Goal: Task Accomplishment & Management: Use online tool/utility

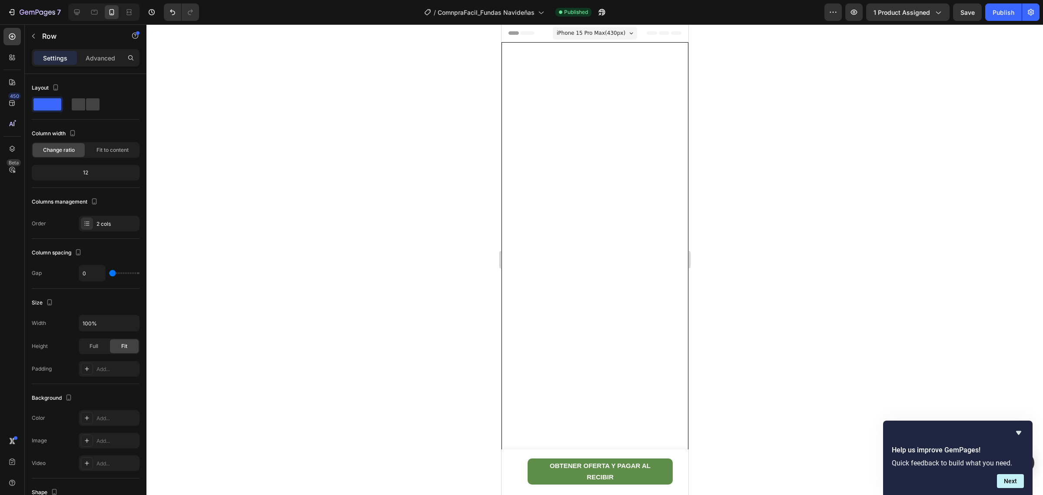
scroll to position [1358, 0]
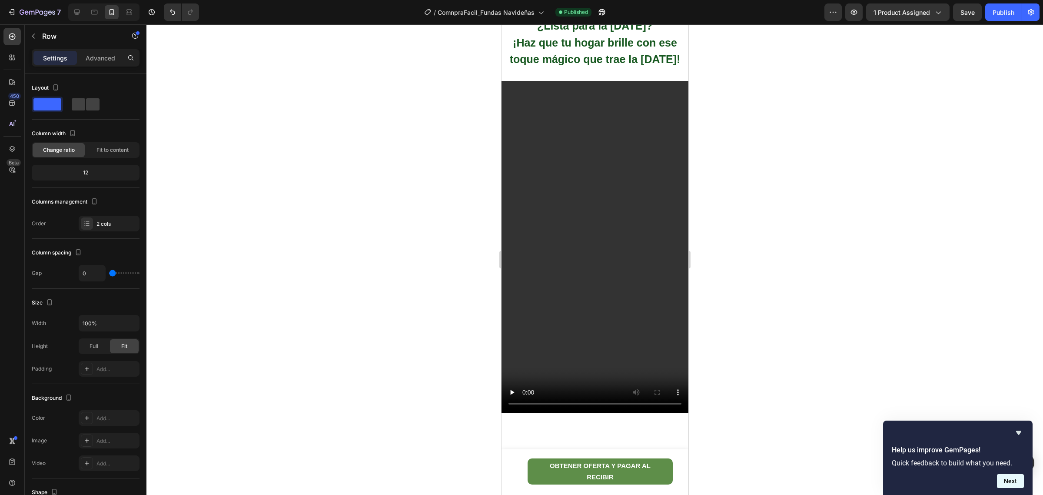
click at [1009, 487] on button "Next" at bounding box center [1010, 481] width 27 height 14
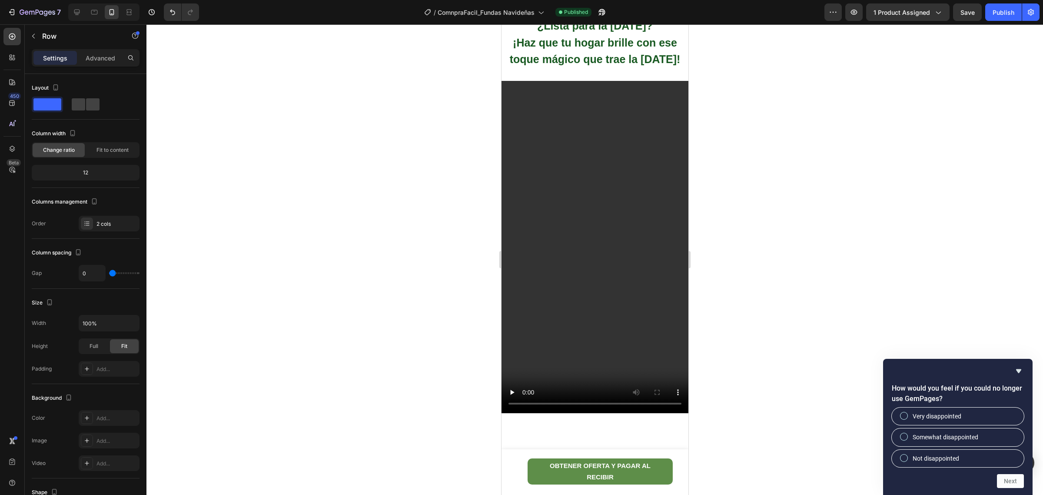
click at [853, 318] on div at bounding box center [594, 259] width 897 height 470
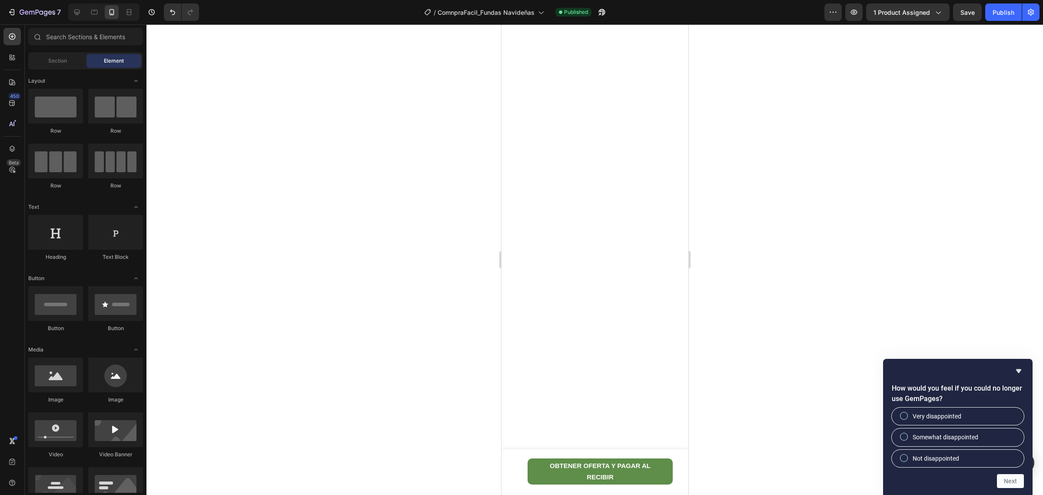
scroll to position [0, 0]
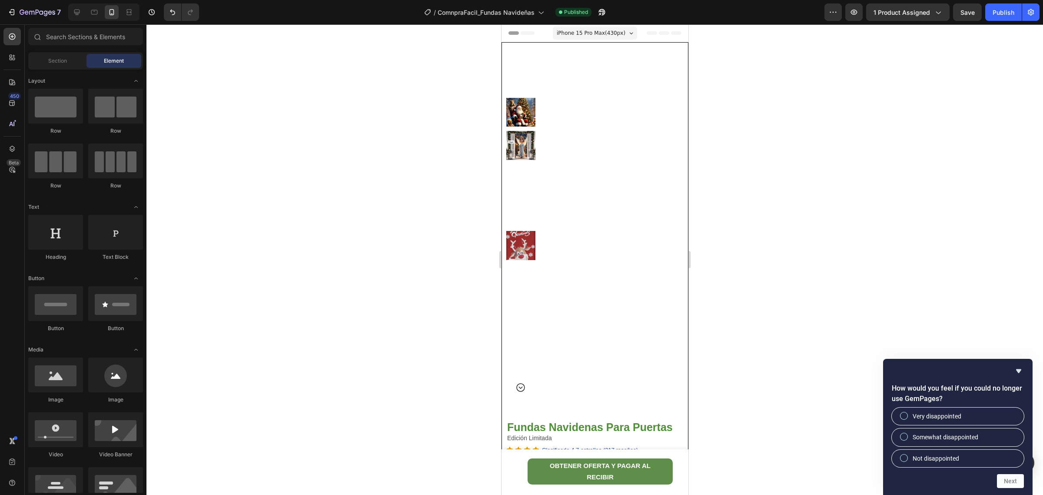
drag, startPoint x: 685, startPoint y: 266, endPoint x: 1197, endPoint y: 45, distance: 557.2
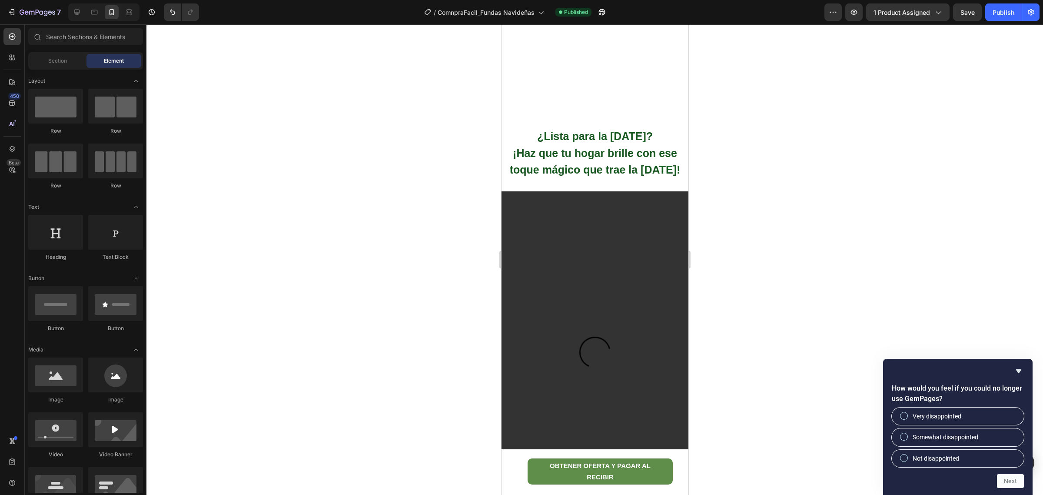
scroll to position [1250, 0]
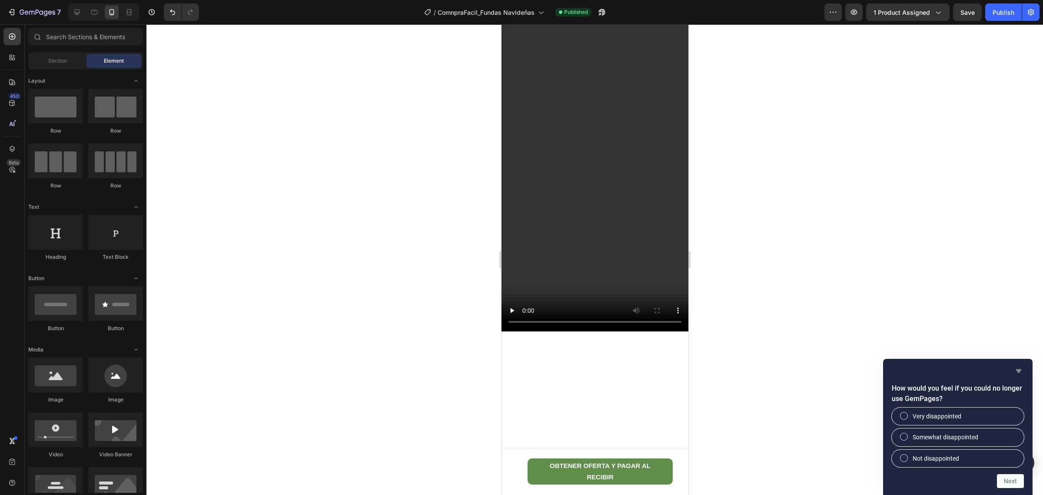
click at [1020, 375] on icon "Hide survey" at bounding box center [1019, 371] width 10 height 10
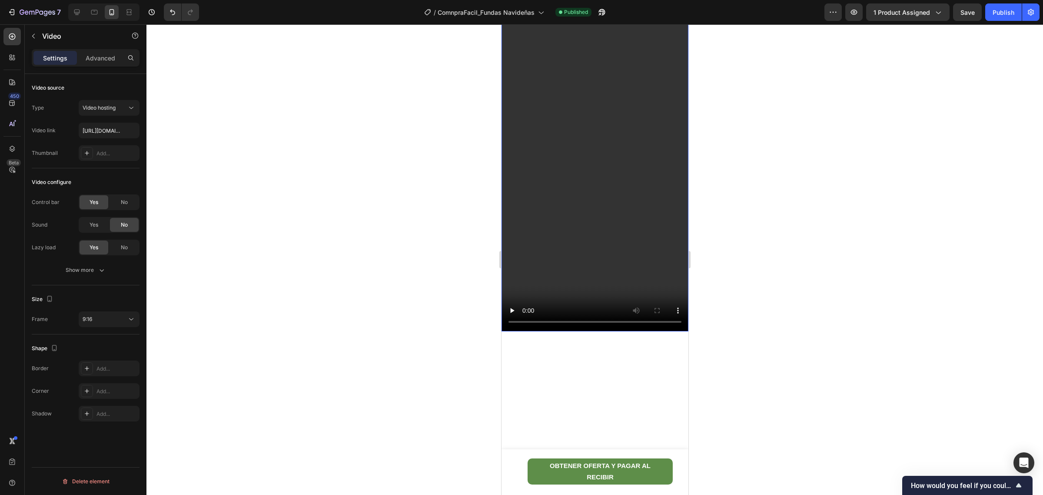
click at [597, 292] on video at bounding box center [594, 165] width 187 height 332
click at [583, 241] on video at bounding box center [594, 165] width 187 height 332
click at [108, 129] on input "https://cdn.shopify.com/videos/c/o/v/0fd74eb84d3c41fd9dc5a19f0530e9ea.mp4" at bounding box center [109, 131] width 61 height 16
type input "https://cdn.shopify.com/videos/c/o/v/8e03286da612478197187a5205034d72.mp4"
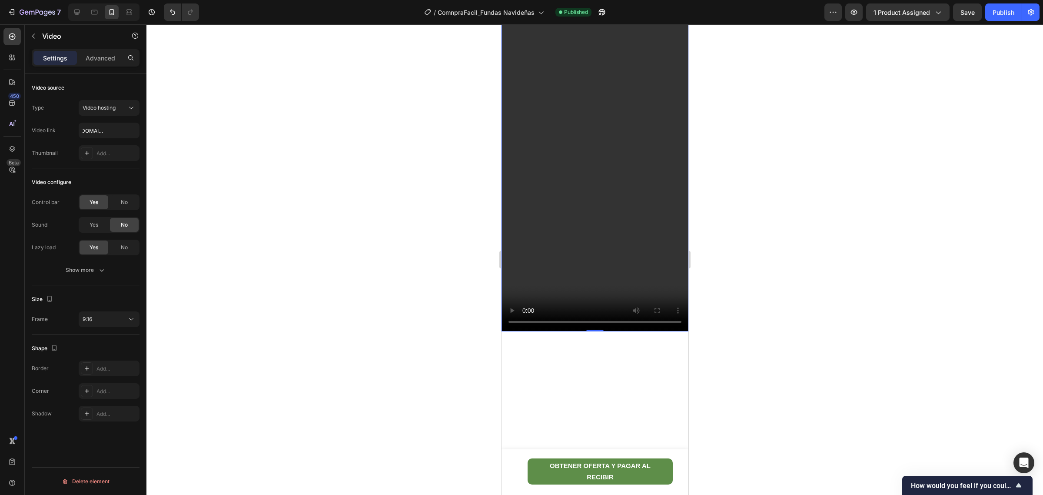
scroll to position [0, 0]
click at [796, 320] on div at bounding box center [594, 259] width 897 height 470
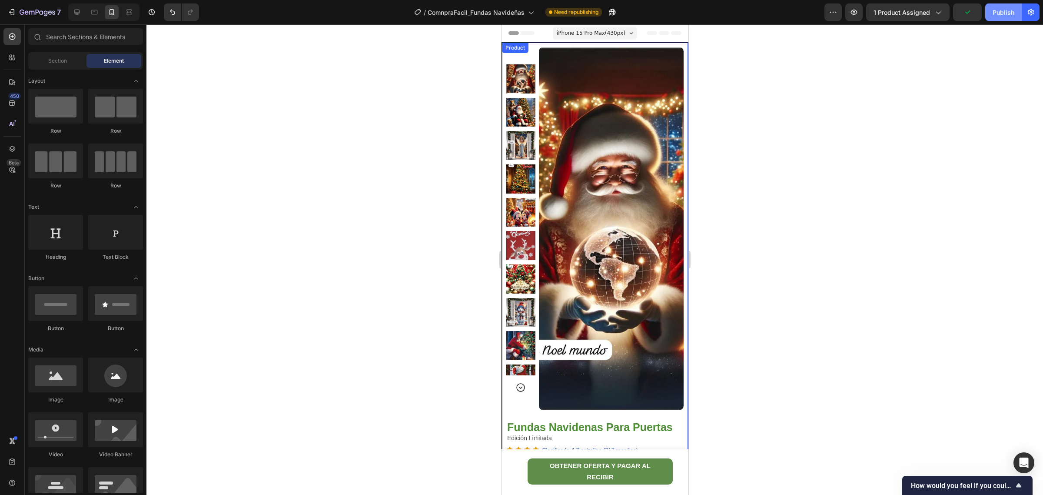
click at [1002, 8] on div "Publish" at bounding box center [1004, 12] width 22 height 9
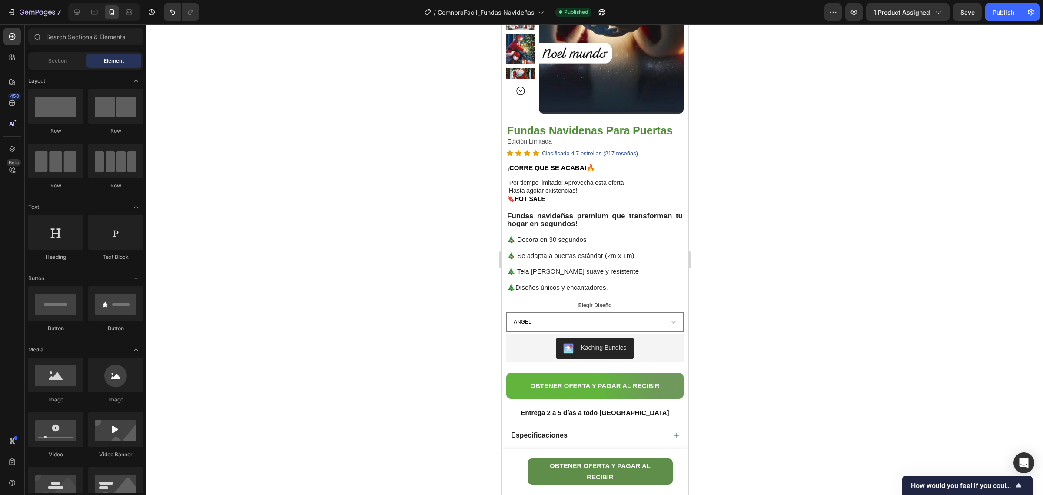
scroll to position [272, 0]
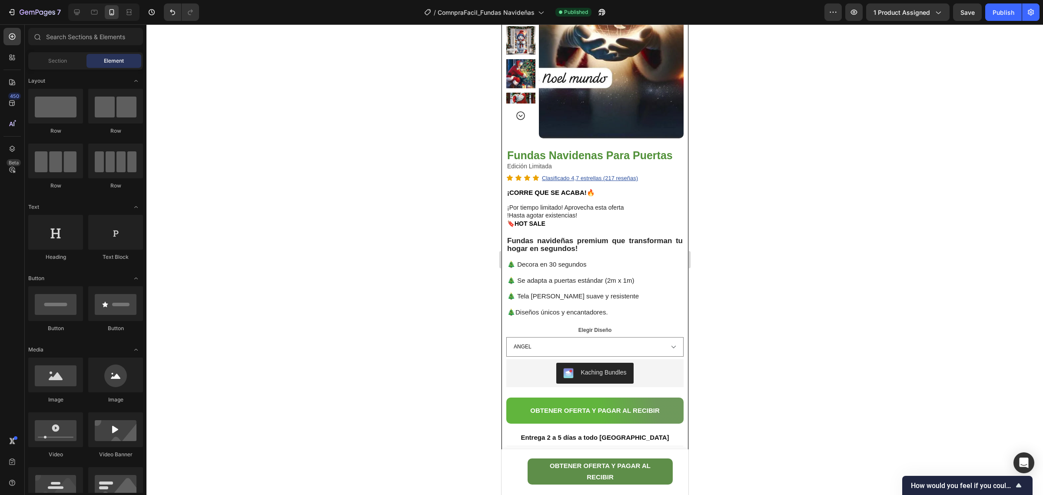
click at [973, 22] on div "7 Version history / ComnpraFacil_Fundas Navideñas Published Preview 1 product a…" at bounding box center [521, 12] width 1043 height 25
click at [971, 14] on span "Save" at bounding box center [968, 12] width 14 height 7
click at [1001, 14] on div "Publish" at bounding box center [1004, 12] width 22 height 9
click at [10, 10] on icon "button" at bounding box center [11, 12] width 9 height 9
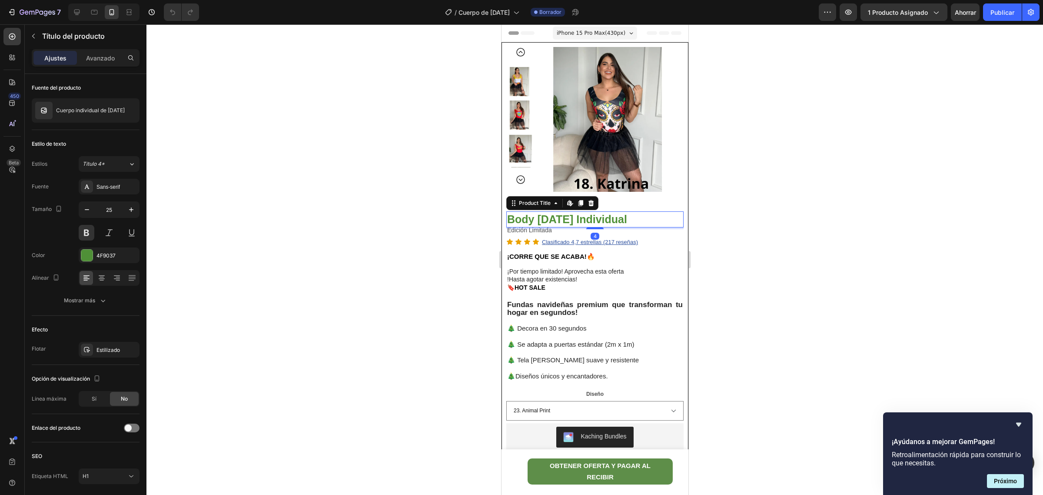
click at [632, 222] on h1 "Body Halloween Individual" at bounding box center [594, 219] width 177 height 16
click at [632, 222] on h1 "Body [DATE] Individual" at bounding box center [594, 219] width 177 height 16
click at [649, 219] on h1 "Body [DATE] Individual" at bounding box center [594, 219] width 177 height 16
drag, startPoint x: 512, startPoint y: 220, endPoint x: 532, endPoint y: 220, distance: 19.1
click at [578, 220] on h1 "Body [DATE] Individual" at bounding box center [594, 219] width 177 height 16
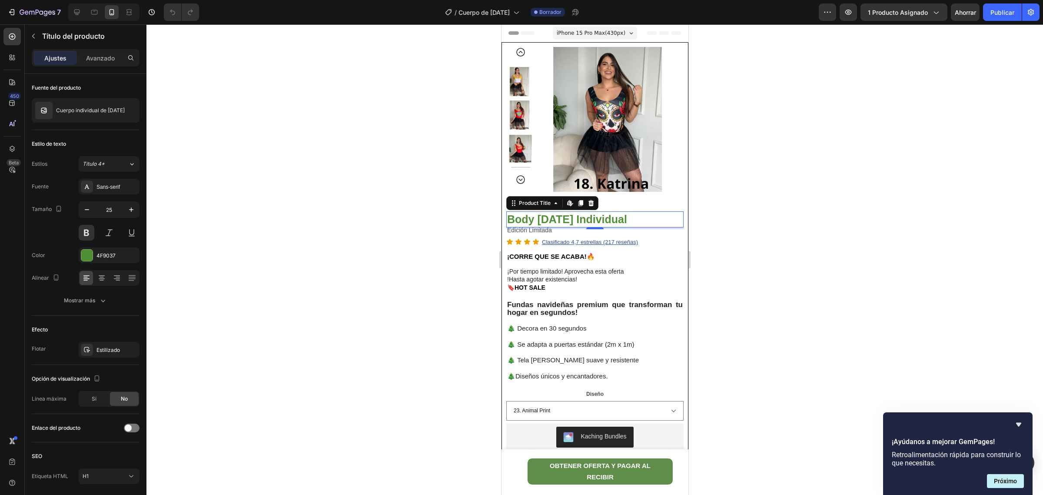
click at [578, 220] on h1 "Body Halloween Individual" at bounding box center [594, 219] width 177 height 16
click at [13, 14] on icon "button" at bounding box center [11, 12] width 9 height 9
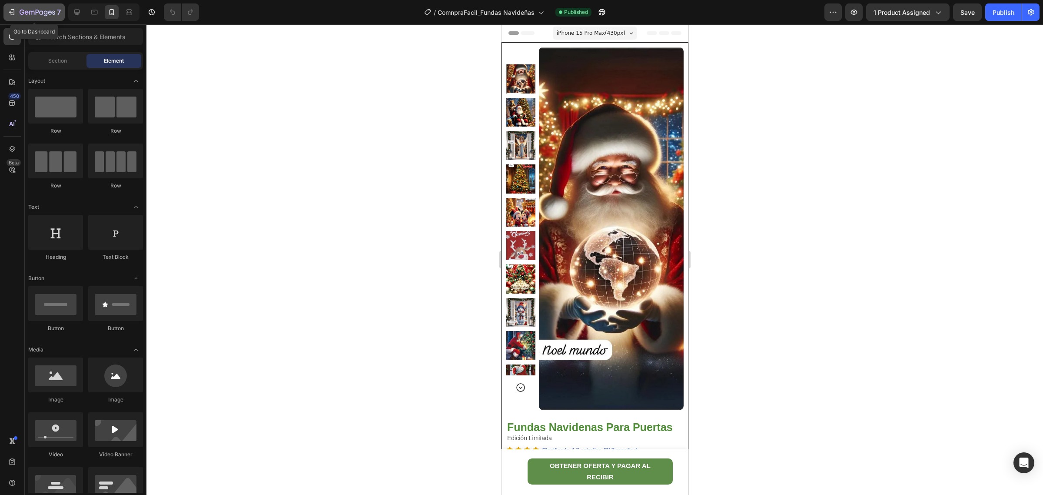
click at [13, 10] on icon "button" at bounding box center [11, 12] width 9 height 9
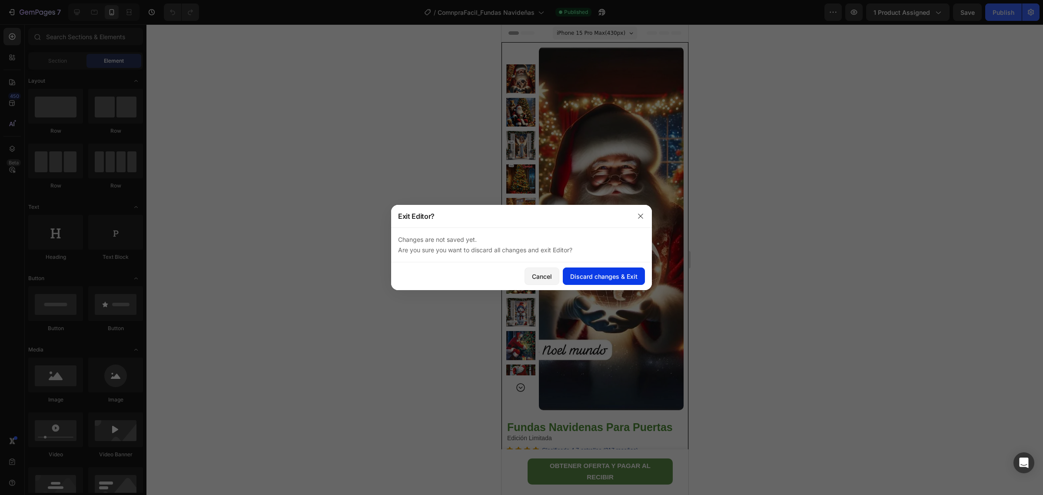
click at [615, 275] on div "Discard changes & Exit" at bounding box center [603, 276] width 67 height 9
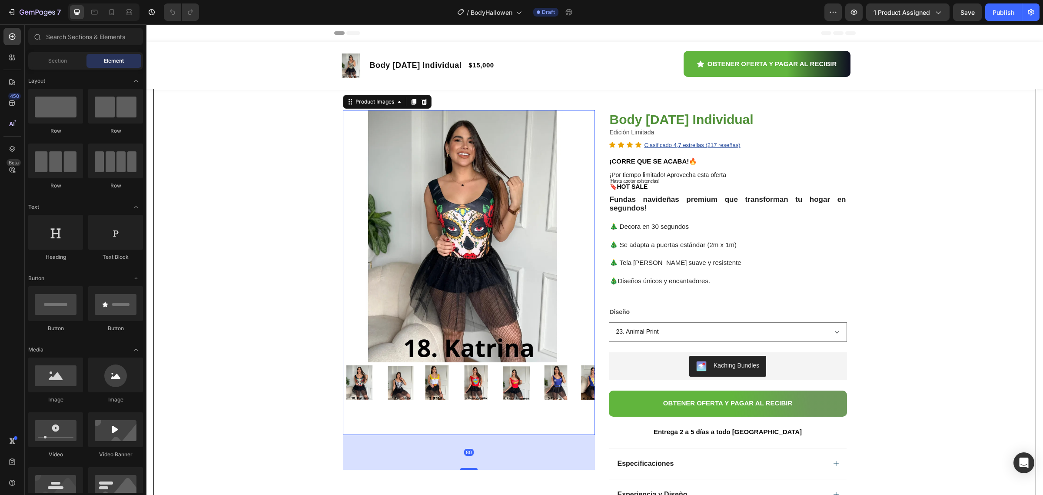
click at [359, 382] on img at bounding box center [360, 382] width 35 height 35
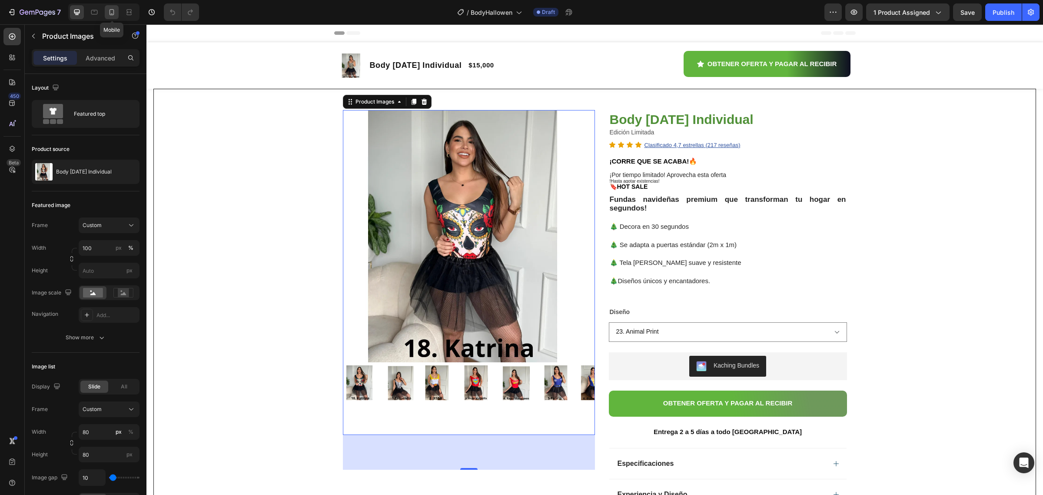
click at [109, 14] on icon at bounding box center [111, 12] width 9 height 9
type input "8"
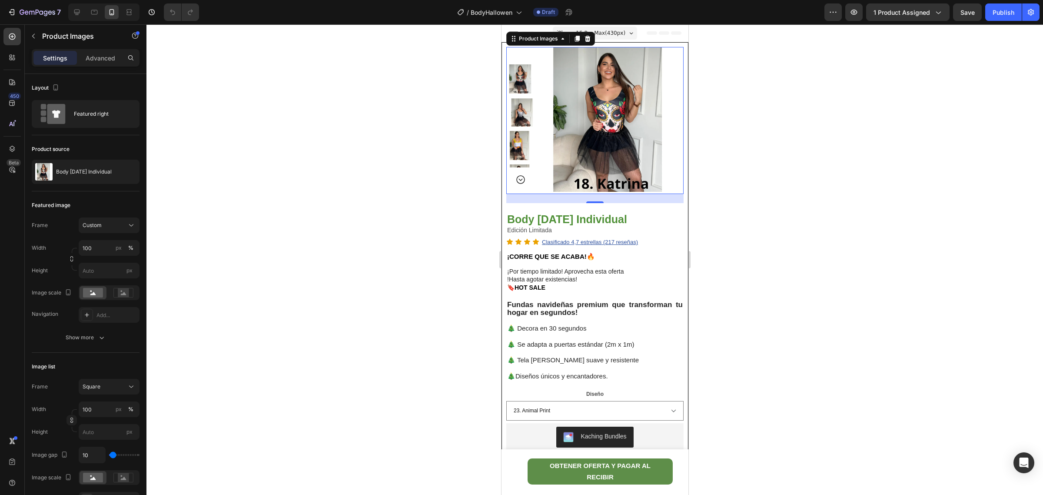
click at [517, 179] on icon "Carousel Next Arrow" at bounding box center [520, 179] width 10 height 10
click at [516, 146] on img at bounding box center [520, 147] width 29 height 29
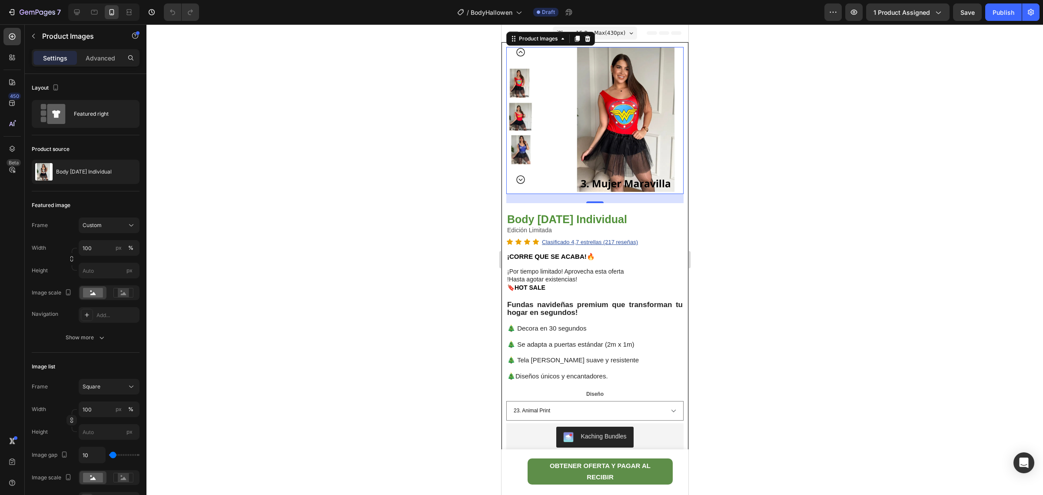
click at [520, 140] on img at bounding box center [520, 149] width 29 height 29
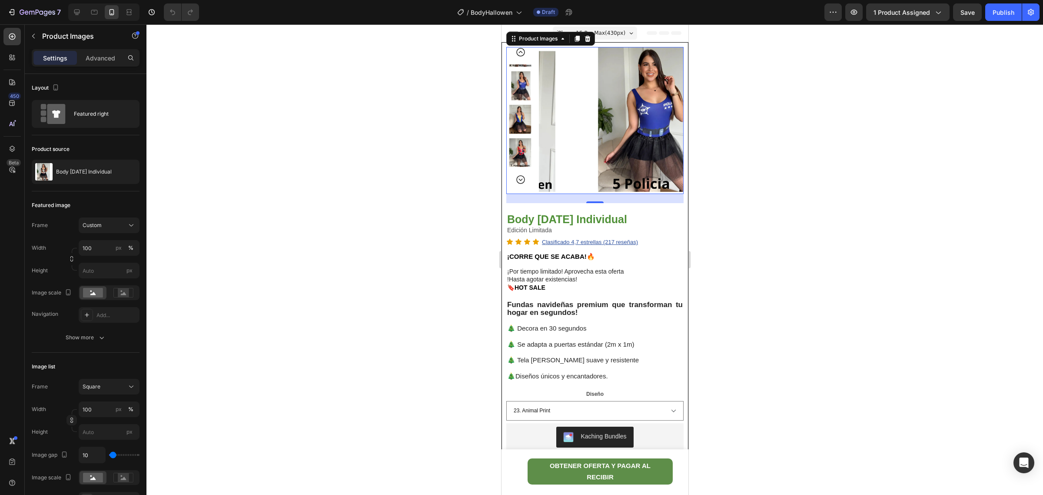
click at [517, 151] on img at bounding box center [520, 152] width 29 height 29
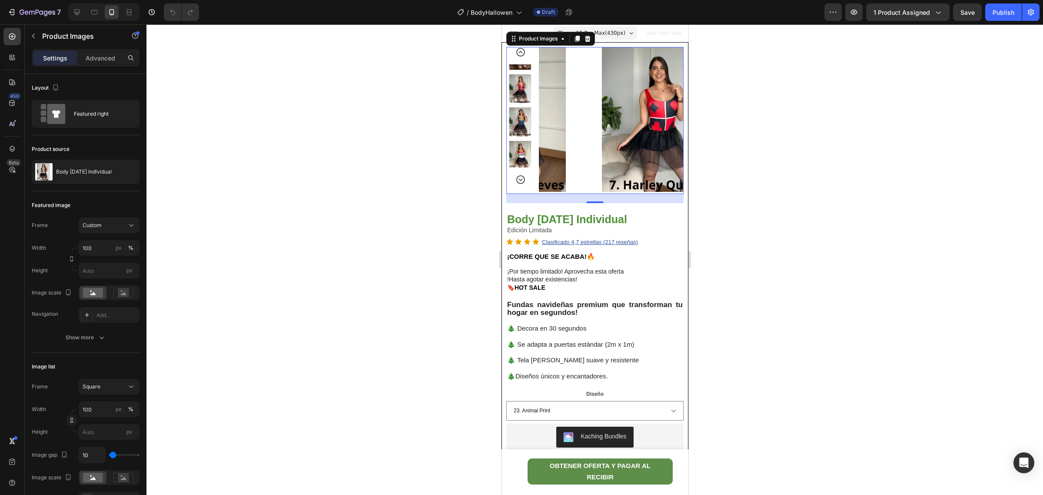
click at [532, 170] on div at bounding box center [520, 116] width 29 height 138
click at [17, 57] on div at bounding box center [11, 57] width 17 height 17
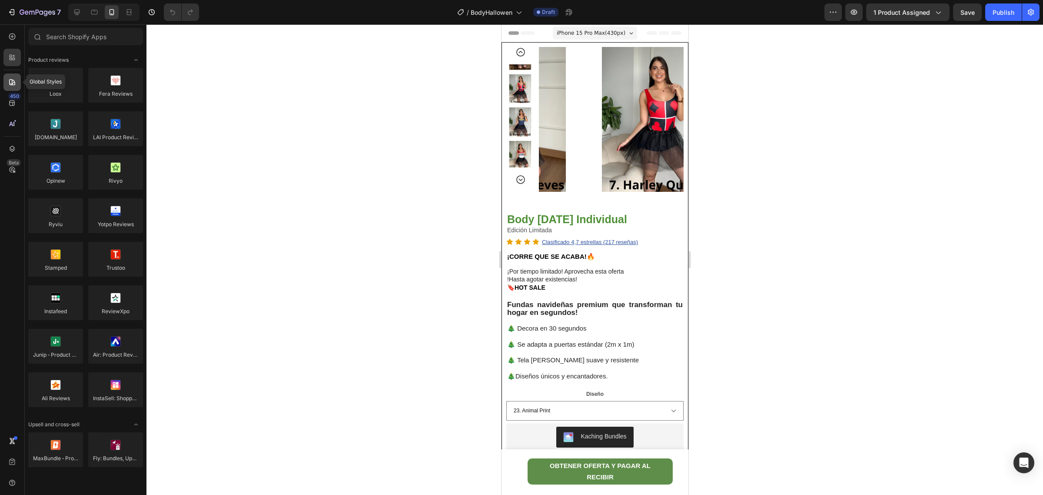
click at [14, 83] on icon at bounding box center [12, 82] width 6 height 6
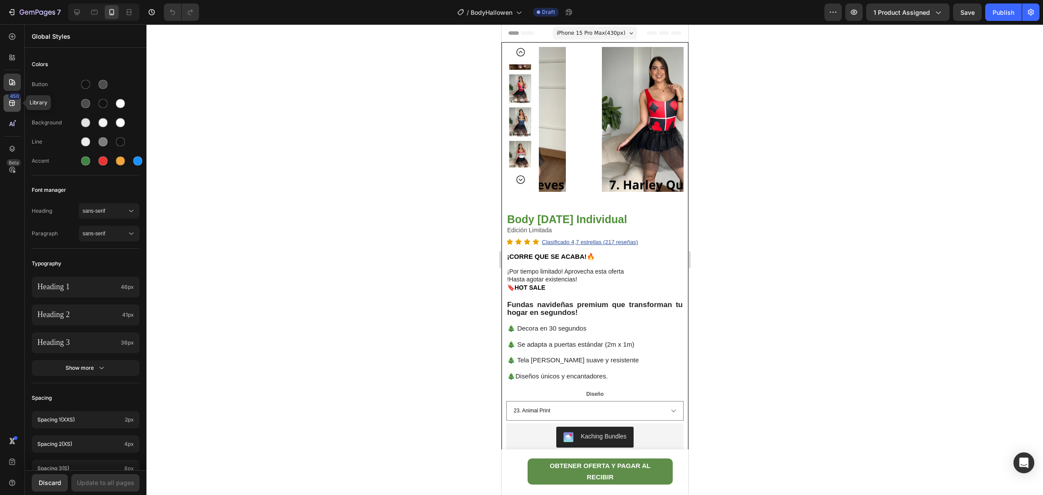
click at [13, 105] on icon at bounding box center [12, 103] width 6 height 6
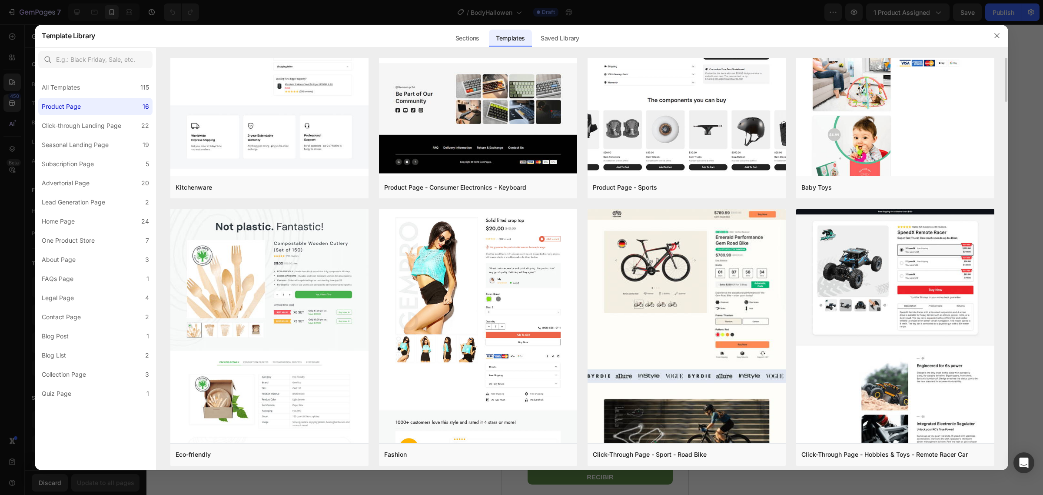
scroll to position [433, 0]
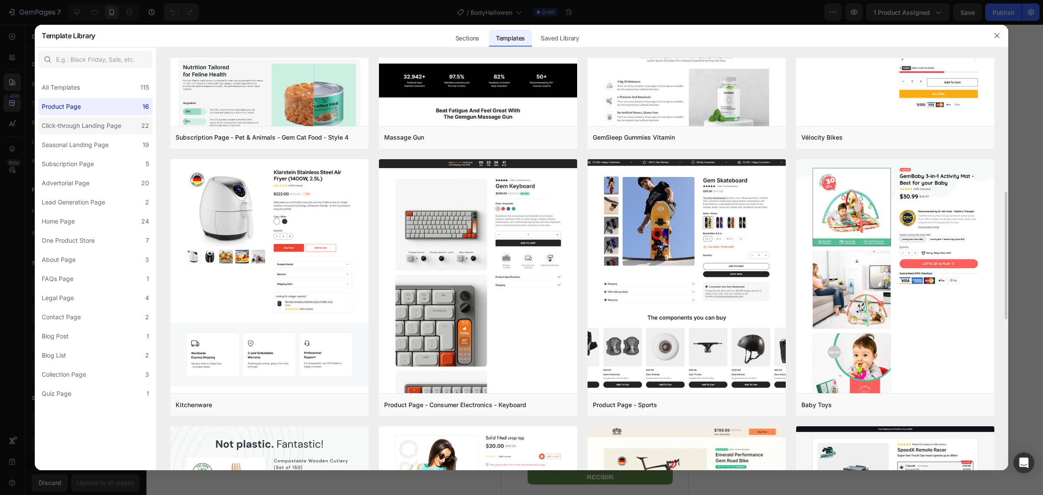
click at [88, 126] on div "Click-through Landing Page" at bounding box center [82, 125] width 80 height 10
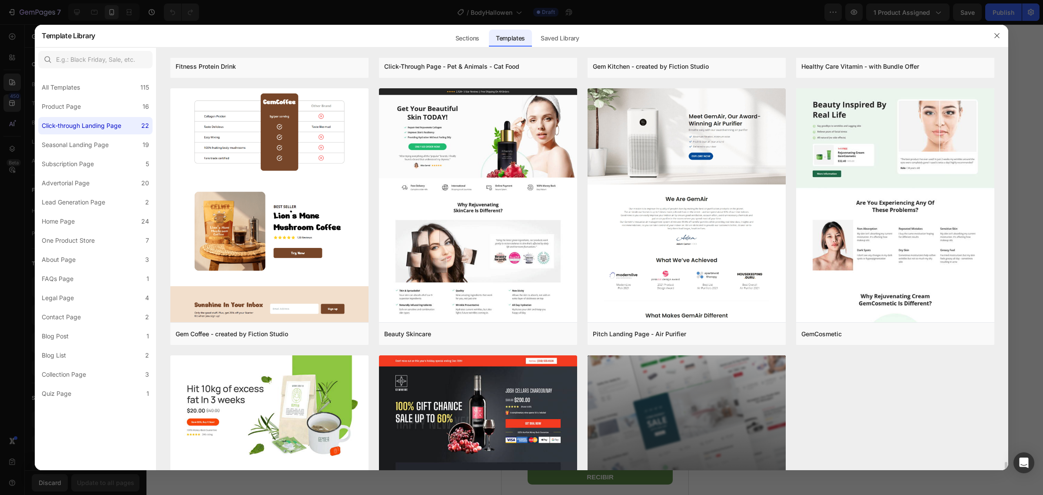
scroll to position [1190, 0]
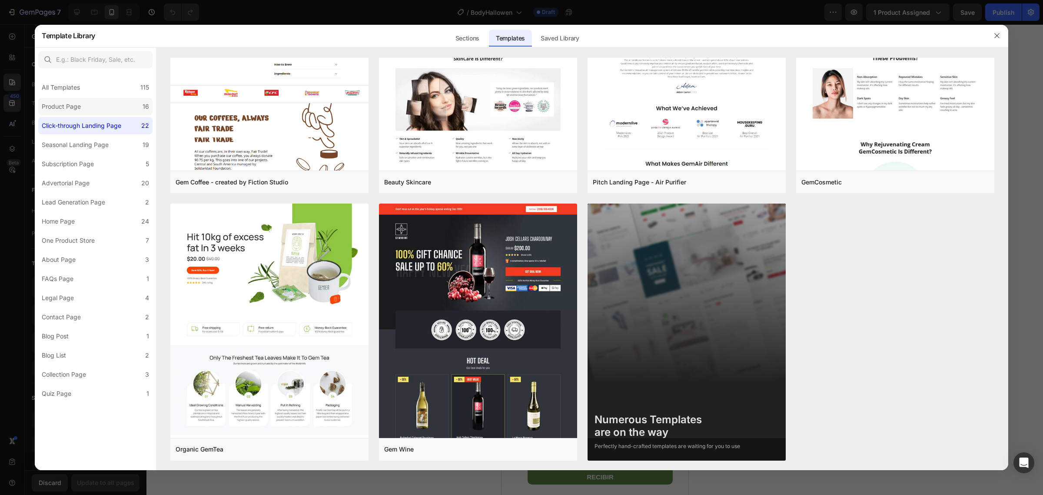
click at [103, 108] on label "Product Page 16" at bounding box center [95, 106] width 114 height 17
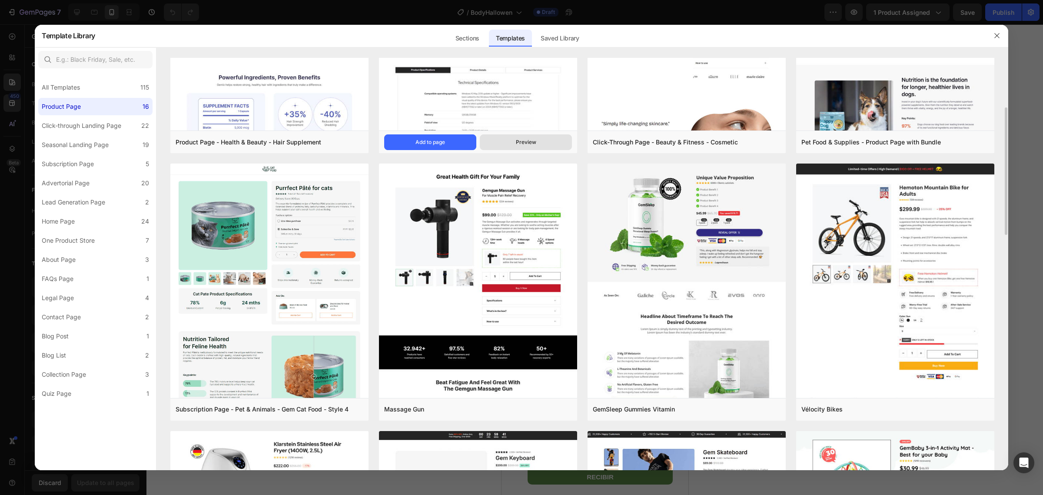
scroll to position [0, 0]
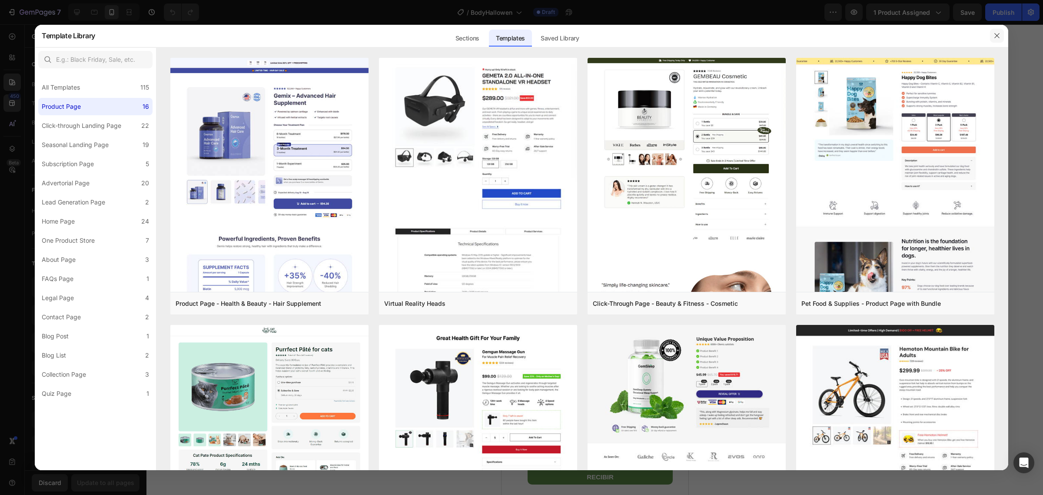
click at [998, 35] on icon "button" at bounding box center [997, 35] width 7 height 7
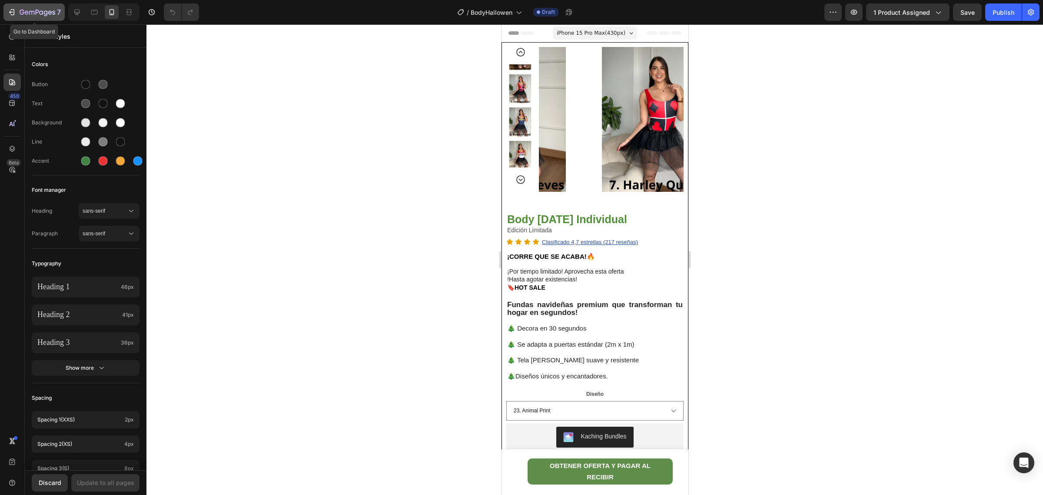
click at [11, 18] on button "7" at bounding box center [33, 11] width 61 height 17
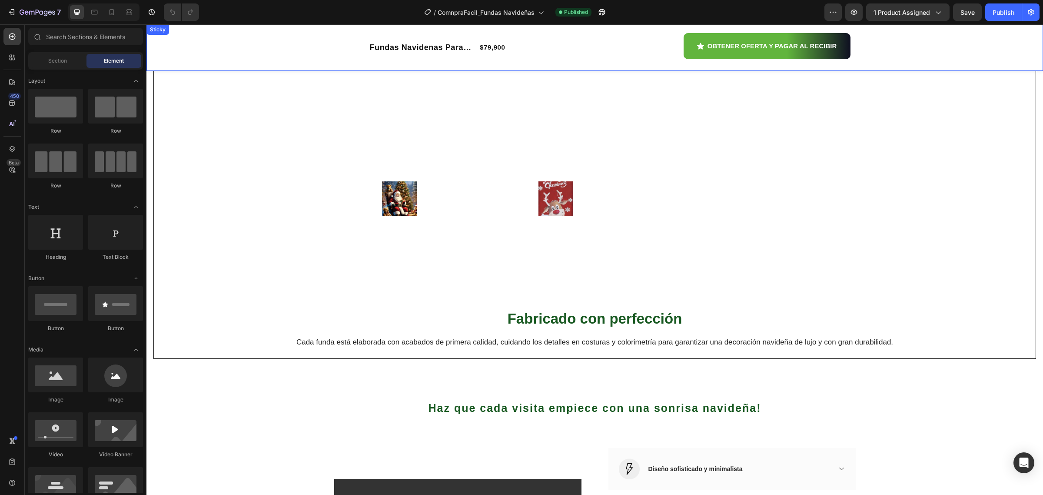
scroll to position [543, 0]
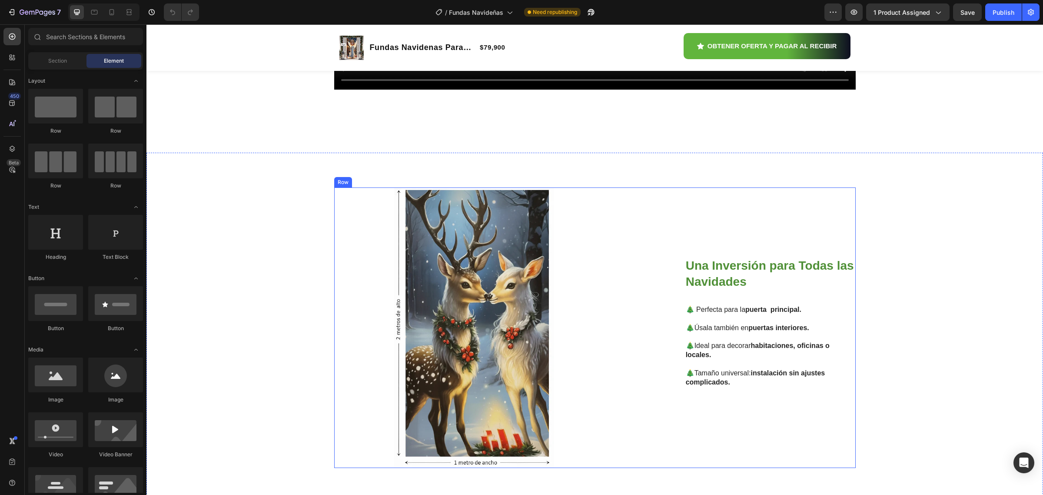
scroll to position [2282, 0]
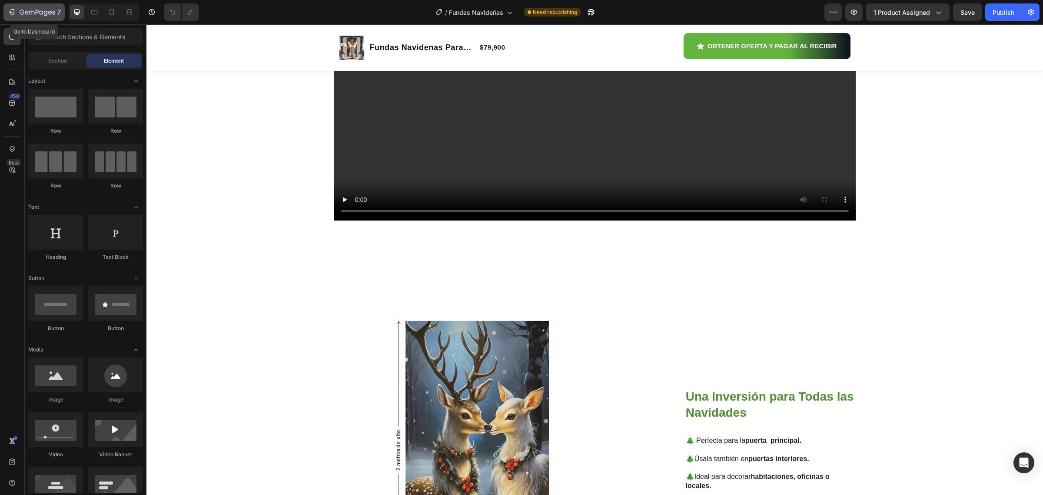
click at [12, 10] on icon "button" at bounding box center [11, 12] width 9 height 9
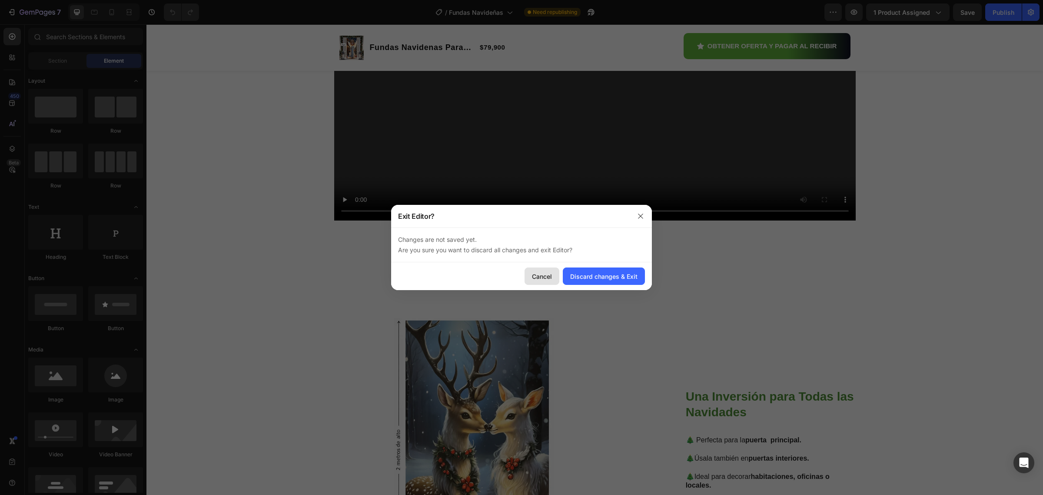
click at [546, 280] on div "Cancel" at bounding box center [542, 276] width 20 height 9
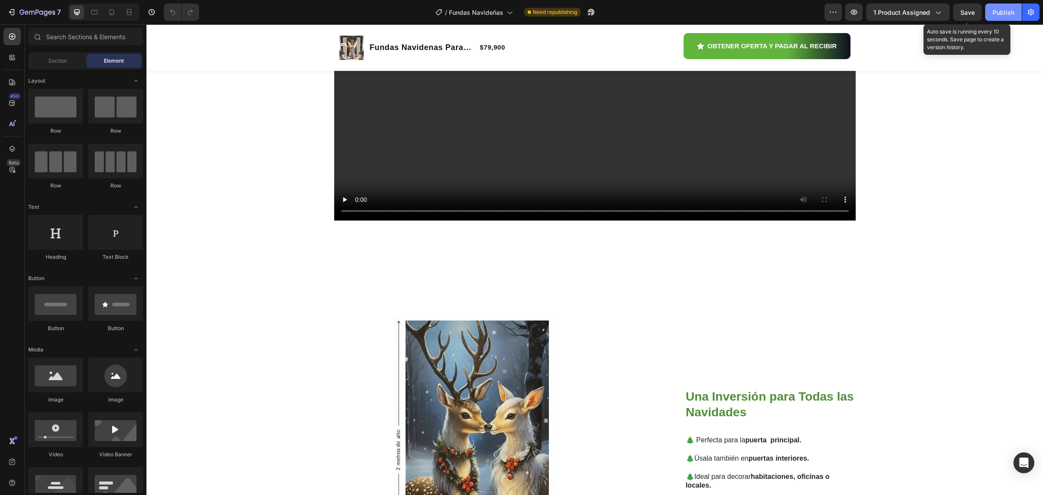
drag, startPoint x: 963, startPoint y: 7, endPoint x: 986, endPoint y: 16, distance: 24.5
click at [963, 9] on span "Save" at bounding box center [968, 12] width 14 height 7
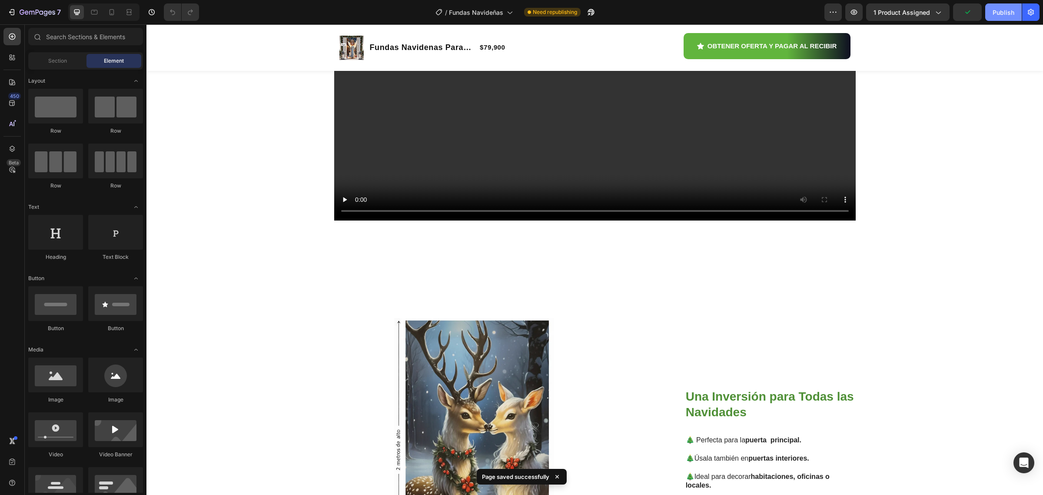
click at [1007, 9] on div "Publish" at bounding box center [1004, 12] width 22 height 9
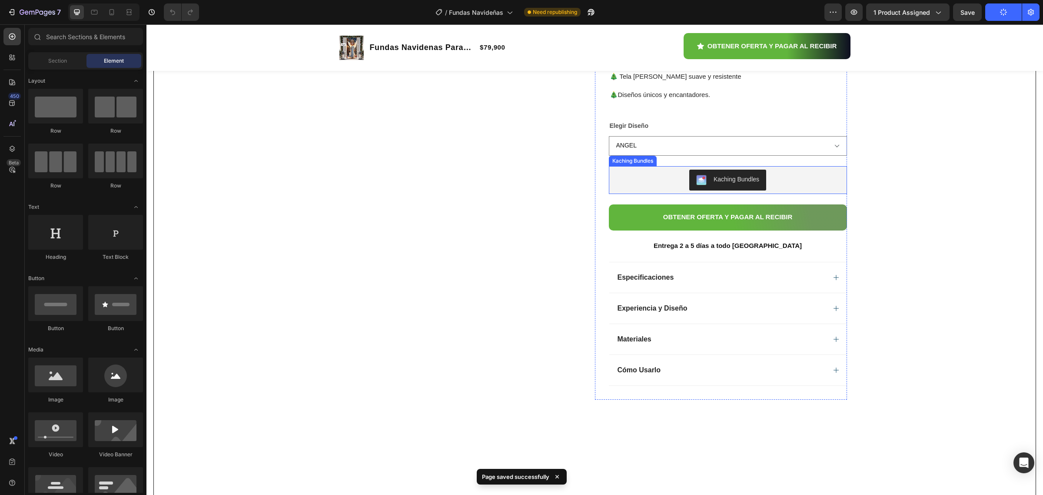
scroll to position [109, 0]
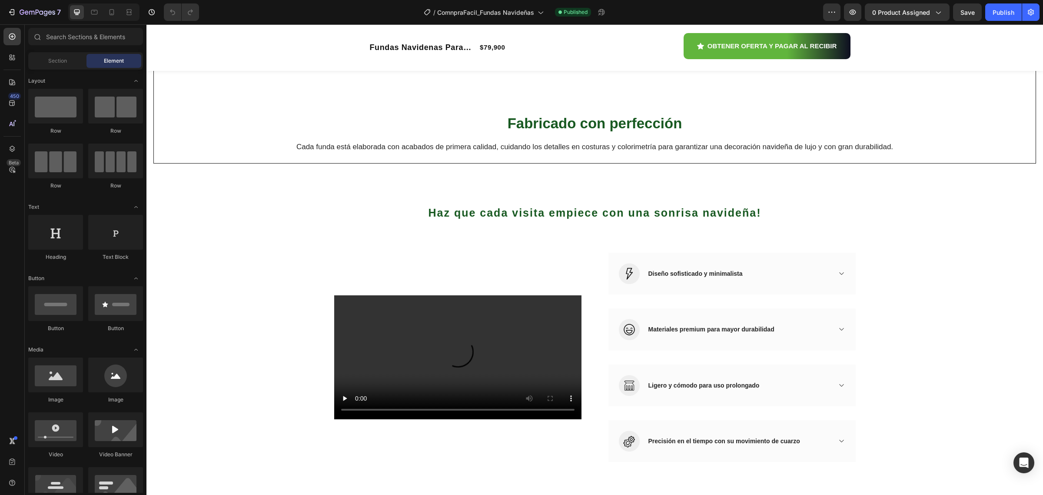
scroll to position [761, 0]
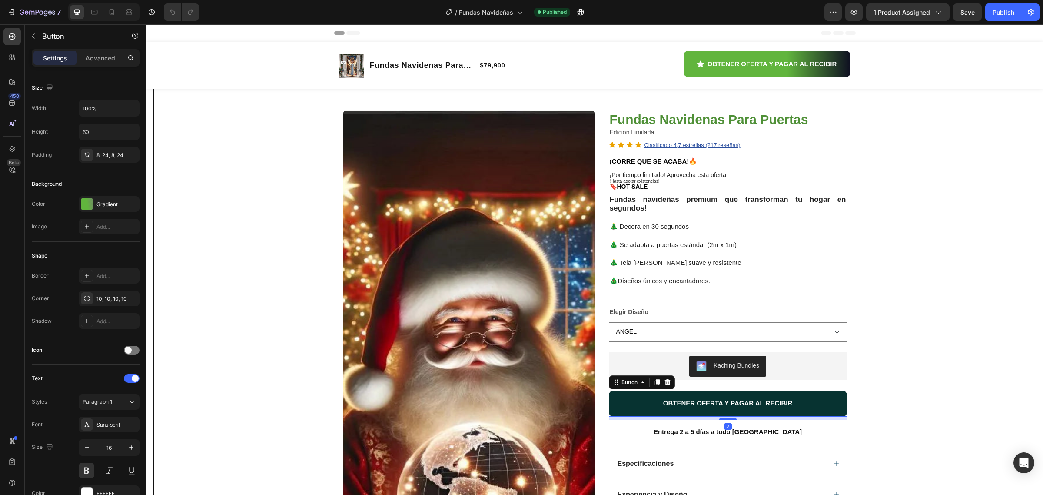
click at [737, 412] on button "OBTENER OFERTA Y PAGAR AL RECIBIR" at bounding box center [728, 403] width 238 height 26
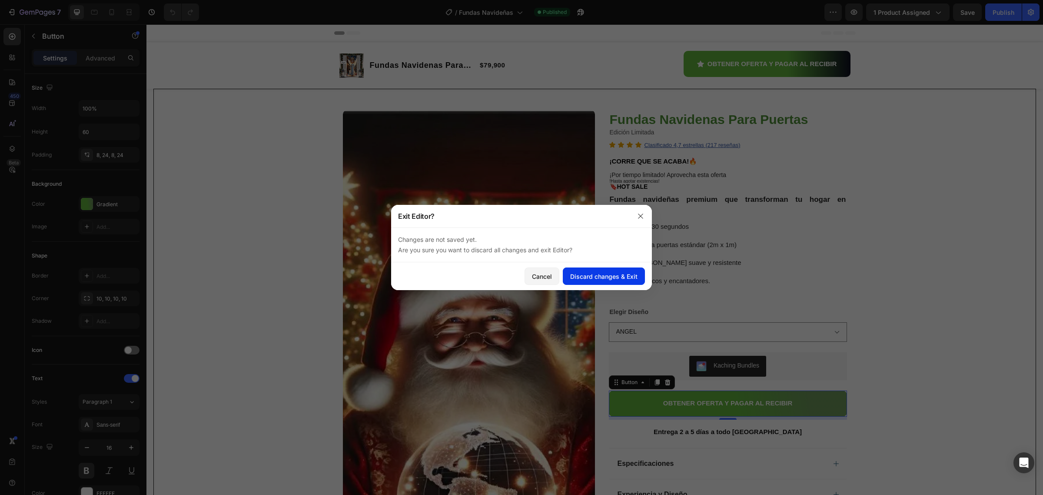
click at [596, 278] on div "Discard changes & Exit" at bounding box center [603, 276] width 67 height 9
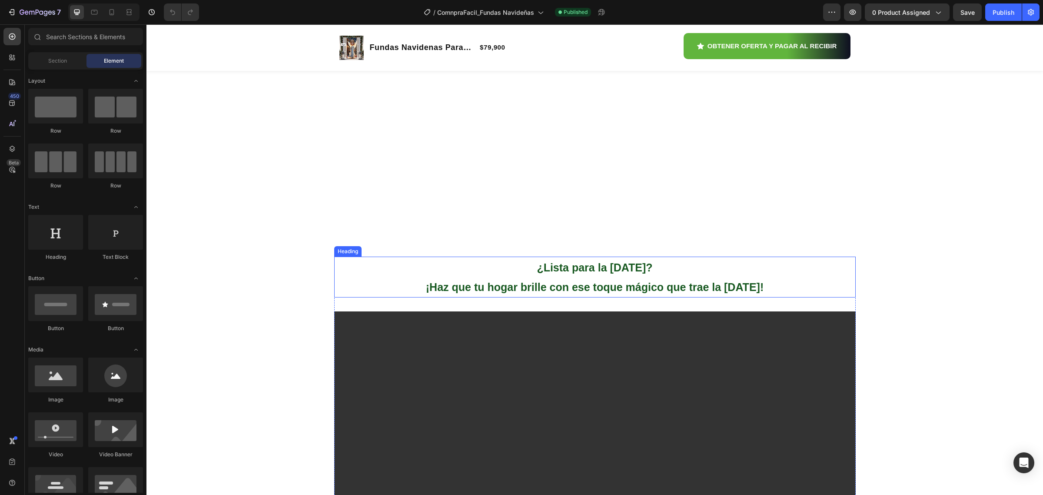
scroll to position [1032, 0]
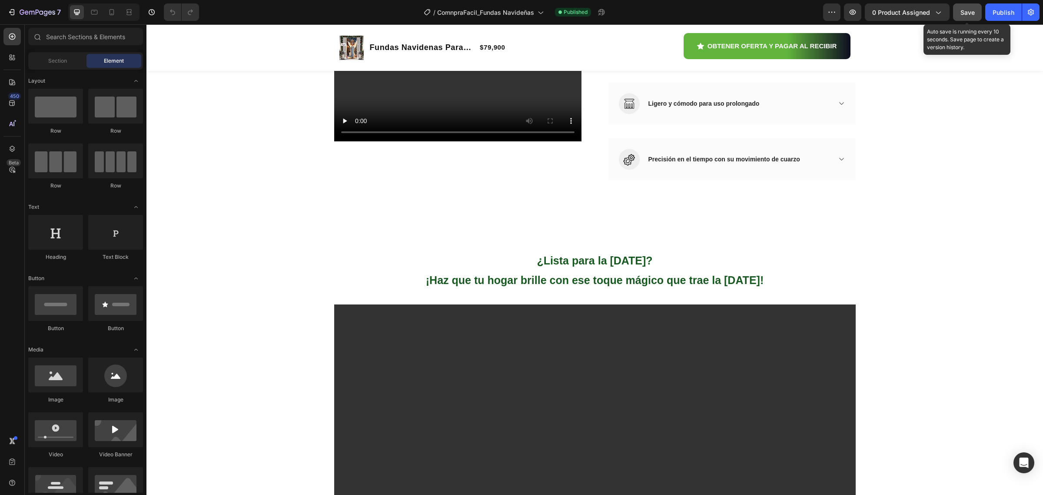
click at [961, 5] on button "Save" at bounding box center [967, 11] width 29 height 17
click at [1000, 10] on div "Publish" at bounding box center [1004, 12] width 22 height 9
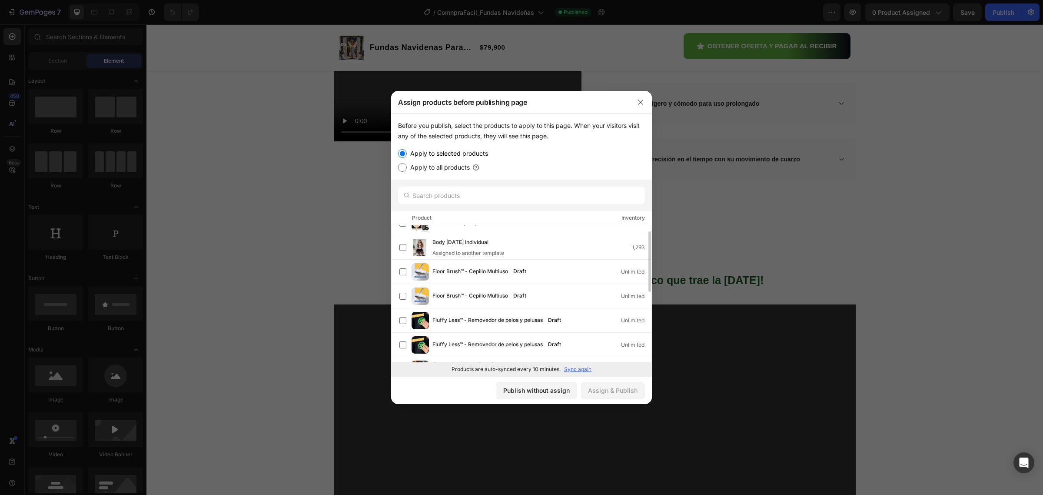
scroll to position [0, 0]
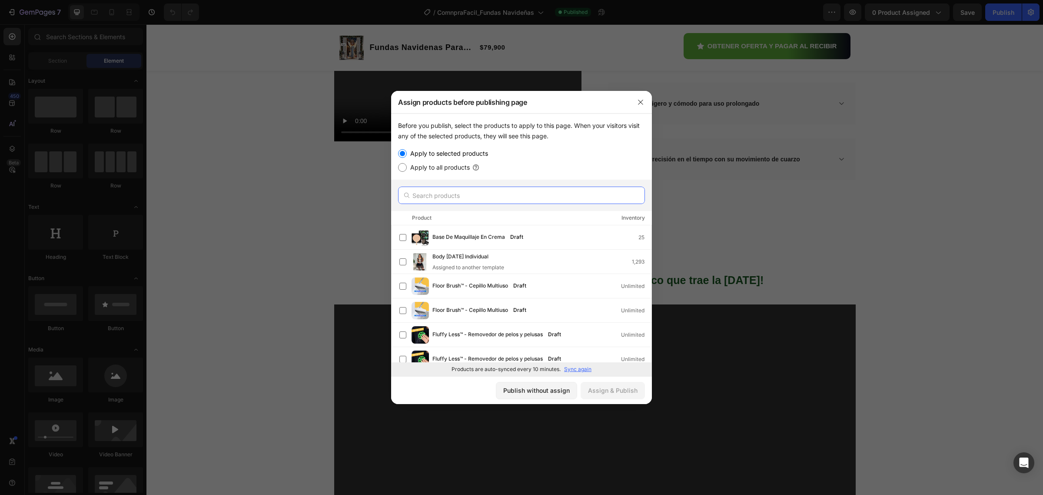
click at [453, 190] on input "text" at bounding box center [521, 194] width 247 height 17
type input "facil"
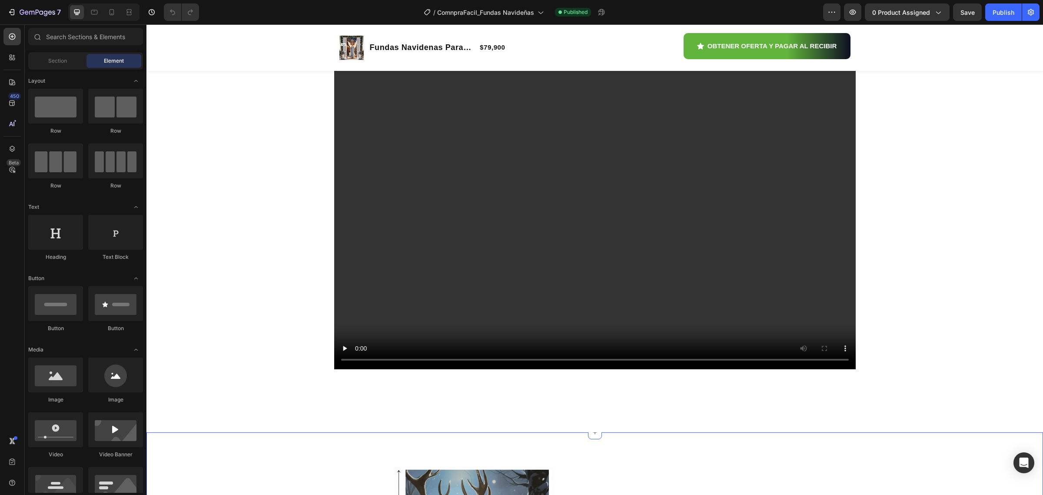
scroll to position [1956, 0]
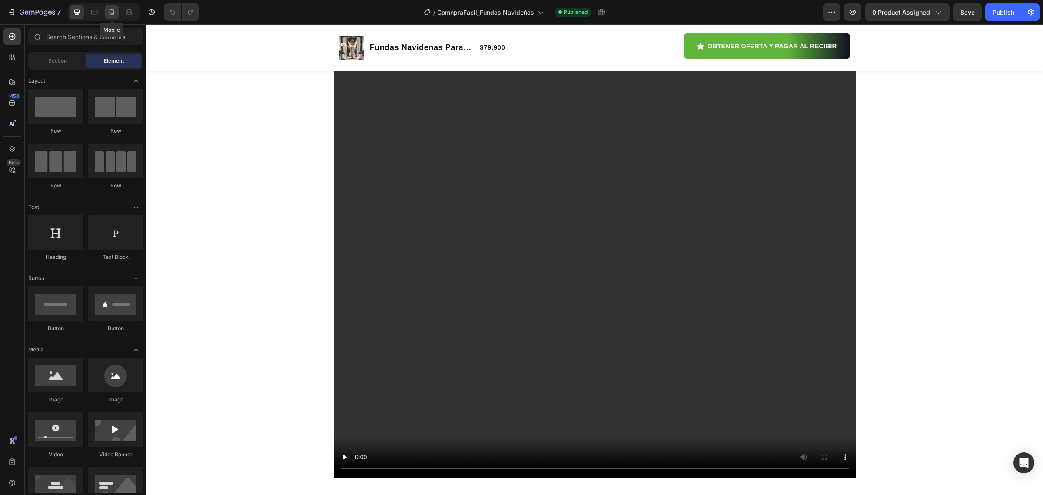
click at [110, 15] on icon at bounding box center [111, 12] width 9 height 9
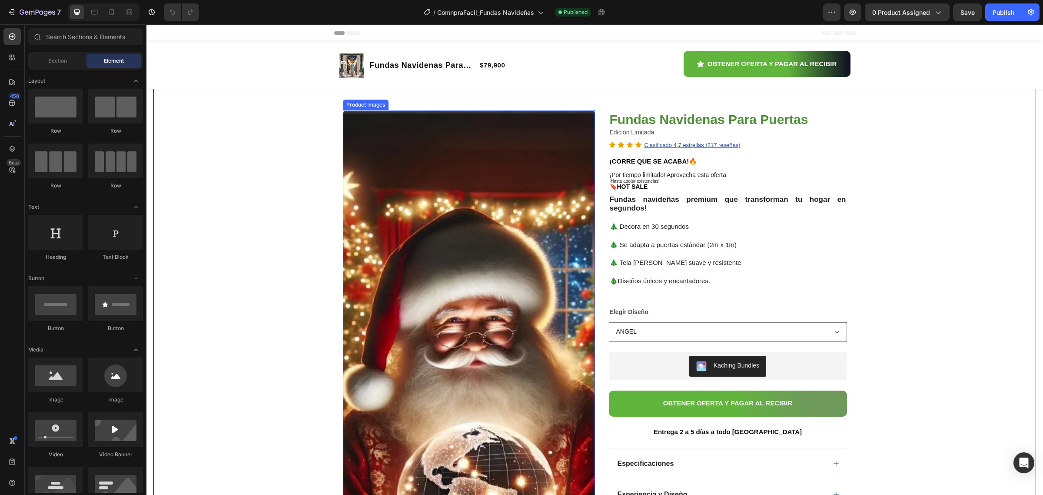
click at [451, 212] on img at bounding box center [469, 426] width 252 height 632
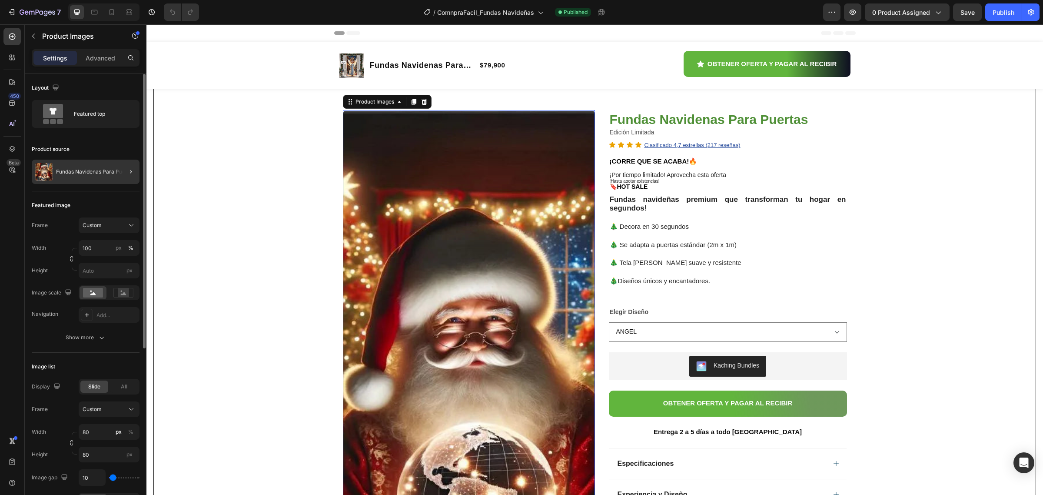
click at [117, 174] on div at bounding box center [127, 172] width 24 height 24
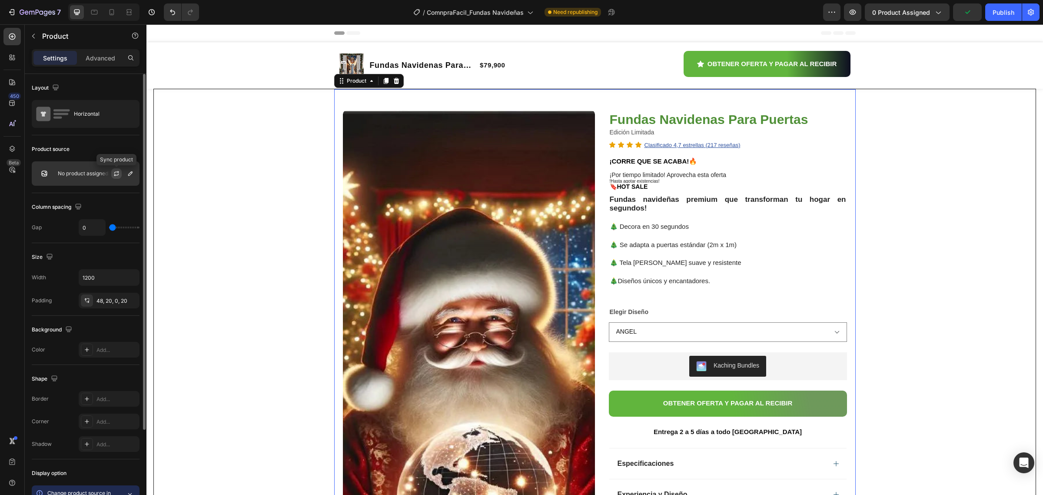
click at [113, 175] on icon "button" at bounding box center [116, 173] width 7 height 7
click at [60, 172] on p "No product assigned" at bounding box center [83, 173] width 50 height 6
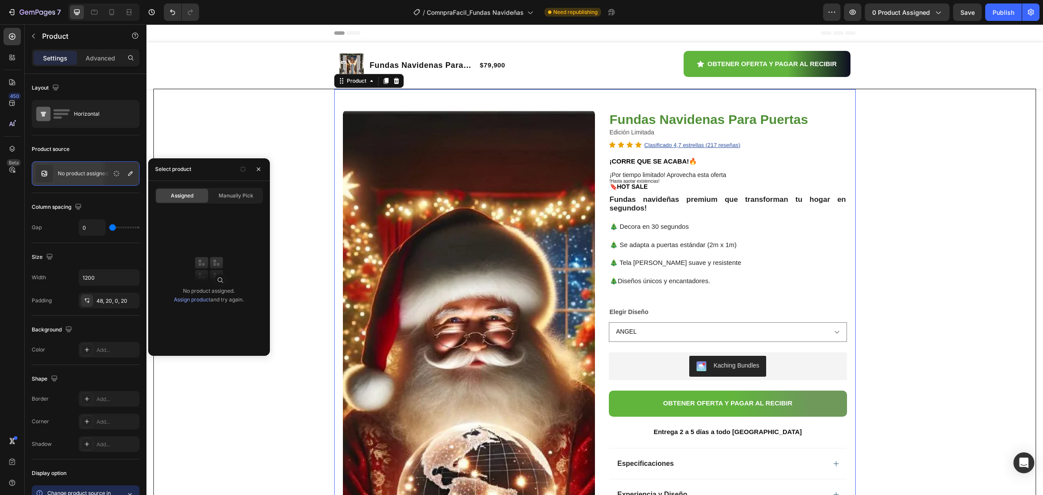
click at [190, 195] on span "Assigned" at bounding box center [182, 196] width 23 height 8
click at [223, 196] on span "Manually Pick" at bounding box center [236, 196] width 35 height 8
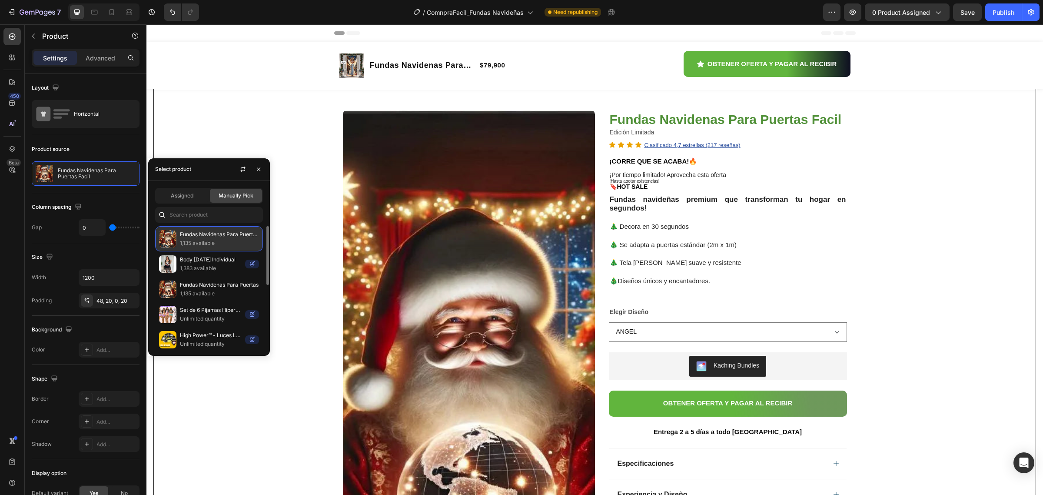
click at [245, 237] on p "Fundas Navidenas Para Puertas Facil" at bounding box center [219, 234] width 79 height 9
click at [177, 233] on div "Fundas Navidenas Para Puertas Facil 1,135 available" at bounding box center [209, 238] width 108 height 25
click at [86, 143] on div "Product source" at bounding box center [86, 149] width 108 height 14
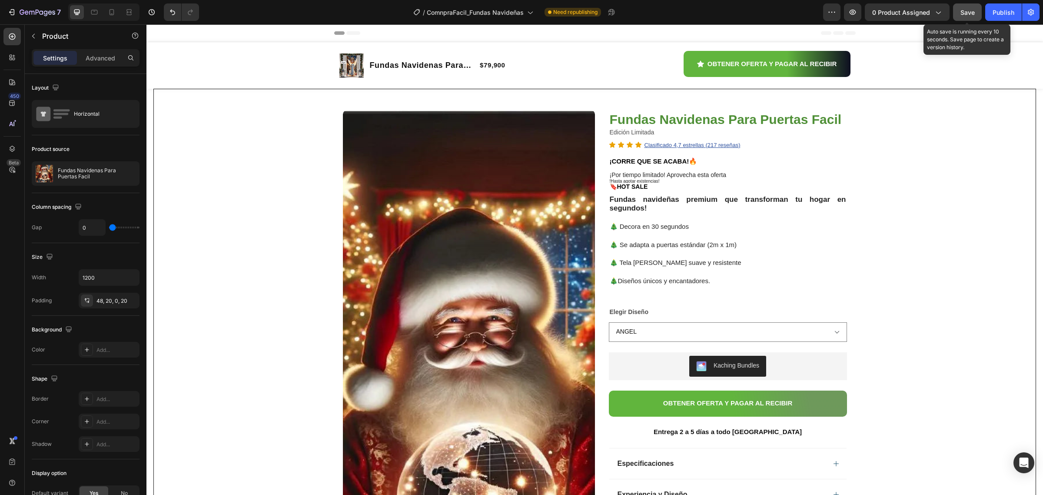
click at [971, 13] on span "Save" at bounding box center [968, 12] width 14 height 7
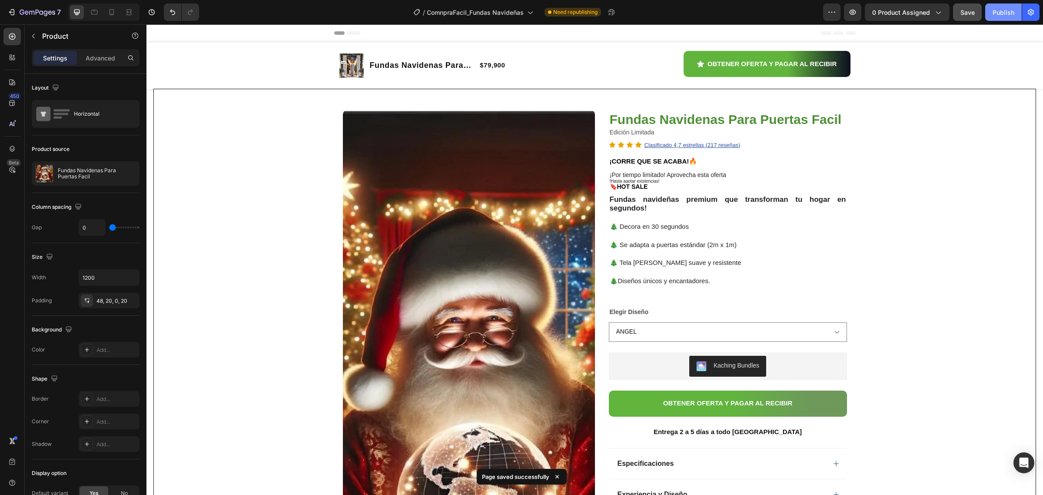
click at [1009, 6] on button "Publish" at bounding box center [1003, 11] width 37 height 17
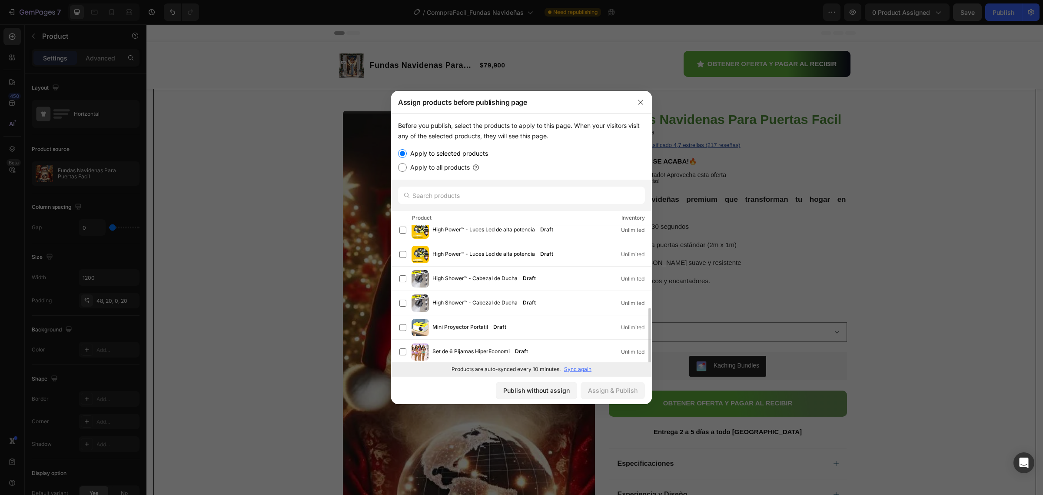
scroll to position [148, 0]
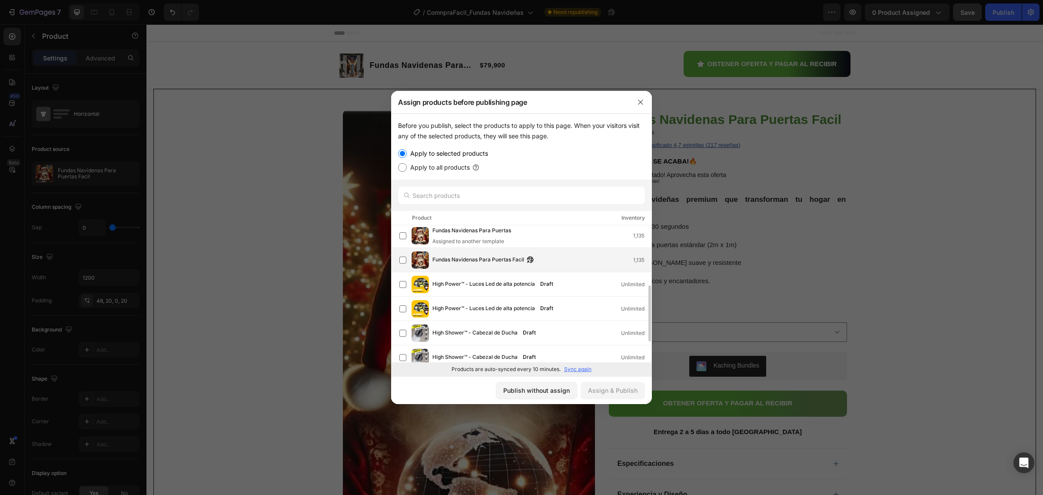
click at [482, 259] on span "Fundas Navidenas Para Puertas Facil" at bounding box center [479, 260] width 92 height 10
click at [605, 393] on div "Assign & Publish" at bounding box center [613, 390] width 50 height 9
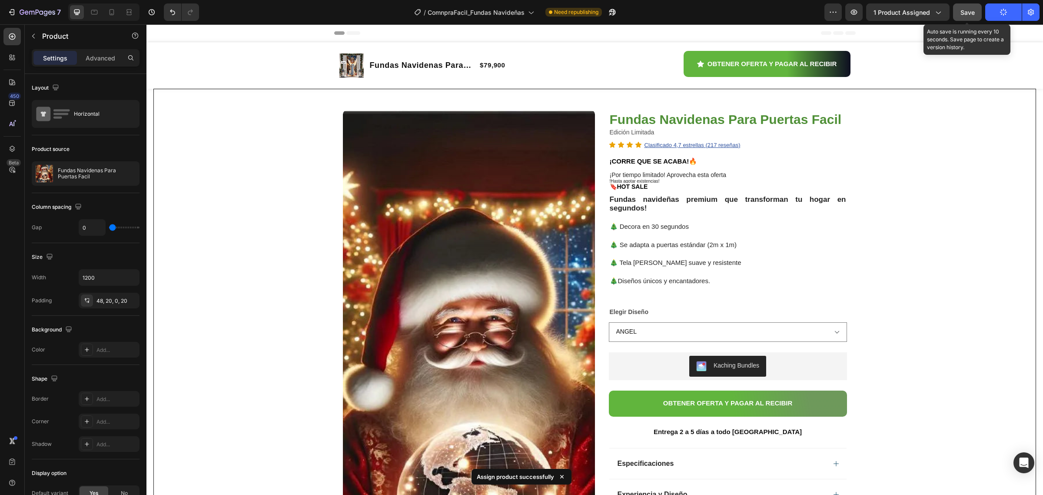
click at [968, 12] on span "Save" at bounding box center [968, 12] width 14 height 7
click at [993, 12] on div "Publish" at bounding box center [1004, 12] width 22 height 9
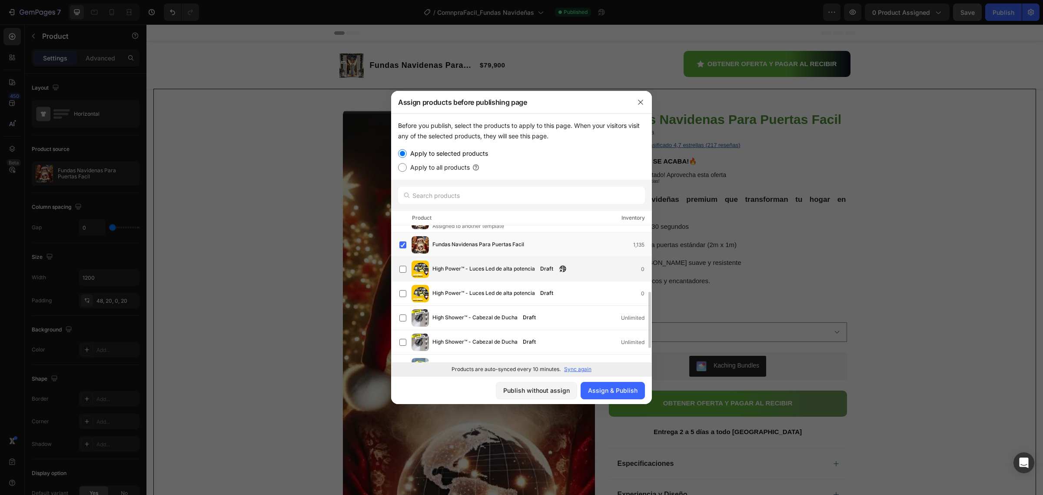
scroll to position [109, 0]
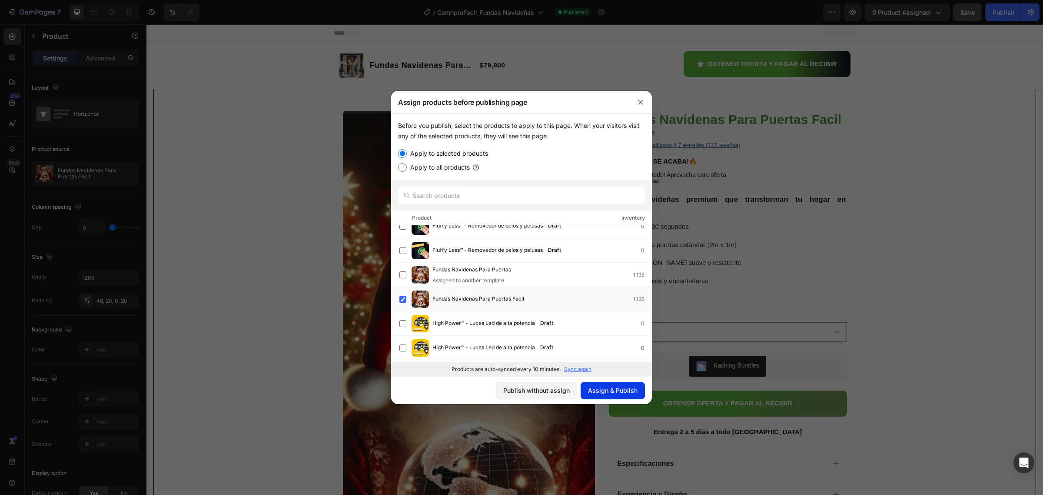
click at [604, 396] on button "Assign & Publish" at bounding box center [613, 390] width 64 height 17
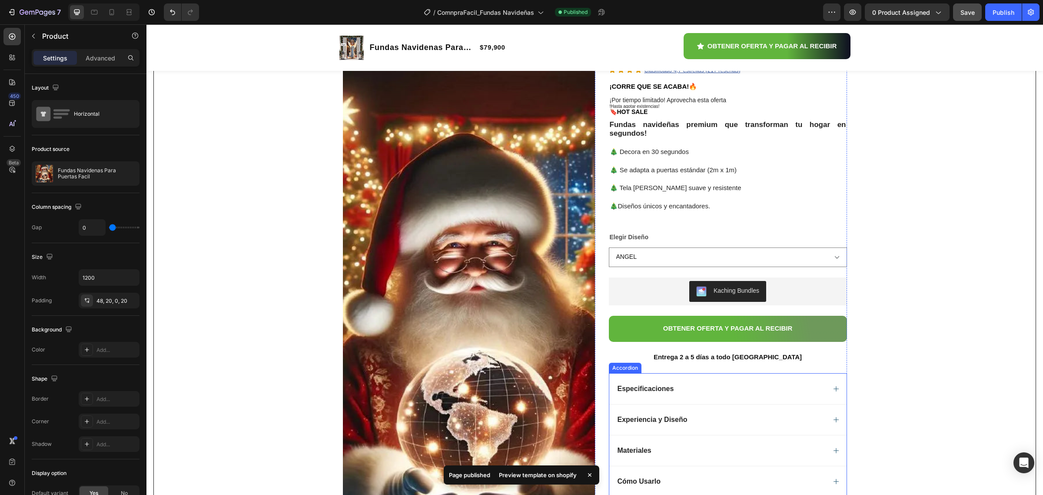
scroll to position [0, 0]
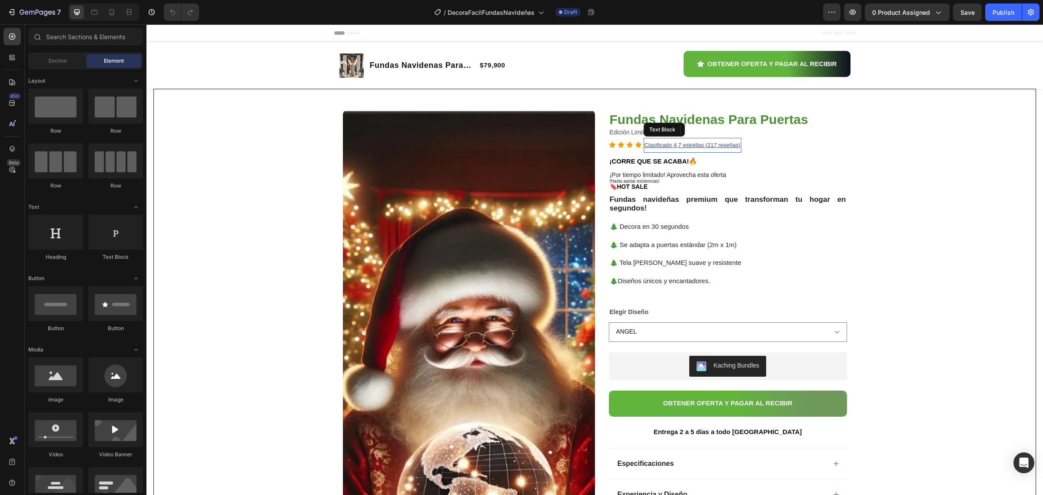
click at [679, 146] on u "Clasificado 4,7 estrellas (217 reseñas)" at bounding box center [693, 145] width 96 height 7
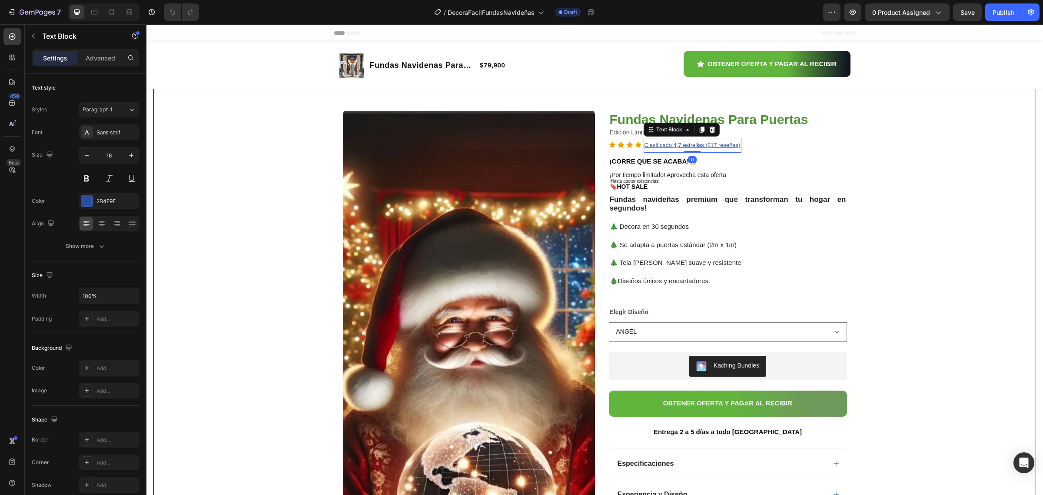
click at [679, 146] on u "Clasificado 4,7 estrellas (217 reseñas)" at bounding box center [693, 145] width 96 height 7
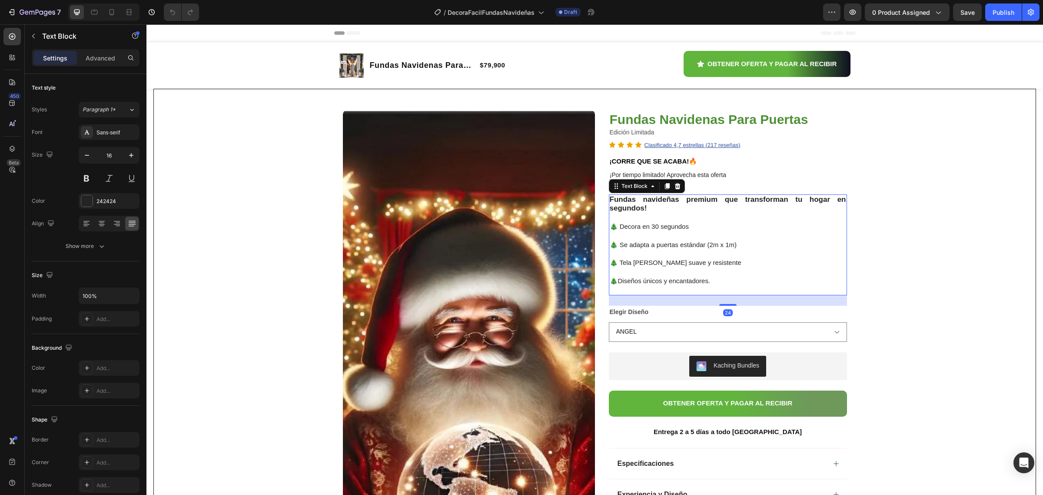
click at [721, 248] on span "🎄 Se adapta a puertas estándar (2m x 1m)" at bounding box center [673, 244] width 127 height 7
click at [968, 6] on button "Save" at bounding box center [967, 11] width 29 height 17
click at [998, 8] on div "Publish" at bounding box center [1004, 12] width 22 height 9
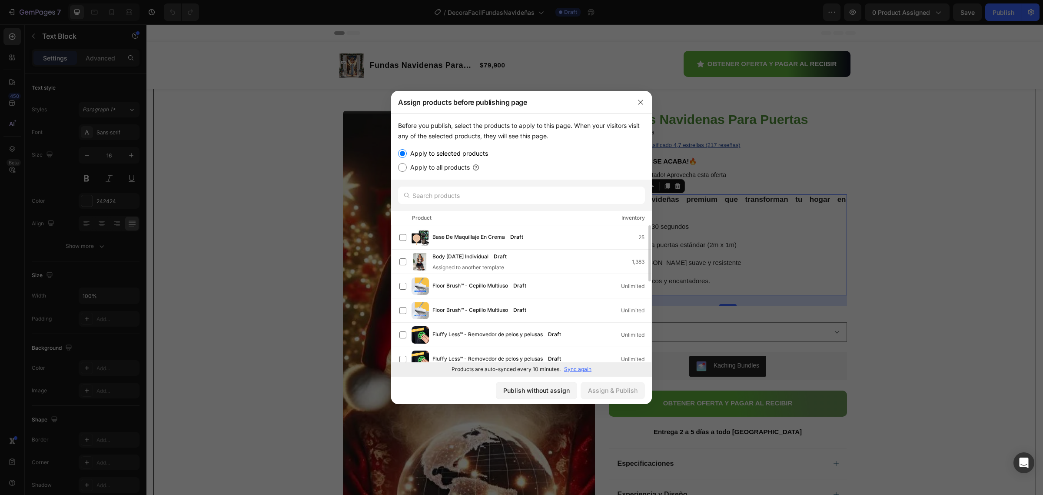
scroll to position [109, 0]
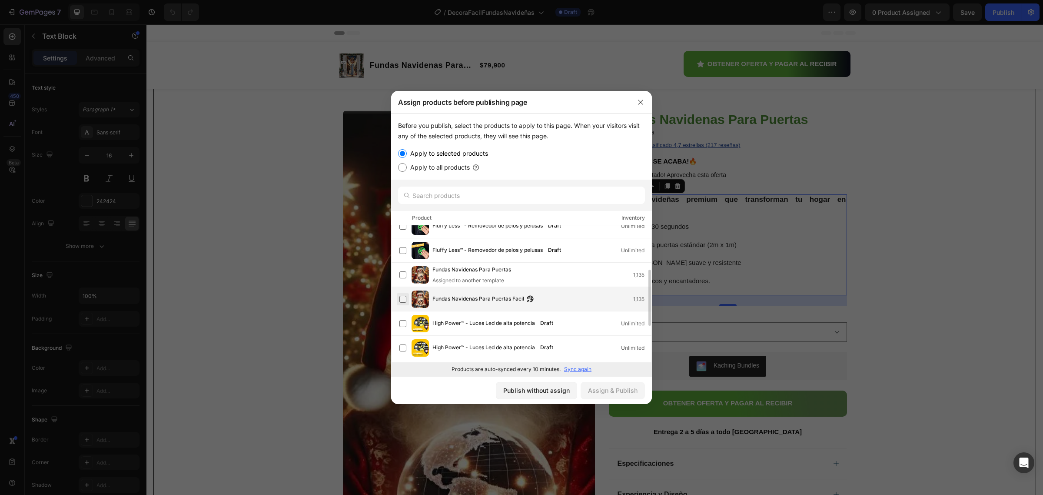
click at [406, 302] on label at bounding box center [402, 299] width 7 height 7
click at [599, 392] on div "Assign & Publish" at bounding box center [613, 390] width 50 height 9
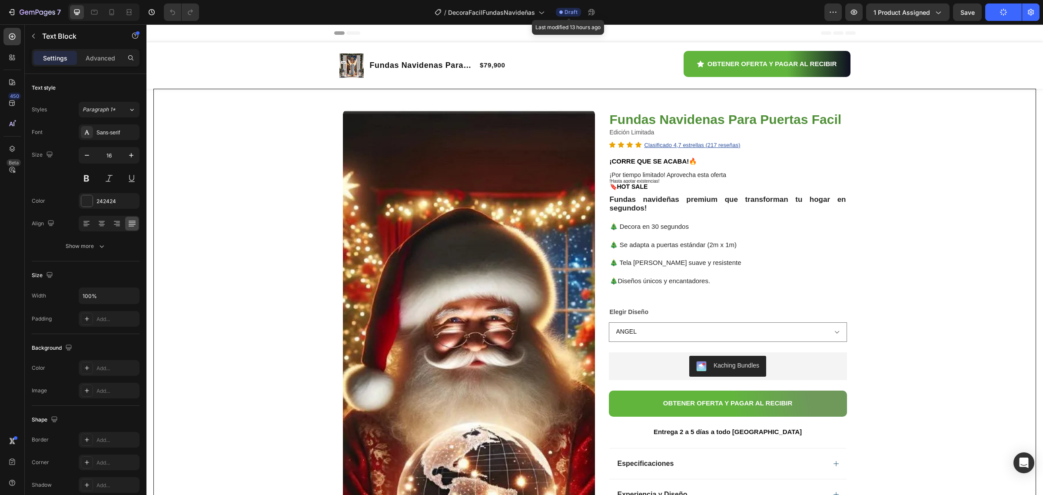
click at [570, 11] on span "Draft" at bounding box center [571, 12] width 13 height 8
click at [518, 14] on span "DecoraFacilFundasNavideñas" at bounding box center [491, 12] width 87 height 9
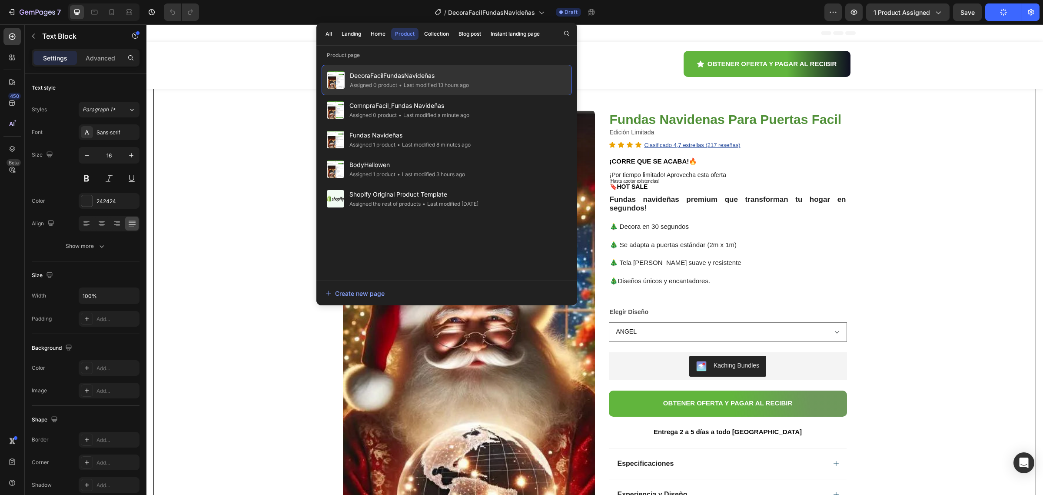
click at [433, 78] on span "DecoraFacilFundasNavideñas" at bounding box center [409, 75] width 119 height 10
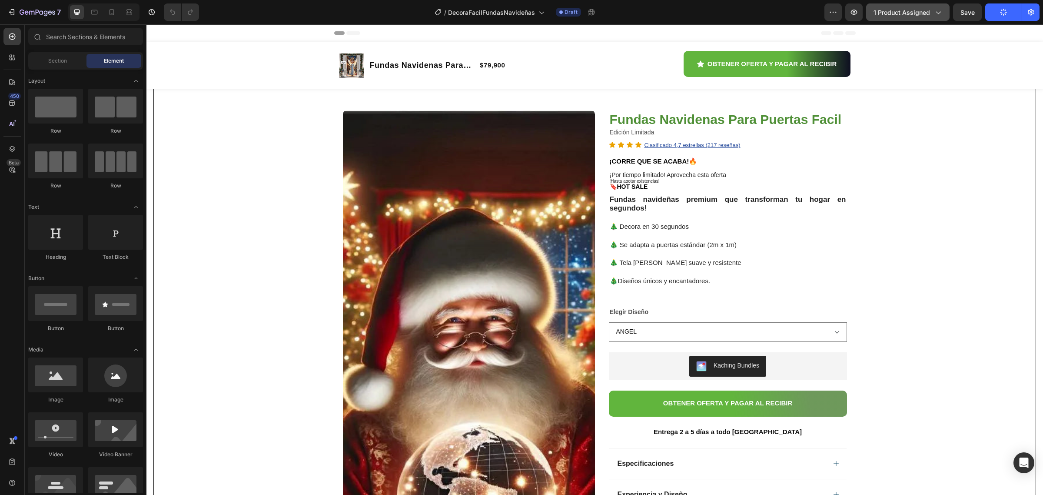
click at [879, 12] on span "1 product assigned" at bounding box center [902, 12] width 57 height 9
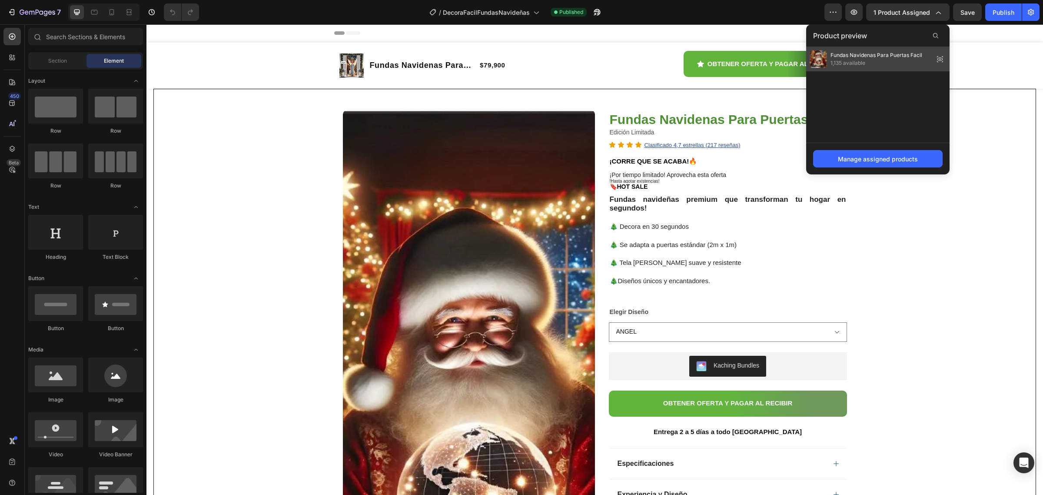
click at [874, 57] on span "Fundas Navidenas Para Puertas Facil" at bounding box center [877, 55] width 92 height 8
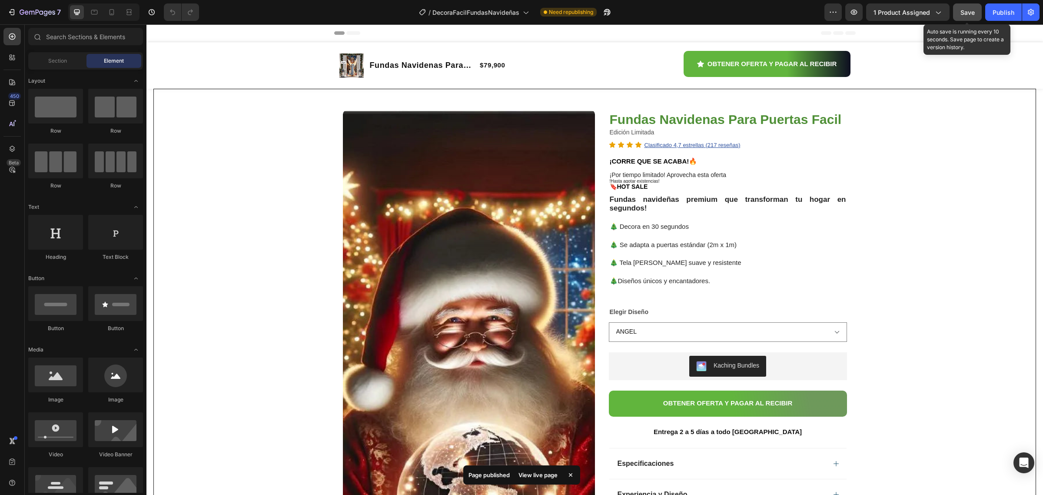
click at [966, 17] on button "Save" at bounding box center [967, 11] width 29 height 17
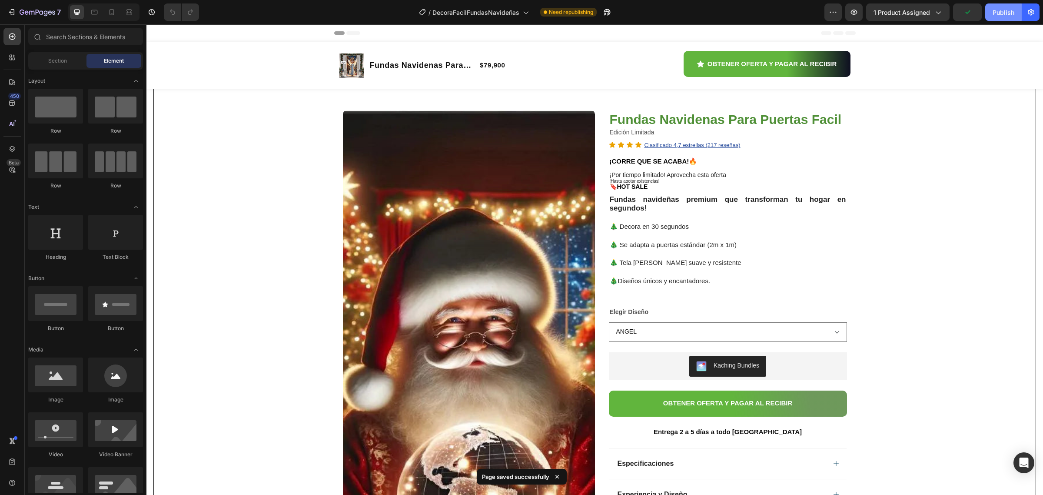
click at [1001, 9] on div "Publish" at bounding box center [1004, 12] width 22 height 9
click at [607, 12] on icon "button" at bounding box center [607, 12] width 7 height 7
click at [939, 12] on icon "button" at bounding box center [938, 12] width 9 height 9
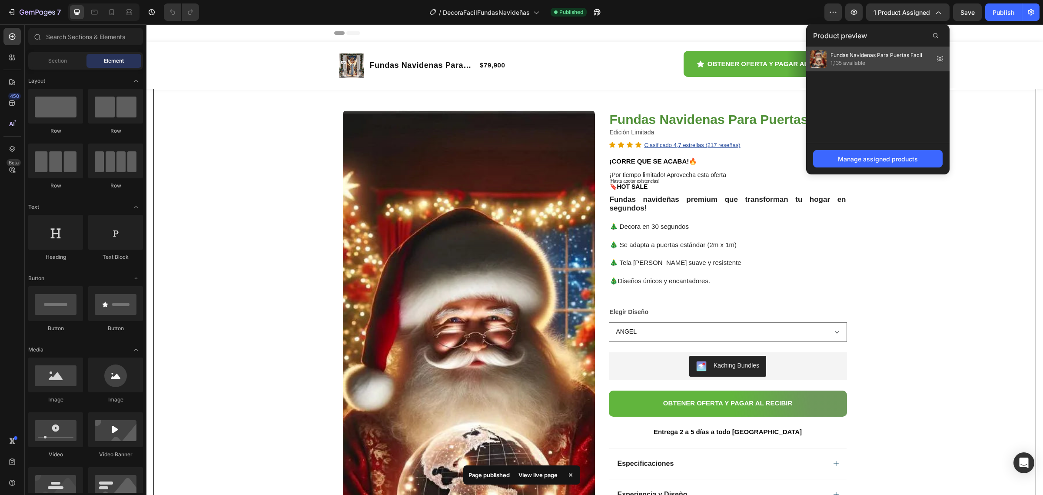
click at [896, 53] on span "Fundas Navidenas Para Puertas Facil" at bounding box center [877, 55] width 92 height 8
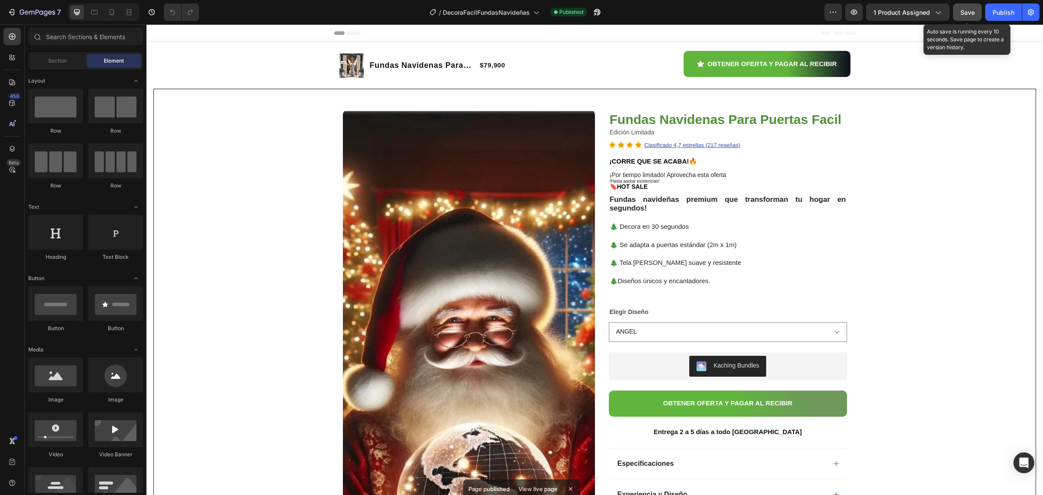
click at [976, 14] on button "Save" at bounding box center [967, 11] width 29 height 17
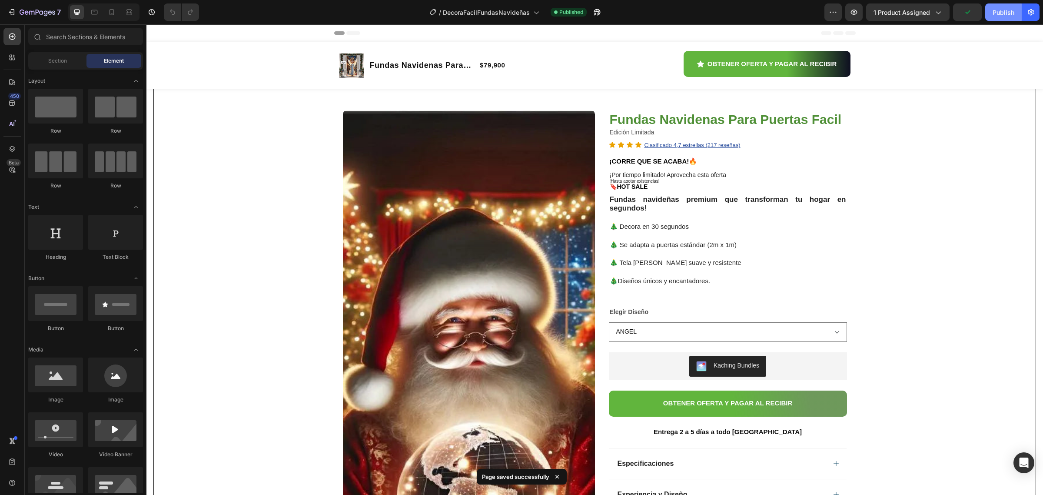
click at [999, 11] on div "Publish" at bounding box center [1004, 12] width 22 height 9
click at [598, 13] on icon "button" at bounding box center [597, 12] width 9 height 9
click at [443, 173] on img at bounding box center [469, 426] width 252 height 632
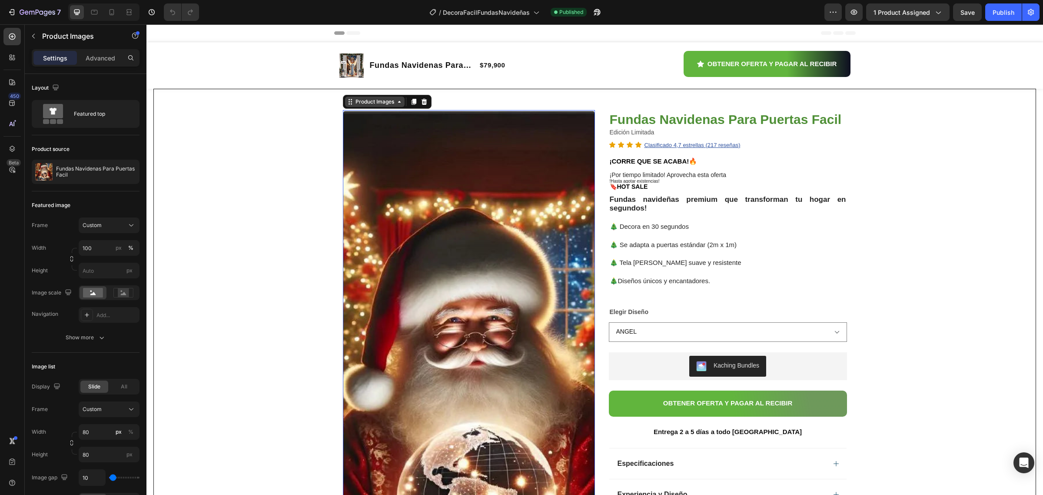
click at [362, 100] on div "Product Images" at bounding box center [375, 102] width 42 height 8
click at [363, 104] on div "Product Images" at bounding box center [375, 102] width 42 height 8
click at [366, 106] on div "Product Images" at bounding box center [375, 101] width 60 height 10
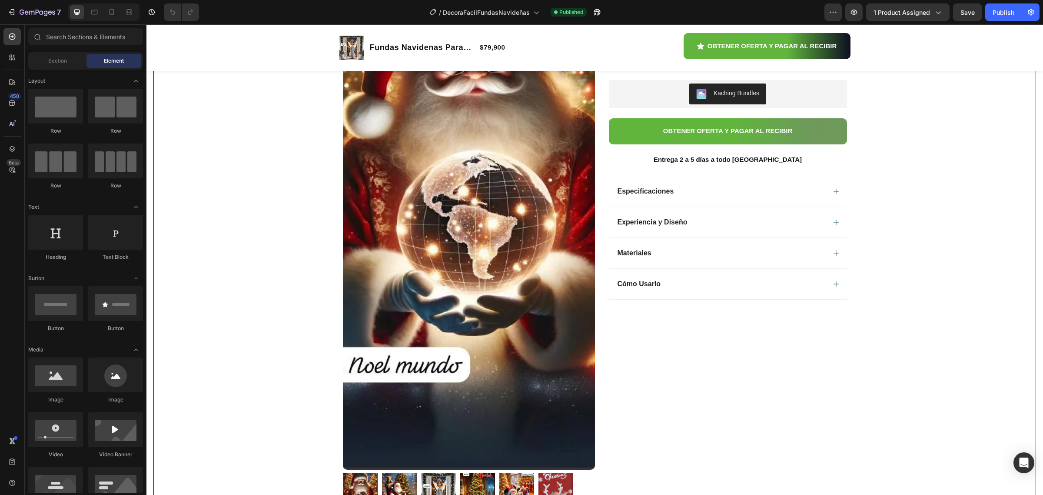
scroll to position [0, 0]
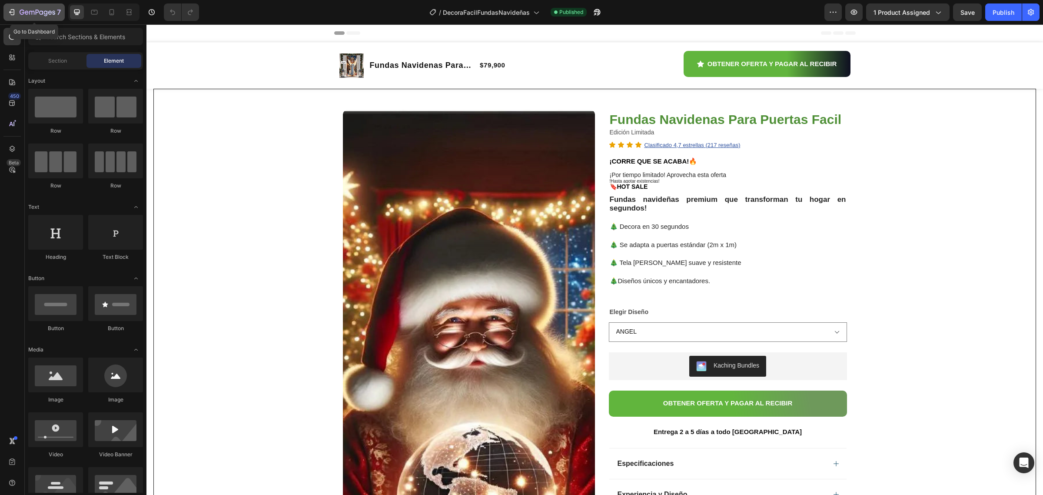
click at [11, 10] on icon "button" at bounding box center [13, 12] width 4 height 6
click at [583, 15] on icon "button" at bounding box center [580, 12] width 9 height 9
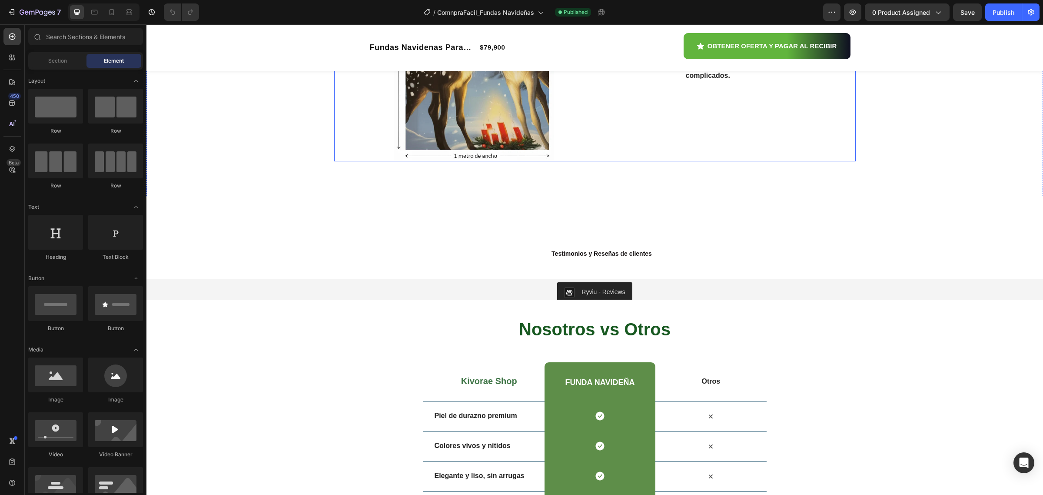
scroll to position [2662, 0]
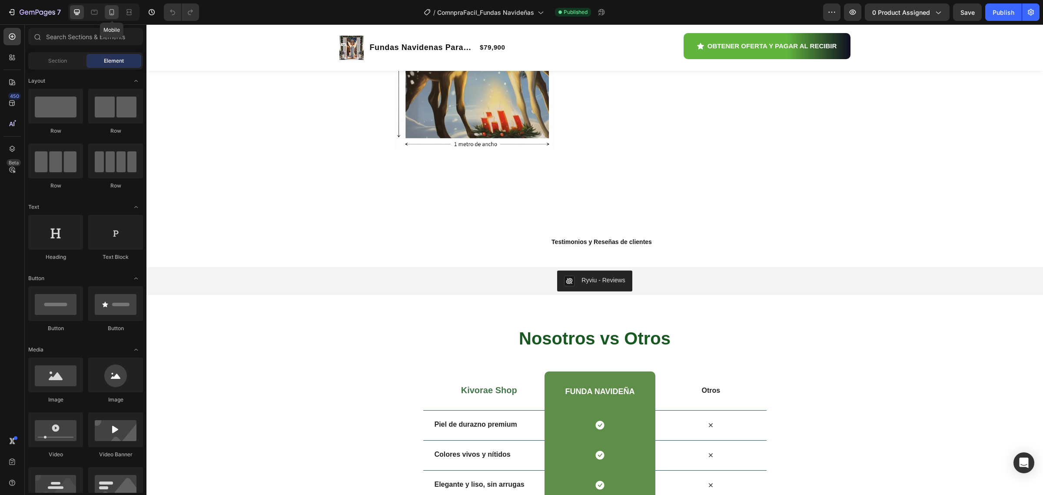
click at [108, 8] on icon at bounding box center [111, 12] width 9 height 9
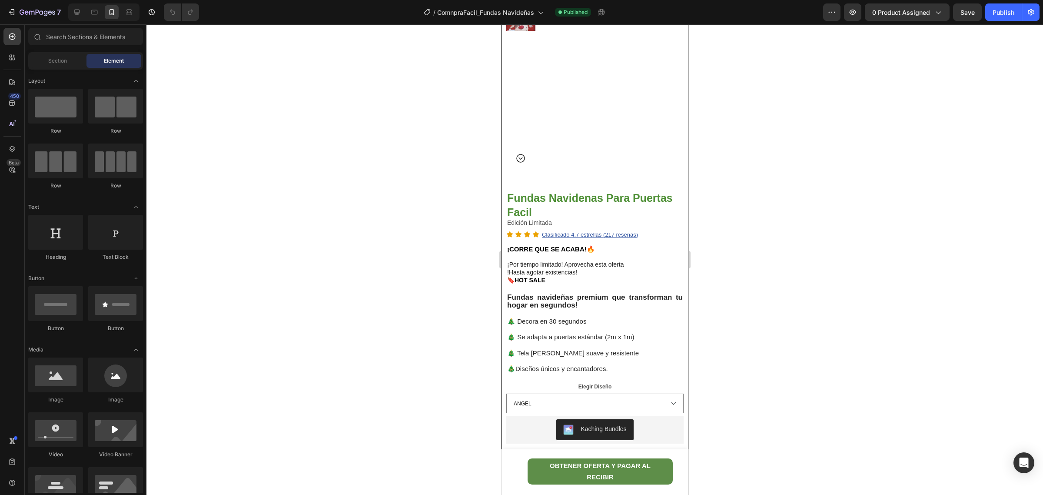
scroll to position [68, 0]
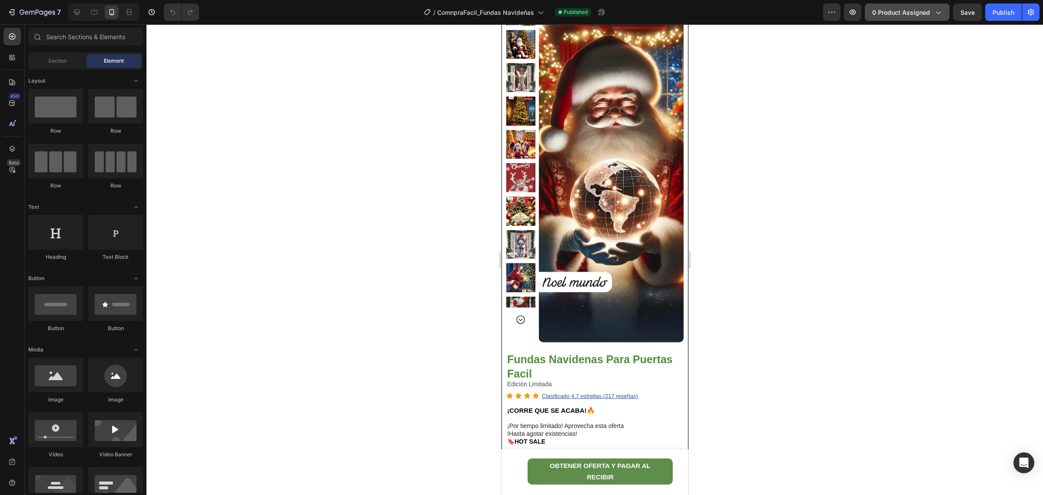
click at [935, 11] on icon "button" at bounding box center [938, 12] width 9 height 9
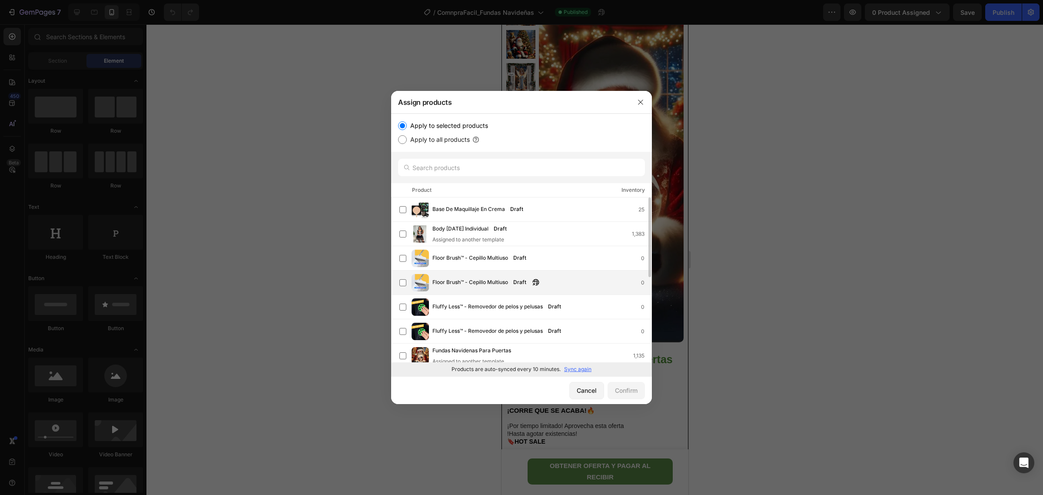
scroll to position [54, 0]
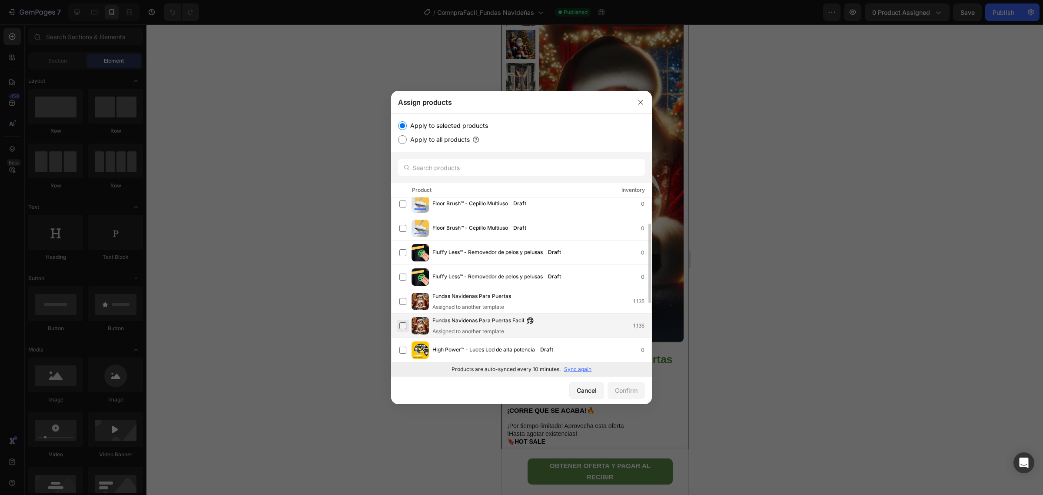
click at [404, 325] on label at bounding box center [402, 325] width 7 height 7
drag, startPoint x: 624, startPoint y: 391, endPoint x: 632, endPoint y: 398, distance: 10.9
click at [623, 392] on div "Confirm" at bounding box center [626, 390] width 23 height 9
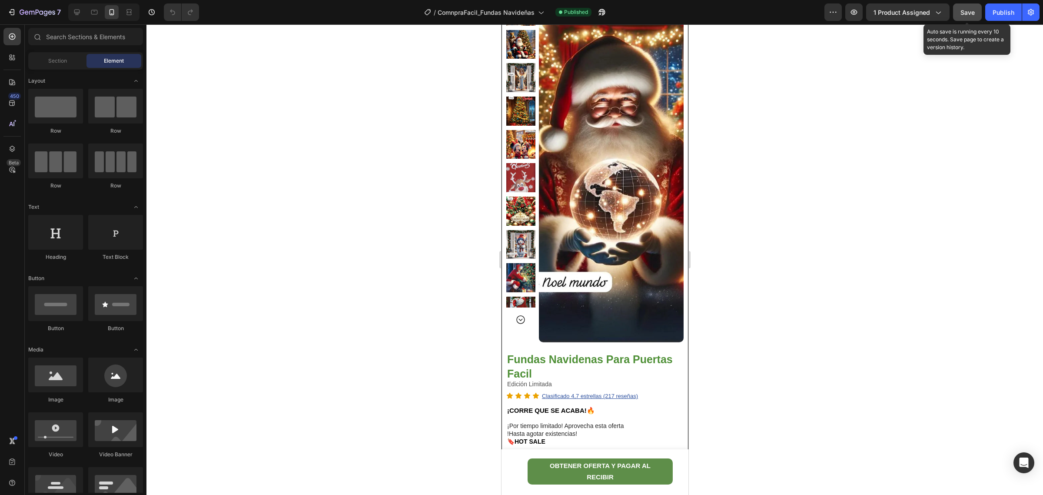
click at [968, 11] on span "Save" at bounding box center [968, 12] width 14 height 7
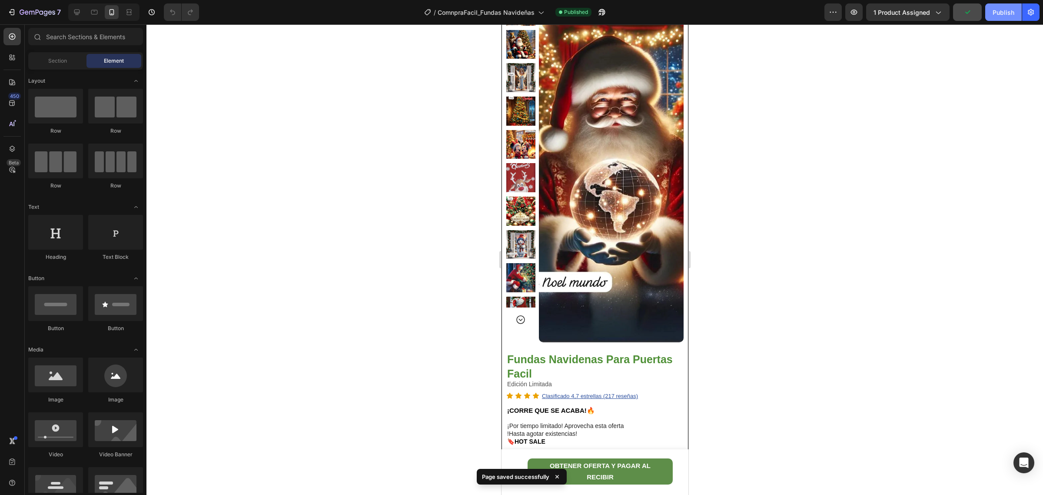
click at [1005, 11] on div "Publish" at bounding box center [1004, 12] width 22 height 9
click at [605, 12] on icon "button" at bounding box center [602, 12] width 9 height 9
click at [6, 12] on button "7" at bounding box center [33, 11] width 61 height 17
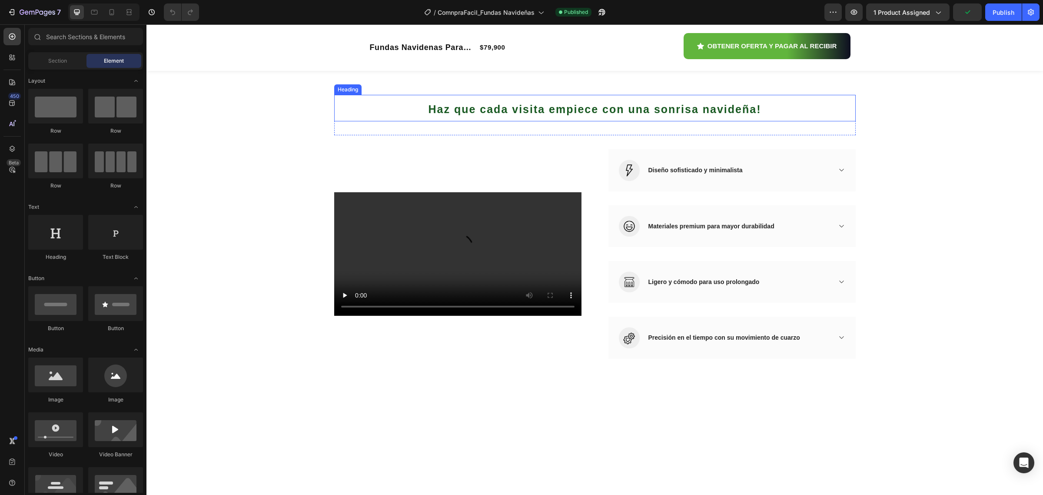
scroll to position [706, 0]
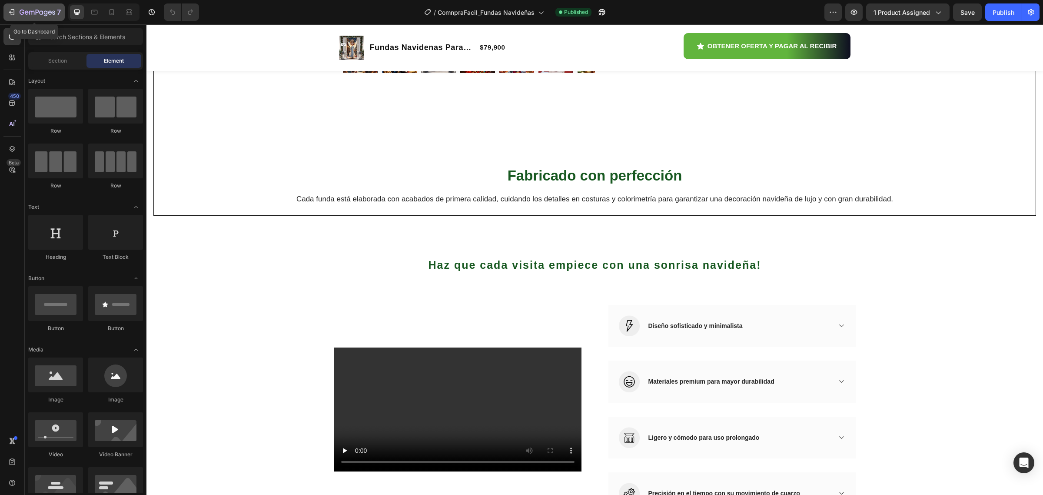
click at [14, 8] on icon "button" at bounding box center [11, 12] width 9 height 9
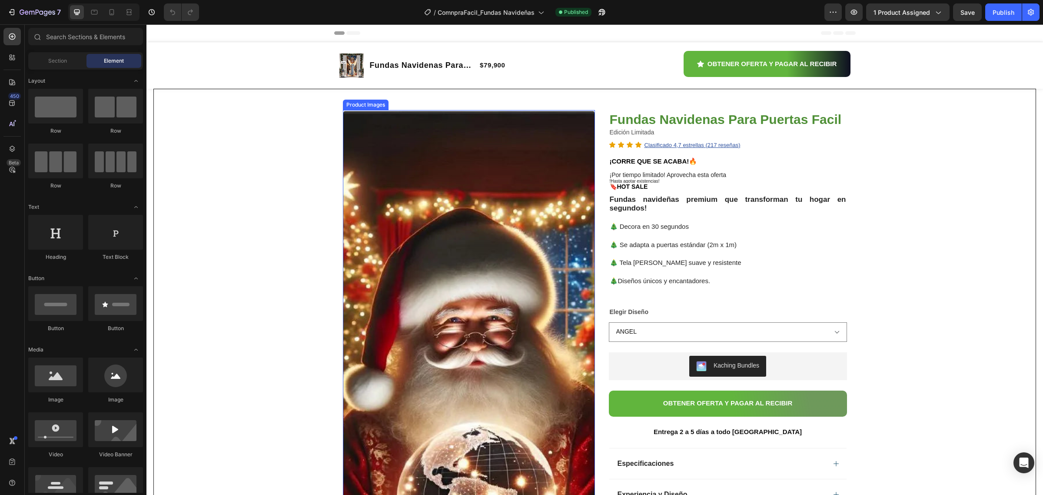
click at [486, 303] on img at bounding box center [469, 426] width 252 height 632
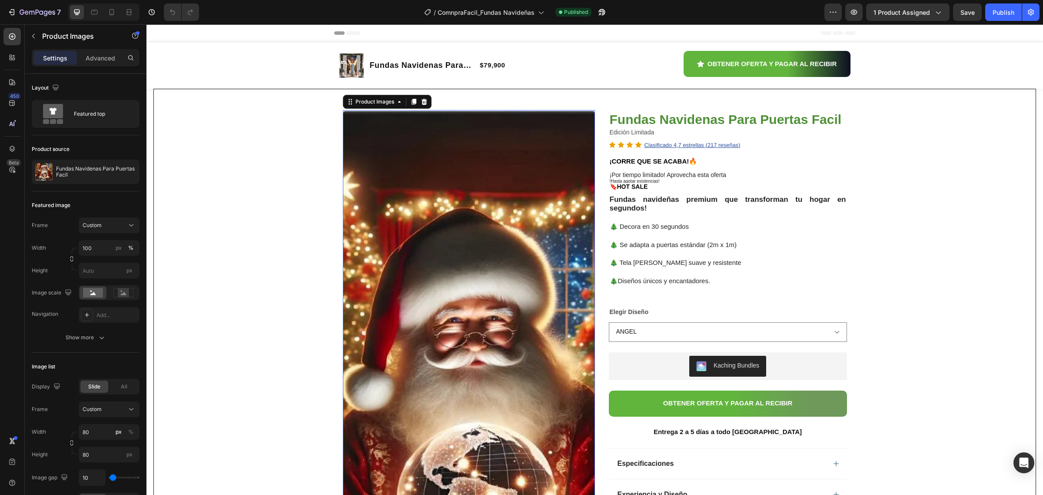
click at [369, 109] on div "Product Images" at bounding box center [387, 102] width 89 height 14
click at [369, 102] on div "Product Images" at bounding box center [375, 102] width 42 height 8
click at [114, 10] on icon at bounding box center [112, 12] width 5 height 6
type input "8"
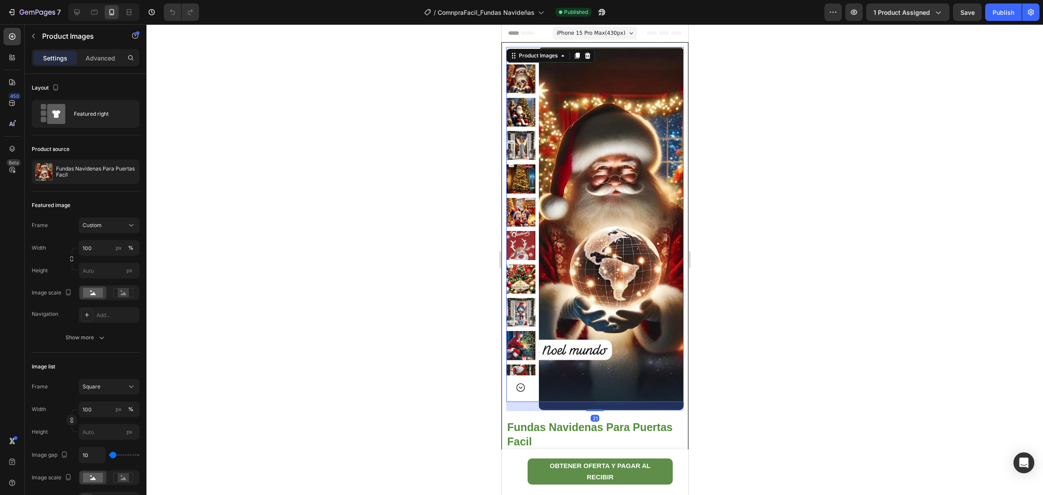
click at [657, 48] on img at bounding box center [611, 228] width 145 height 363
click at [108, 177] on p "Fundas Navidenas Para Puertas Facil" at bounding box center [96, 172] width 80 height 12
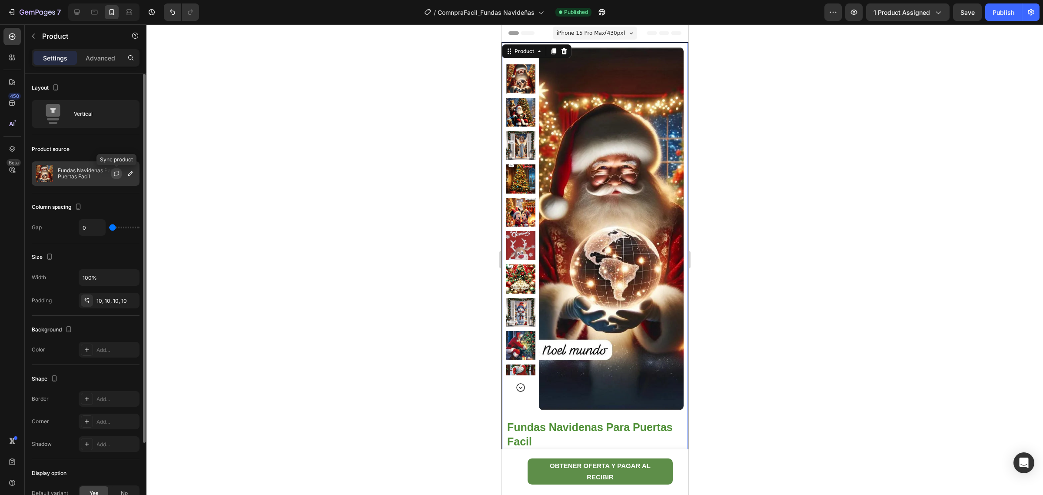
click at [118, 172] on icon "button" at bounding box center [116, 172] width 5 height 3
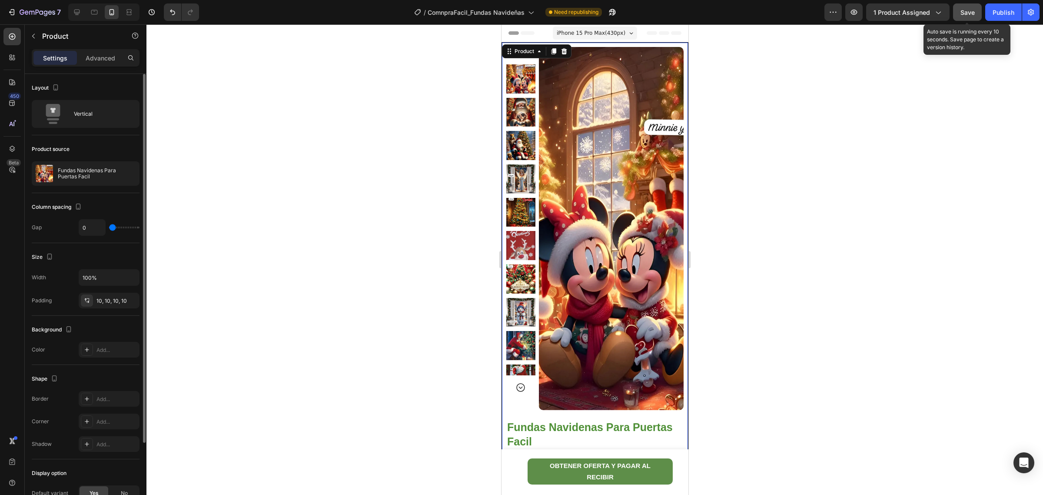
click at [971, 10] on span "Save" at bounding box center [968, 12] width 14 height 7
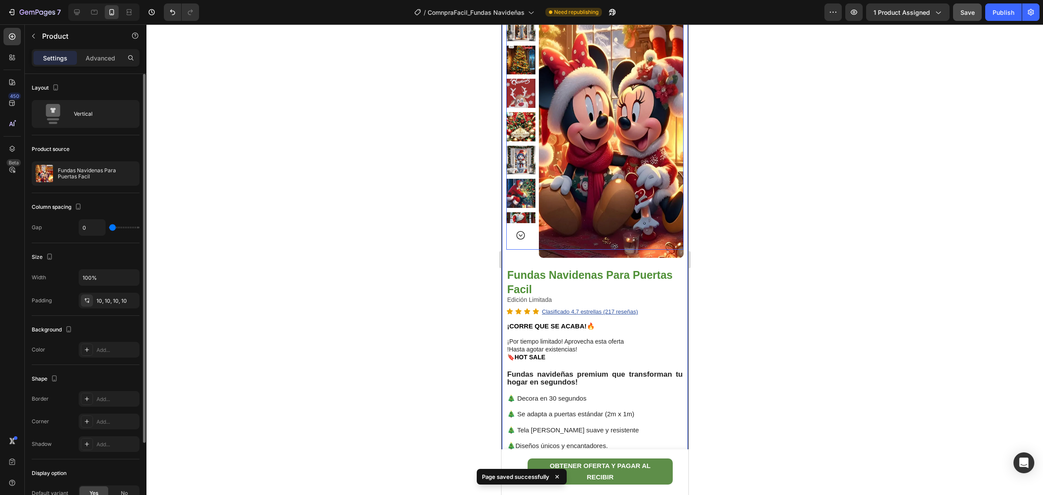
scroll to position [163, 0]
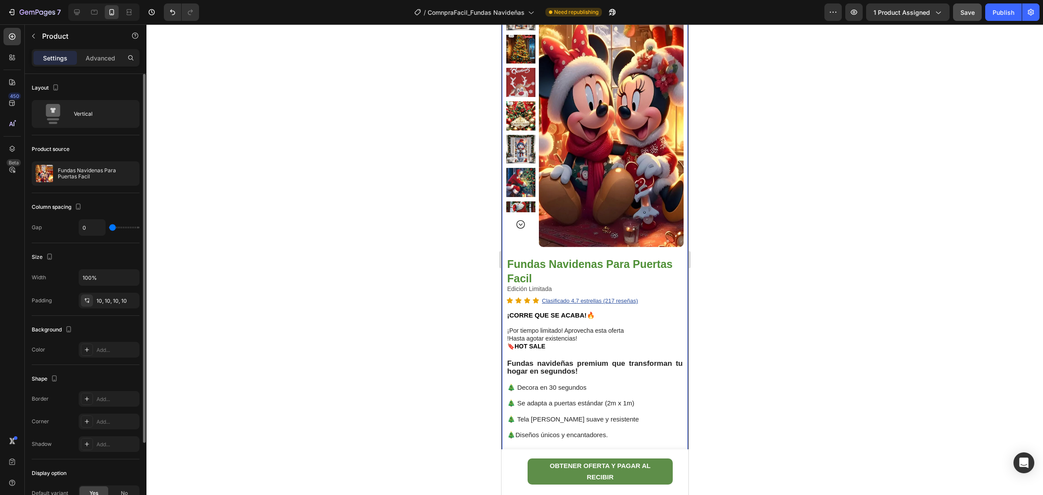
click at [953, 3] on button "Save" at bounding box center [967, 11] width 29 height 17
click at [5, 7] on button "7" at bounding box center [33, 11] width 61 height 17
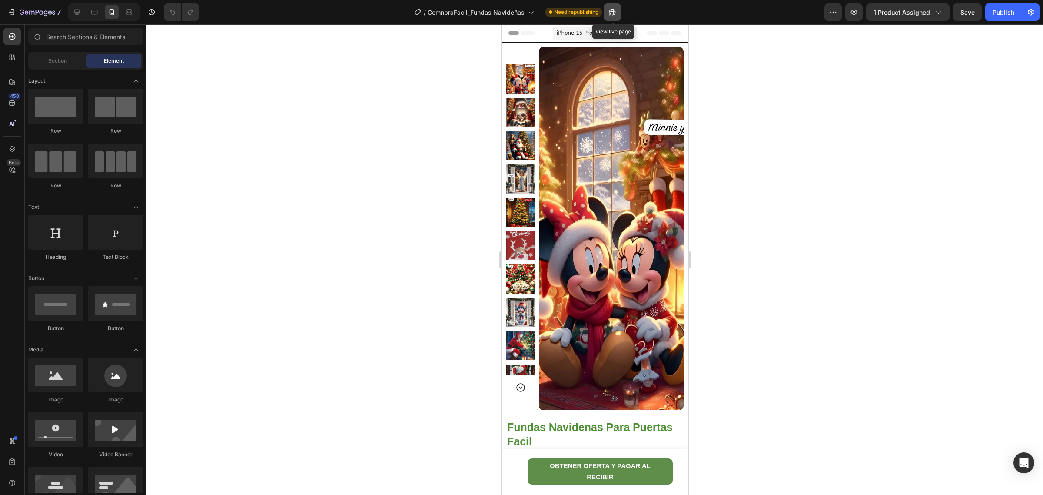
click at [613, 10] on icon "button" at bounding box center [612, 12] width 9 height 9
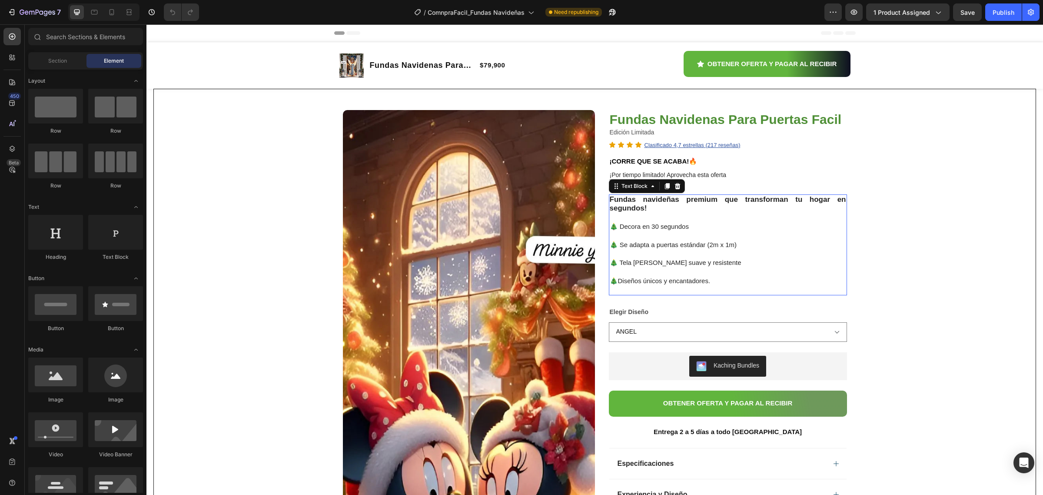
click at [651, 207] on p "Fundas navideñas premium que transforman tu hogar en segundos!" at bounding box center [728, 204] width 236 height 18
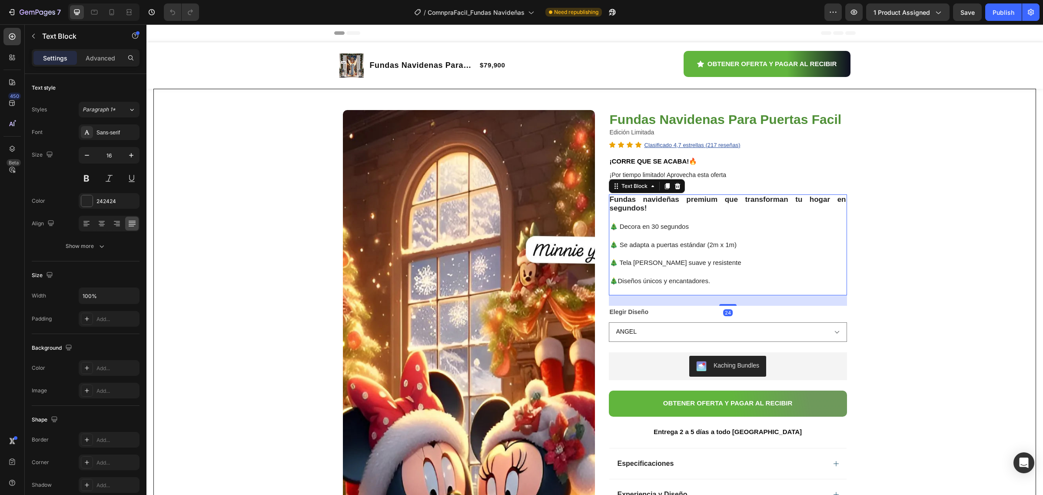
click at [651, 207] on p "Fundas navideñas premium que transforman tu hogar en segundos!" at bounding box center [728, 204] width 236 height 18
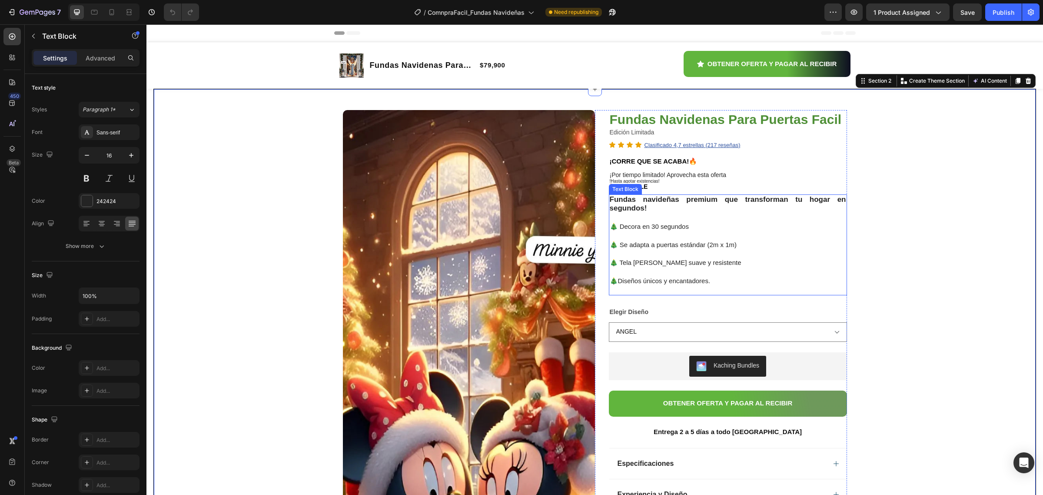
click at [650, 205] on strong "Fundas navideñas premium que transforman tu hogar en segundos!" at bounding box center [728, 203] width 236 height 17
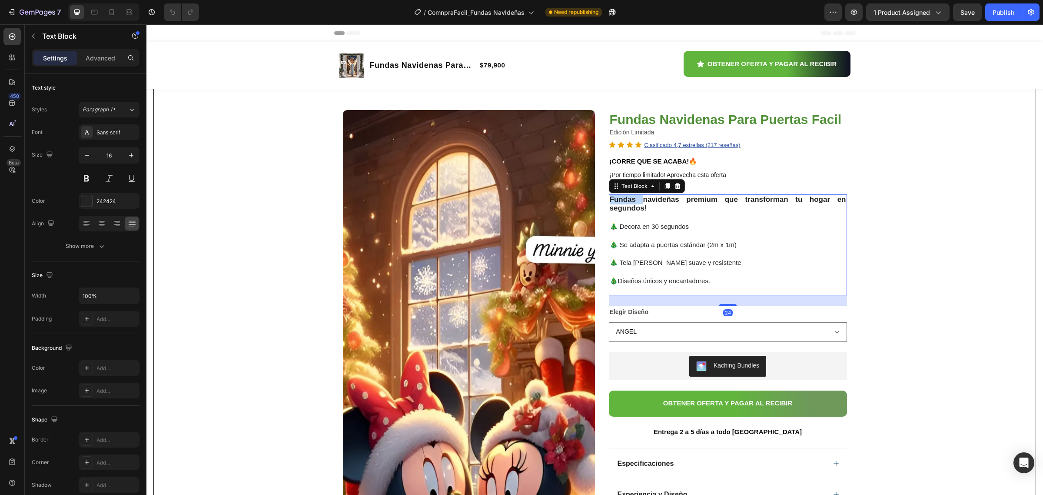
click at [622, 203] on strong "Fundas navideñas premium que transforman tu hogar en segundos!" at bounding box center [728, 203] width 236 height 17
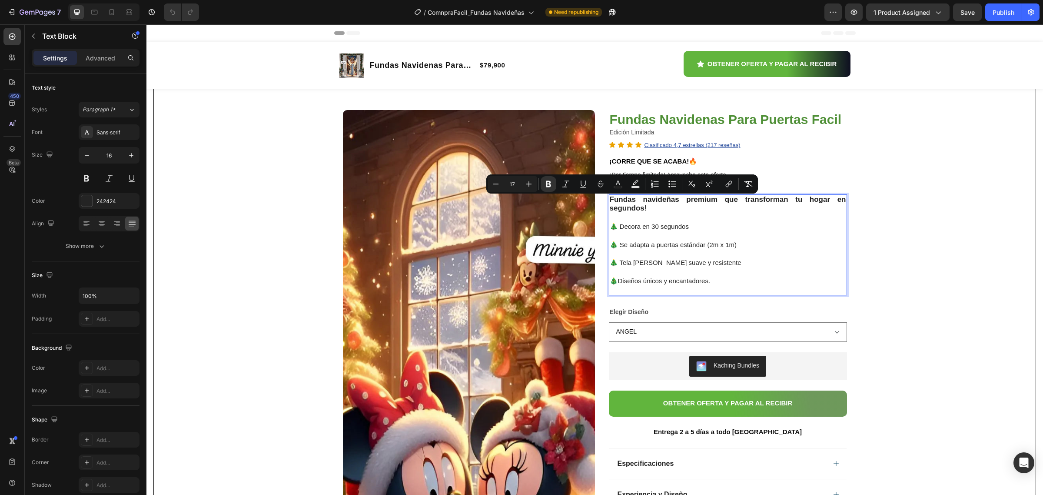
click at [643, 211] on p "Fundas navideñas premium que transforman tu hogar en segundos!" at bounding box center [728, 204] width 236 height 18
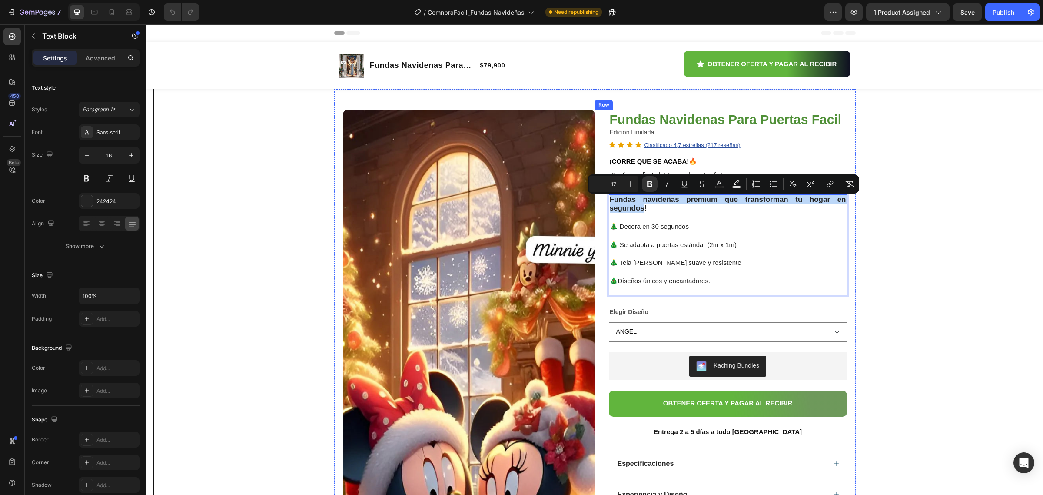
drag, startPoint x: 639, startPoint y: 209, endPoint x: 618, endPoint y: 211, distance: 21.4
click at [603, 198] on div "Fundas Navidenas Para Puertas Facil Product Title Edición Limitada Text Block I…" at bounding box center [721, 348] width 252 height 476
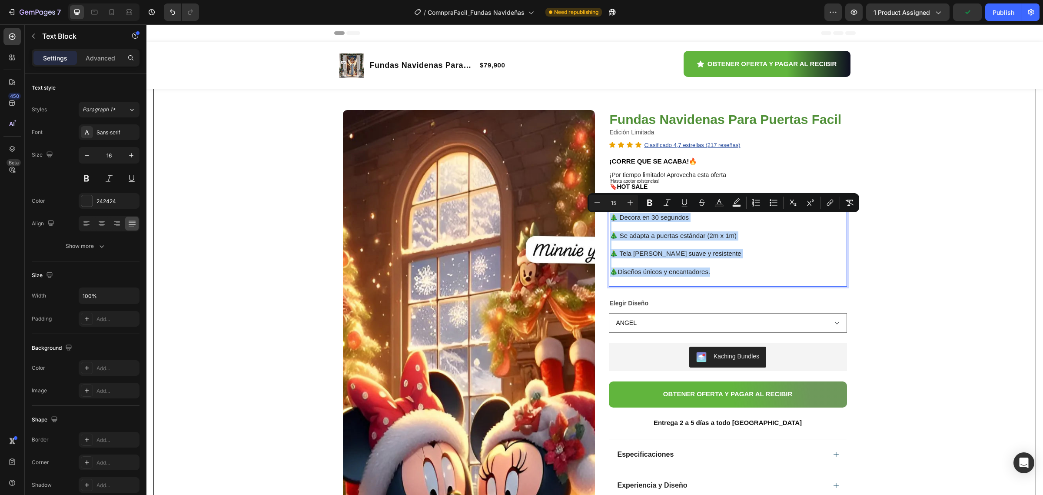
drag, startPoint x: 719, startPoint y: 271, endPoint x: 605, endPoint y: 220, distance: 125.7
click at [609, 220] on div "La decoración navideña más fácil, rápida y vistosa para tu hogar! 🎄 Decora en 3…" at bounding box center [728, 240] width 238 height 92
click at [628, 203] on icon "Editor contextual toolbar" at bounding box center [630, 202] width 9 height 9
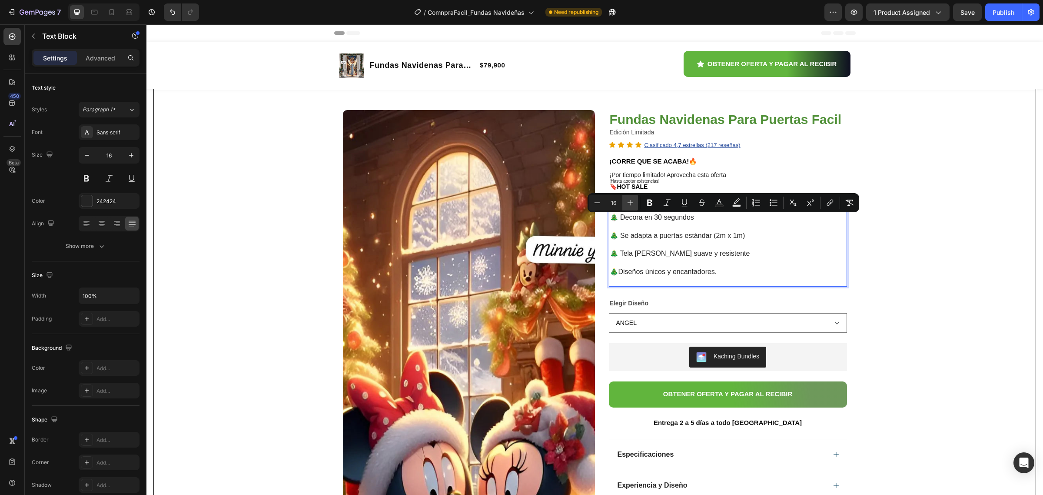
click at [628, 203] on icon "Editor contextual toolbar" at bounding box center [630, 202] width 9 height 9
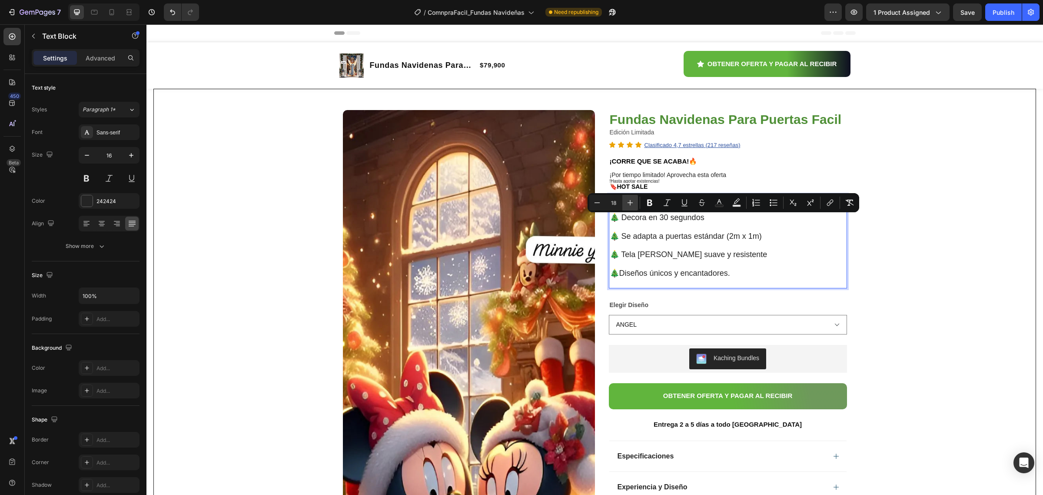
click at [628, 203] on icon "Editor contextual toolbar" at bounding box center [630, 202] width 9 height 9
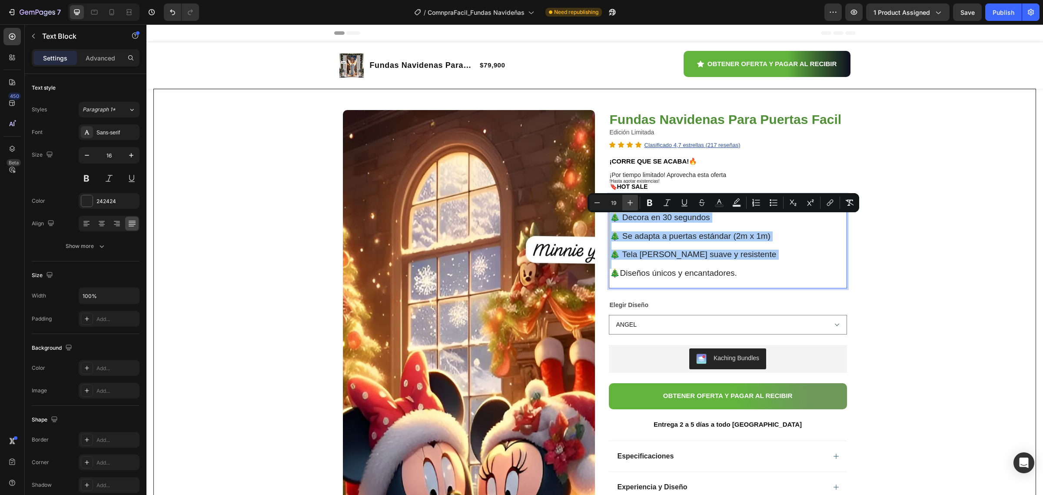
click at [628, 203] on icon "Editor contextual toolbar" at bounding box center [630, 202] width 9 height 9
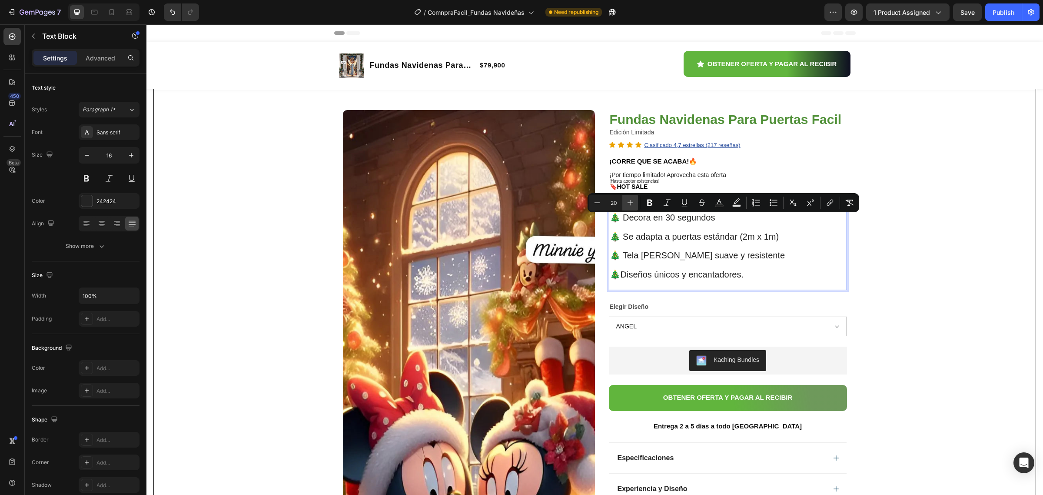
click at [628, 203] on icon "Editor contextual toolbar" at bounding box center [630, 202] width 9 height 9
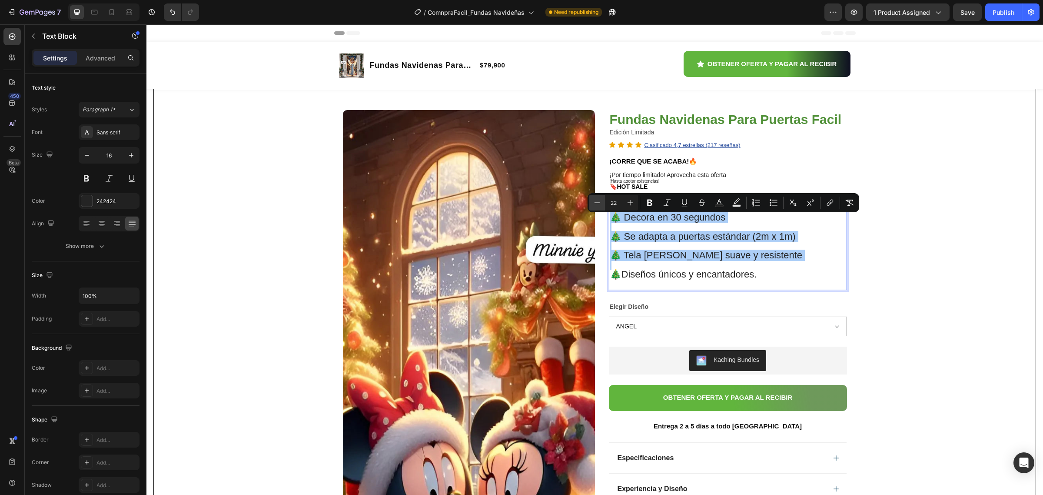
click at [599, 205] on icon "Editor contextual toolbar" at bounding box center [597, 202] width 9 height 9
click at [601, 203] on button "Minus" at bounding box center [597, 203] width 16 height 16
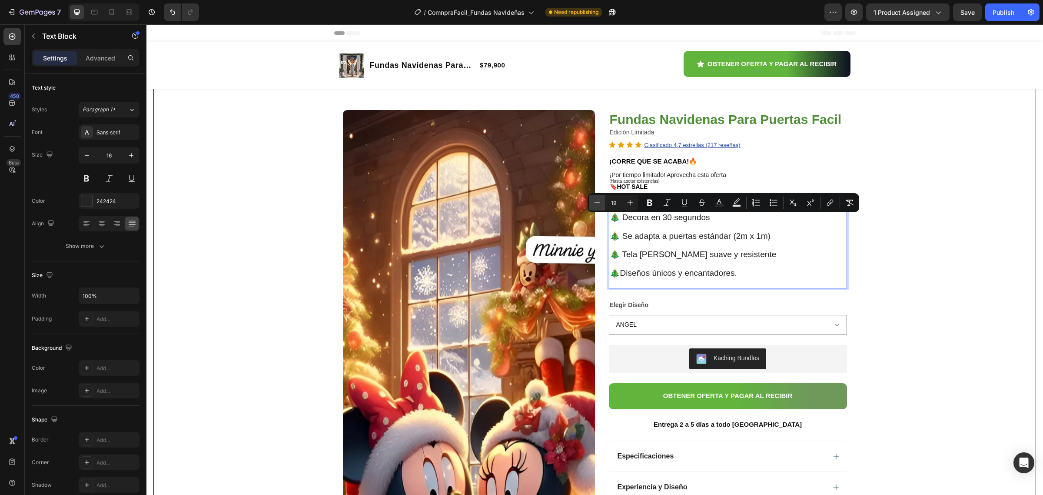
click at [601, 203] on button "Minus" at bounding box center [597, 203] width 16 height 16
type input "17"
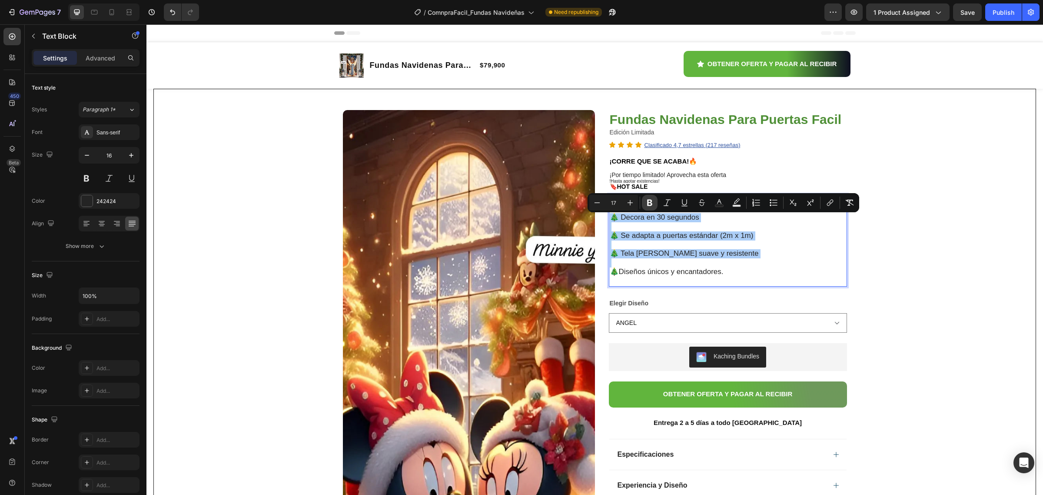
click at [649, 200] on icon "Editor contextual toolbar" at bounding box center [649, 203] width 5 height 7
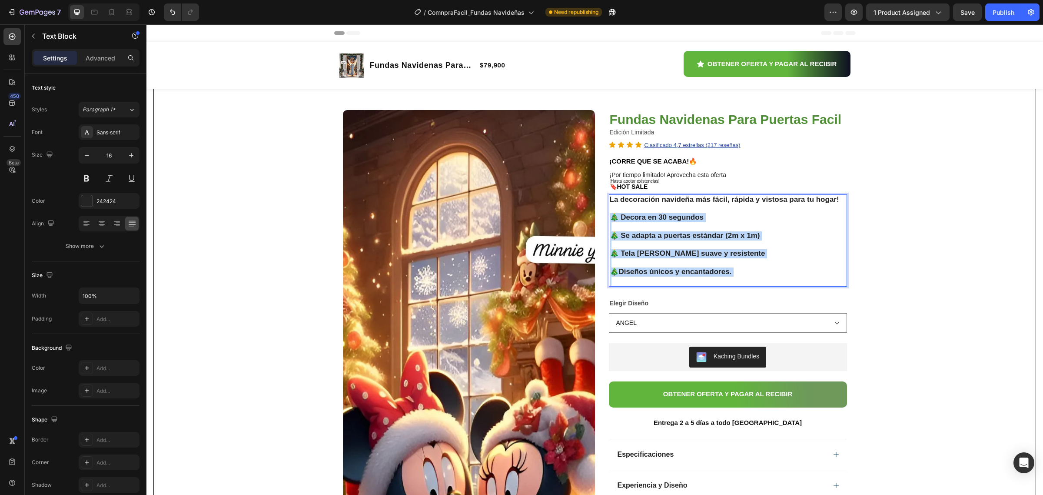
drag, startPoint x: 735, startPoint y: 285, endPoint x: 606, endPoint y: 220, distance: 145.2
click at [609, 220] on div "La decoración navideña más fácil, rápida y vistosa para tu hogar! 🎄 Decora en 3…" at bounding box center [728, 240] width 238 height 92
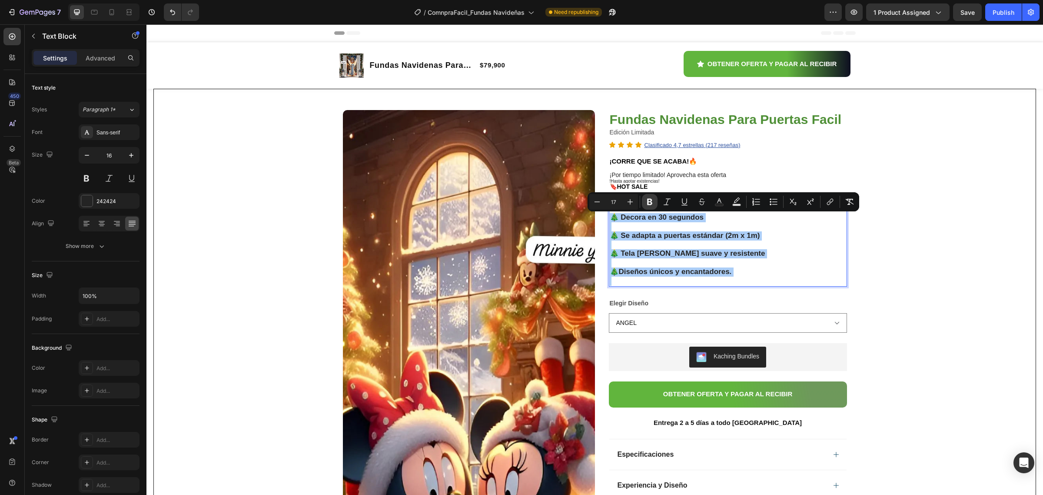
click at [646, 205] on icon "Editor contextual toolbar" at bounding box center [650, 201] width 9 height 9
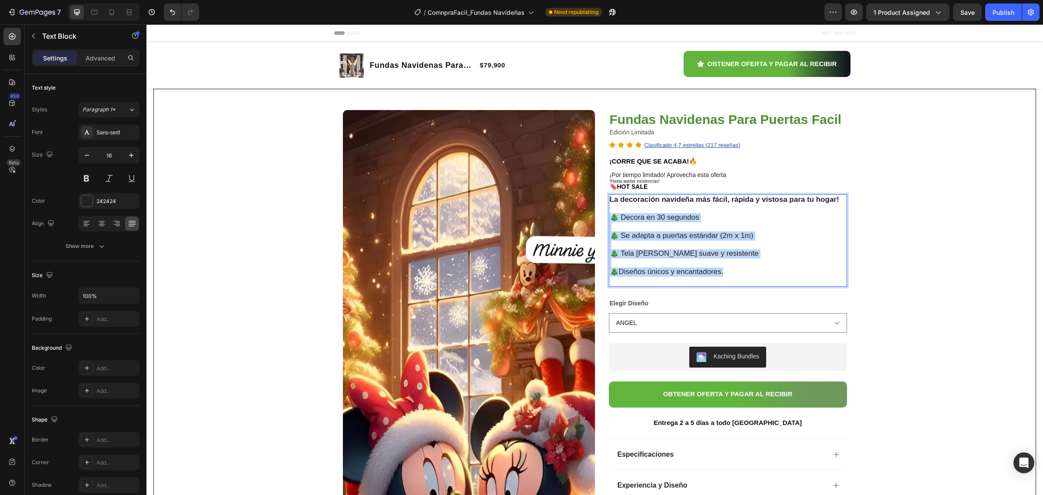
drag, startPoint x: 735, startPoint y: 272, endPoint x: 609, endPoint y: 216, distance: 137.6
click at [609, 216] on div "La decoración navideña más fácil, rápida y vistosa para tu hogar! 🎄 Decora en 3…" at bounding box center [728, 240] width 238 height 92
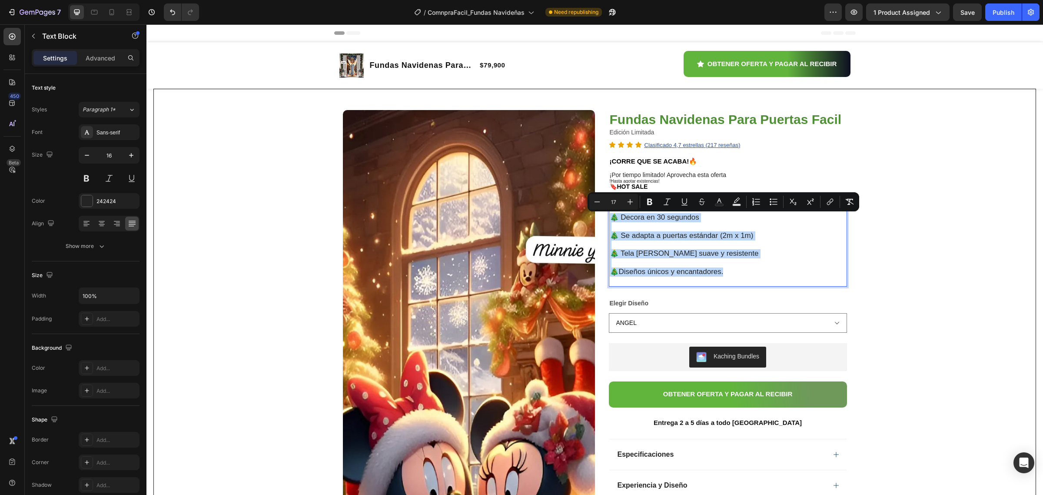
click at [726, 244] on p "Rich Text Editor. Editing area: main" at bounding box center [728, 244] width 236 height 9
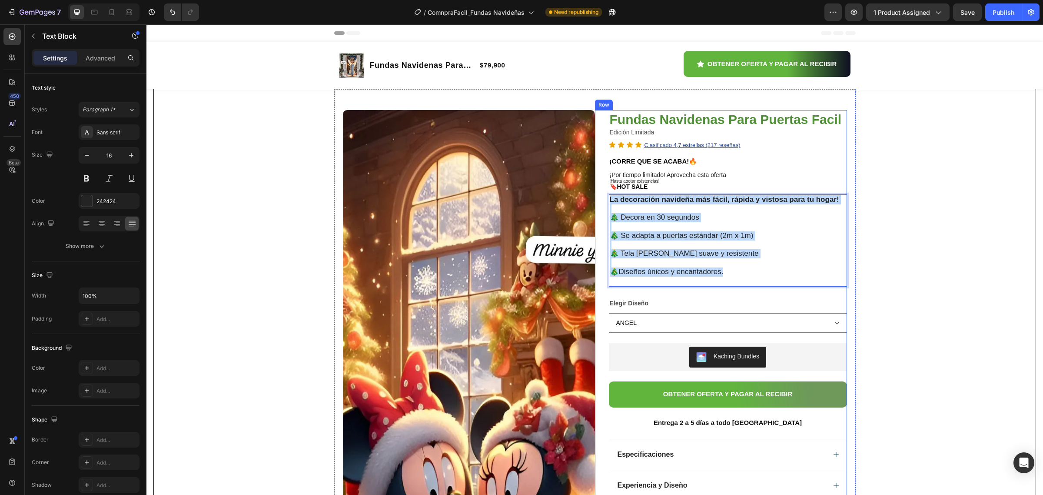
drag, startPoint x: 726, startPoint y: 273, endPoint x: 602, endPoint y: 200, distance: 143.2
click at [602, 200] on div "Fundas Navidenas Para Puertas Facil Product Title Edición Limitada Text Block I…" at bounding box center [721, 343] width 252 height 467
drag, startPoint x: 631, startPoint y: 219, endPoint x: 613, endPoint y: 206, distance: 21.9
click at [613, 206] on p "Rich Text Editor. Editing area: main" at bounding box center [728, 208] width 236 height 9
drag, startPoint x: 726, startPoint y: 270, endPoint x: 607, endPoint y: 198, distance: 139.4
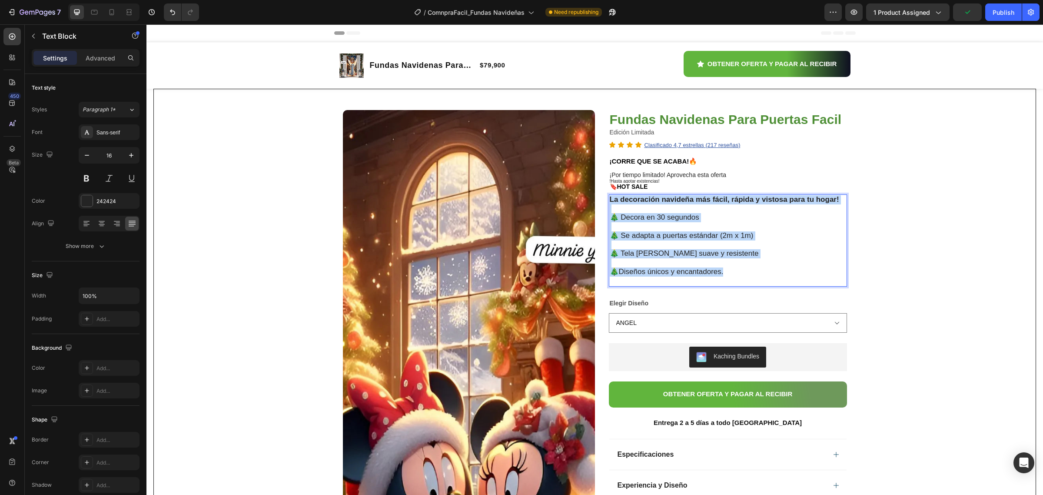
click at [609, 198] on div "La decoración navideña más fácil, rápida y vistosa para tu hogar! 🎄 Decora en 3…" at bounding box center [728, 240] width 238 height 92
click at [613, 201] on strong "La decoración navideña más fácil, rápida y vistosa para tu hogar!" at bounding box center [725, 199] width 230 height 8
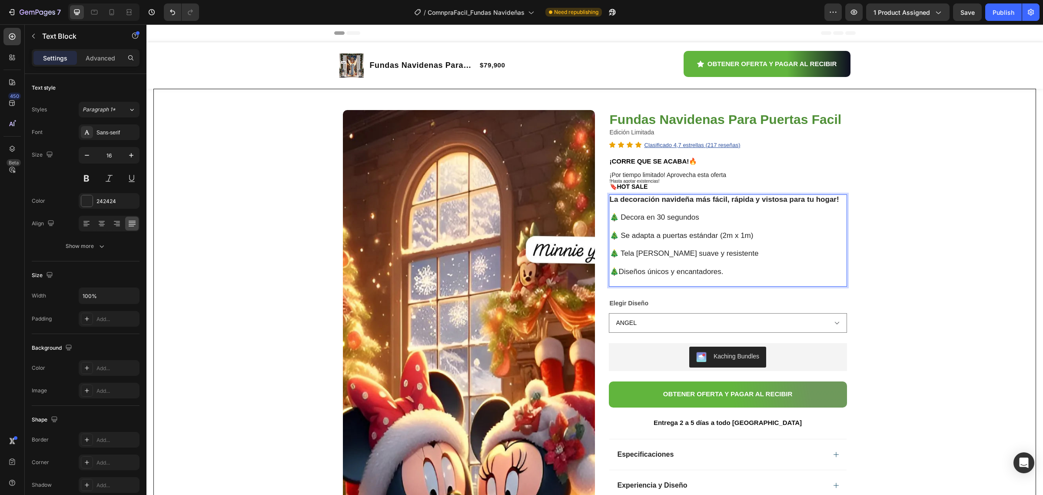
click at [632, 231] on p "Rich Text Editor. Editing area: main" at bounding box center [728, 226] width 236 height 9
drag, startPoint x: 613, startPoint y: 207, endPoint x: 596, endPoint y: 193, distance: 22.3
click at [596, 193] on div "Fundas Navidenas Para Puertas Facil Product Title Edición Limitada Text Block I…" at bounding box center [721, 343] width 252 height 467
click at [621, 204] on p "La decoración navideña más fácil, rápida y vistosa para tu hogar!" at bounding box center [728, 199] width 236 height 9
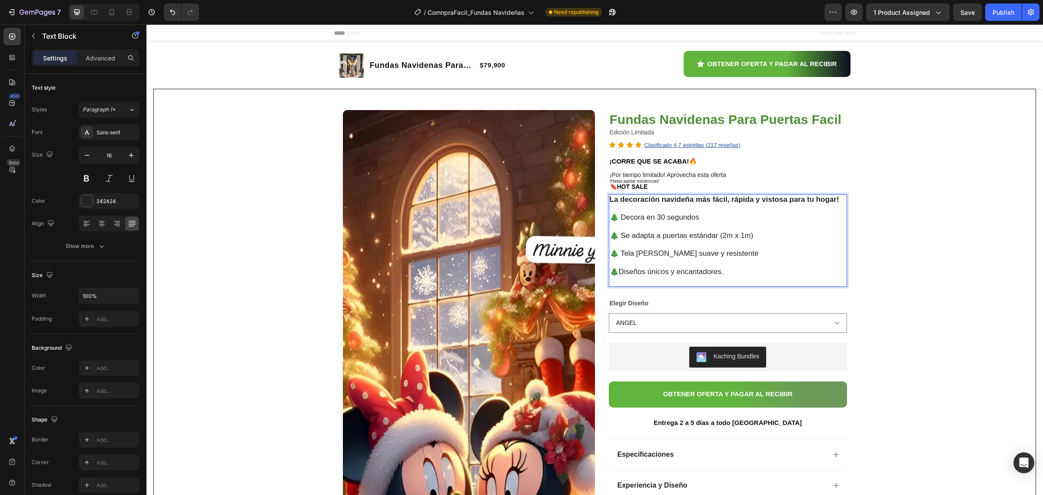
click at [668, 267] on p "Rich Text Editor. Editing area: main" at bounding box center [728, 262] width 236 height 9
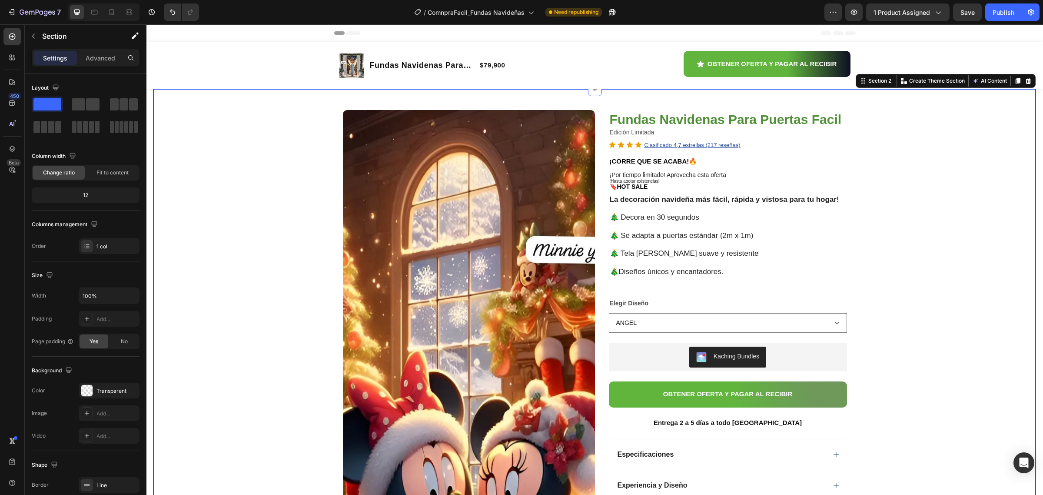
click at [972, 12] on span "Save" at bounding box center [968, 12] width 14 height 7
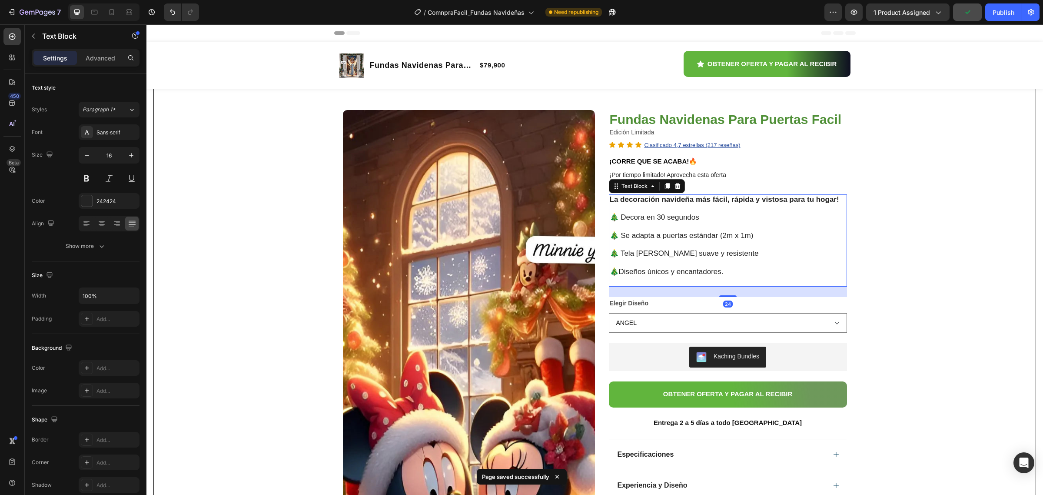
click at [690, 220] on span "🎄 Decora en 30 segundos" at bounding box center [655, 217] width 90 height 8
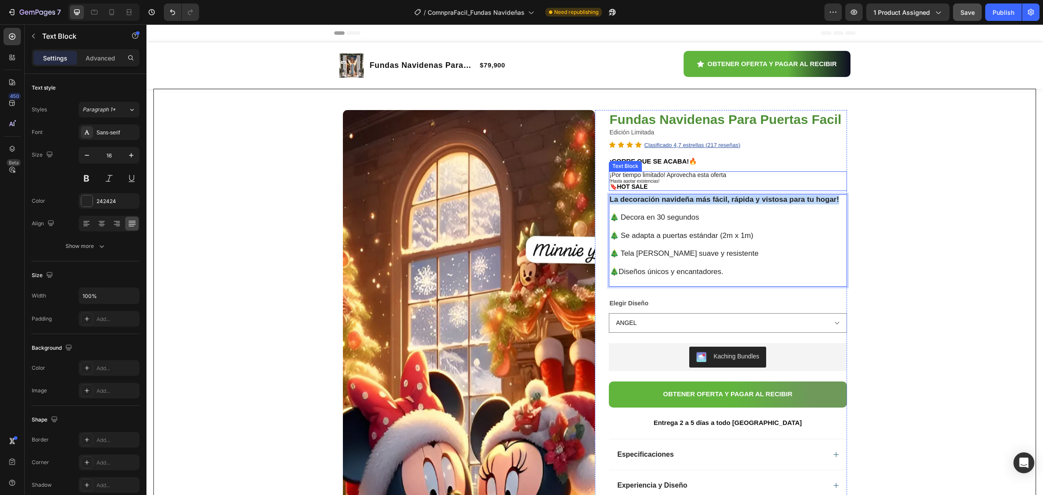
drag, startPoint x: 835, startPoint y: 201, endPoint x: 602, endPoint y: 191, distance: 232.8
click at [602, 191] on div "Fundas Navidenas Para Puertas Facil Product Title Edición Limitada Text Block I…" at bounding box center [721, 343] width 252 height 467
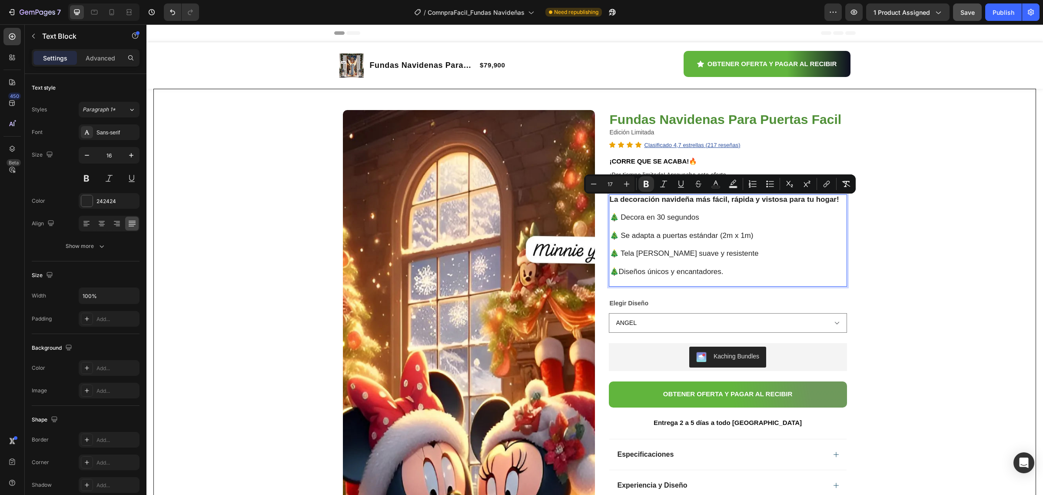
click at [642, 220] on span "🎄 Decora en 30 segundos" at bounding box center [655, 217] width 90 height 8
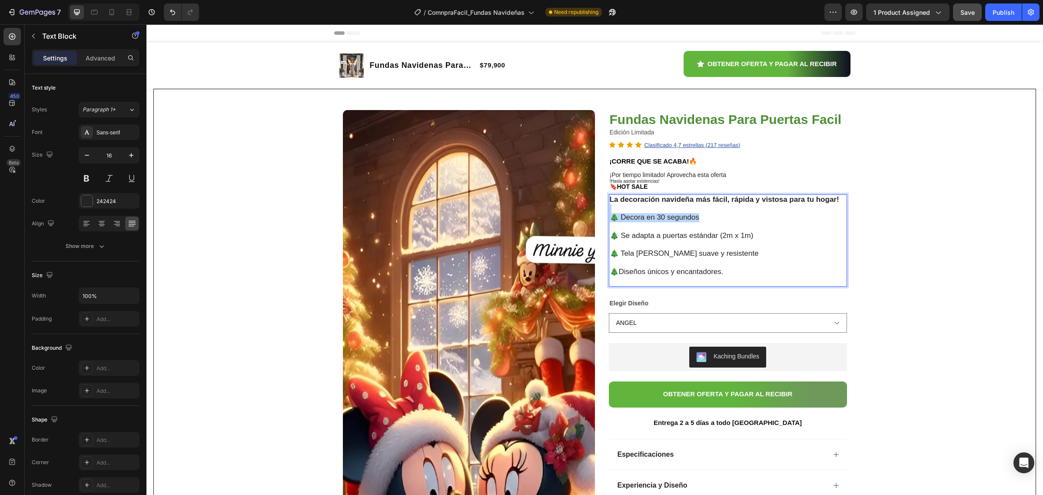
drag, startPoint x: 689, startPoint y: 218, endPoint x: 616, endPoint y: 215, distance: 74.0
click at [595, 214] on div "Fundas Navidenas Para Puertas Facil Product Title Edición Limitada Text Block I…" at bounding box center [721, 343] width 252 height 467
click at [695, 230] on p "Rich Text Editor. Editing area: main" at bounding box center [728, 226] width 236 height 9
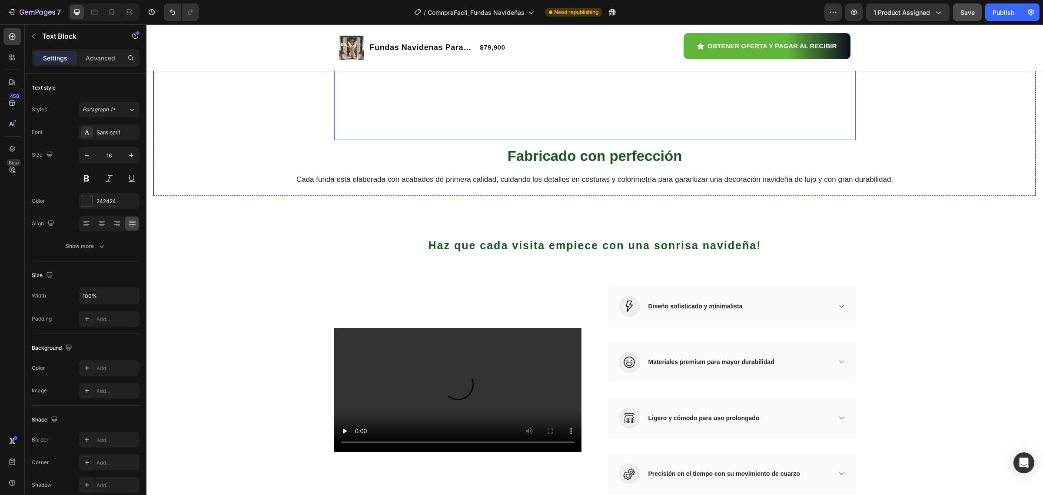
scroll to position [706, 0]
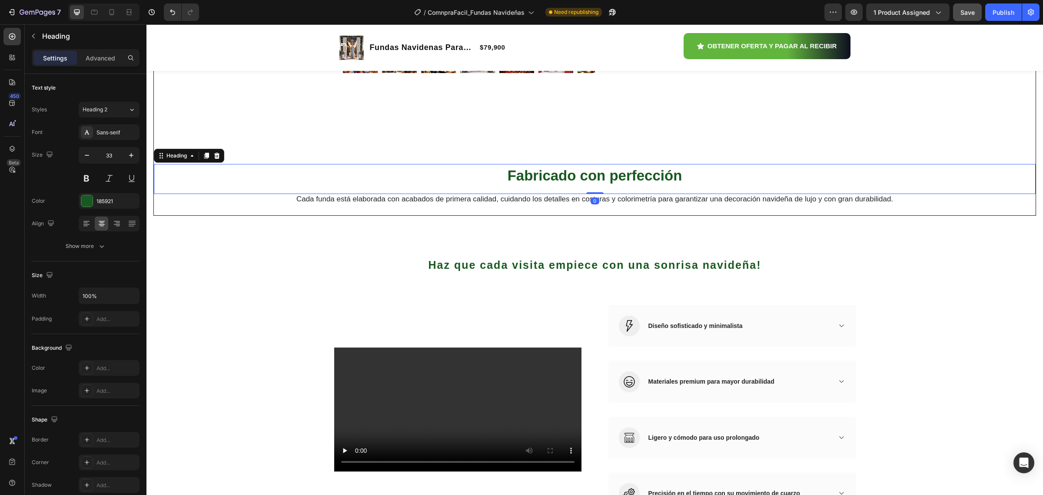
click at [676, 180] on strong "Fabricado con perfección" at bounding box center [595, 175] width 175 height 16
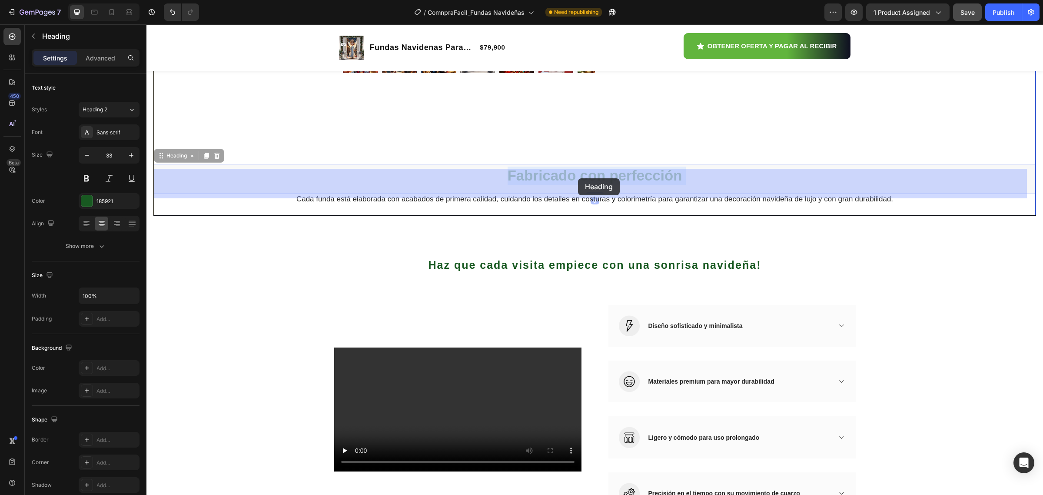
drag, startPoint x: 681, startPoint y: 178, endPoint x: 579, endPoint y: 179, distance: 102.2
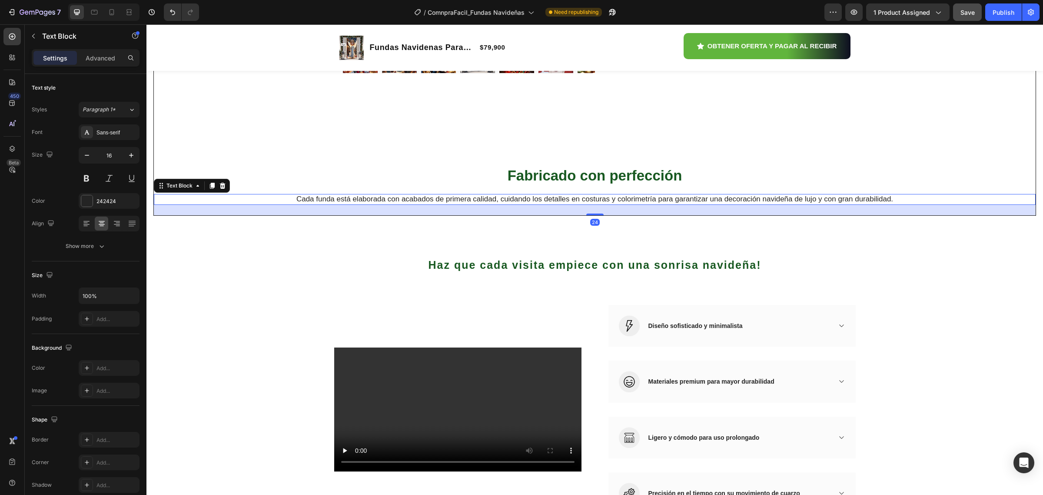
click at [506, 203] on span "Cada funda está elaborada con acabados de primera calidad, cuidando los detalle…" at bounding box center [594, 199] width 597 height 8
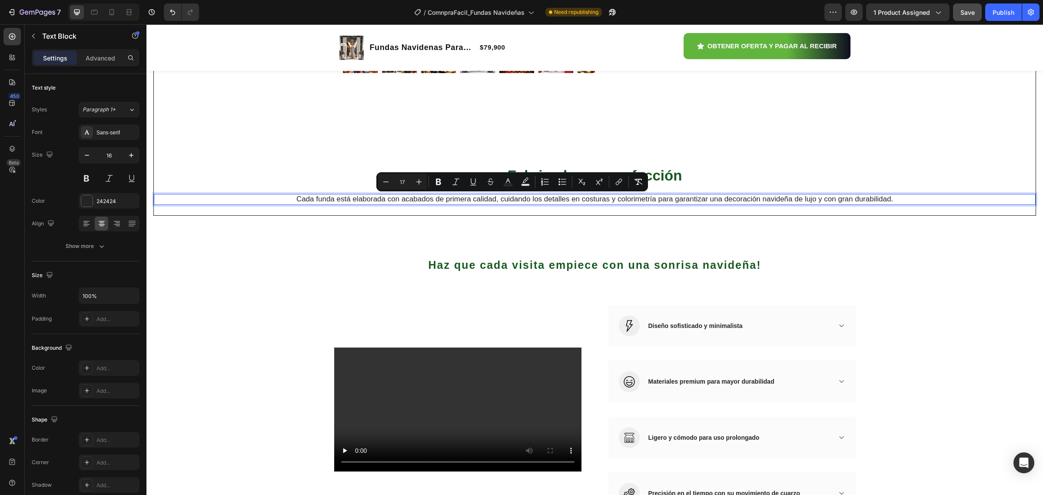
click at [285, 198] on p "Cada funda está elaborada con acabados de primera calidad, cuidando los detalle…" at bounding box center [595, 199] width 880 height 9
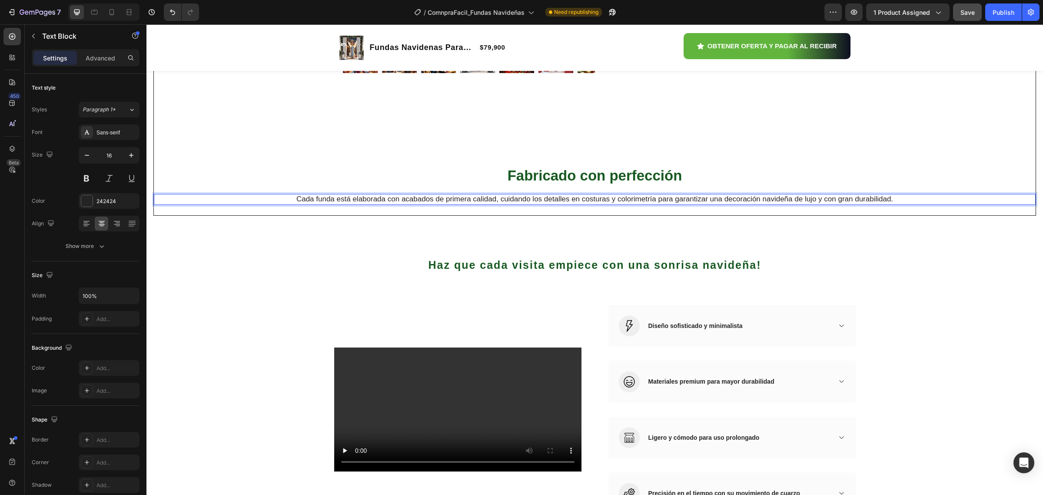
click at [285, 198] on p "Cada funda está elaborada con acabados de primera calidad, cuidando los detalle…" at bounding box center [595, 199] width 880 height 9
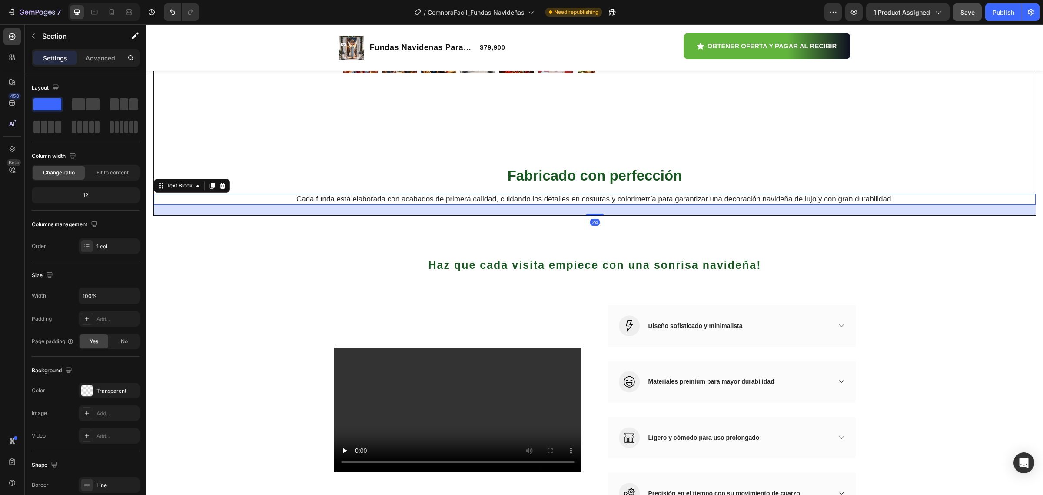
click at [898, 196] on p "Cada funda está elaborada con acabados de primera calidad, cuidando los detalle…" at bounding box center [595, 199] width 880 height 9
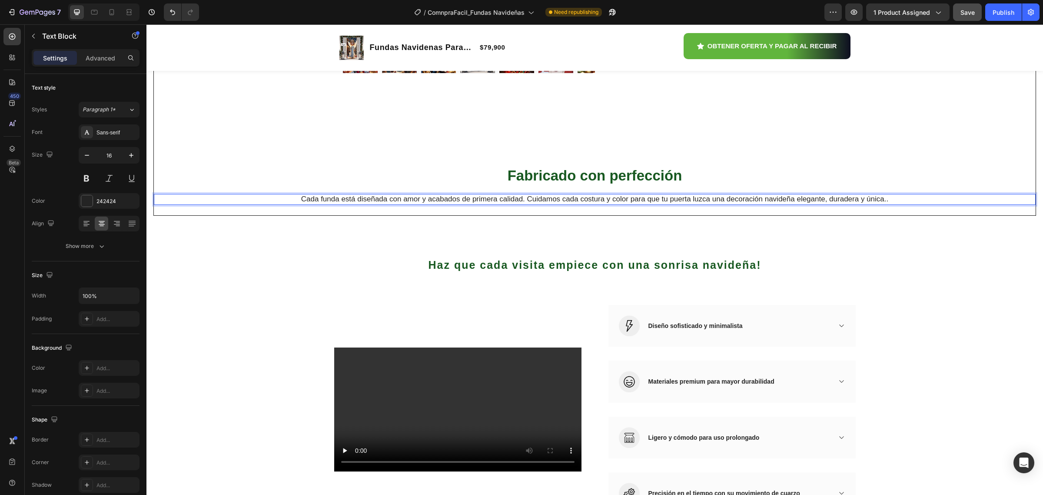
click at [383, 195] on span "Cada funda está diseñada con amor y acabados de primera calidad. Cuidamos cada …" at bounding box center [594, 199] width 587 height 8
click at [292, 196] on p "Cada funda está diseñada con amor y acabados de primera calidad. Cuidamos cada …" at bounding box center [595, 199] width 880 height 9
click at [890, 196] on p "Cada funda está diseñada con amor y acabados de primera calidad. Cuidamos cada …" at bounding box center [595, 199] width 880 height 9
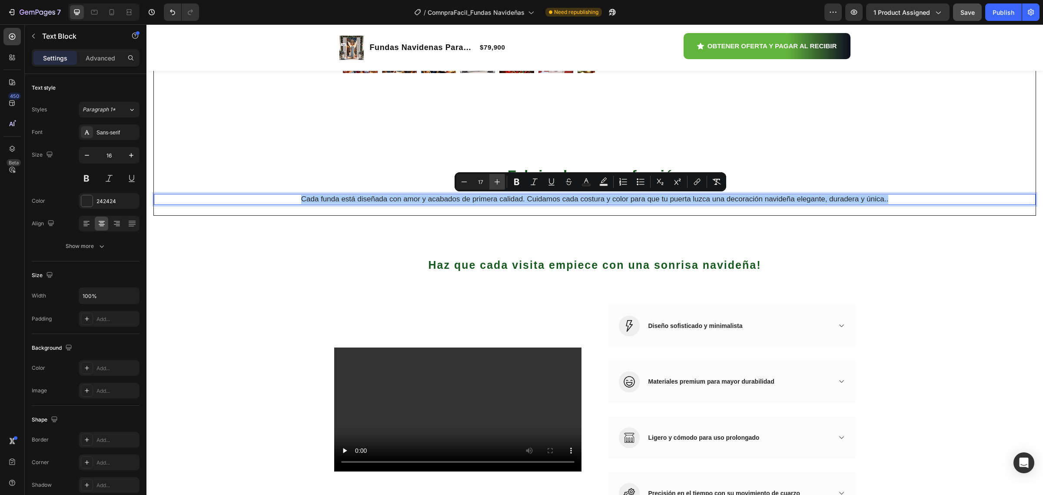
click at [500, 184] on icon "Editor contextual toolbar" at bounding box center [497, 181] width 9 height 9
type input "20"
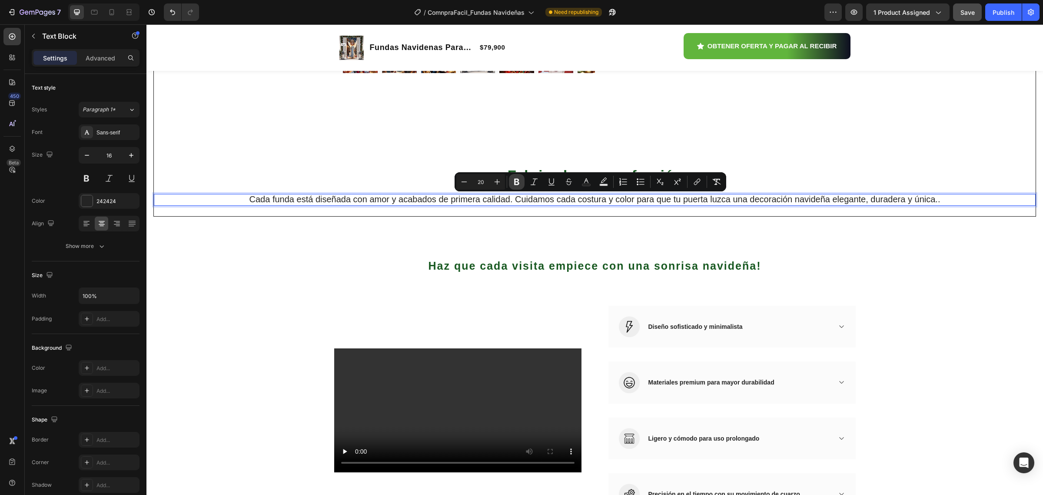
click at [516, 184] on icon "Editor contextual toolbar" at bounding box center [516, 182] width 5 height 7
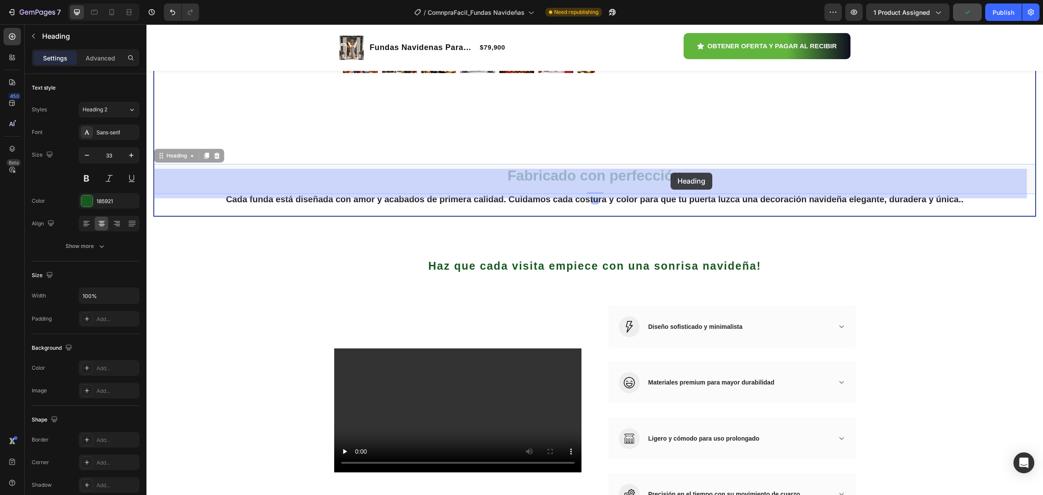
drag, startPoint x: 679, startPoint y: 173, endPoint x: 671, endPoint y: 173, distance: 7.8
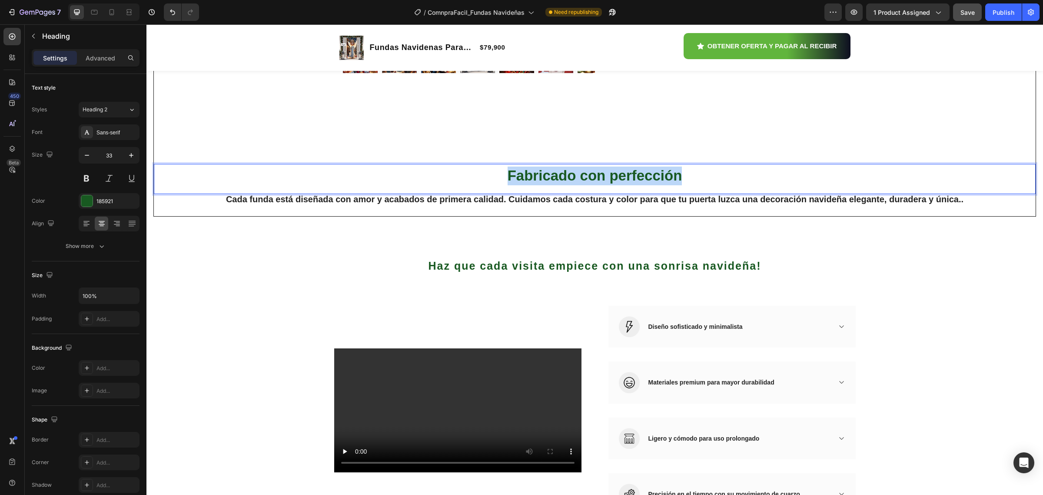
click at [687, 181] on p "Fabricado con perfección" at bounding box center [595, 175] width 880 height 19
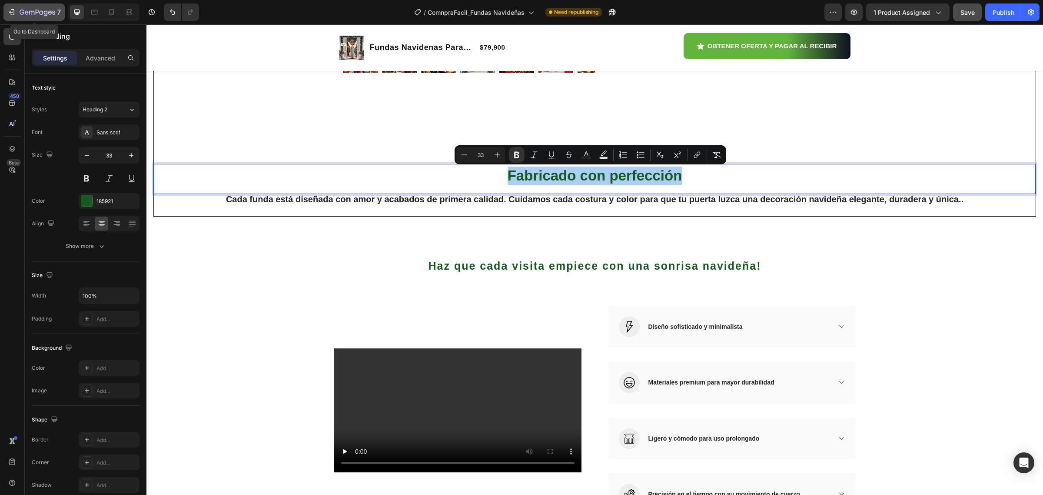
click at [15, 14] on icon "button" at bounding box center [11, 12] width 9 height 9
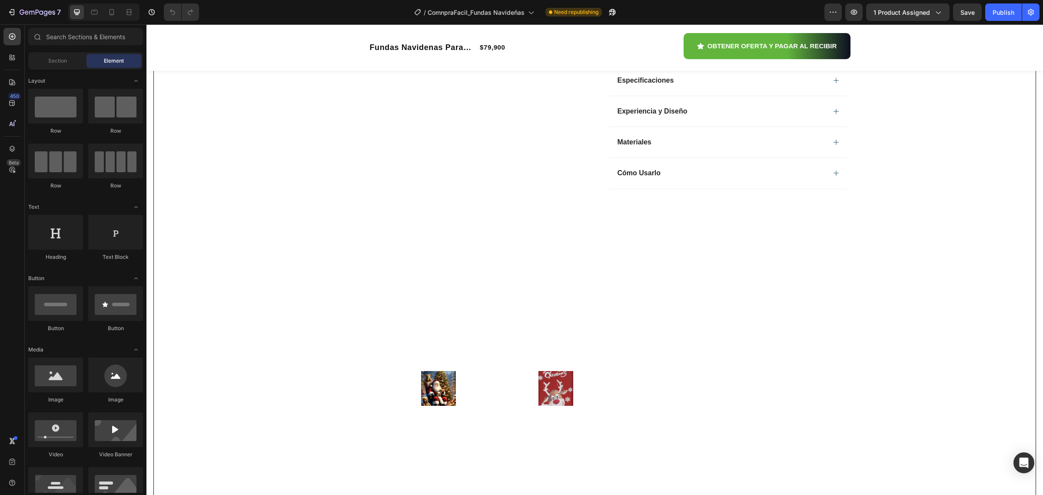
scroll to position [598, 0]
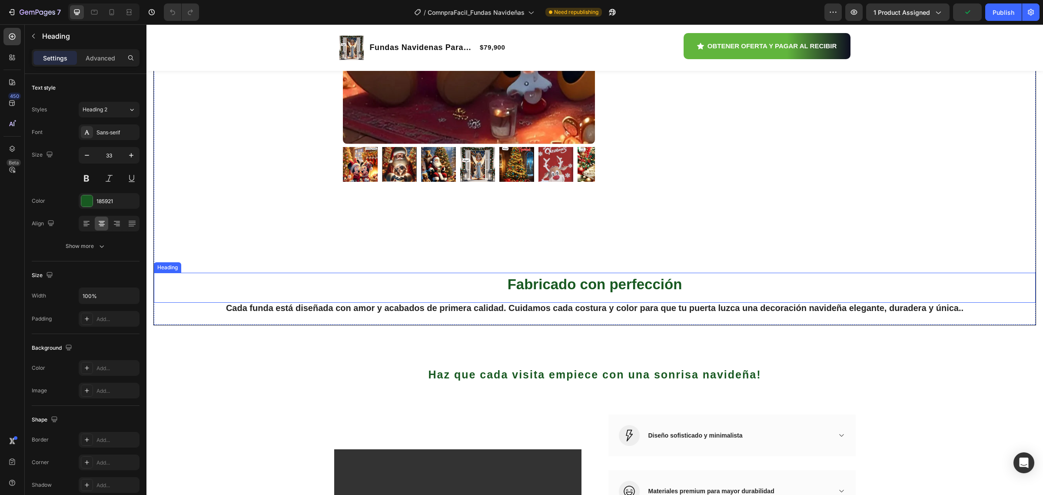
click at [547, 279] on strong "Fabricado con perfección" at bounding box center [595, 284] width 175 height 16
drag, startPoint x: 506, startPoint y: 280, endPoint x: 699, endPoint y: 278, distance: 192.1
click at [495, 284] on strong "Acabados que elevan tu [DATE]" at bounding box center [595, 284] width 216 height 16
drag, startPoint x: 482, startPoint y: 286, endPoint x: 704, endPoint y: 285, distance: 221.7
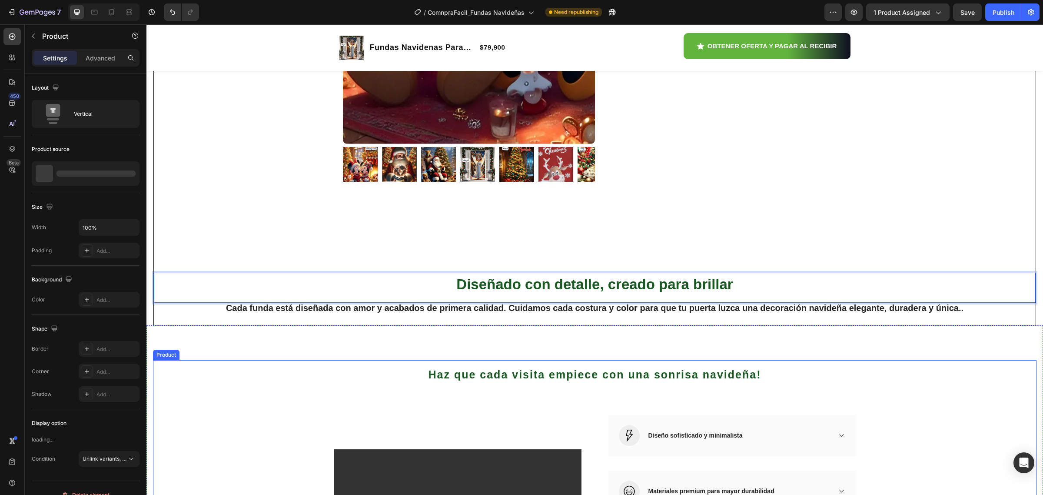
click at [918, 389] on div "Haz que cada visita empiece con una sonrisa navideña! Heading Row Video Image D…" at bounding box center [595, 484] width 884 height 248
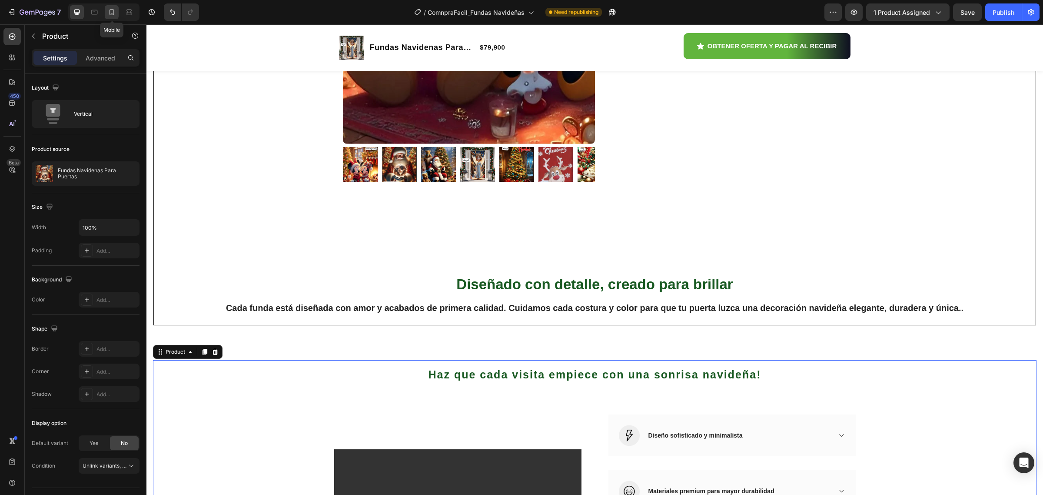
click at [114, 12] on icon at bounding box center [111, 12] width 9 height 9
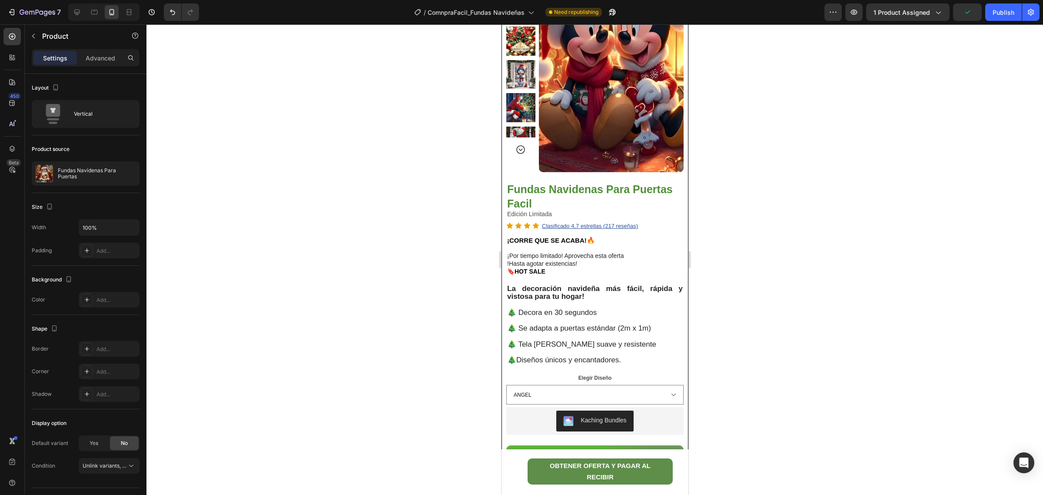
scroll to position [326, 0]
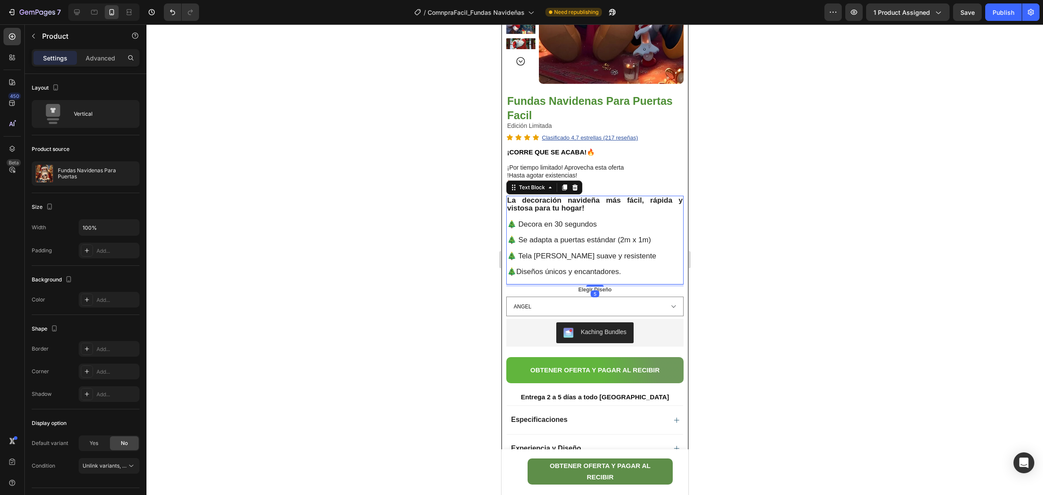
click at [626, 274] on p "🎄Diseños únicos y encantadores." at bounding box center [595, 272] width 176 height 8
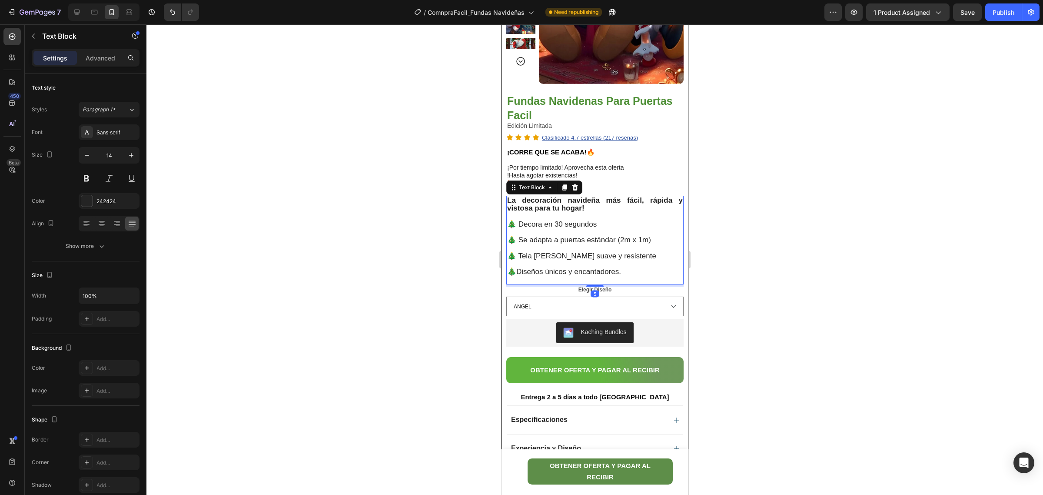
click at [638, 285] on div "5" at bounding box center [594, 285] width 177 height 2
click at [133, 156] on icon "button" at bounding box center [131, 155] width 9 height 9
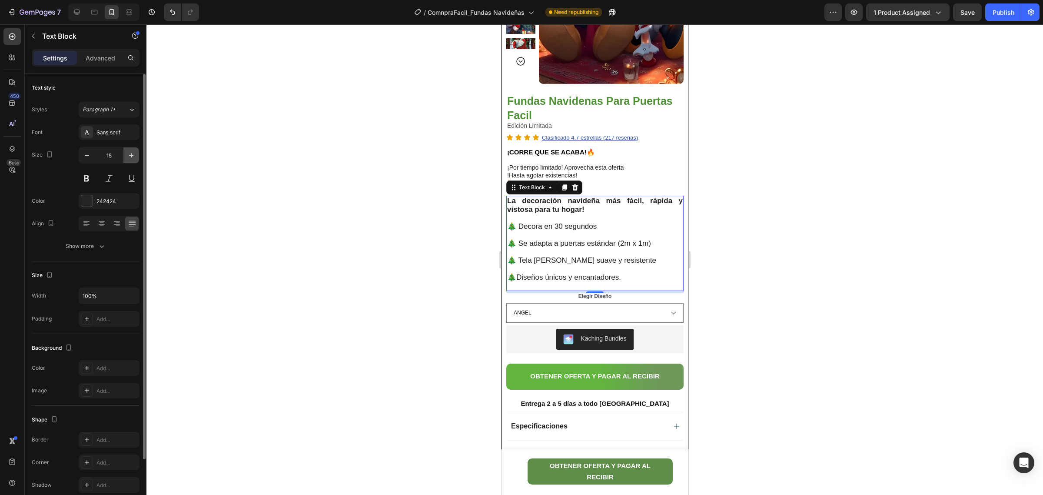
click at [133, 155] on icon "button" at bounding box center [131, 155] width 9 height 9
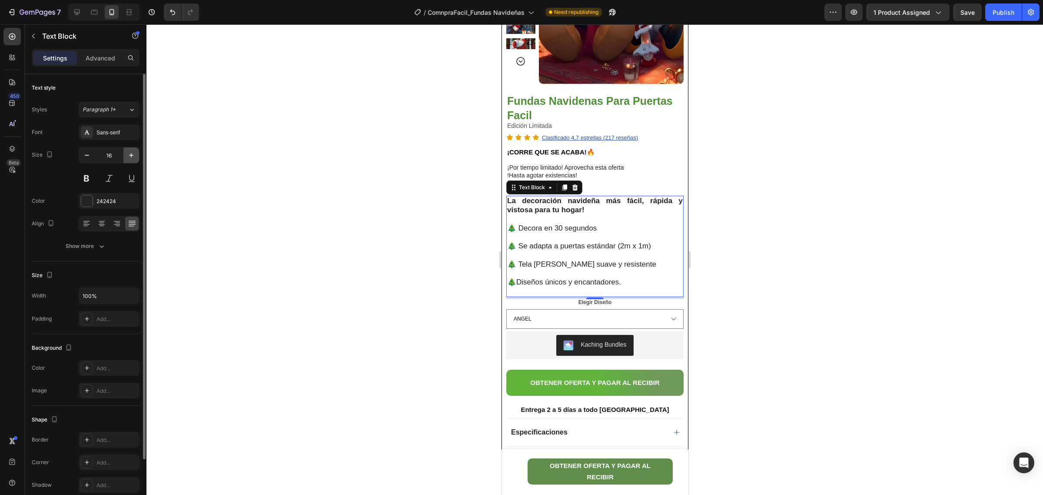
click at [134, 155] on icon "button" at bounding box center [131, 155] width 9 height 9
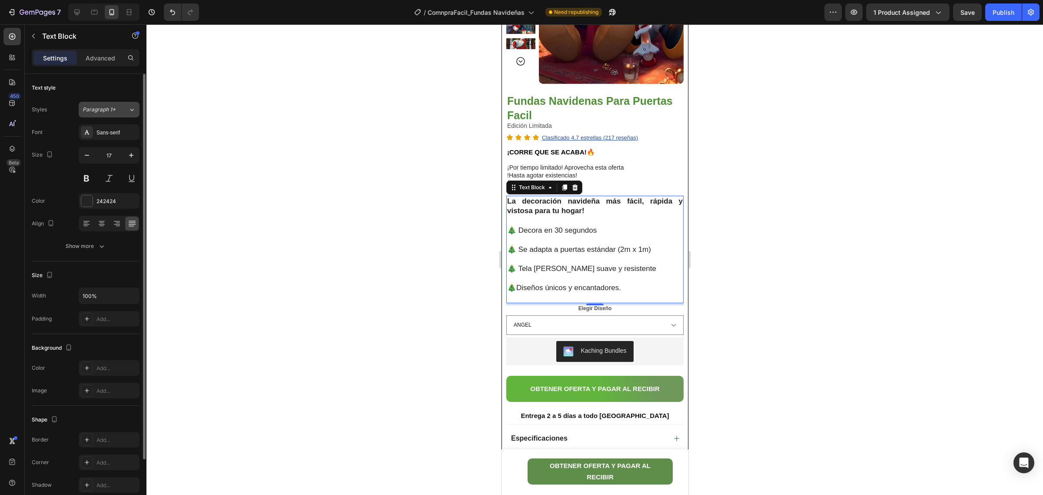
click at [137, 109] on button "Paragraph 1*" at bounding box center [109, 110] width 61 height 16
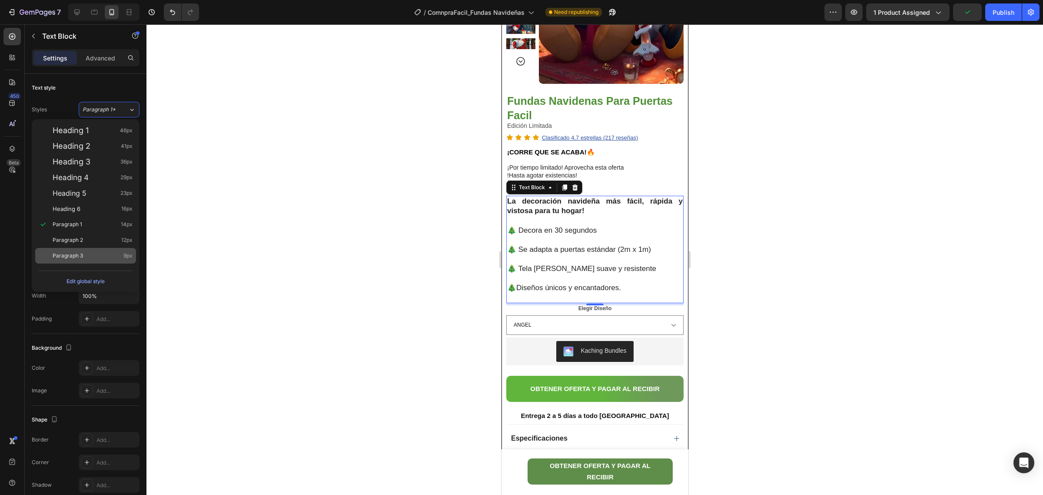
click at [112, 252] on div "Paragraph 3 9px" at bounding box center [93, 255] width 80 height 9
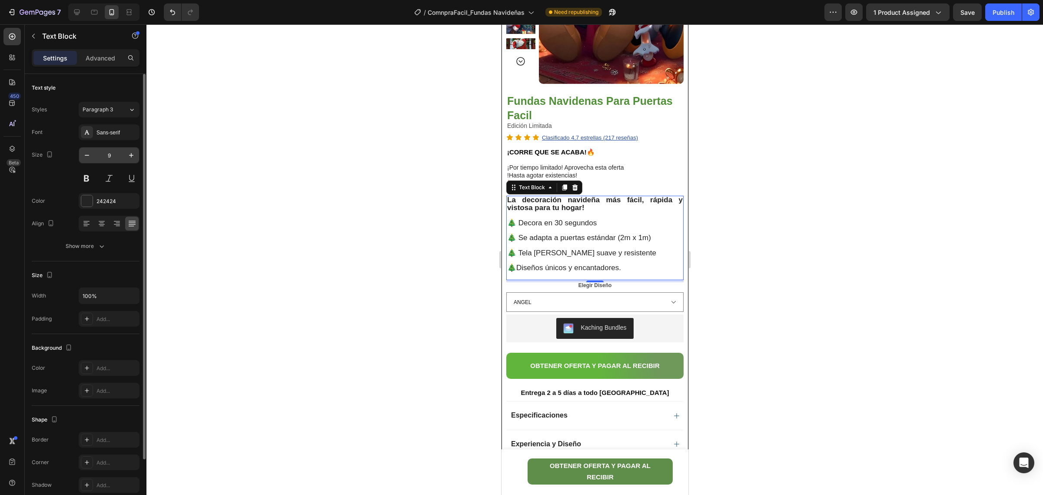
click at [111, 158] on input "9" at bounding box center [109, 155] width 29 height 16
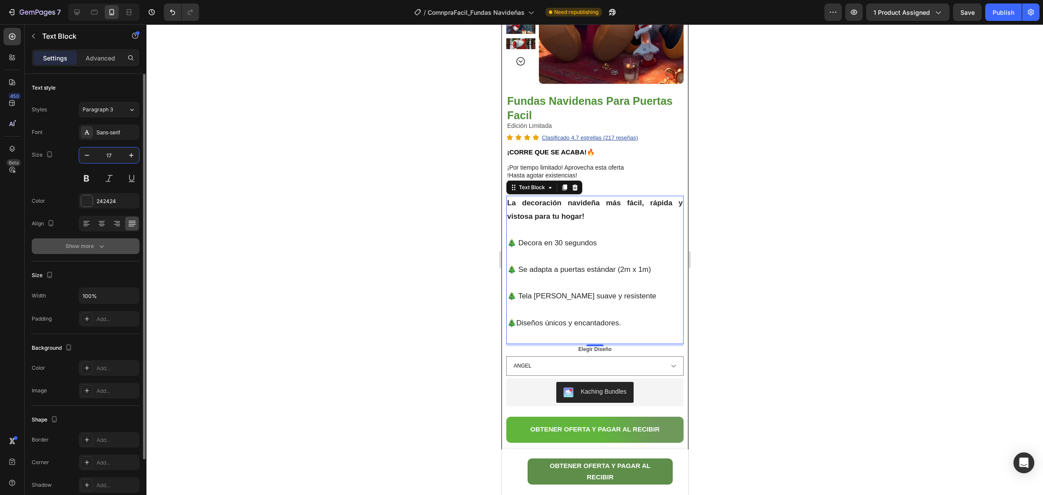
type input "17"
click at [103, 247] on icon "button" at bounding box center [101, 246] width 9 height 9
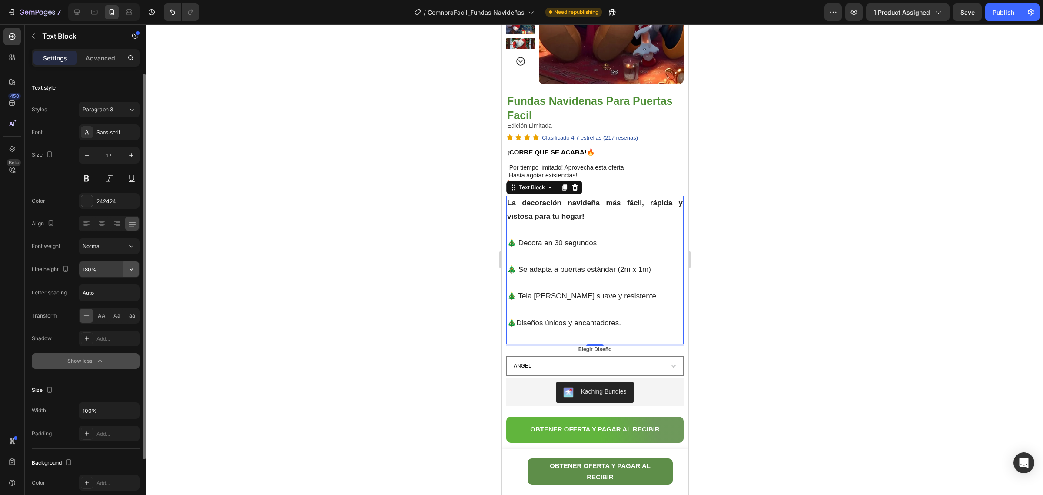
click at [130, 270] on icon "button" at bounding box center [131, 269] width 9 height 9
click at [99, 292] on p "100%" at bounding box center [107, 292] width 50 height 8
type input "100%"
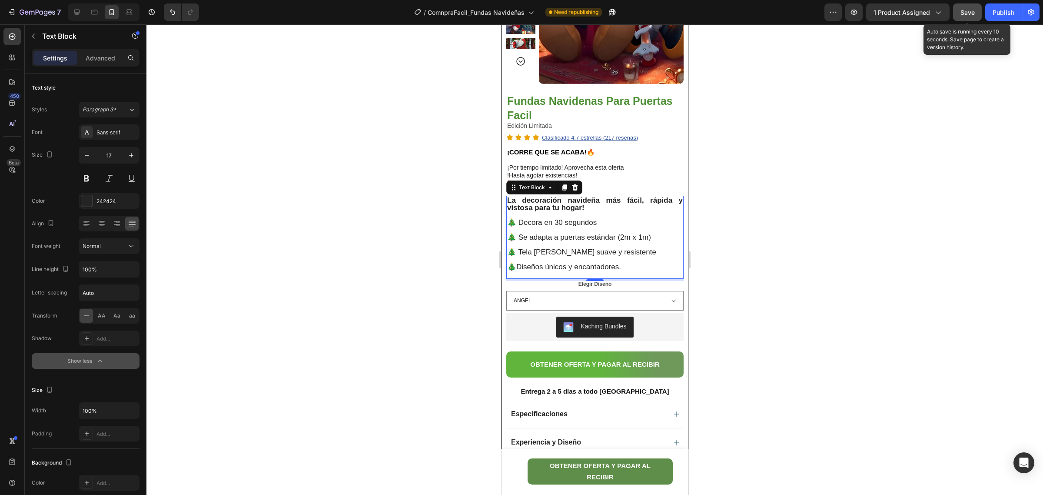
click at [964, 14] on span "Save" at bounding box center [968, 12] width 14 height 7
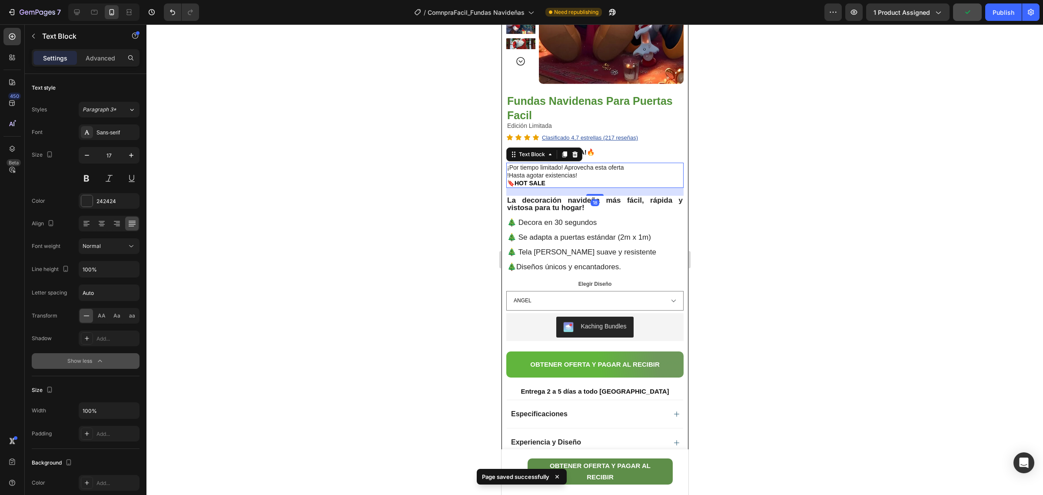
click at [588, 173] on p "¡Por tiempo limitado! Aprovecha esta oferta !Hasta agotar existencias!" at bounding box center [595, 171] width 176 height 16
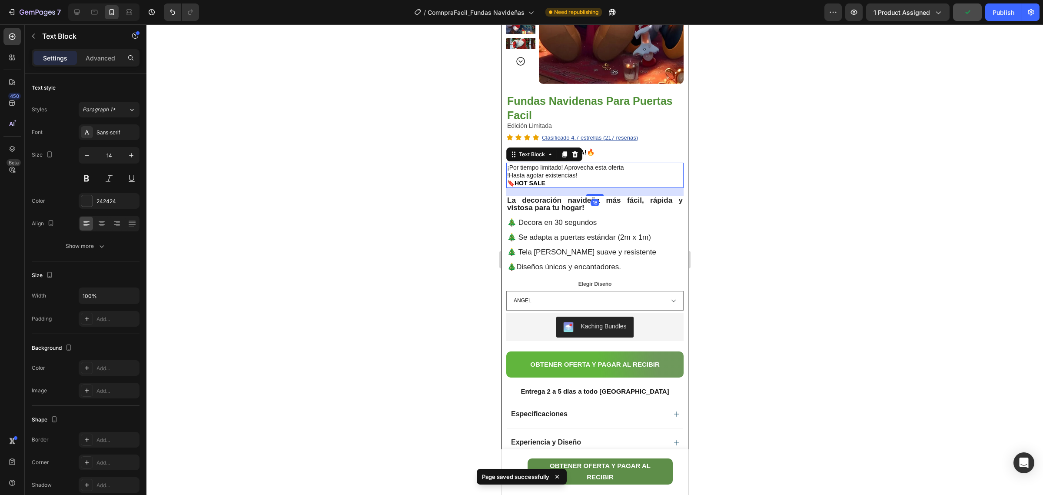
click at [583, 175] on p "¡Por tiempo limitado! Aprovecha esta oferta !Hasta agotar existencias!" at bounding box center [595, 171] width 176 height 16
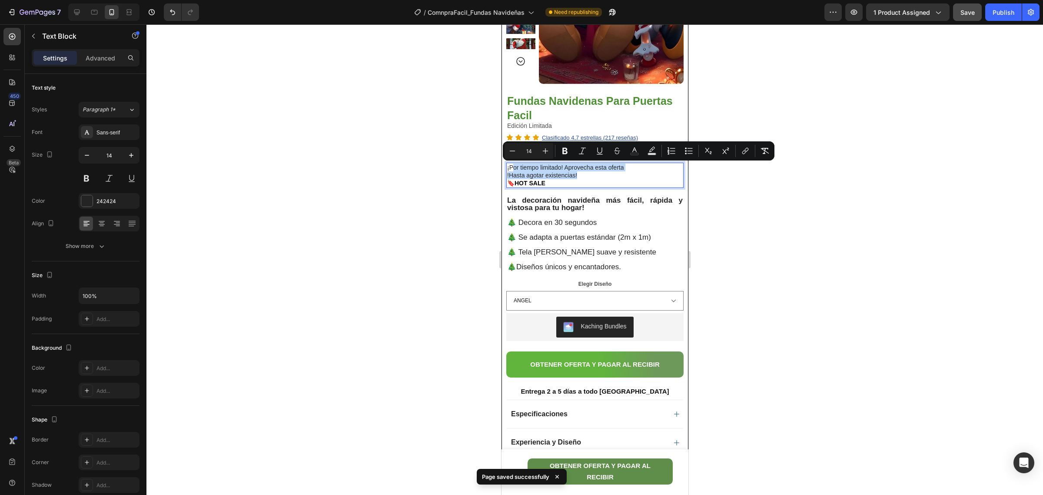
drag, startPoint x: 582, startPoint y: 174, endPoint x: 514, endPoint y: 166, distance: 69.1
click at [514, 166] on p "¡Por tiempo limitado! Aprovecha esta oferta !Hasta agotar existencias!" at bounding box center [595, 171] width 176 height 16
click at [546, 150] on icon "Editor contextual toolbar" at bounding box center [545, 150] width 9 height 9
type input "16"
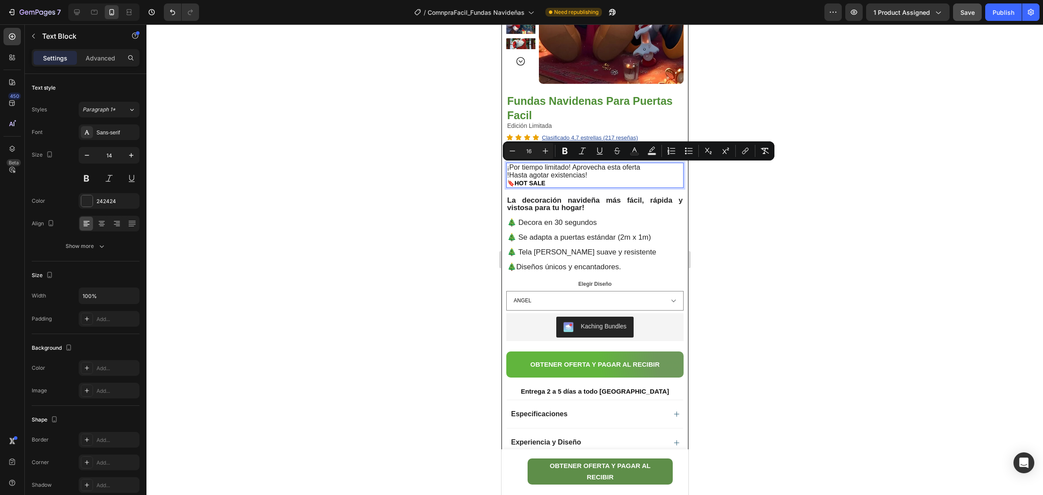
click at [743, 203] on div at bounding box center [594, 259] width 897 height 470
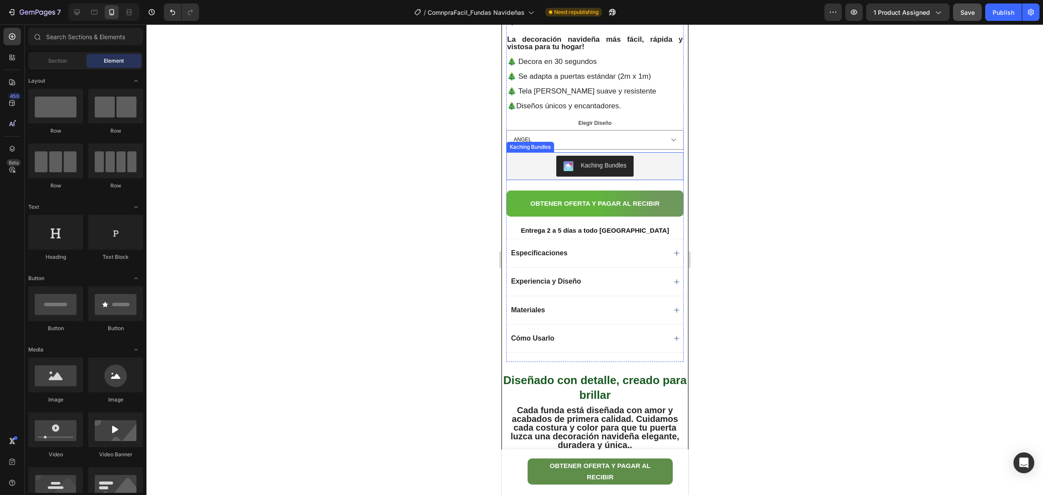
scroll to position [489, 0]
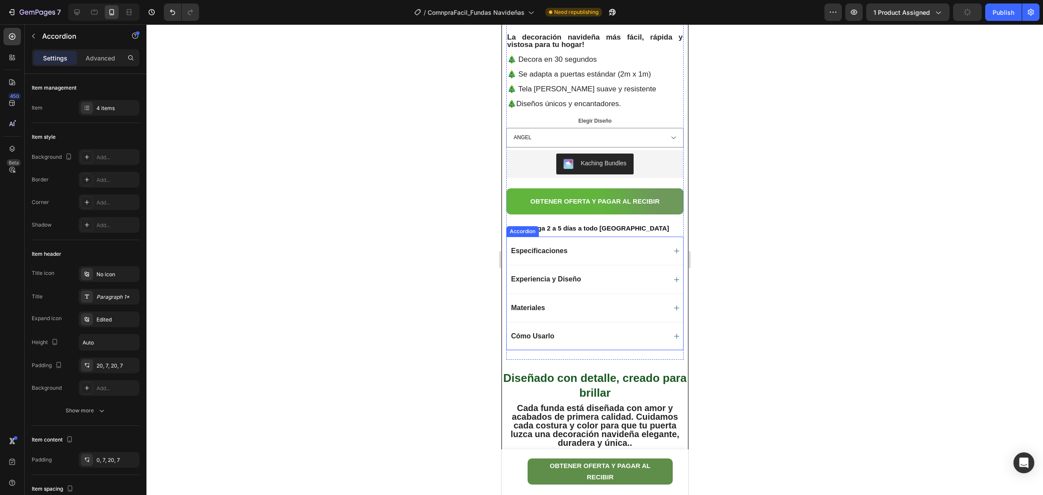
click at [581, 339] on div "Cómo Usarlo" at bounding box center [587, 336] width 156 height 10
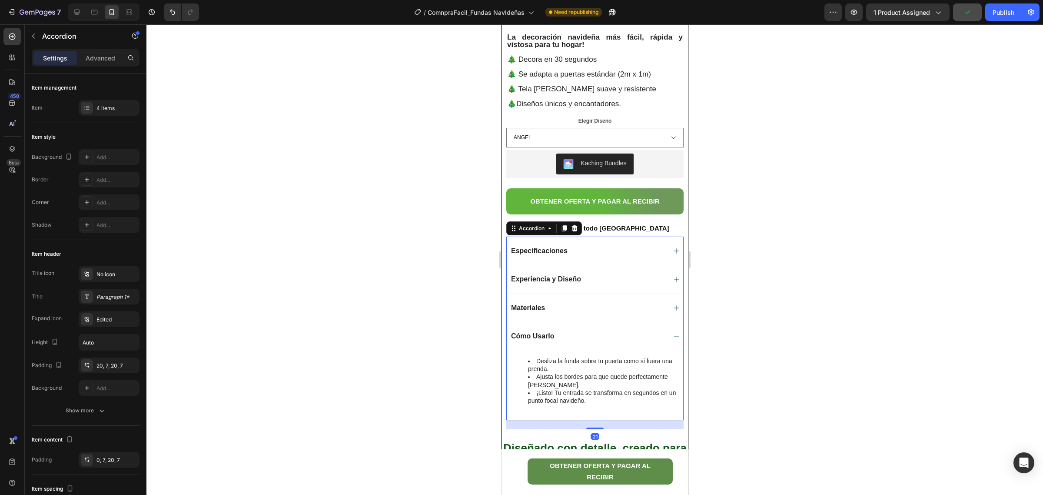
click at [581, 339] on div "Cómo Usarlo" at bounding box center [587, 336] width 156 height 10
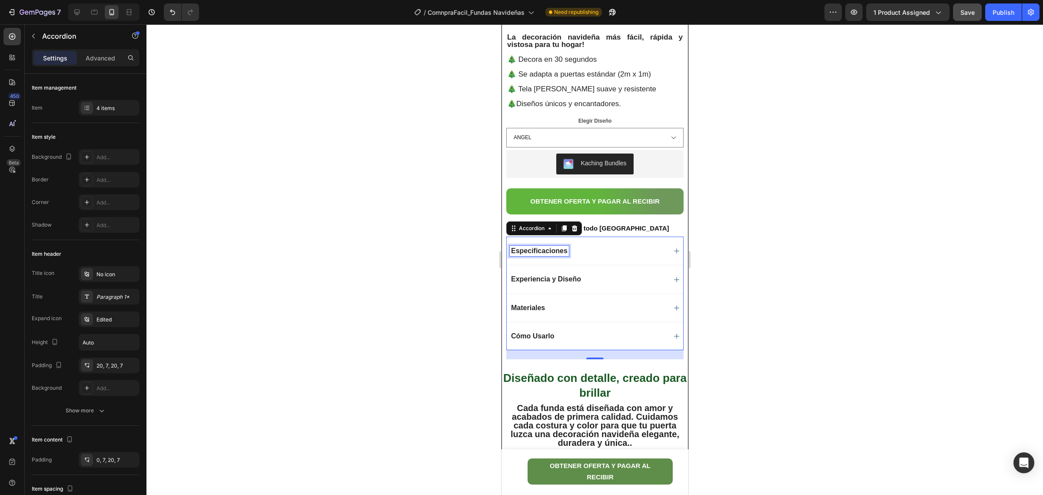
click at [547, 252] on strong "Especificaciones" at bounding box center [539, 250] width 57 height 7
click at [513, 250] on strong "Especificaciones" at bounding box center [539, 250] width 57 height 7
click at [553, 250] on strong "Especificaciones" at bounding box center [539, 250] width 57 height 7
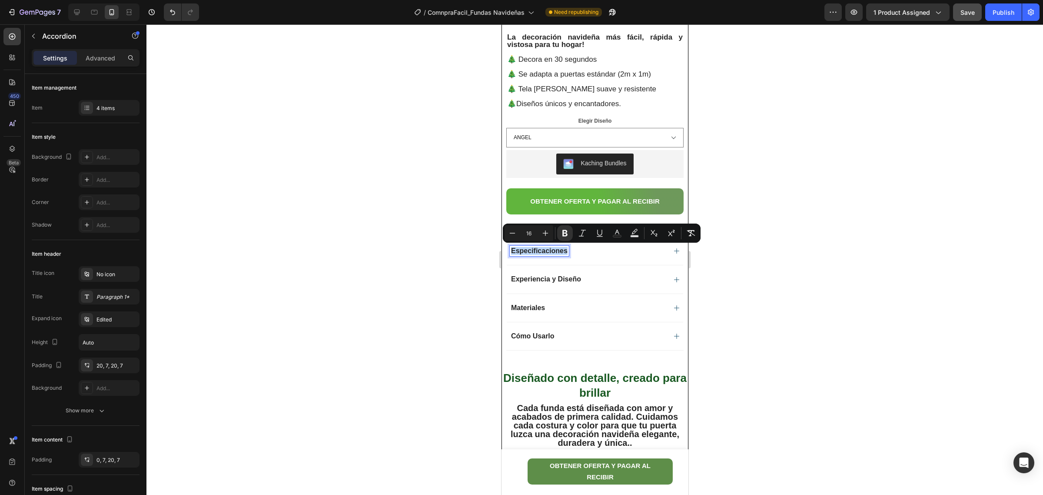
click at [566, 249] on strong "Especificaciones" at bounding box center [539, 250] width 57 height 7
click at [543, 233] on icon "Editor contextual toolbar" at bounding box center [546, 233] width 6 height 6
type input "17"
click at [521, 277] on span "Experiencia y Diseño" at bounding box center [546, 278] width 70 height 7
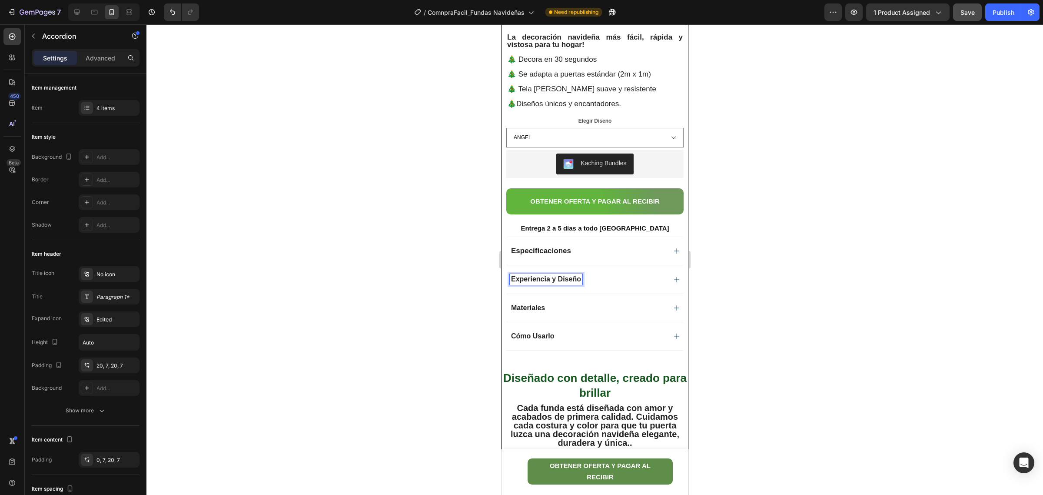
click at [512, 278] on span "Experiencia y Diseño" at bounding box center [546, 278] width 70 height 7
click at [582, 280] on div "Experiencia y Diseño" at bounding box center [545, 279] width 73 height 10
click at [546, 262] on icon "Editor contextual toolbar" at bounding box center [545, 261] width 9 height 9
type input "17"
click at [530, 308] on span "Materiales" at bounding box center [528, 307] width 34 height 7
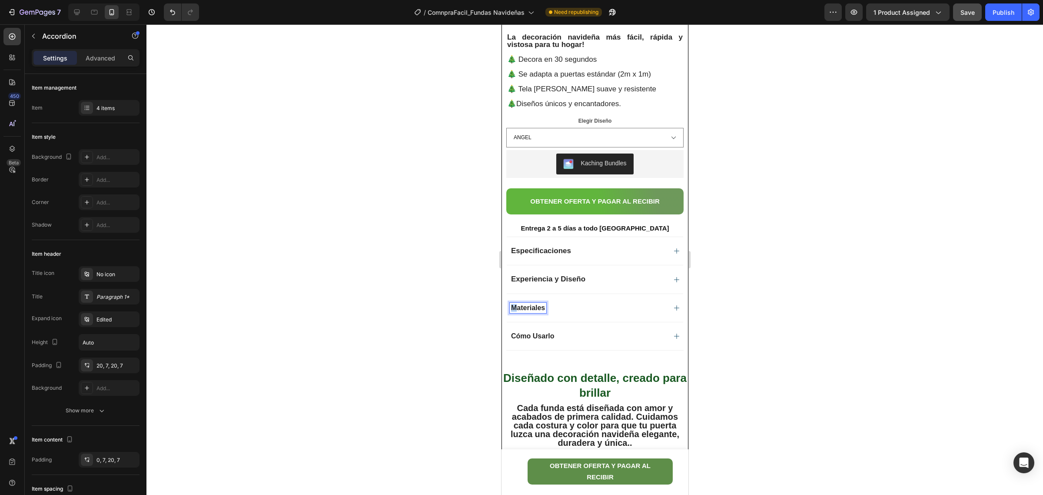
click at [514, 309] on span "Materiales" at bounding box center [528, 307] width 34 height 7
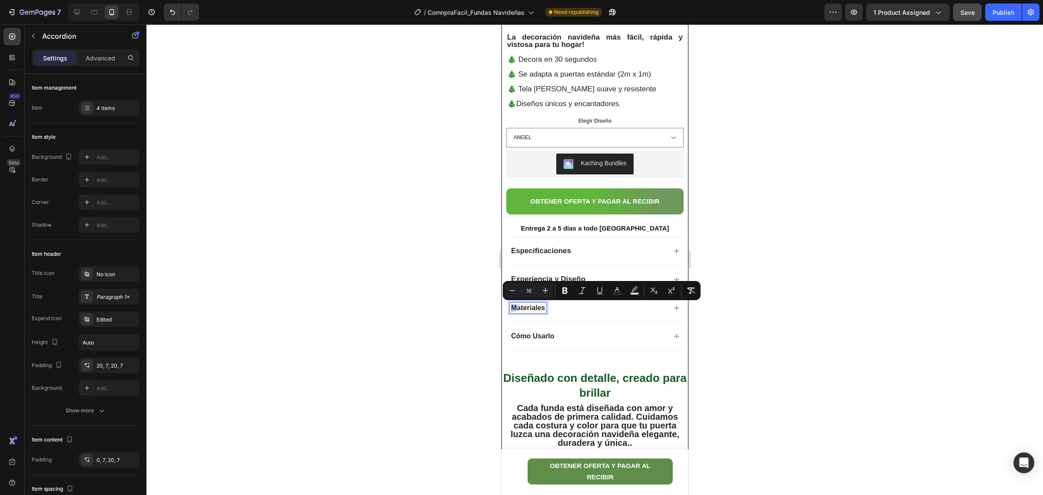
click at [547, 309] on div "Materiales" at bounding box center [587, 308] width 156 height 10
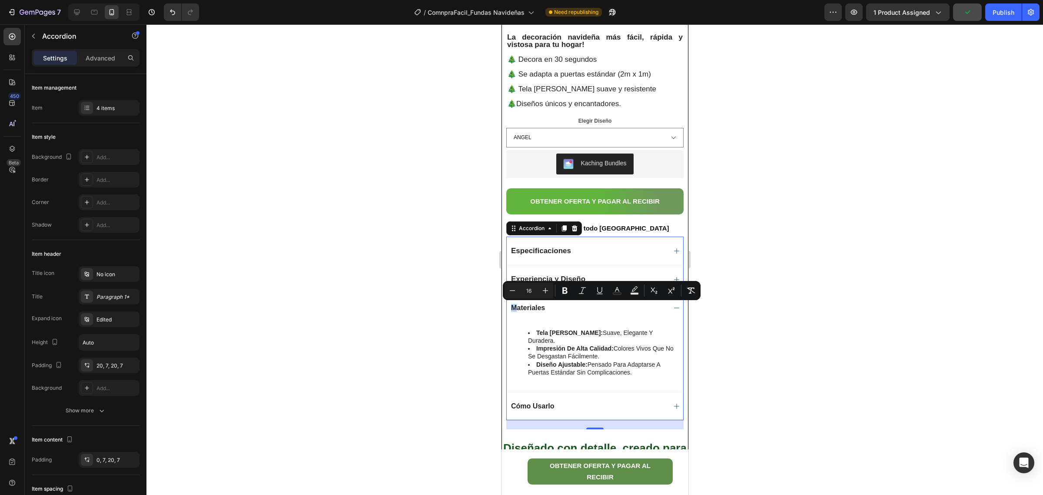
click at [515, 306] on span "Materiales" at bounding box center [528, 307] width 34 height 7
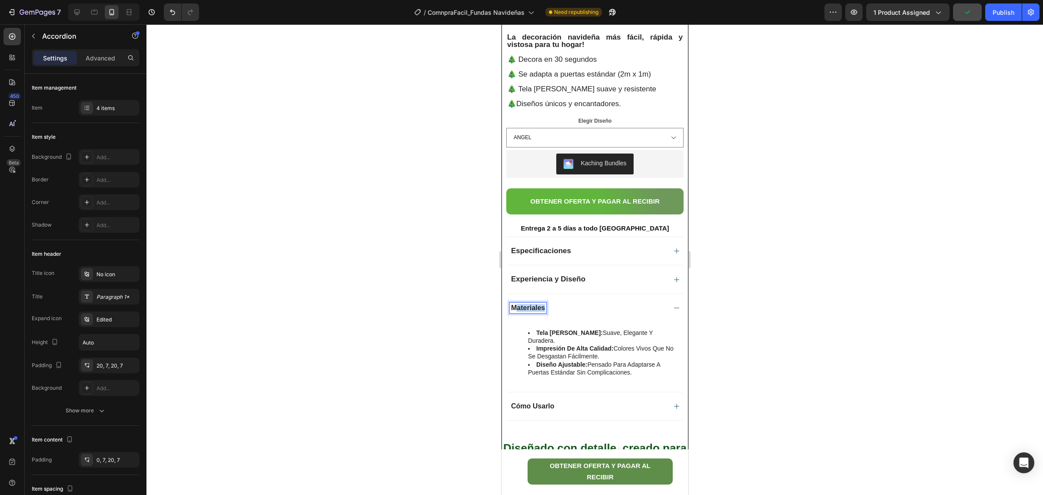
click at [545, 308] on span "Materiales" at bounding box center [528, 307] width 34 height 7
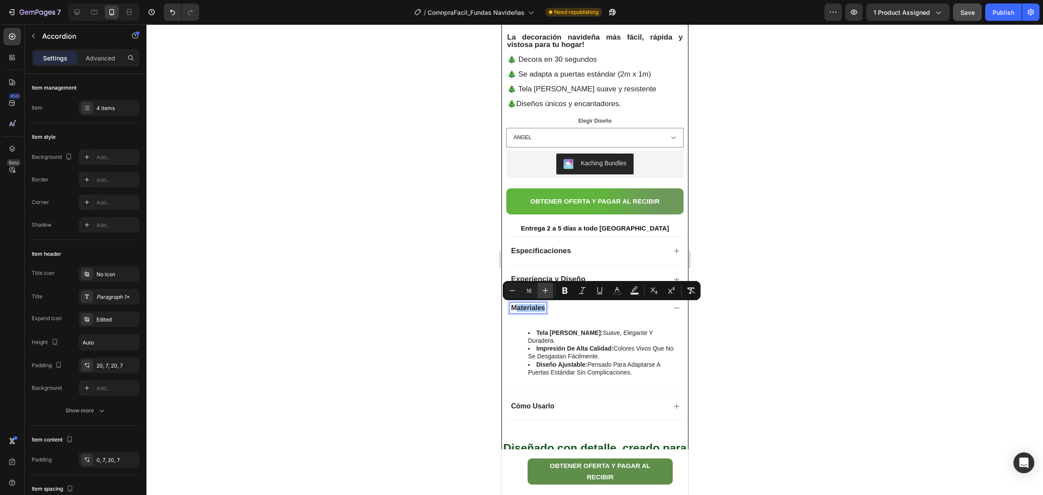
click at [540, 291] on button "Plus" at bounding box center [546, 291] width 16 height 16
type input "17"
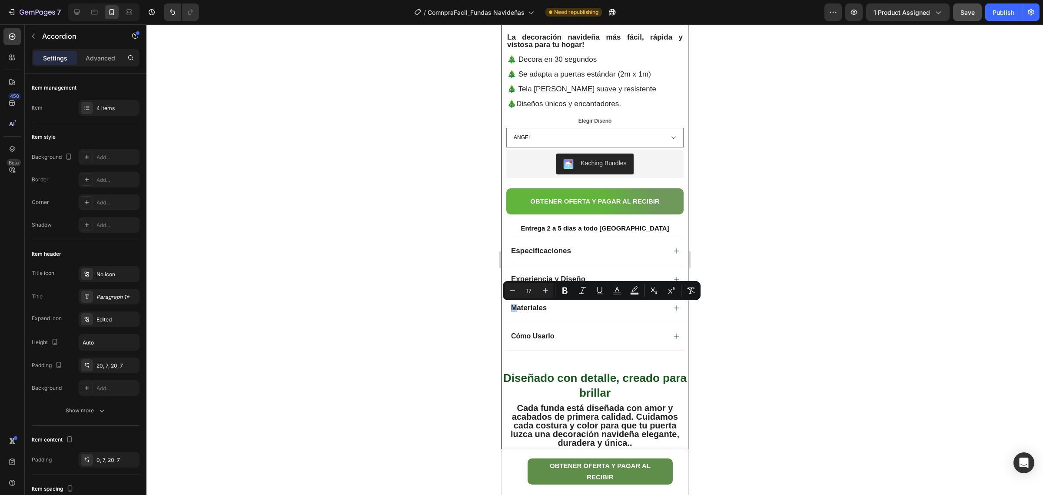
click at [713, 321] on div at bounding box center [594, 259] width 897 height 470
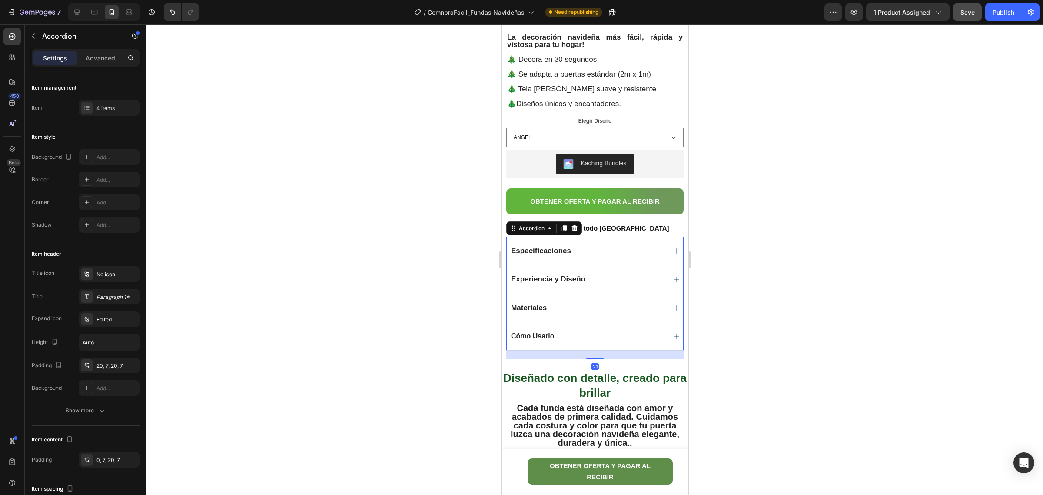
click at [512, 334] on span "Cómo Usarlo" at bounding box center [532, 335] width 43 height 7
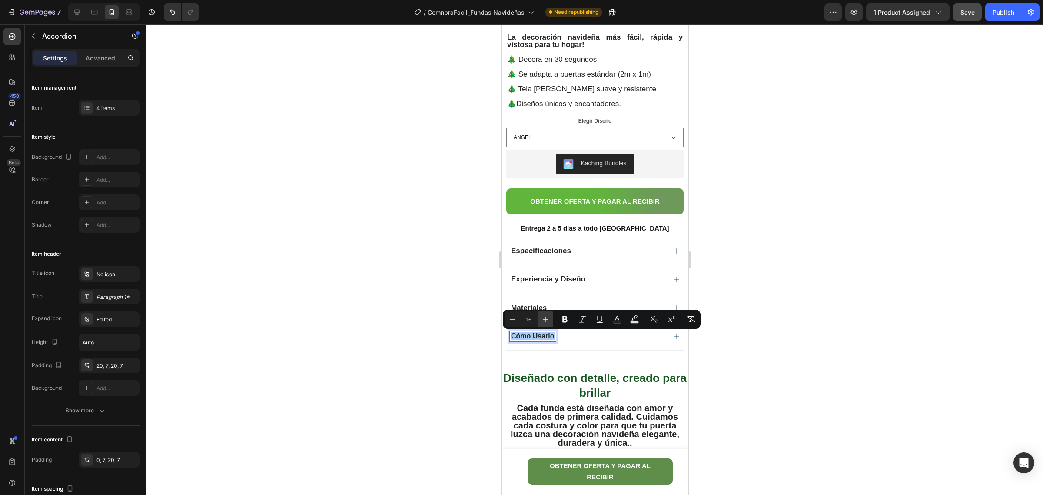
click at [546, 323] on button "Plus" at bounding box center [546, 319] width 16 height 16
type input "17"
click at [711, 358] on div at bounding box center [594, 259] width 897 height 470
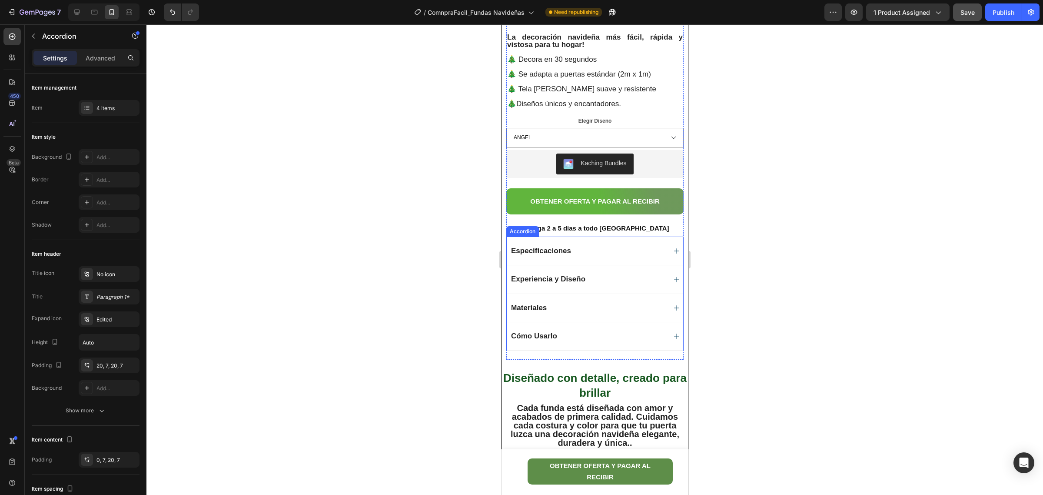
click at [564, 253] on strong "Especificaciones" at bounding box center [541, 250] width 60 height 8
click at [673, 251] on icon at bounding box center [676, 250] width 7 height 7
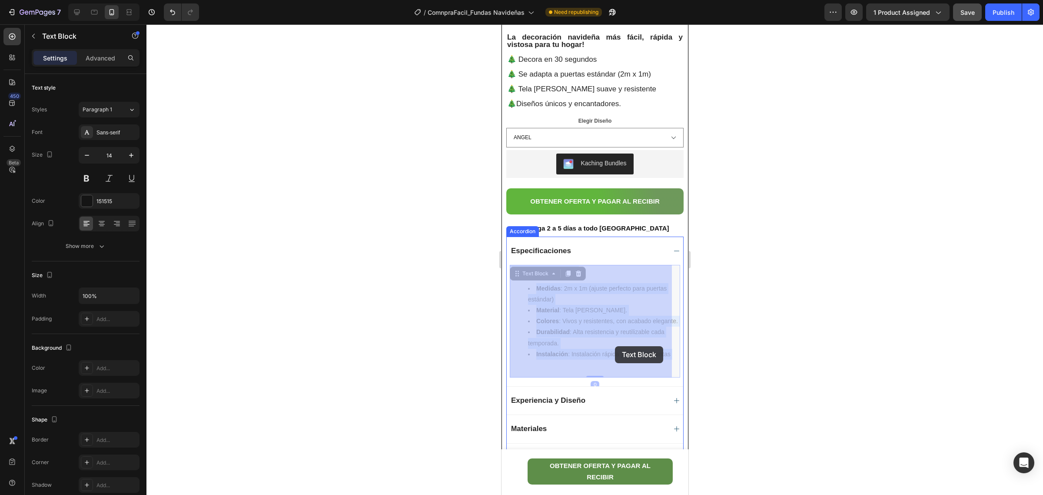
drag, startPoint x: 536, startPoint y: 290, endPoint x: 615, endPoint y: 346, distance: 97.0
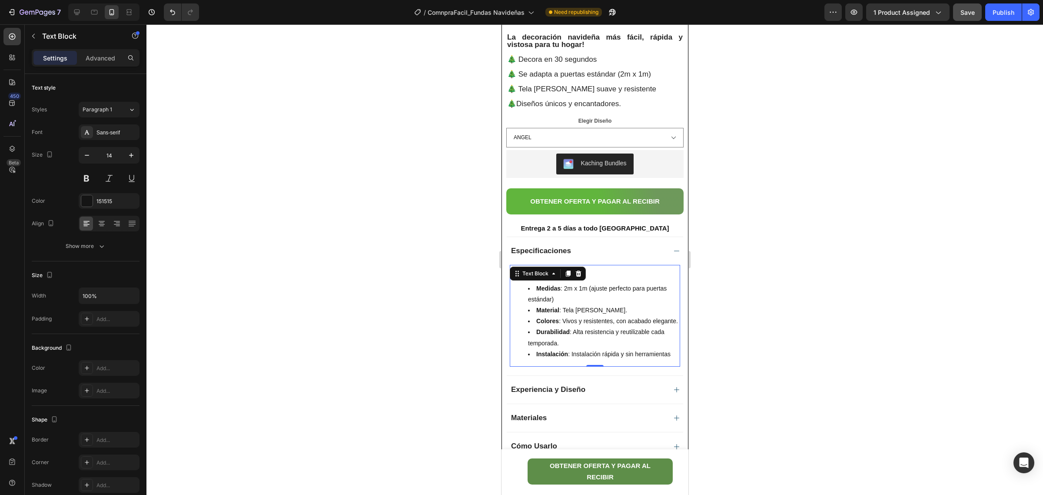
click at [626, 366] on div "Diseñadas para tu hogar Medidas : 2m x 1m (ajuste perfecto para puertas estánda…" at bounding box center [594, 316] width 170 height 102
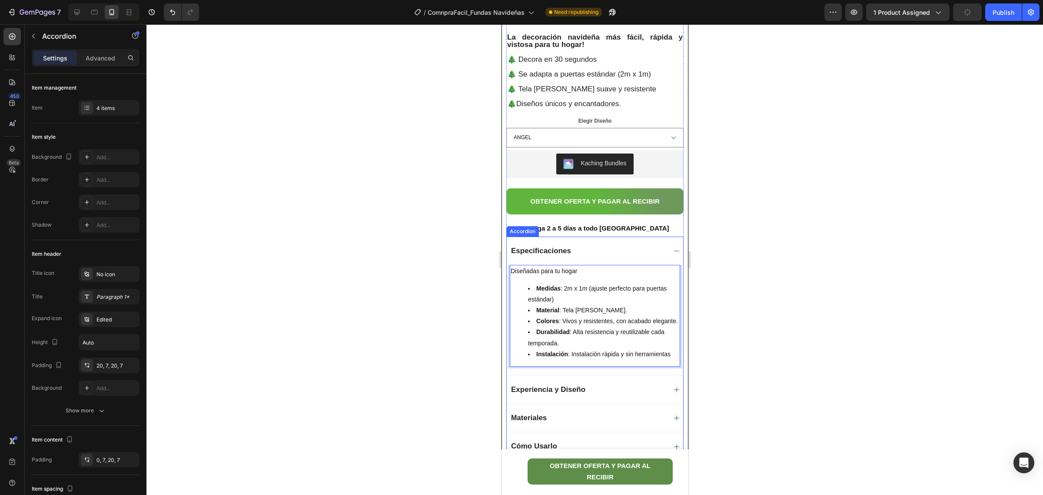
click at [627, 375] on div "Diseñadas para tu hogar Medidas : 2m x 1m (ajuste perfecto para puertas estánda…" at bounding box center [594, 320] width 176 height 110
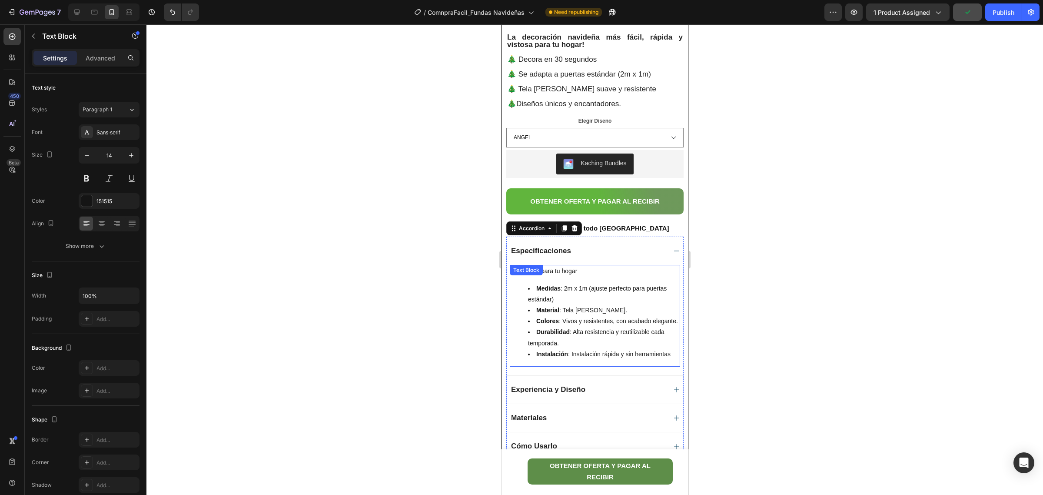
click at [625, 366] on div "Diseñadas para tu hogar Medidas : 2m x 1m (ajuste perfecto para puertas estánda…" at bounding box center [594, 316] width 170 height 102
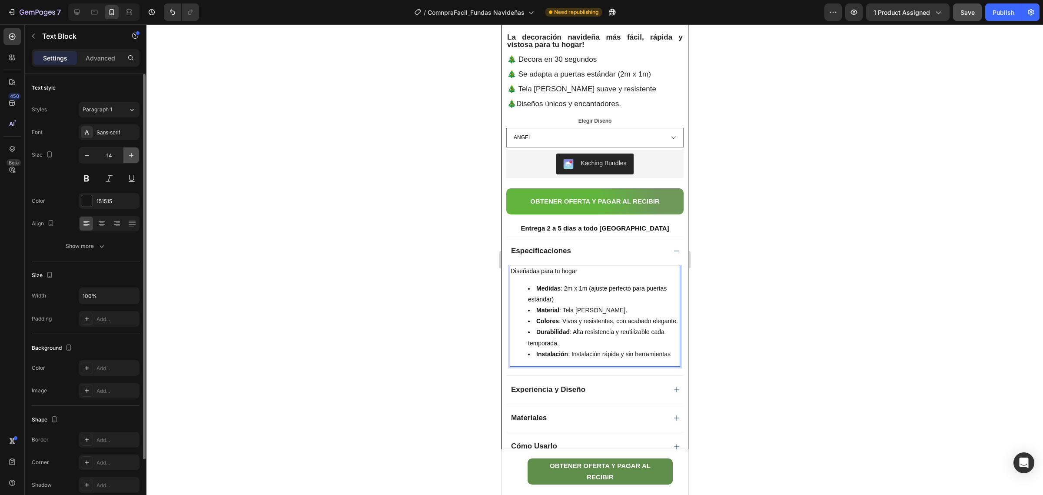
click at [130, 156] on icon "button" at bounding box center [131, 155] width 9 height 9
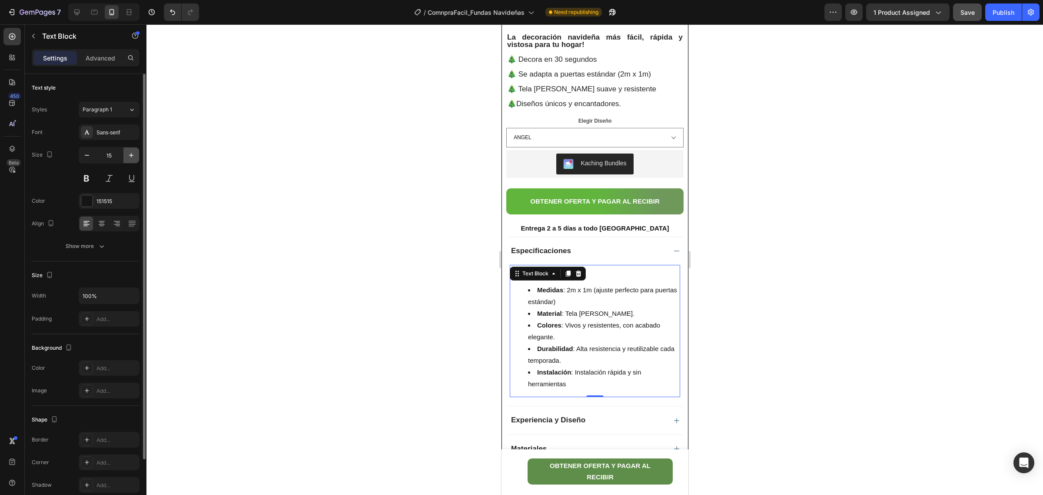
click at [130, 156] on icon "button" at bounding box center [131, 155] width 9 height 9
type input "17"
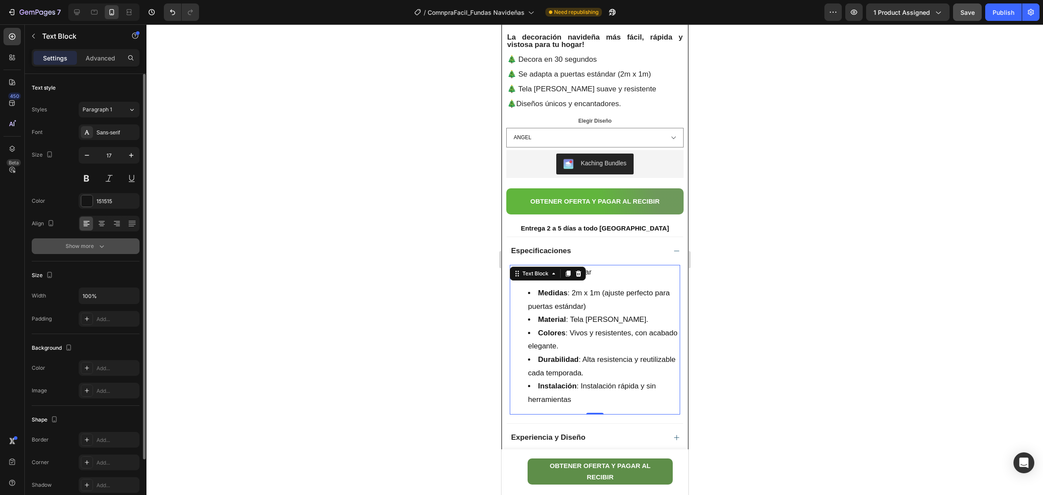
click at [105, 244] on icon "button" at bounding box center [101, 246] width 9 height 9
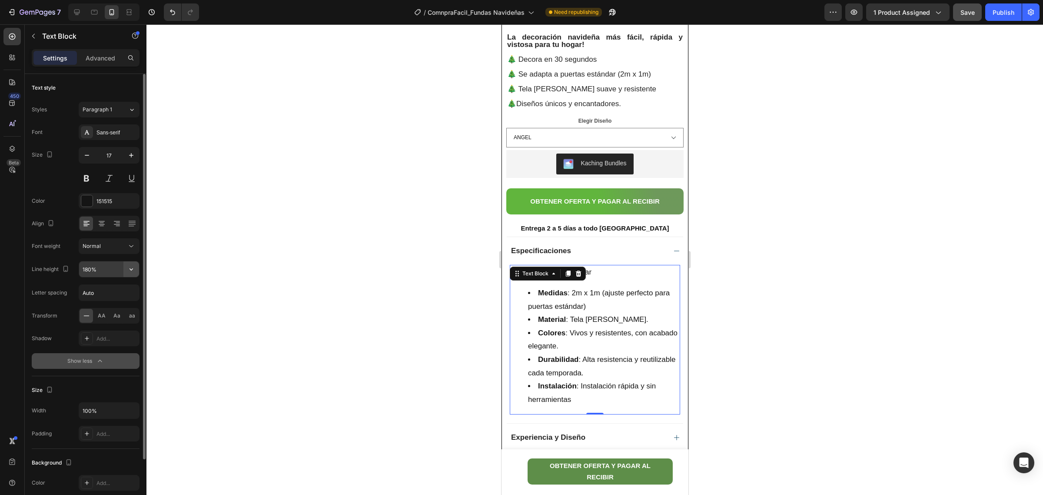
click at [135, 270] on icon "button" at bounding box center [131, 269] width 9 height 9
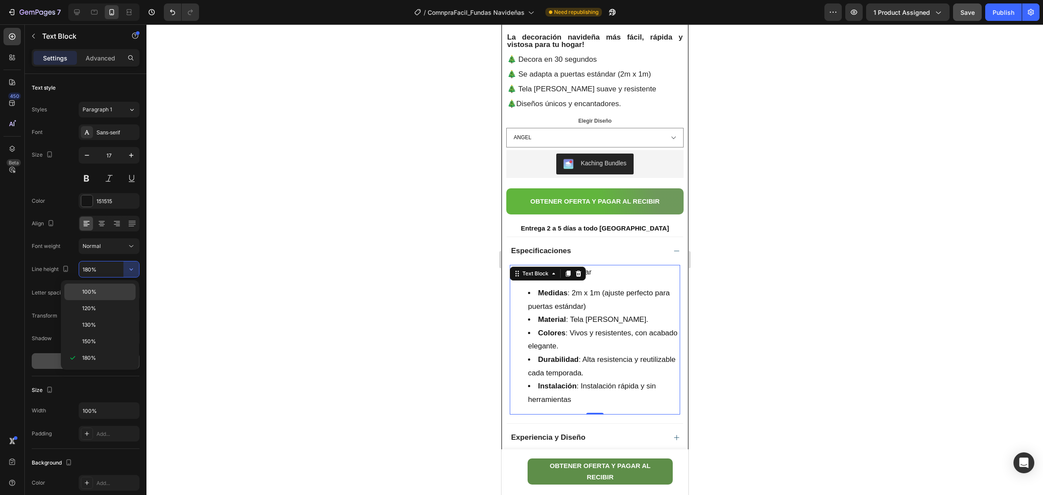
click at [112, 288] on p "100%" at bounding box center [107, 292] width 50 height 8
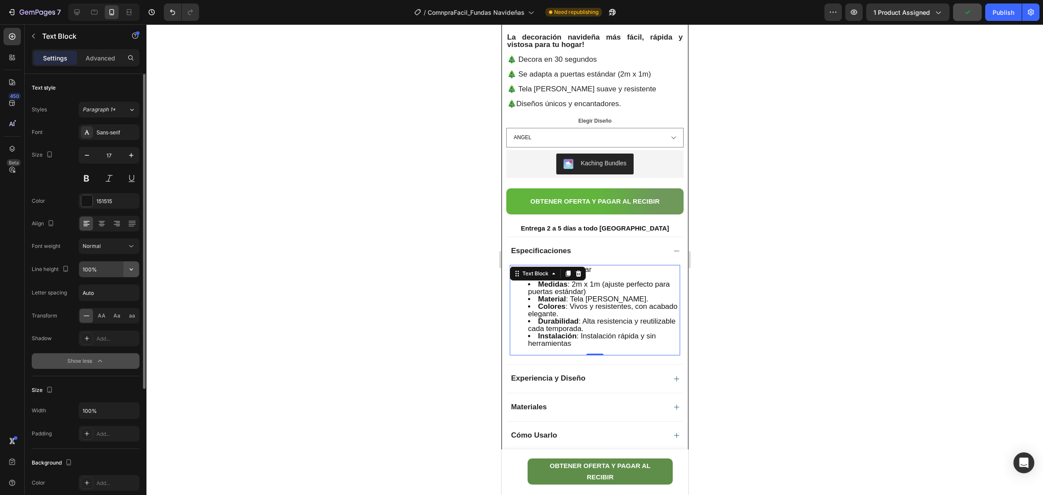
click at [131, 270] on icon "button" at bounding box center [131, 269] width 9 height 9
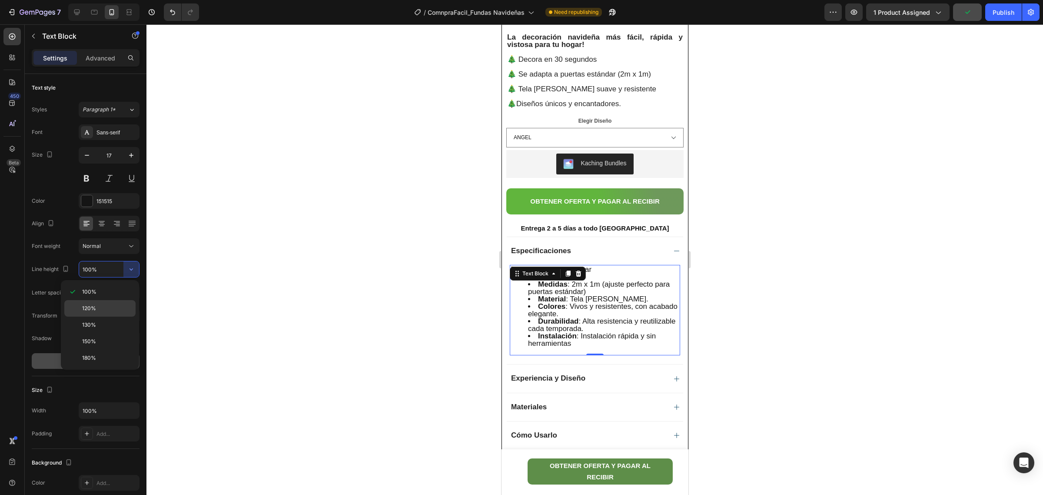
click at [107, 306] on p "120%" at bounding box center [107, 308] width 50 height 8
type input "120%"
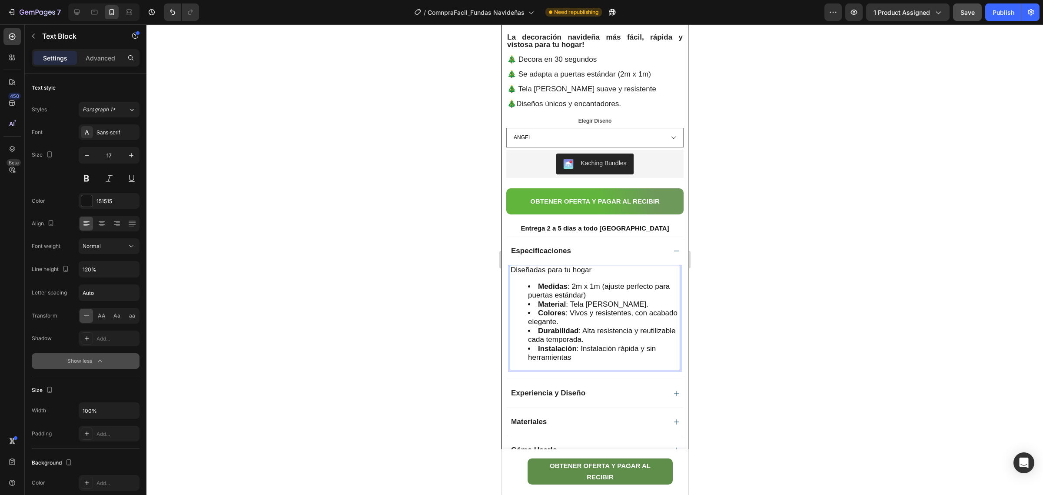
click at [536, 284] on li "Medidas : 2m x 1m (ajuste perfecto para puertas estándar)" at bounding box center [603, 291] width 151 height 18
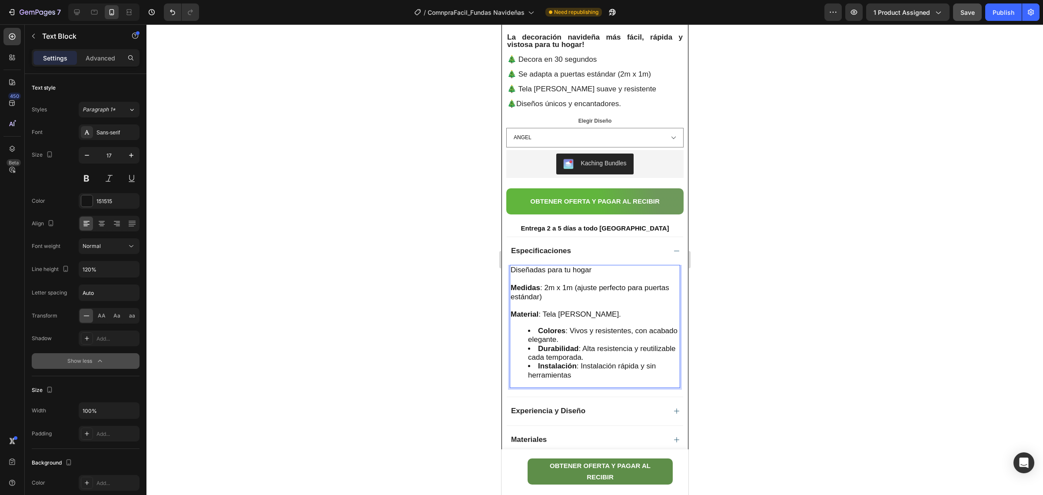
click at [537, 329] on li "Colores : Vivos y resistentes, con acabado elegante." at bounding box center [603, 335] width 151 height 18
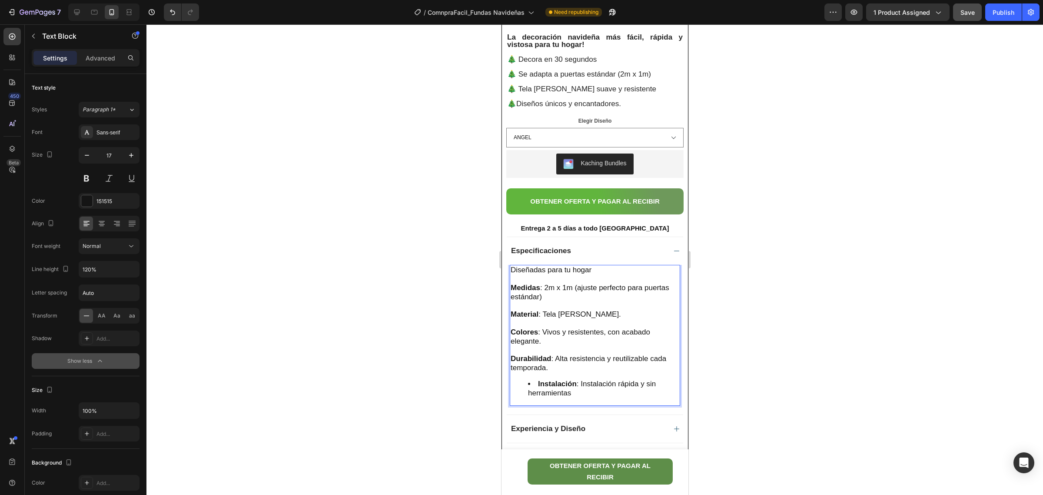
click at [536, 383] on li "Instalación : Instalación rápida y sin herramientas" at bounding box center [603, 388] width 151 height 18
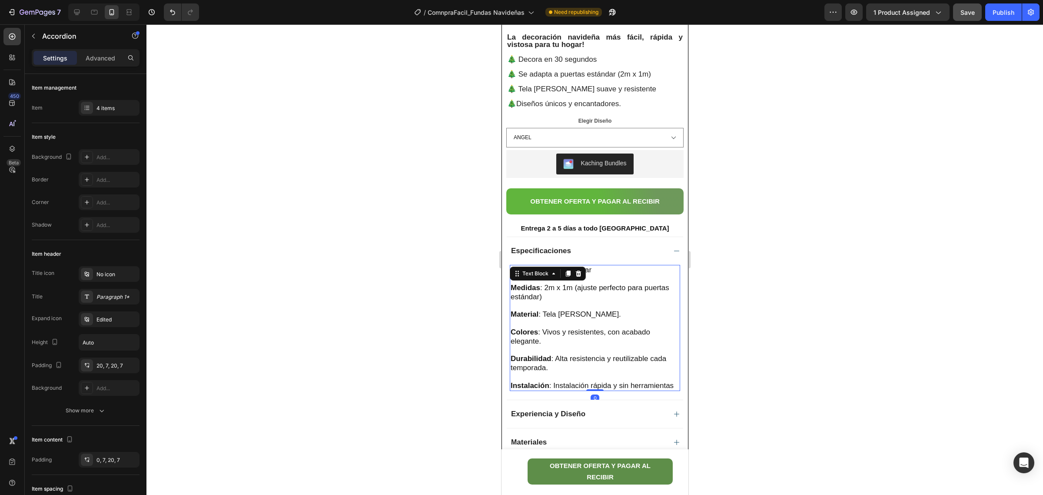
click at [564, 387] on p "Instalación : Instalación rápida y sin herramientas" at bounding box center [594, 385] width 169 height 9
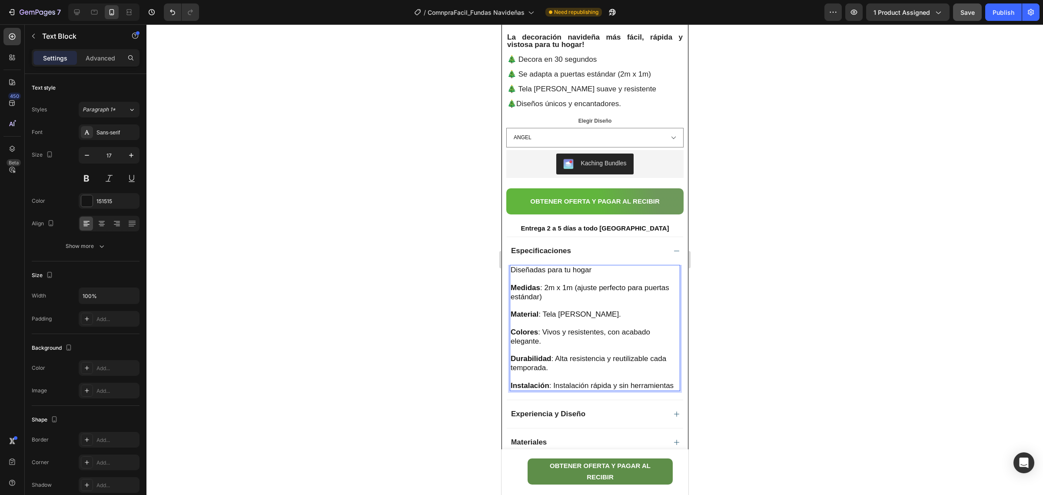
click at [569, 390] on p "Instalación : Instalación rápida y sin herramientas" at bounding box center [594, 385] width 169 height 9
click at [569, 391] on div "Diseñadas para tu hogar Medidas : 2m x 1m (ajuste perfecto para puertas estánda…" at bounding box center [594, 328] width 170 height 126
click at [130, 295] on icon "button" at bounding box center [131, 295] width 9 height 9
click at [638, 265] on div "Diseñadas para tu hogar Medidas : 2m x 1m (ajuste perfecto para puertas estánda…" at bounding box center [594, 328] width 170 height 126
click at [657, 270] on p "Diseñadas para tu hogar" at bounding box center [594, 270] width 169 height 9
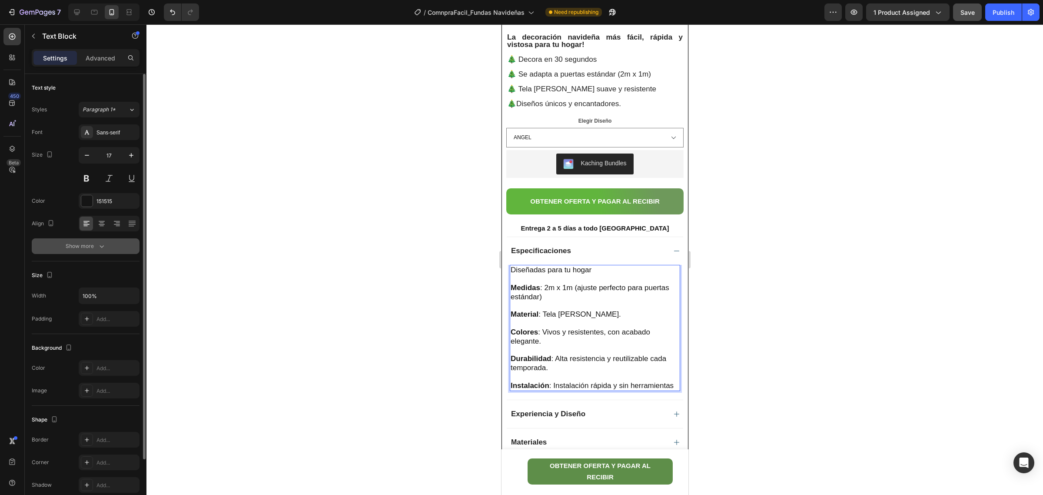
click at [113, 243] on button "Show more" at bounding box center [86, 246] width 108 height 16
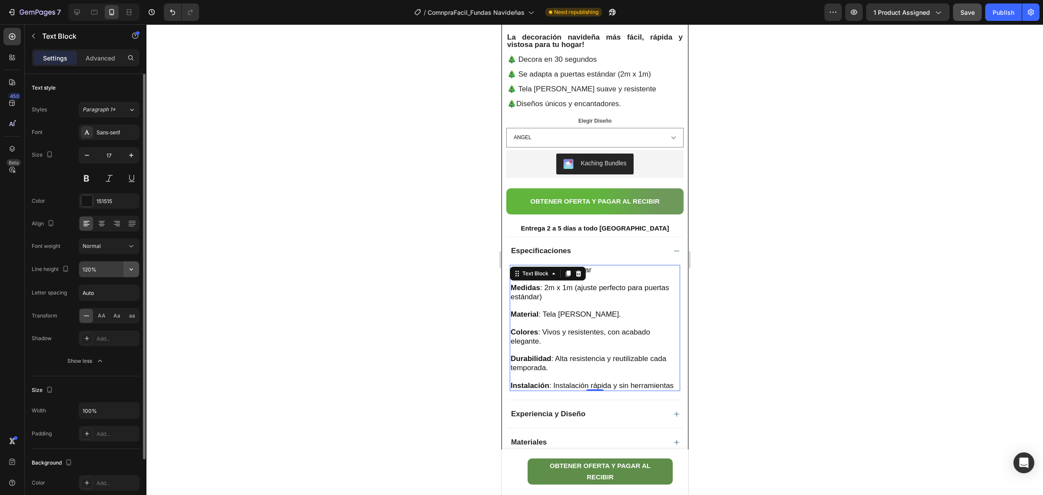
click at [133, 272] on icon "button" at bounding box center [131, 269] width 9 height 9
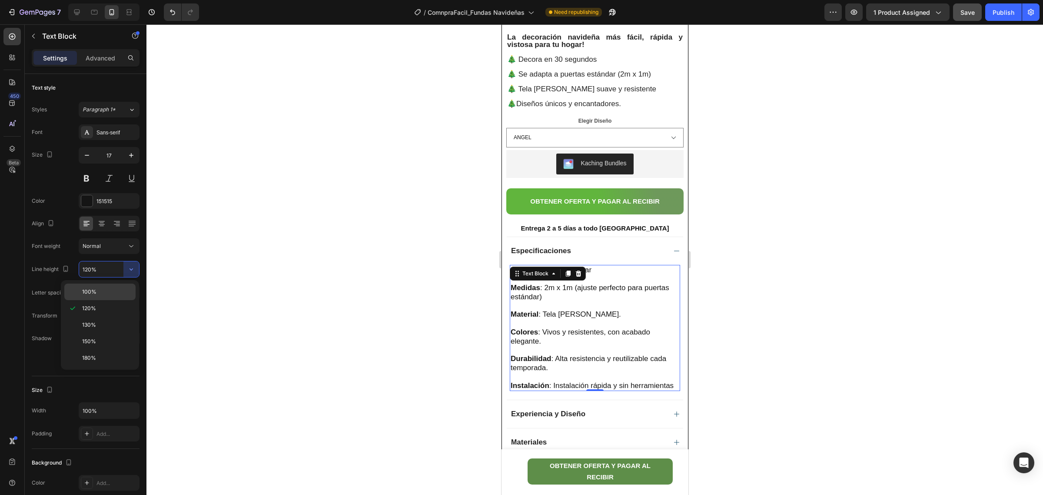
click at [108, 292] on p "100%" at bounding box center [107, 292] width 50 height 8
type input "100%"
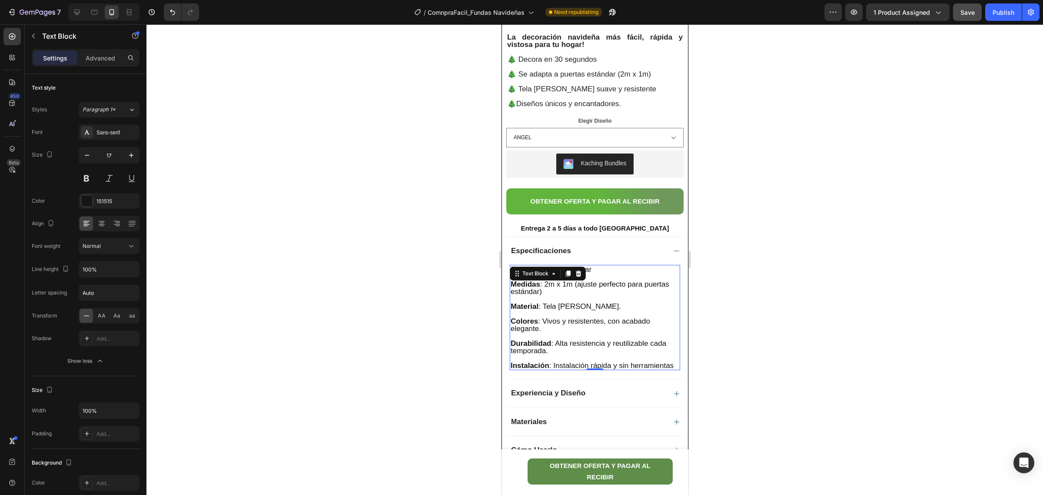
click at [671, 370] on div "Diseñadas para tu hogar Medidas : 2m x 1m (ajuste perfecto para puertas estánda…" at bounding box center [594, 317] width 170 height 105
click at [586, 324] on p "Colores : Vivos y resistentes, con acabado elegante." at bounding box center [594, 324] width 169 height 15
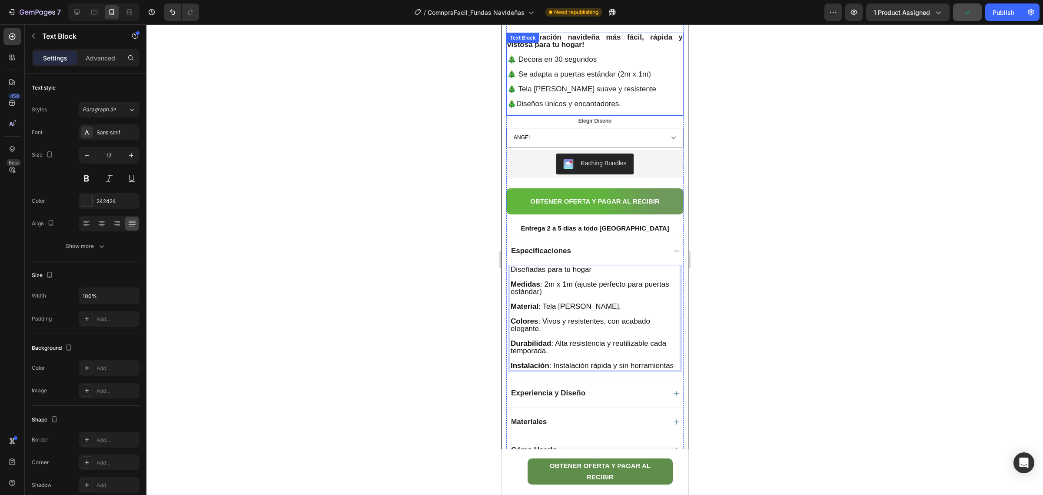
click at [578, 90] on span "🎄 Tela [PERSON_NAME] suave y resistente" at bounding box center [581, 89] width 149 height 8
click at [543, 341] on strong "Durabilidad" at bounding box center [530, 343] width 41 height 8
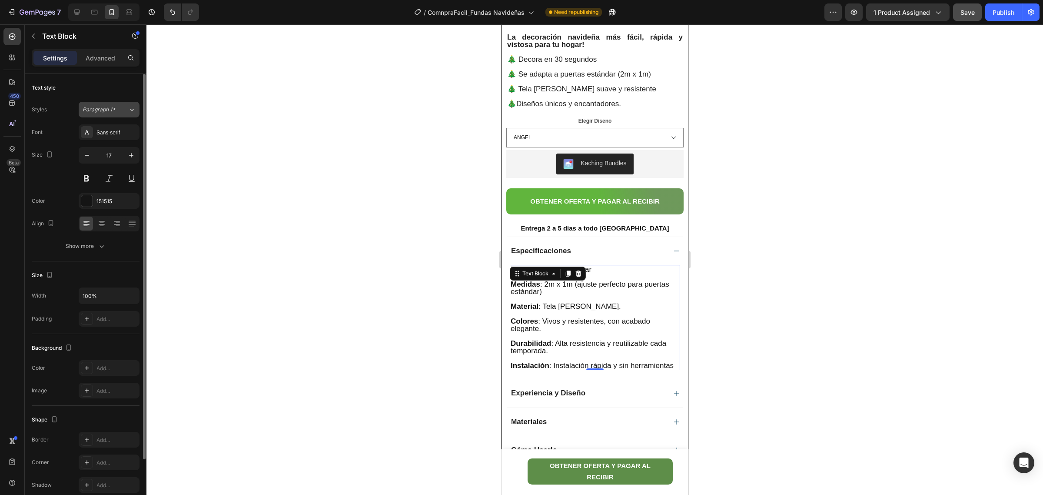
click at [129, 112] on icon at bounding box center [131, 109] width 7 height 9
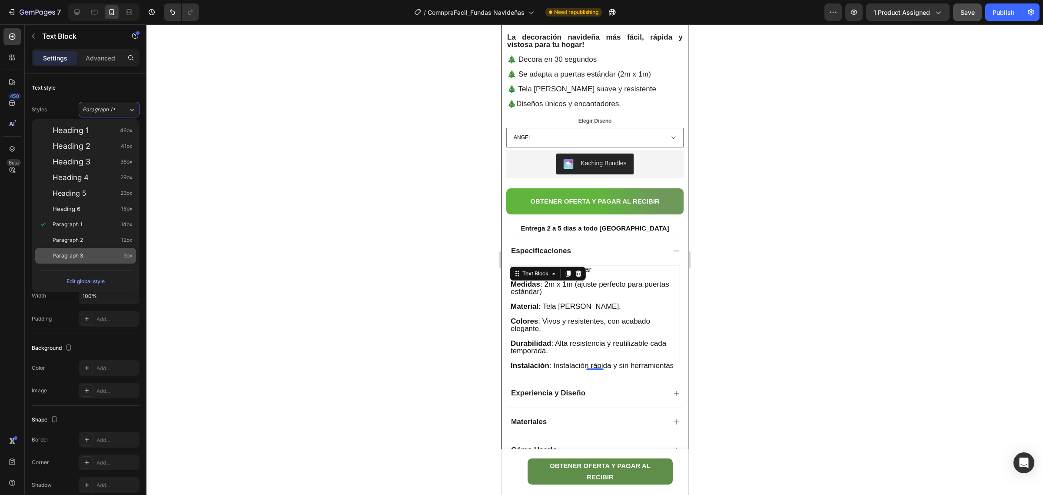
click at [98, 260] on div "Paragraph 3 9px" at bounding box center [85, 256] width 101 height 16
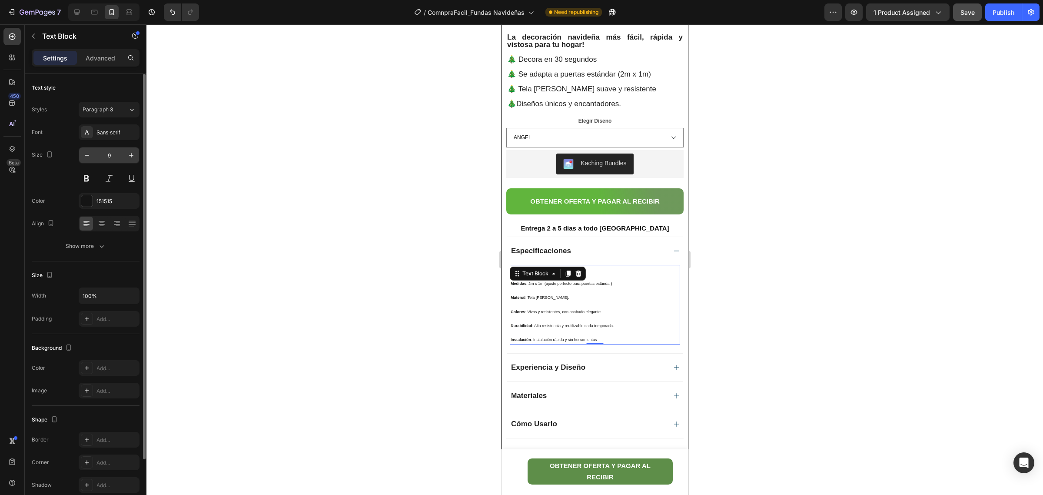
click at [117, 154] on input "9" at bounding box center [109, 155] width 29 height 16
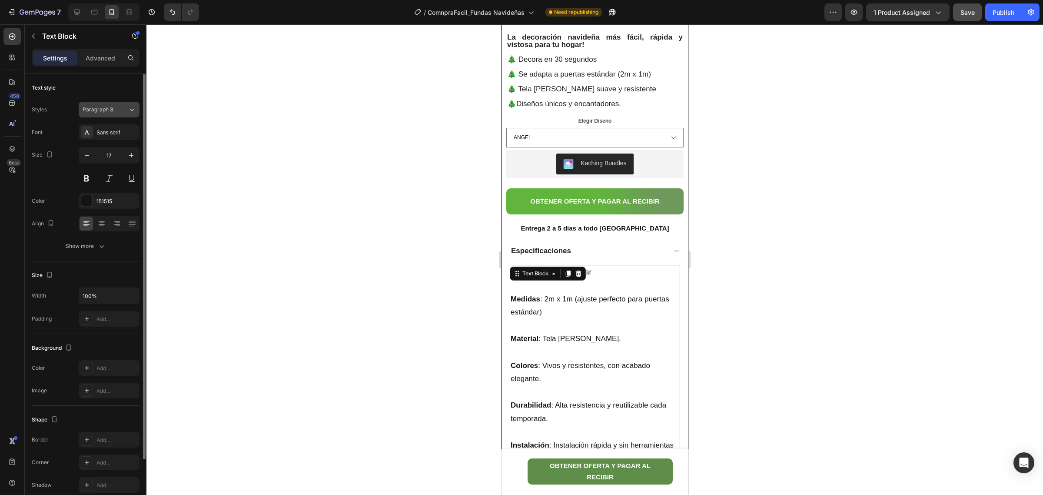
click at [130, 111] on icon at bounding box center [131, 109] width 7 height 9
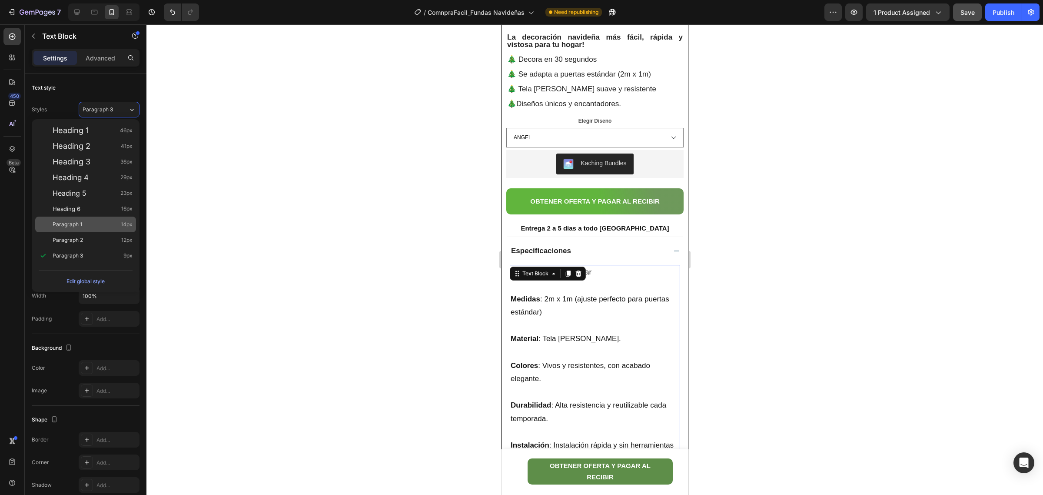
click at [93, 218] on div "Paragraph 1 14px" at bounding box center [85, 224] width 101 height 16
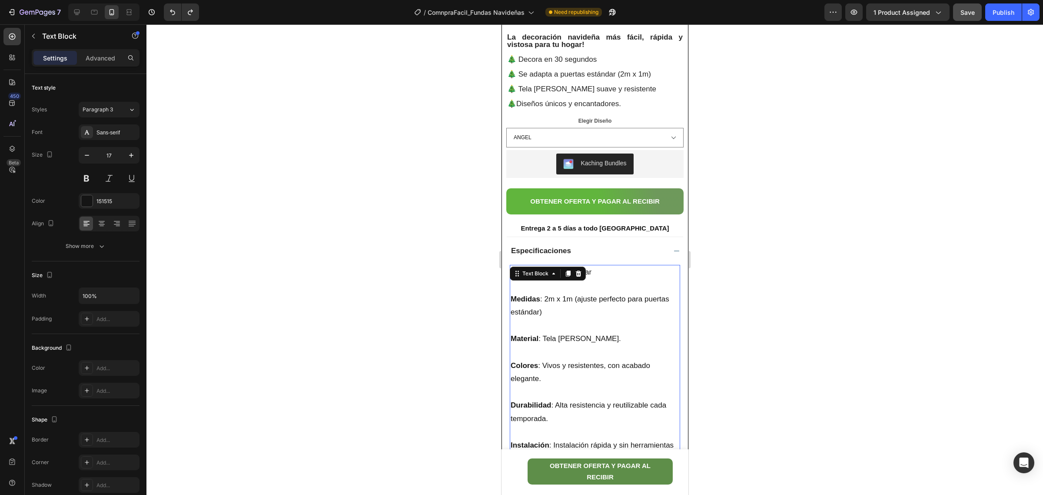
type input "1"
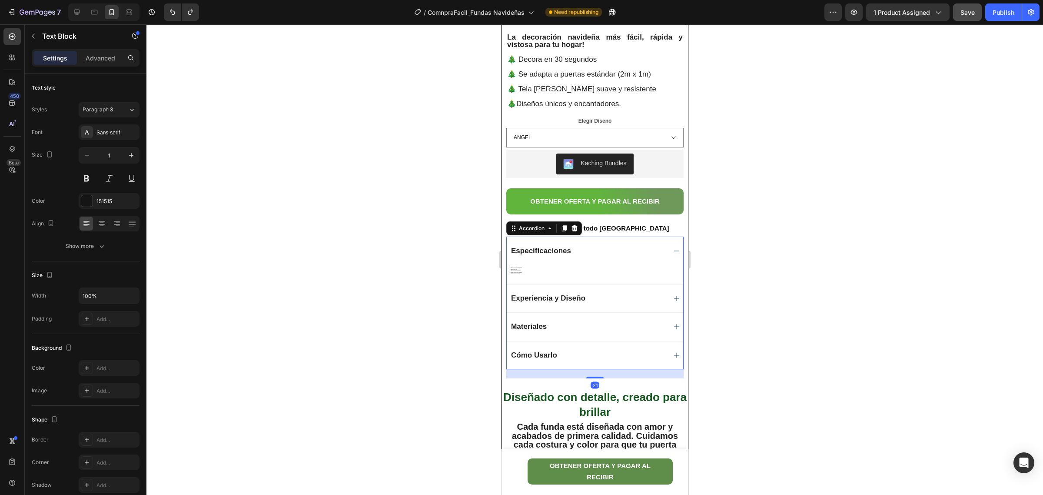
click at [604, 276] on div "Diseñadas para tu hogar Medidas : 2m x 1m (ajuste perfecto para puertas estánda…" at bounding box center [594, 274] width 176 height 19
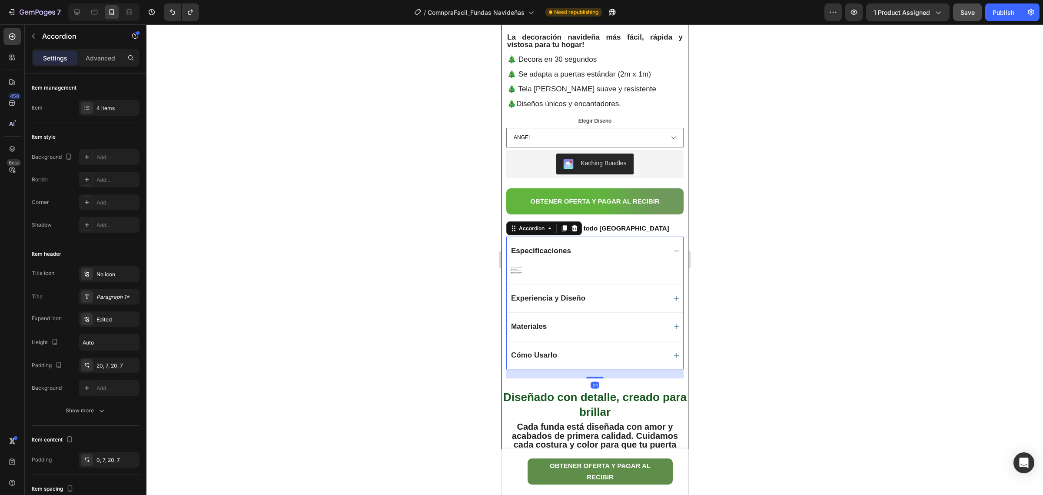
click at [673, 253] on icon at bounding box center [676, 250] width 7 height 7
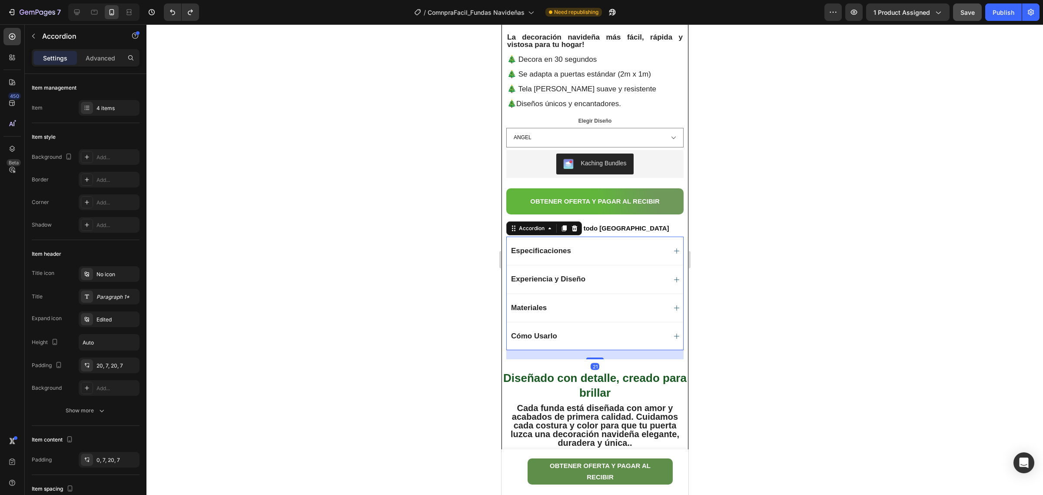
click at [673, 253] on icon at bounding box center [676, 250] width 7 height 7
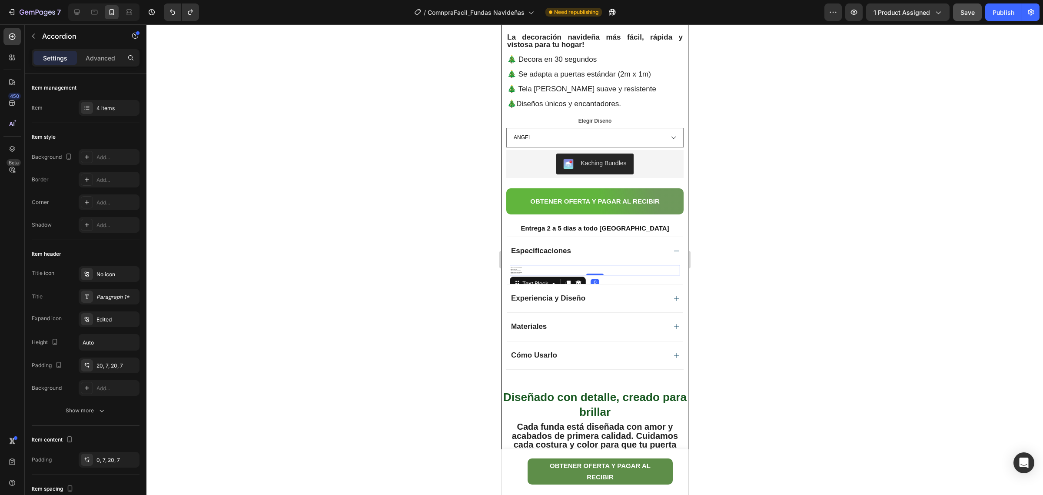
click at [540, 270] on p at bounding box center [594, 270] width 169 height 1
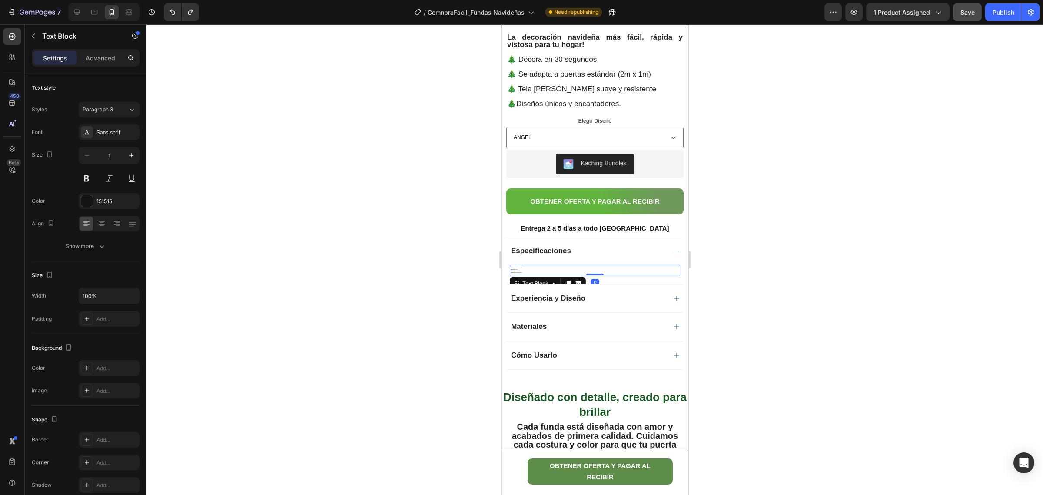
click at [540, 270] on p "Rich Text Editor. Editing area: main" at bounding box center [594, 270] width 169 height 1
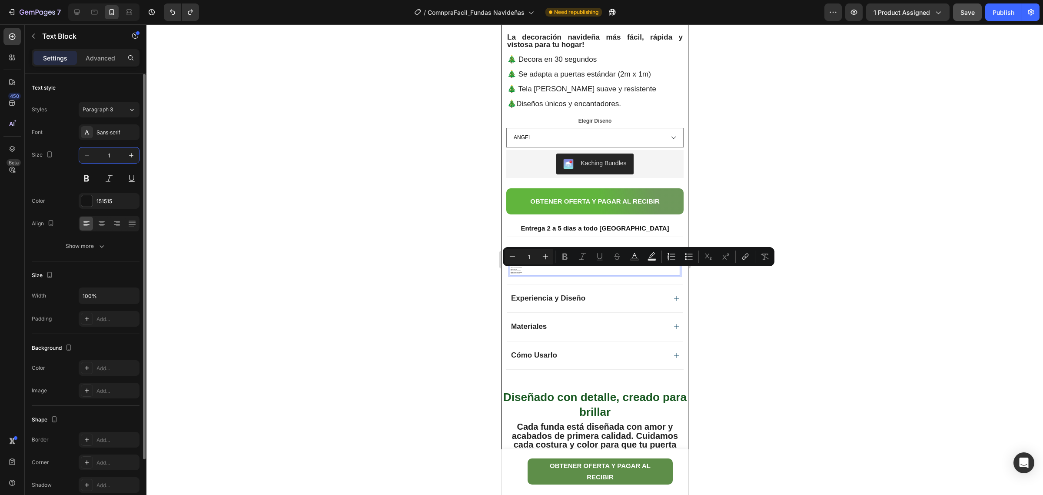
click at [112, 152] on input "1" at bounding box center [109, 155] width 29 height 16
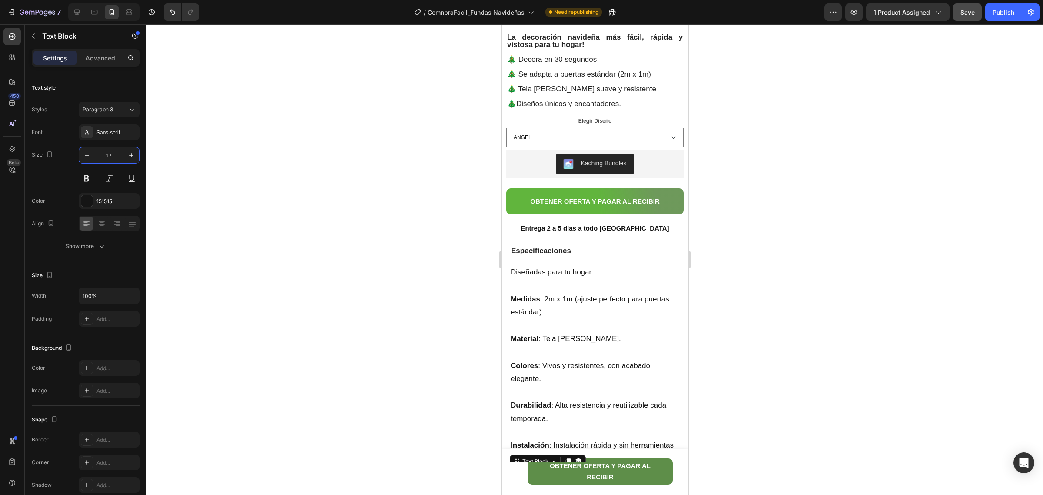
type input "17"
click at [370, 253] on div at bounding box center [594, 259] width 897 height 470
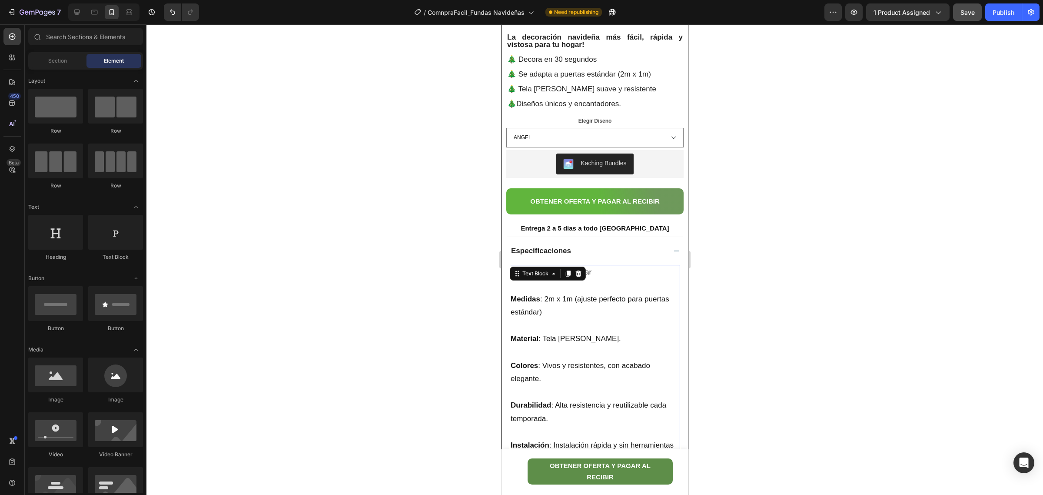
click at [614, 311] on p "Medidas : 2m x 1m (ajuste perfecto para puertas estándar)" at bounding box center [594, 306] width 169 height 27
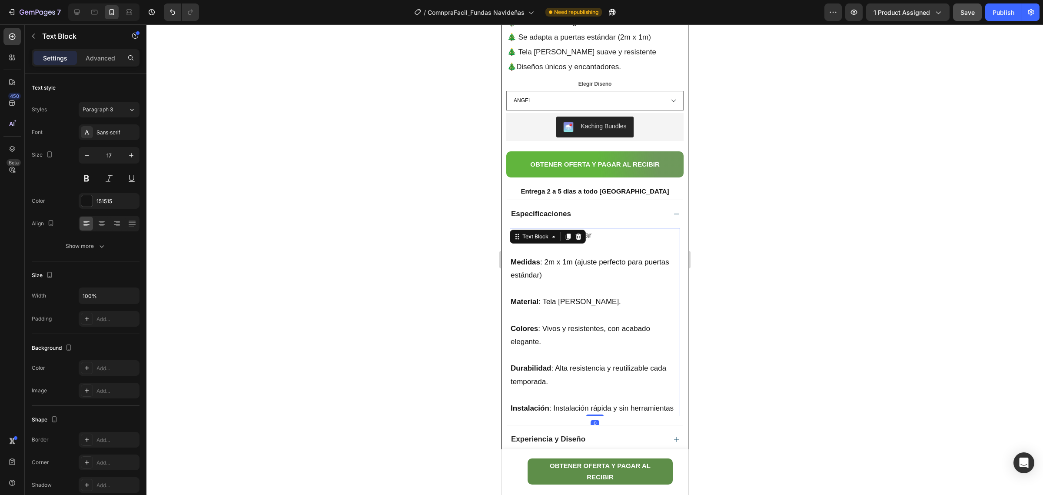
scroll to position [543, 0]
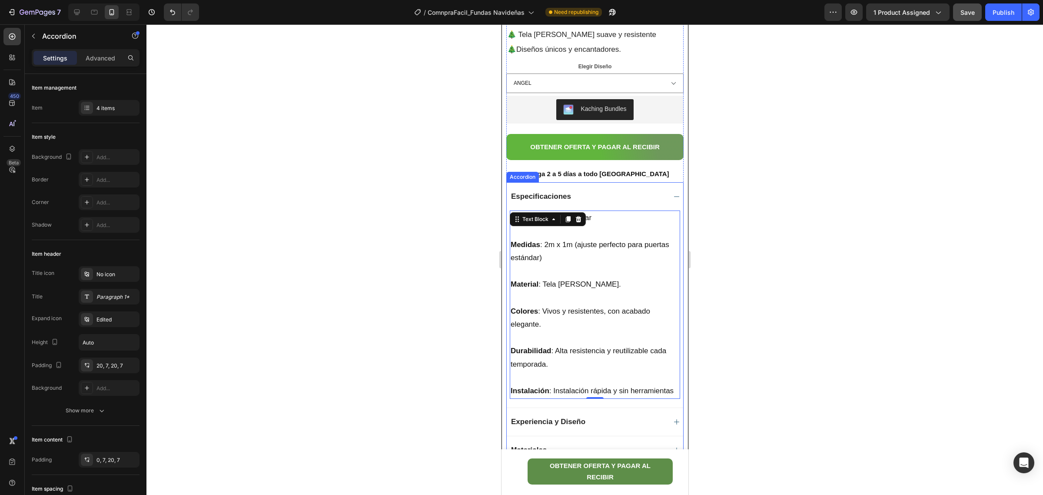
click at [614, 210] on div "Especificaciones" at bounding box center [594, 196] width 176 height 28
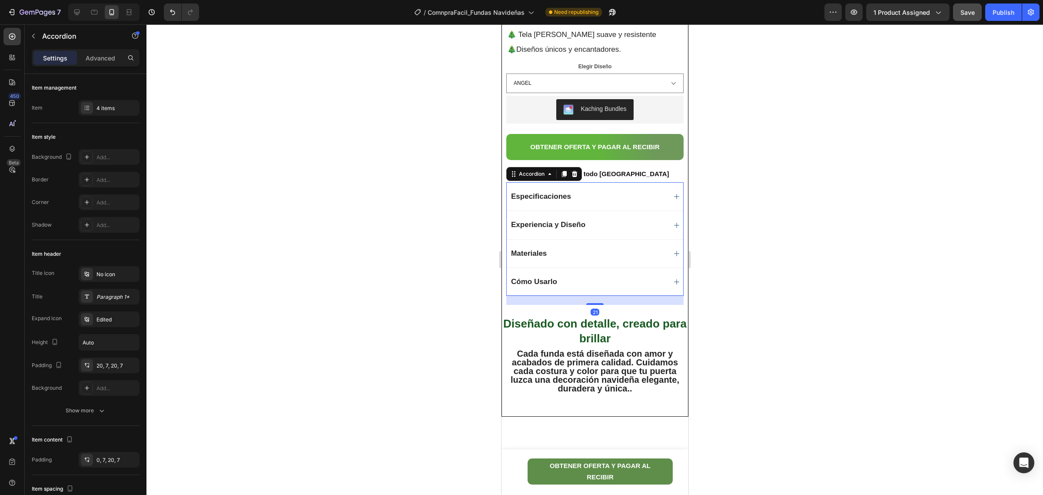
click at [607, 198] on div "Especificaciones" at bounding box center [587, 196] width 156 height 10
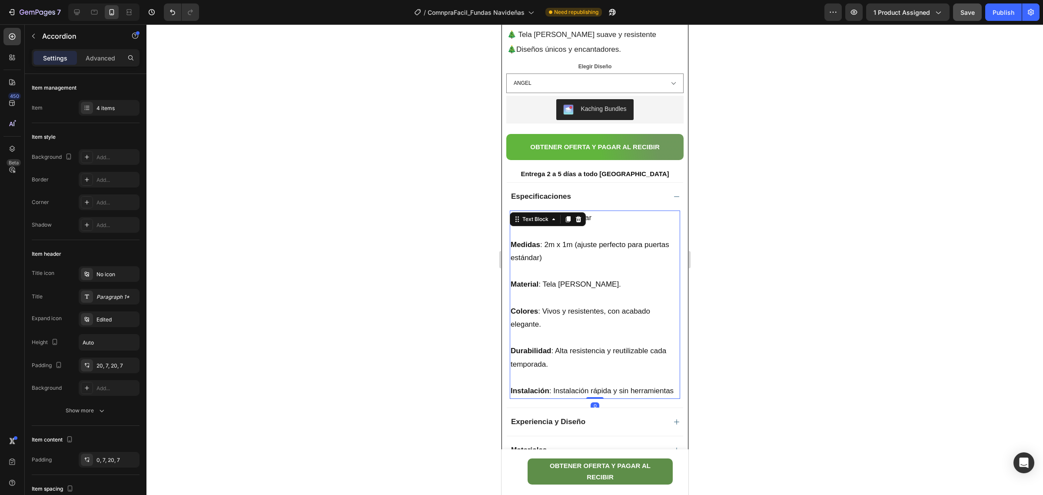
click at [607, 233] on p at bounding box center [594, 231] width 169 height 13
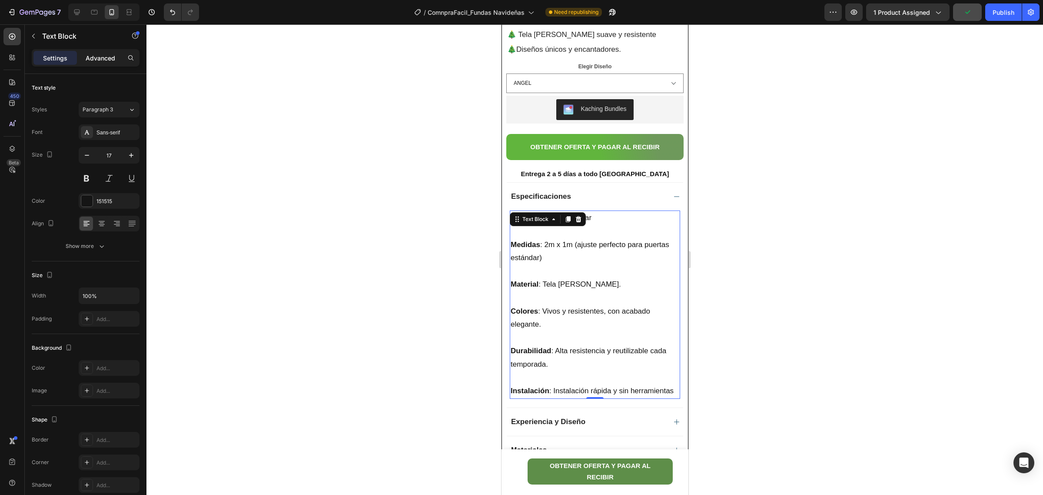
click at [109, 63] on div "Advanced" at bounding box center [100, 58] width 43 height 14
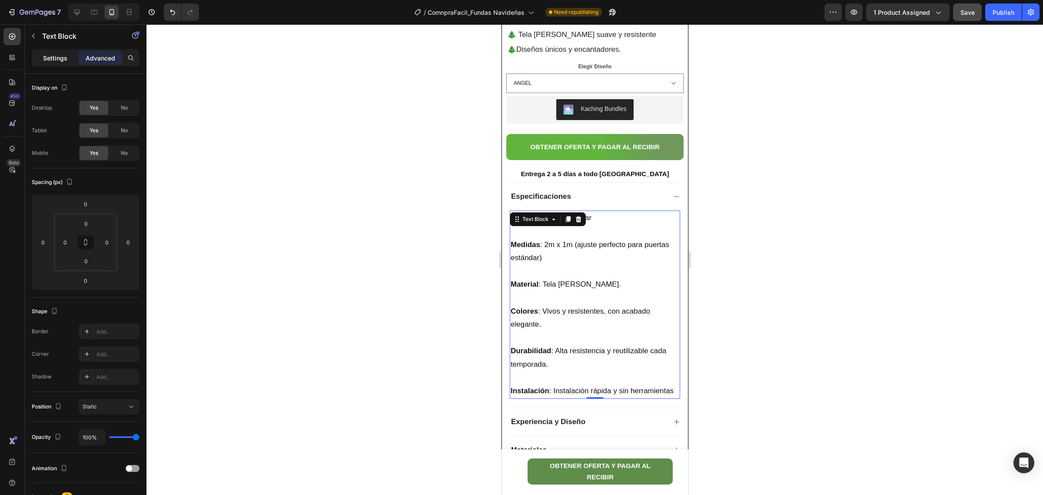
click at [63, 57] on p "Settings" at bounding box center [55, 57] width 24 height 9
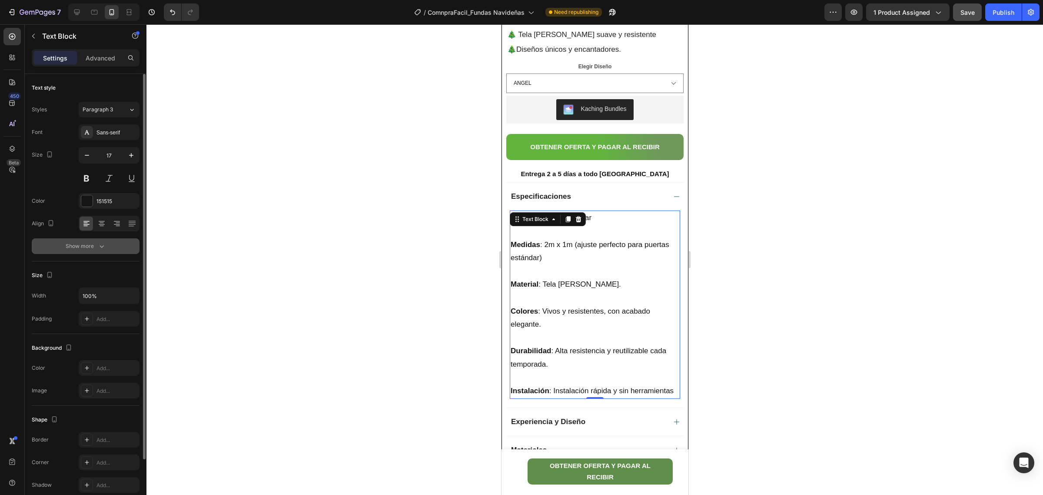
click at [100, 249] on icon "button" at bounding box center [101, 246] width 9 height 9
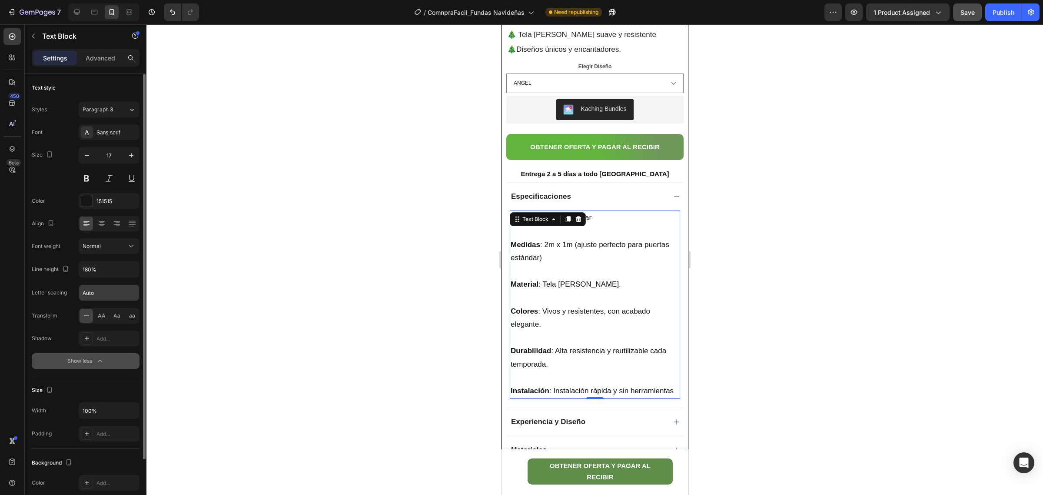
click at [110, 296] on input "Auto" at bounding box center [109, 293] width 60 height 16
click at [219, 264] on div at bounding box center [594, 259] width 897 height 470
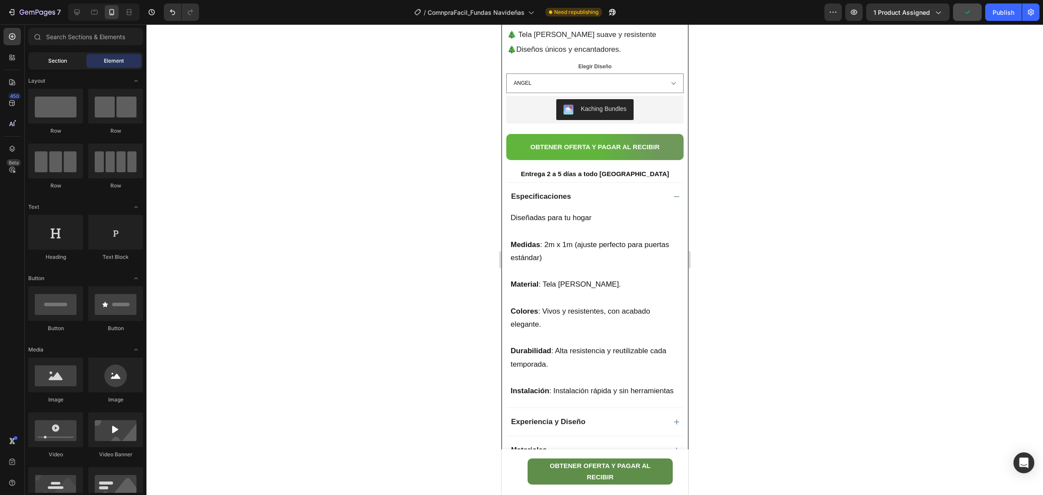
click at [63, 60] on span "Section" at bounding box center [57, 61] width 19 height 8
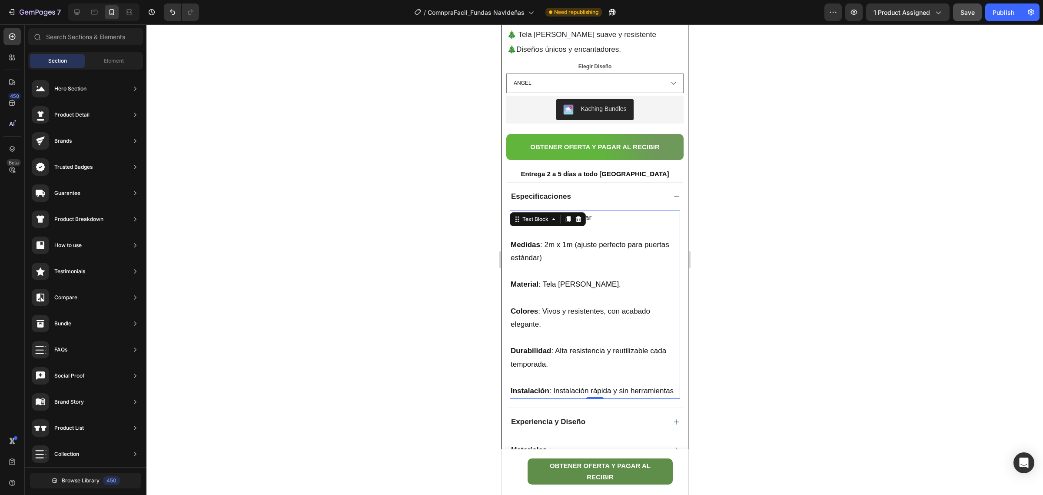
click at [604, 282] on p "Material : Tela piel de durazno." at bounding box center [594, 284] width 169 height 13
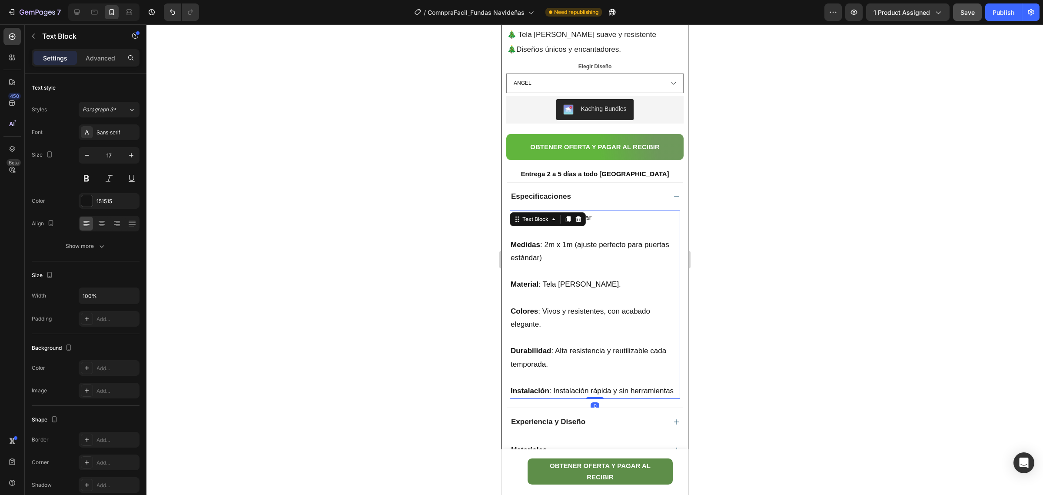
click at [722, 279] on div at bounding box center [594, 259] width 897 height 470
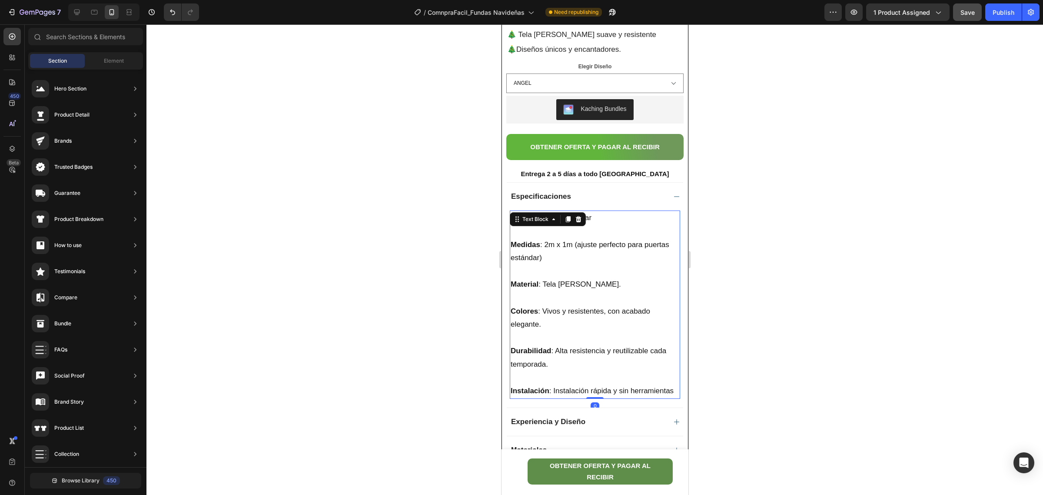
click at [601, 280] on p "Material : Tela piel de durazno." at bounding box center [594, 284] width 169 height 13
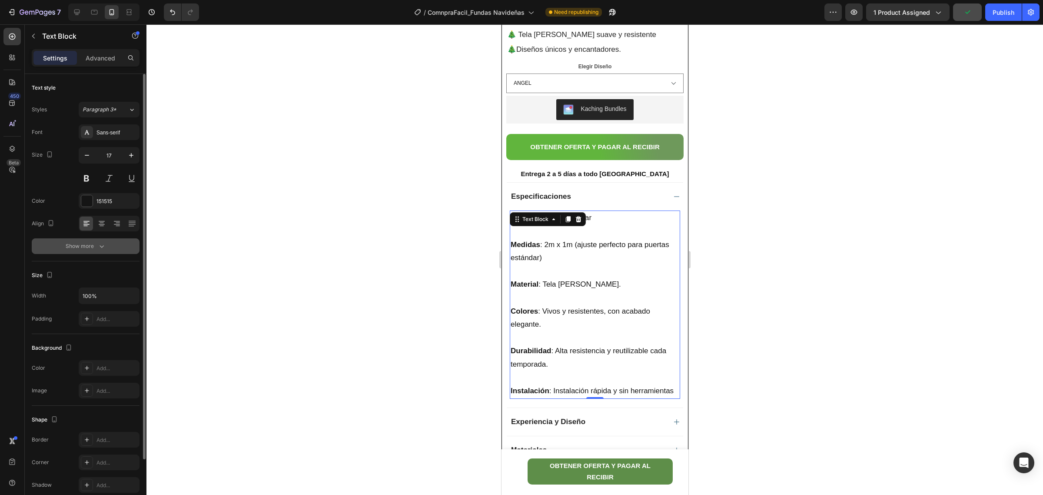
click at [99, 246] on icon "button" at bounding box center [101, 246] width 9 height 9
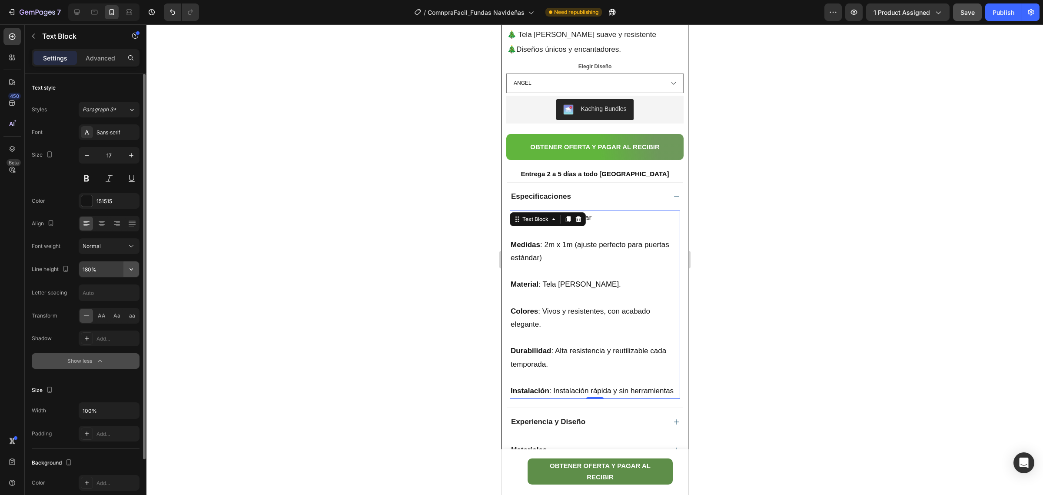
click at [131, 272] on icon "button" at bounding box center [131, 269] width 9 height 9
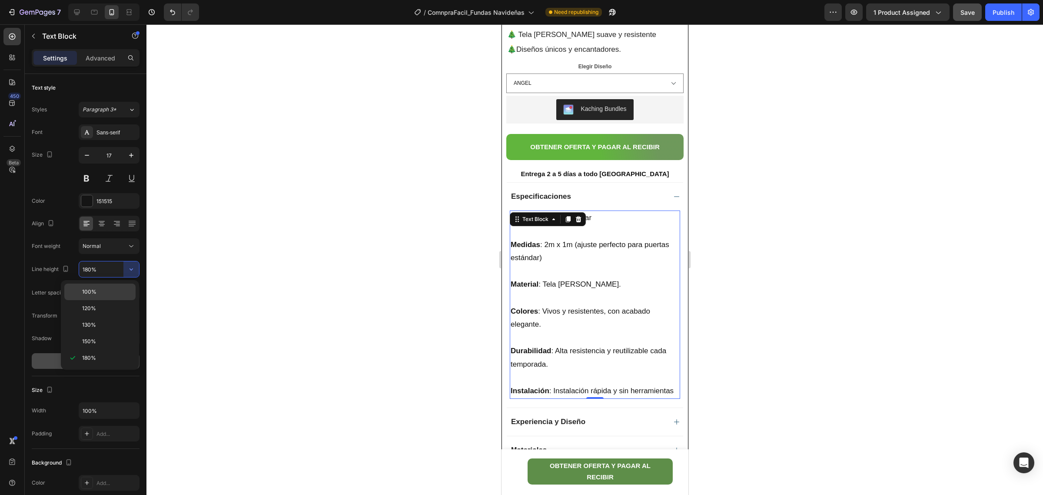
click at [118, 291] on p "100%" at bounding box center [107, 292] width 50 height 8
type input "100%"
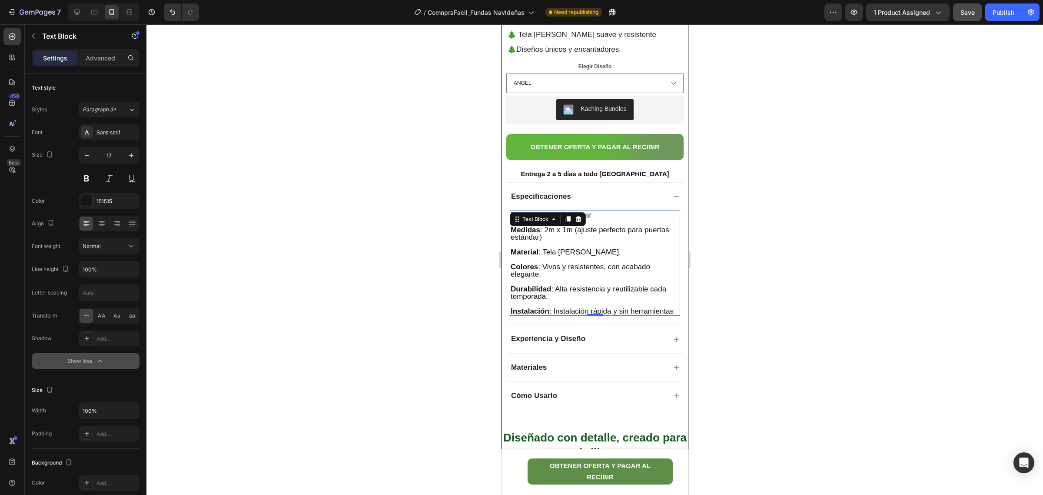
click at [796, 296] on div at bounding box center [594, 259] width 897 height 470
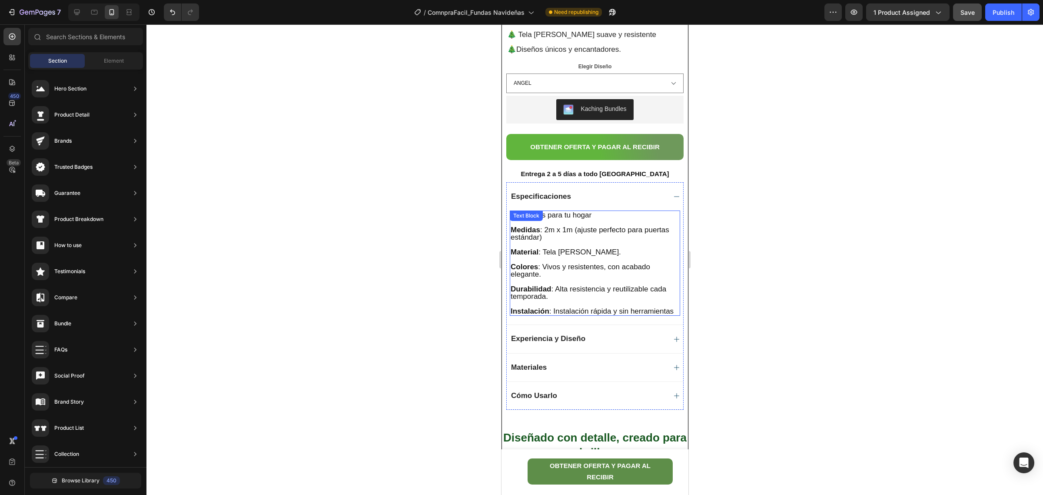
click at [566, 220] on div "Diseñadas para tu hogar Medidas : 2m x 1m (ajuste perfecto para puertas estánda…" at bounding box center [594, 262] width 170 height 105
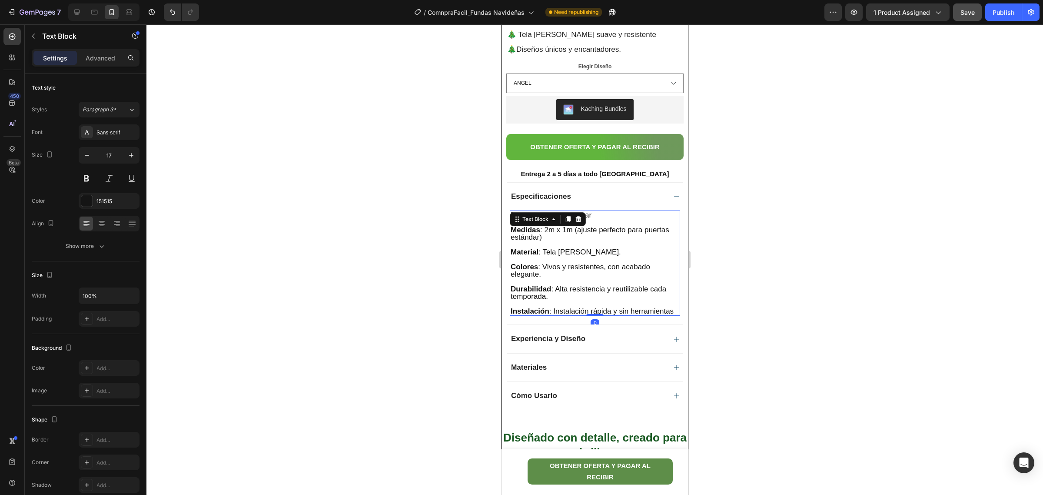
click at [597, 215] on p "Diseñadas para tu hogar" at bounding box center [594, 214] width 169 height 7
click at [512, 215] on p "Diseñadas para tu hogar" at bounding box center [594, 214] width 169 height 7
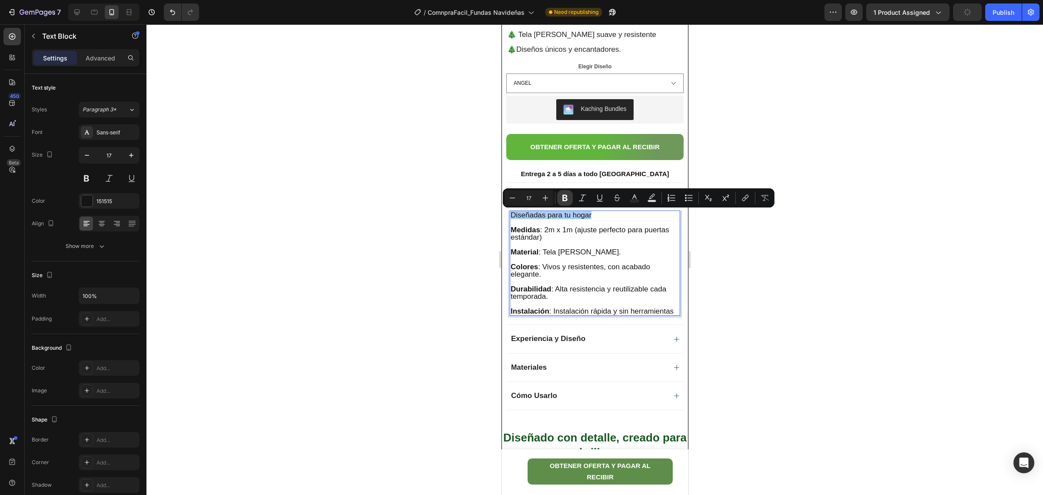
click at [568, 196] on icon "Editor contextual toolbar" at bounding box center [565, 197] width 9 height 9
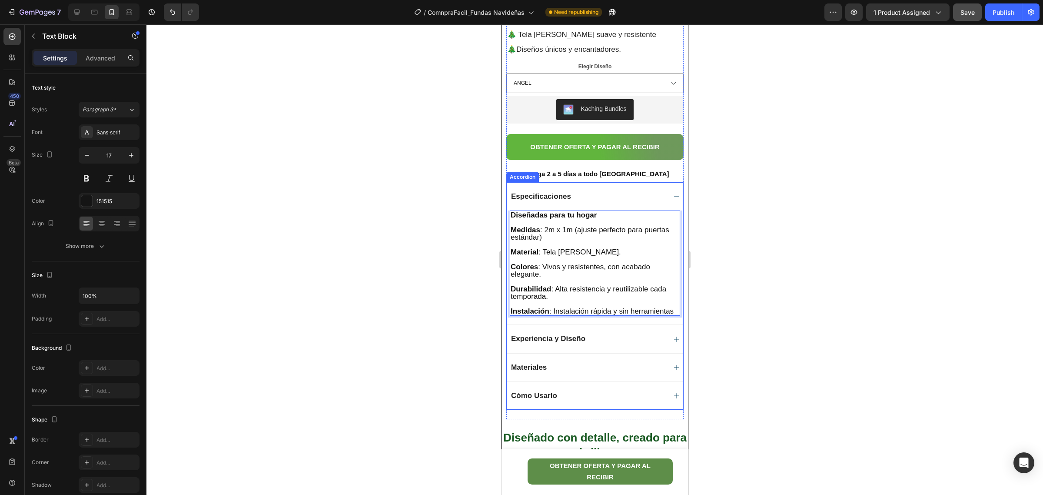
click at [543, 196] on strong "Especificaciones" at bounding box center [541, 196] width 60 height 8
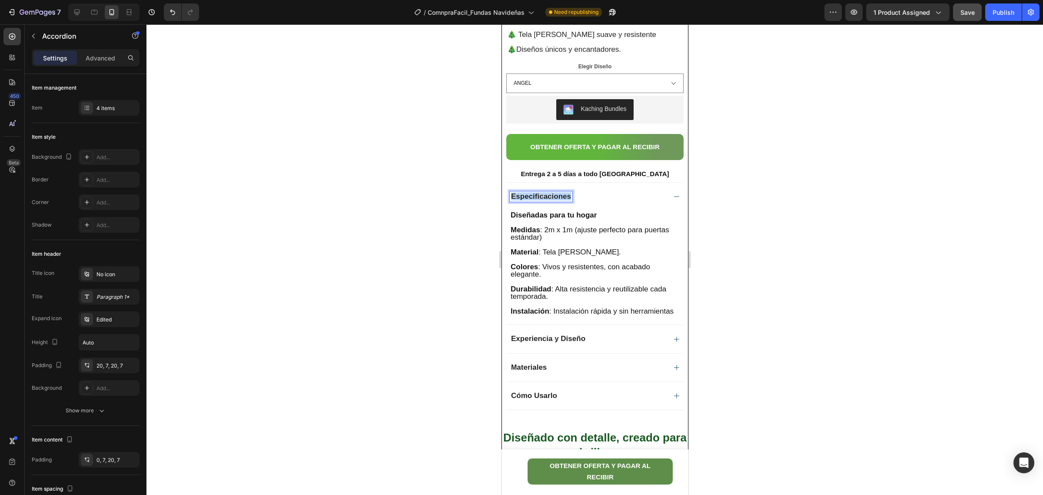
click at [566, 198] on strong "Especificaciones" at bounding box center [541, 196] width 60 height 8
click at [546, 180] on icon "Editor contextual toolbar" at bounding box center [545, 178] width 9 height 9
type input "18"
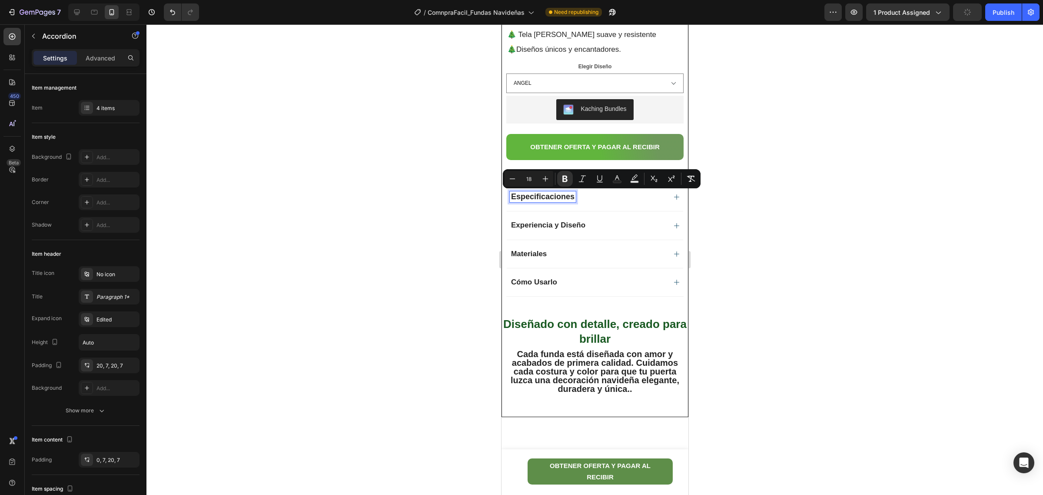
click at [700, 246] on div at bounding box center [594, 259] width 897 height 470
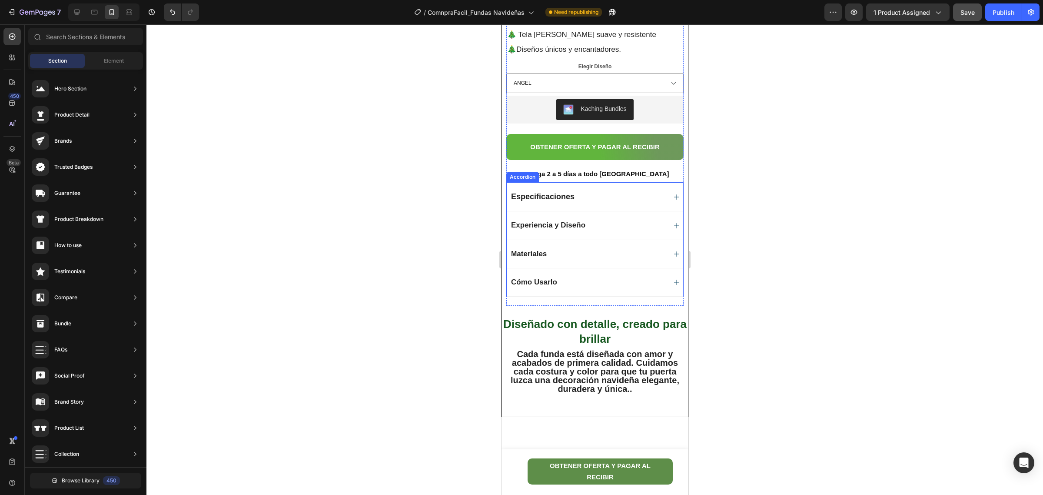
click at [591, 223] on div "Experiencia y Diseño" at bounding box center [587, 225] width 156 height 10
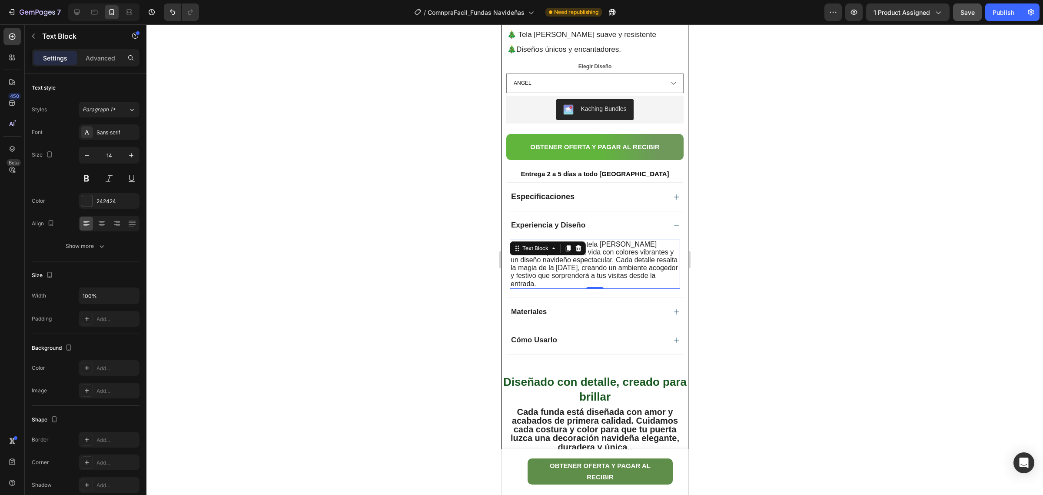
click at [642, 286] on p "Siente la suavidad de la tela [PERSON_NAME] mientras tu puerta cobra vida con c…" at bounding box center [594, 263] width 169 height 47
click at [640, 286] on p "Siente la suavidad de la tela [PERSON_NAME] mientras tu puerta cobra vida con c…" at bounding box center [594, 263] width 169 height 47
click at [134, 157] on icon "button" at bounding box center [131, 155] width 9 height 9
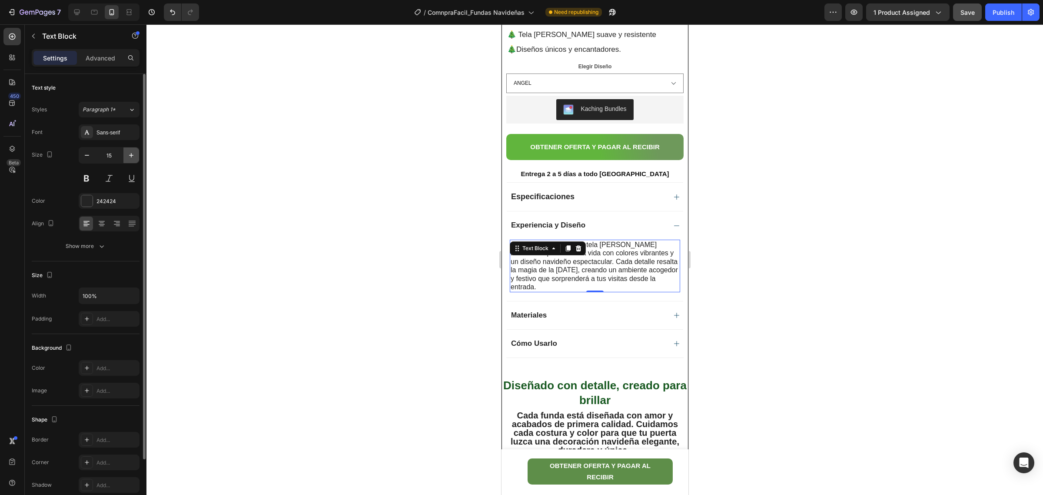
click at [134, 157] on icon "button" at bounding box center [131, 155] width 9 height 9
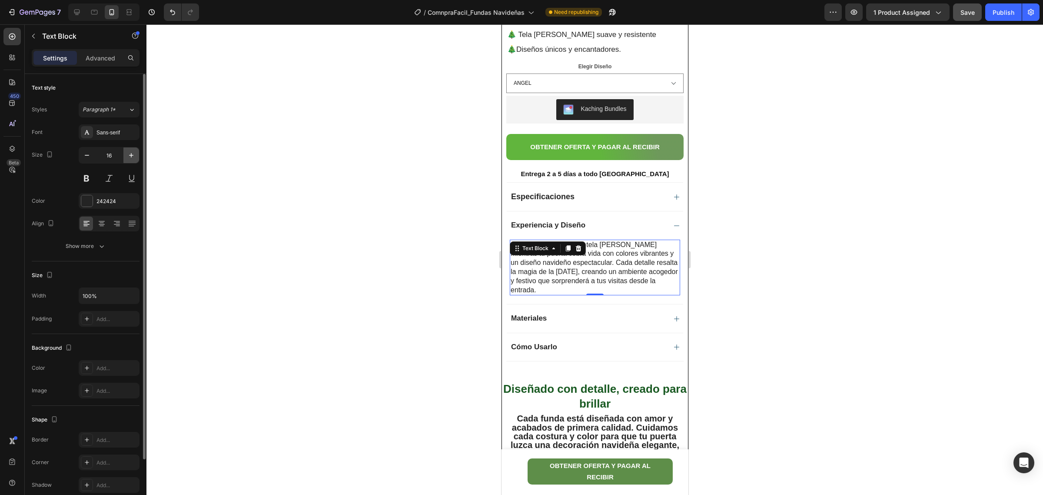
click at [134, 157] on icon "button" at bounding box center [131, 155] width 9 height 9
type input "17"
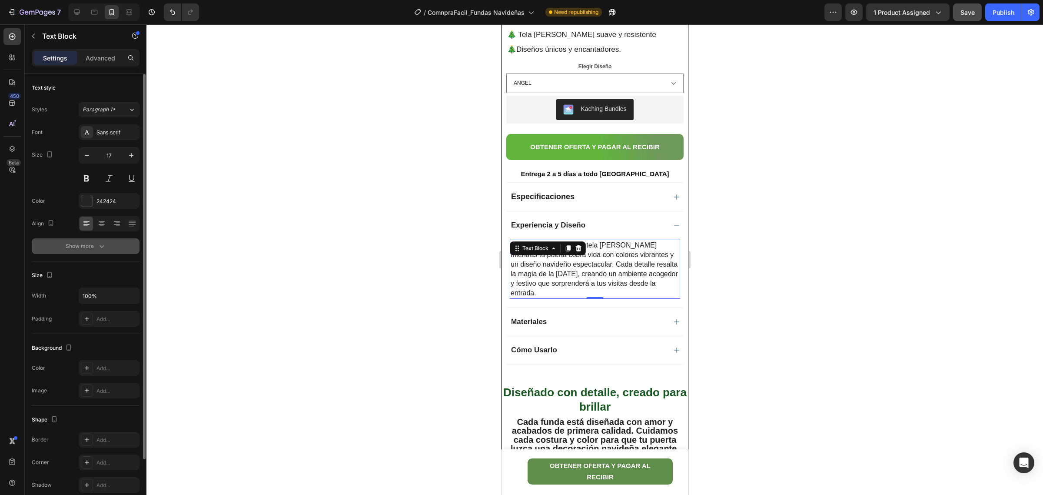
click at [101, 246] on icon "button" at bounding box center [101, 246] width 9 height 9
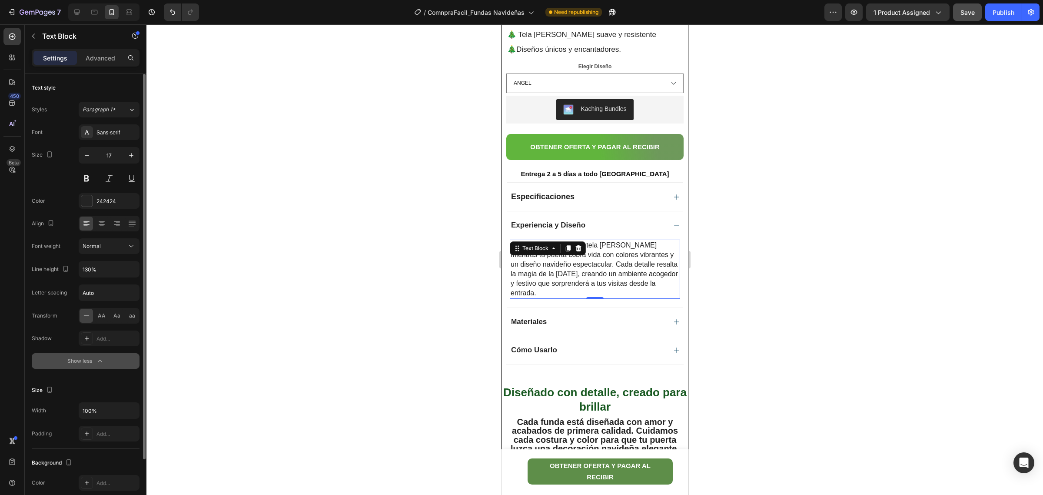
click at [623, 297] on p "Siente la suavidad de la tela piel de durazno mientras tu puerta cobra vida con…" at bounding box center [594, 269] width 169 height 58
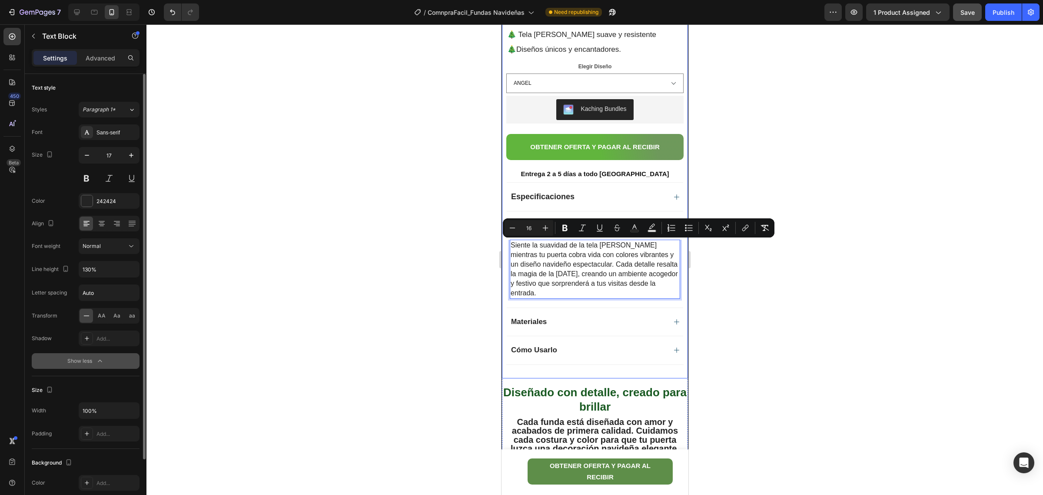
drag, startPoint x: 589, startPoint y: 294, endPoint x: 495, endPoint y: 231, distance: 113.2
click at [548, 226] on icon "Editor contextual toolbar" at bounding box center [545, 227] width 9 height 9
type input "17"
click at [134, 227] on icon at bounding box center [132, 223] width 9 height 9
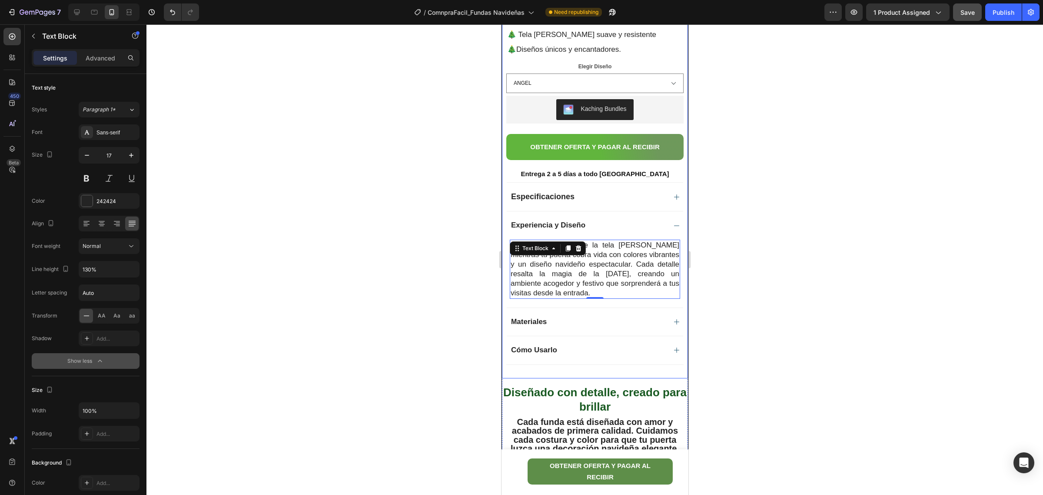
click at [844, 290] on div at bounding box center [594, 259] width 897 height 470
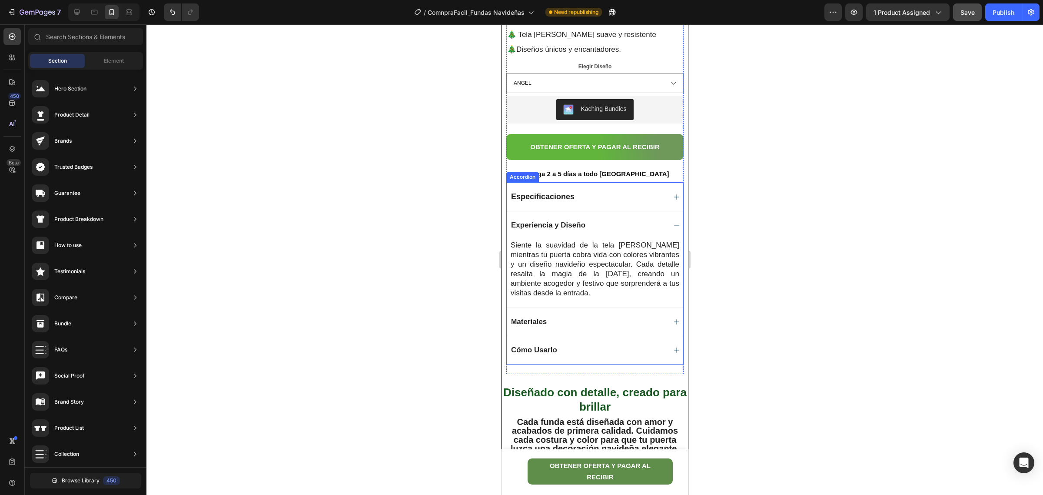
click at [573, 227] on span "Experiencia y Diseño" at bounding box center [548, 225] width 74 height 8
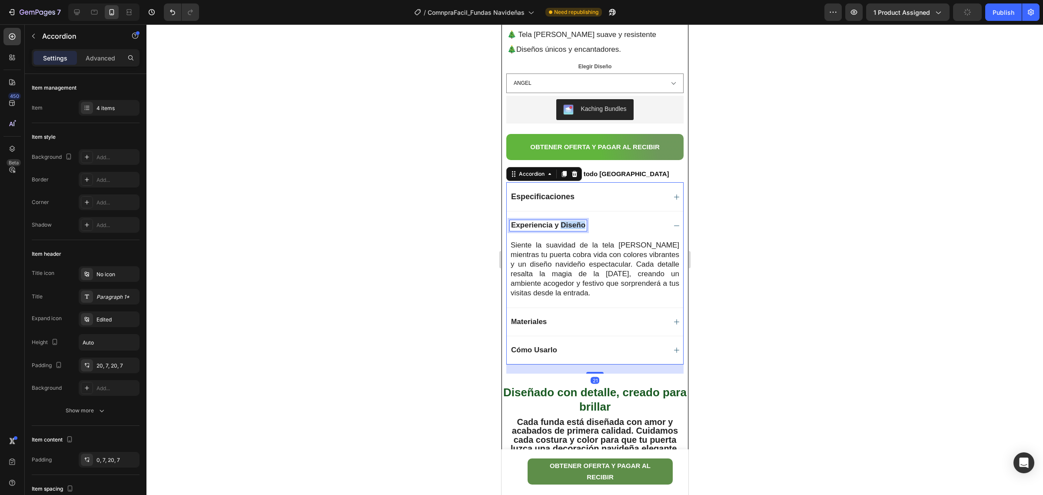
click at [573, 227] on span "Experiencia y Diseño" at bounding box center [548, 225] width 74 height 8
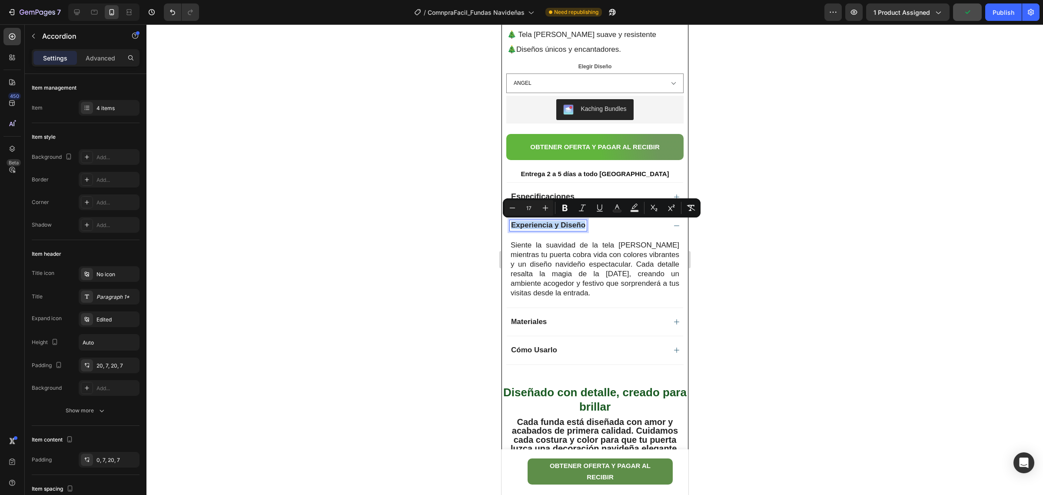
click at [511, 225] on span "Experiencia y Diseño" at bounding box center [548, 225] width 74 height 8
click at [546, 205] on icon "Editor contextual toolbar" at bounding box center [545, 207] width 9 height 9
type input "18"
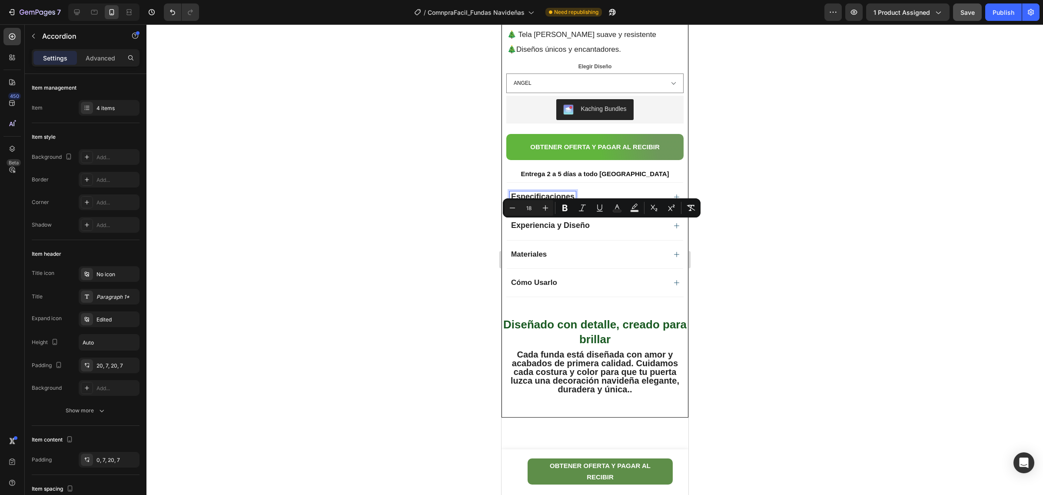
click at [559, 193] on strong "Especificaciones" at bounding box center [542, 196] width 63 height 9
click at [567, 196] on strong "Especificaciones" at bounding box center [542, 196] width 63 height 9
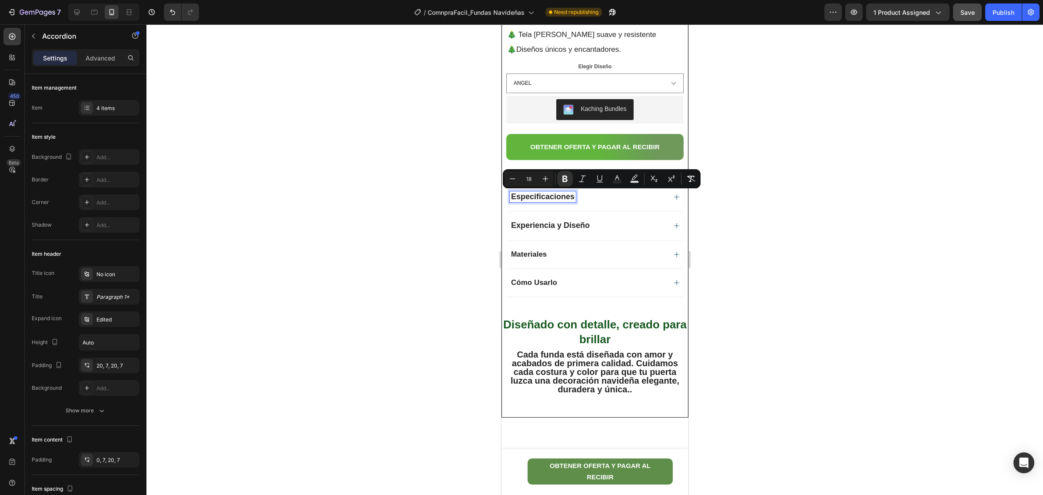
click at [545, 255] on span "ateriales" at bounding box center [531, 254] width 30 height 8
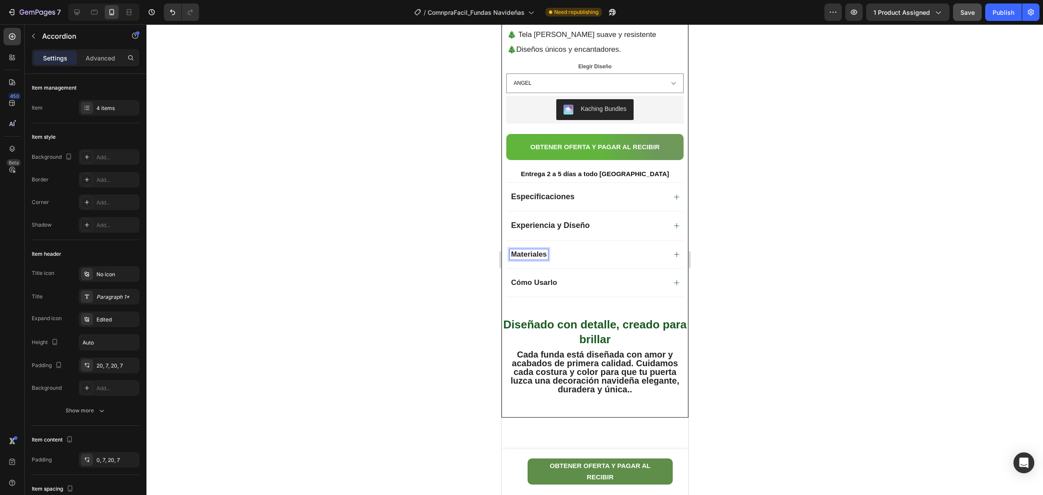
click at [545, 255] on span "ateriales" at bounding box center [531, 254] width 30 height 8
click at [532, 253] on span "ateriales" at bounding box center [531, 254] width 30 height 8
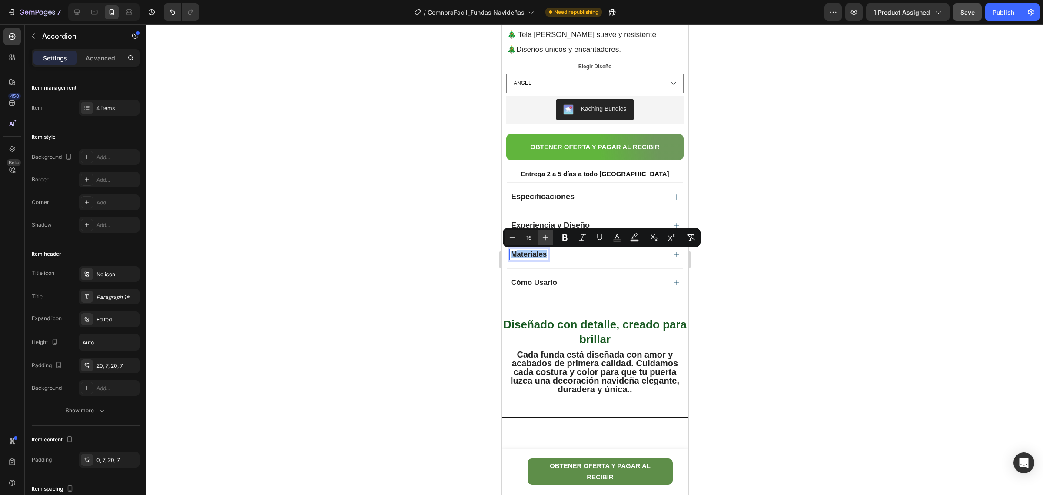
click at [547, 236] on icon "Editor contextual toolbar" at bounding box center [545, 237] width 9 height 9
type input "18"
click at [567, 200] on strong "Especificaciones" at bounding box center [542, 196] width 63 height 9
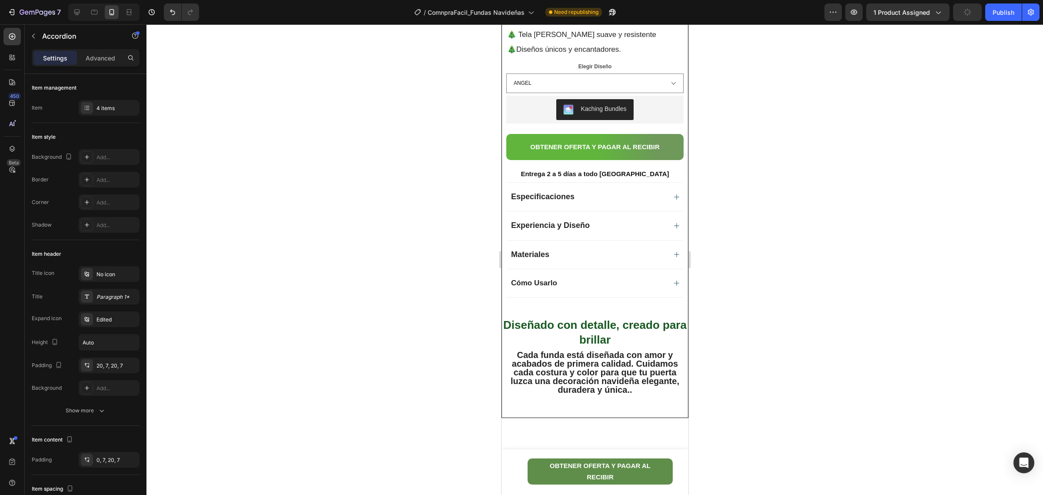
click at [649, 195] on div "Especificaciones" at bounding box center [587, 196] width 156 height 11
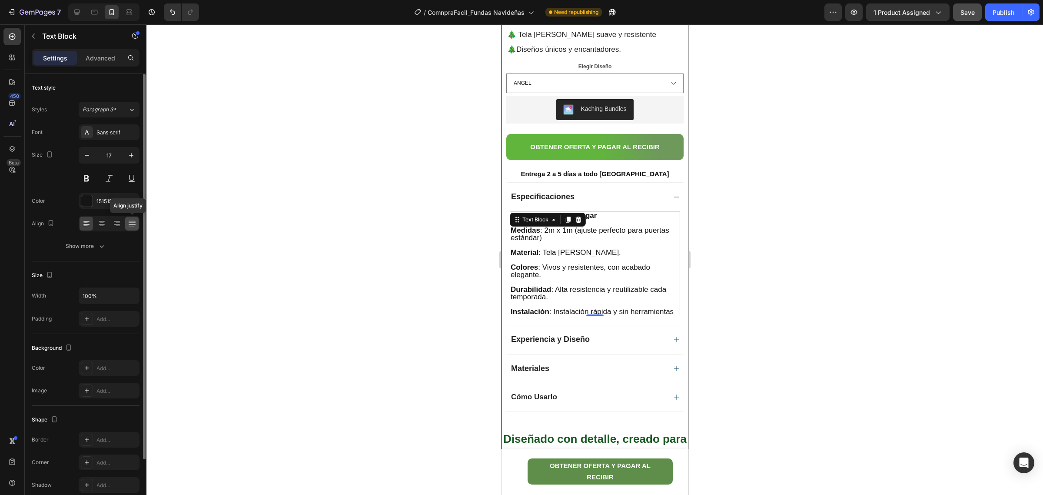
click at [131, 227] on icon at bounding box center [132, 223] width 9 height 9
click at [829, 303] on div at bounding box center [594, 259] width 897 height 470
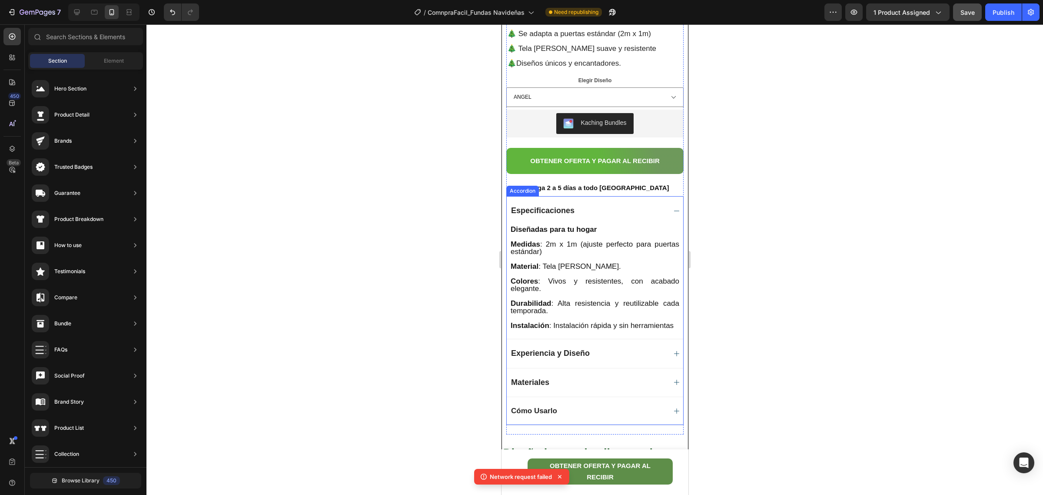
scroll to position [652, 0]
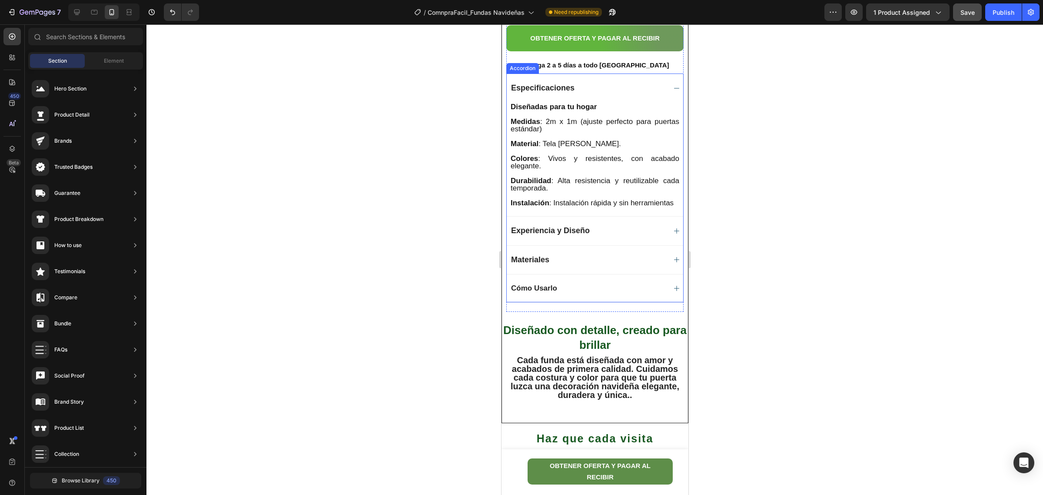
click at [614, 265] on div "Materiales" at bounding box center [587, 259] width 156 height 11
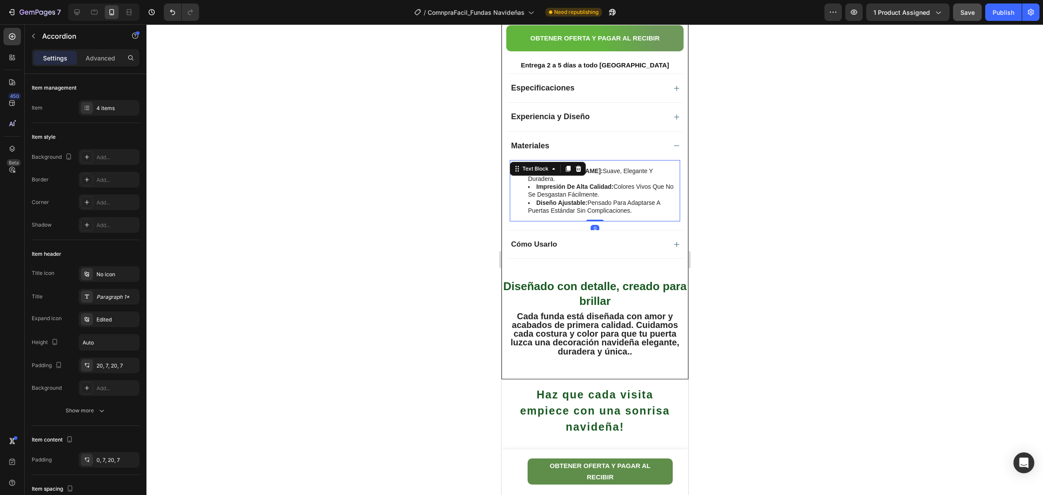
click at [640, 211] on li "diseño ajustable: pensado para adaptarse a puertas estándar sin complicaciones." at bounding box center [603, 207] width 151 height 16
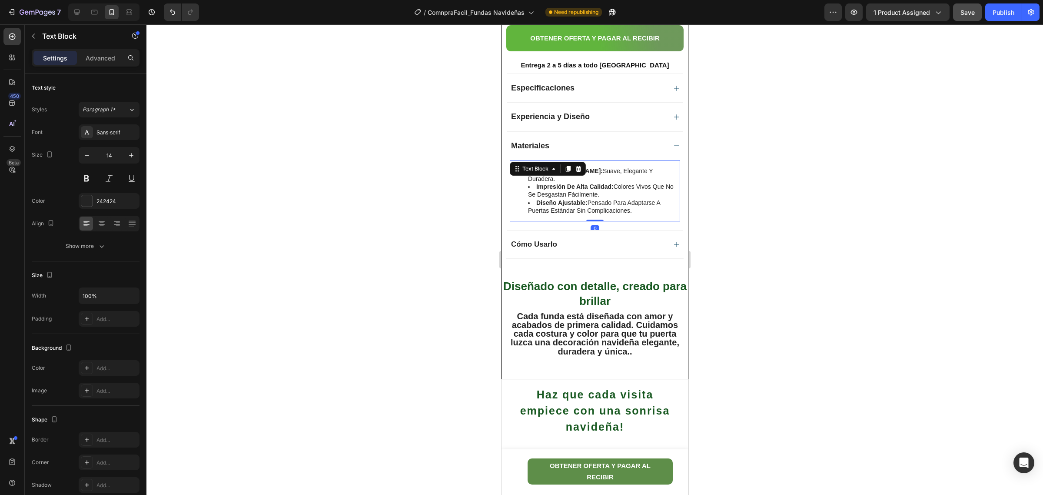
click at [532, 183] on li "impresión de alta calidad: colores vivos que no se desgastan fácilmente." at bounding box center [603, 191] width 151 height 16
click at [531, 171] on li "tela piel de durazno: suave, elegante y duradera." at bounding box center [603, 175] width 151 height 16
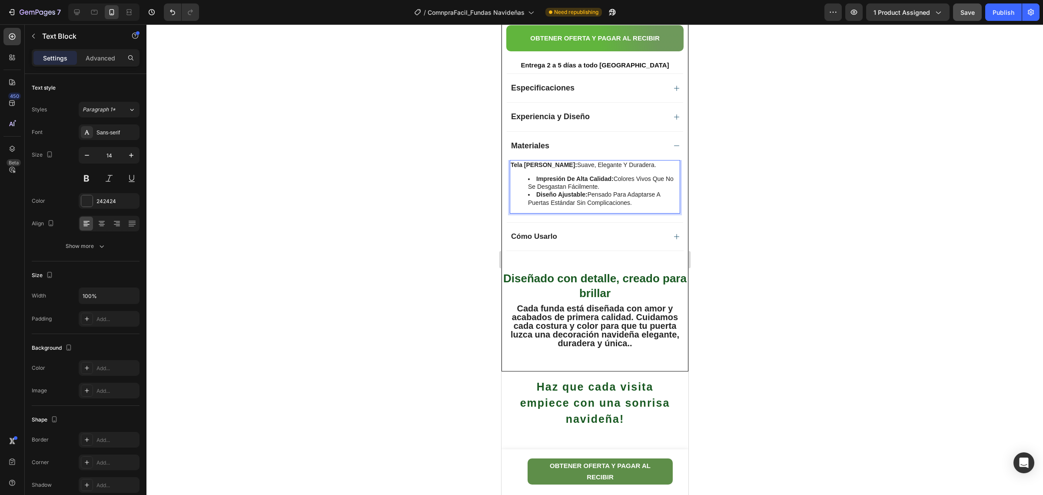
click at [534, 178] on li "impresión de alta calidad: colores vivos que no se desgastan fácilmente." at bounding box center [603, 183] width 151 height 16
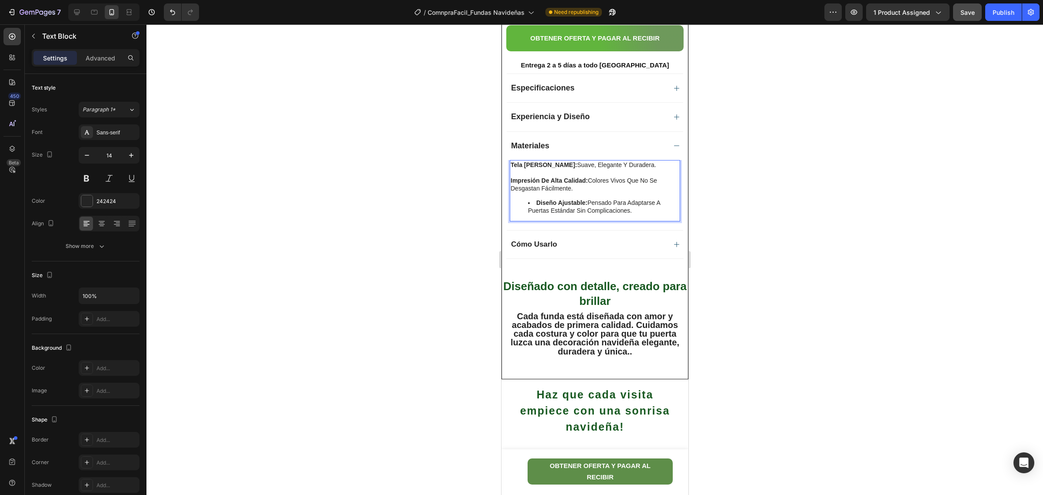
click at [536, 203] on strong "diseño ajustable:" at bounding box center [561, 202] width 51 height 7
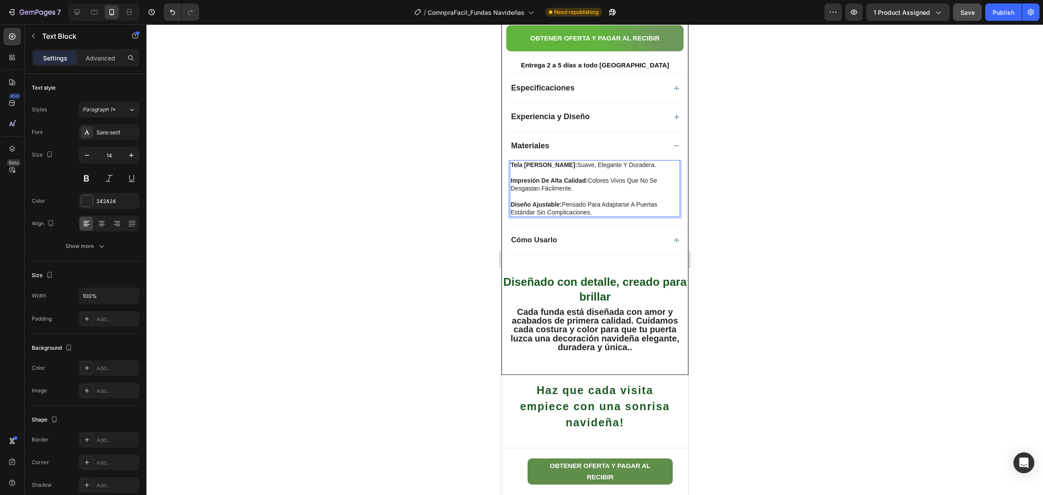
click at [607, 213] on p "diseño ajustable: pensado para adaptarse a puertas estándar sin complicaciones." at bounding box center [594, 208] width 169 height 16
click at [606, 214] on p "diseño ajustable: pensado para adaptarse a puertas estándar sin complicaciones." at bounding box center [594, 208] width 169 height 16
click at [608, 216] on p "diseño ajustable: pensado para adaptarse a puertas estándar sin complicaciones." at bounding box center [594, 208] width 169 height 16
click at [129, 153] on icon "button" at bounding box center [131, 155] width 9 height 9
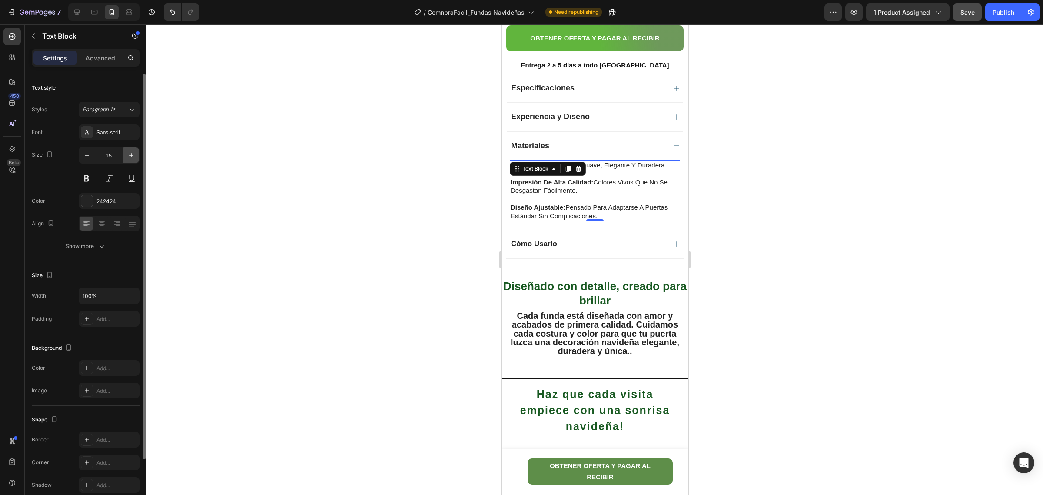
click at [129, 153] on icon "button" at bounding box center [131, 155] width 9 height 9
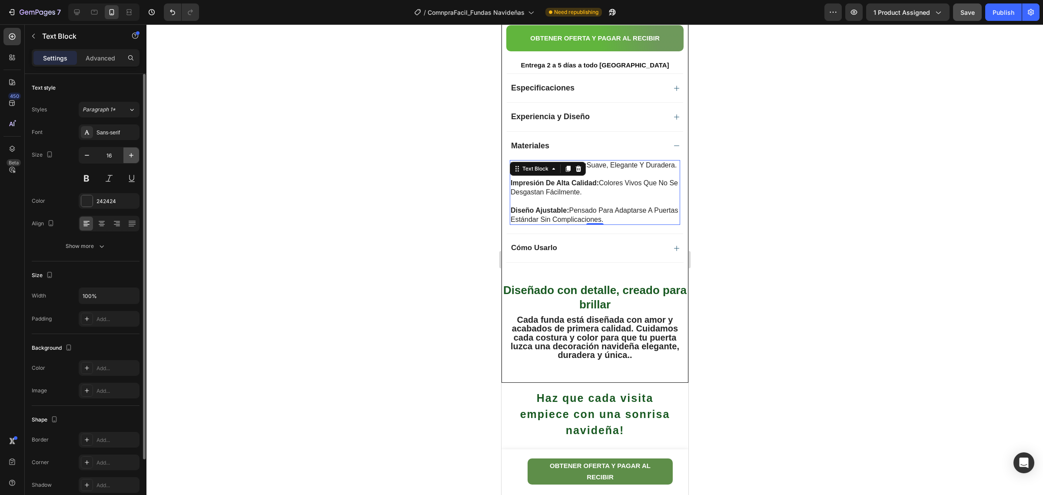
click at [129, 153] on icon "button" at bounding box center [131, 155] width 9 height 9
type input "17"
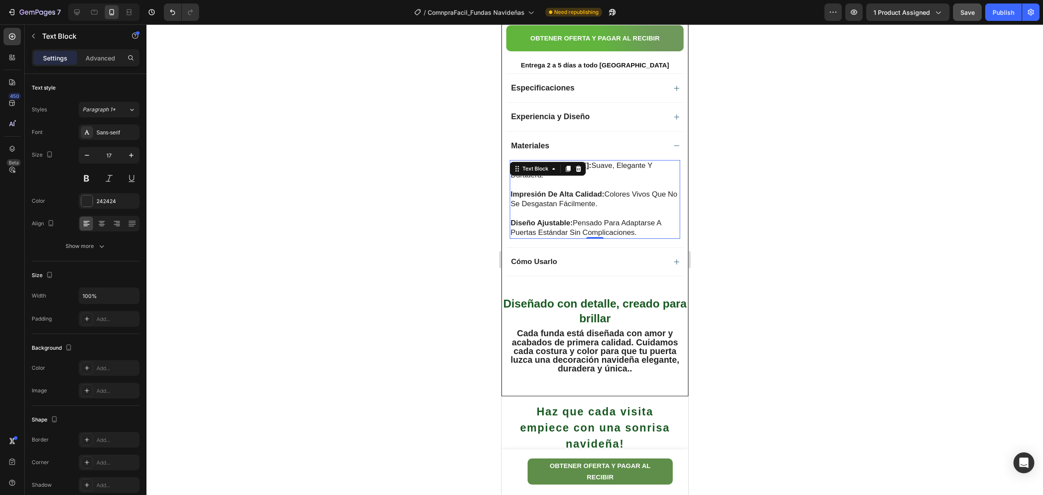
click at [667, 236] on p "diseño ajustable: pensado para adaptarse a puertas estándar sin complicaciones." at bounding box center [594, 227] width 169 height 19
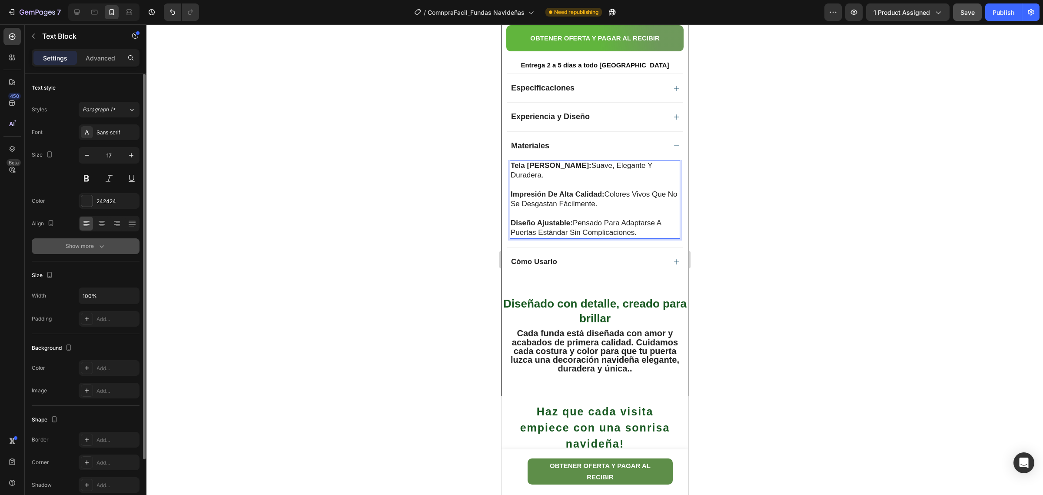
click at [106, 249] on button "Show more" at bounding box center [86, 246] width 108 height 16
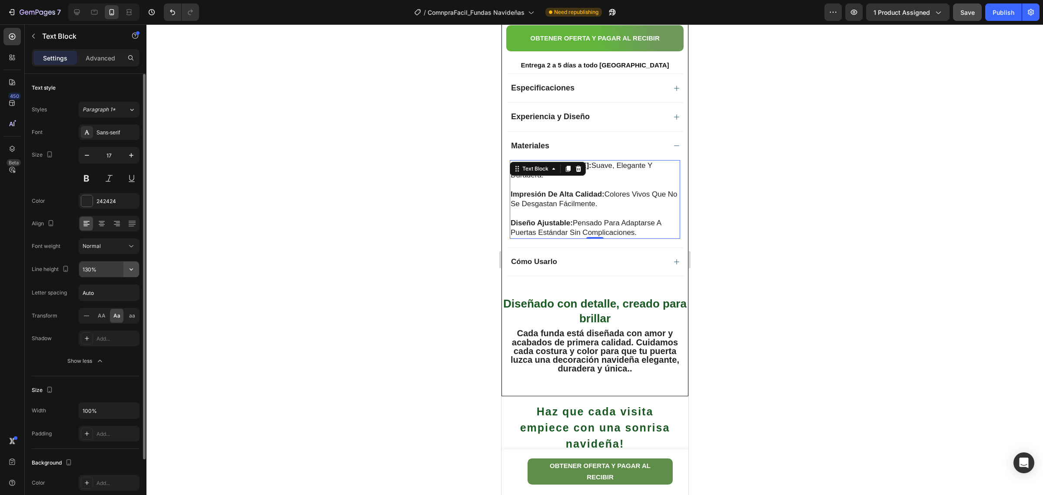
click at [126, 269] on button "button" at bounding box center [131, 269] width 16 height 16
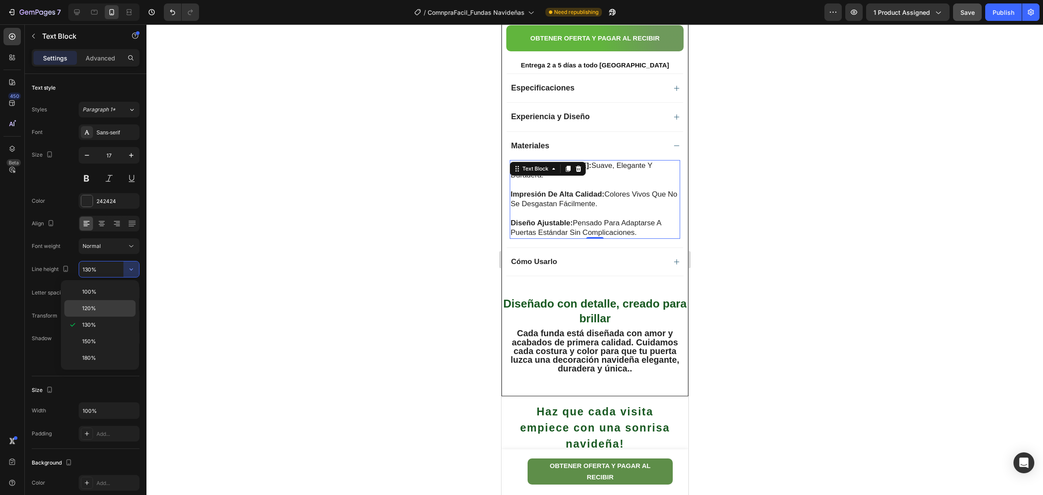
click at [109, 307] on p "120%" at bounding box center [107, 308] width 50 height 8
type input "120%"
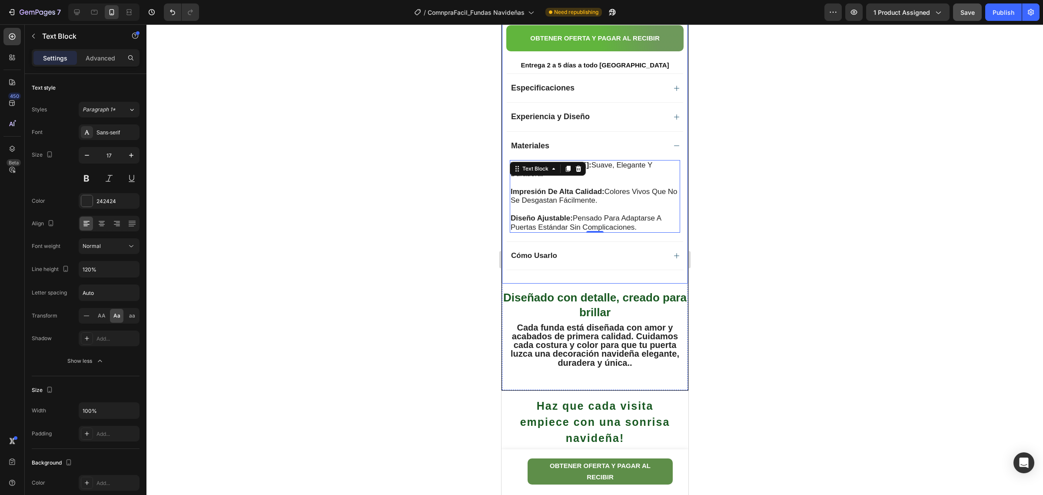
click at [449, 255] on div at bounding box center [594, 259] width 897 height 470
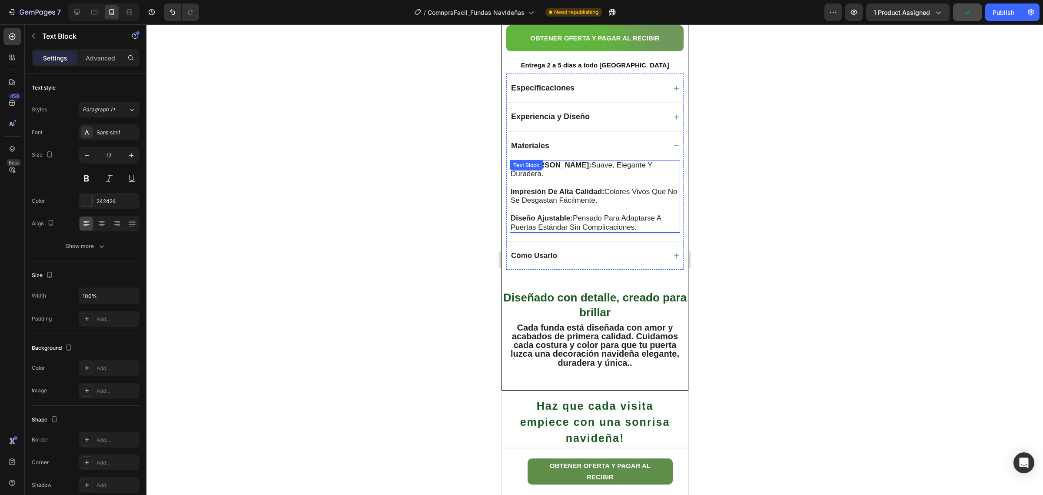
click at [605, 230] on p "diseño ajustable: pensado para adaptarse a puertas estándar sin complicaciones." at bounding box center [594, 223] width 169 height 18
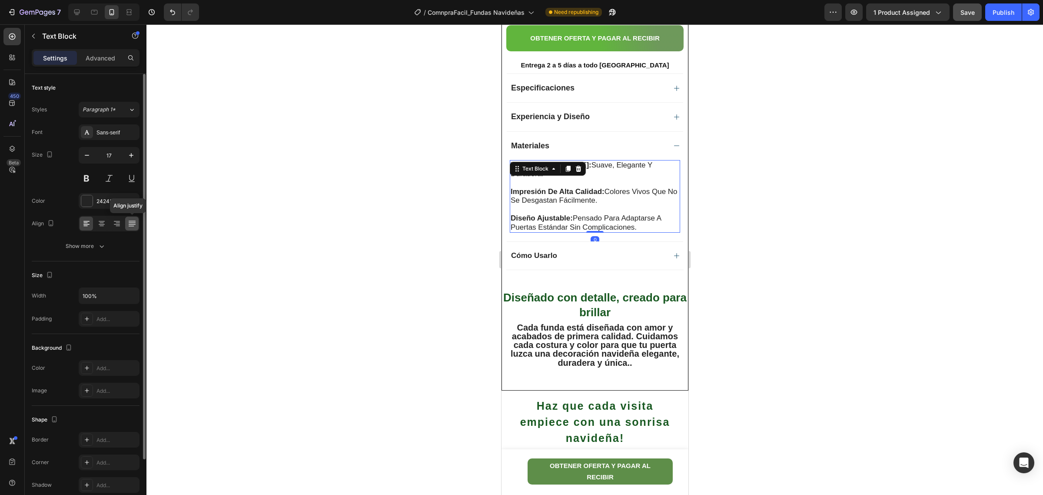
click at [138, 228] on div at bounding box center [131, 223] width 13 height 14
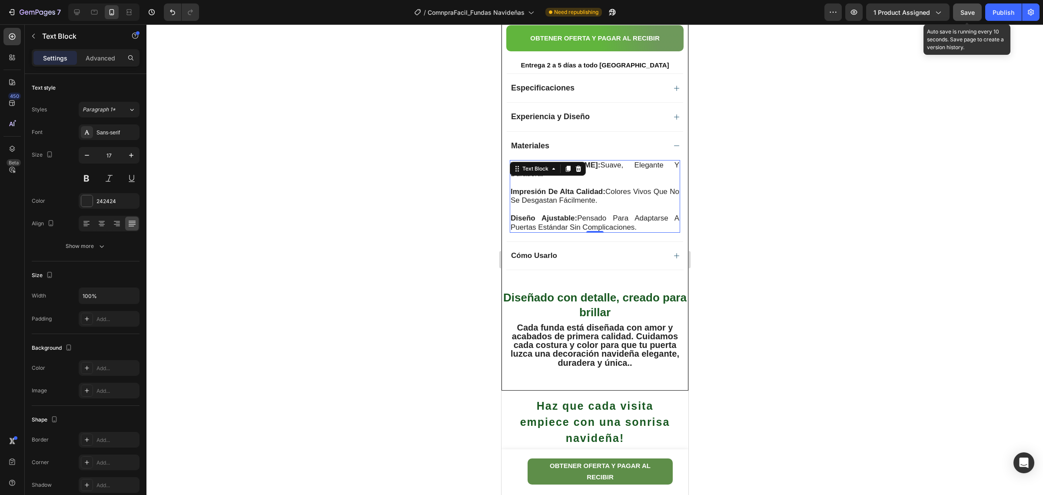
click at [970, 13] on span "Save" at bounding box center [968, 12] width 14 height 7
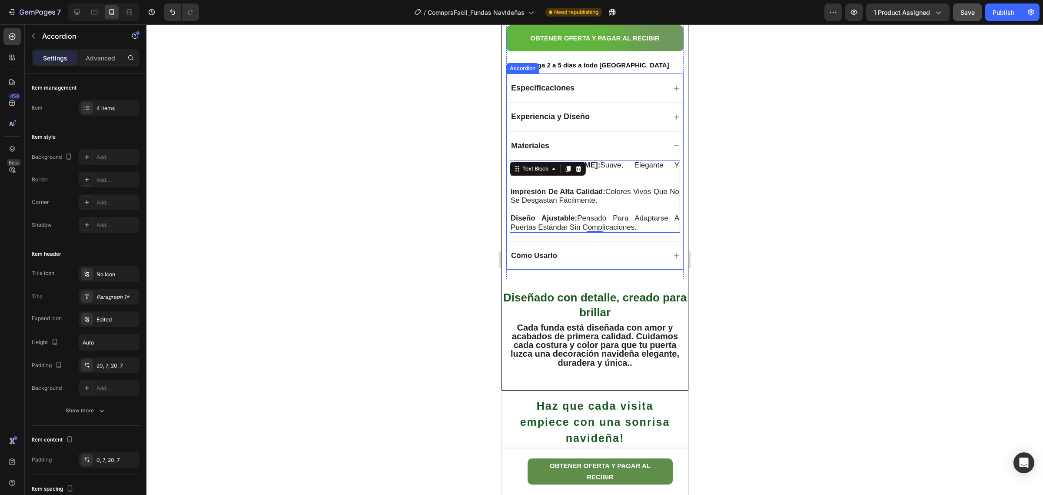
click at [612, 260] on div "Cómo Usarlo" at bounding box center [587, 255] width 156 height 10
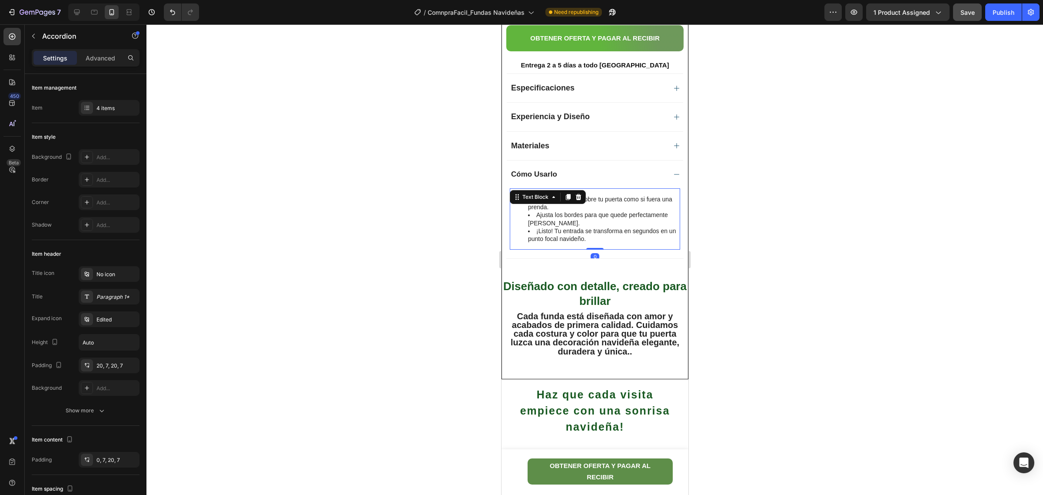
click at [592, 238] on li "¡Listo! Tu entrada se transforma en segundos en un punto focal navideño." at bounding box center [603, 235] width 151 height 16
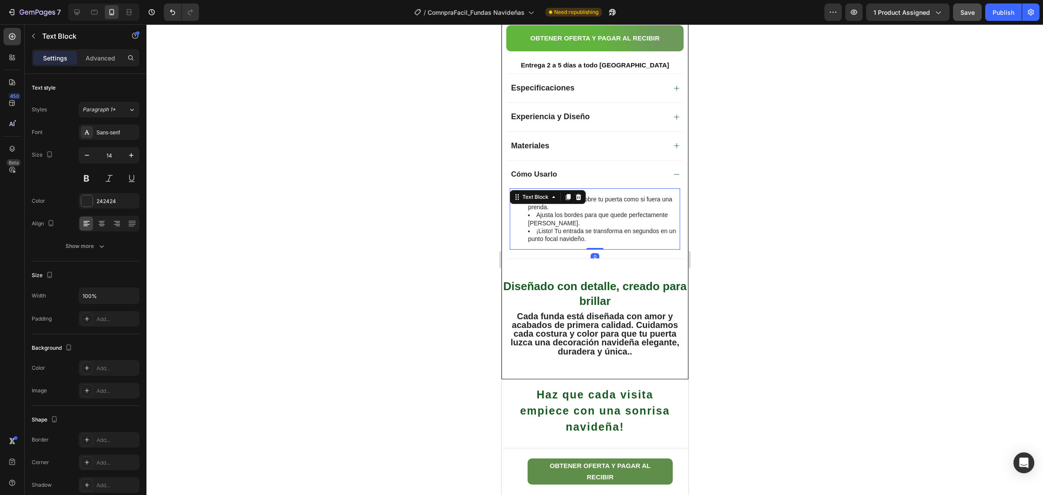
click at [533, 222] on li "Ajusta los bordes para que quede perfectamente lisa." at bounding box center [603, 219] width 151 height 16
click at [534, 203] on li "Desliza la funda sobre tu puerta como si fuera una prenda." at bounding box center [603, 203] width 151 height 16
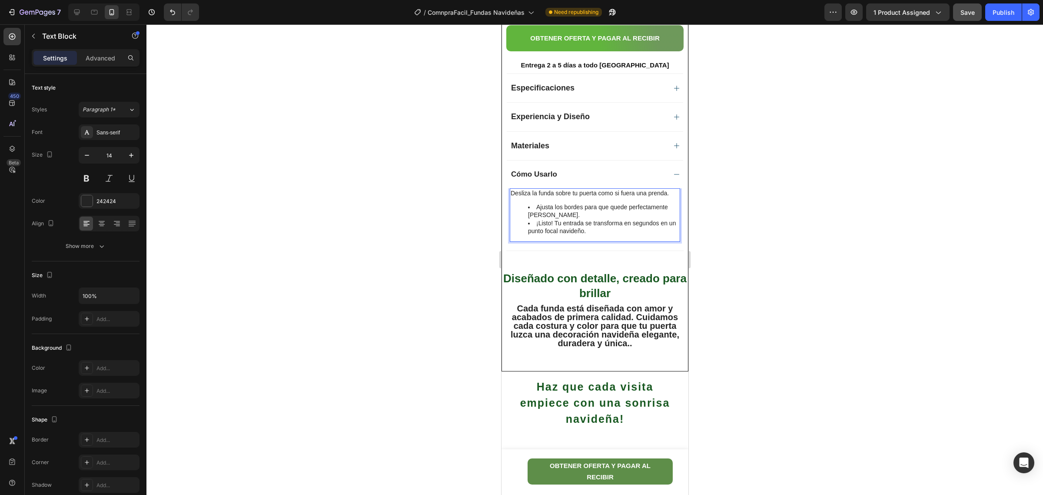
click at [536, 205] on li "Ajusta los bordes para que quede perfectamente lisa." at bounding box center [603, 211] width 151 height 16
click at [536, 207] on li "Ajusta los bordes para que quede perfectamente lisa." at bounding box center [603, 211] width 151 height 16
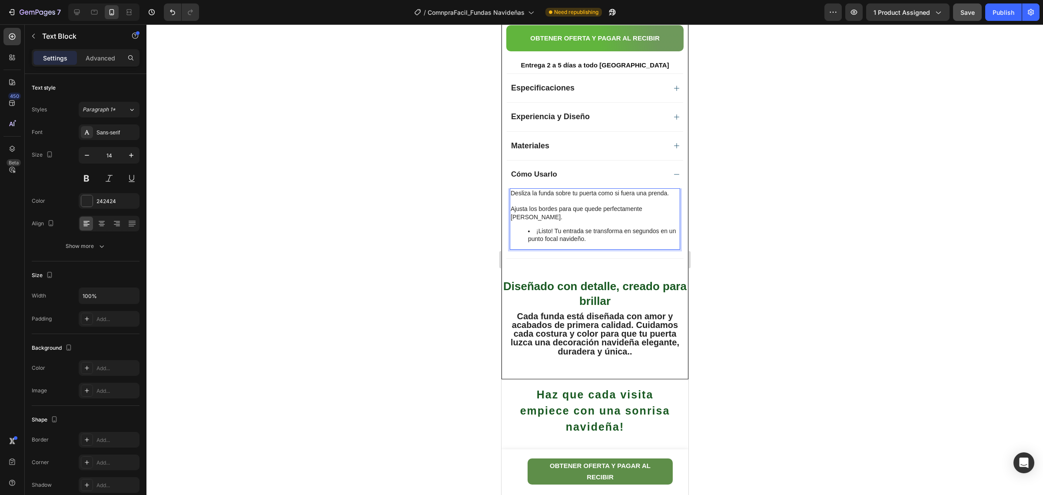
click at [535, 227] on li "¡Listo! Tu entrada se transforma en segundos en un punto focal navideño." at bounding box center [603, 235] width 151 height 16
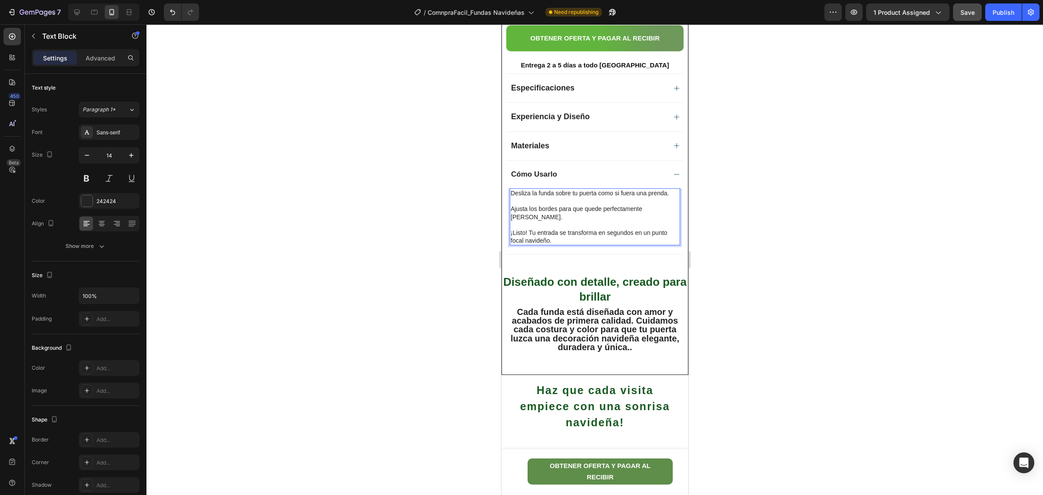
click at [582, 236] on p "¡Listo! Tu entrada se transforma en segundos en un punto focal navideño." at bounding box center [594, 237] width 169 height 16
click at [126, 151] on button "button" at bounding box center [131, 155] width 16 height 16
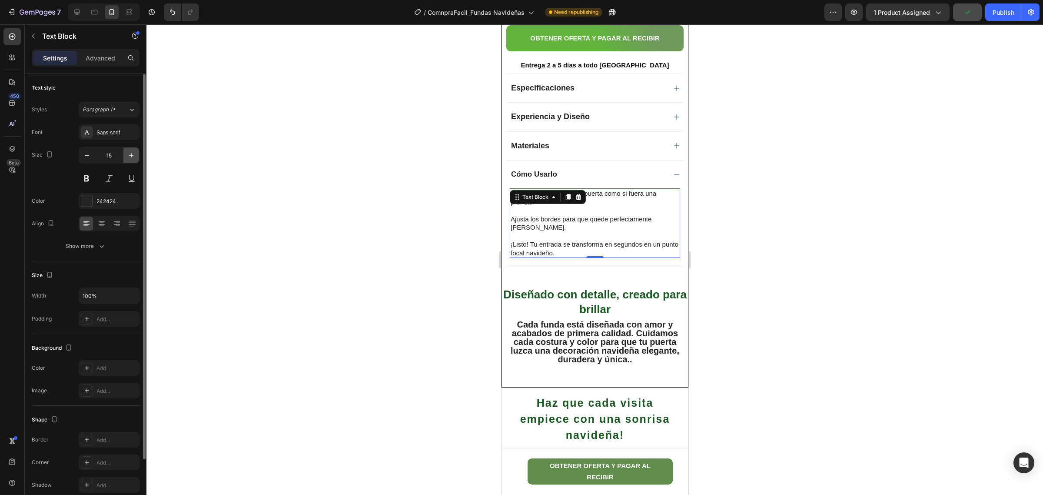
click at [126, 151] on button "button" at bounding box center [131, 155] width 16 height 16
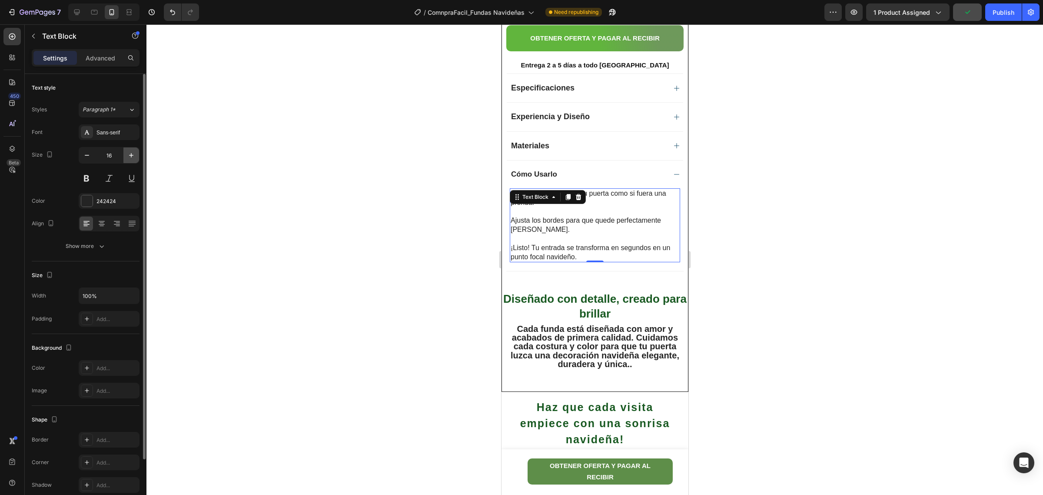
click at [126, 151] on button "button" at bounding box center [131, 155] width 16 height 16
type input "17"
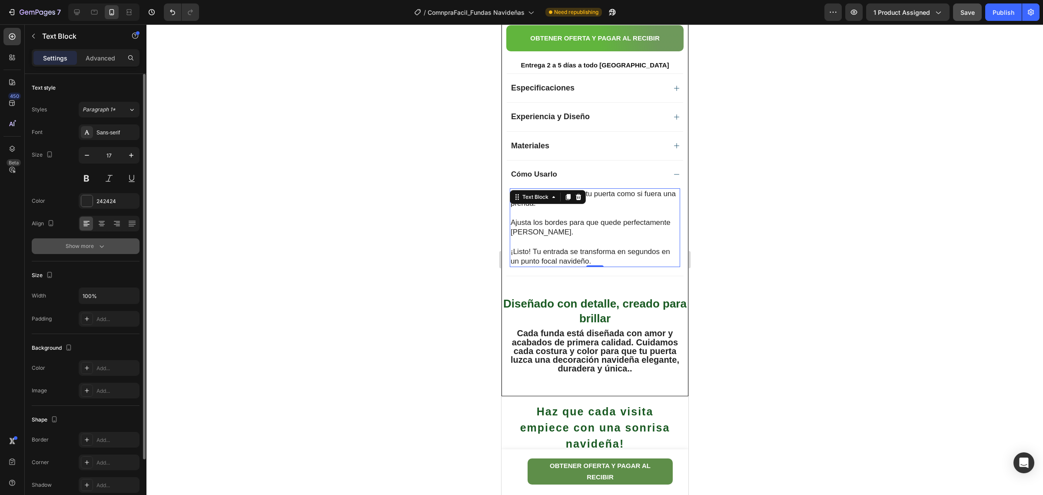
click at [100, 249] on icon "button" at bounding box center [101, 246] width 9 height 9
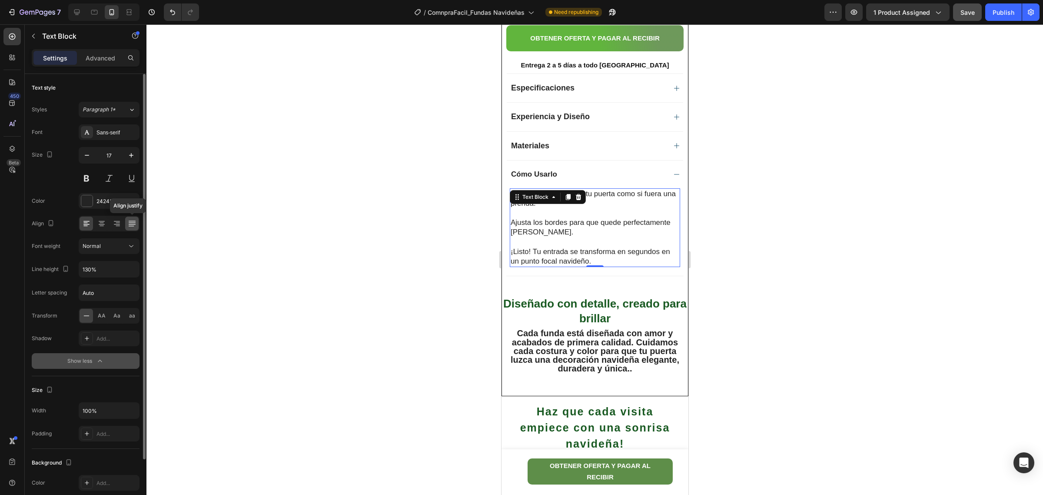
click at [131, 224] on icon at bounding box center [131, 224] width 7 height 0
click at [120, 270] on input "130%" at bounding box center [109, 269] width 60 height 16
click at [136, 274] on button "button" at bounding box center [131, 269] width 16 height 16
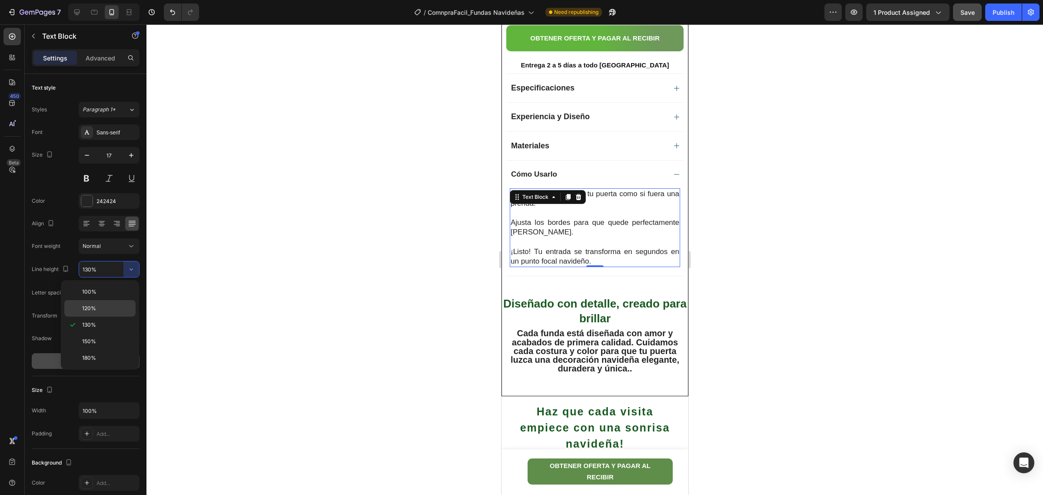
click at [106, 302] on div "120%" at bounding box center [99, 308] width 71 height 17
type input "120%"
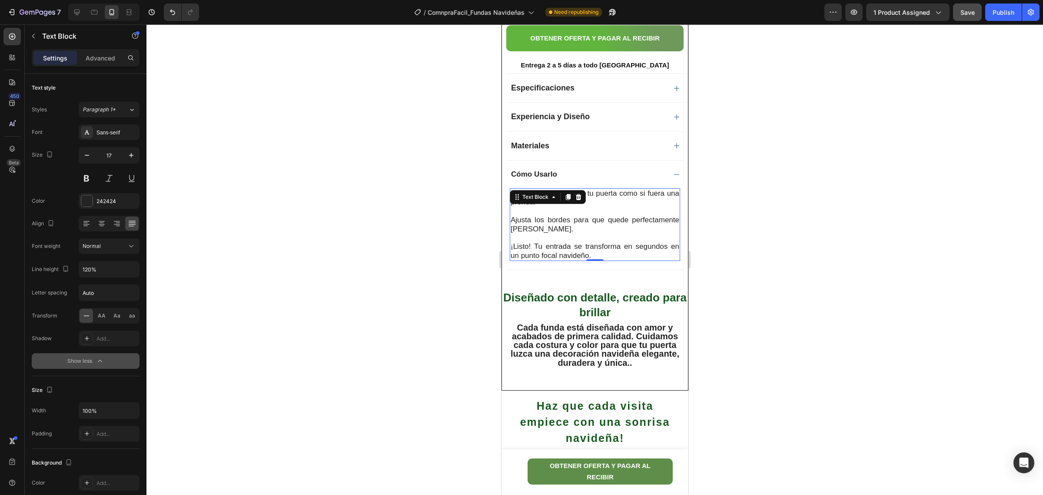
click at [757, 283] on div at bounding box center [594, 259] width 897 height 470
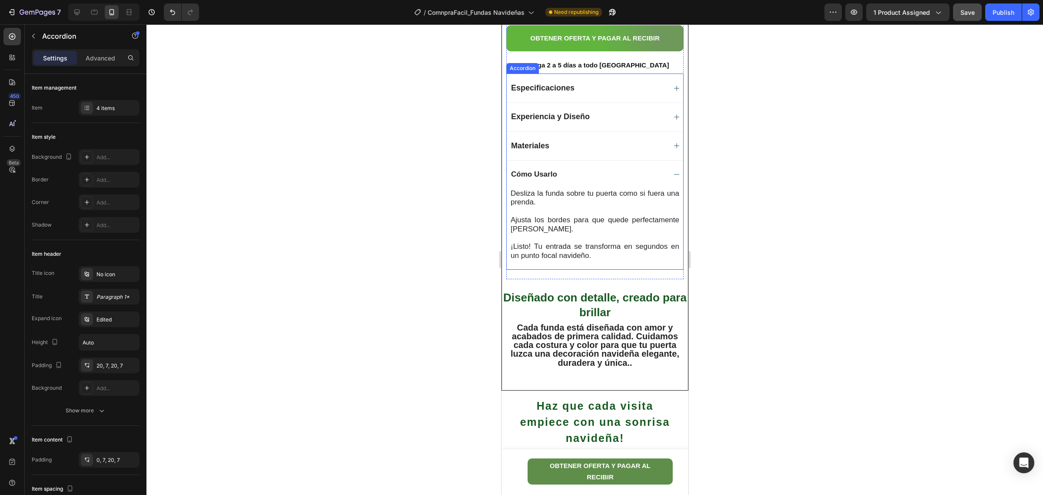
click at [546, 176] on span "Cómo Usarlo" at bounding box center [534, 174] width 46 height 8
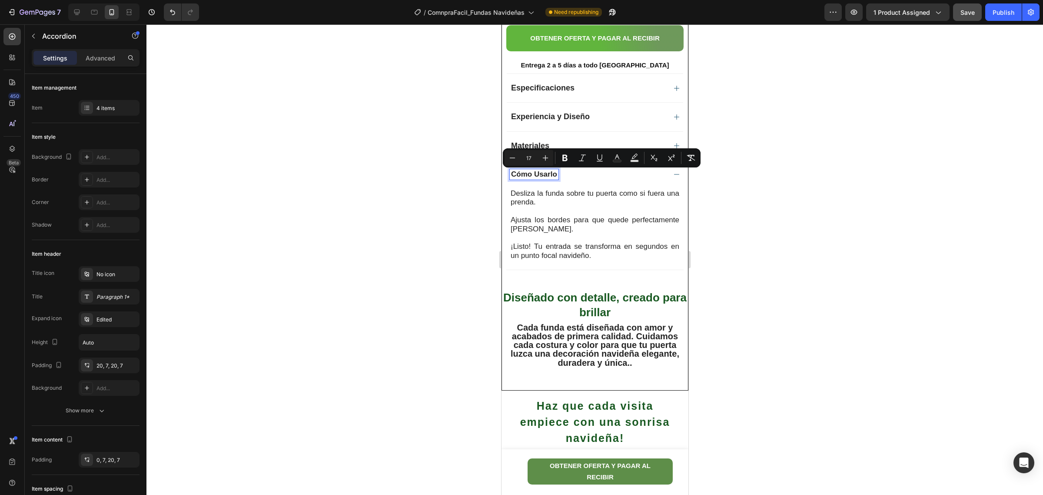
click at [510, 175] on div "Cómo Usarlo" at bounding box center [533, 174] width 49 height 10
click at [556, 178] on span "Cómo Usarlo" at bounding box center [534, 174] width 46 height 8
click at [546, 154] on icon "Editor contextual toolbar" at bounding box center [545, 157] width 9 height 9
type input "18"
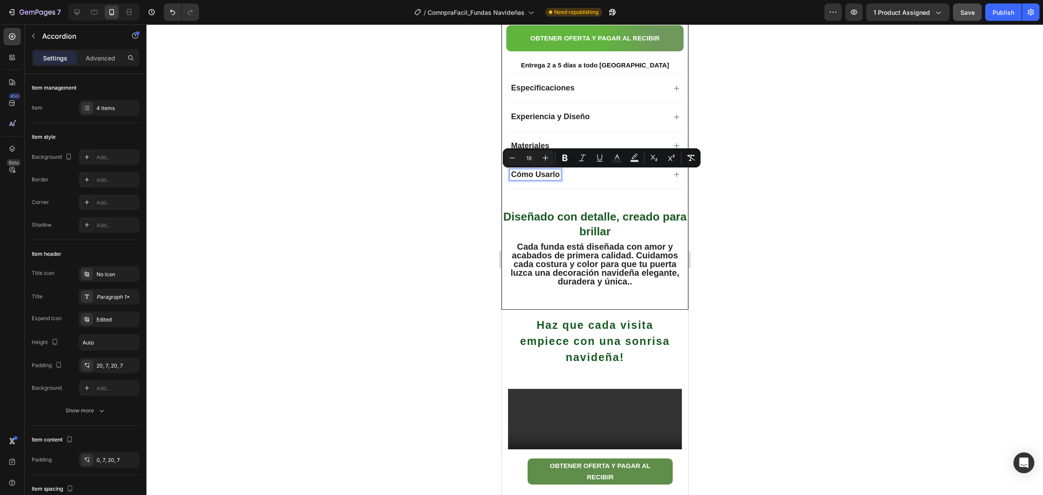
click at [848, 154] on div at bounding box center [594, 259] width 897 height 470
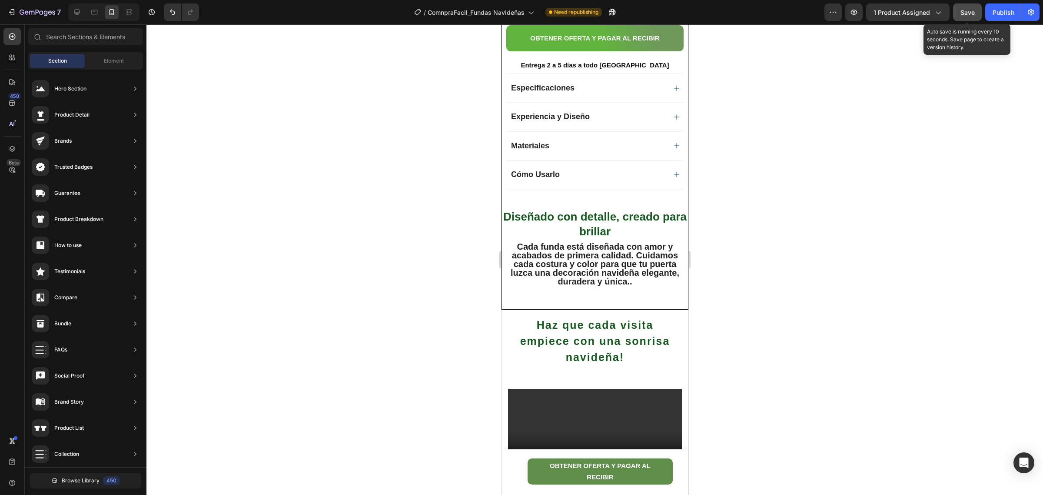
click at [964, 12] on span "Save" at bounding box center [968, 12] width 14 height 7
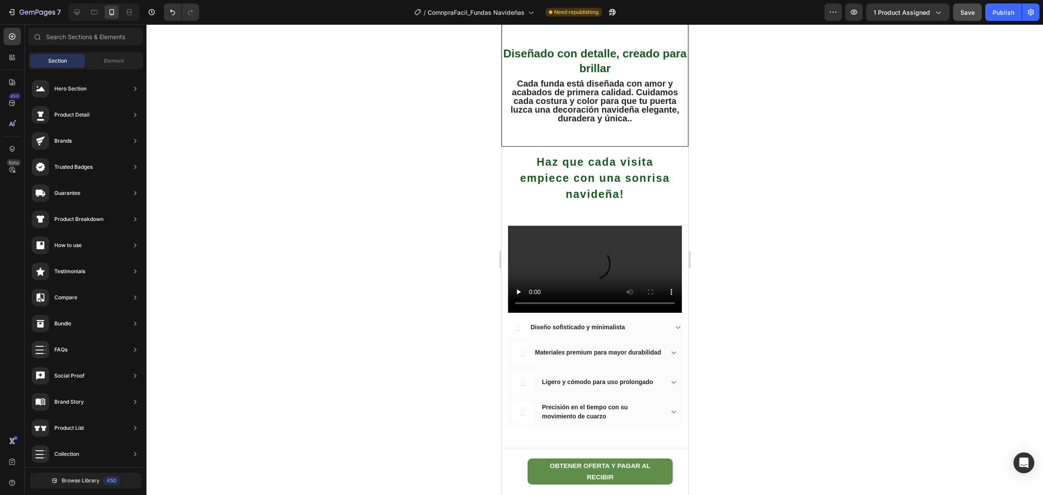
scroll to position [869, 0]
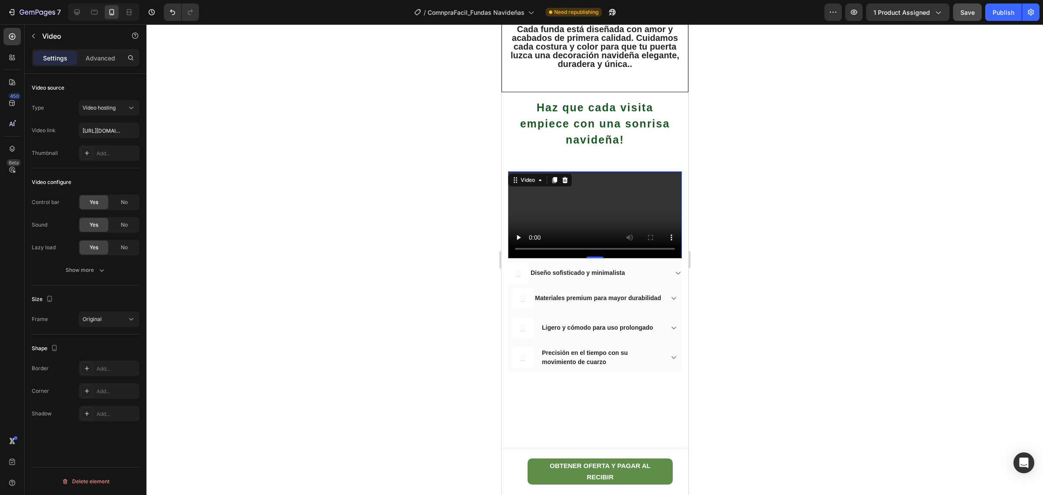
click at [596, 258] on video at bounding box center [595, 214] width 174 height 87
click at [617, 258] on video at bounding box center [595, 214] width 174 height 87
click at [609, 122] on span "Haz que cada visita empiece con una sonrisa navideña!" at bounding box center [595, 123] width 150 height 44
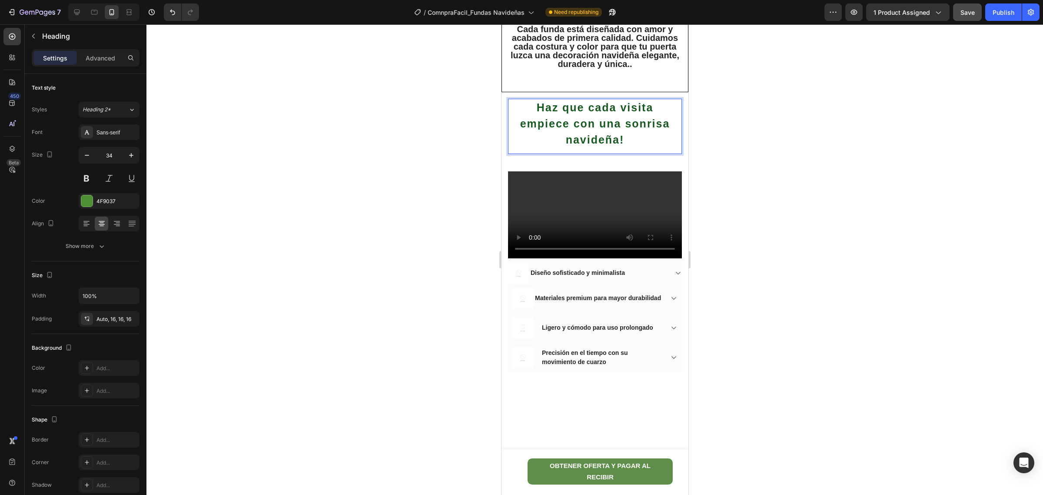
click at [621, 140] on p "Haz que cada visita empiece con una sonrisa navideña!" at bounding box center [595, 123] width 160 height 48
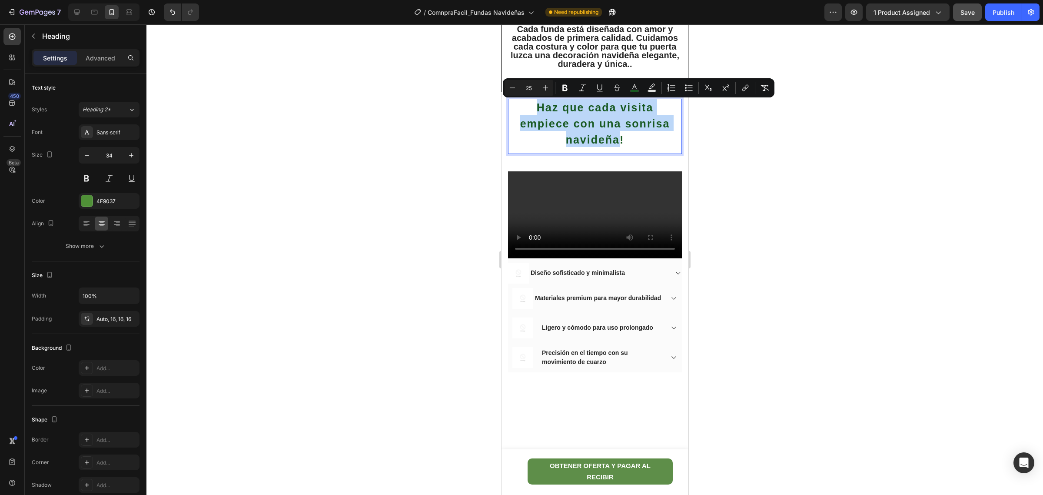
drag, startPoint x: 615, startPoint y: 137, endPoint x: 526, endPoint y: 106, distance: 94.2
click at [526, 106] on p "Haz que cada visita empiece con una sonrisa navideña!" at bounding box center [595, 123] width 160 height 48
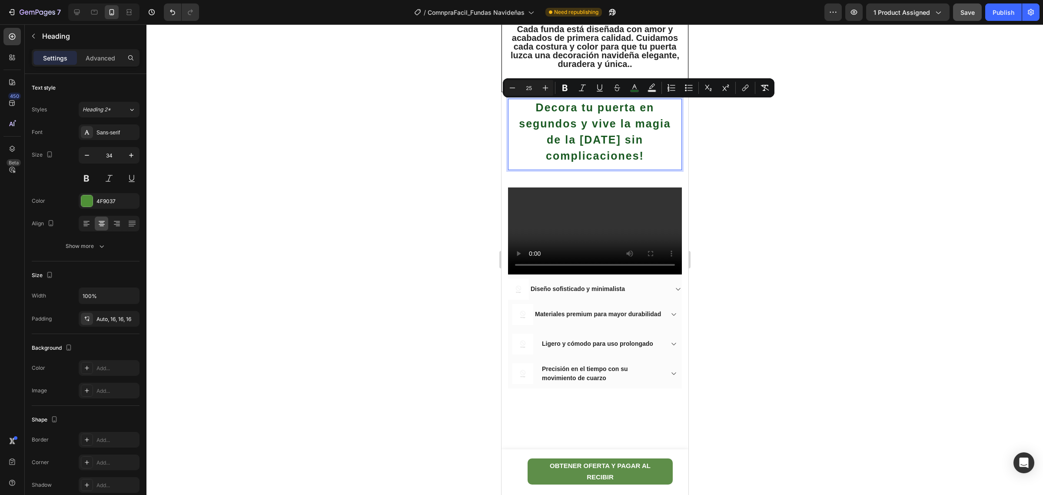
drag, startPoint x: 536, startPoint y: 106, endPoint x: 646, endPoint y: 162, distance: 123.6
click at [100, 251] on button "Show more" at bounding box center [86, 246] width 108 height 16
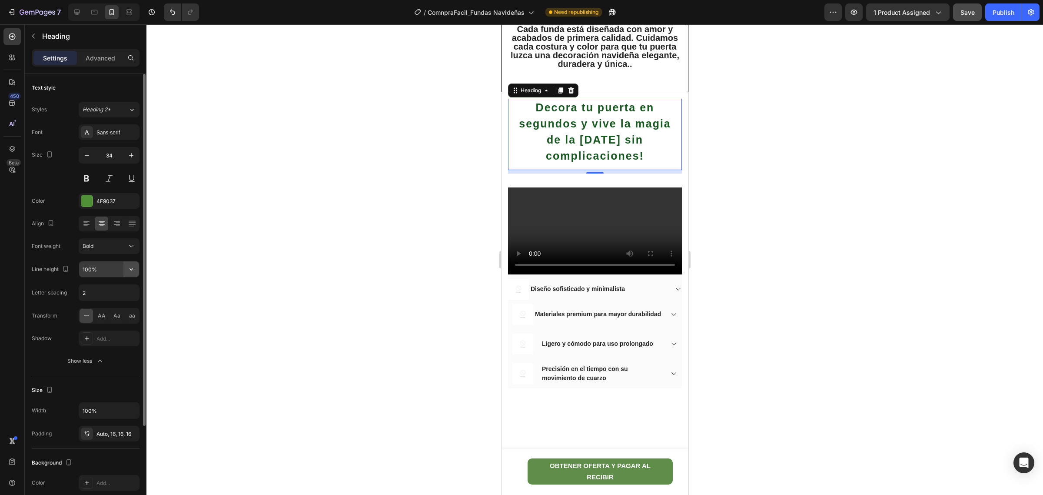
click at [133, 271] on icon "button" at bounding box center [131, 269] width 9 height 9
click at [103, 289] on input "2" at bounding box center [109, 293] width 60 height 16
type input "1"
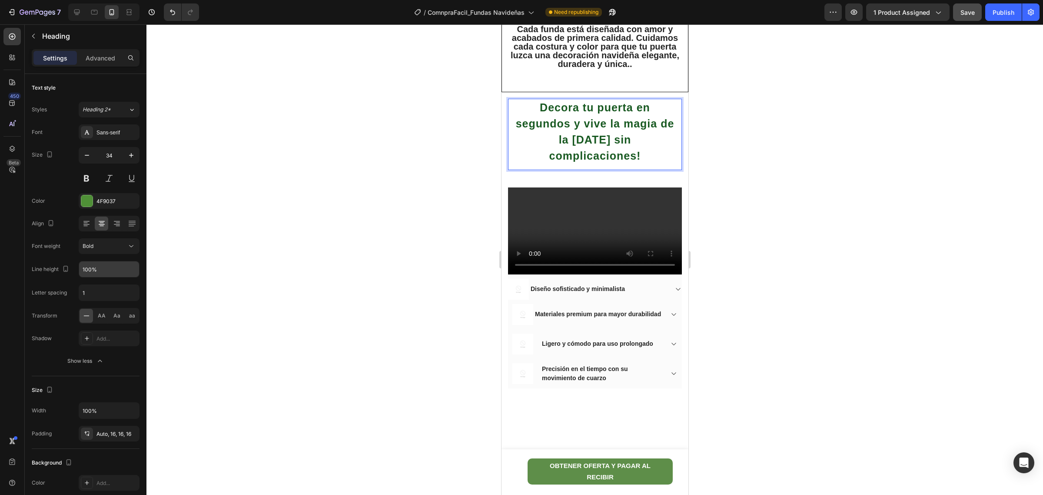
drag, startPoint x: 647, startPoint y: 155, endPoint x: 501, endPoint y: 103, distance: 155.1
click at [513, 105] on h2 "Decora tu puerta en segundos y vive la magia de la [DATE] sin complicaciones!" at bounding box center [595, 134] width 174 height 71
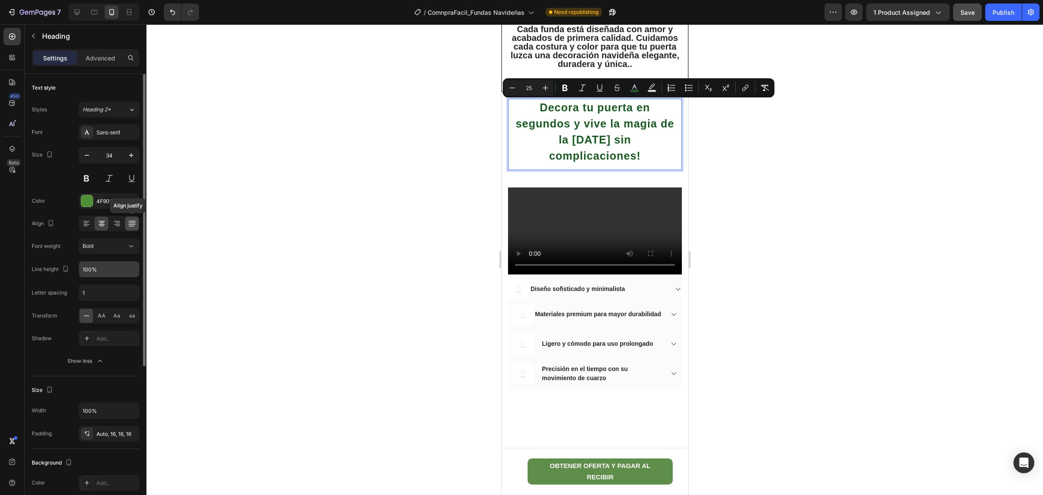
click at [132, 229] on div at bounding box center [131, 223] width 13 height 14
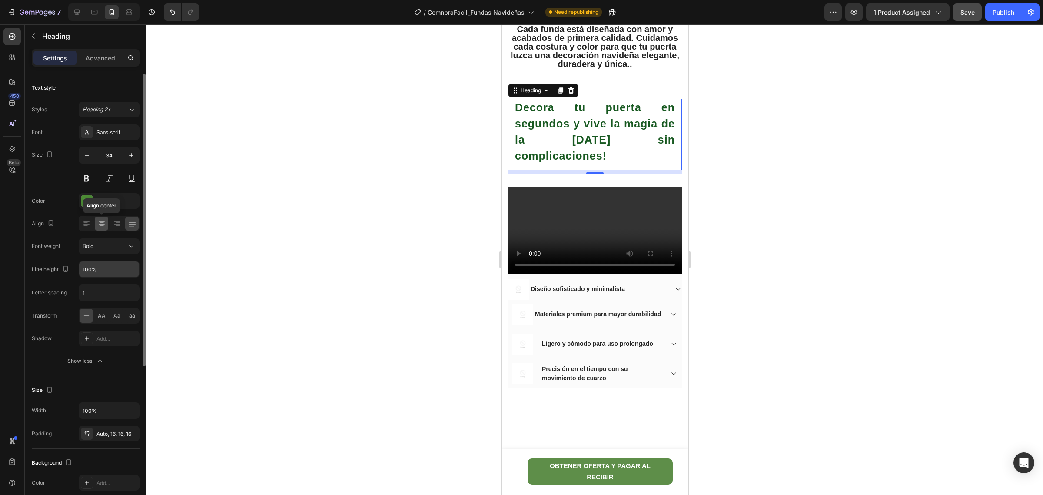
click at [102, 224] on icon at bounding box center [102, 224] width 6 height 1
click at [127, 111] on div "Heading 2*" at bounding box center [106, 110] width 46 height 8
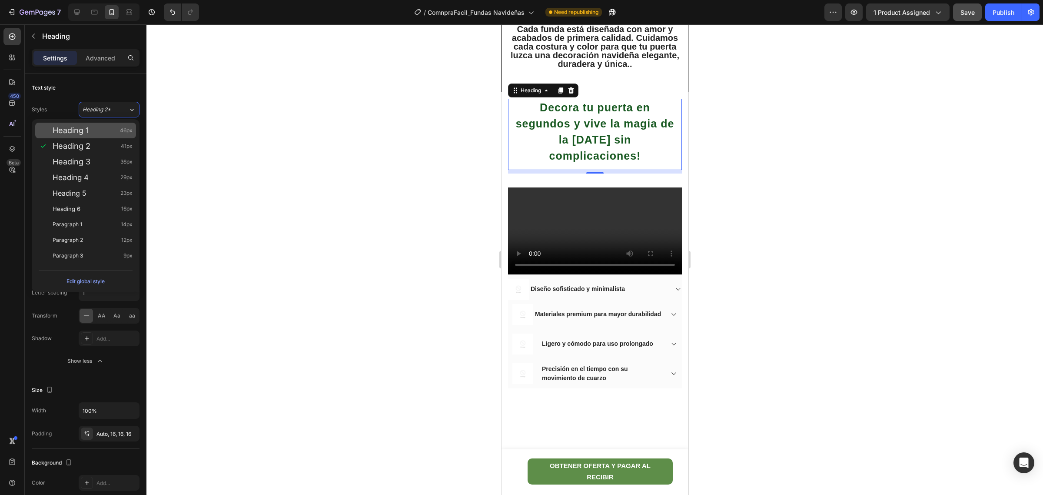
click at [114, 137] on div "Heading 1 46px" at bounding box center [85, 131] width 101 height 16
type input "46"
type input "130%"
type input "Auto"
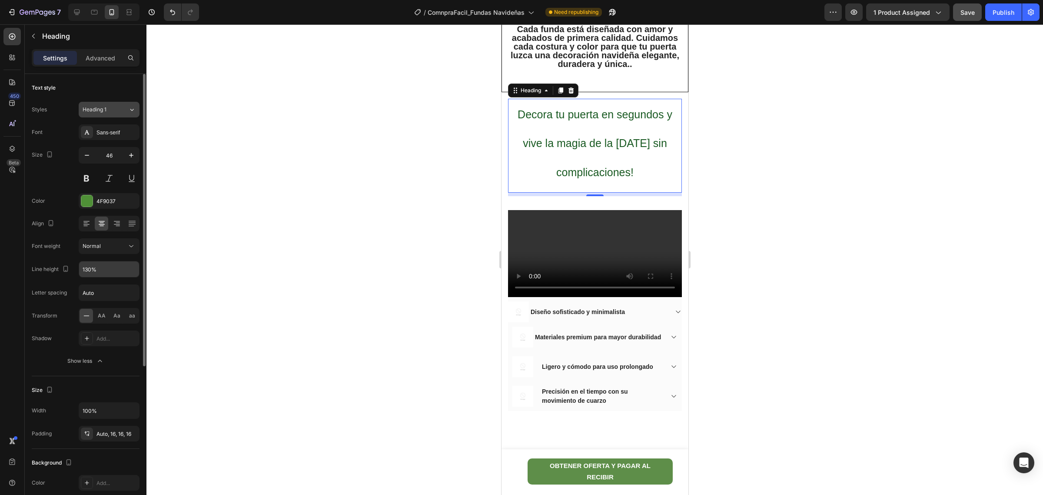
click at [133, 108] on icon at bounding box center [131, 109] width 7 height 9
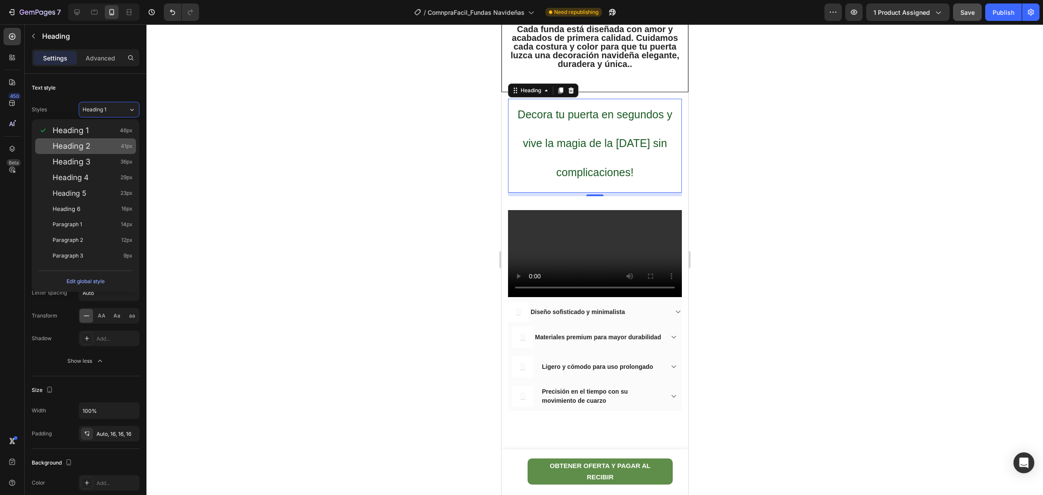
click at [121, 146] on span "41px" at bounding box center [127, 146] width 12 height 9
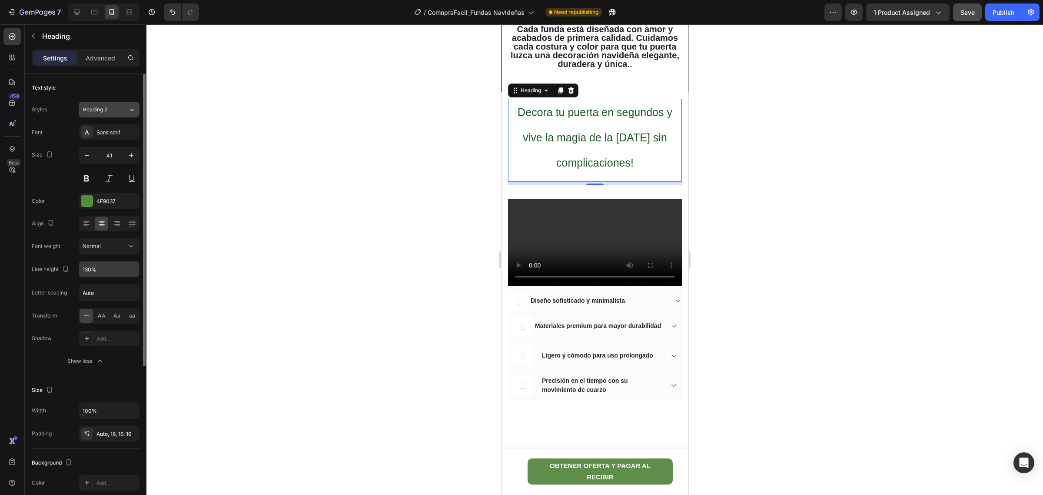
click at [136, 109] on button "Heading 2" at bounding box center [109, 110] width 61 height 16
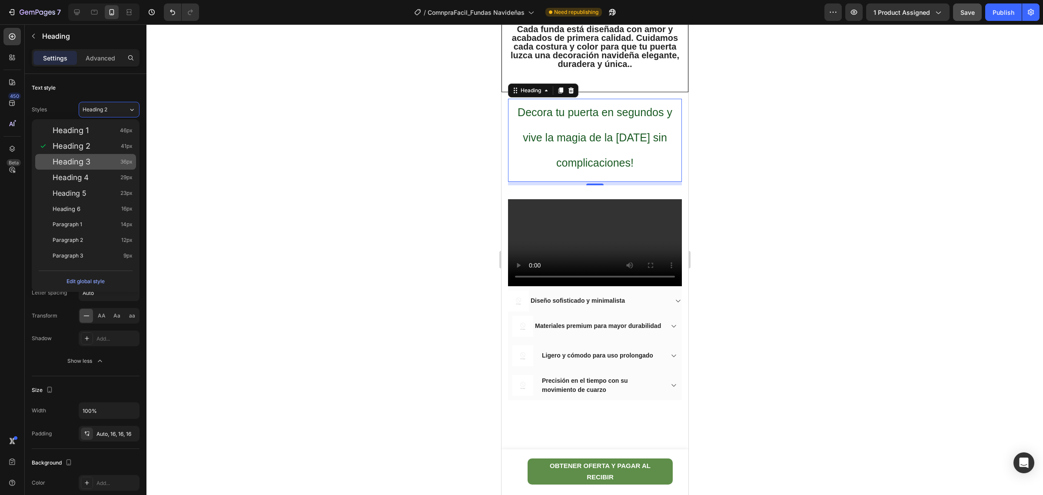
click at [133, 162] on div "Heading 3 36px" at bounding box center [85, 162] width 101 height 16
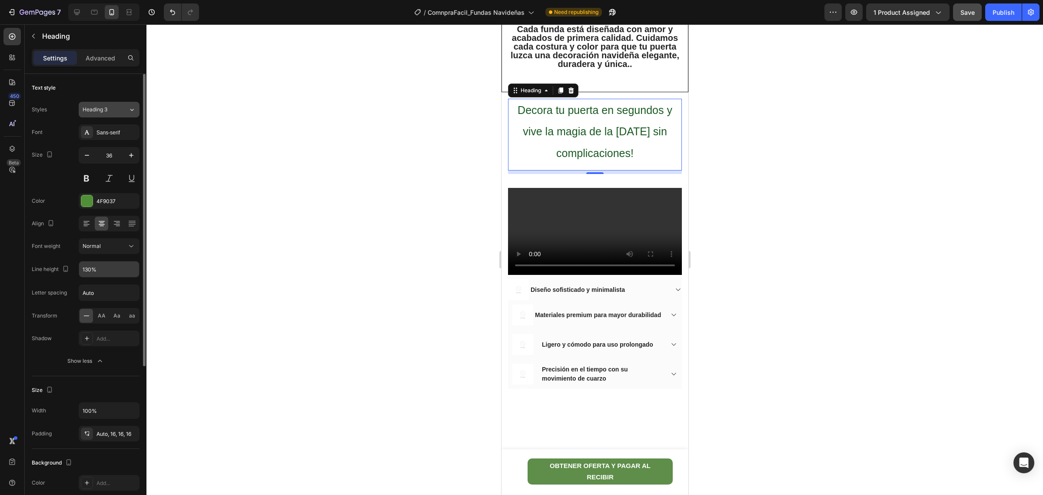
click at [131, 111] on icon at bounding box center [131, 109] width 7 height 9
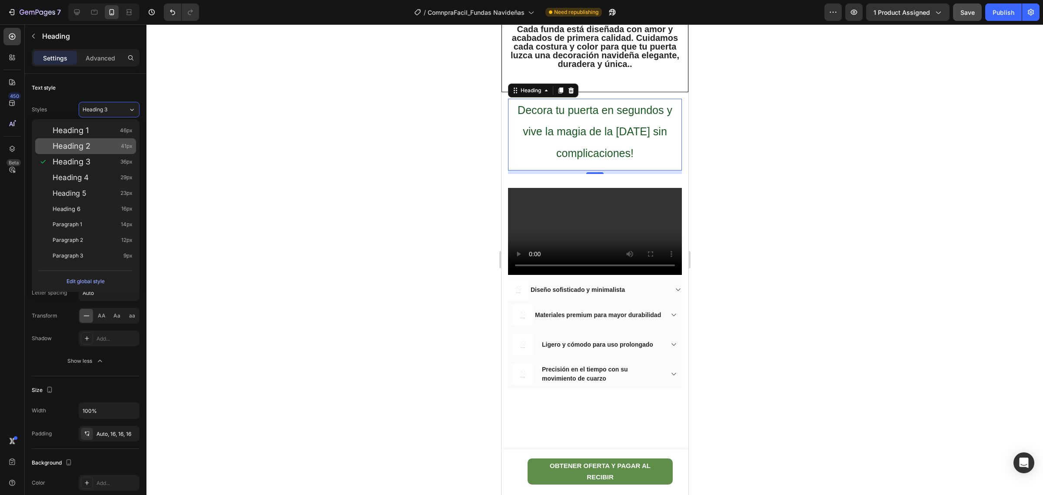
click at [127, 144] on span "41px" at bounding box center [127, 146] width 12 height 9
type input "41"
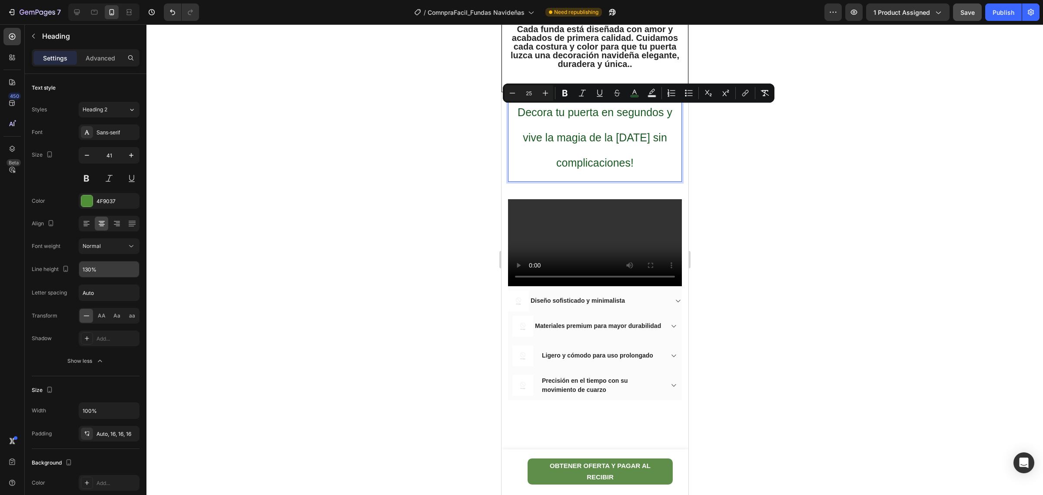
drag, startPoint x: 645, startPoint y: 165, endPoint x: 477, endPoint y: 113, distance: 176.0
click at [87, 179] on button at bounding box center [87, 178] width 16 height 16
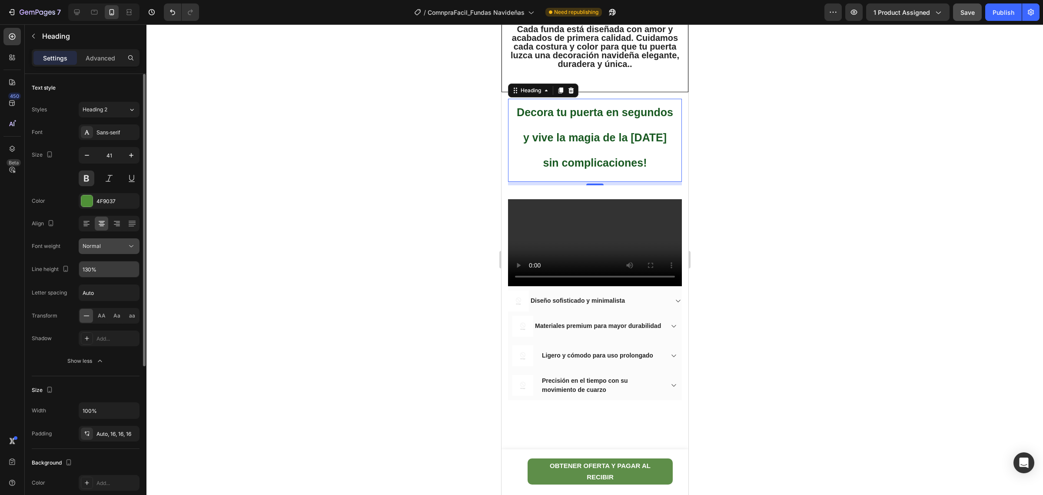
click at [124, 244] on div "Normal" at bounding box center [105, 246] width 44 height 8
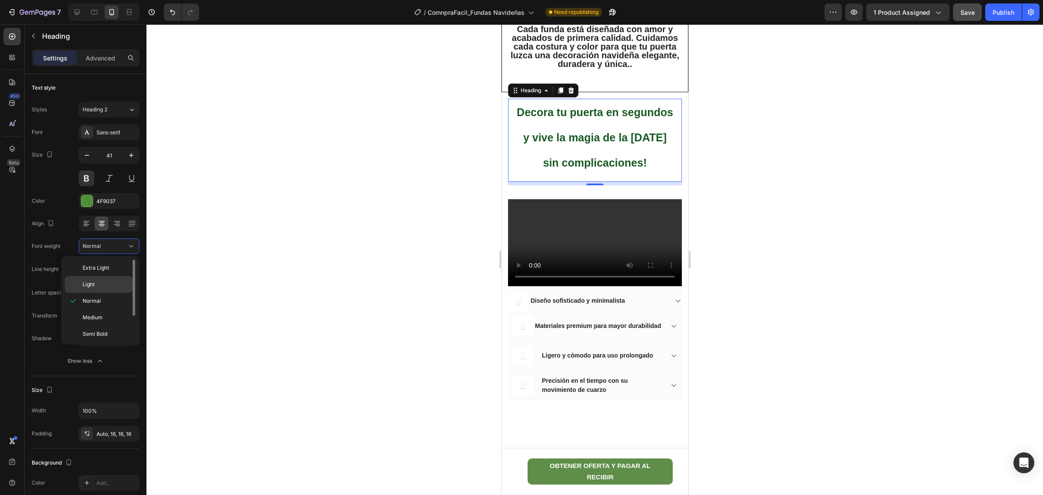
click at [103, 286] on p "Light" at bounding box center [106, 284] width 46 height 8
click at [114, 268] on input "130%" at bounding box center [109, 269] width 60 height 16
click at [129, 266] on icon "button" at bounding box center [131, 269] width 9 height 9
click at [110, 291] on p "100%" at bounding box center [107, 292] width 50 height 8
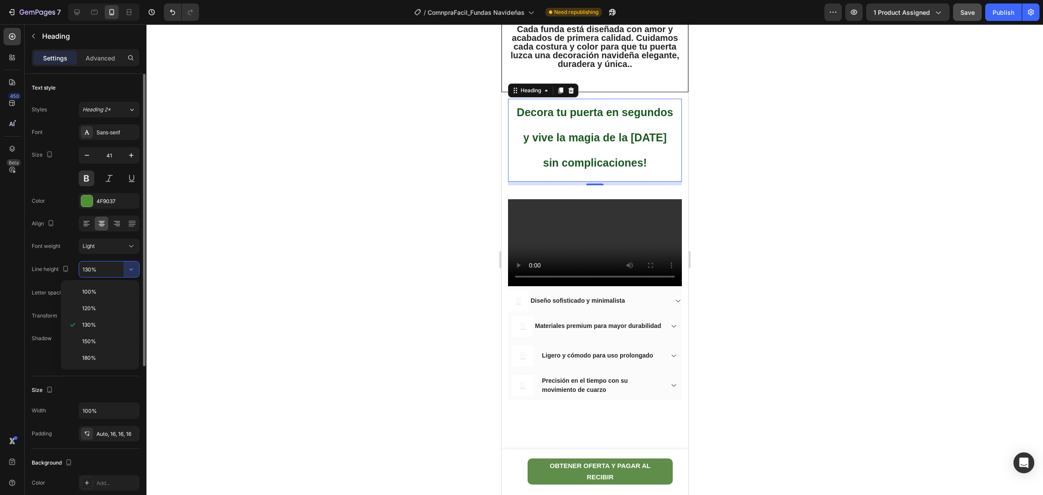
type input "100%"
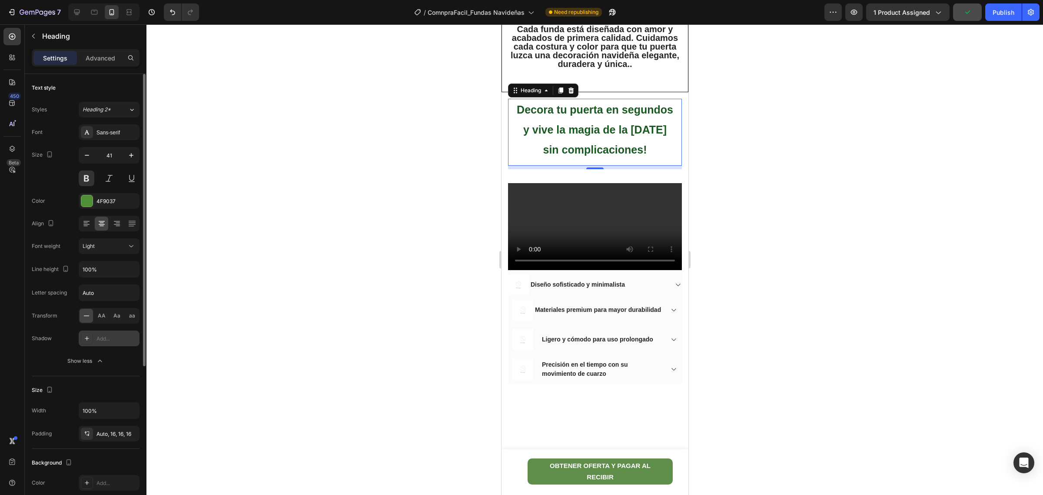
click at [124, 340] on div "Add..." at bounding box center [116, 339] width 41 height 8
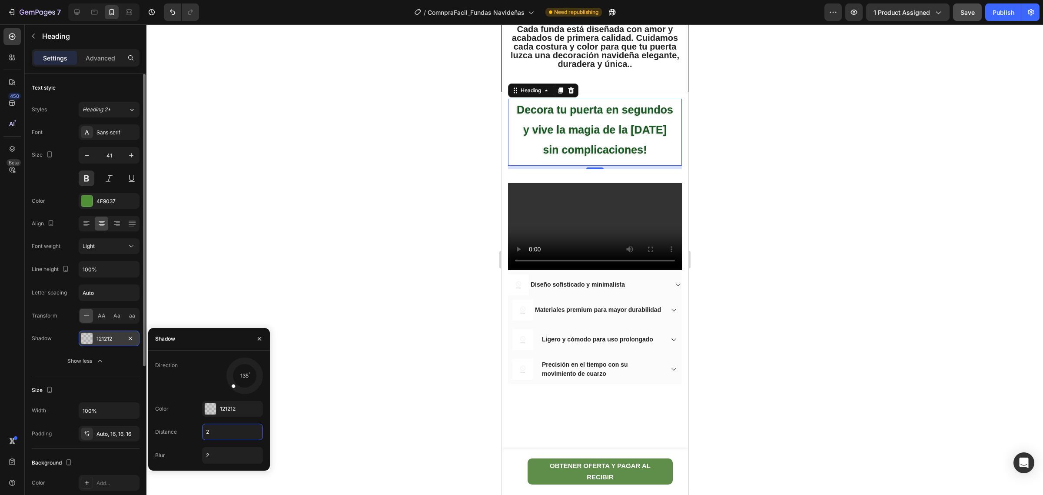
click at [220, 434] on input "2" at bounding box center [233, 432] width 60 height 16
type input "1"
click at [224, 457] on input "2" at bounding box center [233, 455] width 60 height 16
type input "1"
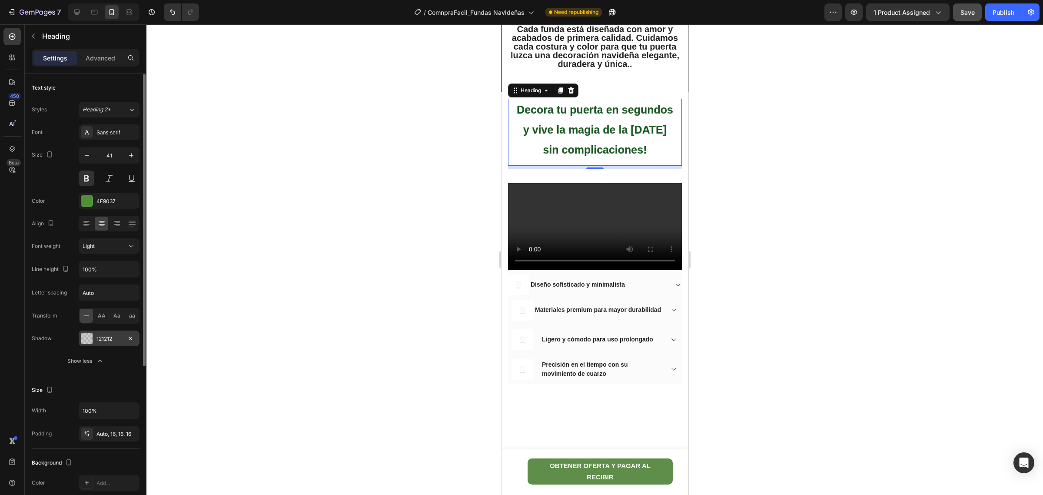
click at [316, 457] on div at bounding box center [594, 259] width 897 height 470
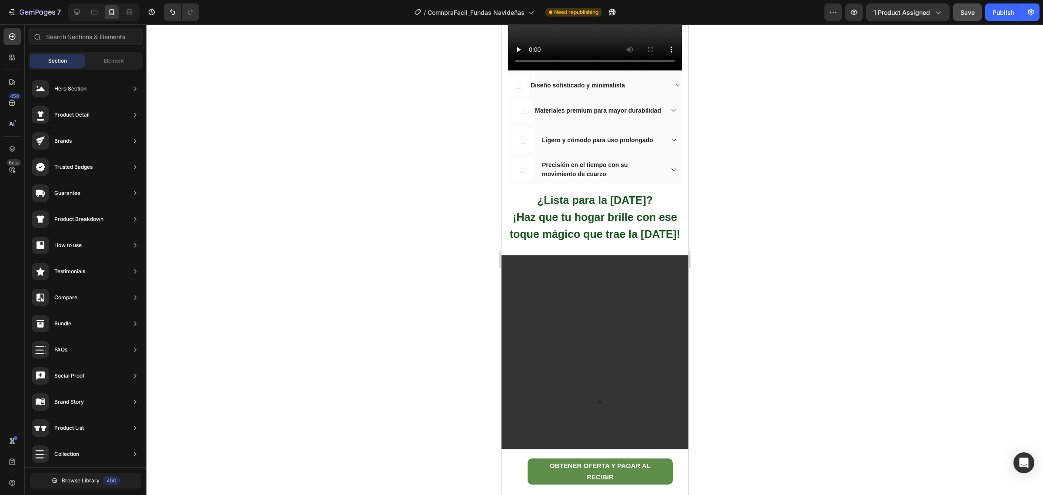
scroll to position [1077, 0]
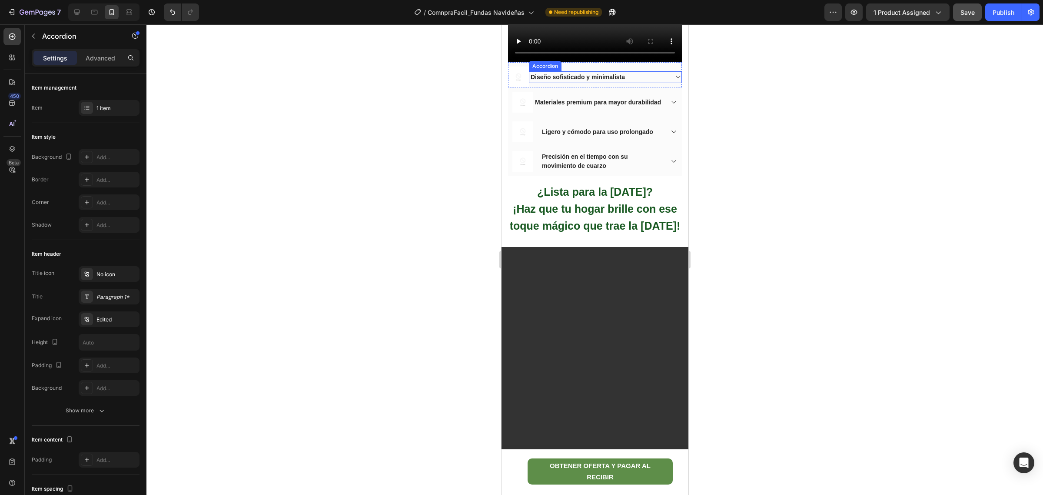
click at [664, 83] on div "Diseño sofisticado y minimalista" at bounding box center [605, 77] width 152 height 12
click at [664, 80] on div "Diseño sofisticado y minimalista" at bounding box center [605, 74] width 152 height 12
click at [577, 80] on span "Diseño sofisticado y minimalista" at bounding box center [577, 76] width 94 height 7
click at [628, 83] on div "Diseño sofisticado y minimalista" at bounding box center [598, 77] width 138 height 12
click at [537, 77] on span "Diseño sofisticado y minimalista" at bounding box center [577, 73] width 94 height 7
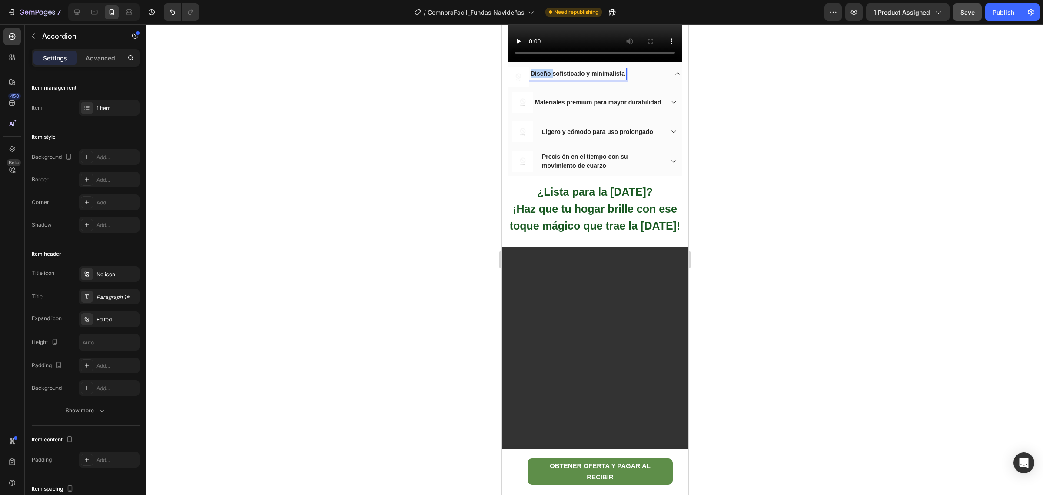
click at [537, 77] on span "Diseño sofisticado y minimalista" at bounding box center [577, 73] width 94 height 7
click at [766, 279] on div at bounding box center [594, 259] width 897 height 470
click at [577, 107] on p "Materiales premium para mayor durabilidad" at bounding box center [598, 102] width 126 height 9
click at [556, 138] on div "Ligero y cómodo para uso prolongado" at bounding box center [597, 132] width 114 height 12
click at [551, 135] on span "Ligero y cómodo para uso prolongado" at bounding box center [597, 131] width 111 height 7
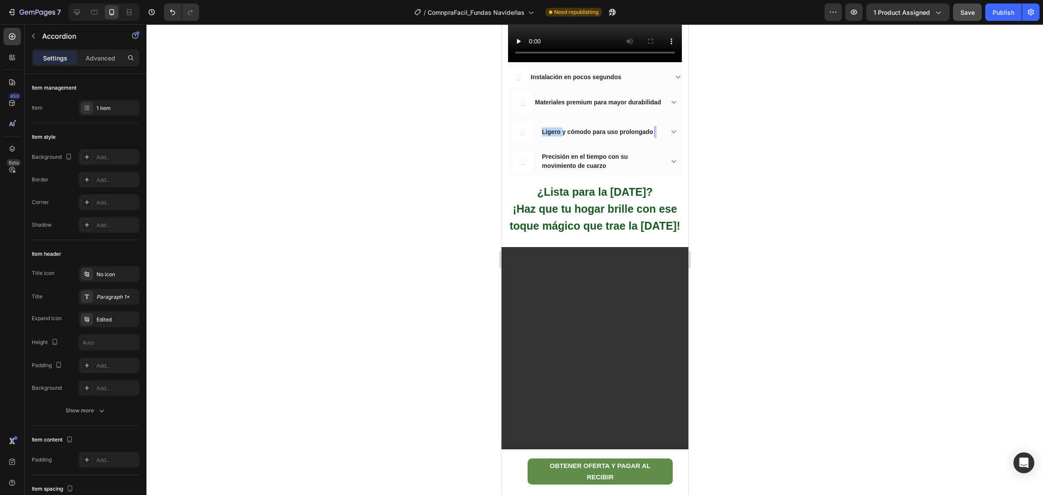
click at [551, 135] on span "Ligero y cómodo para uso prolongado" at bounding box center [597, 131] width 111 height 7
click at [653, 138] on div "Ligero y cómodo para uso prolongado" at bounding box center [597, 132] width 114 height 12
click at [545, 135] on span "Ligero y cómodo para uso prolongado" at bounding box center [597, 131] width 111 height 7
click at [547, 135] on span "Ligero y cómodo para uso prolongado" at bounding box center [597, 131] width 111 height 7
click at [543, 135] on span "Ligero y cómodo para uso prolongado" at bounding box center [597, 131] width 111 height 7
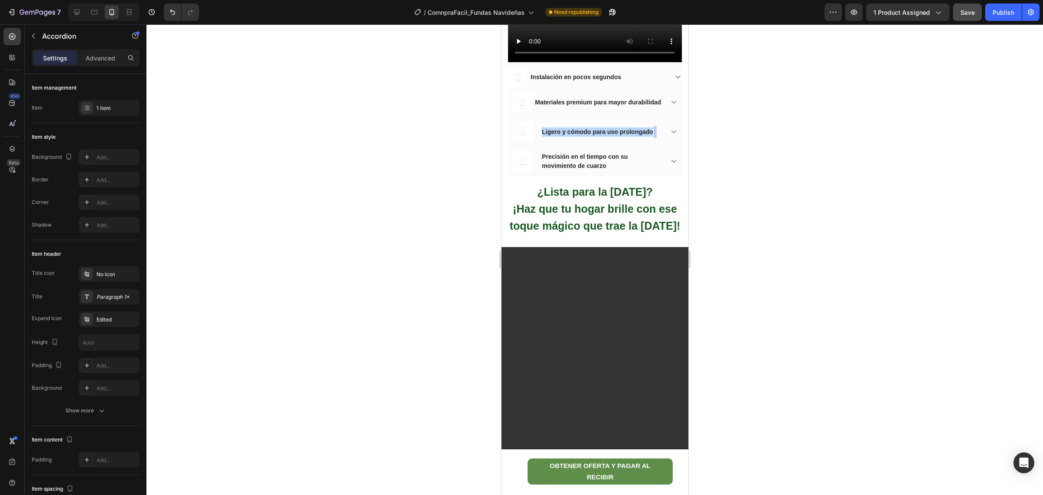
click at [652, 135] on span "Ligero y cómodo para uso prolongado" at bounding box center [597, 131] width 111 height 7
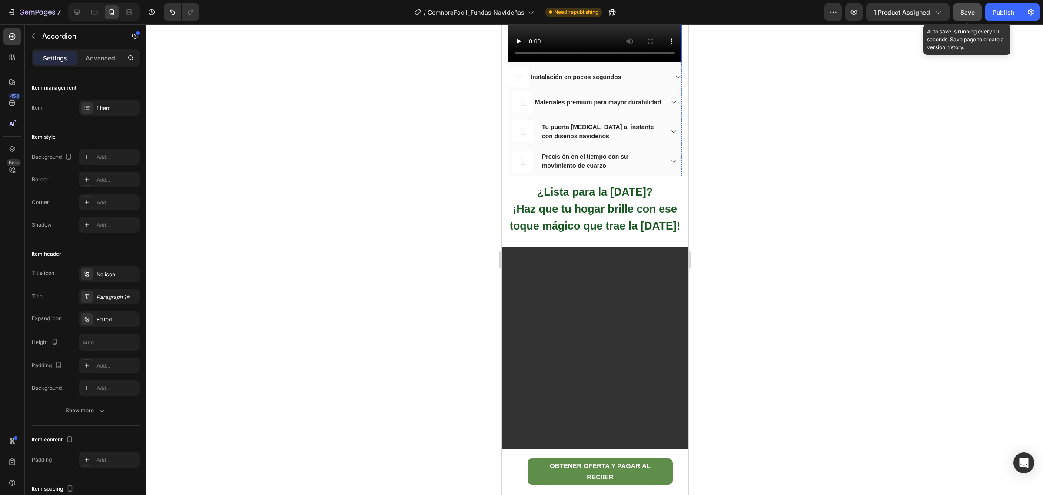
click at [964, 9] on span "Save" at bounding box center [968, 12] width 14 height 7
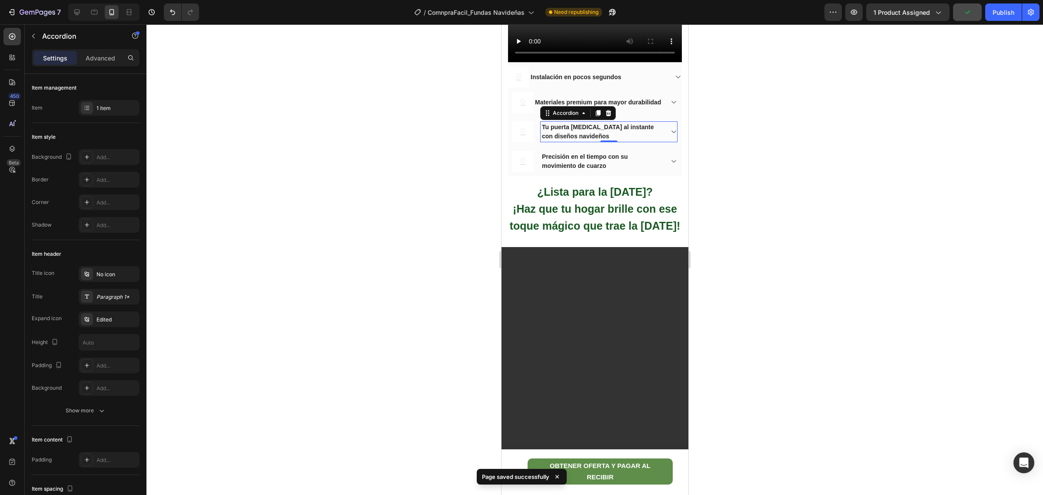
click at [740, 294] on div at bounding box center [594, 259] width 897 height 470
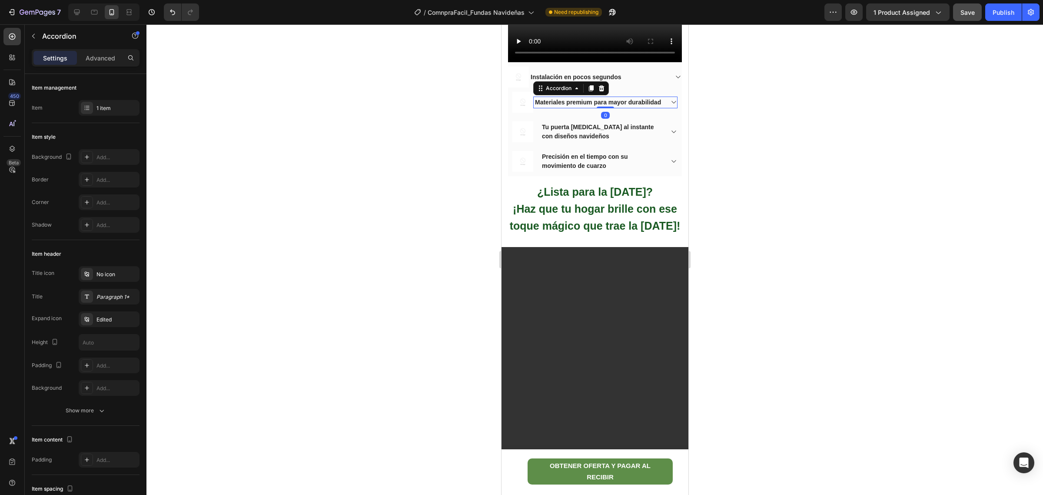
click at [533, 108] on div "Materiales premium para mayor durabilidad" at bounding box center [597, 102] width 129 height 12
click at [539, 106] on span "Materiales premium para mayor durabilidad" at bounding box center [598, 102] width 126 height 7
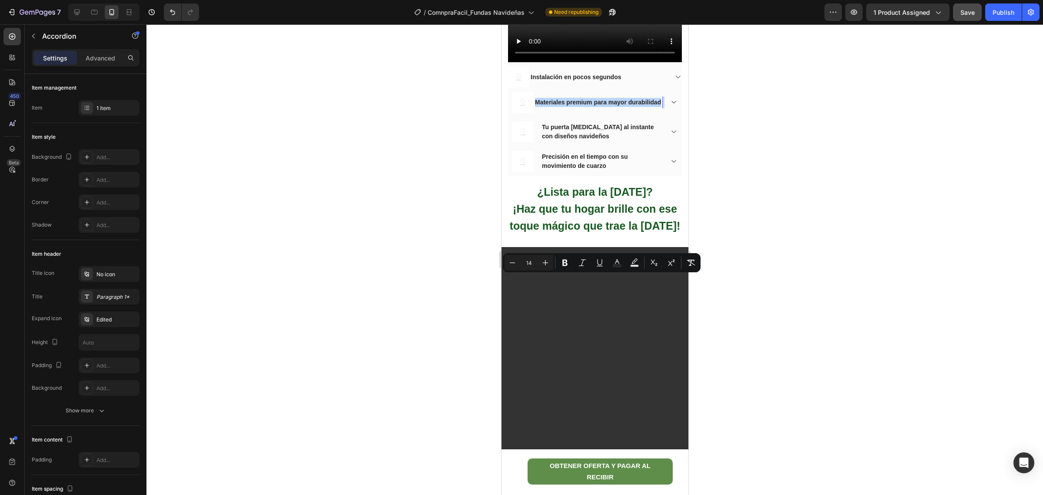
click at [578, 107] on p "Materiales premium para mayor durabilidad" at bounding box center [598, 102] width 126 height 9
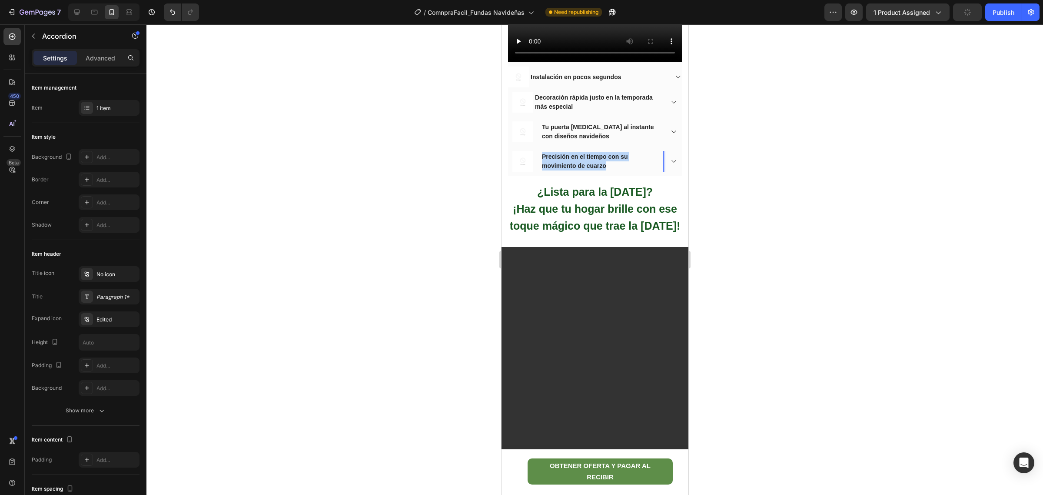
click at [609, 170] on p "Precisión en el tiempo con su movimiento de cuarzo" at bounding box center [602, 161] width 120 height 18
click at [565, 140] on span "Tu puerta [MEDICAL_DATA] al instante con diseños navideños" at bounding box center [598, 131] width 112 height 16
click at [564, 110] on span "Decoración rápida justo en la temporada más especial" at bounding box center [594, 102] width 118 height 16
click at [526, 87] on img at bounding box center [518, 77] width 21 height 21
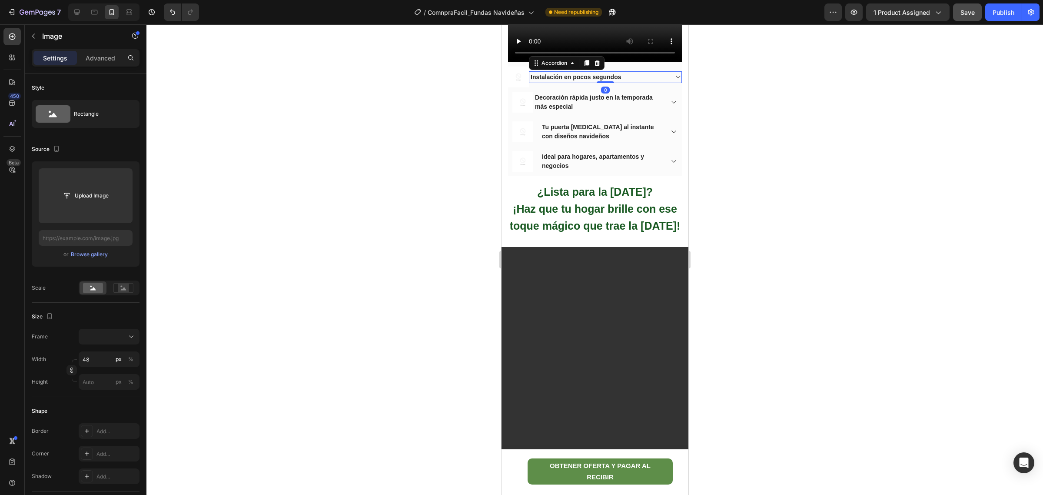
click at [539, 80] on span "Instalación en pocos segundos" at bounding box center [575, 76] width 90 height 7
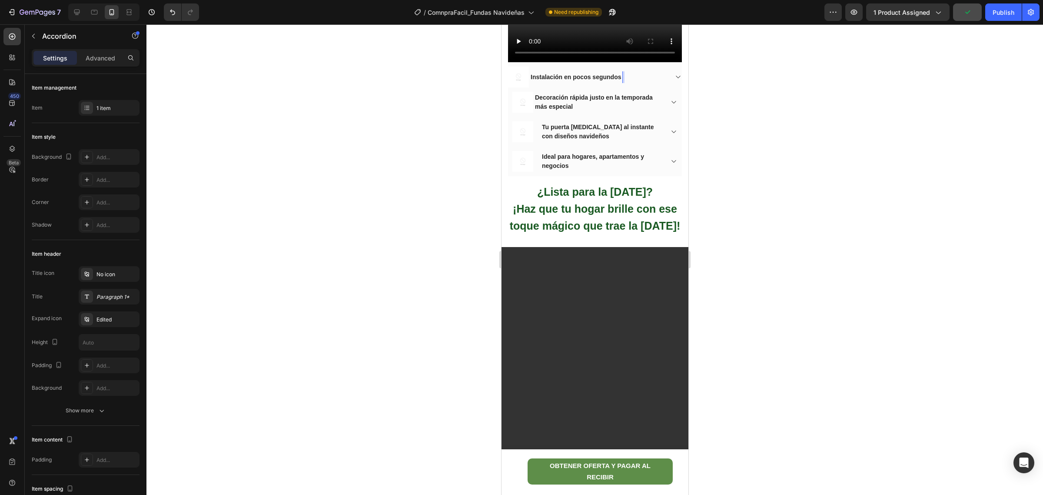
click at [577, 80] on span "Instalación en pocos segundos" at bounding box center [575, 76] width 90 height 7
click at [655, 142] on div "Tu puerta [MEDICAL_DATA] al instante con diseños navideños" at bounding box center [608, 131] width 136 height 21
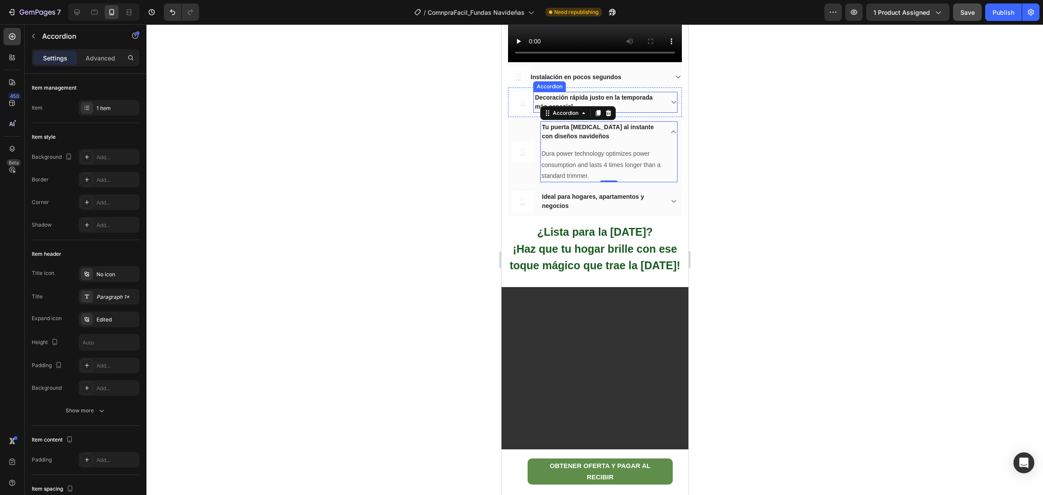
click at [671, 104] on icon at bounding box center [673, 102] width 4 height 3
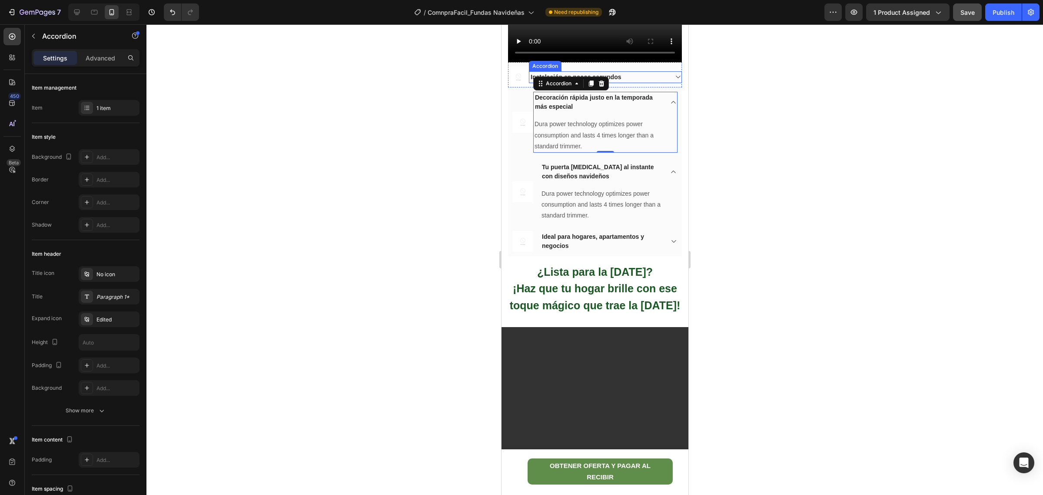
click at [674, 80] on icon at bounding box center [677, 76] width 7 height 7
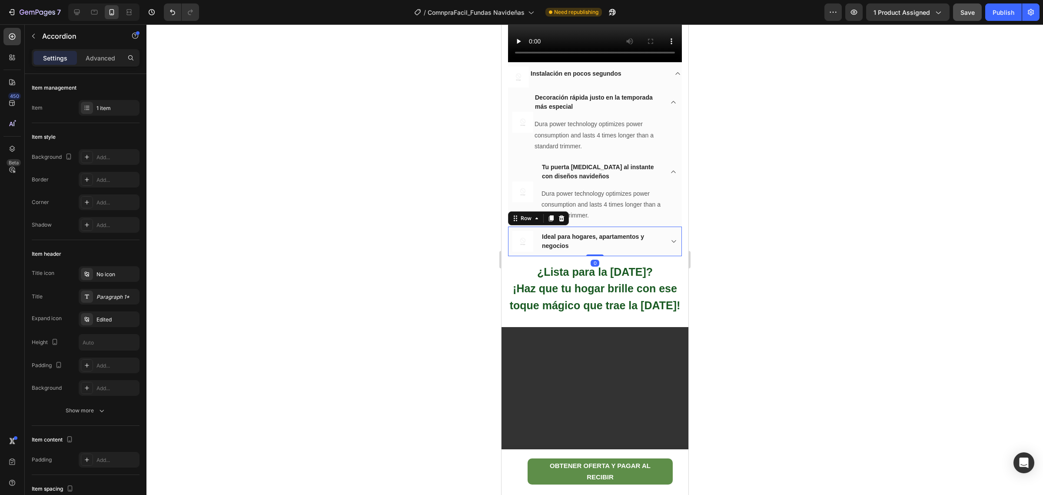
click at [669, 256] on div "Image Ideal para hogares, apartamentos y negocios Accordion Row 0" at bounding box center [595, 241] width 174 height 30
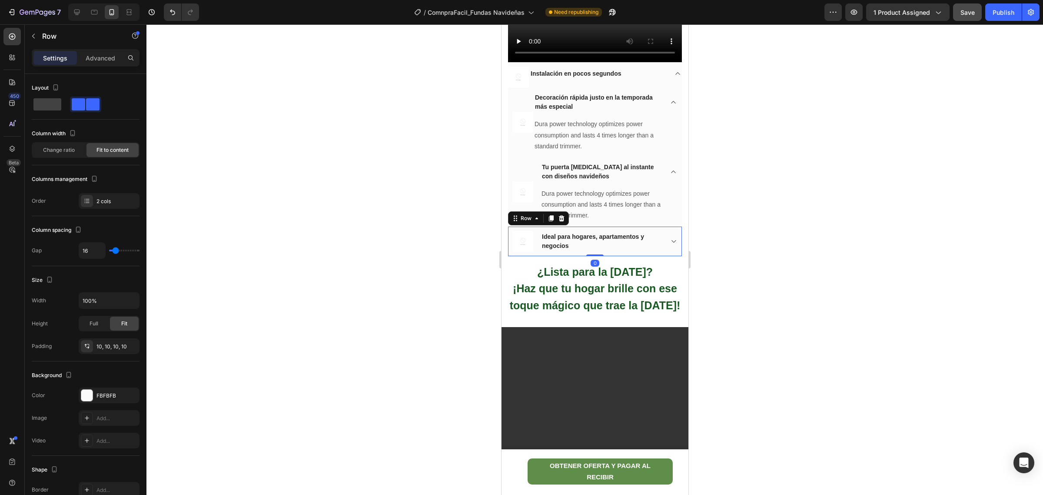
click at [670, 256] on div "Image Ideal para hogares, apartamentos y negocios Accordion Row 0" at bounding box center [595, 241] width 174 height 30
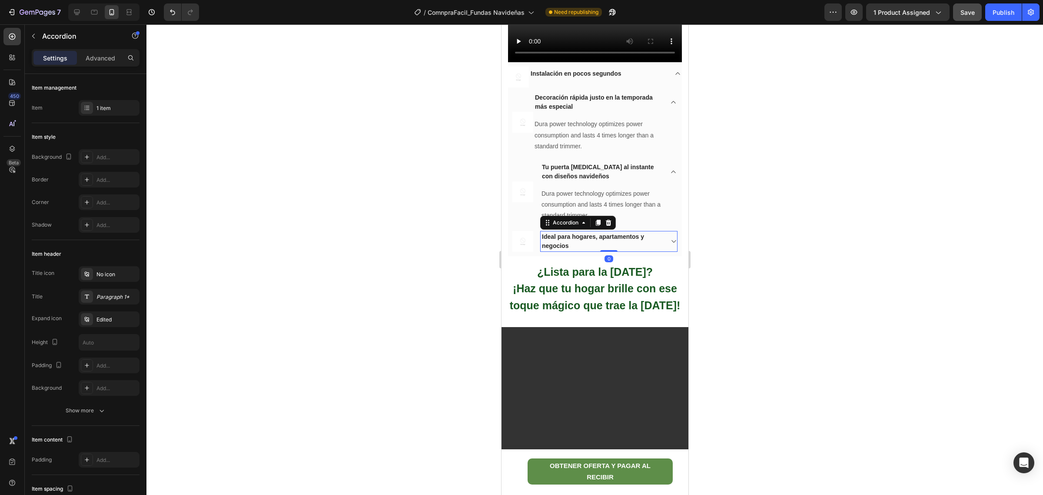
click at [670, 245] on icon at bounding box center [673, 241] width 7 height 7
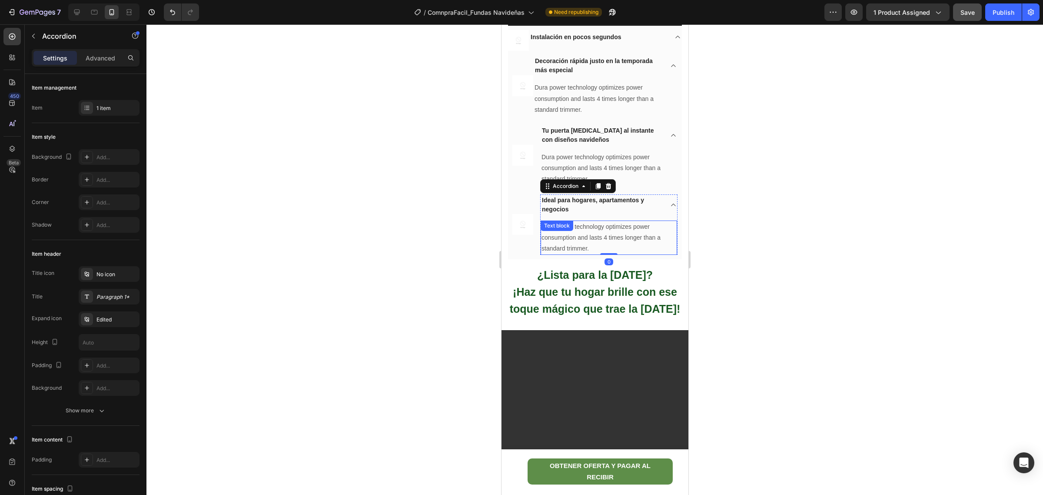
scroll to position [1131, 0]
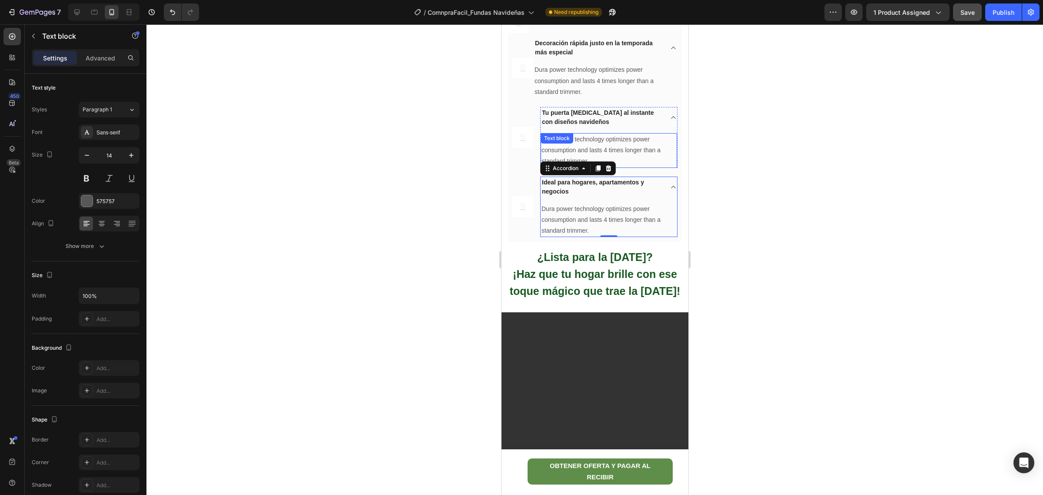
click at [609, 167] on p "Dura power technology optimizes power consumption and lasts 4 times longer than…" at bounding box center [608, 150] width 135 height 33
click at [581, 167] on p "Dura power technology optimizes power consumption and lasts 4 times longer than…" at bounding box center [608, 150] width 135 height 33
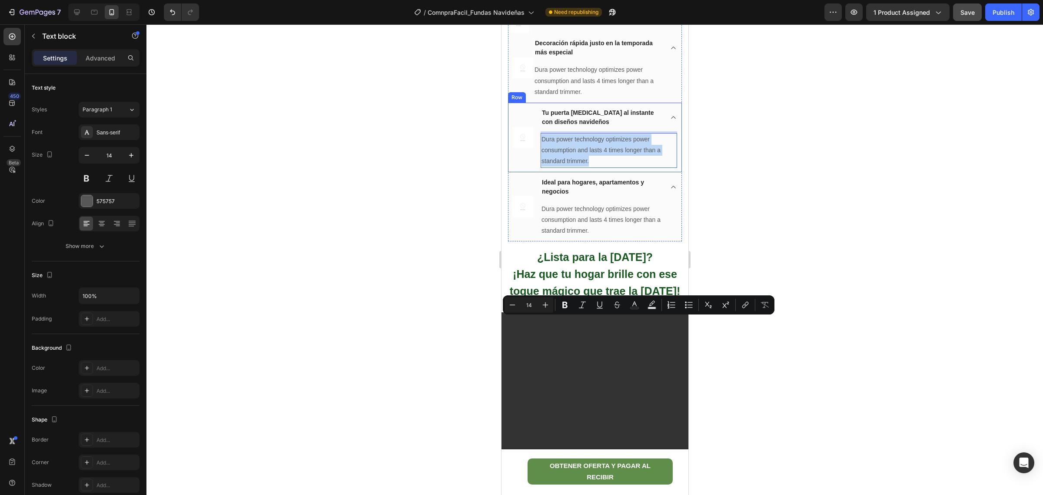
drag, startPoint x: 590, startPoint y: 343, endPoint x: 534, endPoint y: 320, distance: 60.4
click at [534, 172] on div "Image Tu puerta cambia al instante con diseños navideños Dura power technology …" at bounding box center [595, 138] width 174 height 70
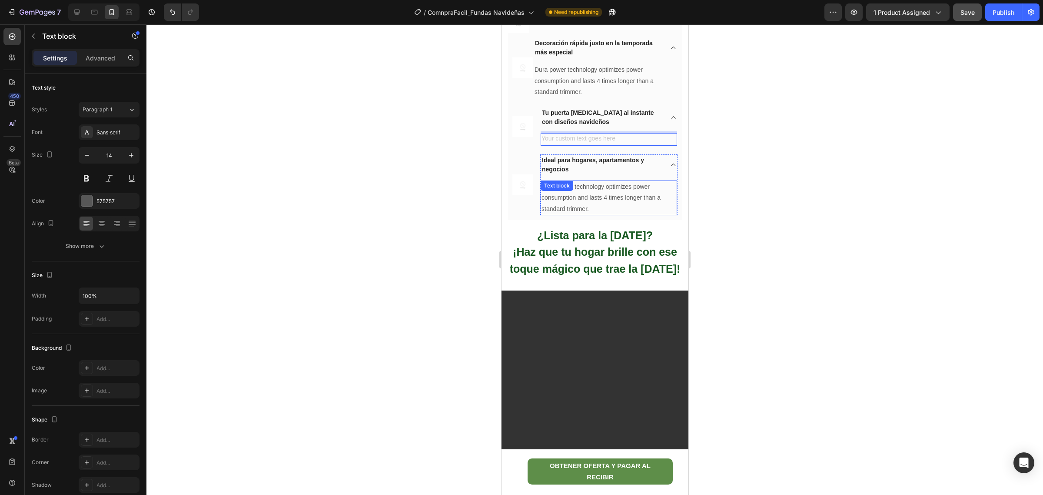
click at [601, 214] on p "Dura power technology optimizes power consumption and lasts 4 times longer than…" at bounding box center [608, 197] width 135 height 33
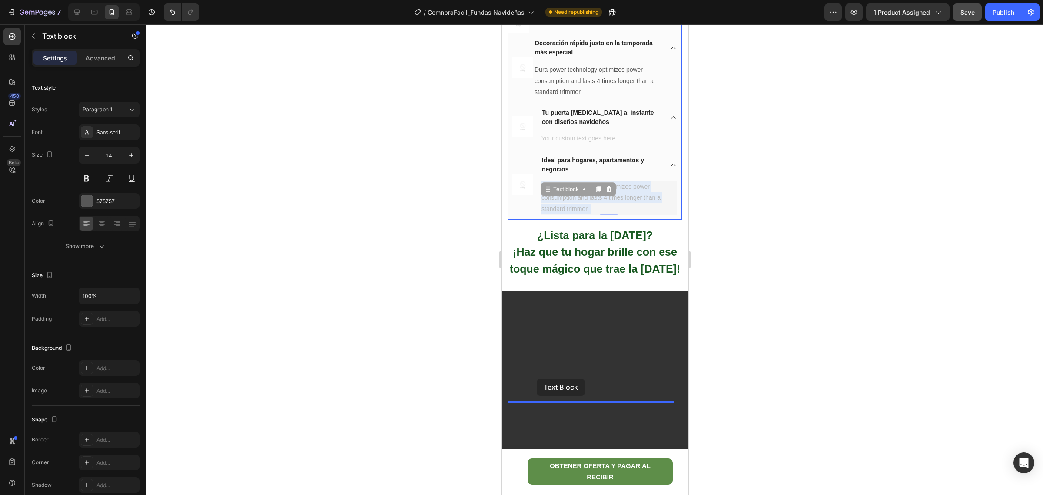
drag, startPoint x: 593, startPoint y: 390, endPoint x: 537, endPoint y: 379, distance: 57.5
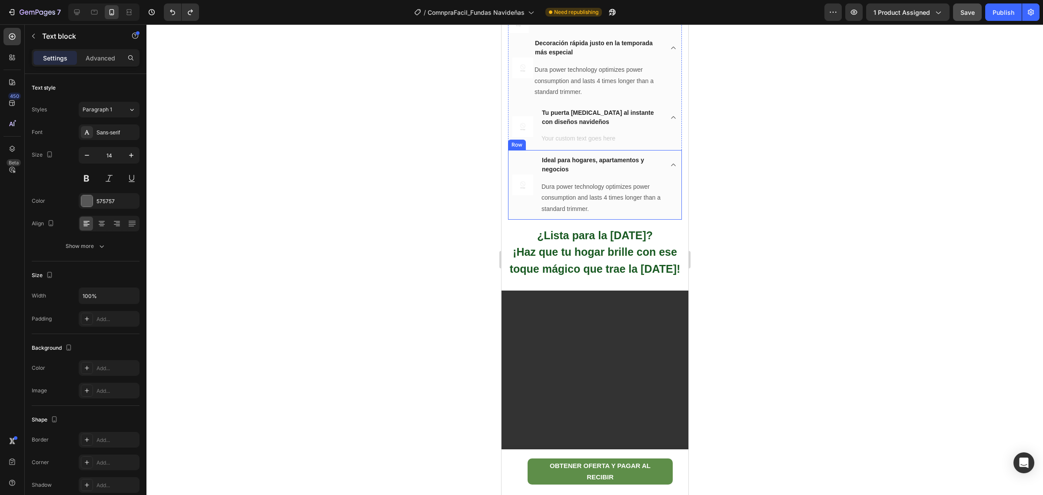
click at [596, 214] on p "Dura power technology optimizes power consumption and lasts 4 times longer than…" at bounding box center [608, 197] width 135 height 33
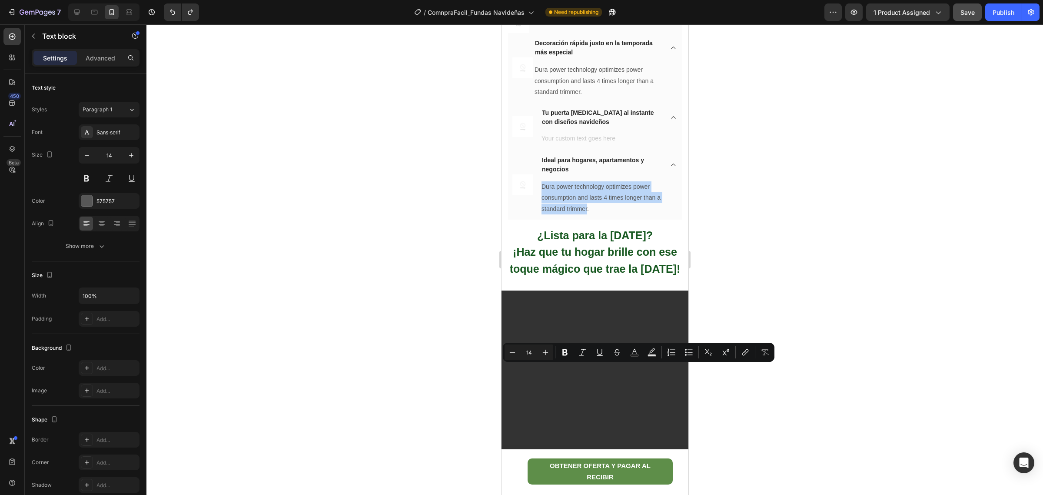
drag, startPoint x: 587, startPoint y: 392, endPoint x: 542, endPoint y: 370, distance: 49.6
click at [542, 214] on p "Dura power technology optimizes power consumption and lasts 4 times longer than…" at bounding box center [608, 197] width 135 height 33
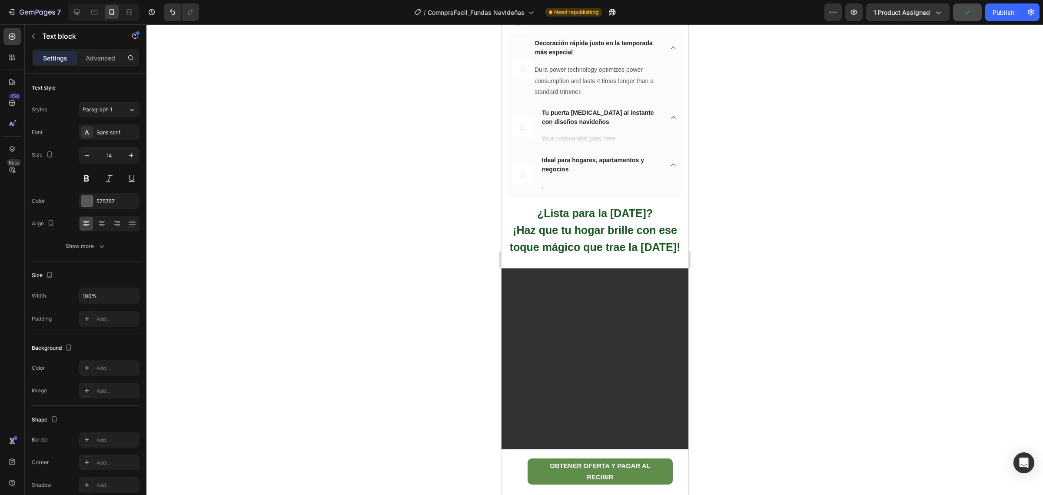
click at [715, 324] on div at bounding box center [594, 259] width 897 height 470
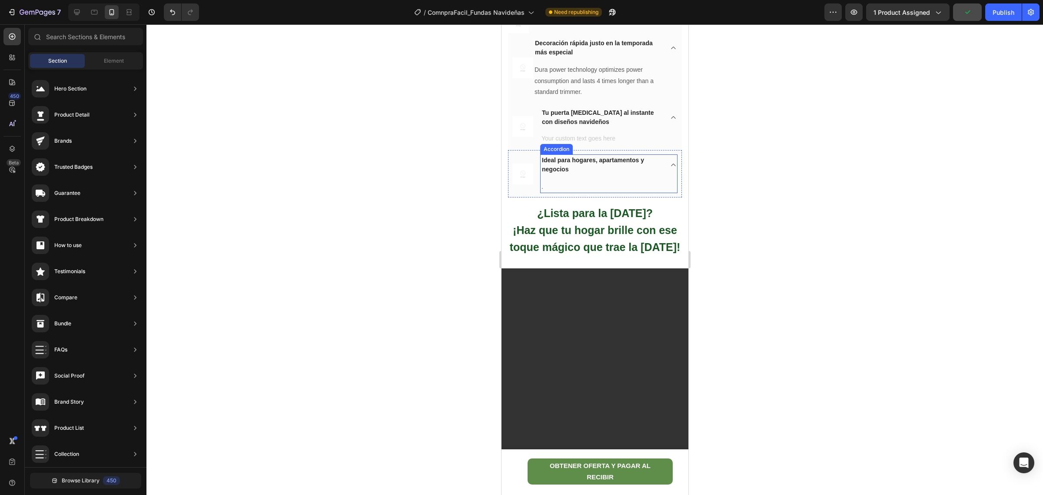
click at [597, 174] on p "Ideal para hogares, apartamentos y negocios" at bounding box center [602, 165] width 120 height 18
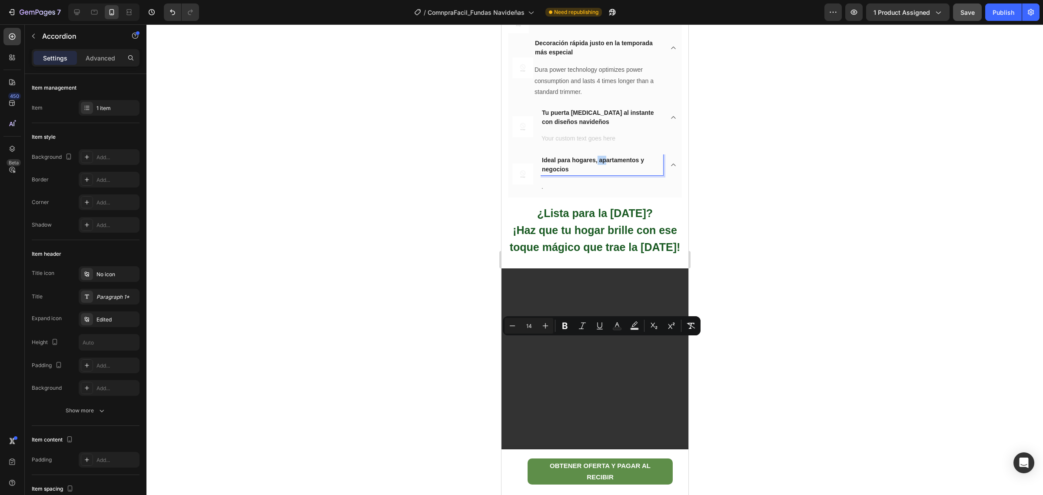
drag, startPoint x: 605, startPoint y: 339, endPoint x: 598, endPoint y: 342, distance: 8.0
click at [698, 374] on div at bounding box center [594, 259] width 897 height 470
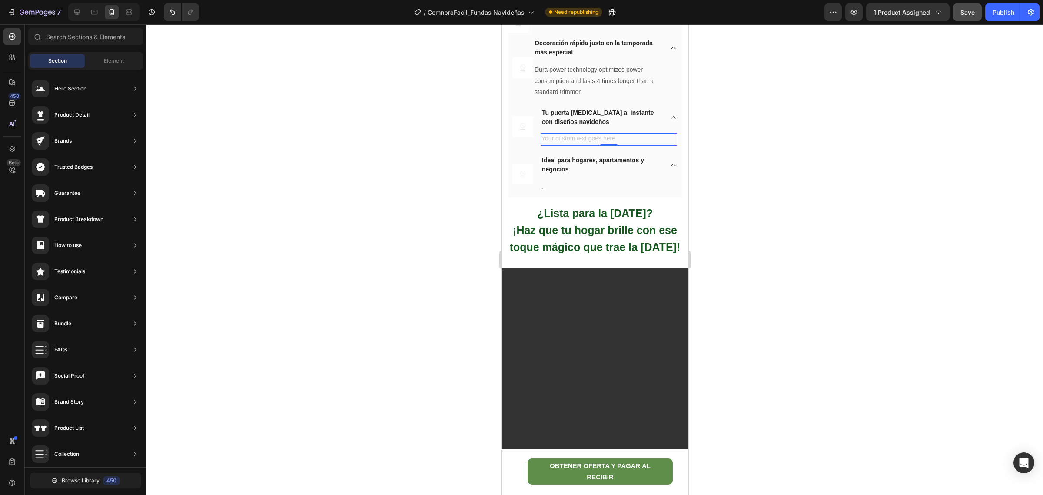
click at [631, 146] on div "Rich Text Editor. Editing area: main" at bounding box center [608, 139] width 136 height 13
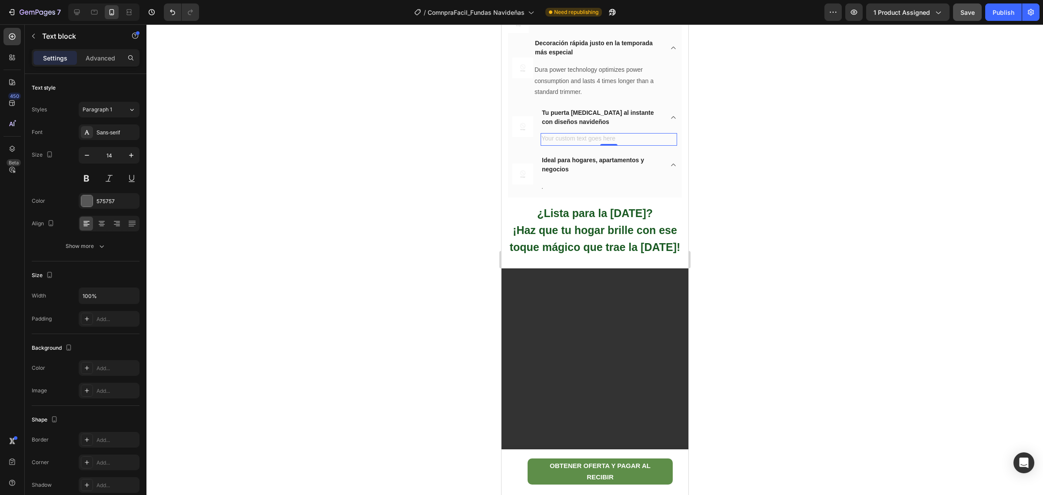
click at [639, 146] on div "Rich Text Editor. Editing area: main" at bounding box center [608, 139] width 136 height 13
click at [643, 126] on p "Tu puerta [MEDICAL_DATA] al instante con diseños navideños" at bounding box center [602, 117] width 120 height 18
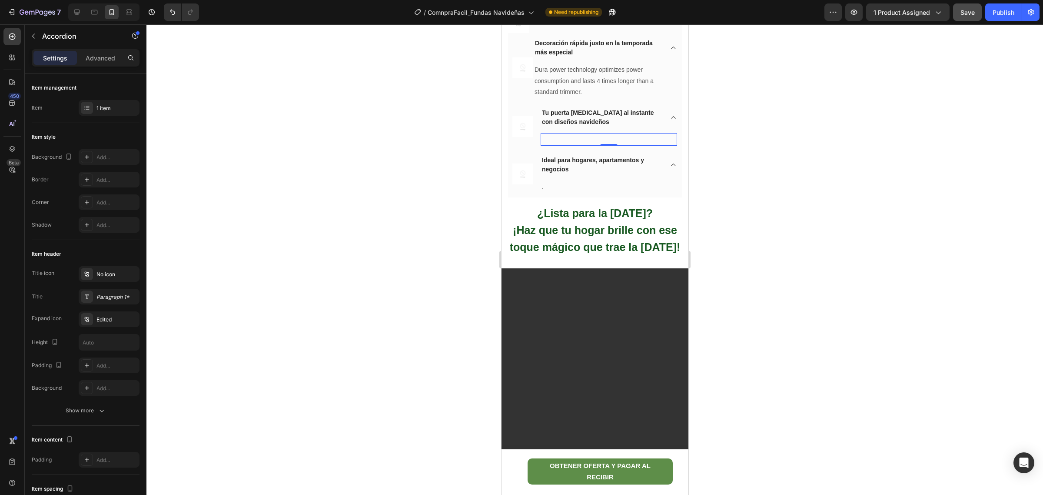
click at [639, 146] on div "Rich Text Editor. Editing area: main" at bounding box center [608, 139] width 136 height 13
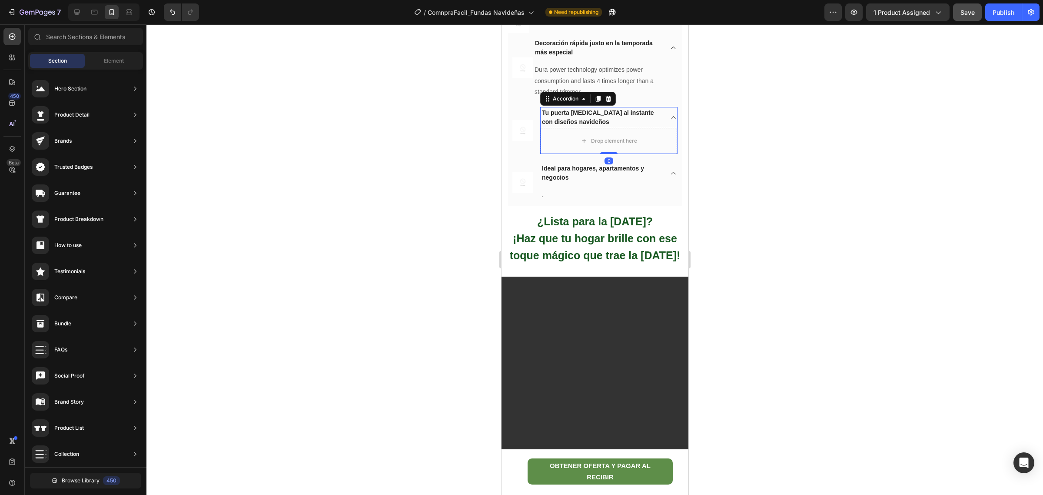
click at [612, 125] on span "Tu puerta [MEDICAL_DATA] al instante con diseños navideños" at bounding box center [598, 117] width 112 height 16
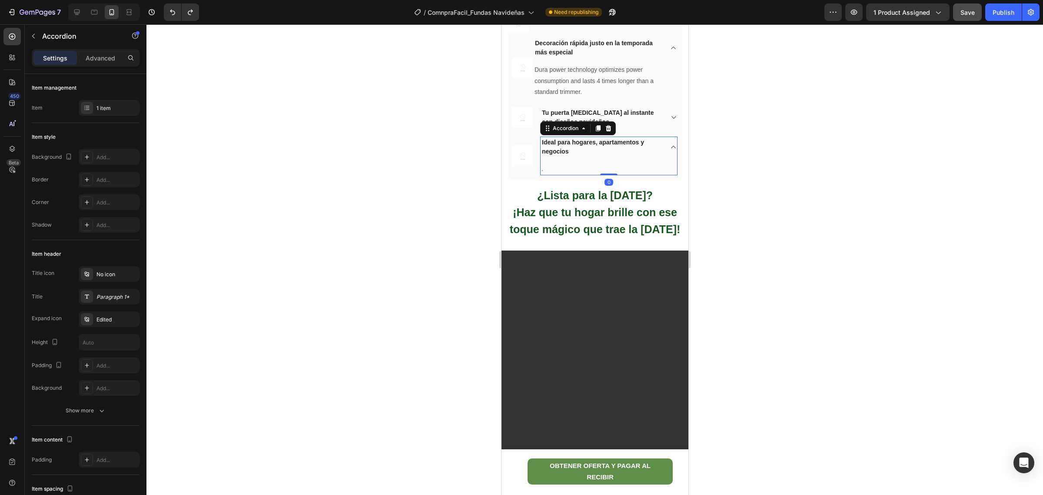
click at [576, 156] on p "Ideal para hogares, apartamentos y negocios" at bounding box center [602, 147] width 120 height 18
click at [607, 97] on p "Dura power technology optimizes power consumption and lasts 4 times longer than…" at bounding box center [605, 80] width 142 height 33
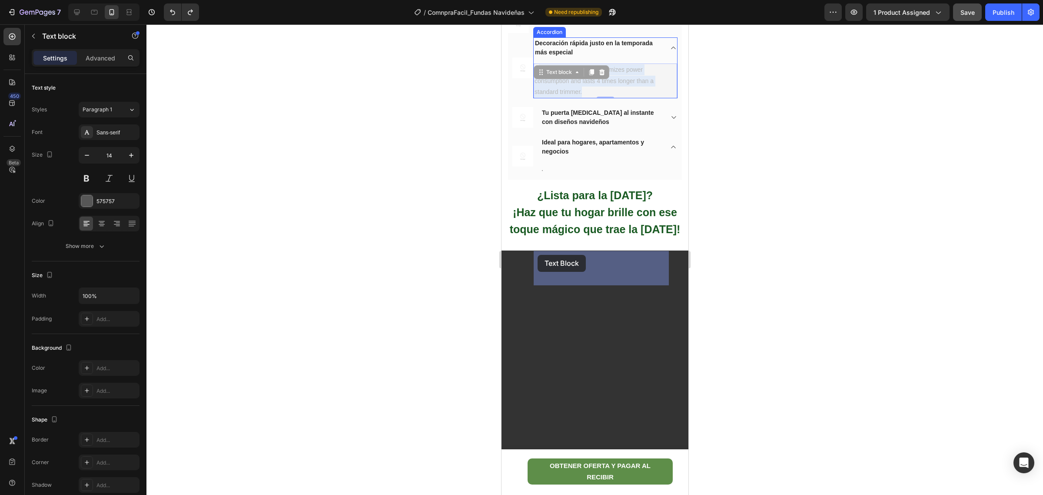
drag, startPoint x: 586, startPoint y: 275, endPoint x: 538, endPoint y: 255, distance: 51.8
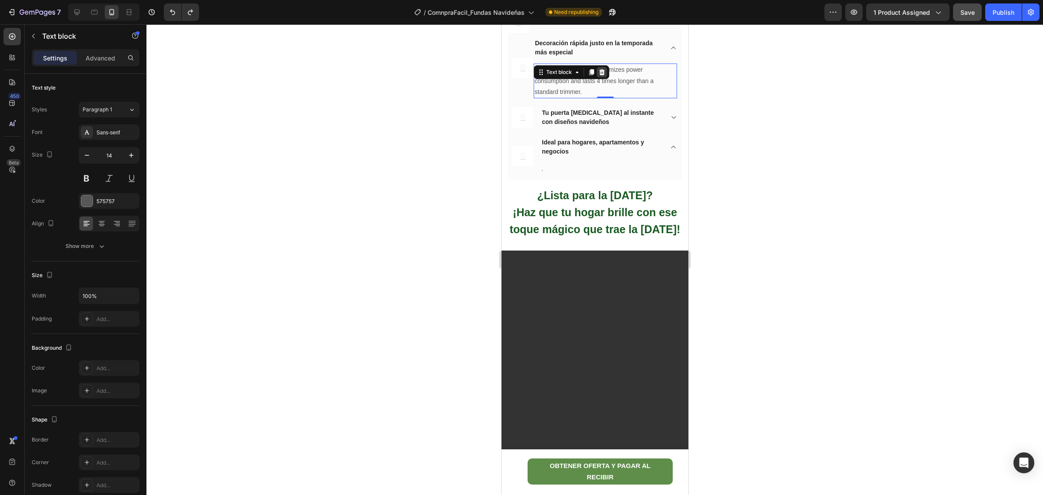
click at [605, 76] on icon at bounding box center [601, 72] width 7 height 7
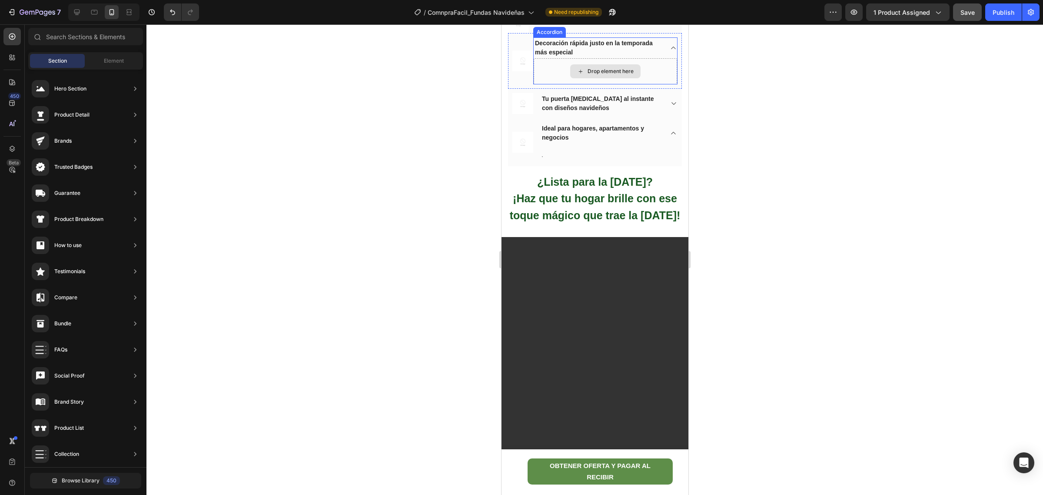
click at [628, 84] on div "Drop element here" at bounding box center [604, 71] width 143 height 26
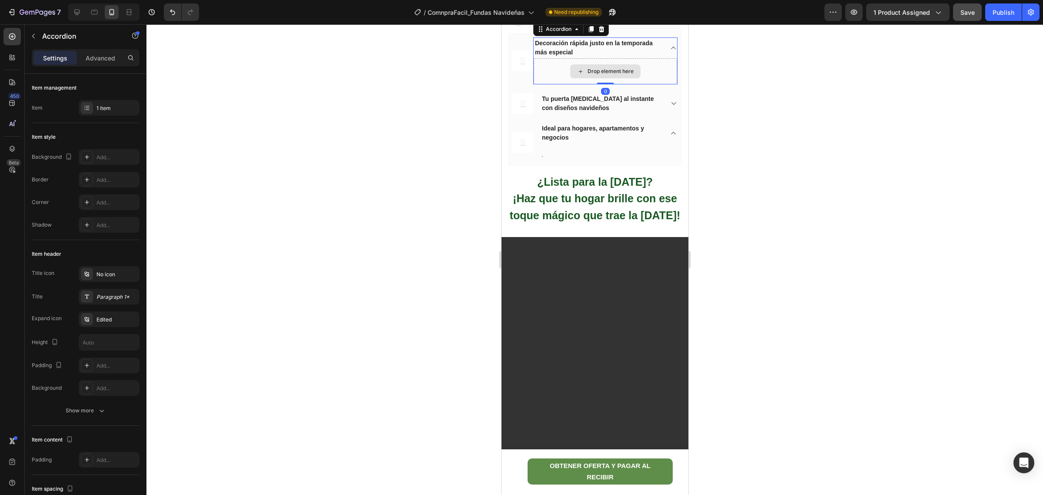
click at [629, 84] on div "Drop element here" at bounding box center [604, 71] width 143 height 26
click at [602, 33] on icon at bounding box center [601, 29] width 7 height 7
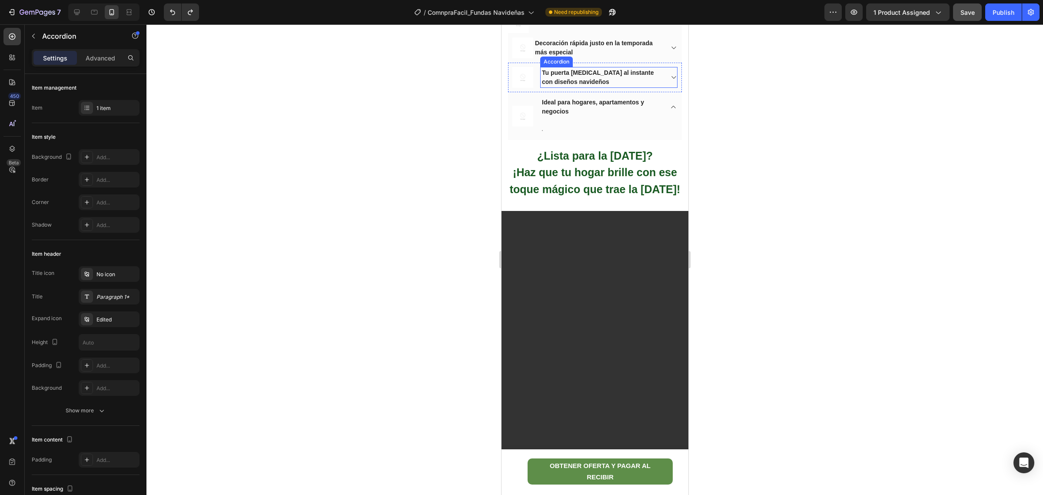
click at [598, 85] on span "Tu puerta [MEDICAL_DATA] al instante con diseños navideños" at bounding box center [598, 77] width 112 height 16
click at [764, 259] on div at bounding box center [594, 259] width 897 height 470
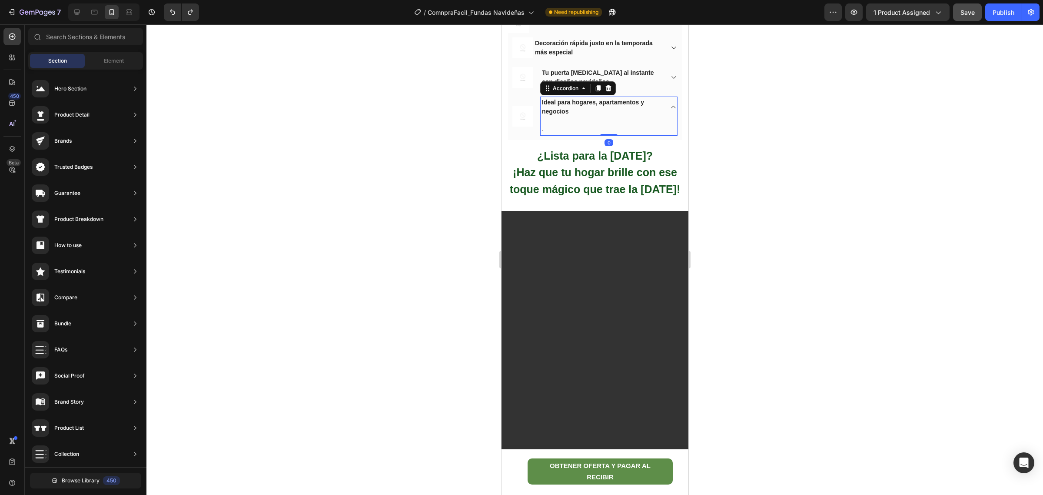
click at [576, 116] on p "Ideal para hogares, apartamentos y negocios" at bounding box center [602, 107] width 120 height 18
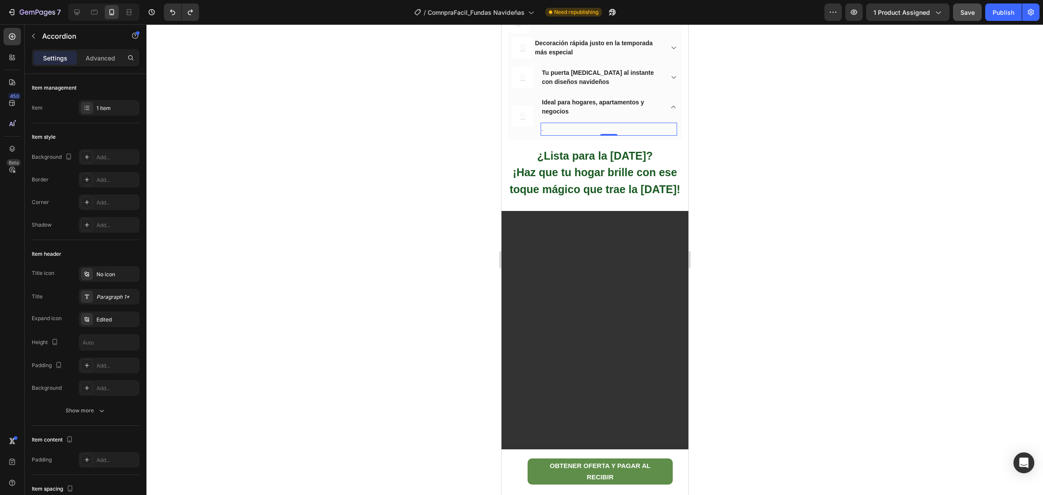
click at [577, 134] on p "." at bounding box center [608, 128] width 135 height 11
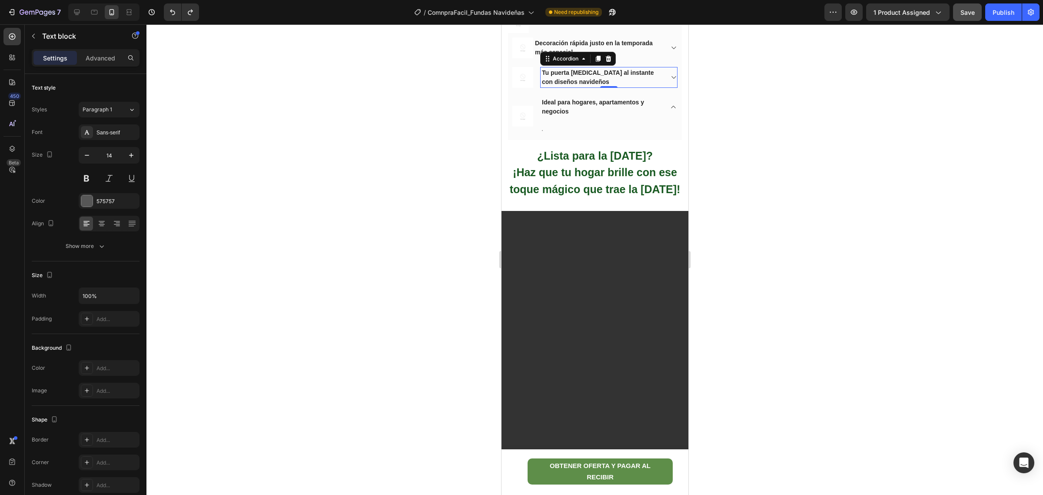
click at [670, 81] on icon at bounding box center [673, 77] width 7 height 7
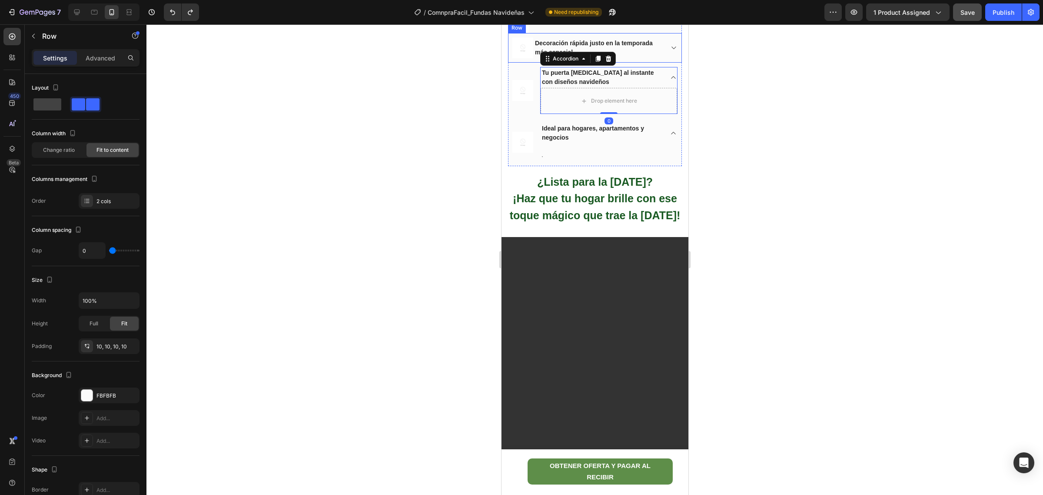
click at [669, 63] on div "Image Decoración rápida justo en la temporada más especial Accordion Row" at bounding box center [595, 48] width 174 height 30
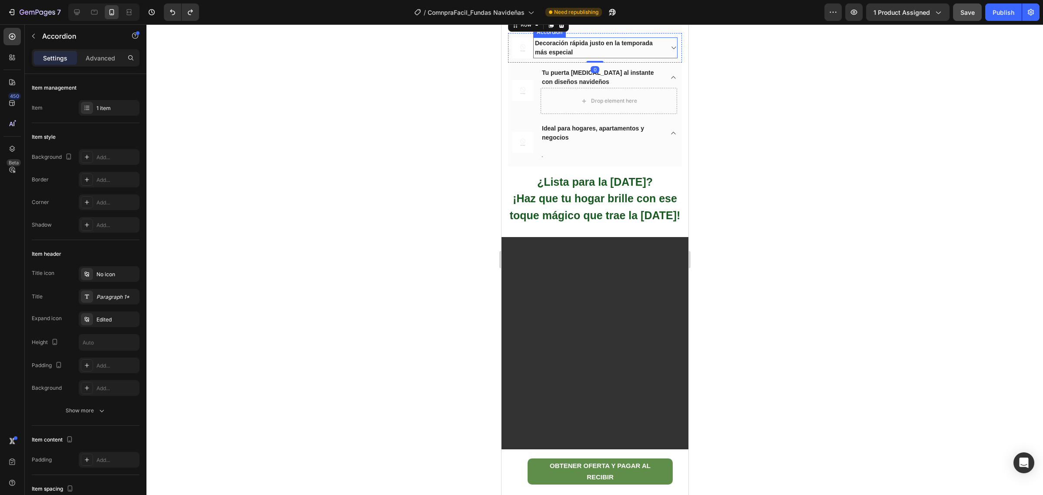
click at [670, 51] on icon at bounding box center [673, 47] width 7 height 7
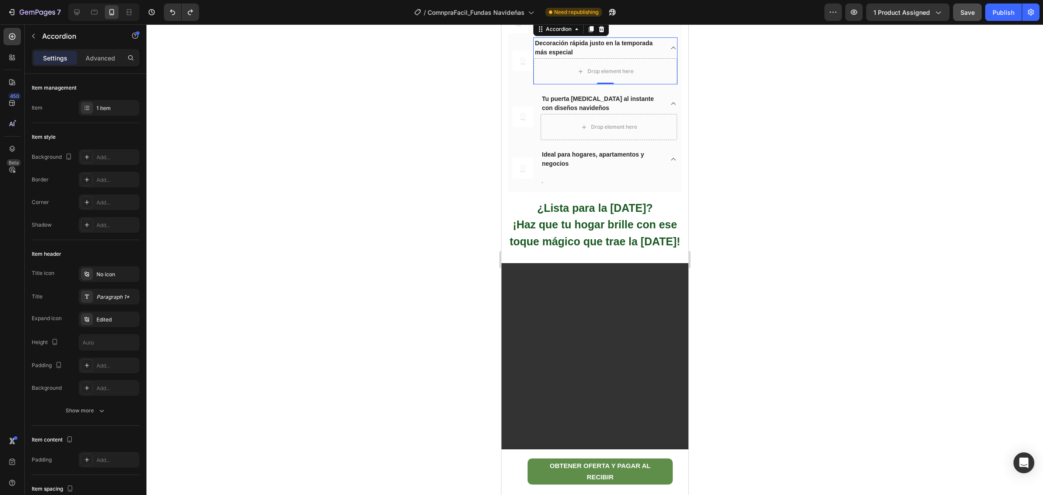
click at [670, 51] on icon at bounding box center [673, 47] width 7 height 7
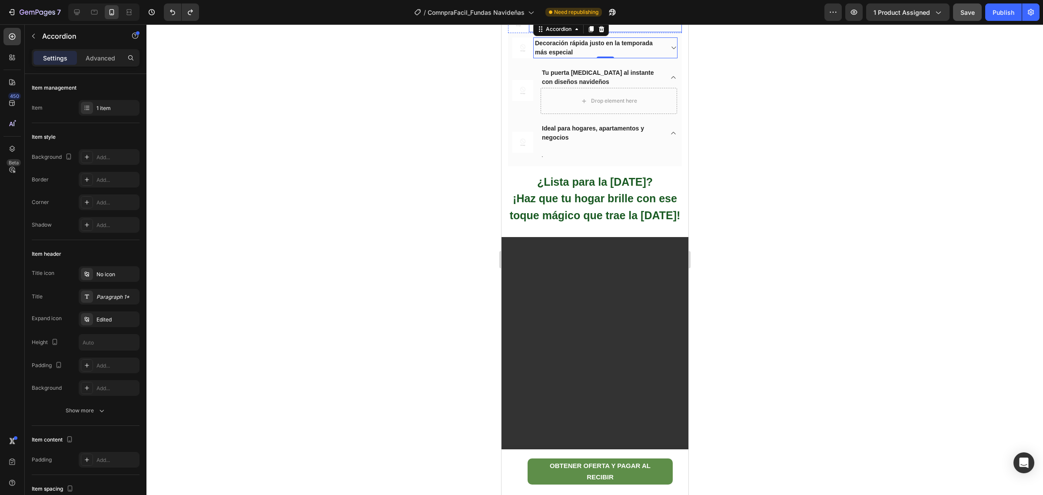
click at [674, 23] on icon at bounding box center [677, 19] width 7 height 7
click at [670, 81] on icon at bounding box center [673, 77] width 7 height 7
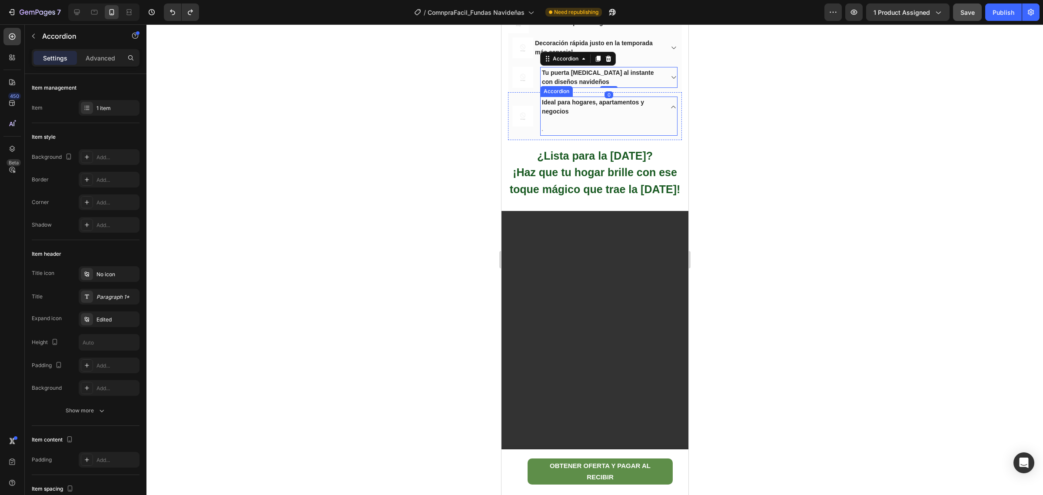
click at [670, 110] on icon at bounding box center [673, 106] width 7 height 7
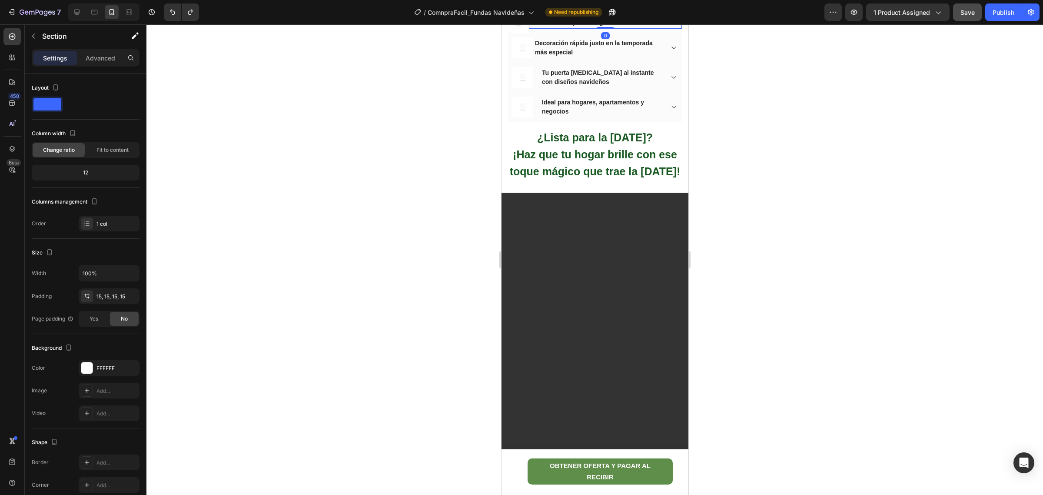
click at [541, 26] on span "Instalación en pocos segundos" at bounding box center [575, 22] width 90 height 7
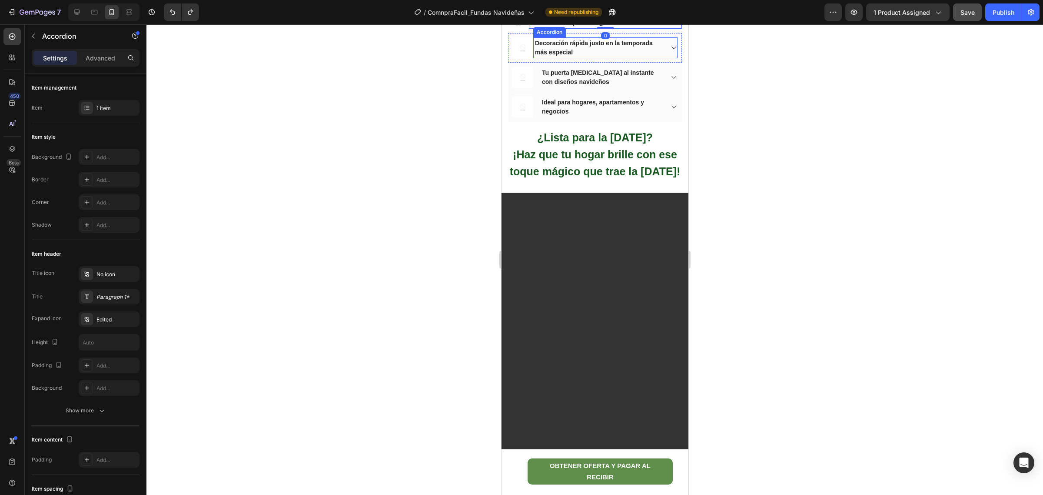
click at [543, 56] on span "Decoración rápida justo en la temporada más especial" at bounding box center [594, 48] width 118 height 16
click at [545, 87] on p "Tu puerta [MEDICAL_DATA] al instante con diseños navideños" at bounding box center [602, 77] width 120 height 18
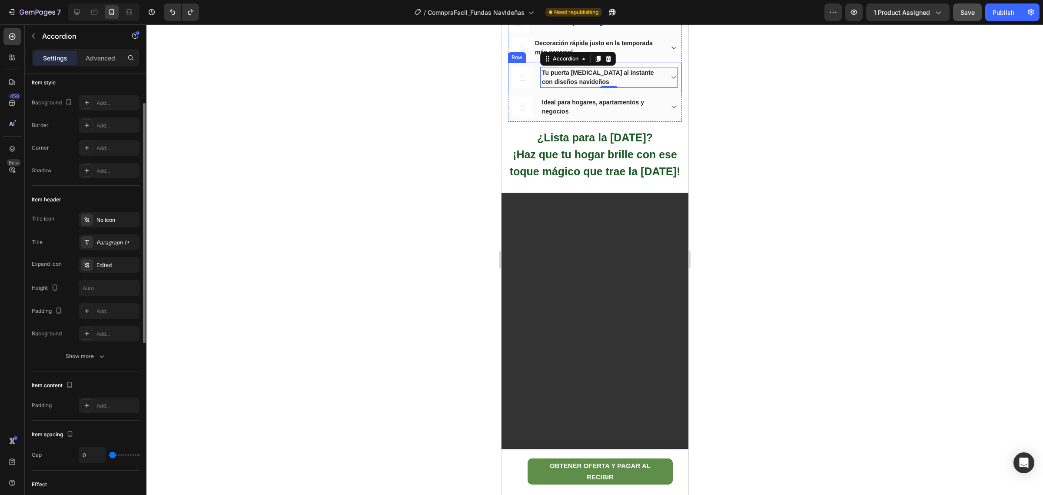
scroll to position [0, 0]
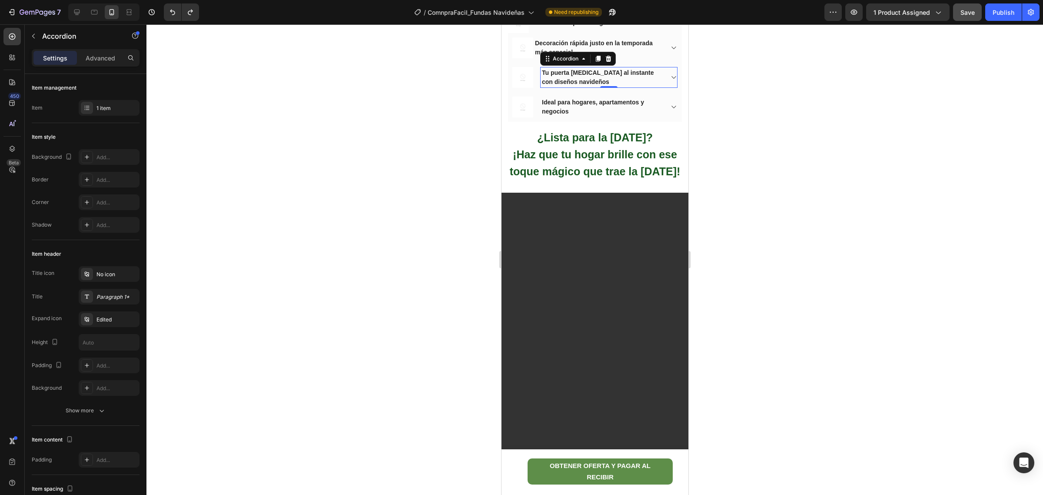
click at [567, 85] on span "Tu puerta [MEDICAL_DATA] al instante con diseños navideños" at bounding box center [598, 77] width 112 height 16
drag, startPoint x: 608, startPoint y: 263, endPoint x: 540, endPoint y: 252, distance: 68.7
click at [540, 88] on div "Tu puerta [MEDICAL_DATA] al instante con diseños navideños" at bounding box center [601, 77] width 123 height 21
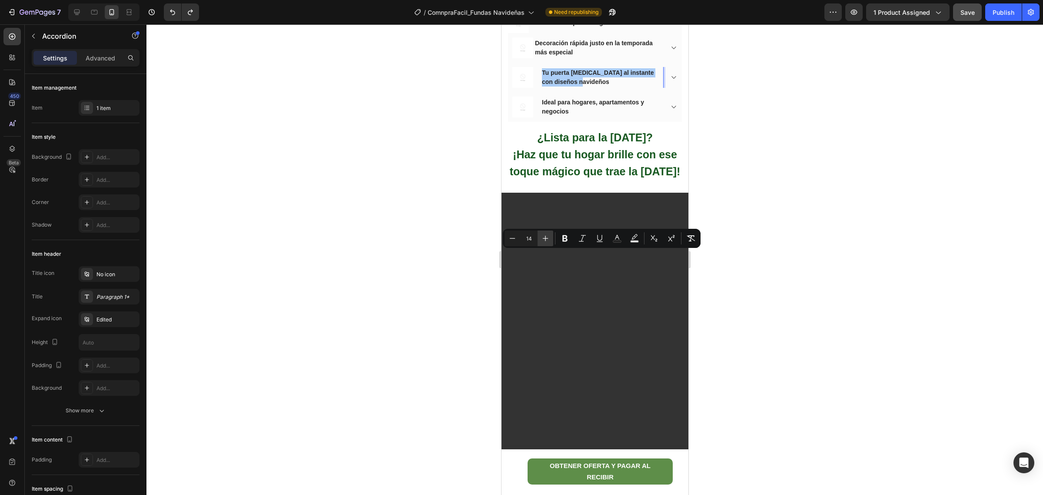
click at [542, 235] on icon "Editor contextual toolbar" at bounding box center [545, 238] width 9 height 9
type input "17"
click at [563, 239] on icon "Editor contextual toolbar" at bounding box center [564, 238] width 5 height 7
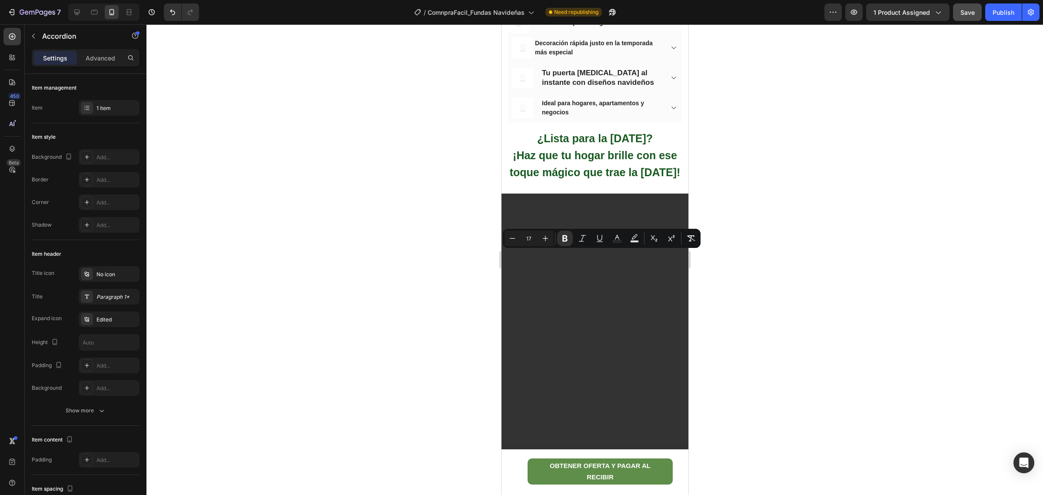
click at [781, 261] on div at bounding box center [594, 259] width 897 height 470
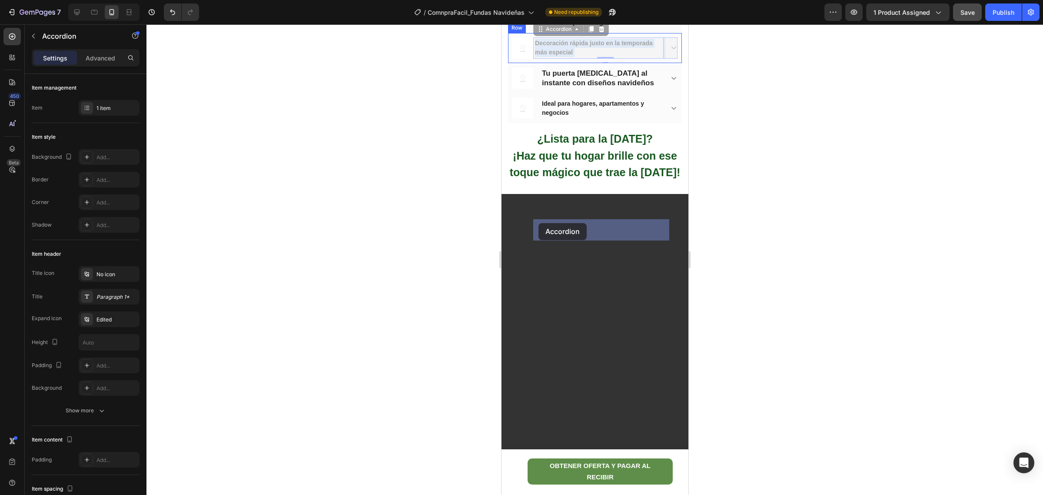
drag, startPoint x: 576, startPoint y: 233, endPoint x: 539, endPoint y: 223, distance: 38.7
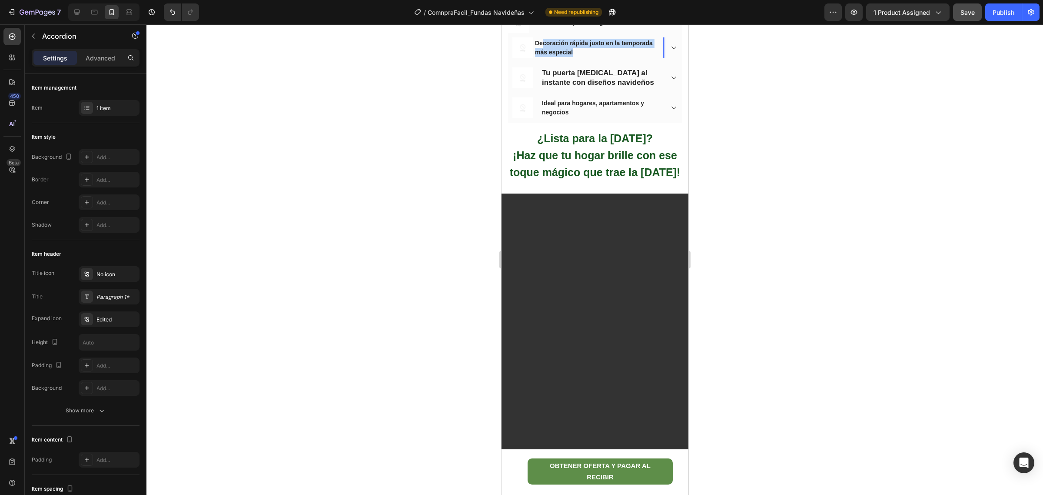
click at [543, 56] on span "Decoración rápida justo en la temporada más especial" at bounding box center [594, 48] width 118 height 16
click at [536, 56] on span "Decoración rápida justo en la temporada más especial" at bounding box center [594, 48] width 118 height 16
click at [544, 207] on icon "Editor contextual toolbar" at bounding box center [545, 208] width 9 height 9
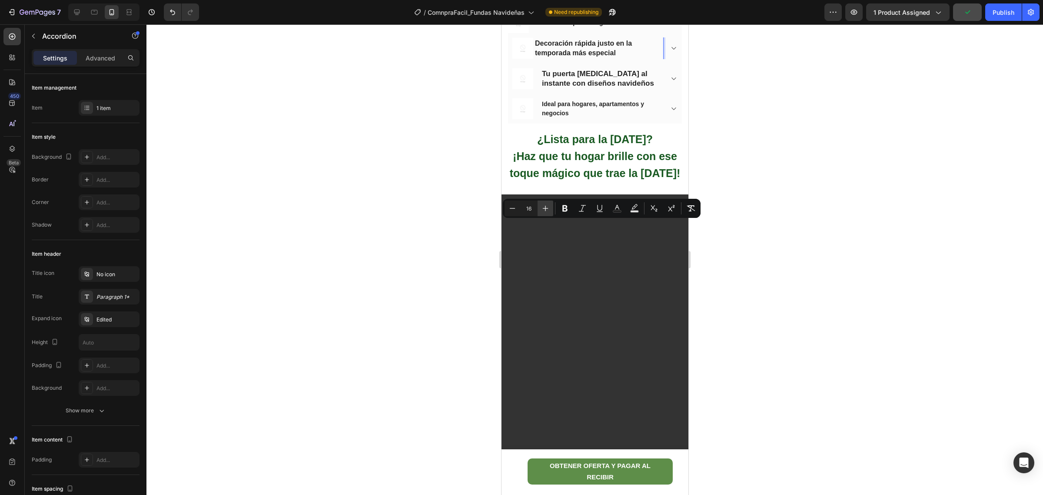
type input "17"
click at [575, 118] on p "Ideal para hogares, apartamentos y negocios" at bounding box center [602, 109] width 120 height 18
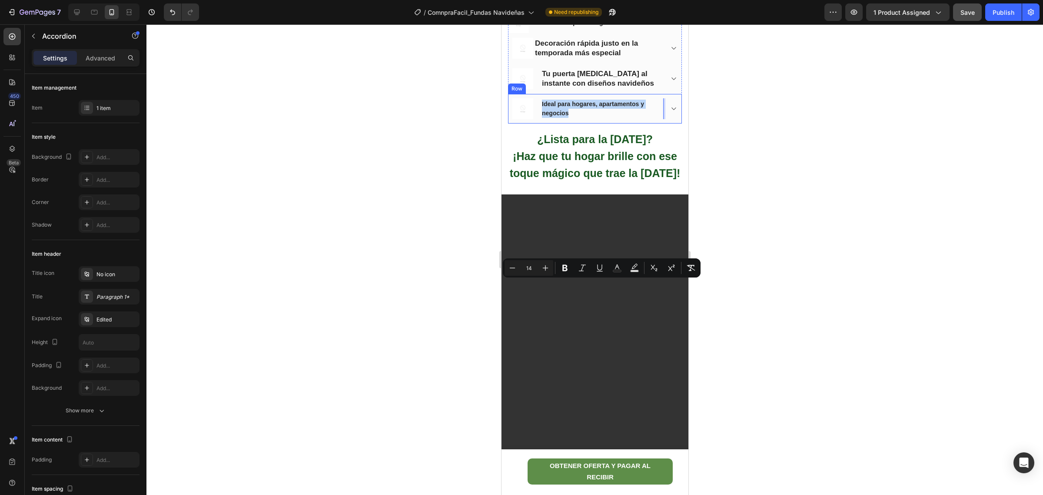
drag, startPoint x: 572, startPoint y: 293, endPoint x: 535, endPoint y: 281, distance: 39.0
click at [540, 266] on button "Plus" at bounding box center [546, 268] width 16 height 16
type input "17"
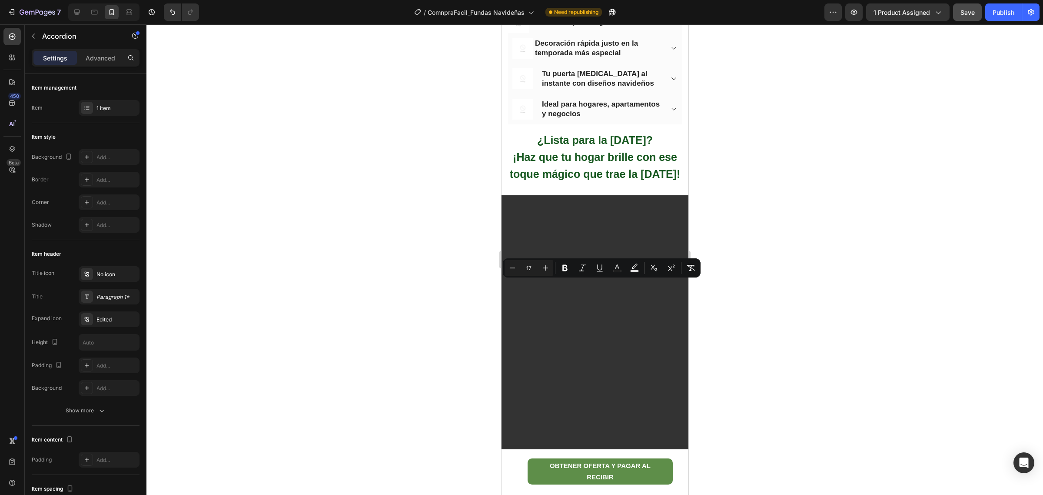
click at [698, 296] on div at bounding box center [594, 259] width 897 height 470
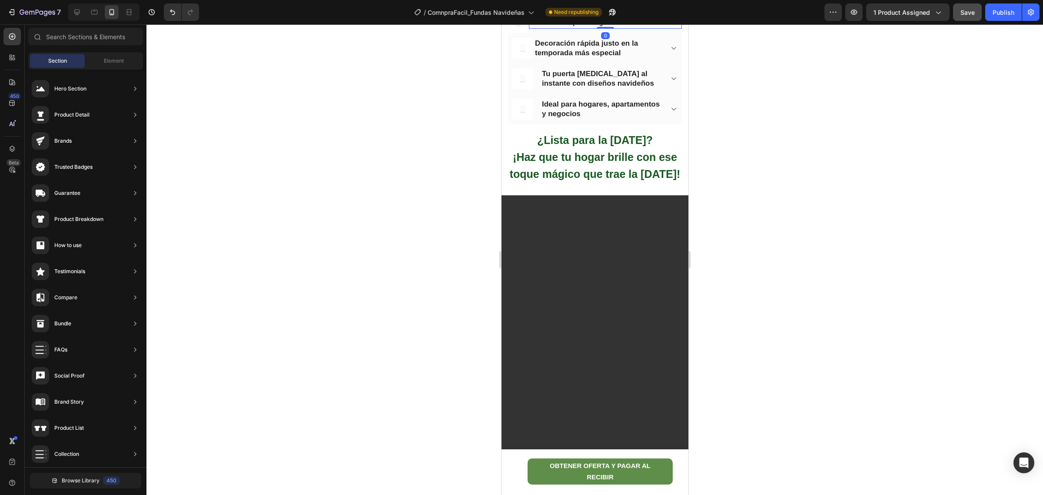
click at [621, 29] on div "Instalación en pocos segundos" at bounding box center [575, 23] width 93 height 12
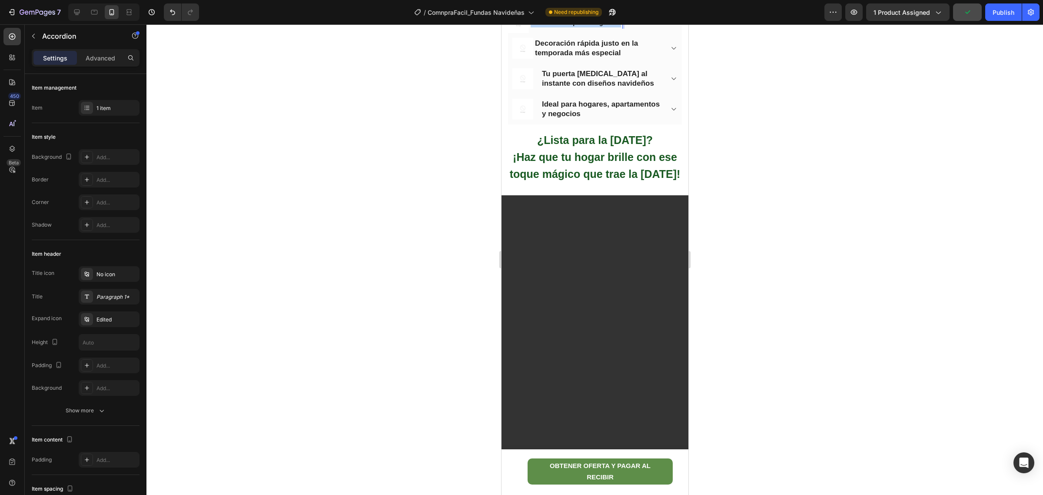
click at [620, 26] on span "Instalación en pocos segundos" at bounding box center [575, 22] width 90 height 7
click at [544, 186] on icon "Editor contextual toolbar" at bounding box center [545, 187] width 9 height 9
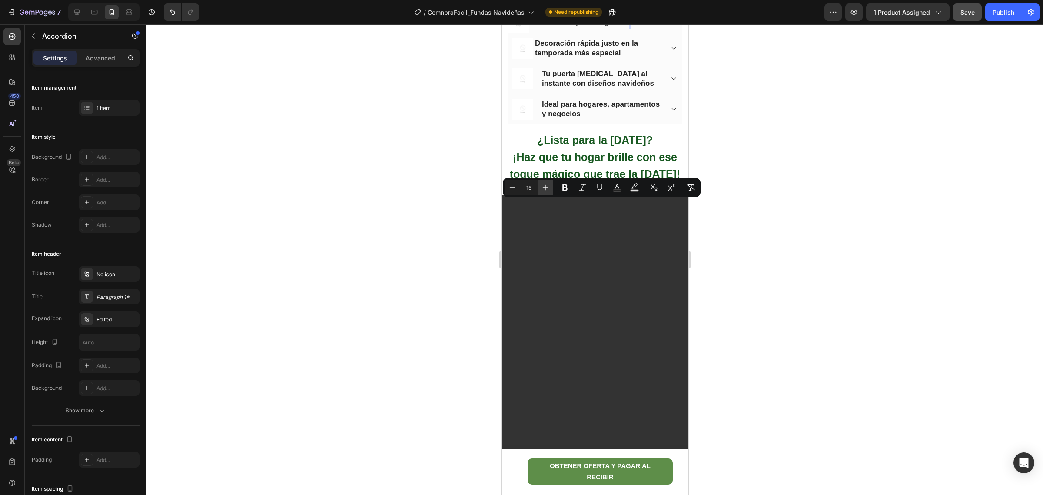
click at [544, 186] on icon "Editor contextual toolbar" at bounding box center [545, 187] width 9 height 9
type input "17"
drag, startPoint x: 161, startPoint y: 211, endPoint x: 785, endPoint y: 270, distance: 627.4
click at [785, 270] on div at bounding box center [594, 259] width 897 height 470
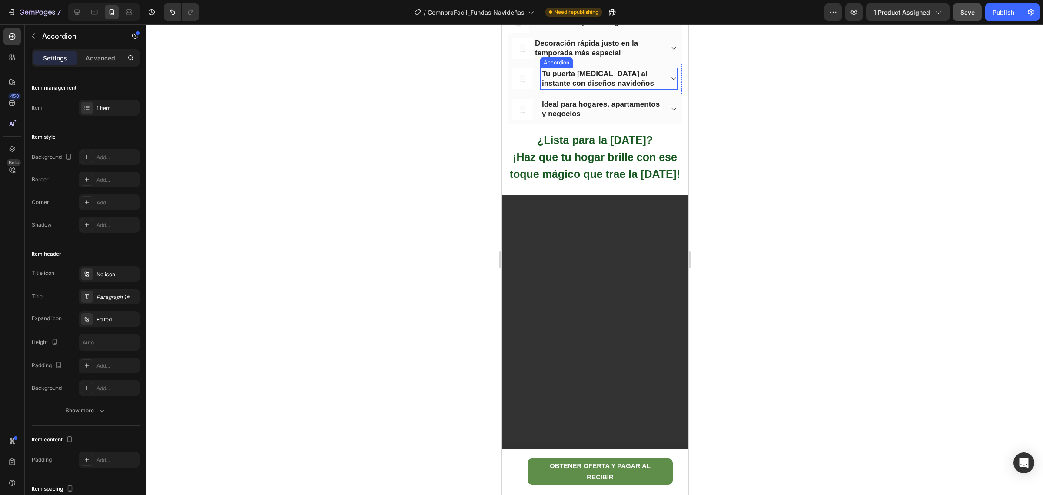
click at [579, 88] on p "Tu puerta [MEDICAL_DATA] al instante con diseños navideños" at bounding box center [602, 78] width 120 height 19
click at [748, 281] on div at bounding box center [594, 259] width 897 height 470
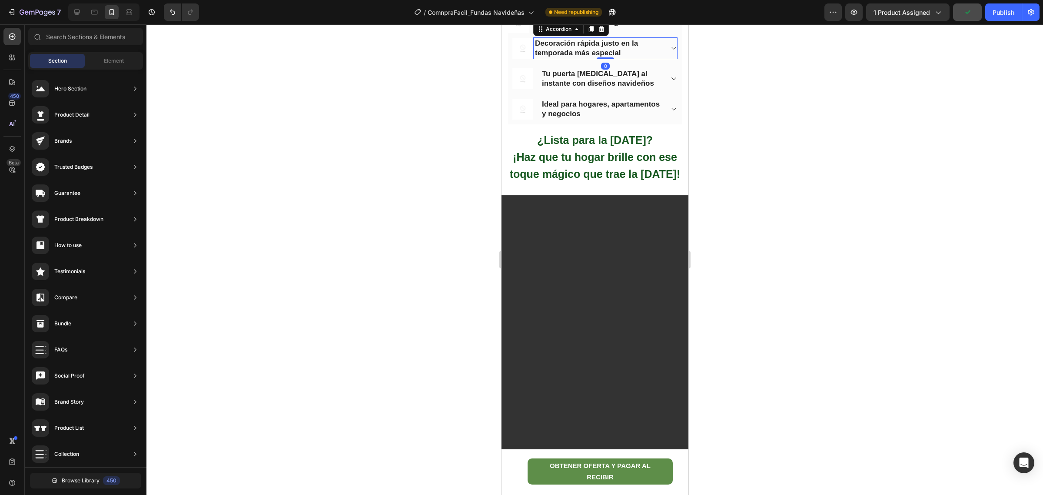
click at [577, 57] on span "Decoración rápida justo en la temporada más especial" at bounding box center [586, 48] width 103 height 18
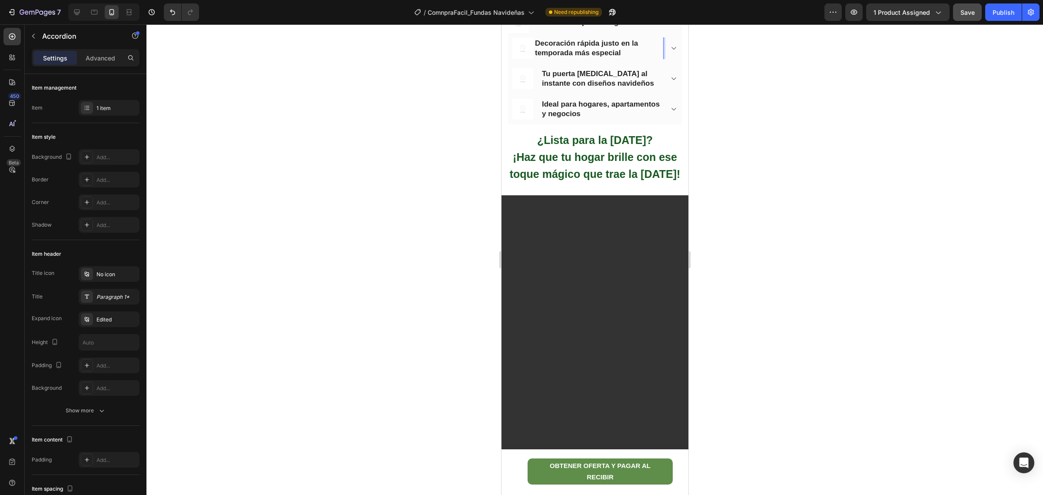
drag, startPoint x: 588, startPoint y: 222, endPoint x: 595, endPoint y: 220, distance: 7.1
click at [971, 15] on span "Save" at bounding box center [968, 12] width 14 height 7
click at [735, 289] on div at bounding box center [594, 259] width 897 height 470
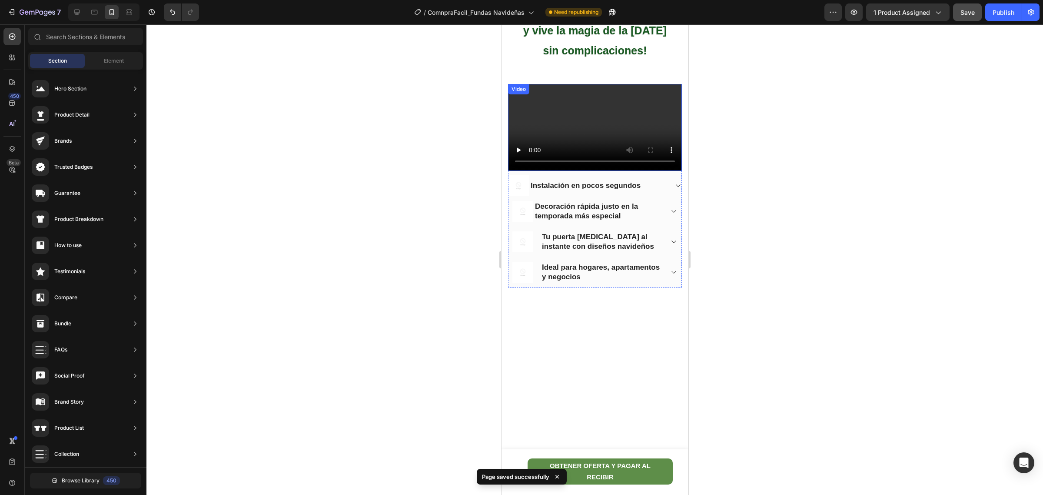
scroll to position [751, 0]
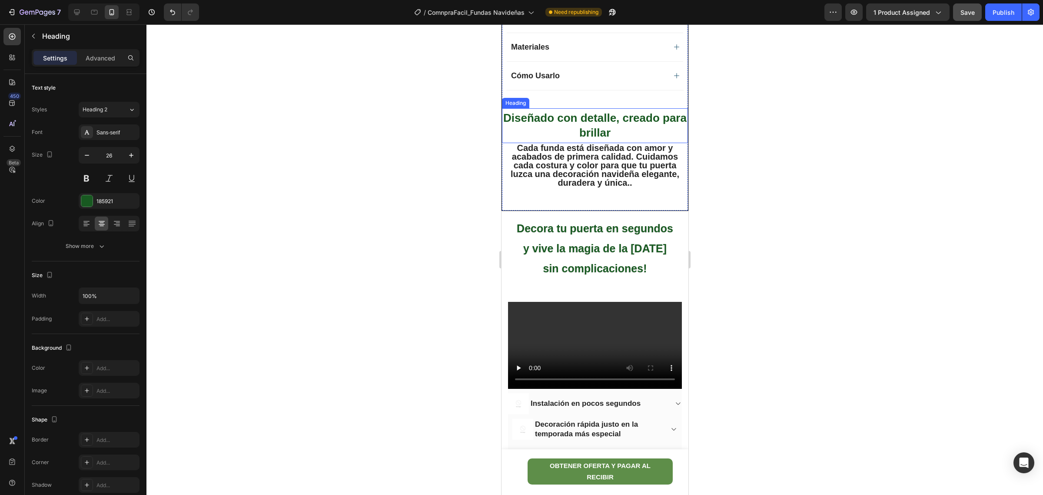
click at [628, 141] on h2 "Diseñado con detalle, creado para brillar" at bounding box center [595, 125] width 186 height 31
click at [621, 154] on strong "Cada funda está diseñada con amor y acabados de primera calidad. Cuidamos cada …" at bounding box center [594, 165] width 169 height 45
click at [591, 153] on strong "Cada funda está diseñada con amor y acabados de primera calidad. Cuidamos cada …" at bounding box center [594, 165] width 169 height 45
click at [604, 144] on strong "Cada funda está diseñada con amor y acabados de primera calidad. Cuidamos cada …" at bounding box center [594, 165] width 169 height 45
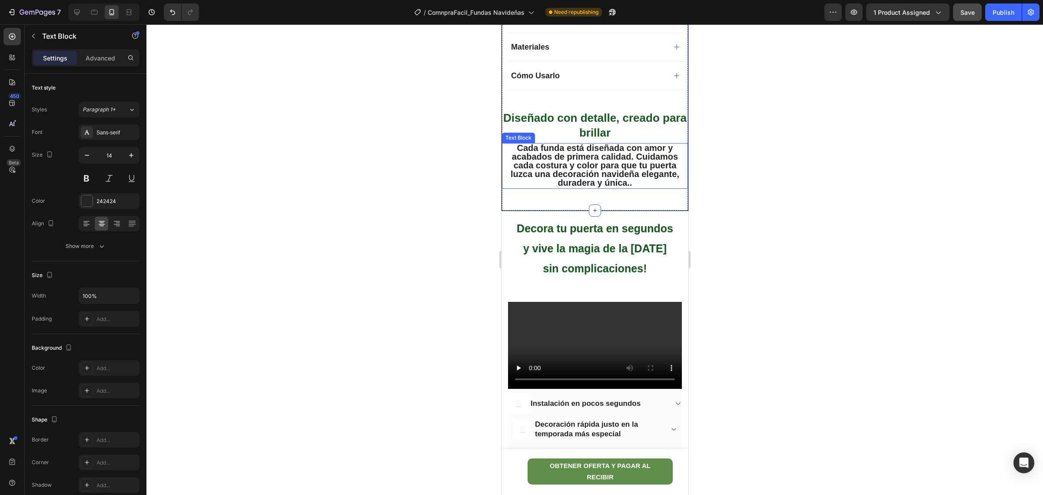
click at [656, 178] on strong "Cada funda está diseñada con amor y acabados de primera calidad. Cuidamos cada …" at bounding box center [594, 165] width 169 height 45
click at [594, 140] on h2 "Diseñado con detalle, creado para brillar" at bounding box center [595, 125] width 186 height 31
click at [592, 150] on div "0" at bounding box center [594, 149] width 9 height 7
click at [591, 151] on div "0" at bounding box center [594, 149] width 9 height 7
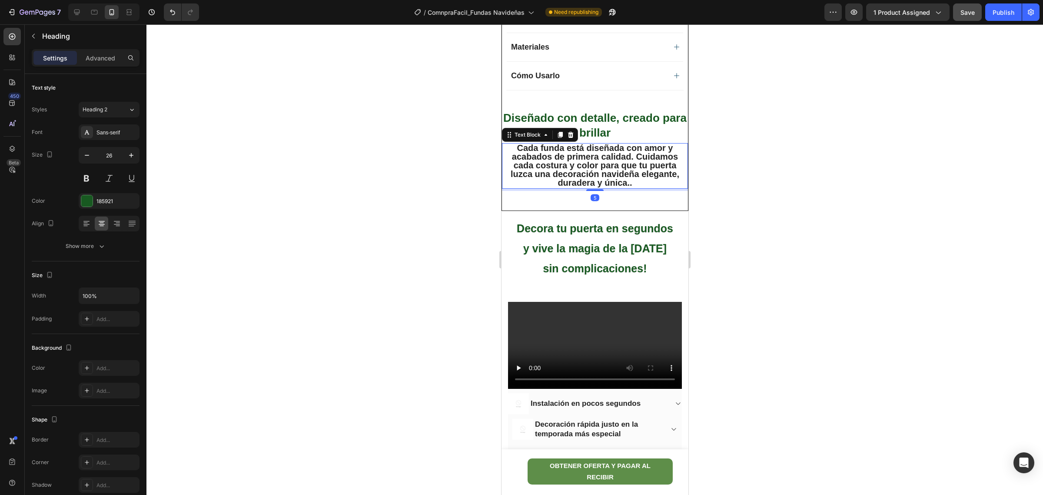
click at [593, 144] on strong "Cada funda está diseñada con amor y acabados de primera calidad. Cuidamos cada …" at bounding box center [594, 165] width 169 height 45
click at [769, 236] on div at bounding box center [594, 259] width 897 height 470
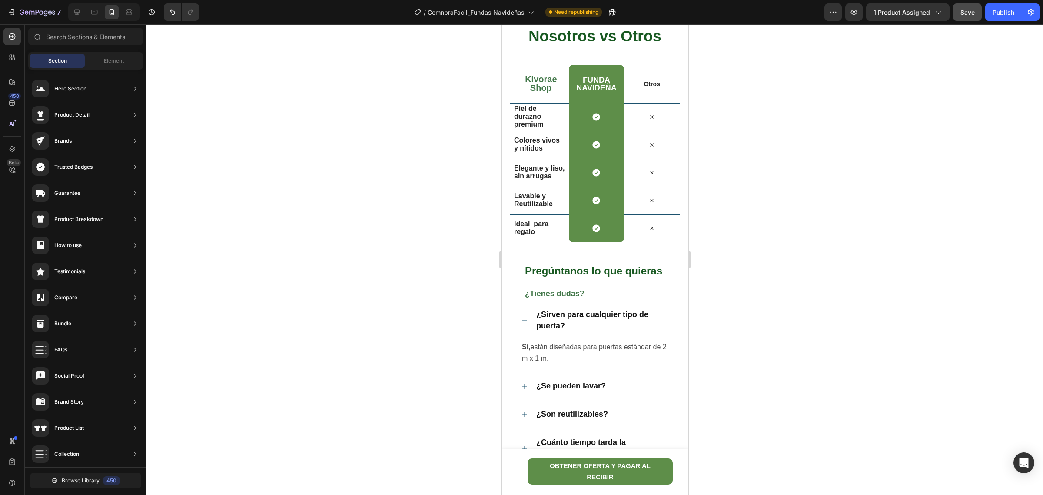
scroll to position [2454, 0]
click at [965, 11] on span "Save" at bounding box center [968, 12] width 14 height 7
click at [1009, 4] on button "Publish" at bounding box center [1003, 11] width 37 height 17
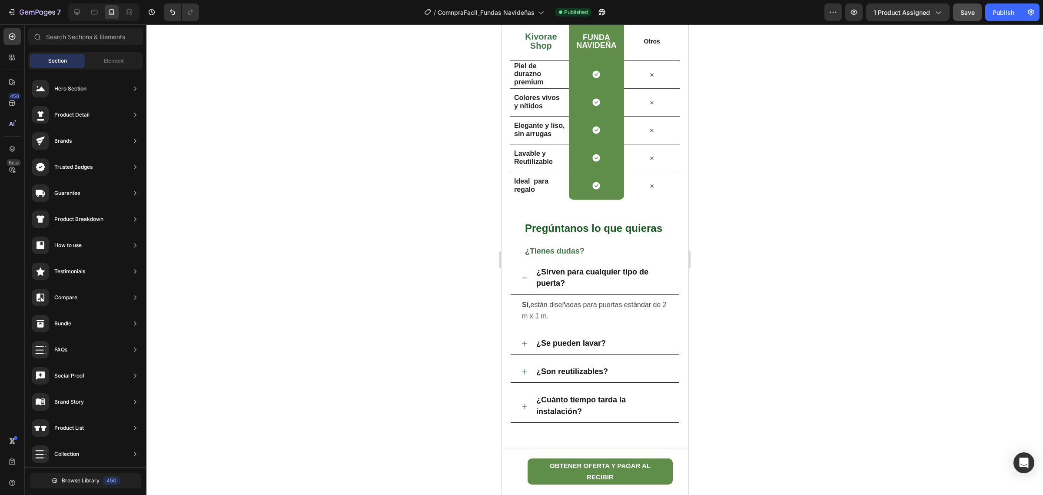
scroll to position [2282, 0]
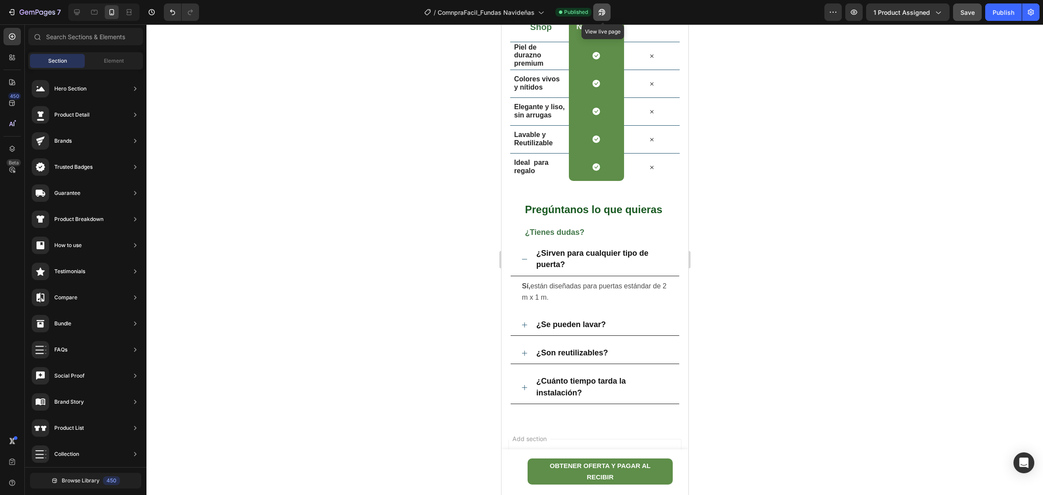
click at [603, 14] on icon "button" at bounding box center [602, 12] width 7 height 7
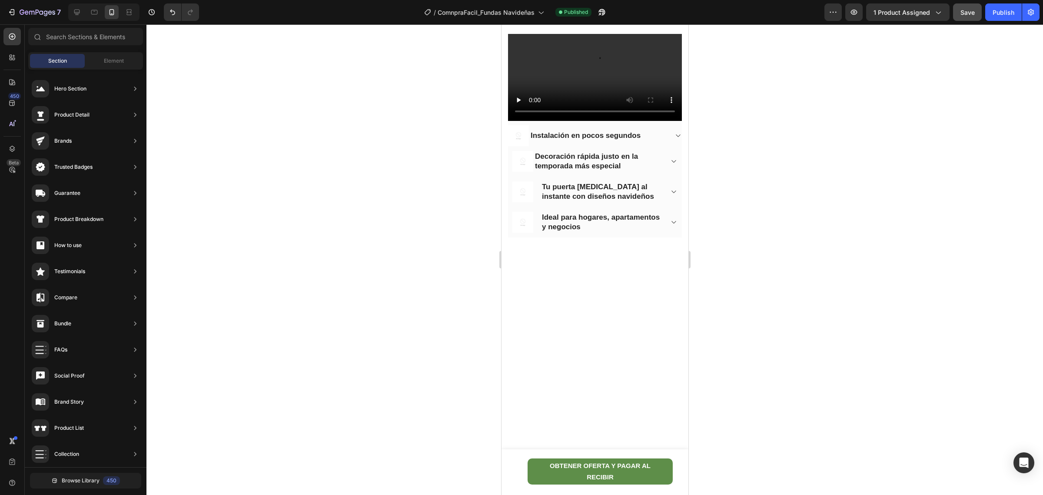
scroll to position [761, 0]
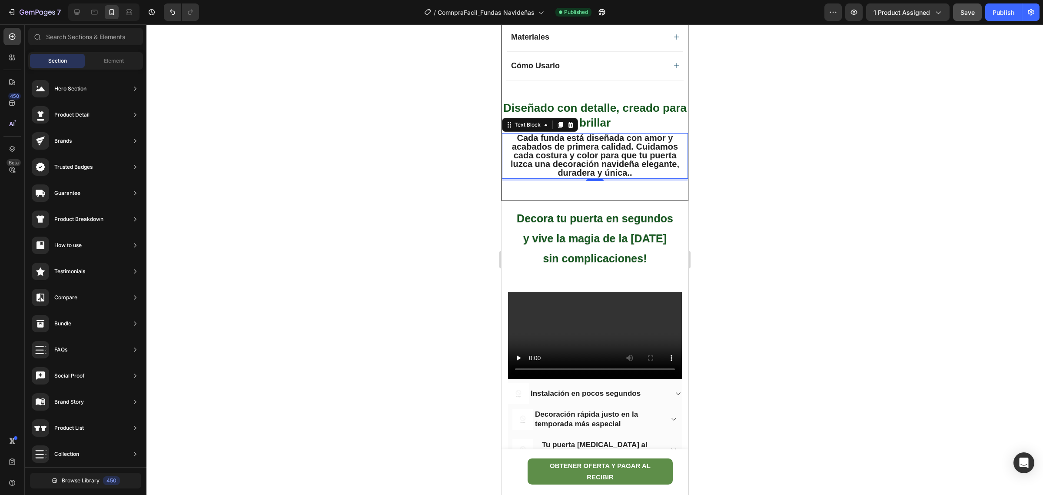
click at [603, 136] on strong "Cada funda está diseñada con amor y acabados de primera calidad. Cuidamos cada …" at bounding box center [594, 155] width 169 height 45
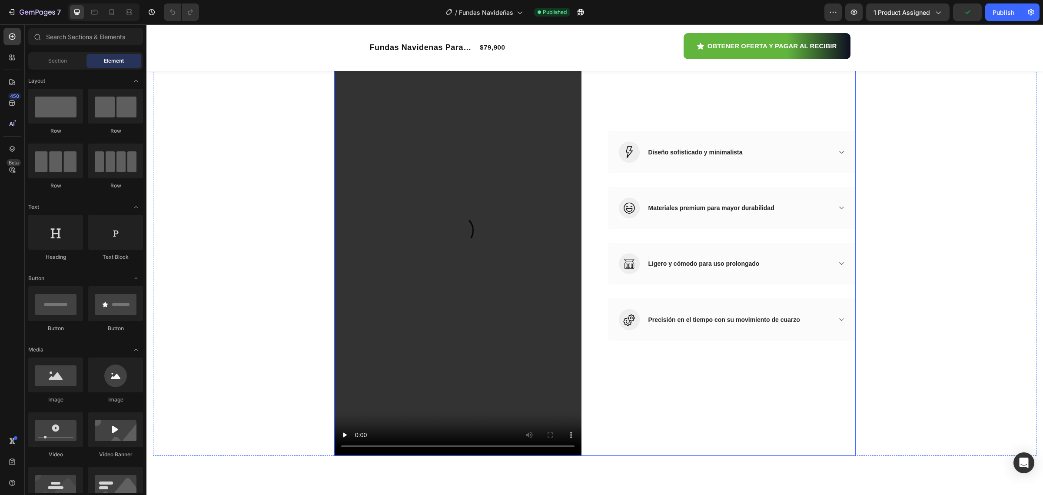
scroll to position [978, 0]
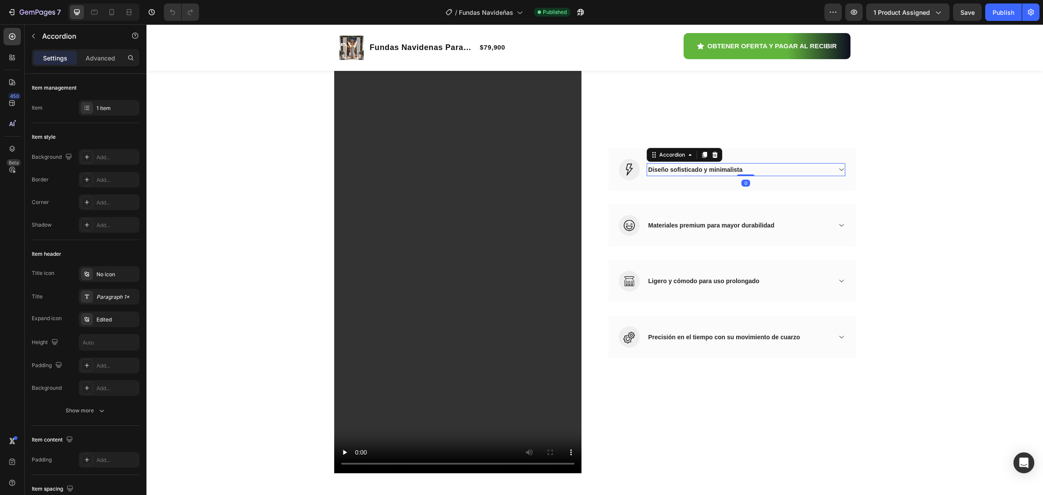
click at [838, 167] on icon at bounding box center [841, 169] width 7 height 7
click at [838, 167] on icon at bounding box center [841, 166] width 7 height 7
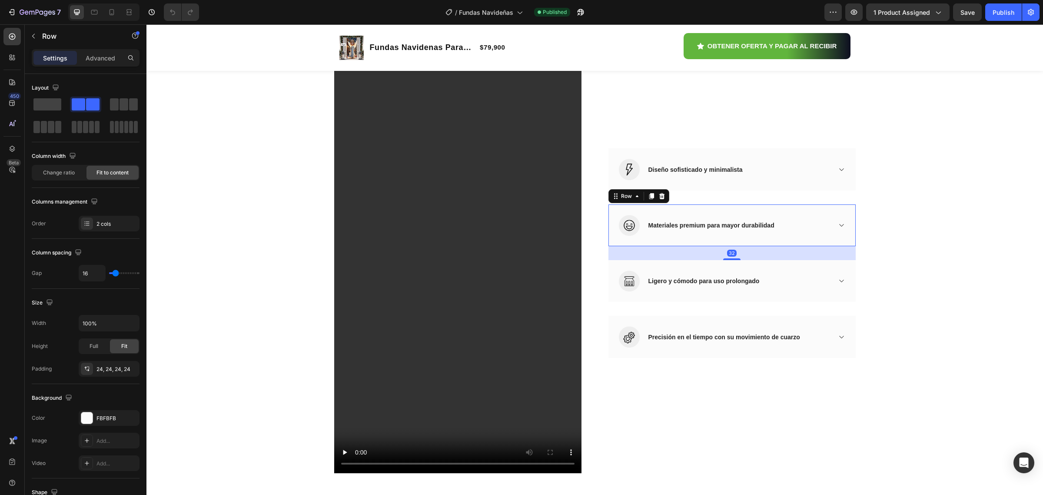
click at [841, 225] on div "Image Materiales premium para mayor durabilidad Accordion Row 32" at bounding box center [732, 225] width 247 height 42
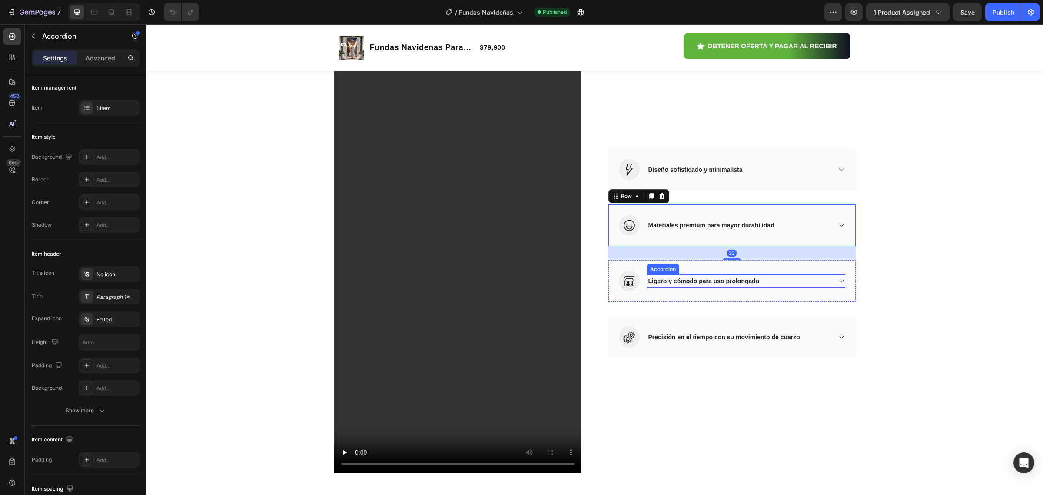
click at [839, 280] on icon at bounding box center [841, 281] width 4 height 3
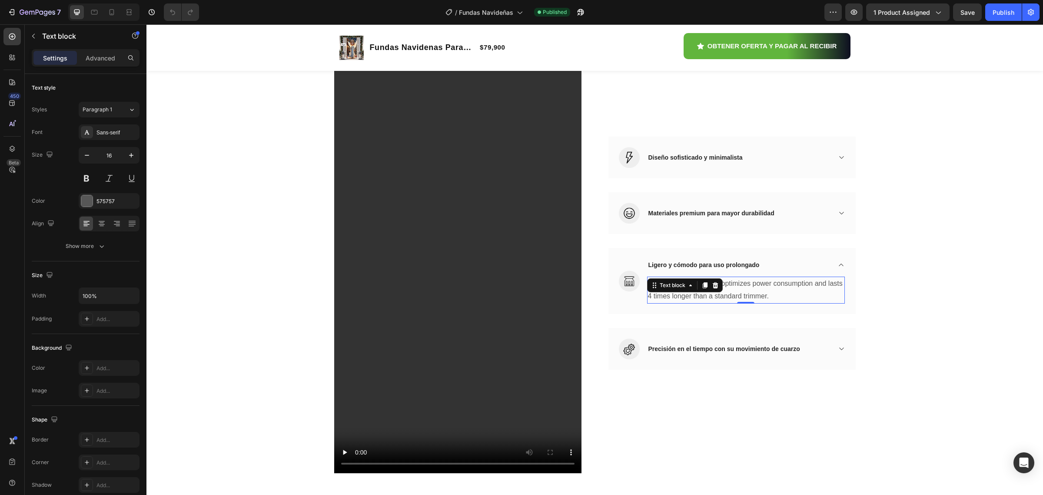
click at [779, 294] on p "Dura power technology optimizes power consumption and lasts 4 times longer than…" at bounding box center [746, 289] width 196 height 25
click at [714, 285] on icon at bounding box center [715, 285] width 7 height 7
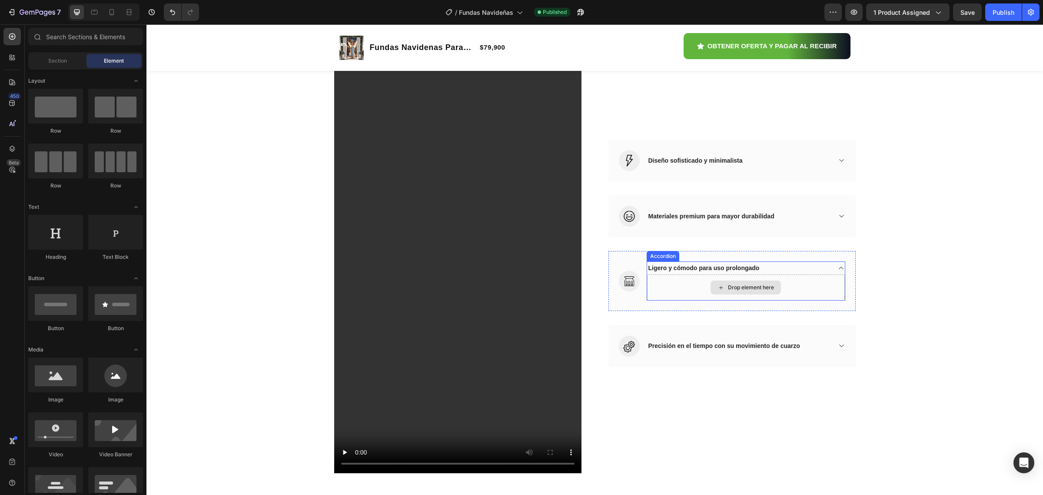
click at [719, 288] on icon at bounding box center [720, 287] width 3 height 3
click at [776, 276] on div "Drop element here" at bounding box center [746, 287] width 198 height 26
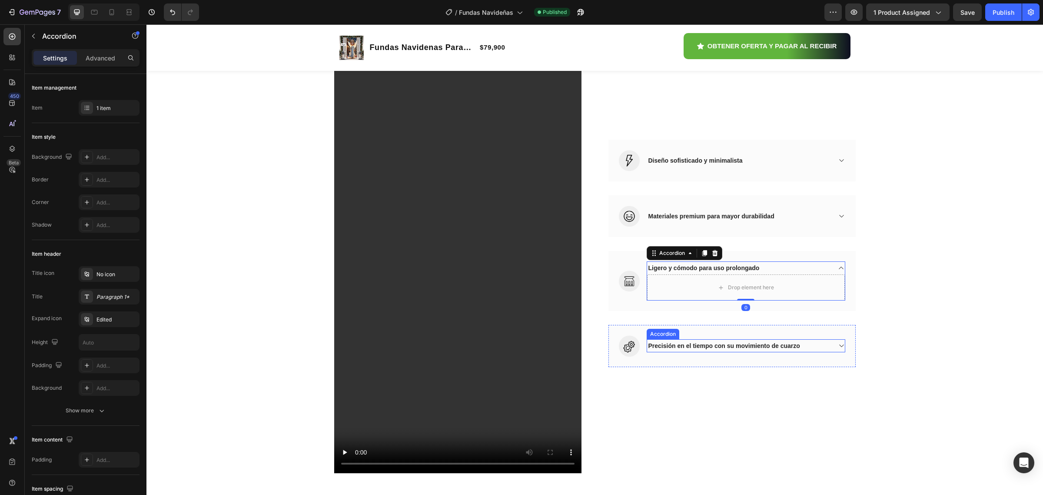
click at [770, 345] on span "Precisión en el tiempo con su movimiento de cuarzo" at bounding box center [725, 345] width 152 height 7
click at [838, 346] on icon at bounding box center [841, 345] width 7 height 7
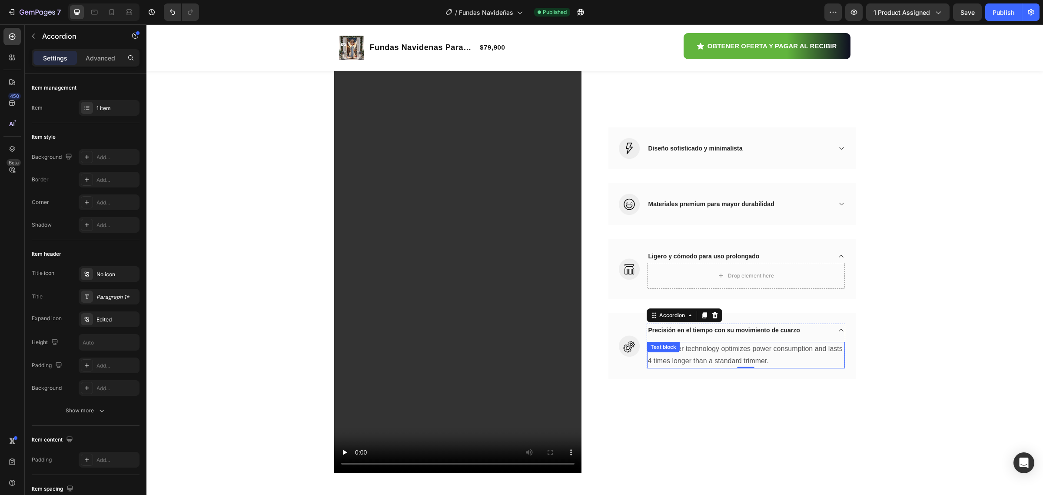
click at [765, 361] on p "Dura power technology optimizes power consumption and lasts 4 times longer than…" at bounding box center [746, 355] width 196 height 25
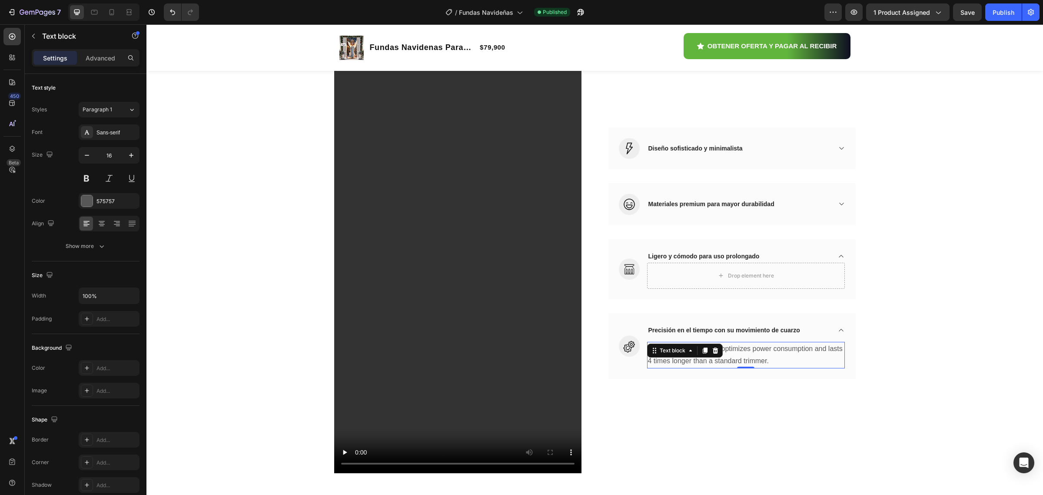
scroll to position [962, 0]
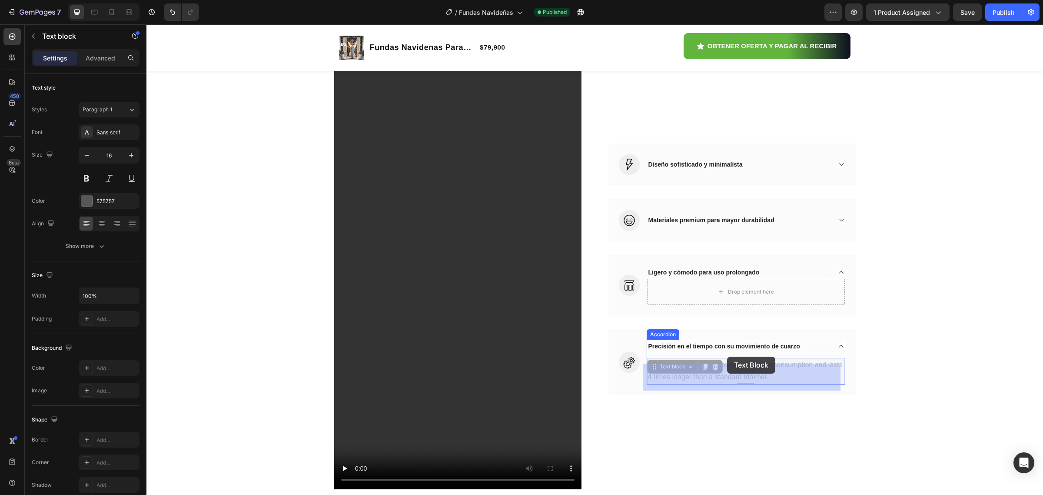
drag, startPoint x: 769, startPoint y: 357, endPoint x: 760, endPoint y: 364, distance: 11.1
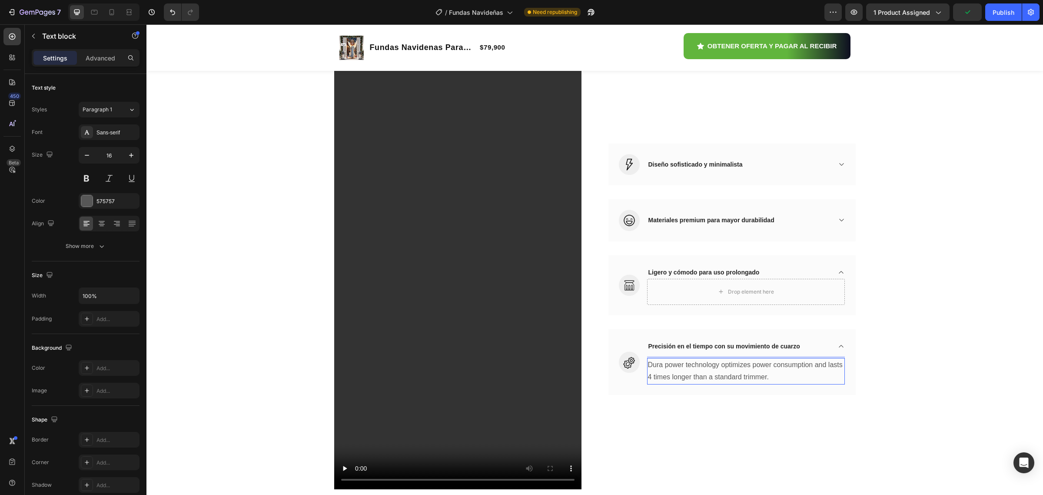
click at [648, 365] on p "Dura power technology optimizes power consumption and lasts 4 times longer than…" at bounding box center [746, 371] width 196 height 25
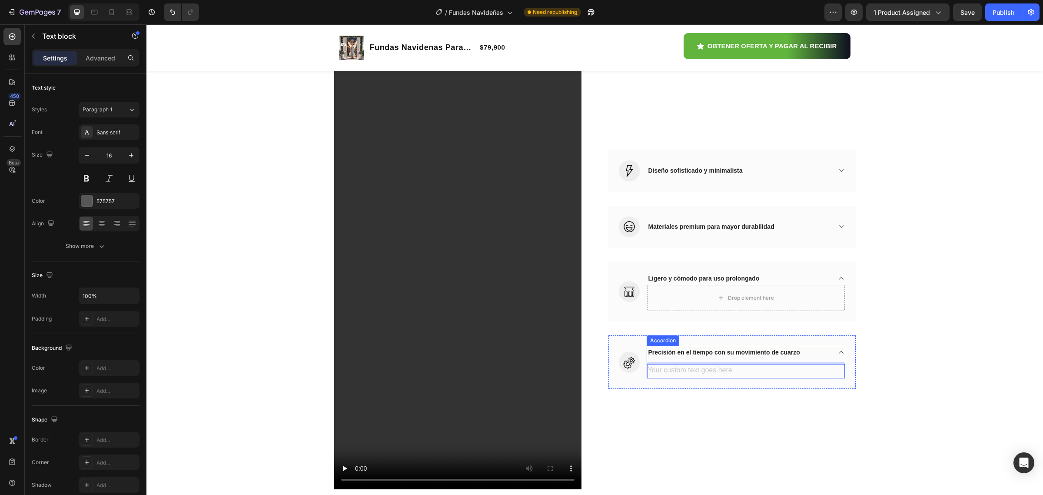
click at [652, 353] on span "Precisión en el tiempo con su movimiento de cuarzo" at bounding box center [725, 352] width 152 height 7
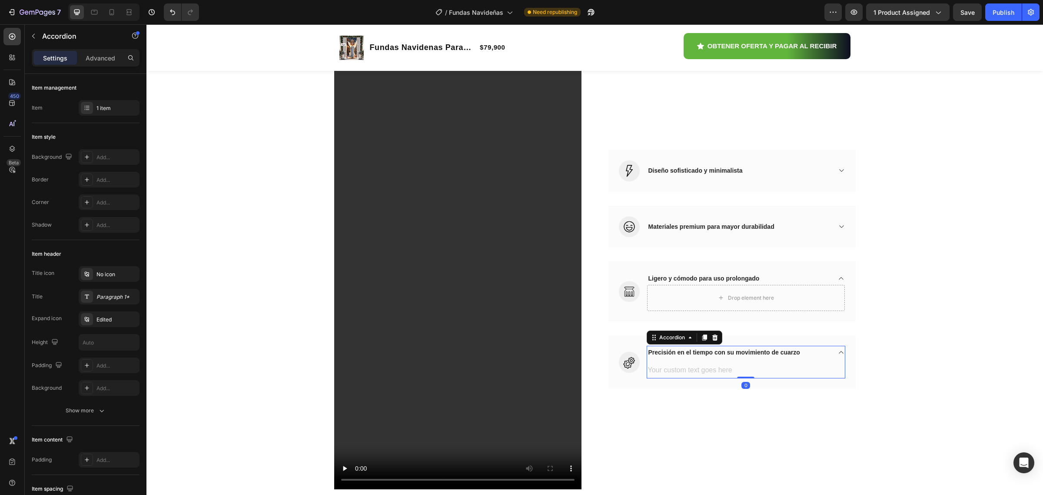
click at [649, 352] on span "Precisión en el tiempo con su movimiento de cuarzo" at bounding box center [725, 352] width 152 height 7
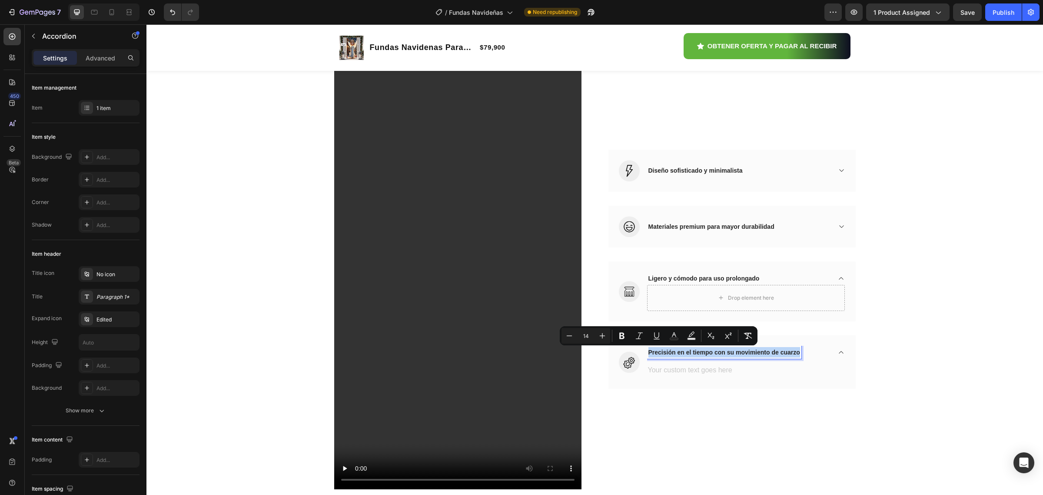
click at [794, 353] on span "Precisión en el tiempo con su movimiento de cuarzo" at bounding box center [725, 352] width 152 height 7
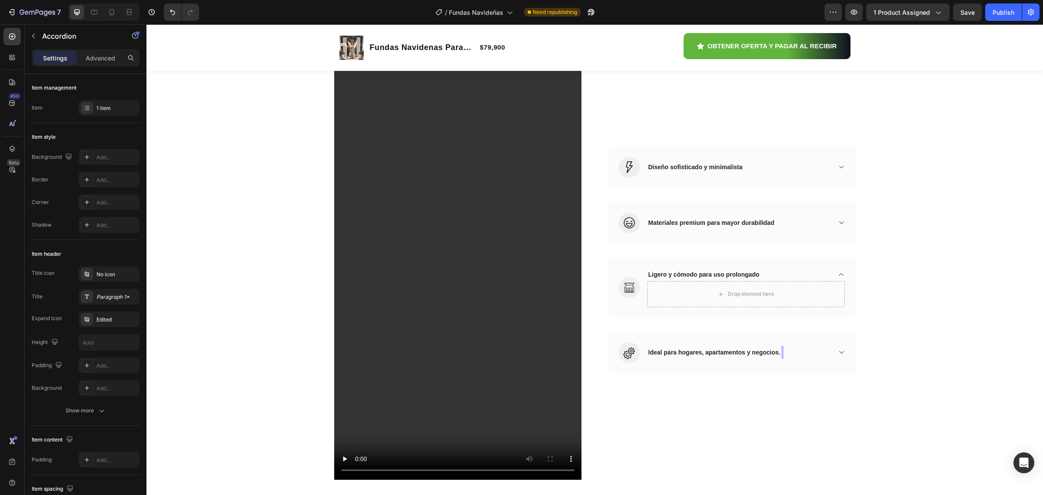
scroll to position [972, 0]
click at [845, 314] on div "Image Ligero y cómodo para uso prolongado Drop element here Accordion Row" at bounding box center [732, 287] width 247 height 60
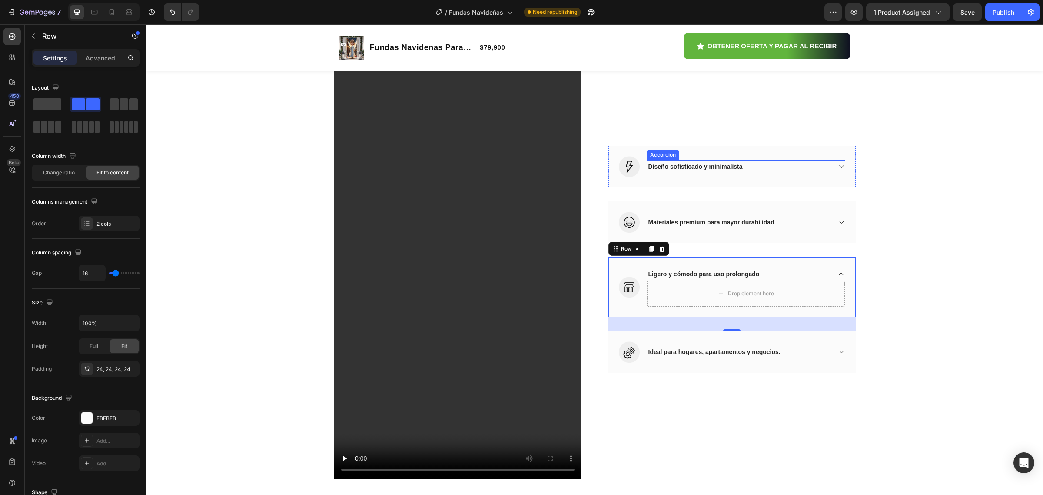
click at [651, 169] on span "Diseño sofisticado y minimalista" at bounding box center [696, 166] width 94 height 7
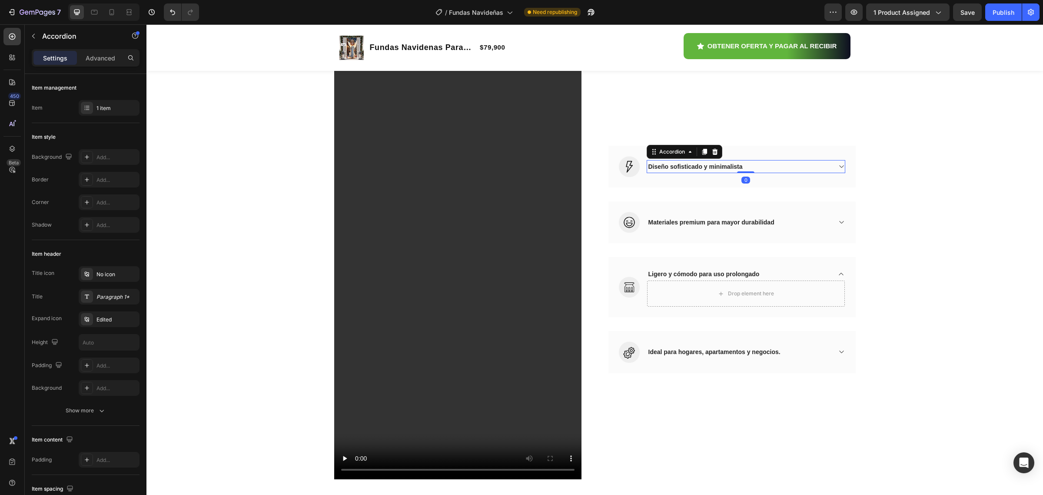
click at [651, 169] on span "Diseño sofisticado y minimalista" at bounding box center [696, 166] width 94 height 7
click at [737, 168] on span "Diseño sofisticado y minimalista" at bounding box center [696, 166] width 94 height 7
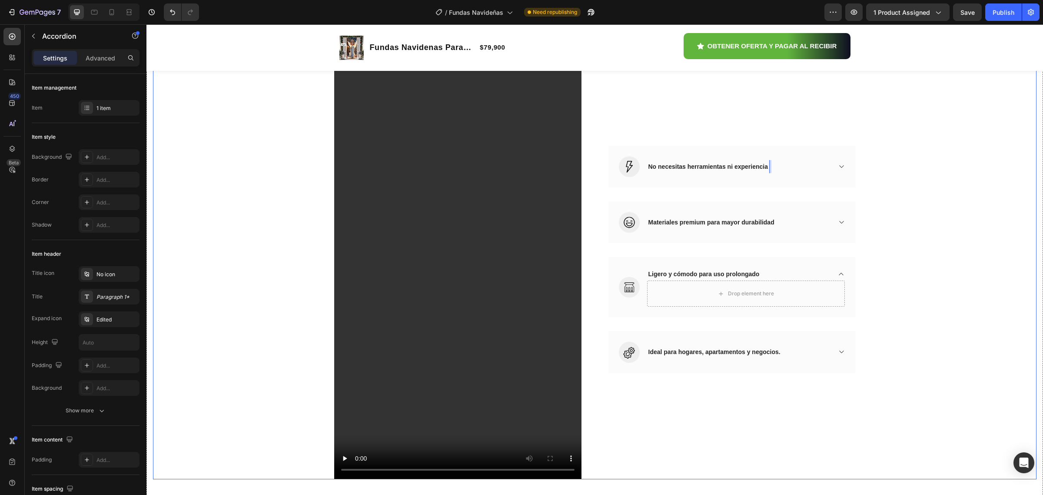
click at [896, 264] on div "Haz que cada visita empiece con una sonrisa navideña! Heading Row Video Image N…" at bounding box center [595, 232] width 884 height 494
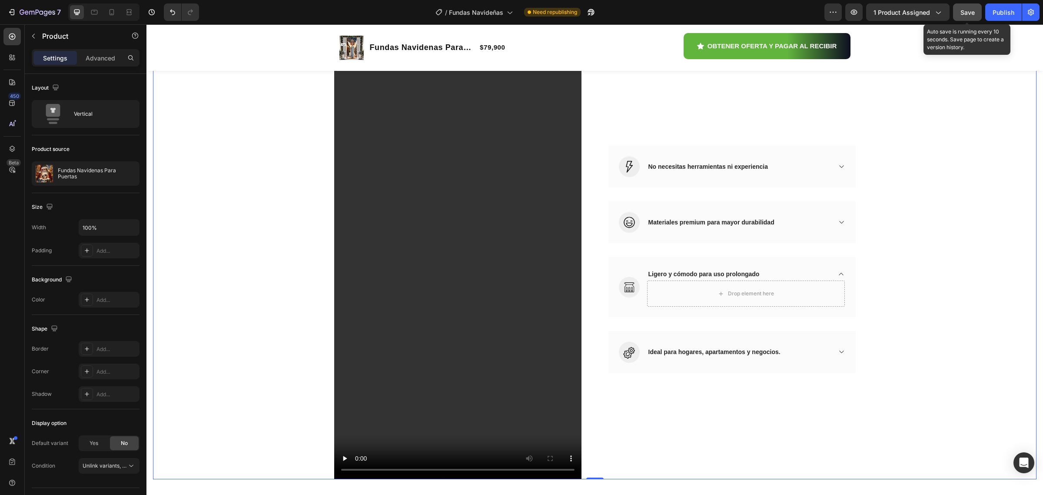
click at [972, 19] on button "Save" at bounding box center [967, 11] width 29 height 17
click at [654, 274] on span "Ligero y cómodo para uso prolongado" at bounding box center [704, 273] width 111 height 7
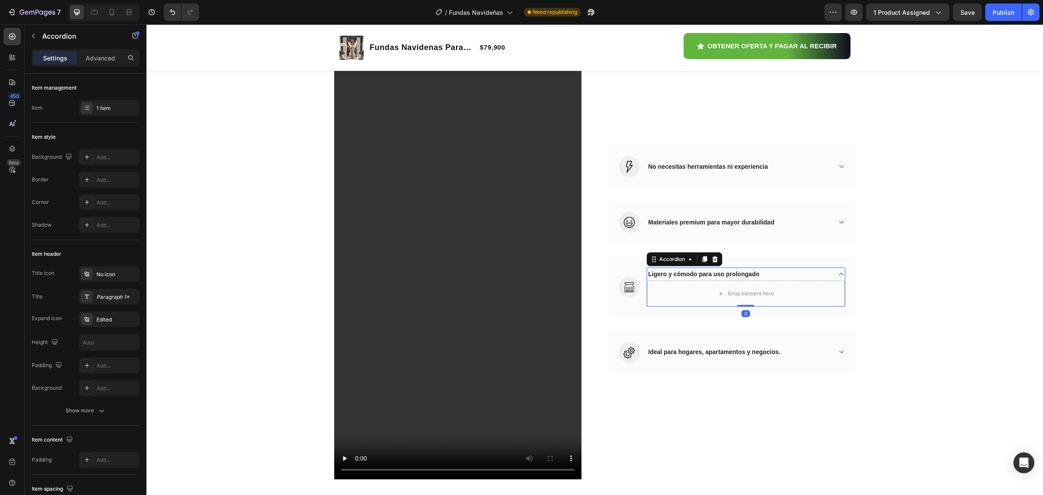
click at [651, 276] on span "Ligero y cómodo para uso prolongado" at bounding box center [704, 273] width 111 height 7
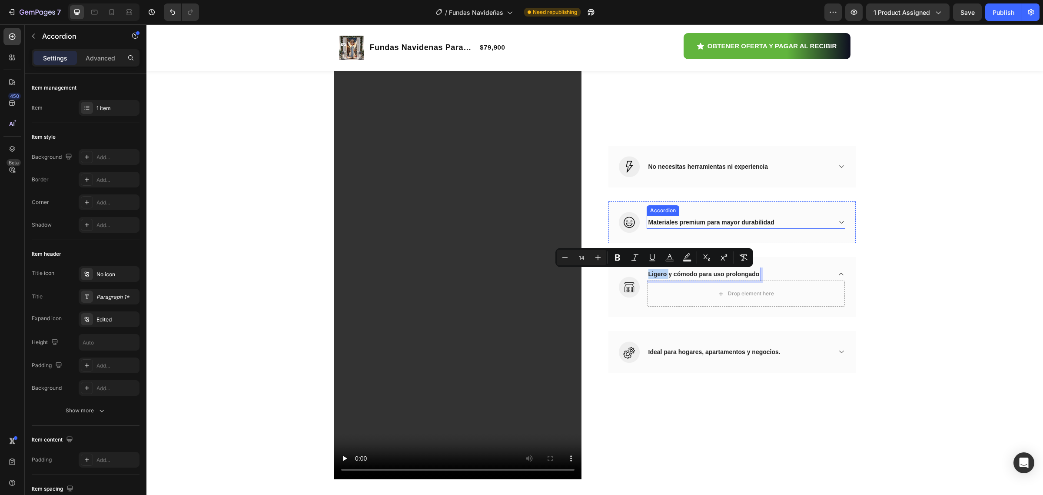
click at [665, 220] on span "Materiales premium para mayor durabilidad" at bounding box center [712, 222] width 126 height 7
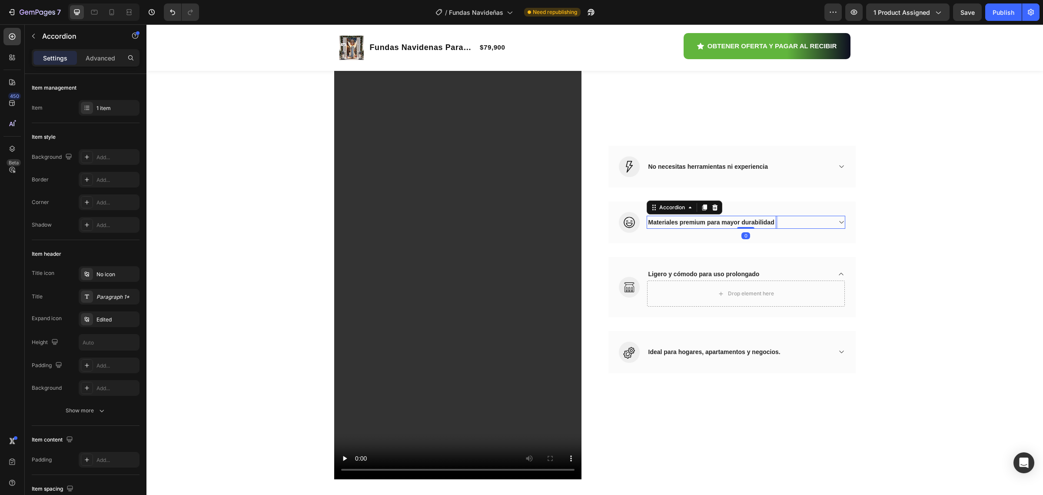
click at [650, 223] on span "Materiales premium para mayor durabilidad" at bounding box center [712, 222] width 126 height 7
click at [649, 222] on span "Materiales premium para mayor durabilidad" at bounding box center [712, 222] width 126 height 7
click at [769, 220] on span "Materiales premium para mayor durabilidad" at bounding box center [712, 222] width 126 height 7
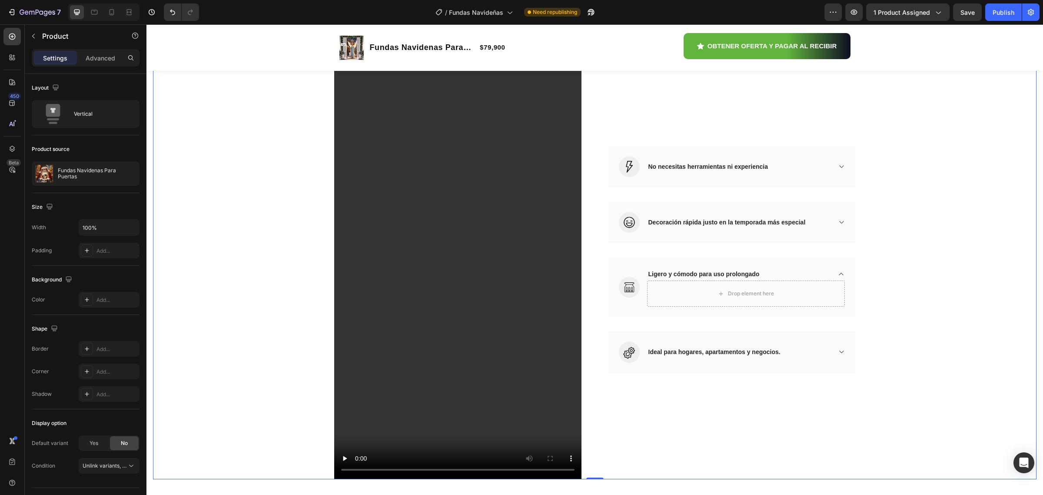
click at [873, 248] on div "Haz que cada visita empiece con una sonrisa navideña! Heading Row Video Image N…" at bounding box center [595, 232] width 884 height 494
click at [922, 271] on div "Haz que cada visita empiece con una sonrisa navideña! Heading Row Video Image N…" at bounding box center [595, 232] width 884 height 494
click at [652, 272] on span "Ligero y cómodo para uso prolongado" at bounding box center [704, 273] width 111 height 7
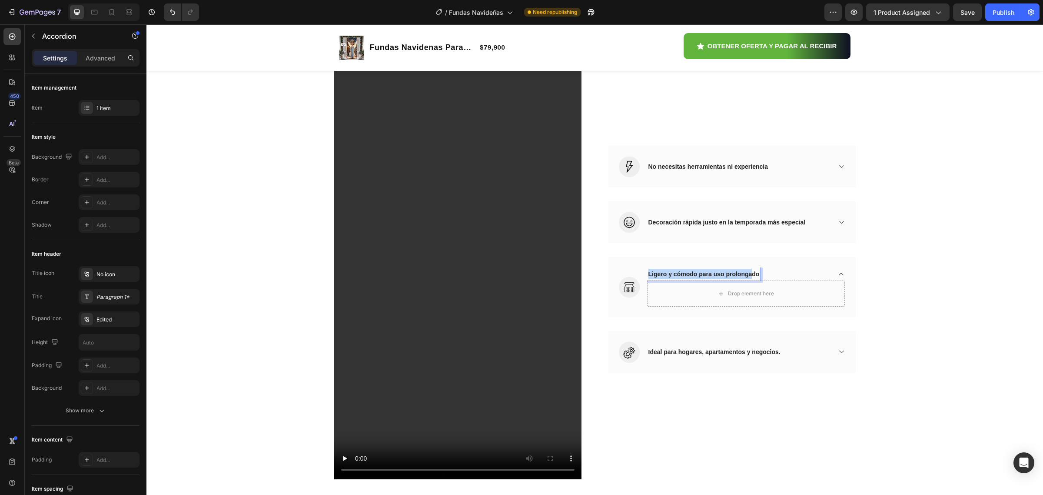
click at [750, 274] on span "Ligero y cómodo para uso prolongado" at bounding box center [704, 273] width 111 height 7
click at [755, 274] on span "Ligero y cómodo para uso prolongado" at bounding box center [704, 273] width 111 height 7
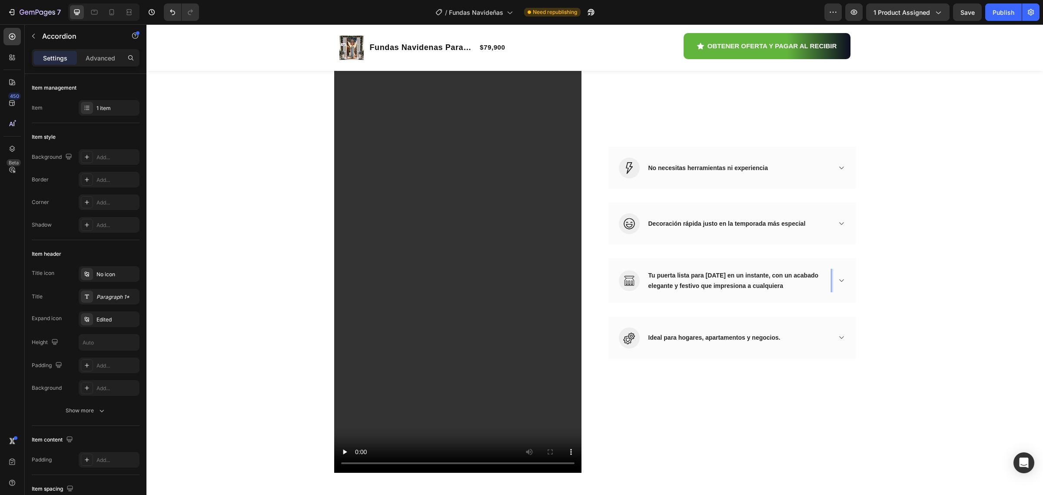
scroll to position [979, 0]
click at [758, 292] on div "Tu puerta lista para Navidad en un instante, con un acabado elegante y festivo …" at bounding box center [739, 279] width 184 height 23
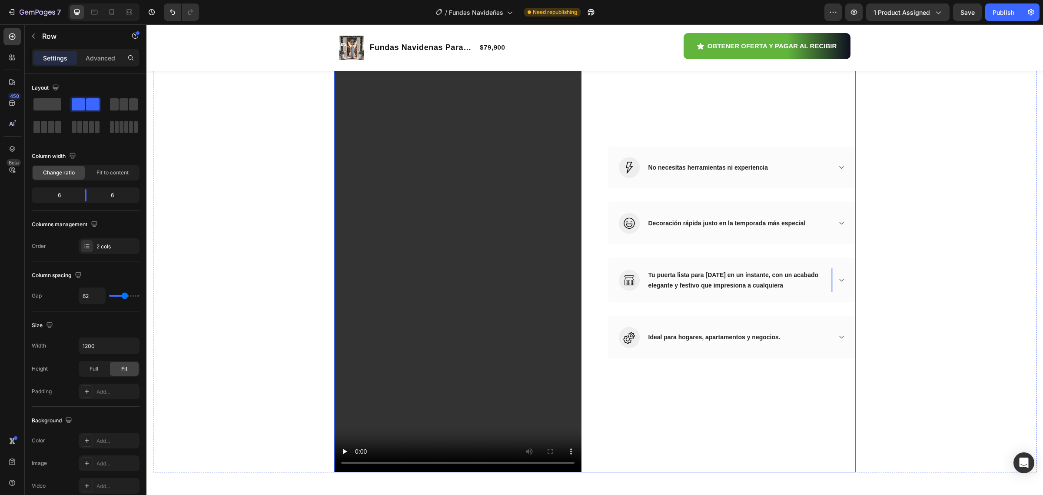
click at [799, 307] on div "Image No necesitas herramientas ni experiencia Accordion Row Image Decoración r…" at bounding box center [732, 252] width 247 height 440
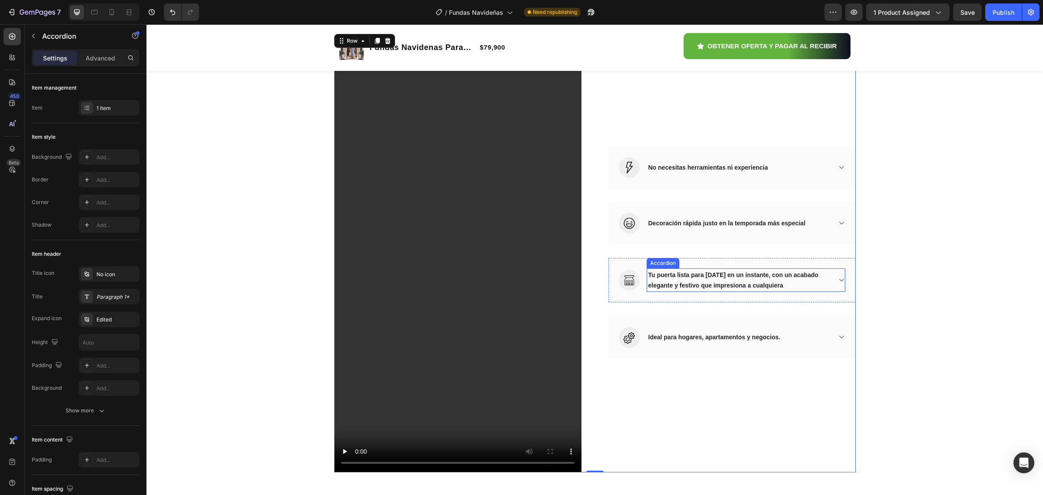
click at [839, 283] on div "Tu puerta lista para Navidad en un instante, con un acabado elegante y festivo …" at bounding box center [746, 279] width 198 height 23
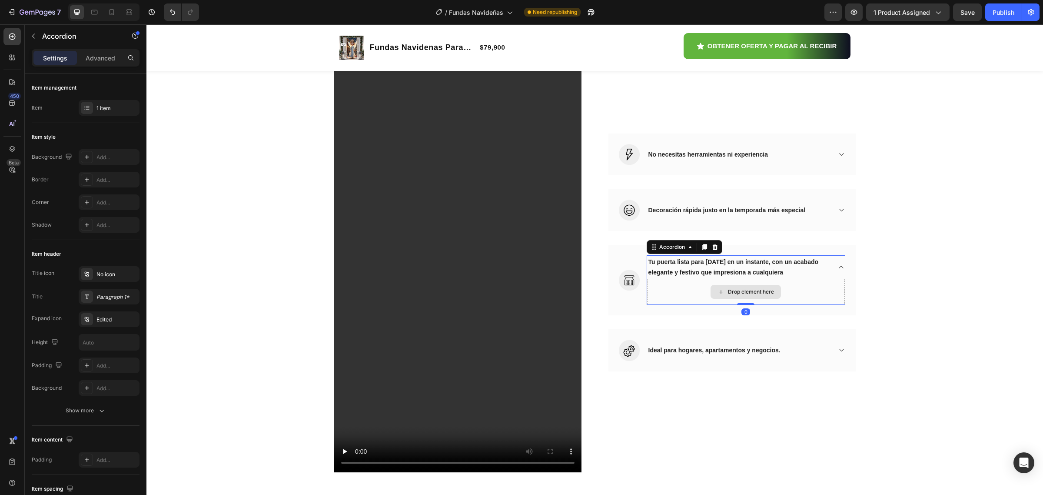
click at [809, 283] on div "Drop element here" at bounding box center [746, 292] width 198 height 26
click at [765, 280] on div "Drop element here" at bounding box center [746, 292] width 198 height 26
click at [712, 281] on div "Drop element here" at bounding box center [746, 292] width 198 height 26
click at [727, 151] on span "No necesitas herramientas ni experiencia" at bounding box center [709, 154] width 120 height 7
click at [730, 148] on div "No necesitas herramientas ni experiencia" at bounding box center [708, 154] width 122 height 13
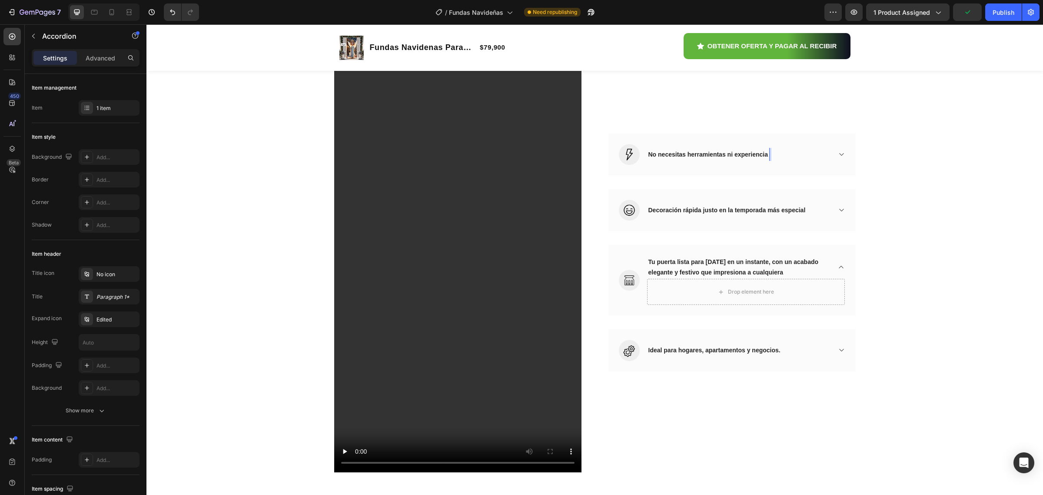
click at [676, 149] on p "No necesitas herramientas ni experiencia" at bounding box center [709, 154] width 120 height 10
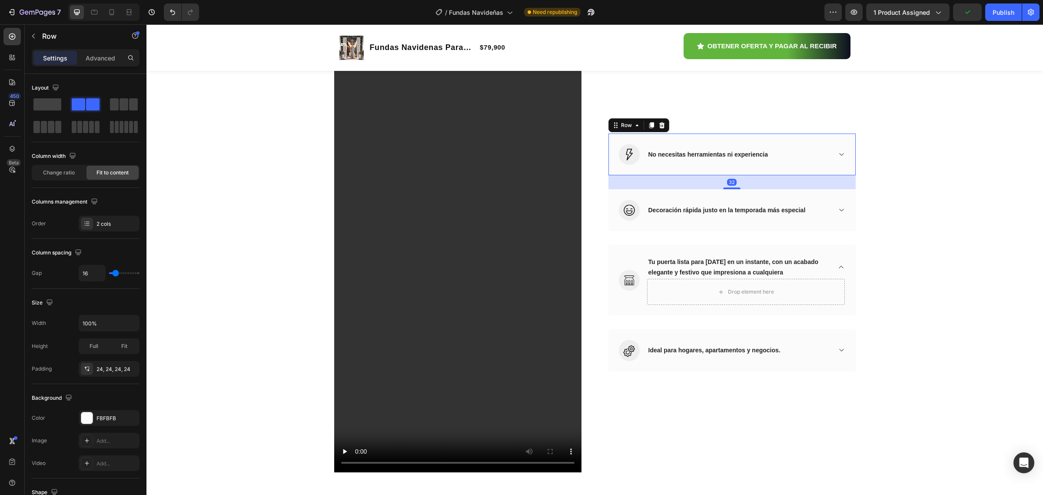
click at [689, 137] on div "Image No necesitas herramientas ni experiencia Accordion Row 32" at bounding box center [732, 154] width 247 height 42
click at [695, 151] on span "No necesitas herramientas ni experiencia" at bounding box center [709, 154] width 120 height 7
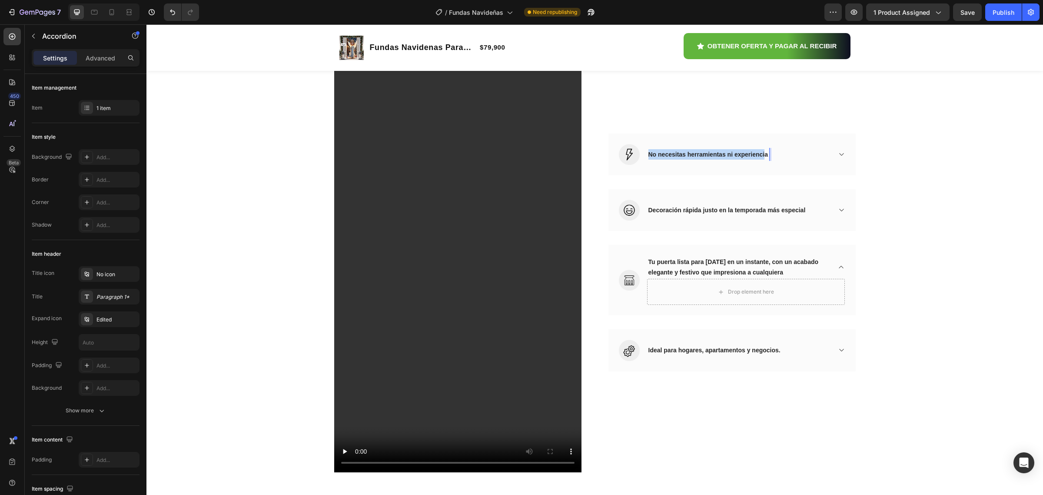
click at [761, 151] on span "No necesitas herramientas ni experiencia" at bounding box center [709, 154] width 120 height 7
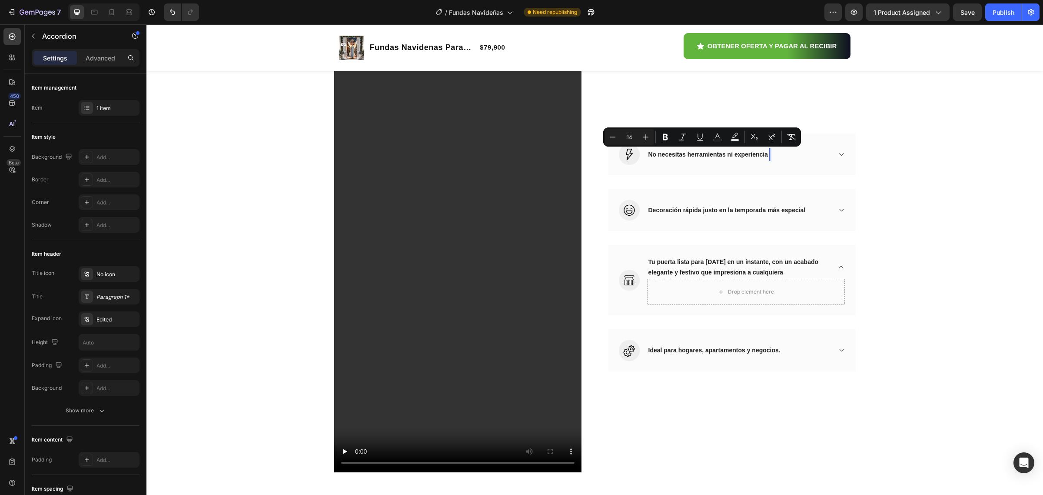
click at [765, 153] on div "No necesitas herramientas ni experiencia" at bounding box center [708, 154] width 122 height 13
drag, startPoint x: 765, startPoint y: 153, endPoint x: 645, endPoint y: 151, distance: 120.4
click at [647, 151] on div "No necesitas herramientas ni experiencia" at bounding box center [708, 154] width 122 height 13
click at [647, 136] on icon "Editor contextual toolbar" at bounding box center [647, 137] width 9 height 9
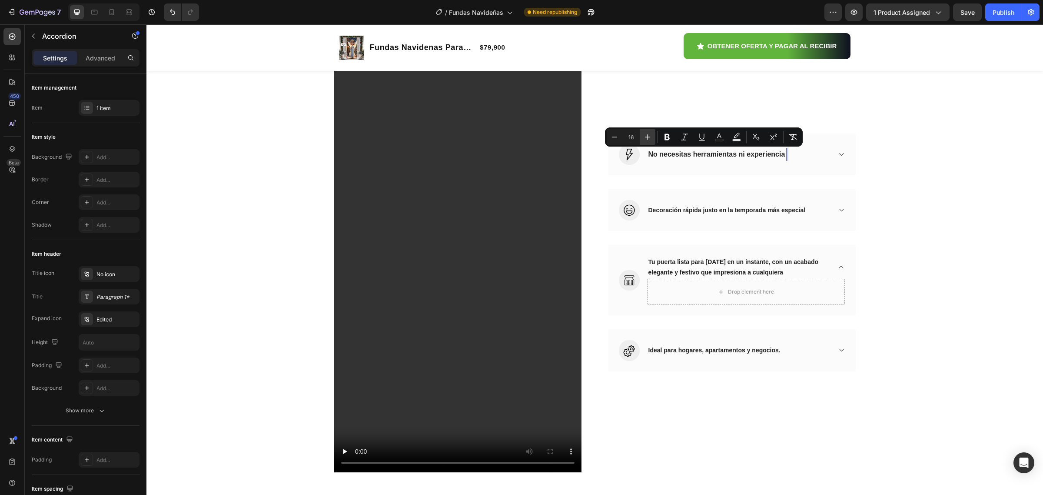
click at [647, 136] on icon "Editor contextual toolbar" at bounding box center [647, 137] width 9 height 9
type input "17"
click at [666, 136] on icon "Editor contextual toolbar" at bounding box center [667, 137] width 9 height 9
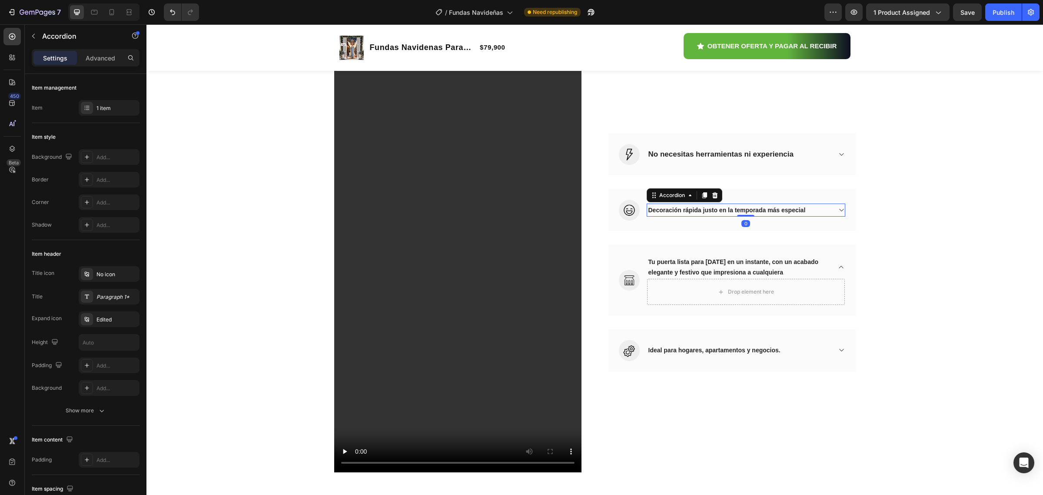
click at [649, 209] on span "Decoración rápida justo en la temporada más especial" at bounding box center [727, 209] width 157 height 7
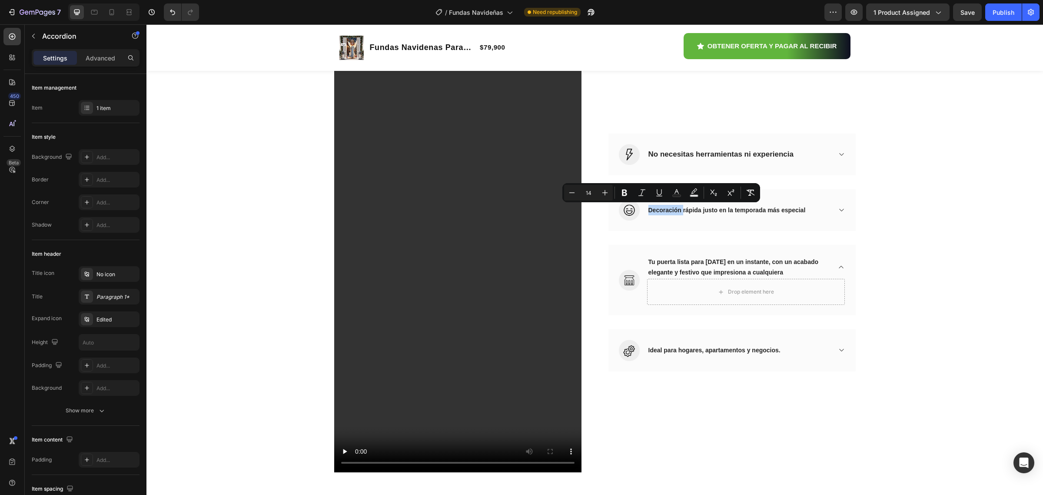
click at [804, 211] on div "Decoración rápida justo en la temporada más especial" at bounding box center [739, 209] width 184 height 13
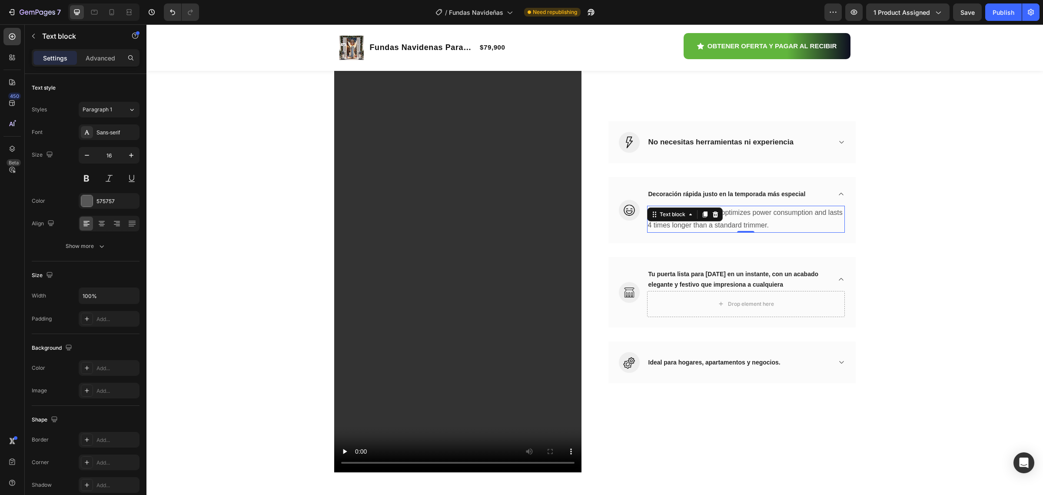
click at [773, 228] on p "Dura power technology optimizes power consumption and lasts 4 times longer than…" at bounding box center [746, 218] width 196 height 25
click at [765, 224] on p "Dura power technology optimizes power consumption and lasts 4 times longer than…" at bounding box center [746, 218] width 196 height 25
click at [648, 212] on p "Dura power technology optimizes power consumption and lasts 4 times longer than…" at bounding box center [746, 218] width 196 height 25
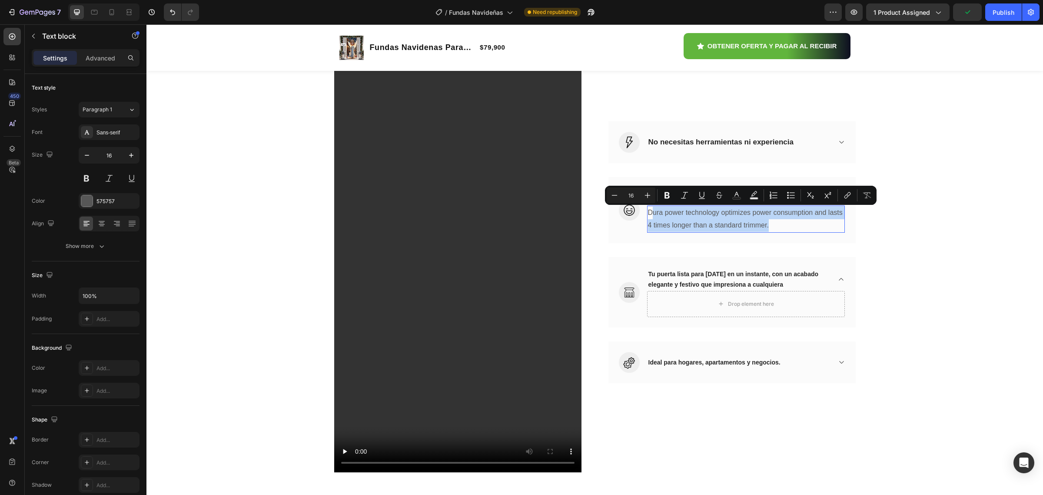
drag, startPoint x: 646, startPoint y: 212, endPoint x: 792, endPoint y: 223, distance: 146.5
click at [789, 224] on p "Dura power technology optimizes power consumption and lasts 4 times longer than…" at bounding box center [746, 218] width 196 height 25
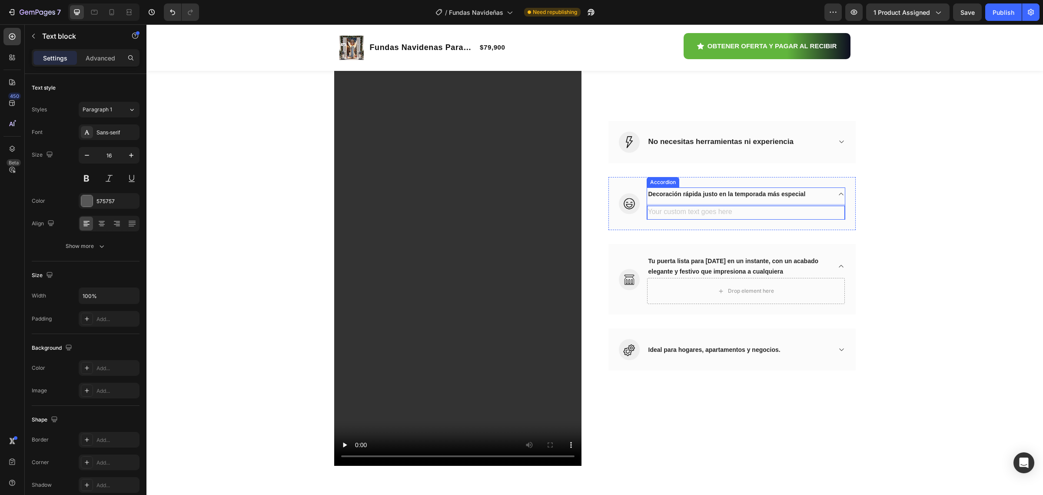
click at [649, 193] on span "Decoración rápida justo en la temporada más especial" at bounding box center [727, 193] width 157 height 7
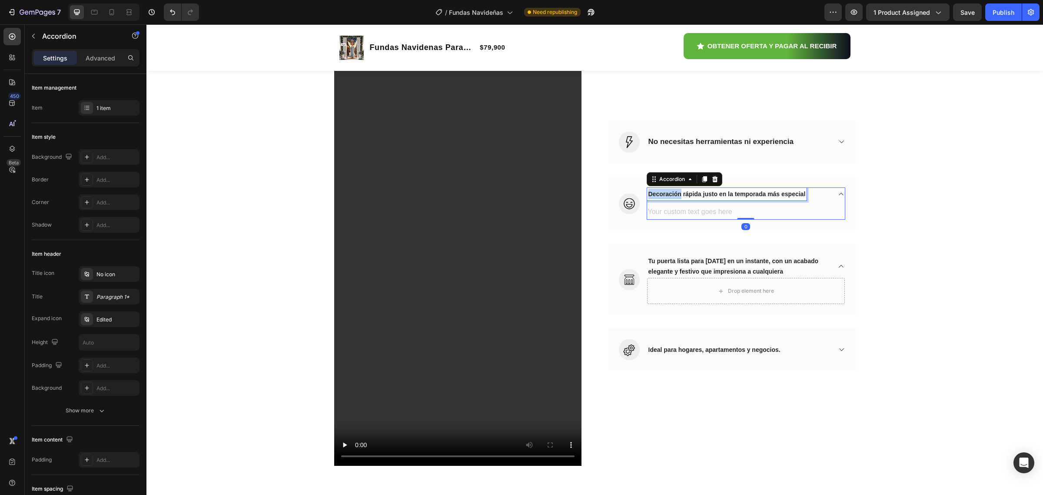
click at [649, 193] on span "Decoración rápida justo en la temporada más especial" at bounding box center [727, 193] width 157 height 7
click at [801, 194] on span "Decoración rápida justo en la temporada más especial" at bounding box center [727, 193] width 157 height 7
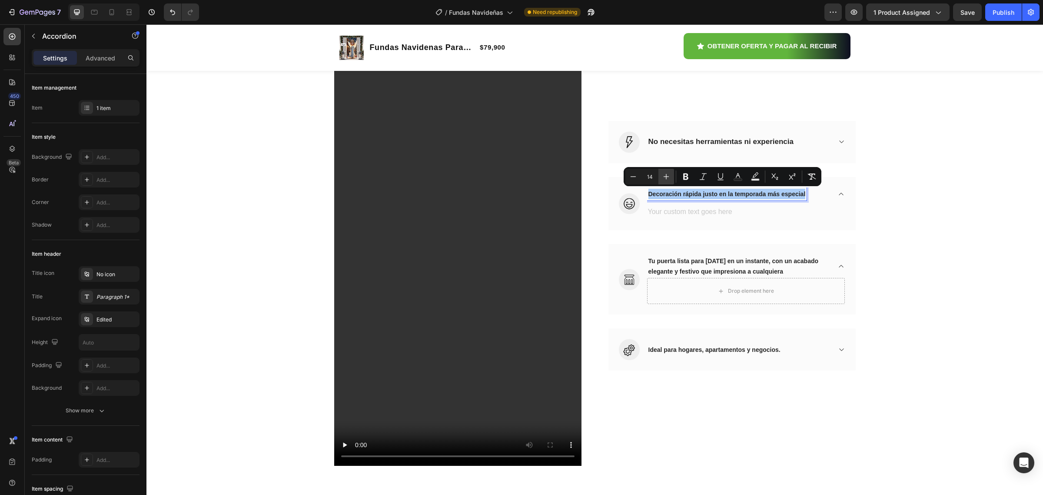
click at [663, 180] on icon "Editor contextual toolbar" at bounding box center [666, 176] width 9 height 9
click at [663, 179] on icon "Editor contextual toolbar" at bounding box center [666, 176] width 9 height 9
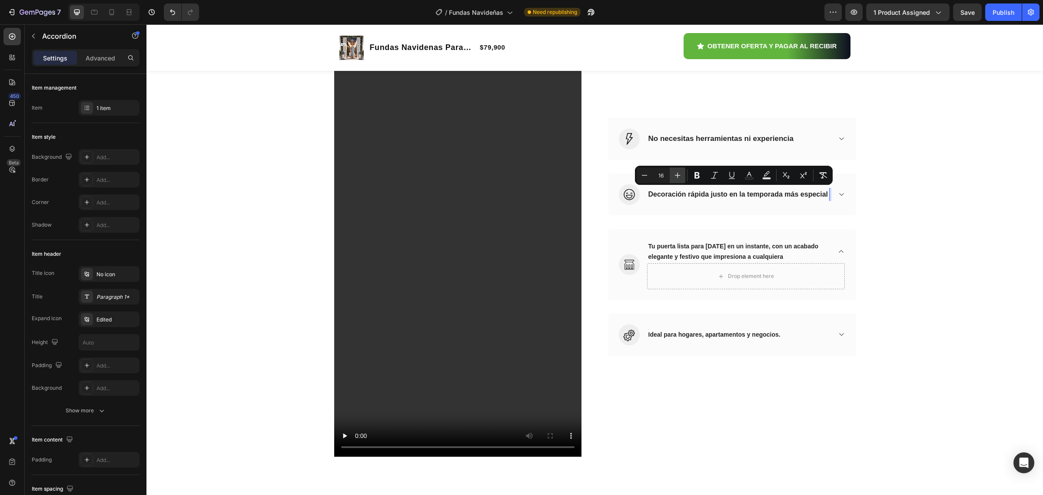
scroll to position [995, 0]
click at [679, 177] on icon "Editor contextual toolbar" at bounding box center [677, 175] width 9 height 9
type input "17"
click at [655, 244] on span "Tu puerta lista para Navidad en un instante, con un acabado elegante y festivo …" at bounding box center [734, 251] width 170 height 17
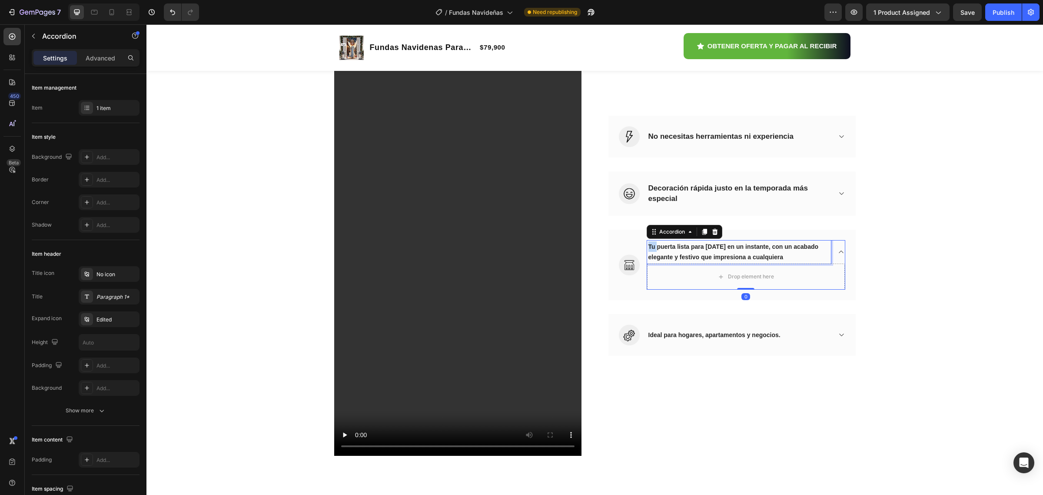
click at [649, 248] on span "Tu puerta lista para Navidad en un instante, con un acabado elegante y festivo …" at bounding box center [734, 251] width 170 height 17
click at [788, 257] on p "Tu puerta lista para Navidad en un instante, con un acabado elegante y festivo …" at bounding box center [739, 251] width 181 height 21
click at [672, 229] on icon "Editor contextual toolbar" at bounding box center [674, 230] width 9 height 9
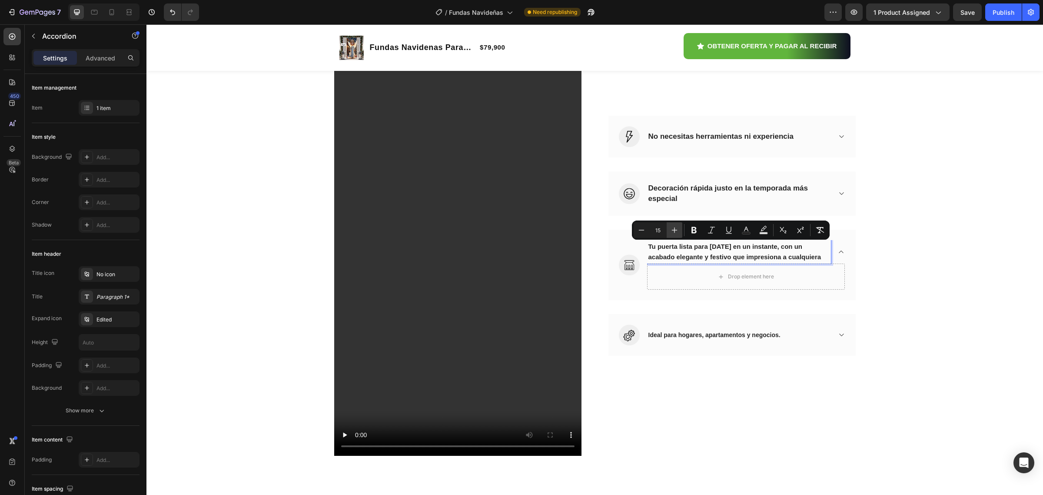
click at [672, 229] on icon "Editor contextual toolbar" at bounding box center [674, 230] width 9 height 9
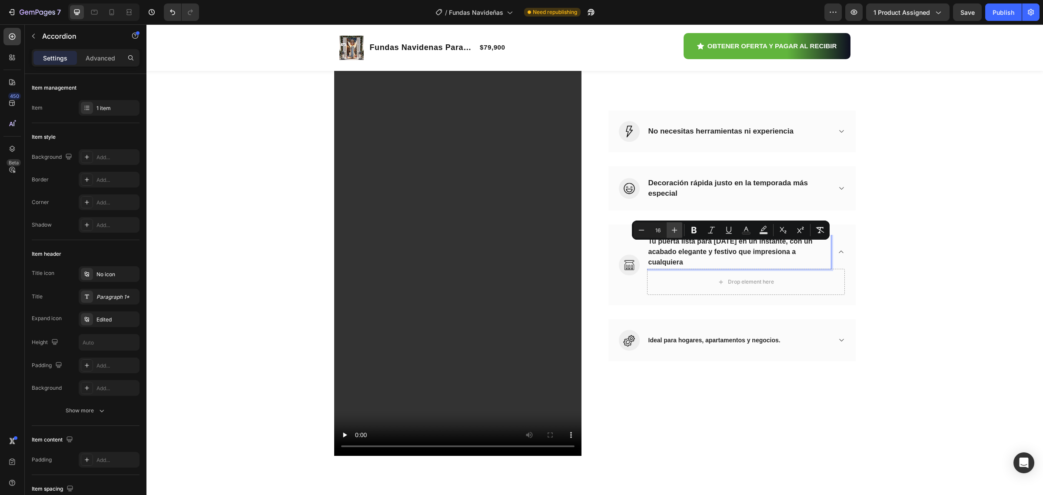
click at [672, 229] on icon "Editor contextual toolbar" at bounding box center [674, 230] width 9 height 9
type input "17"
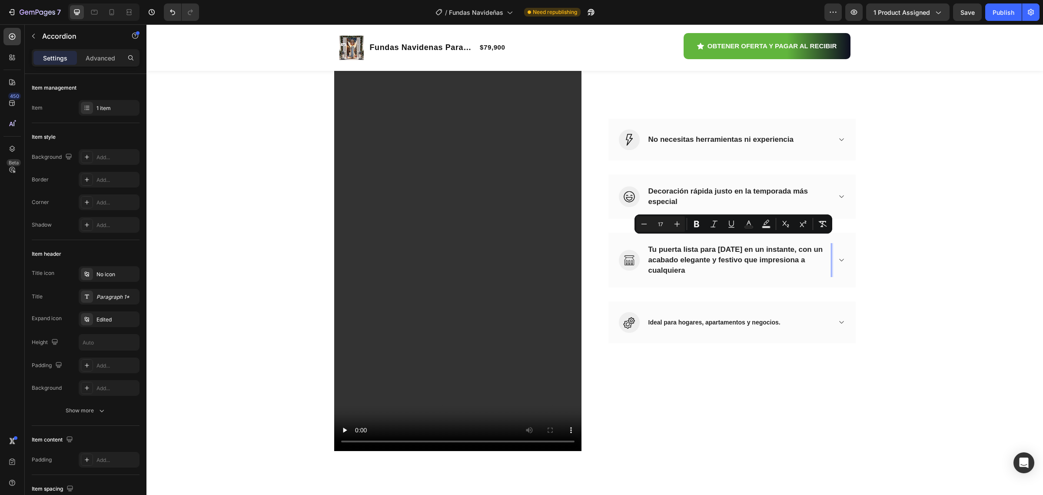
scroll to position [1008, 0]
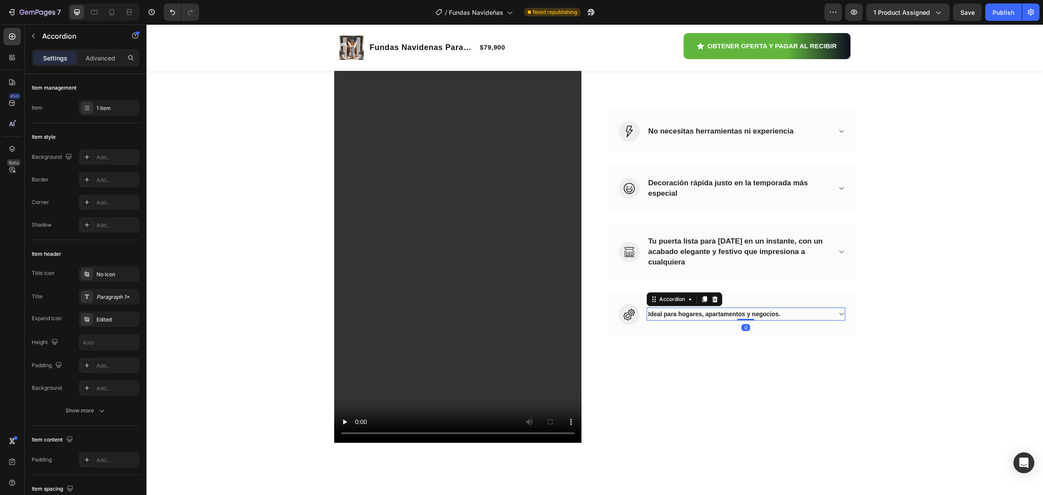
click at [661, 313] on span "Ideal para hogares, apartamentos y negocios." at bounding box center [715, 313] width 132 height 7
click at [770, 313] on span "Ideal para hogares, apartamentos y negocios." at bounding box center [715, 313] width 132 height 7
click at [779, 316] on div "Ideal para hogares, apartamentos y negocios." at bounding box center [739, 313] width 184 height 13
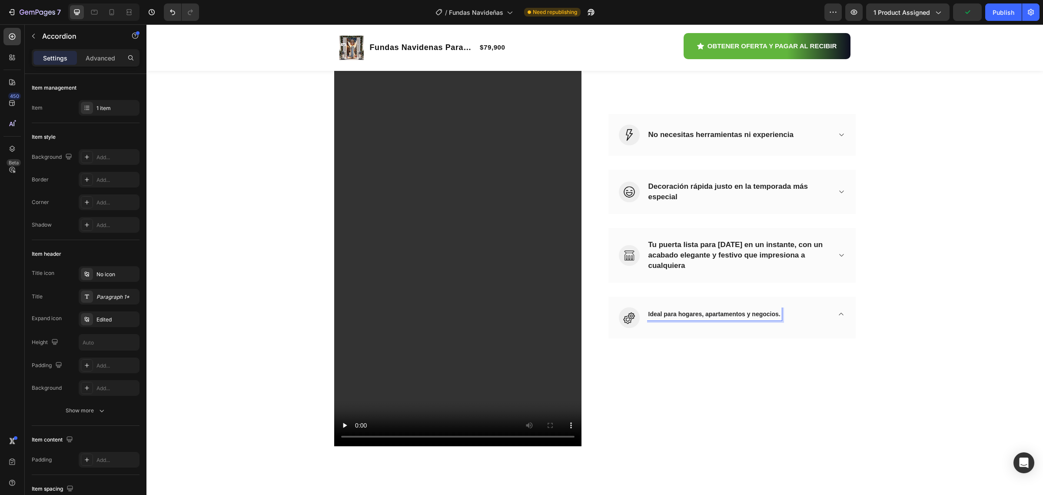
scroll to position [1005, 0]
click at [649, 316] on span "Ideal para hogares, apartamentos y negocios." at bounding box center [715, 314] width 132 height 7
click at [775, 312] on span "Ideal para hogares, apartamentos y negocios." at bounding box center [715, 314] width 132 height 7
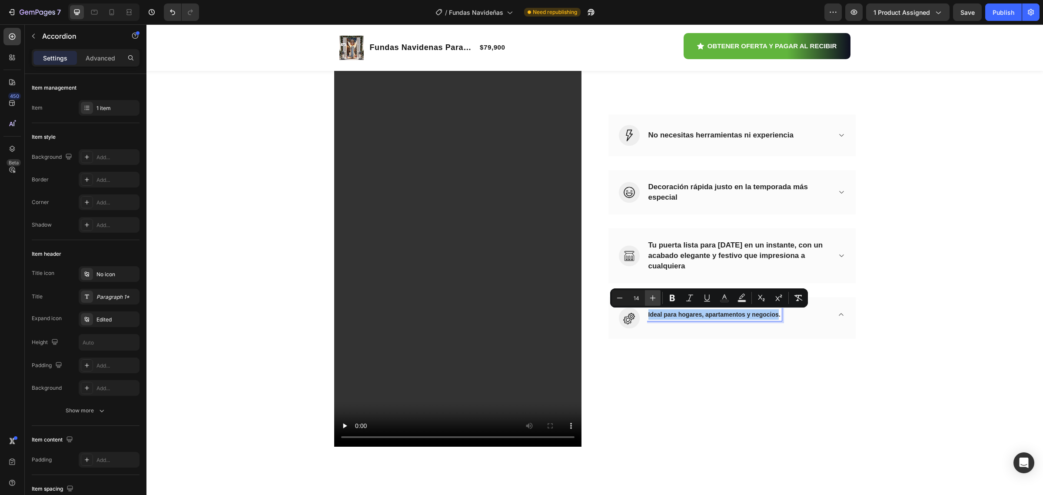
click at [654, 299] on icon "Editor contextual toolbar" at bounding box center [653, 297] width 9 height 9
type input "17"
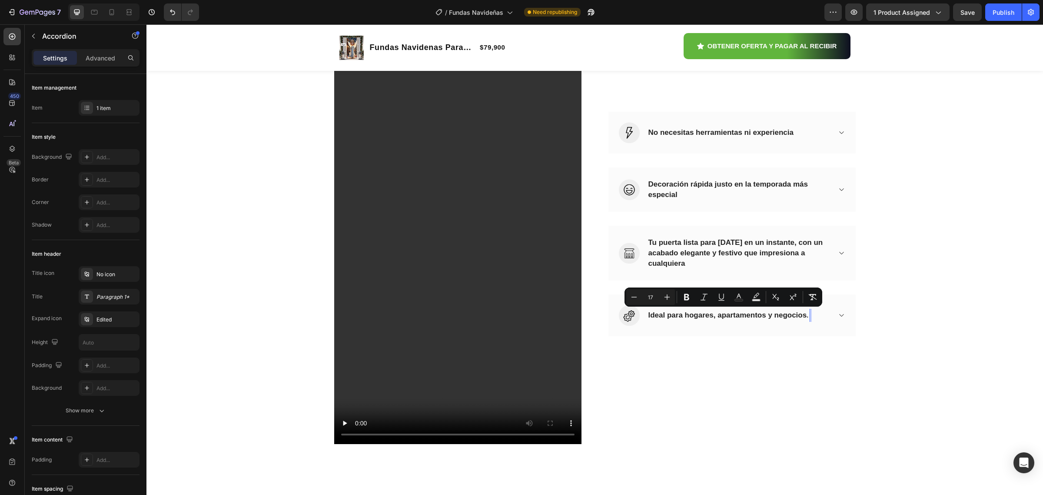
scroll to position [1008, 0]
click at [796, 349] on div "Image No necesitas herramientas ni experiencia Accordion Row Image Decoración r…" at bounding box center [732, 223] width 247 height 440
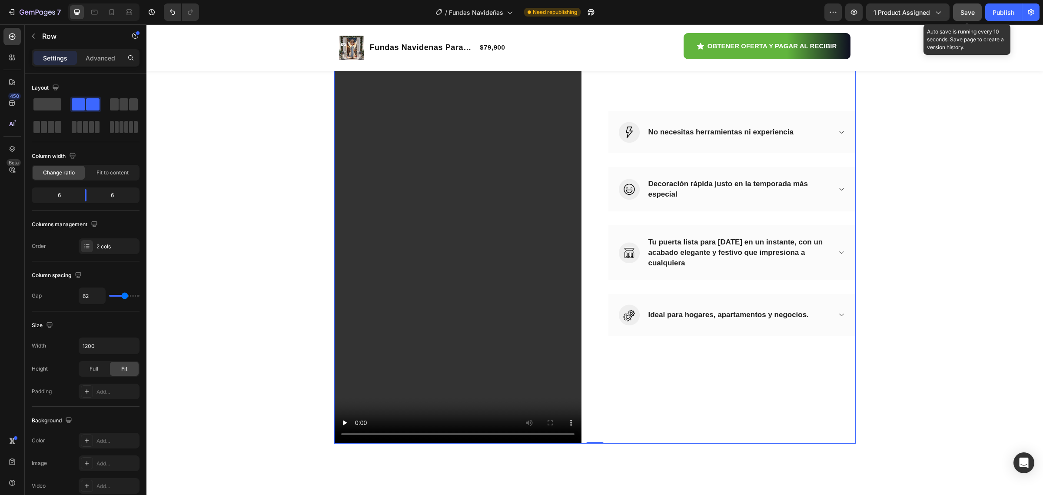
click at [964, 12] on span "Save" at bounding box center [968, 12] width 14 height 7
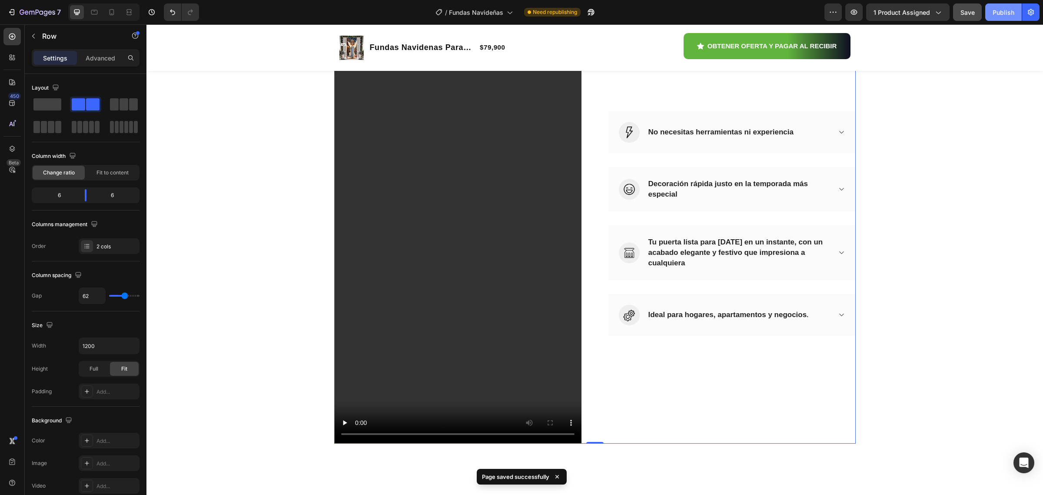
click at [1005, 11] on div "Publish" at bounding box center [1004, 12] width 22 height 9
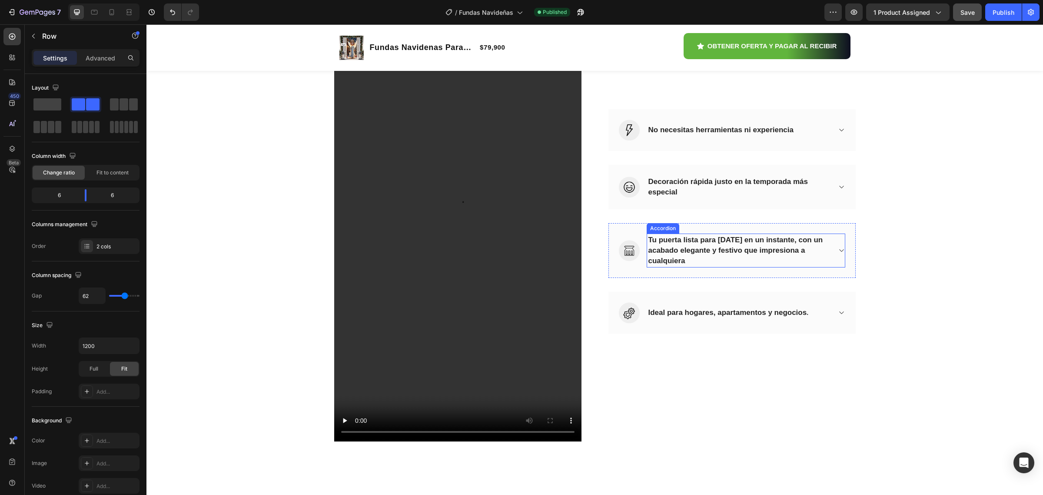
scroll to position [978, 0]
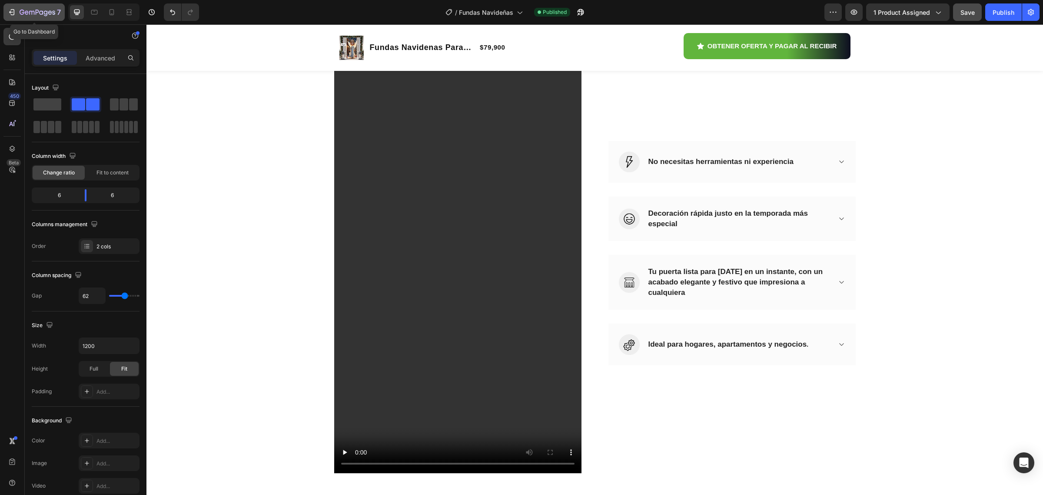
click at [11, 9] on icon "button" at bounding box center [11, 12] width 9 height 9
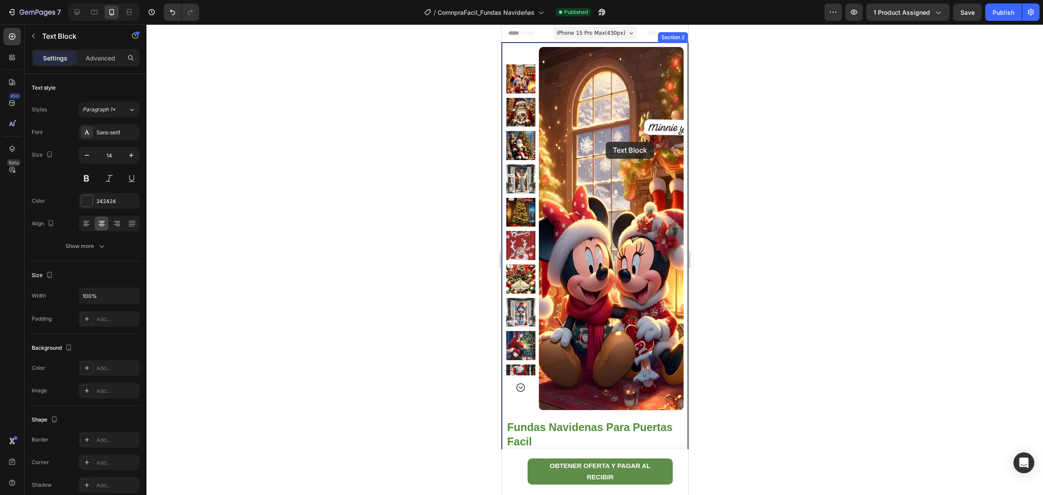
scroll to position [761, 0]
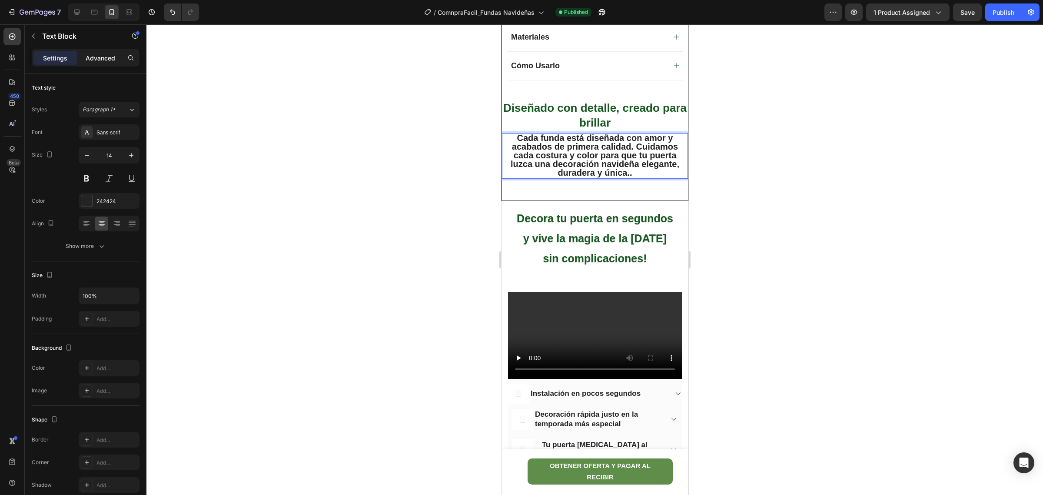
click at [105, 60] on p "Advanced" at bounding box center [101, 57] width 30 height 9
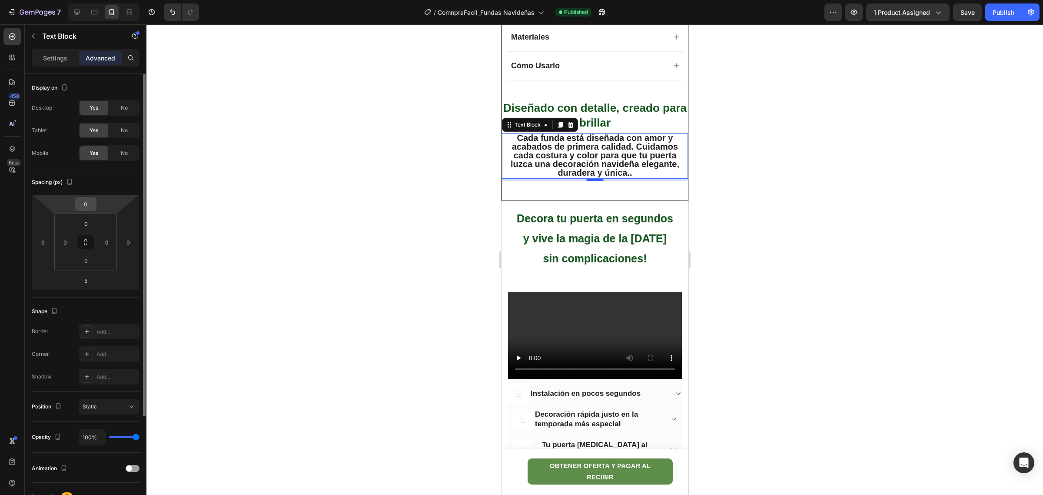
click at [88, 205] on input "0" at bounding box center [85, 203] width 17 height 13
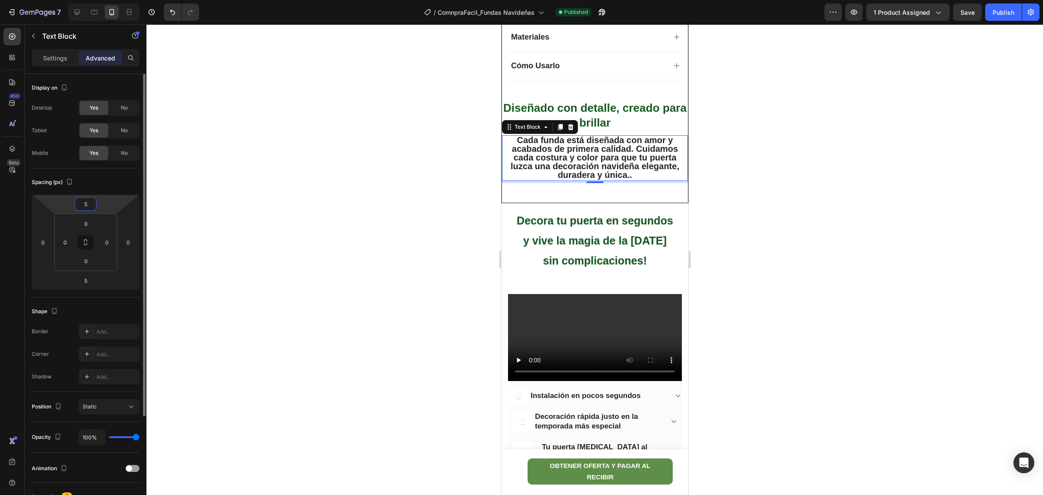
type input "5"
click at [166, 272] on div at bounding box center [594, 259] width 897 height 470
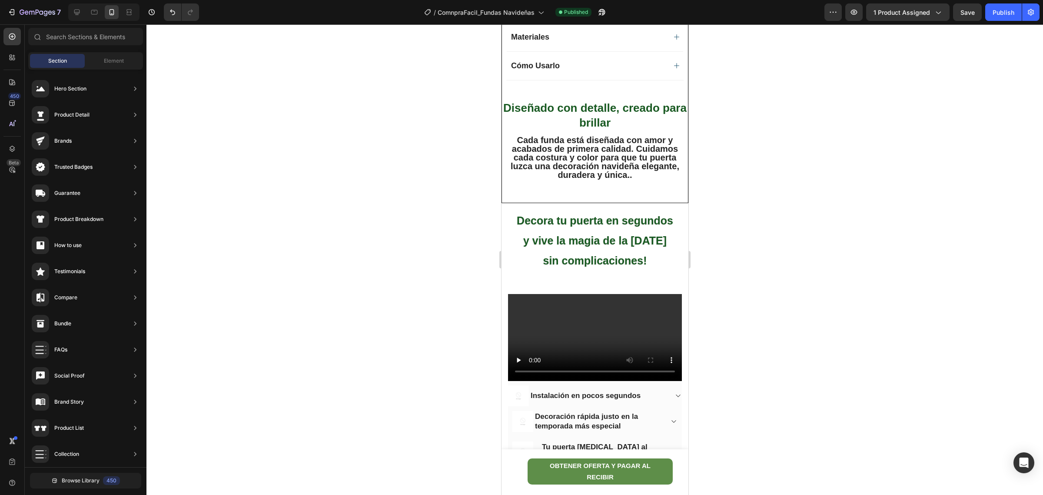
click at [740, 188] on div at bounding box center [594, 259] width 897 height 470
click at [584, 114] on strong "Diseñado con detalle, creado para brillar" at bounding box center [594, 115] width 183 height 28
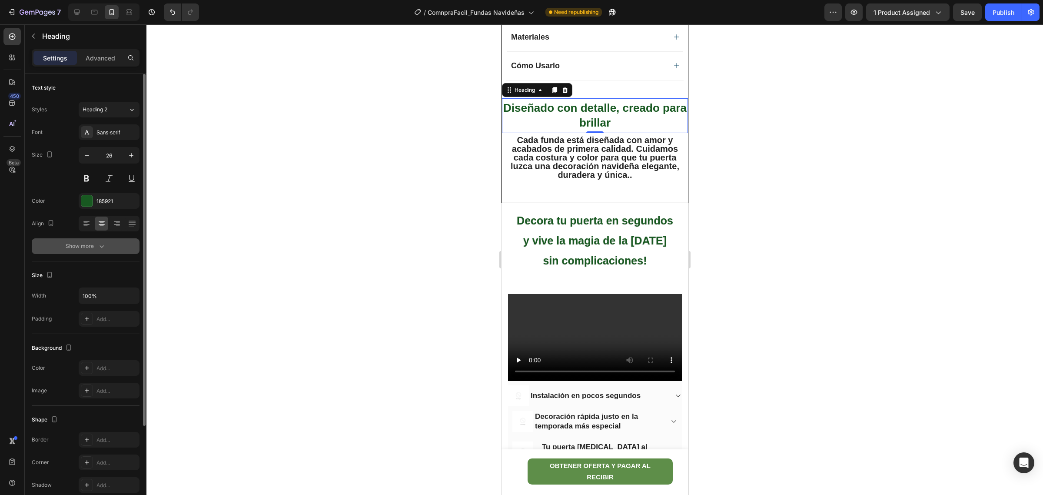
click at [97, 245] on icon "button" at bounding box center [101, 246] width 9 height 9
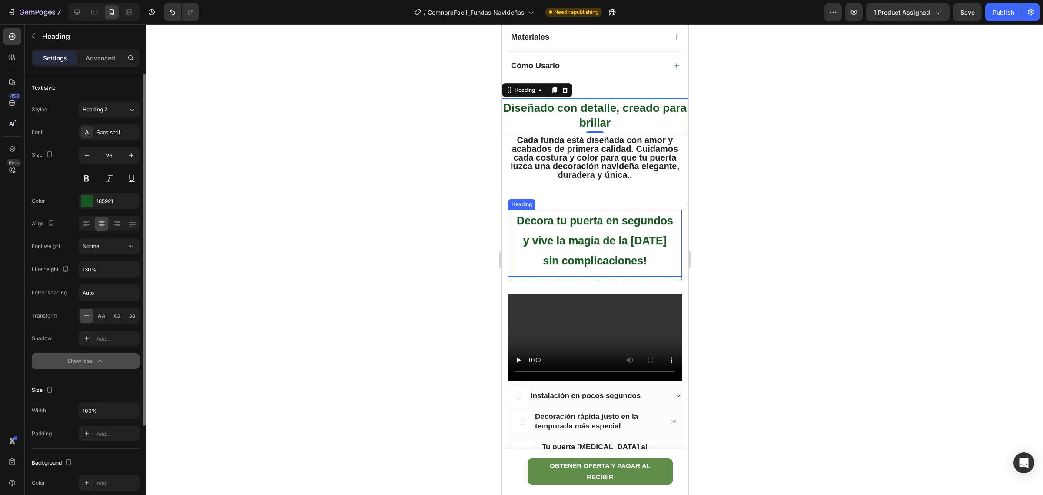
click at [578, 259] on span "Decora tu puerta en segundos y vive la magia de la [DATE] sin complicaciones!" at bounding box center [594, 240] width 156 height 52
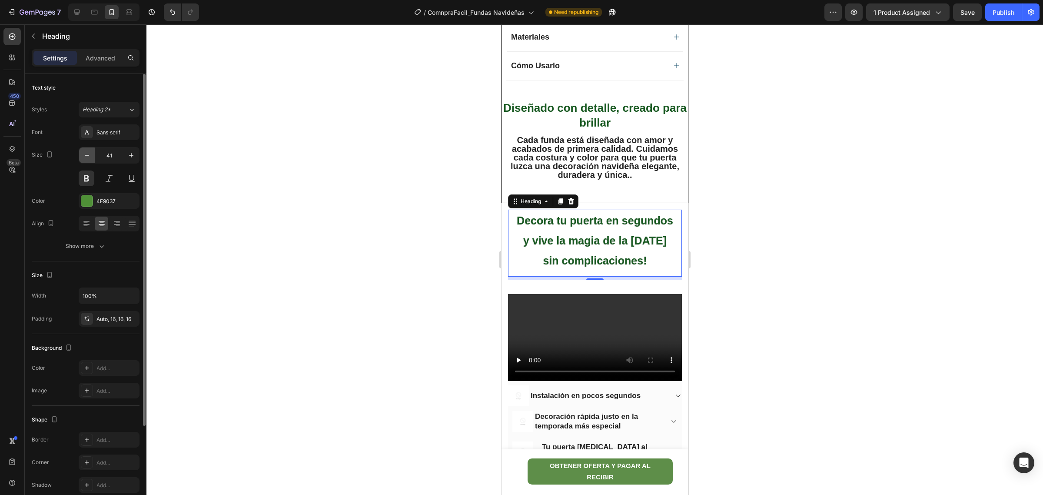
click at [88, 153] on icon "button" at bounding box center [87, 155] width 9 height 9
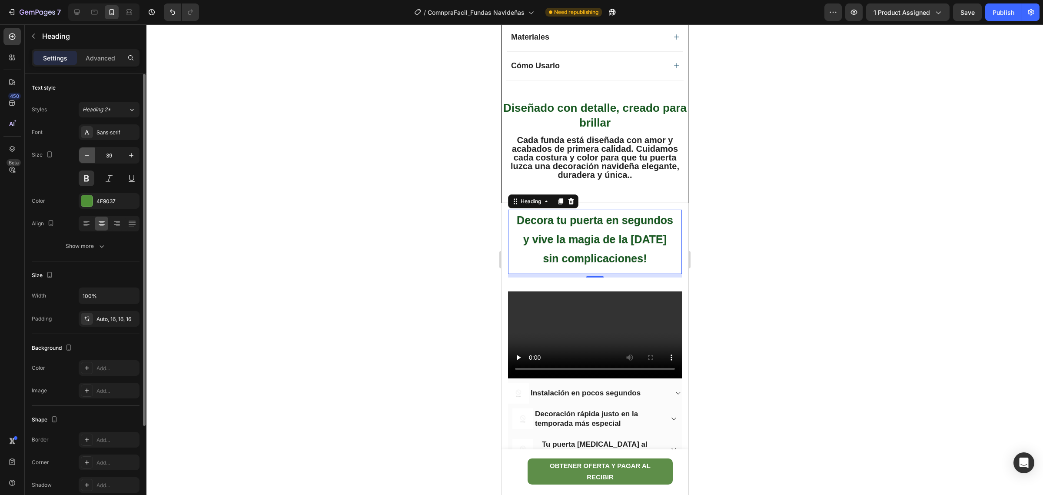
click at [88, 153] on icon "button" at bounding box center [87, 155] width 9 height 9
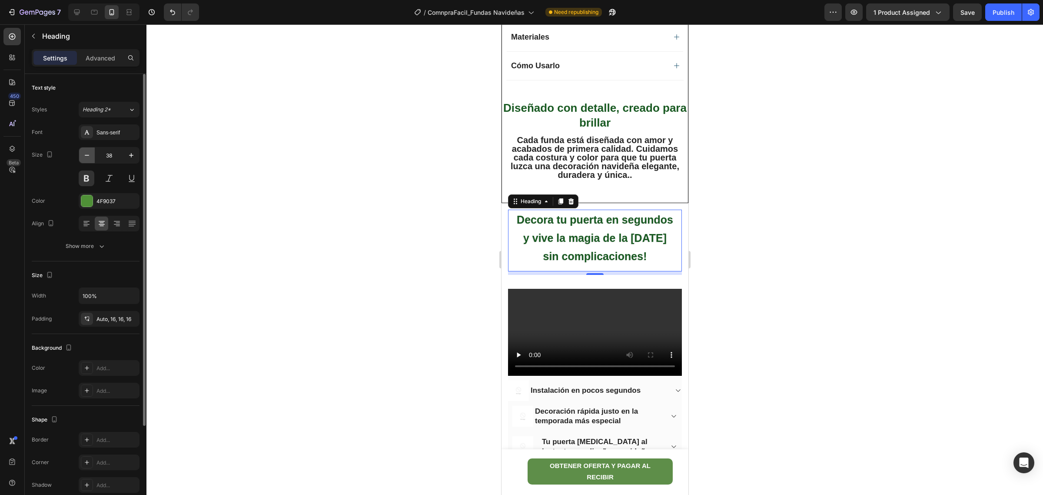
click at [88, 153] on icon "button" at bounding box center [87, 155] width 9 height 9
type input "36"
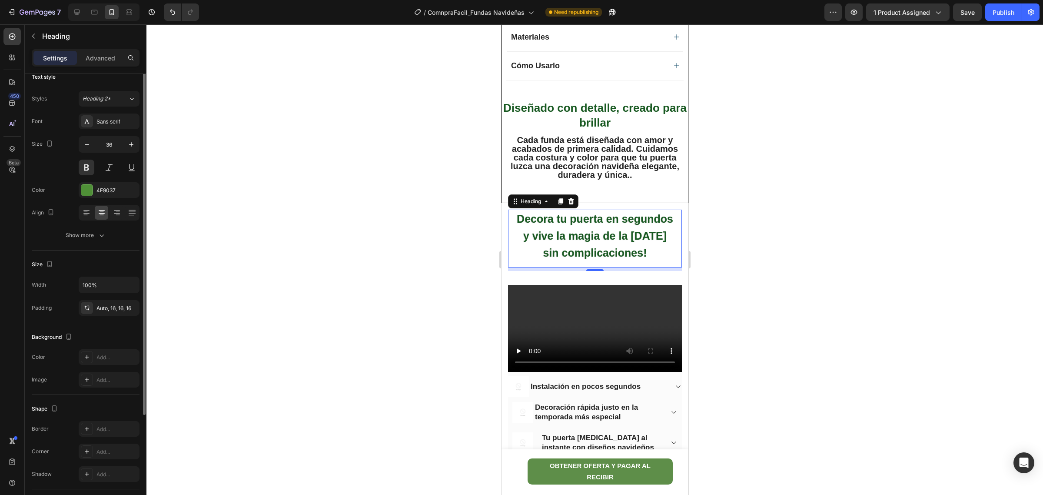
scroll to position [0, 0]
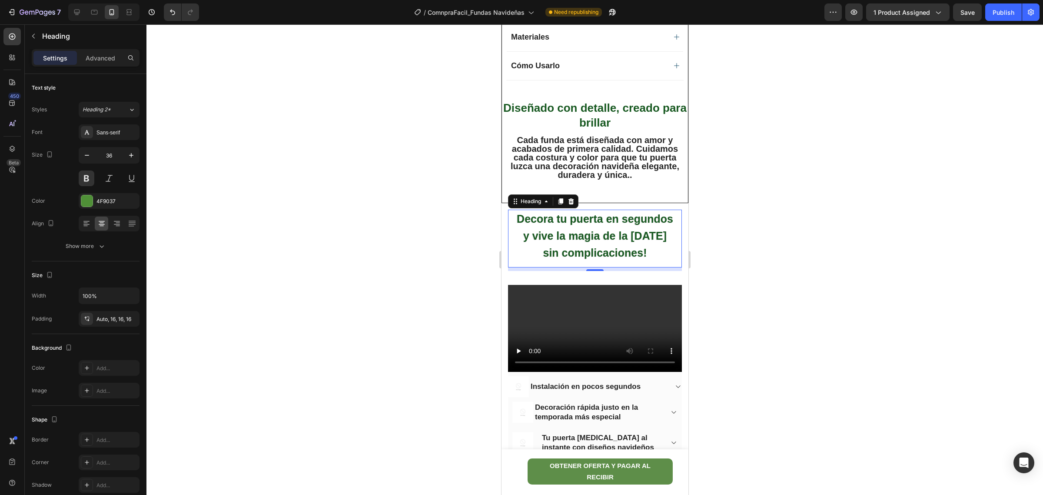
click at [100, 66] on div "Settings Advanced" at bounding box center [86, 57] width 108 height 17
click at [99, 66] on div "Settings Advanced" at bounding box center [86, 57] width 108 height 17
click at [100, 59] on p "Advanced" at bounding box center [101, 57] width 30 height 9
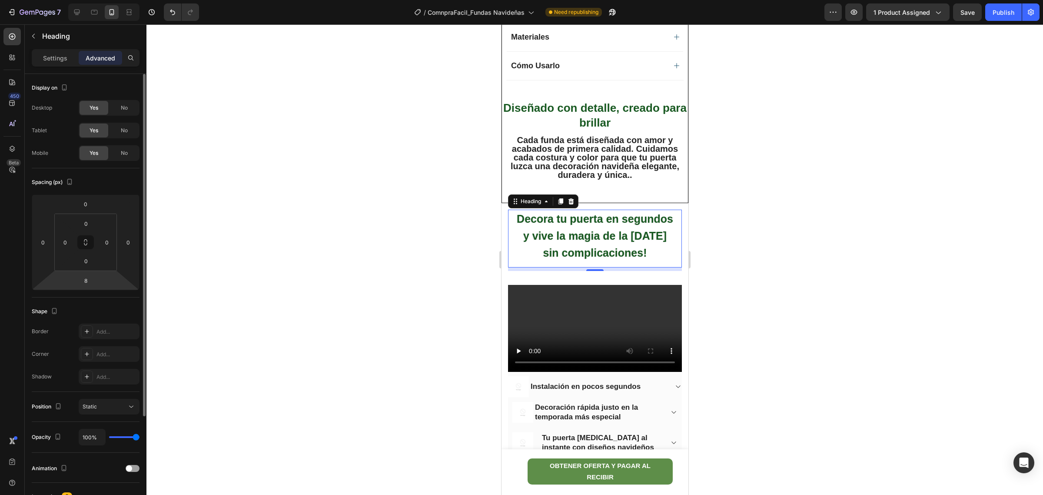
click at [102, 0] on html "7 Version history / ComnpraFacil_Fundas Navideñas Need republishing Preview 1 p…" at bounding box center [521, 0] width 1043 height 0
click at [92, 282] on input "8" at bounding box center [85, 280] width 17 height 13
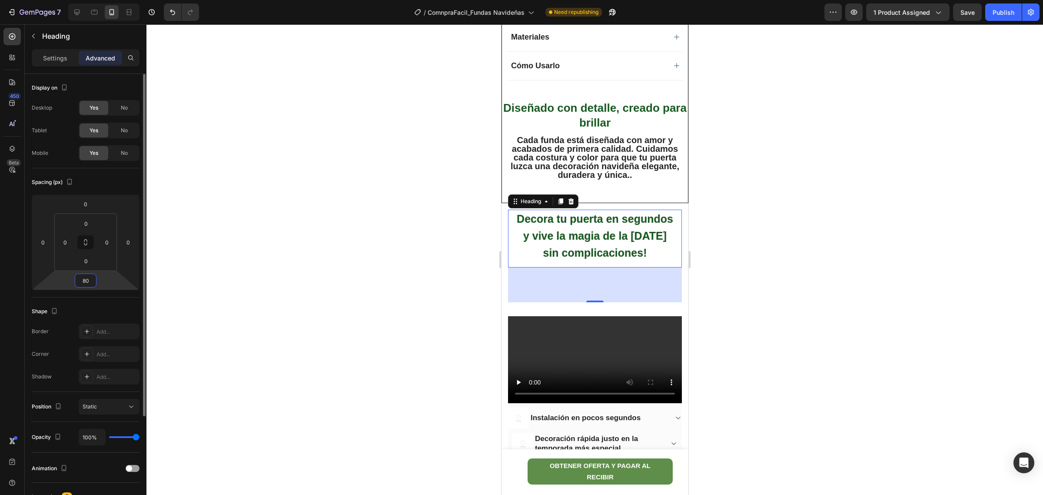
type input "8"
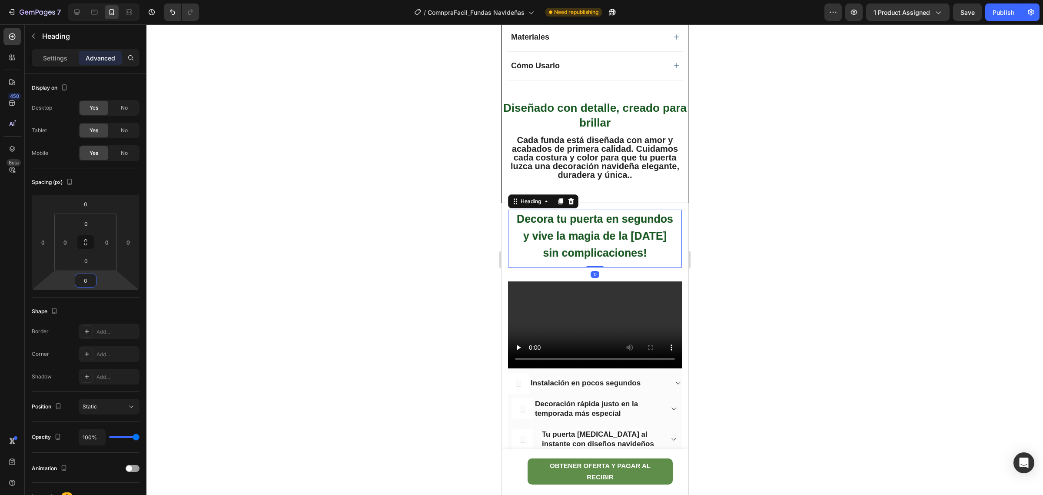
click at [276, 266] on div at bounding box center [594, 259] width 897 height 470
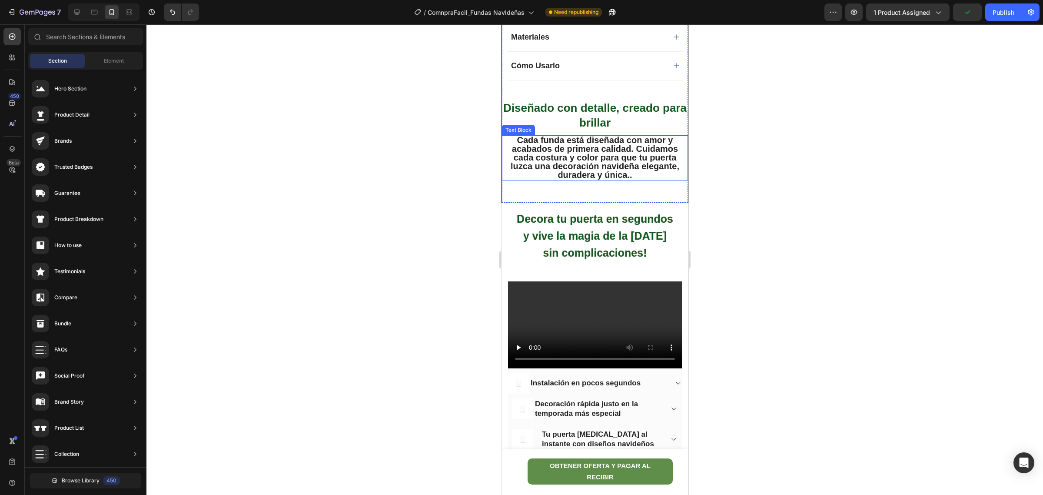
click at [578, 165] on strong "Cada funda está diseñada con amor y acabados de primera calidad. Cuidamos cada …" at bounding box center [594, 157] width 169 height 45
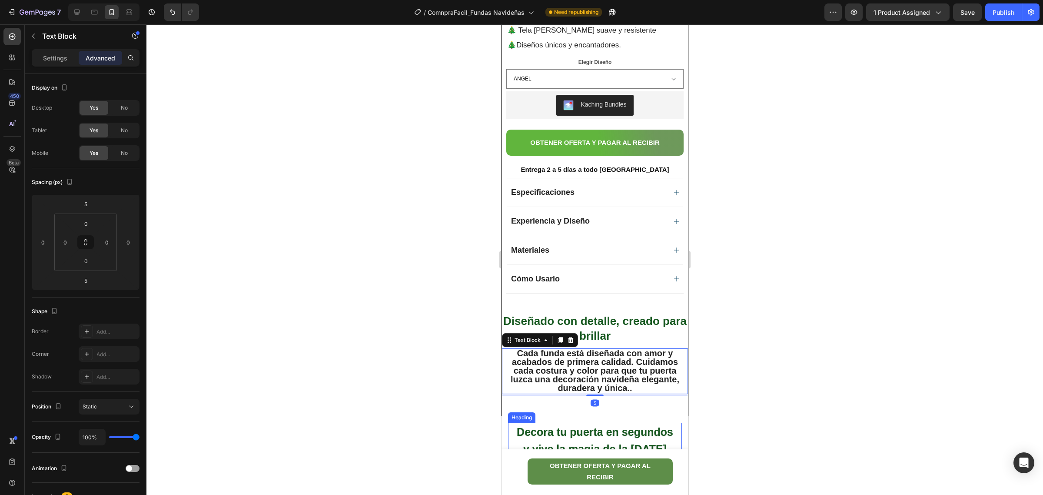
scroll to position [543, 0]
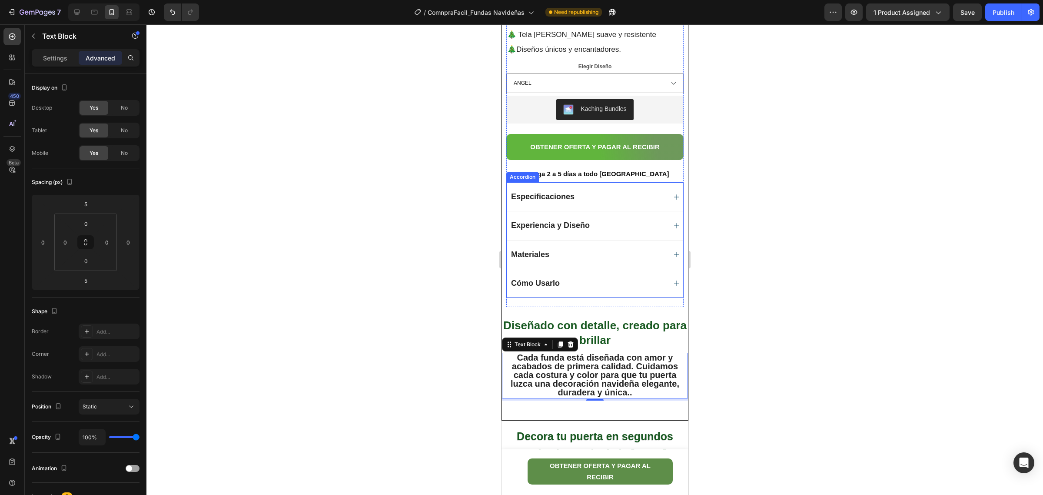
click at [545, 283] on span "Cómo Usarlo" at bounding box center [535, 283] width 49 height 9
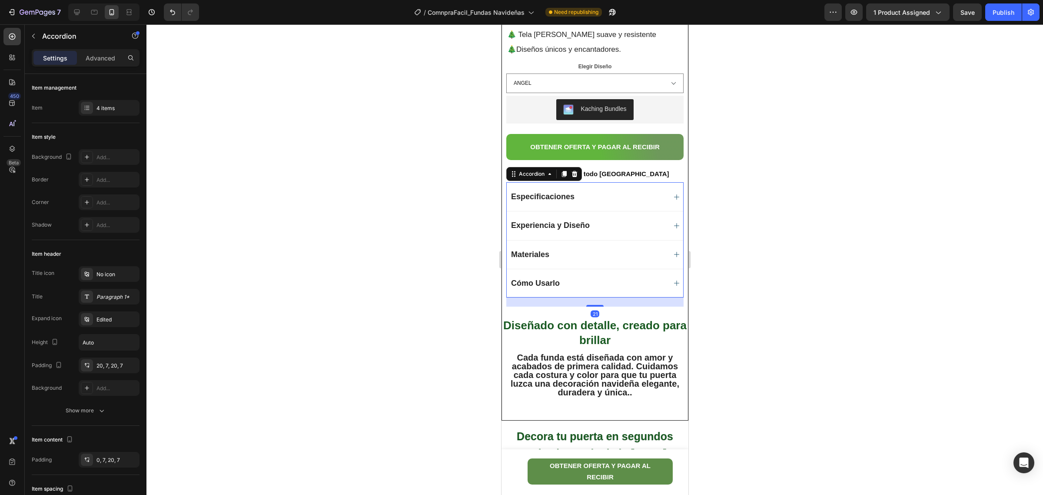
click at [515, 285] on span "Cómo Usarlo" at bounding box center [535, 283] width 49 height 9
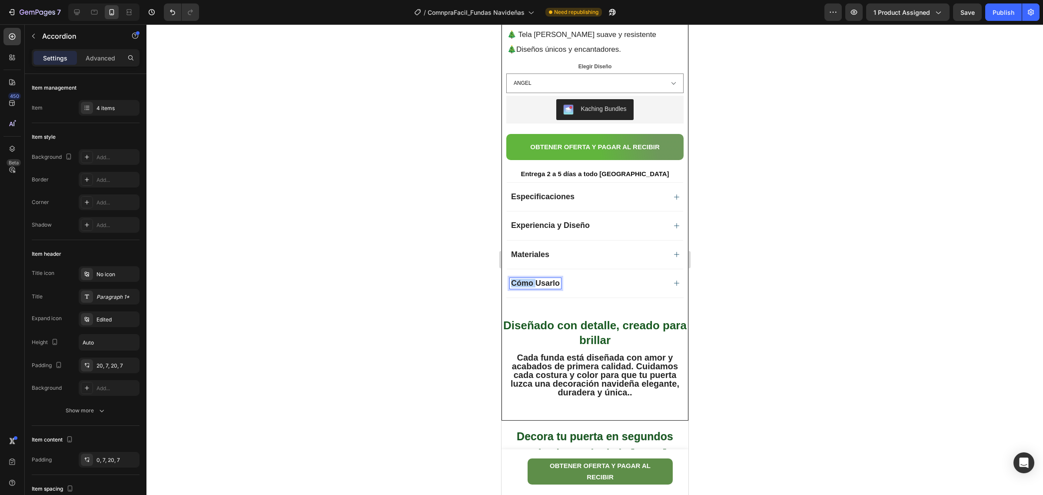
click at [515, 285] on span "Cómo Usarlo" at bounding box center [535, 283] width 49 height 9
click at [556, 283] on span "Cómo Usarlo" at bounding box center [535, 283] width 49 height 9
click at [564, 268] on icon "Editor contextual toolbar" at bounding box center [565, 266] width 9 height 9
click at [598, 297] on div "Cómo Usarlo" at bounding box center [594, 283] width 176 height 29
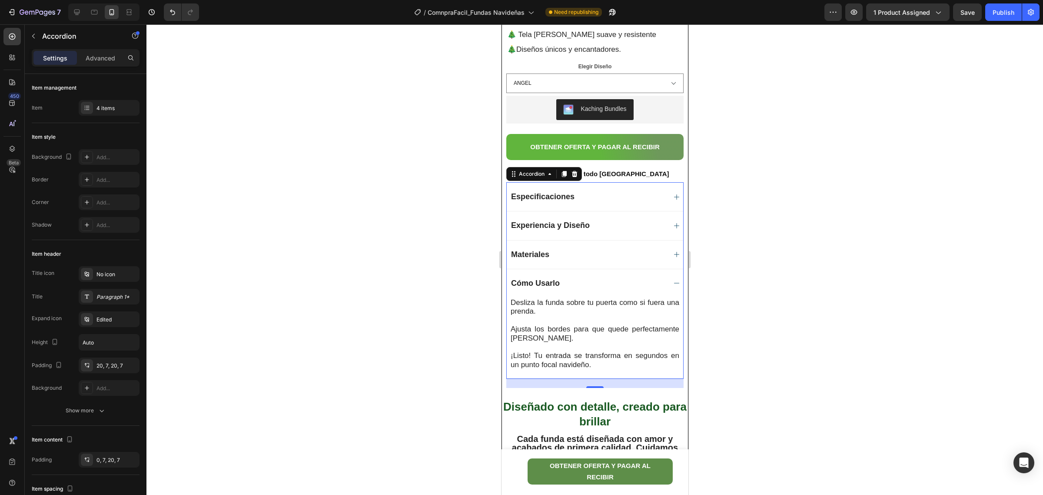
click at [582, 291] on div "Cómo Usarlo" at bounding box center [594, 283] width 176 height 29
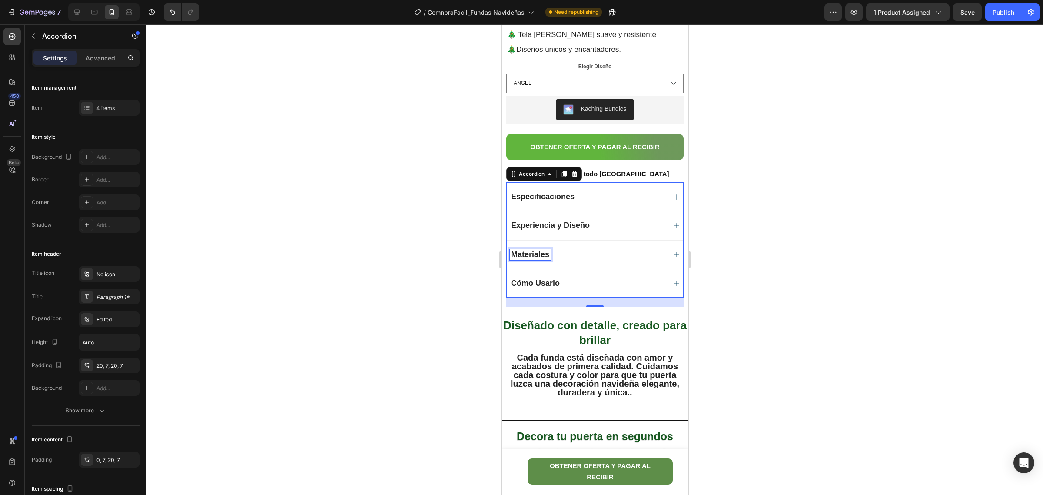
click at [541, 255] on span "Materiales" at bounding box center [530, 254] width 38 height 9
click at [516, 257] on span "Materiales" at bounding box center [530, 254] width 38 height 9
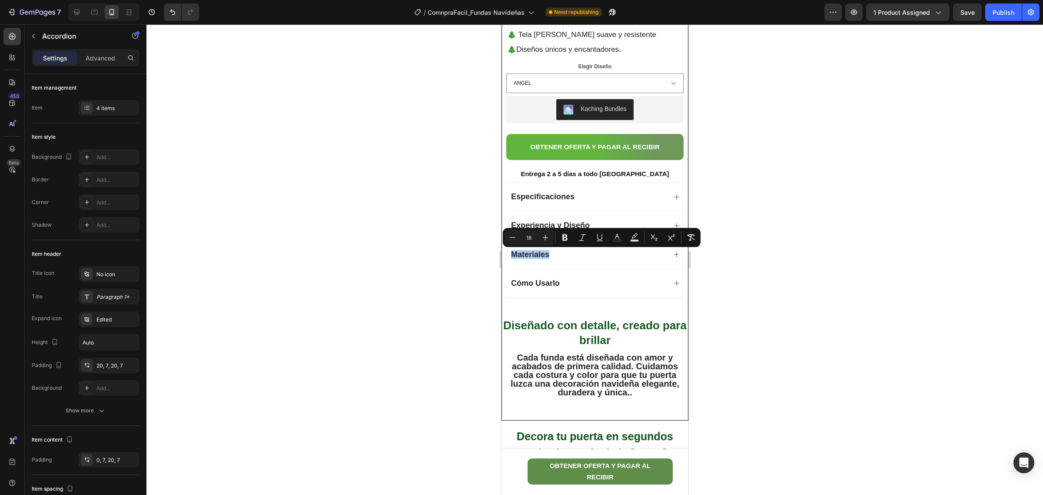
click at [809, 309] on div at bounding box center [594, 259] width 897 height 470
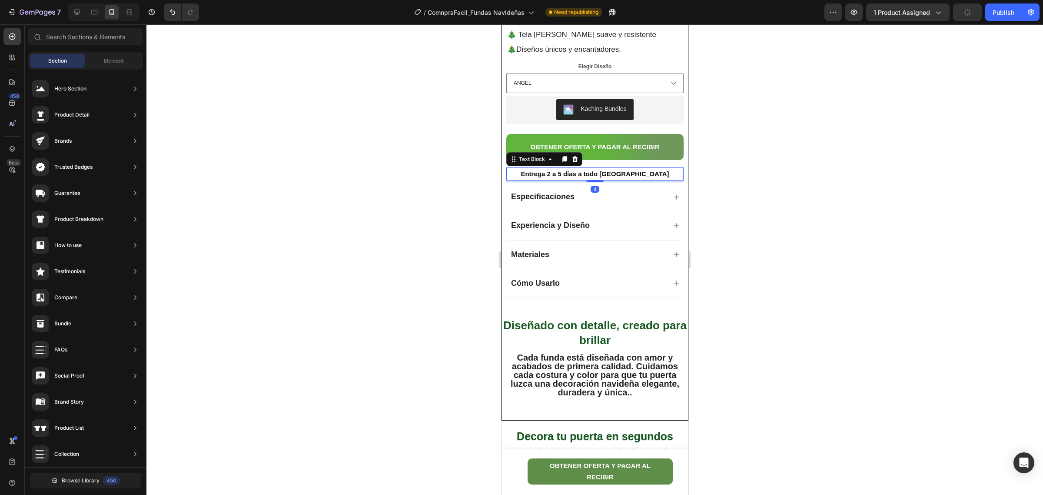
click at [541, 174] on strong "Entrega 2 a 5 días a todo [GEOGRAPHIC_DATA]" at bounding box center [594, 173] width 148 height 7
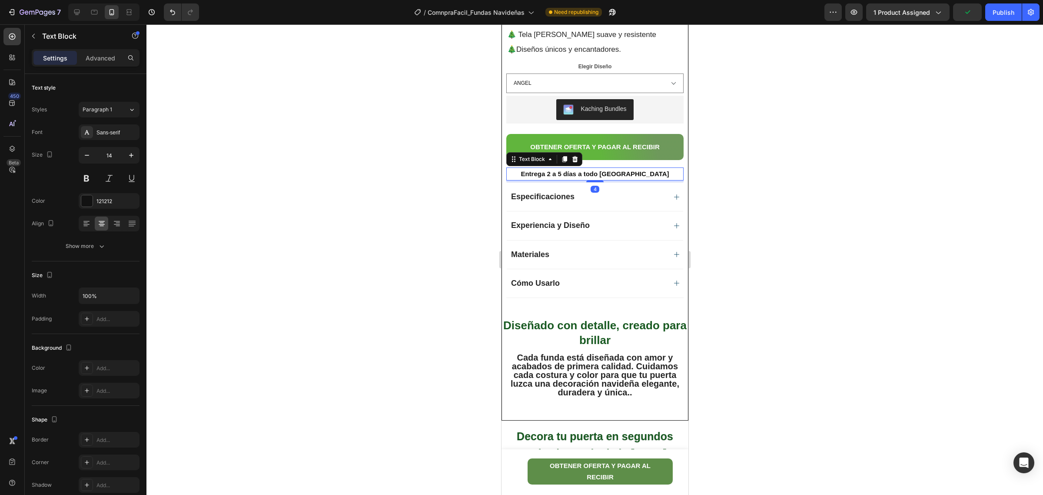
click at [538, 174] on strong "Entrega 2 a 5 días a todo [GEOGRAPHIC_DATA]" at bounding box center [594, 173] width 148 height 7
click at [649, 174] on p "Entrega 2 a 5 días a todo [GEOGRAPHIC_DATA]" at bounding box center [595, 173] width 176 height 11
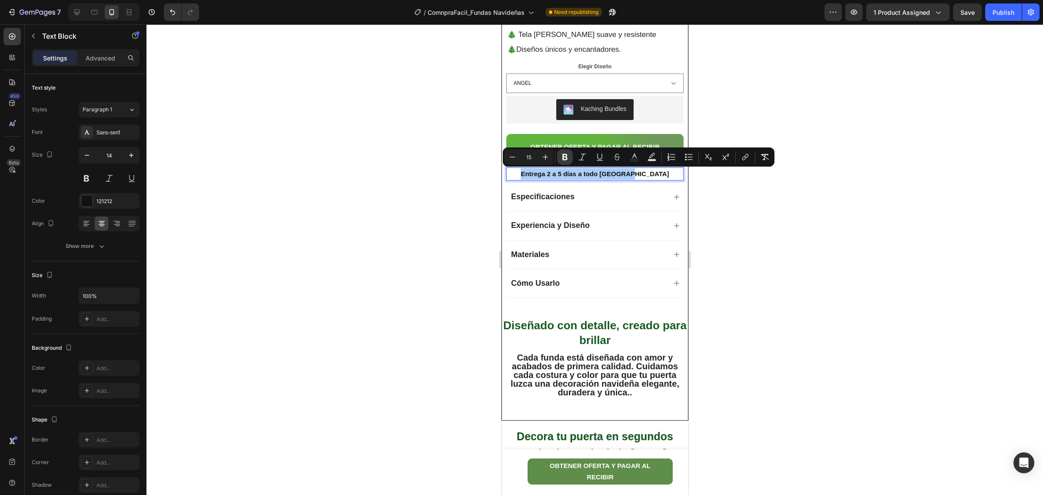
click at [566, 158] on icon "Editor contextual toolbar" at bounding box center [564, 157] width 5 height 7
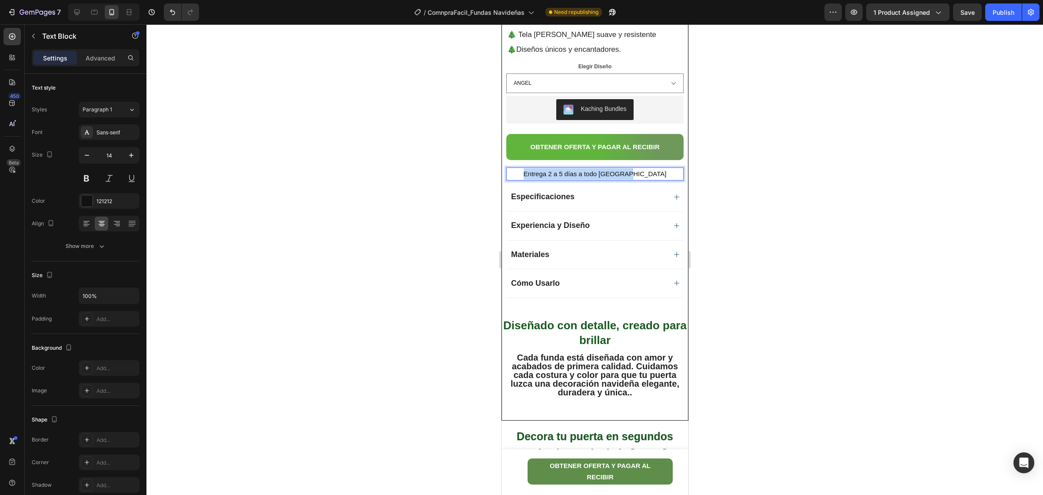
click at [647, 174] on p "Entrega 2 a 5 días a todo [GEOGRAPHIC_DATA]" at bounding box center [595, 173] width 176 height 11
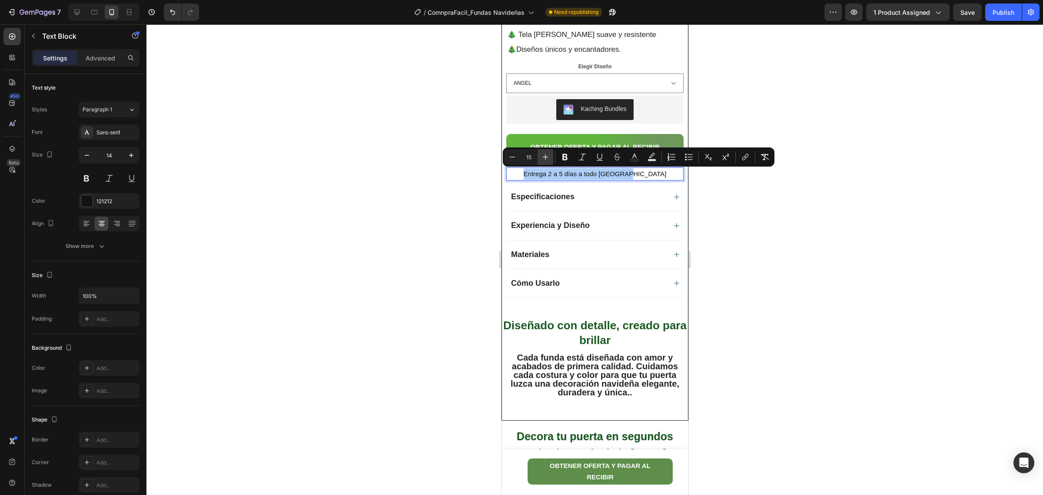
click at [548, 158] on icon "Editor contextual toolbar" at bounding box center [545, 157] width 9 height 9
type input "17"
click at [561, 156] on icon "Editor contextual toolbar" at bounding box center [565, 157] width 9 height 9
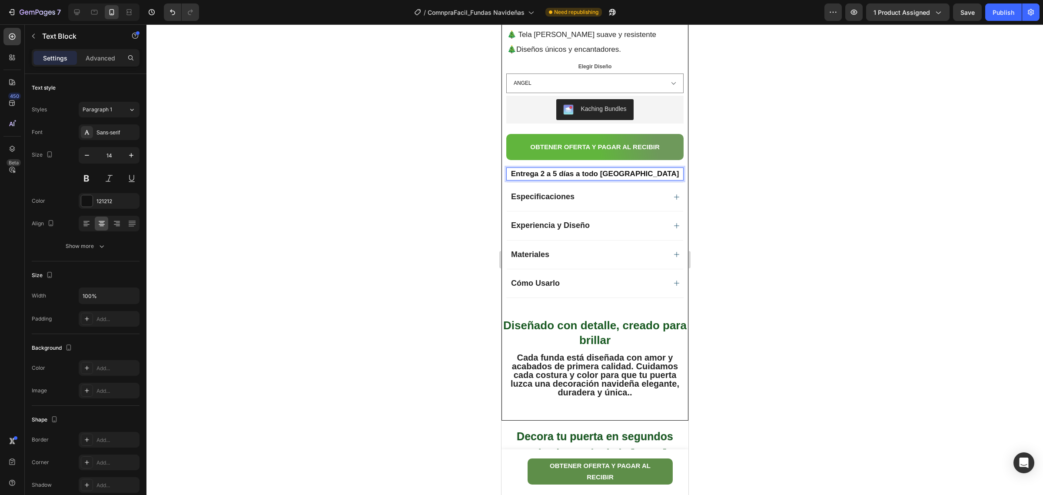
click at [760, 228] on div at bounding box center [594, 259] width 897 height 470
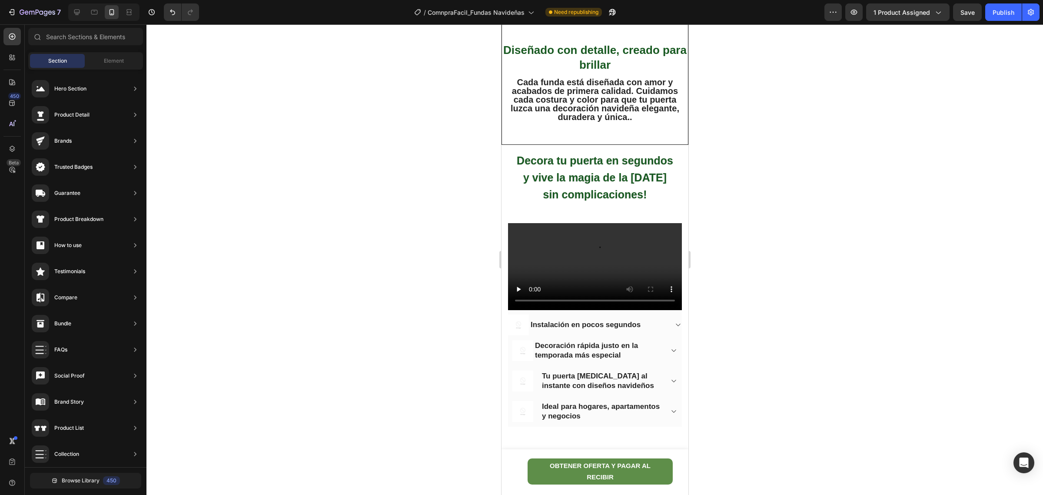
scroll to position [842, 0]
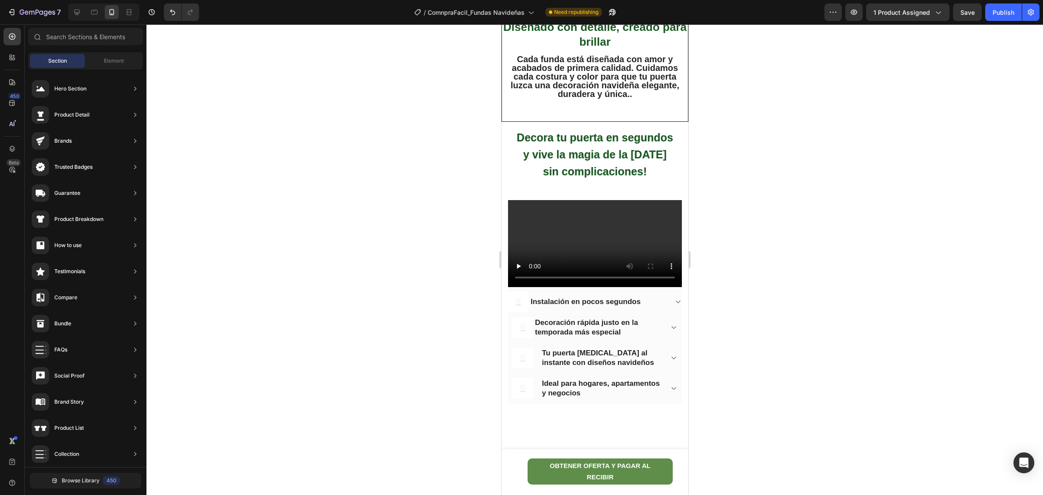
drag, startPoint x: 684, startPoint y: 142, endPoint x: 1239, endPoint y: 210, distance: 558.7
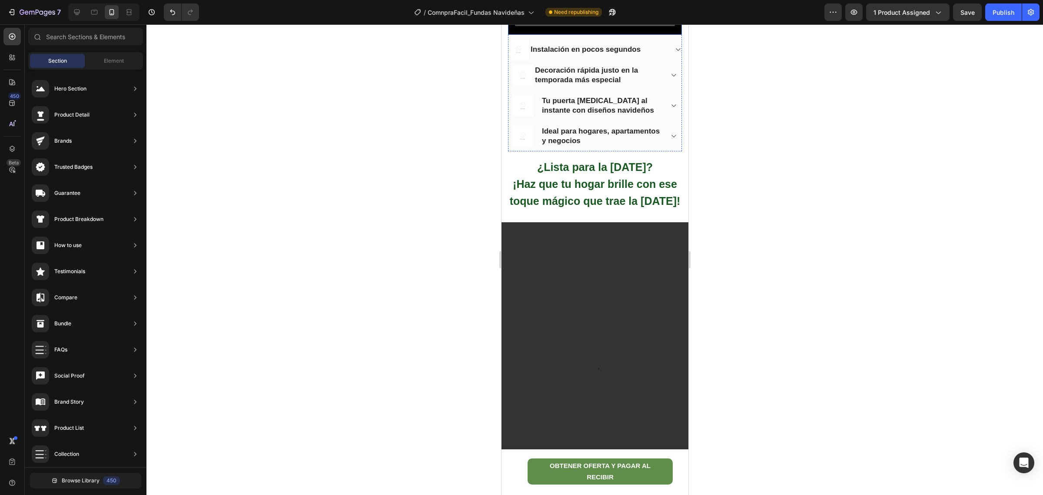
scroll to position [1113, 0]
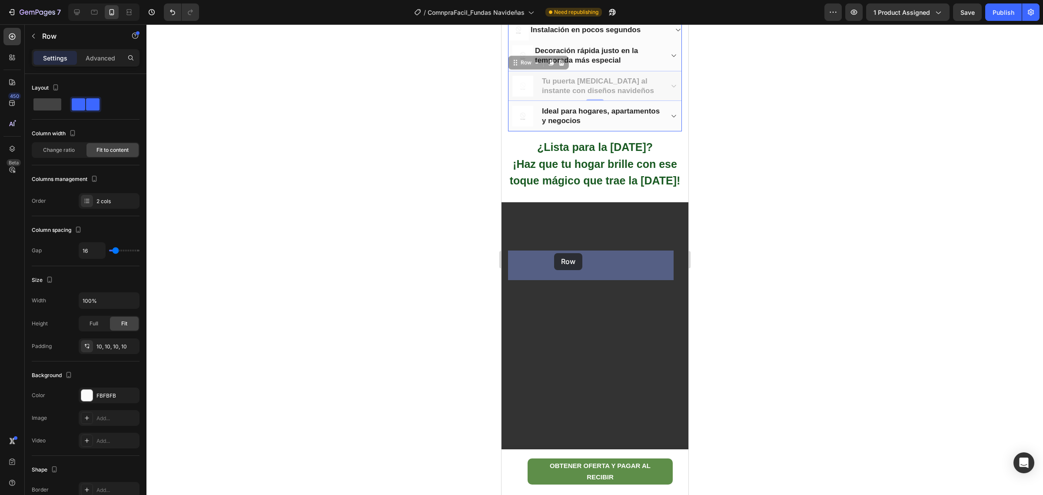
drag, startPoint x: 584, startPoint y: 253, endPoint x: 554, endPoint y: 253, distance: 30.0
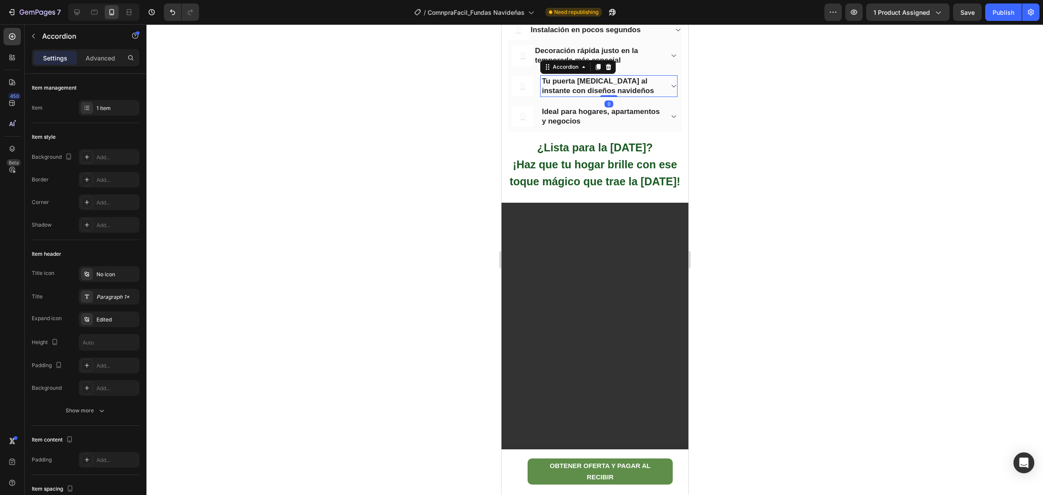
click at [573, 95] on strong "Tu puerta [MEDICAL_DATA] al instante con diseños navideños" at bounding box center [598, 86] width 112 height 18
click at [549, 72] on div "Accordion" at bounding box center [565, 67] width 47 height 10
click at [578, 71] on div "Accordion" at bounding box center [565, 67] width 29 height 8
click at [732, 264] on div at bounding box center [594, 259] width 897 height 470
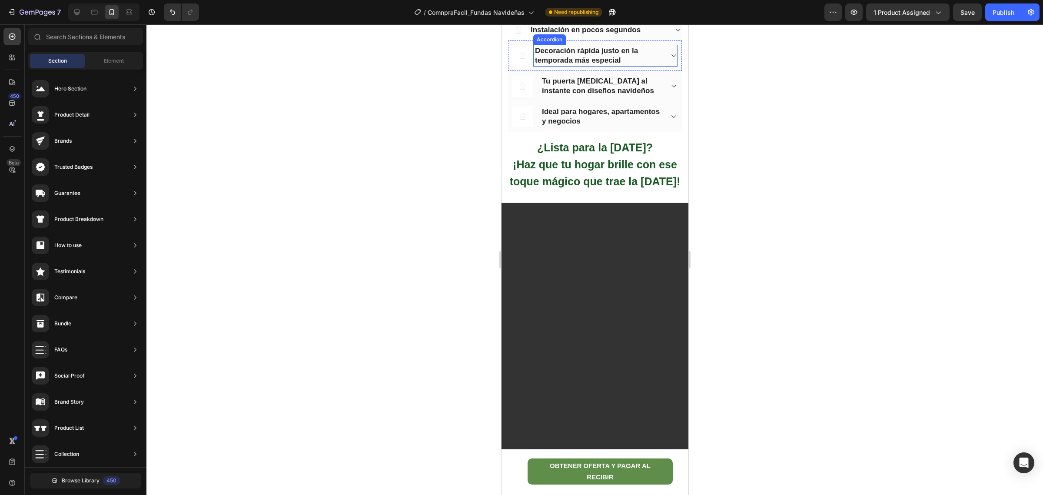
click at [577, 65] on p "Decoración rápida justo en la temporada más especial" at bounding box center [598, 55] width 127 height 19
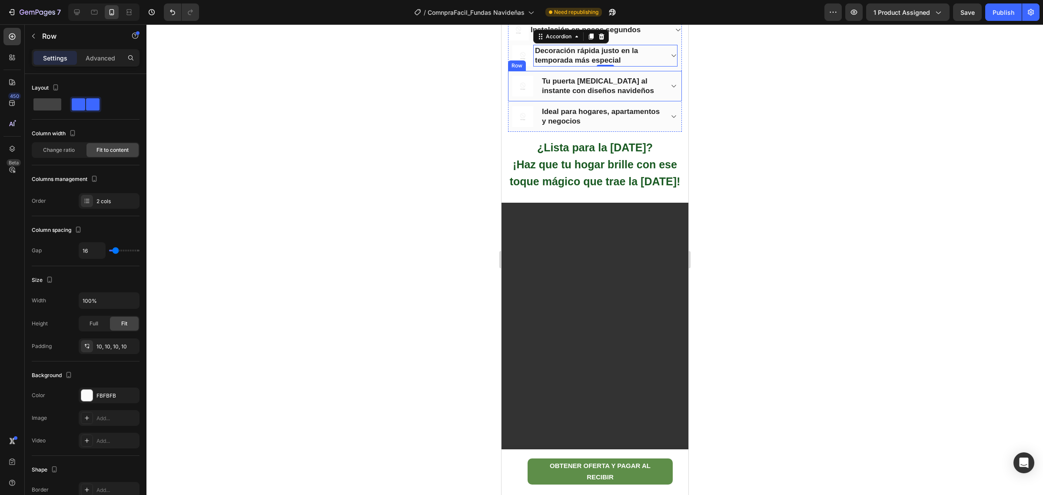
click at [538, 101] on div "Image Tu puerta cambia al instante con diseños navideños Accordion Row" at bounding box center [595, 86] width 174 height 30
click at [546, 95] on strong "Tu puerta [MEDICAL_DATA] al instante con diseños navideños" at bounding box center [598, 86] width 112 height 18
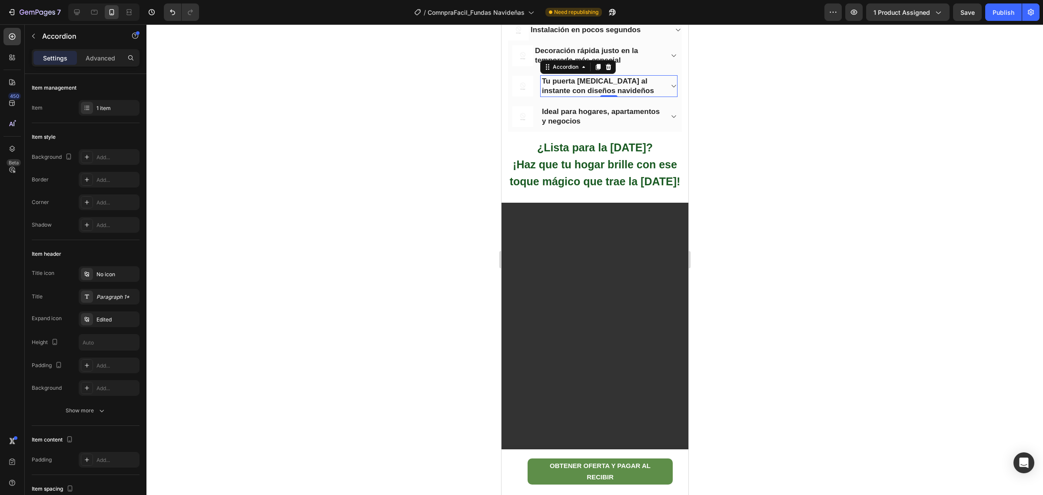
click at [707, 276] on div at bounding box center [594, 259] width 897 height 470
click at [609, 95] on strong "Tu puerta [MEDICAL_DATA] al instante con diseños navideños" at bounding box center [598, 86] width 112 height 18
click at [104, 57] on p "Advanced" at bounding box center [101, 57] width 30 height 9
type input "100%"
type input "100"
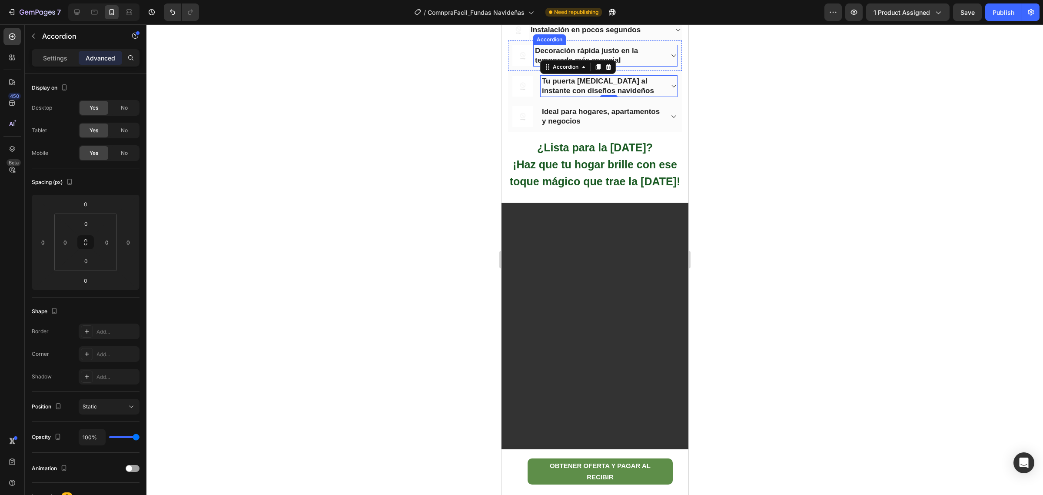
click at [609, 64] on span "Decoración rápida justo en la temporada más especial" at bounding box center [586, 56] width 103 height 18
click at [723, 337] on div at bounding box center [594, 259] width 897 height 470
click at [630, 125] on span "Ideal para hogares, apartamentos y negocios" at bounding box center [601, 116] width 118 height 18
click at [545, 125] on span "Ideal para hogares, apartamentos y negocios" at bounding box center [601, 116] width 118 height 18
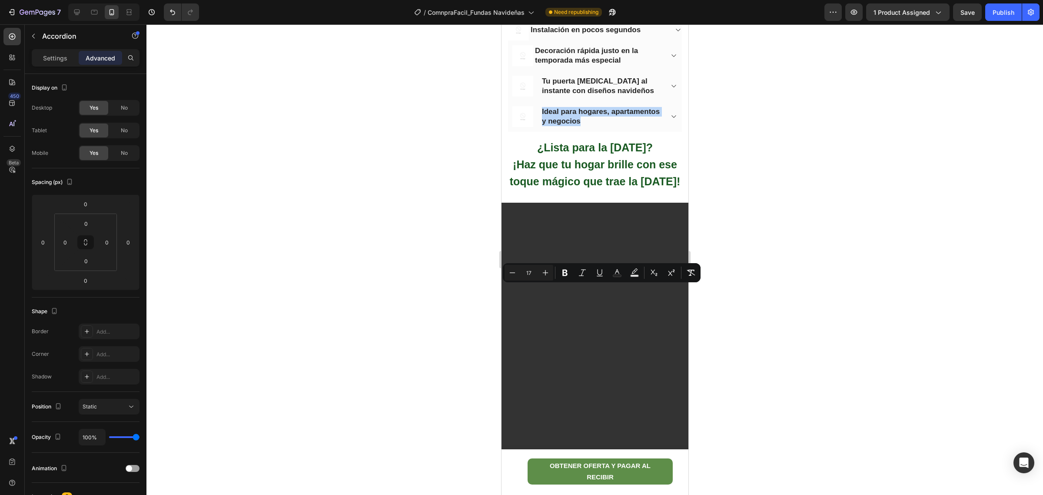
click at [632, 126] on p "Ideal para hogares, apartamentos y negocios" at bounding box center [602, 116] width 120 height 19
click at [547, 95] on strong "Tu puerta [MEDICAL_DATA] al instante con diseños navideños" at bounding box center [598, 86] width 112 height 18
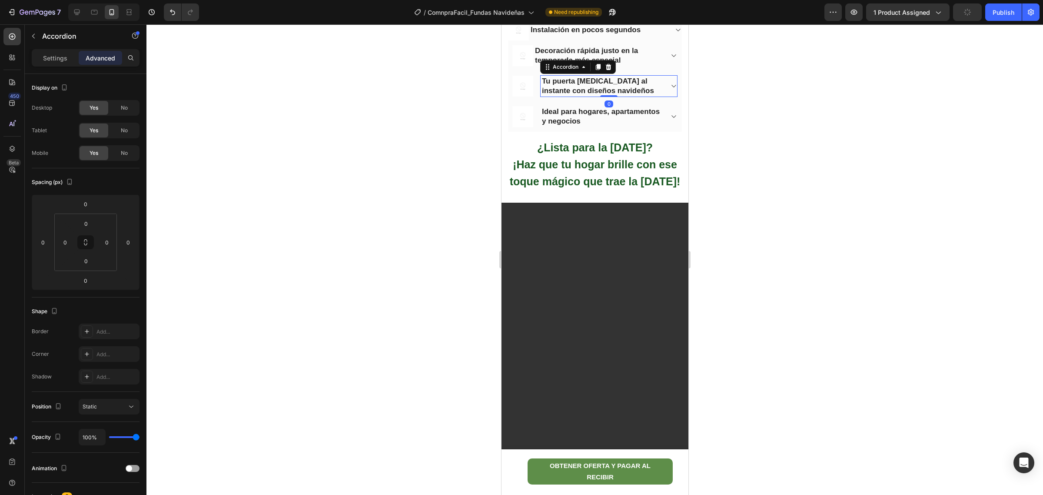
click at [547, 95] on strong "Tu puerta [MEDICAL_DATA] al instante con diseños navideños" at bounding box center [598, 86] width 112 height 18
click at [626, 96] on p "Tu puerta [MEDICAL_DATA] al instante con diseños navideños" at bounding box center [602, 86] width 120 height 19
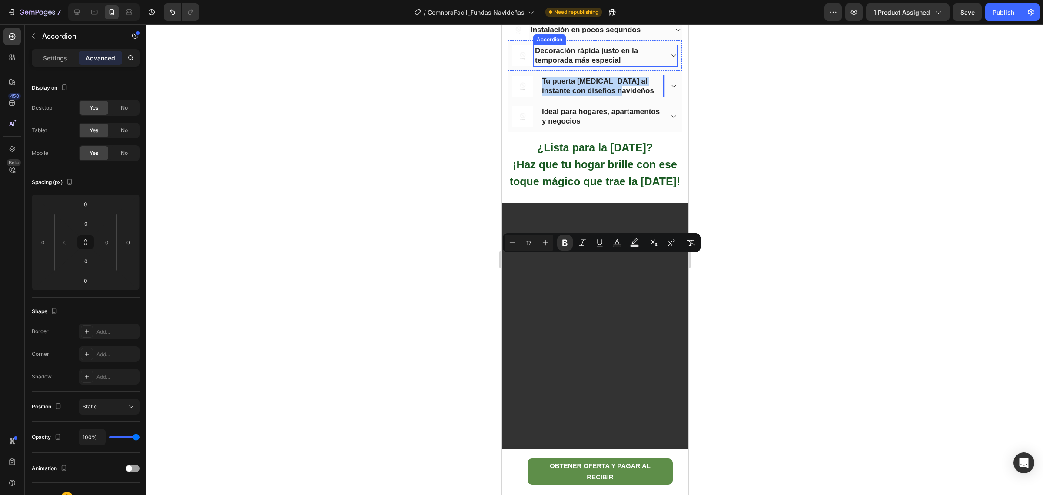
click at [586, 64] on span "Decoración rápida justo en la temporada más especial" at bounding box center [586, 56] width 103 height 18
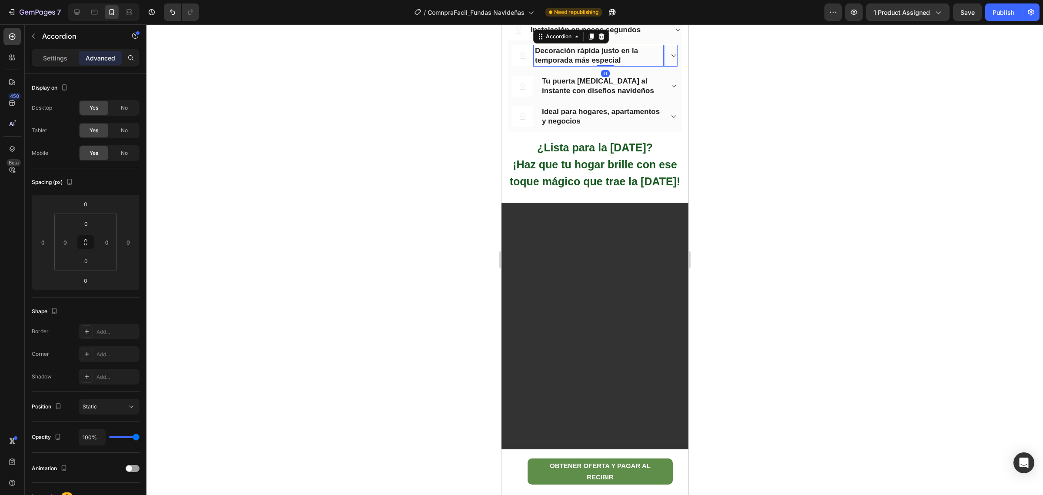
click at [536, 64] on span "Decoración rápida justo en la temporada más especial" at bounding box center [586, 56] width 103 height 18
click at [632, 65] on p "Decoración rápida justo en la temporada más especial" at bounding box center [598, 55] width 127 height 19
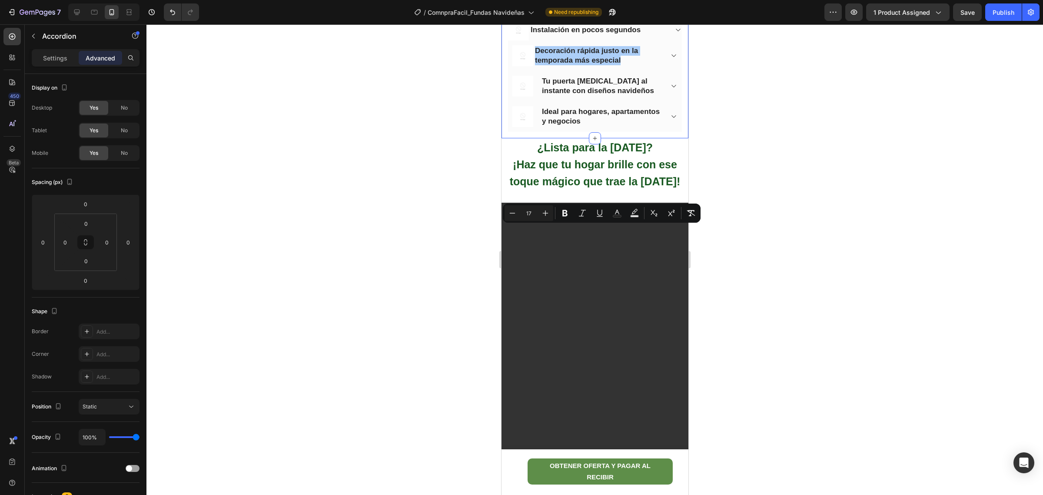
click at [726, 255] on div at bounding box center [594, 259] width 897 height 470
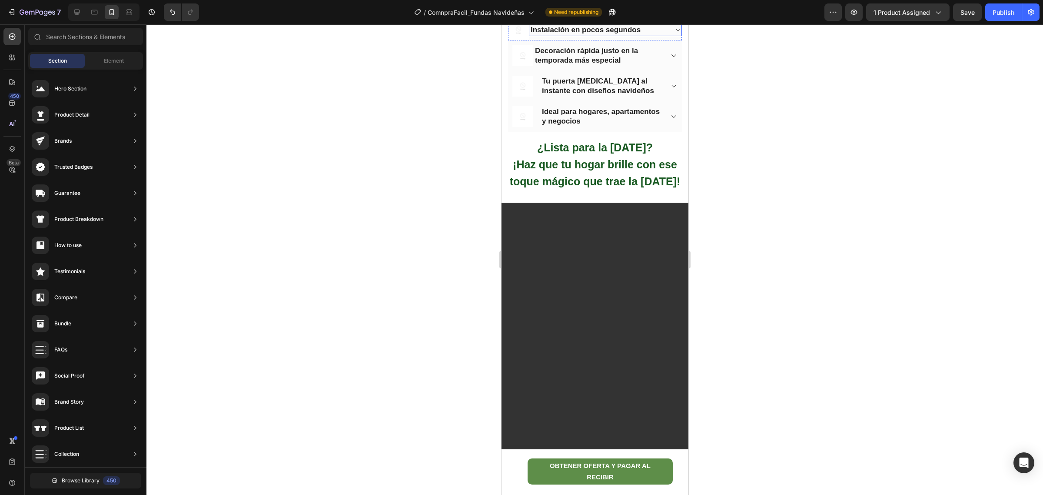
click at [540, 34] on span "Instalación en pocos segundos" at bounding box center [585, 30] width 110 height 8
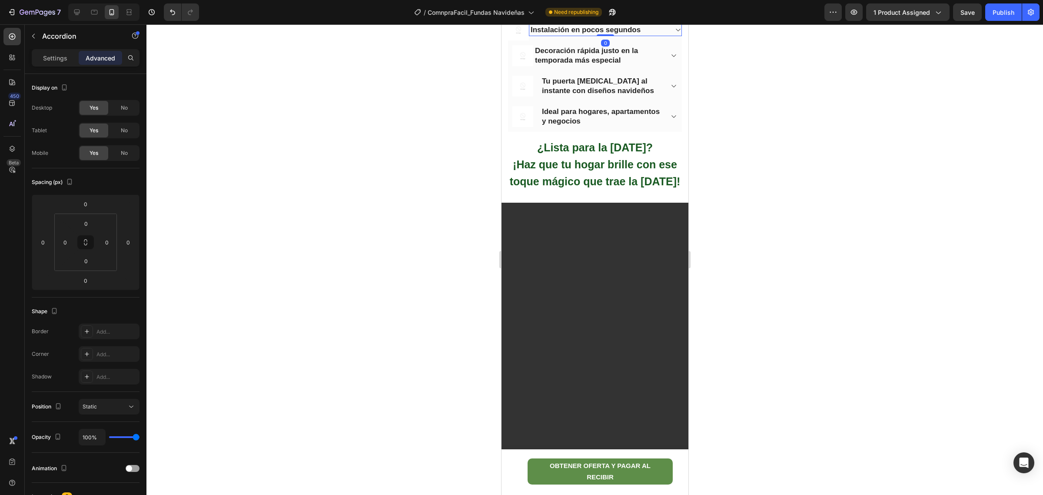
click at [533, 34] on span "Instalación en pocos segundos" at bounding box center [585, 30] width 110 height 8
click at [534, 34] on span "Instalación en pocos segundos" at bounding box center [585, 30] width 110 height 8
click at [636, 34] on span "Instalación en pocos segundos" at bounding box center [585, 30] width 110 height 8
click at [638, 34] on span "Instalación en pocos segundos" at bounding box center [585, 30] width 110 height 8
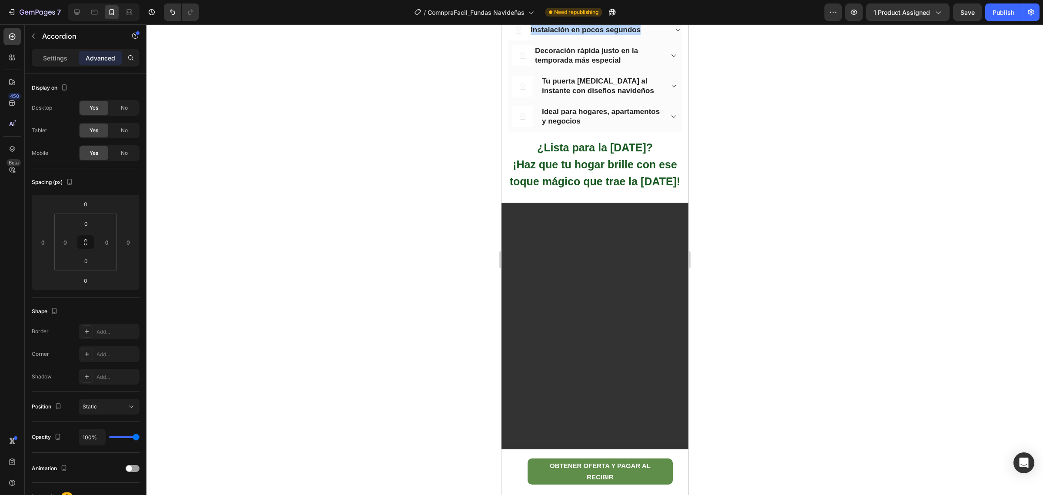
click at [639, 34] on span "Instalación en pocos segundos" at bounding box center [585, 30] width 110 height 8
click at [651, 71] on div "Image Decoración rápida justo en la temporada más especial Accordion Row" at bounding box center [595, 55] width 174 height 30
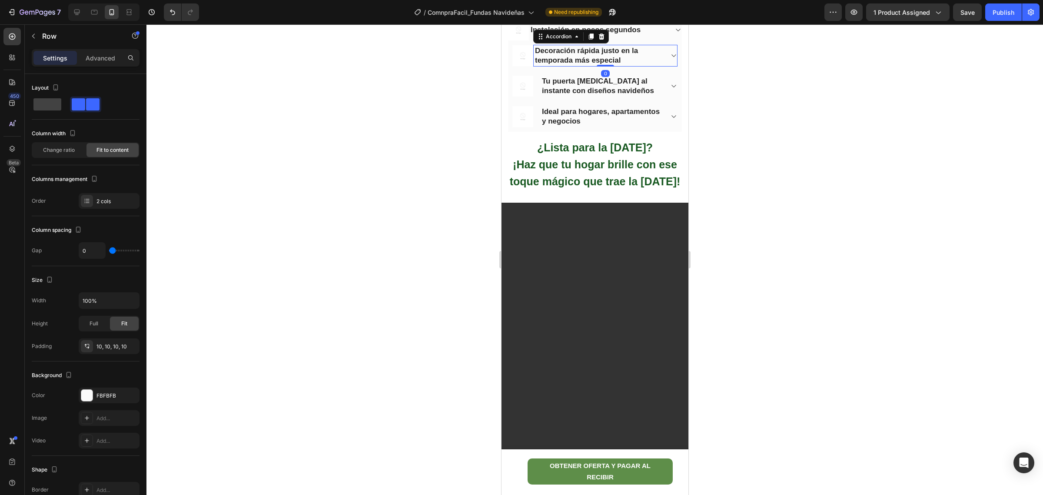
click at [562, 64] on span "Decoración rápida justo en la temporada más especial" at bounding box center [586, 56] width 103 height 18
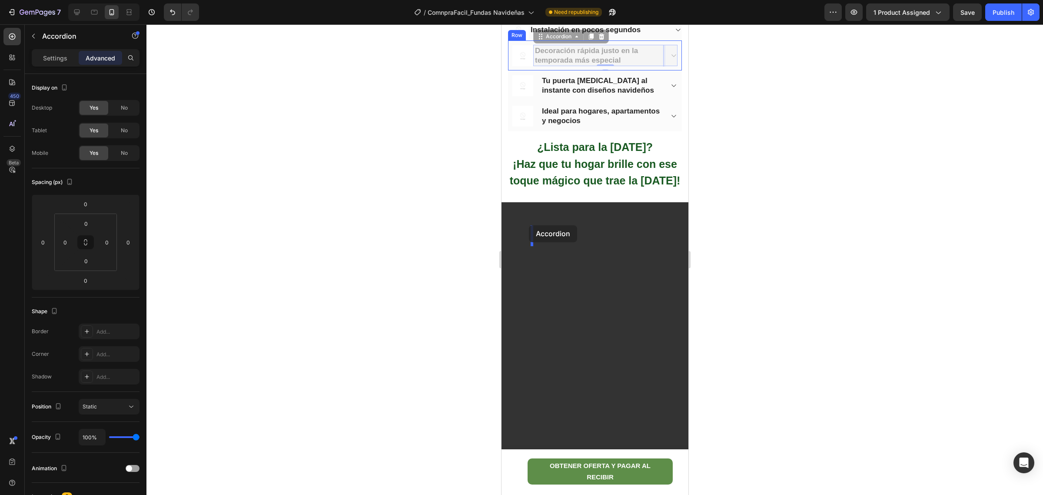
drag, startPoint x: 544, startPoint y: 225, endPoint x: 529, endPoint y: 225, distance: 15.2
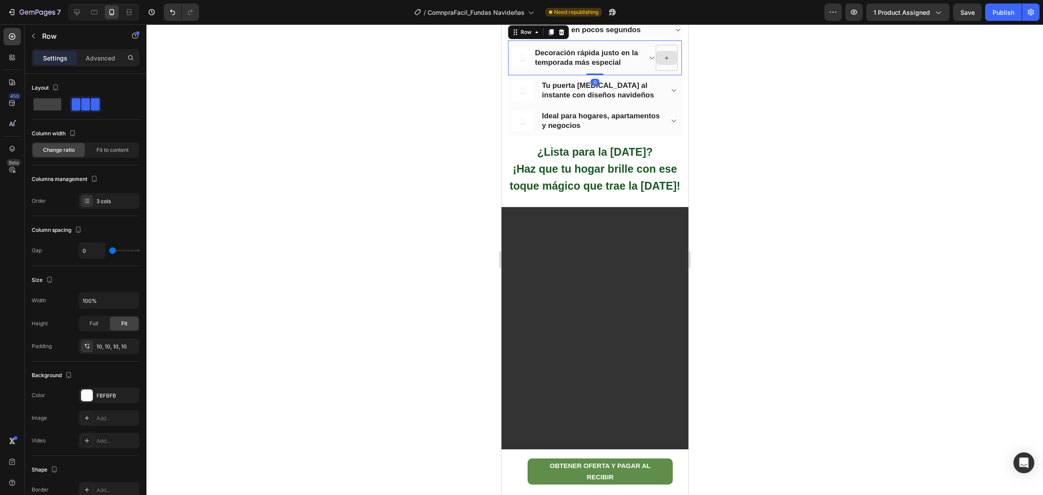
click at [662, 71] on div at bounding box center [667, 58] width 22 height 26
click at [667, 71] on div at bounding box center [667, 58] width 22 height 26
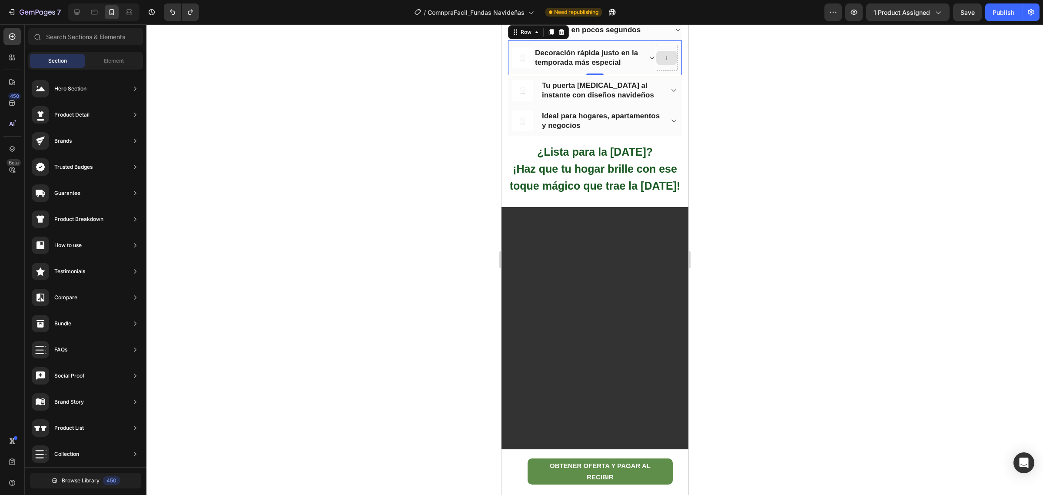
click at [667, 71] on div at bounding box center [667, 58] width 22 height 26
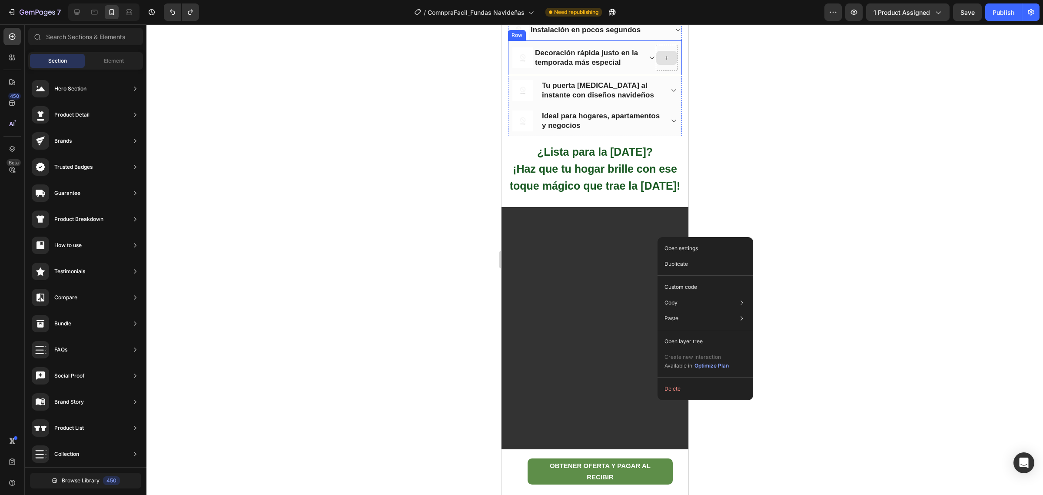
click at [656, 65] on div at bounding box center [666, 58] width 21 height 14
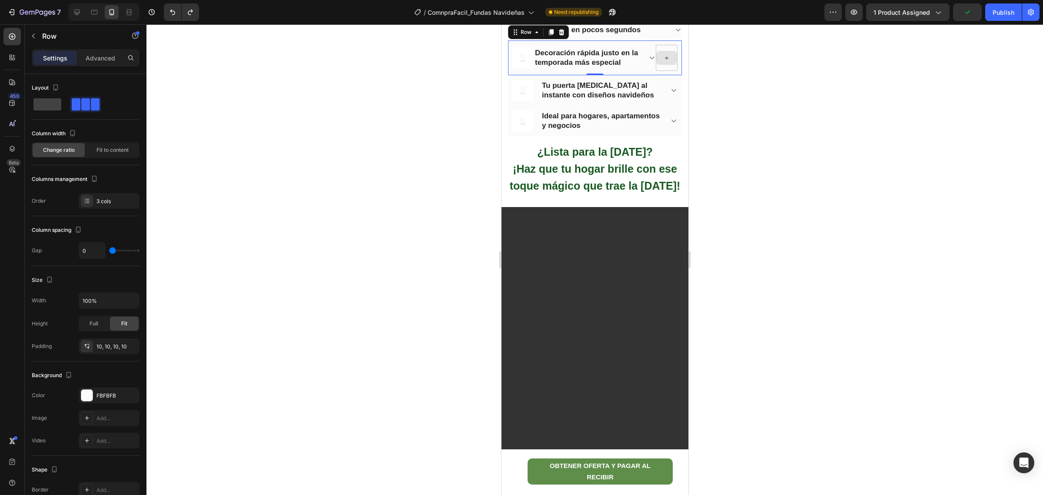
click at [669, 71] on div at bounding box center [667, 58] width 22 height 26
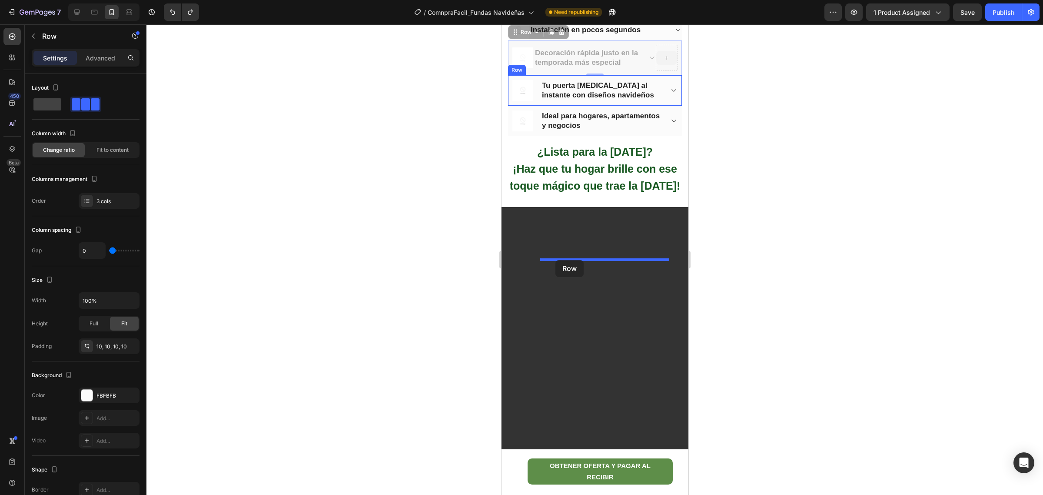
drag, startPoint x: 660, startPoint y: 225, endPoint x: 556, endPoint y: 260, distance: 109.8
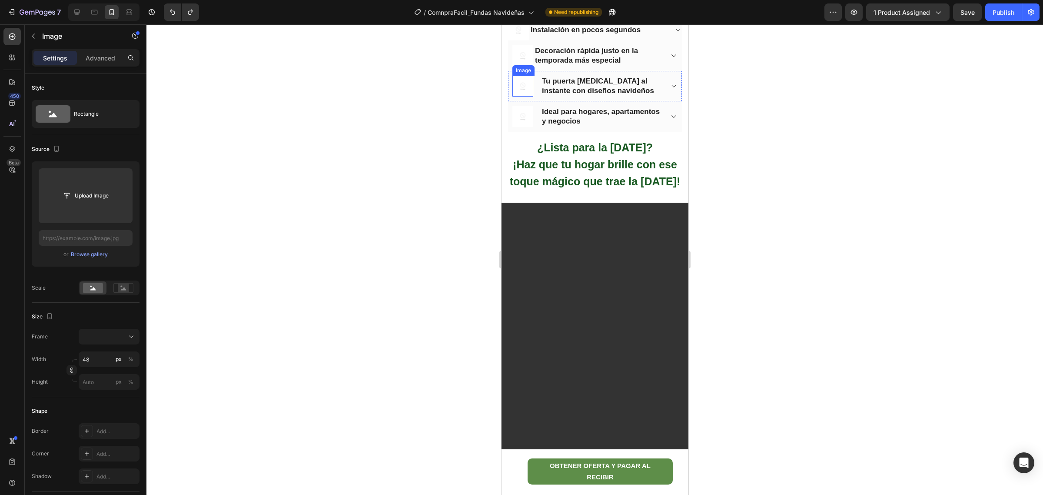
click at [526, 96] on img at bounding box center [522, 86] width 21 height 21
click at [525, 127] on img at bounding box center [522, 116] width 21 height 21
click at [793, 281] on div at bounding box center [594, 259] width 897 height 470
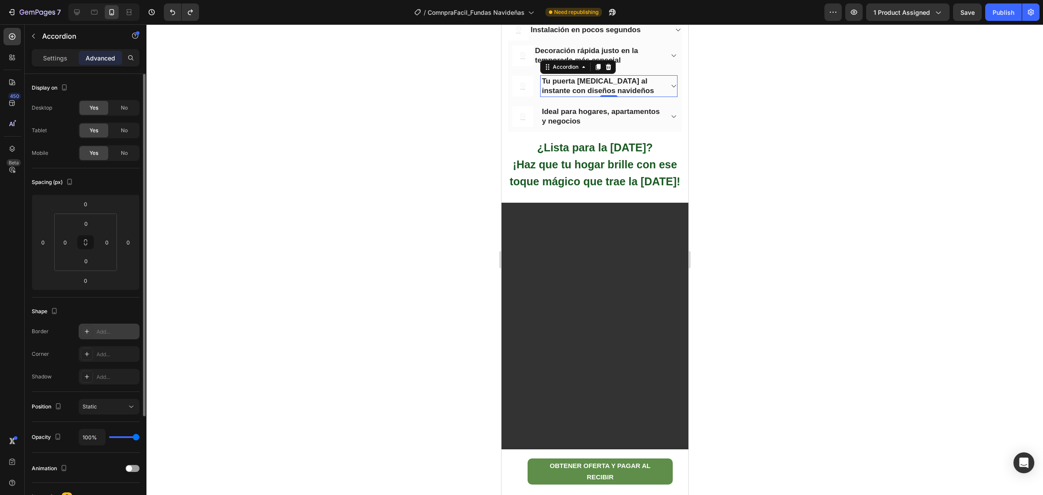
scroll to position [54, 0]
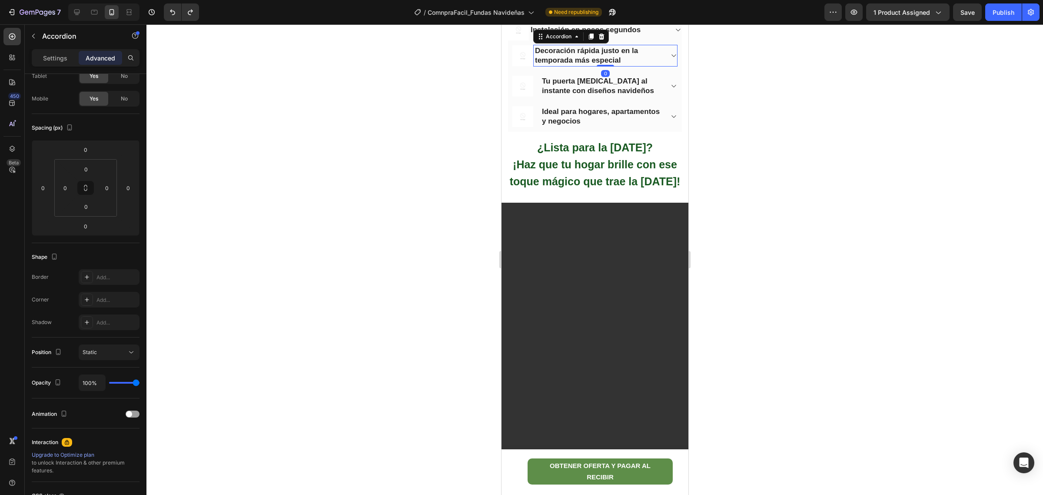
click at [542, 64] on span "Decoración rápida justo en la temporada más especial" at bounding box center [586, 56] width 103 height 18
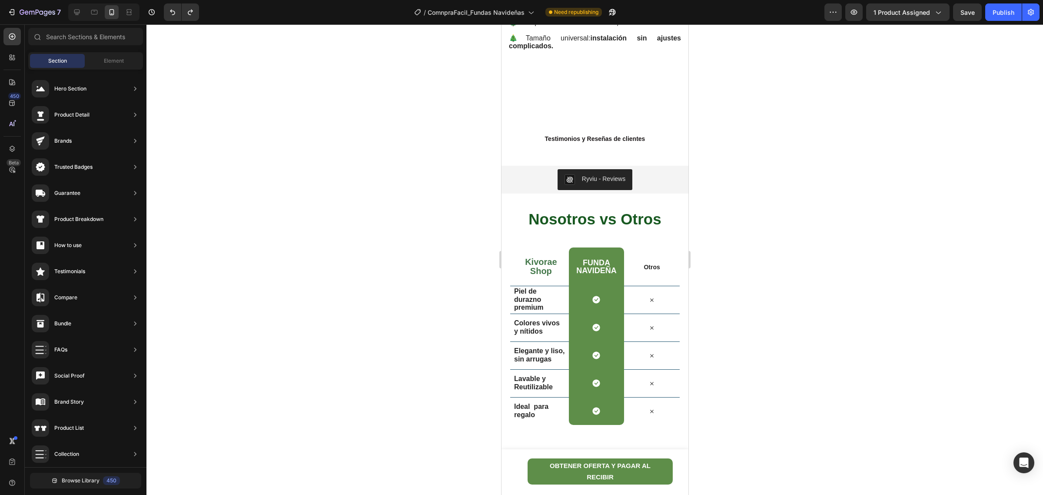
scroll to position [1954, 0]
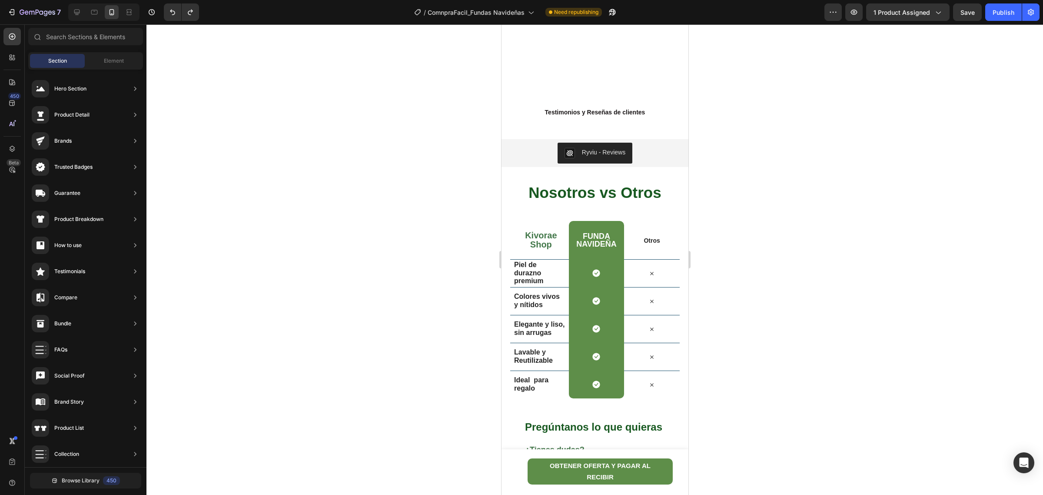
drag, startPoint x: 683, startPoint y: 218, endPoint x: 1217, endPoint y: 363, distance: 553.3
click at [565, 23] on p "🎄Tamaño universal: instalación sin ajustes complicados." at bounding box center [595, 16] width 172 height 16
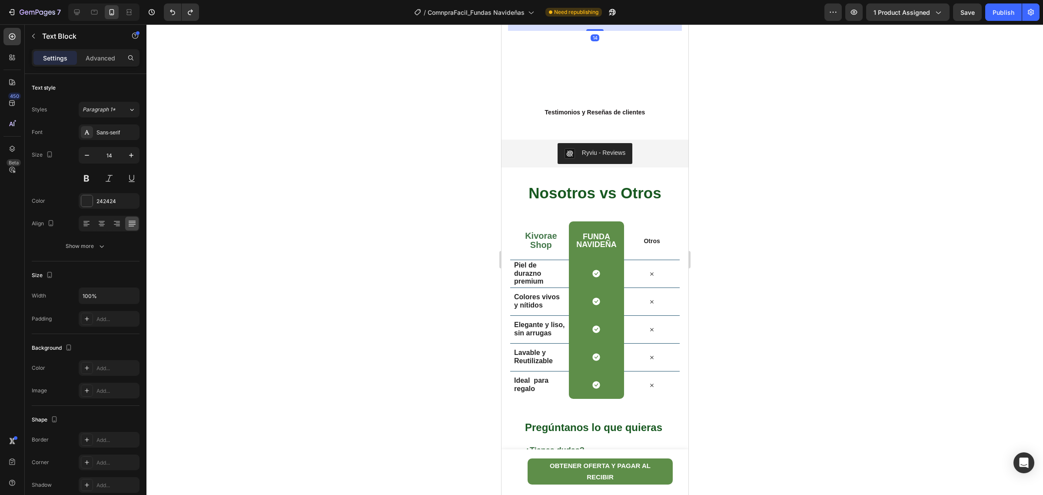
click at [558, 23] on p "🎄Tamaño universal: instalación sin ajustes complicados." at bounding box center [595, 16] width 172 height 16
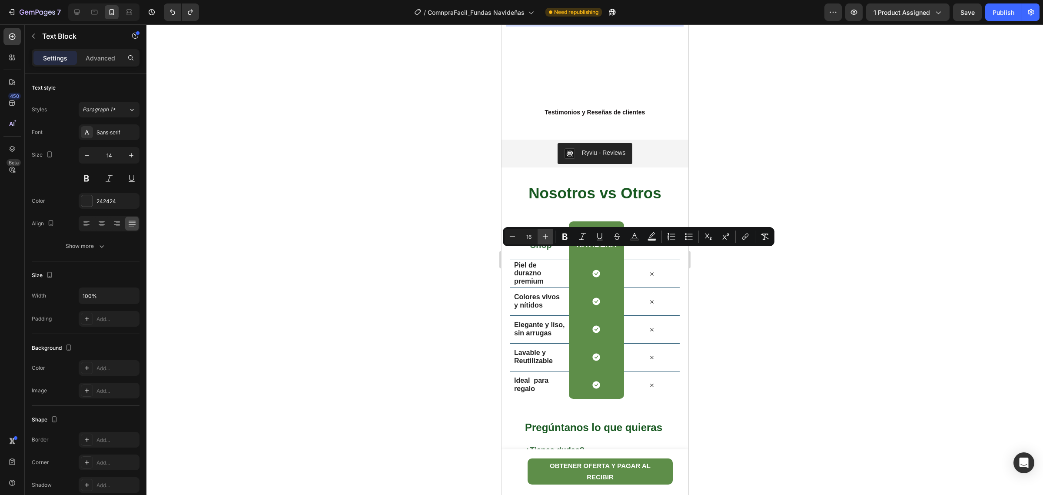
click at [542, 233] on icon "Editor contextual toolbar" at bounding box center [545, 236] width 9 height 9
type input "17"
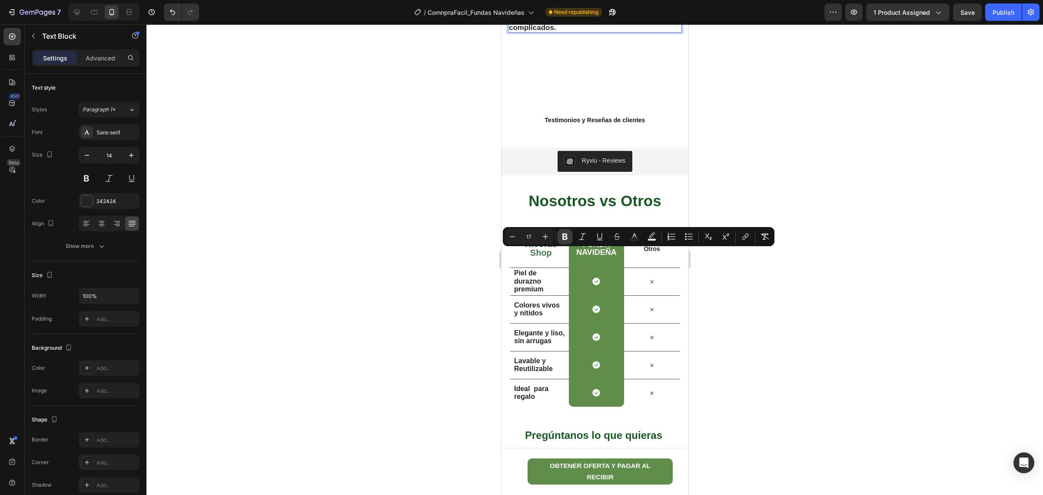
click at [562, 237] on icon "Editor contextual toolbar" at bounding box center [565, 236] width 9 height 9
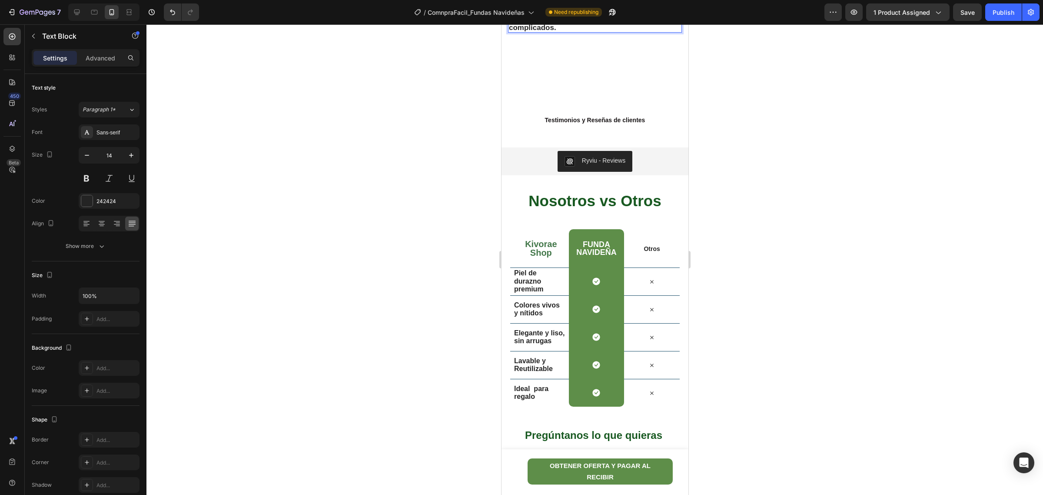
click at [779, 299] on div at bounding box center [594, 259] width 897 height 470
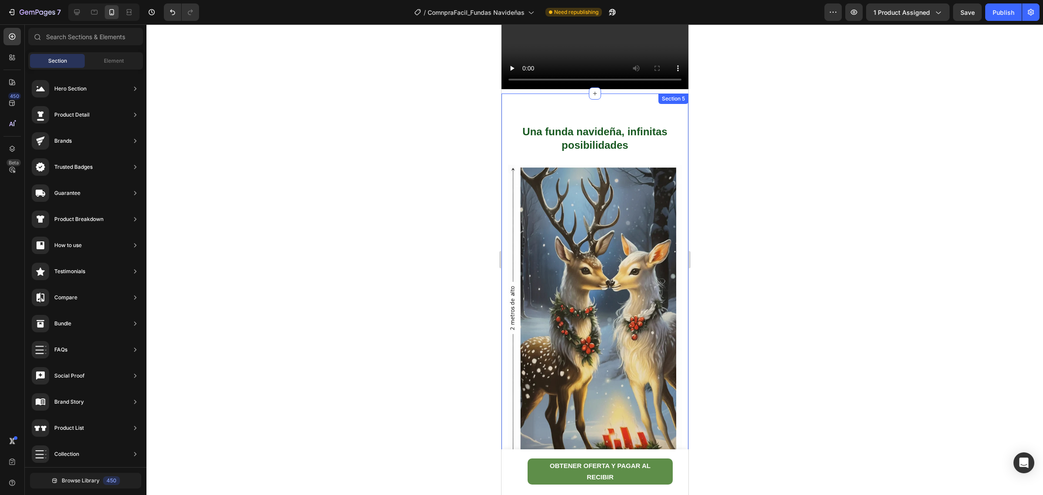
scroll to position [1520, 0]
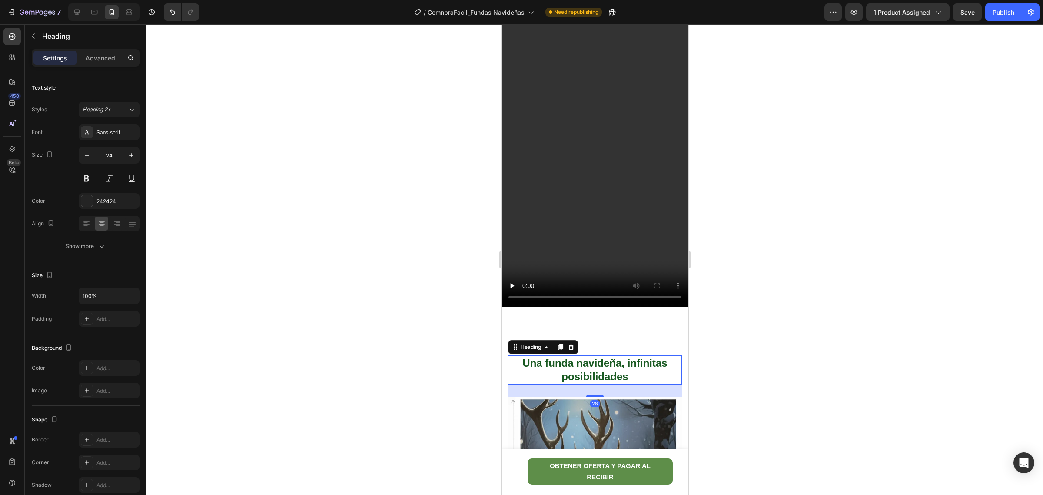
click at [634, 359] on h2 "Una funda navideña, infinitas posibilidades" at bounding box center [595, 369] width 174 height 29
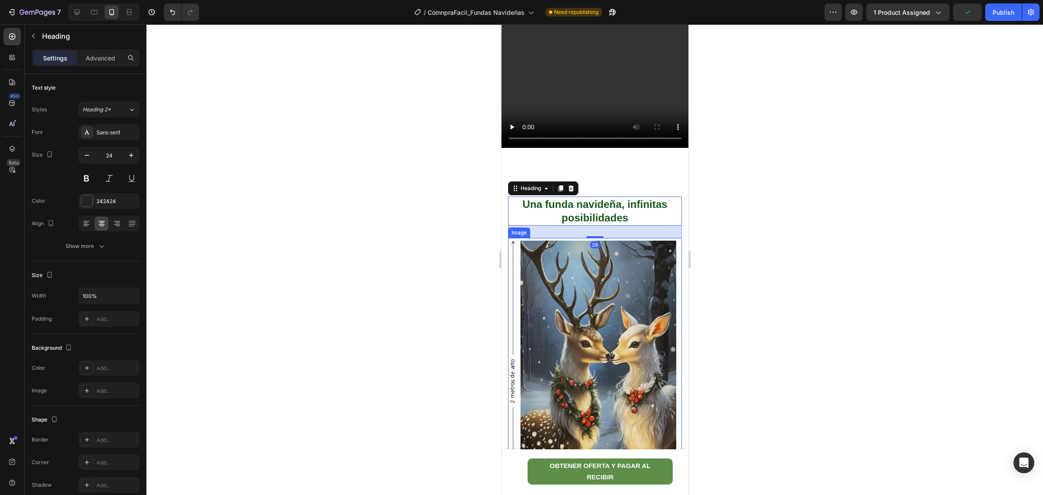
scroll to position [1683, 0]
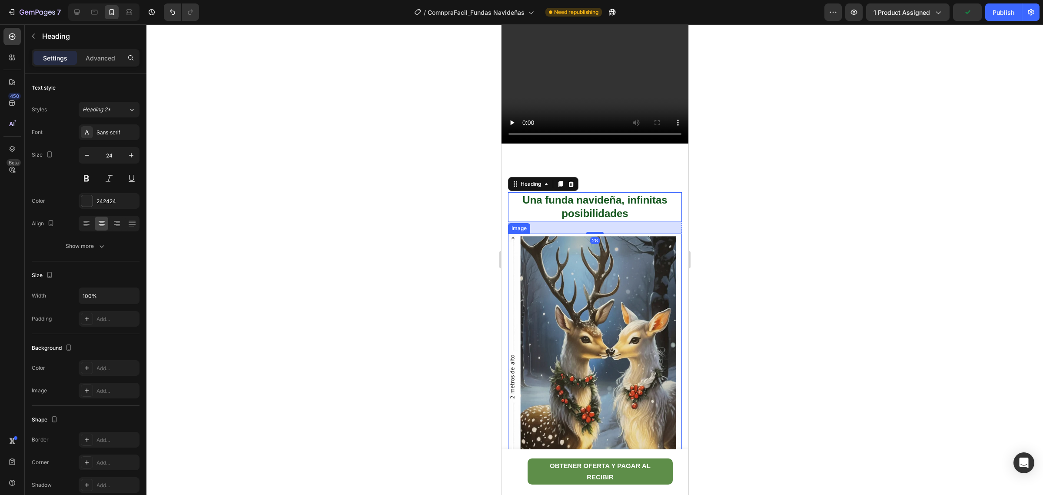
click at [592, 364] on img at bounding box center [595, 385] width 174 height 304
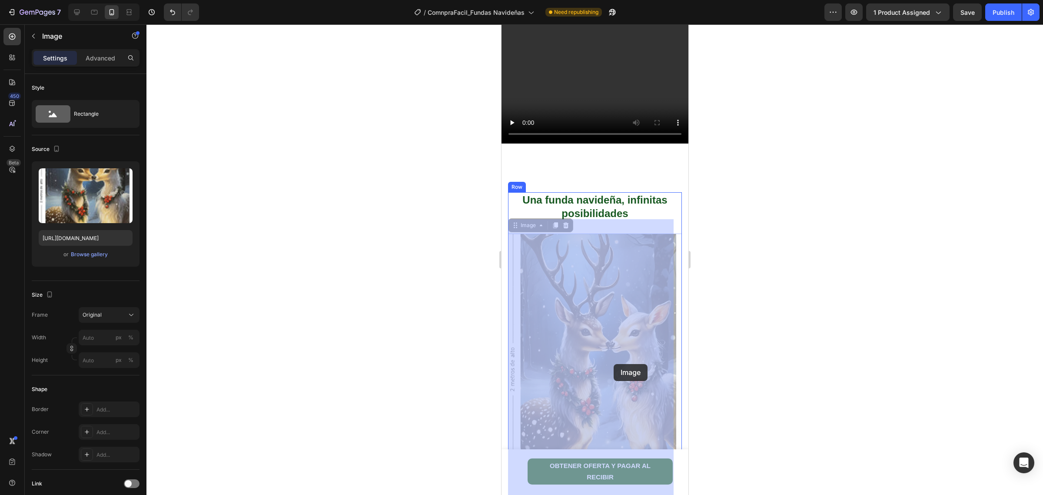
drag, startPoint x: 592, startPoint y: 364, endPoint x: 612, endPoint y: 364, distance: 19.1
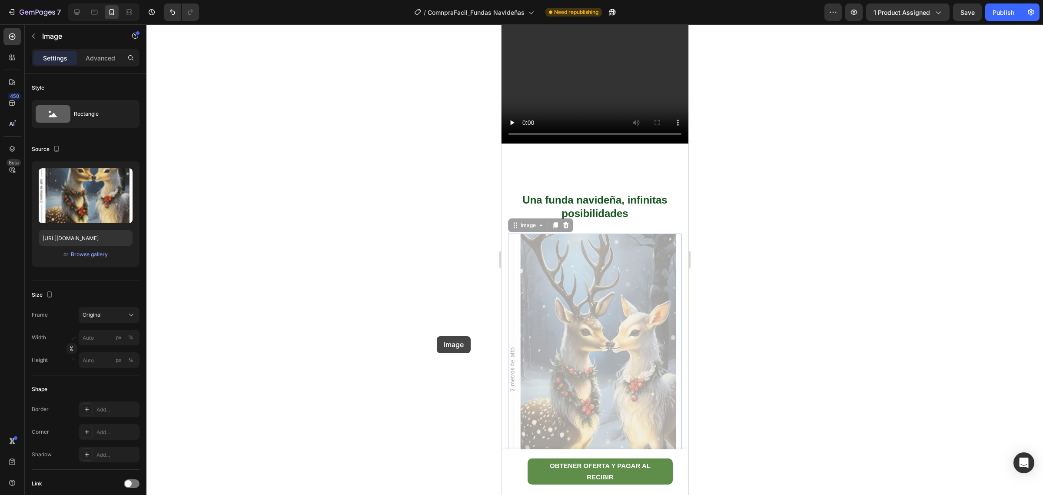
drag, startPoint x: 592, startPoint y: 332, endPoint x: 437, endPoint y: 336, distance: 155.2
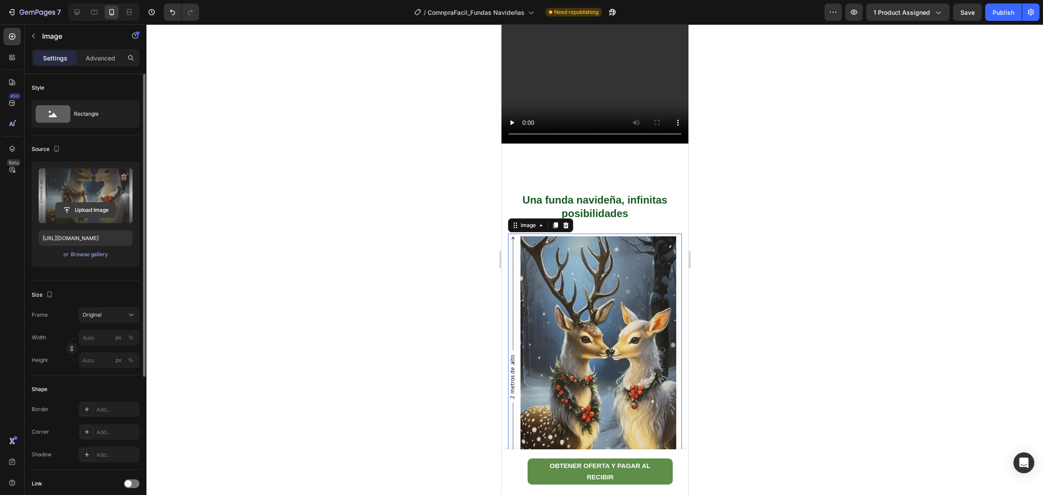
click at [73, 207] on input "file" at bounding box center [86, 210] width 60 height 15
type input "https://cdn.shopify.com/s/files/1/0779/1348/9650/files/gempages_583073580036654…"
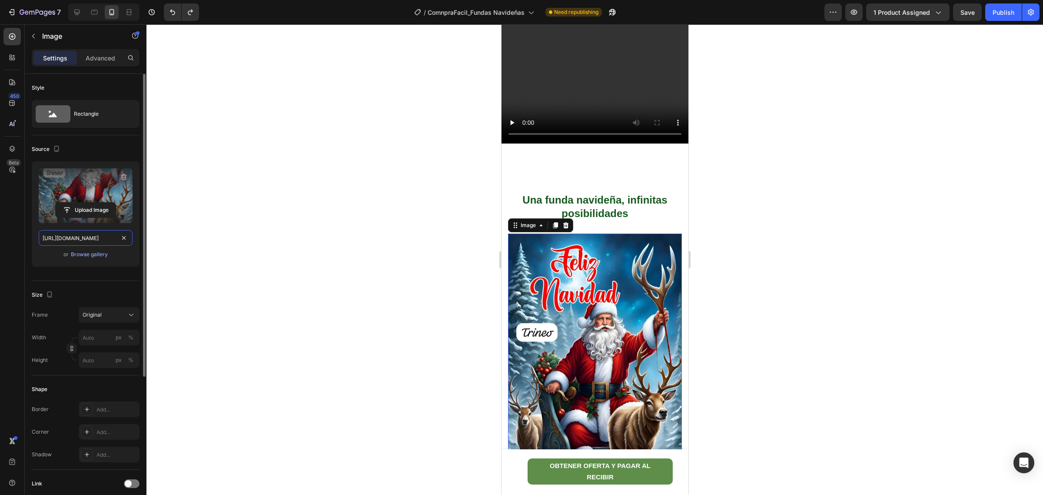
click at [71, 235] on input "https://cdn.shopify.com/s/files/1/0779/1348/9650/files/gempages_583073580036654…" at bounding box center [86, 238] width 94 height 16
click at [90, 205] on input "file" at bounding box center [86, 210] width 60 height 15
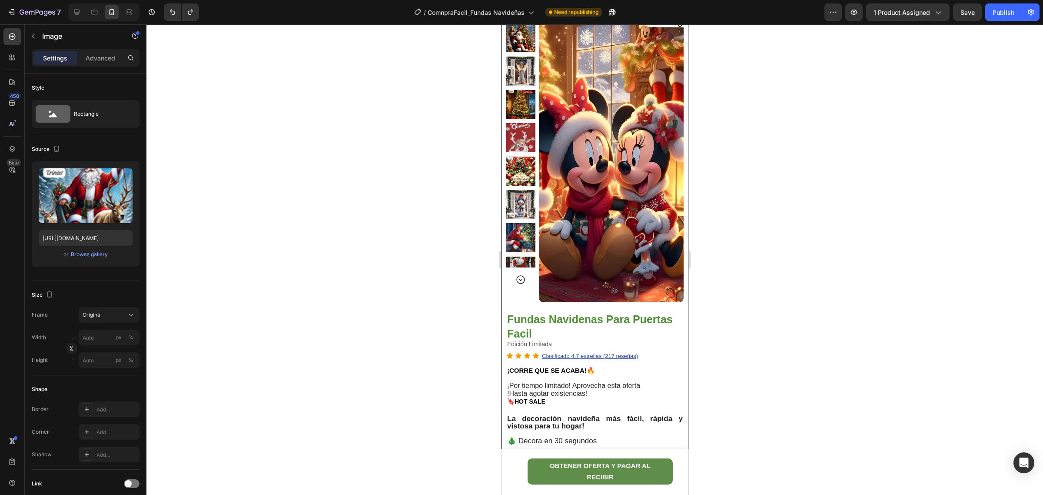
scroll to position [0, 0]
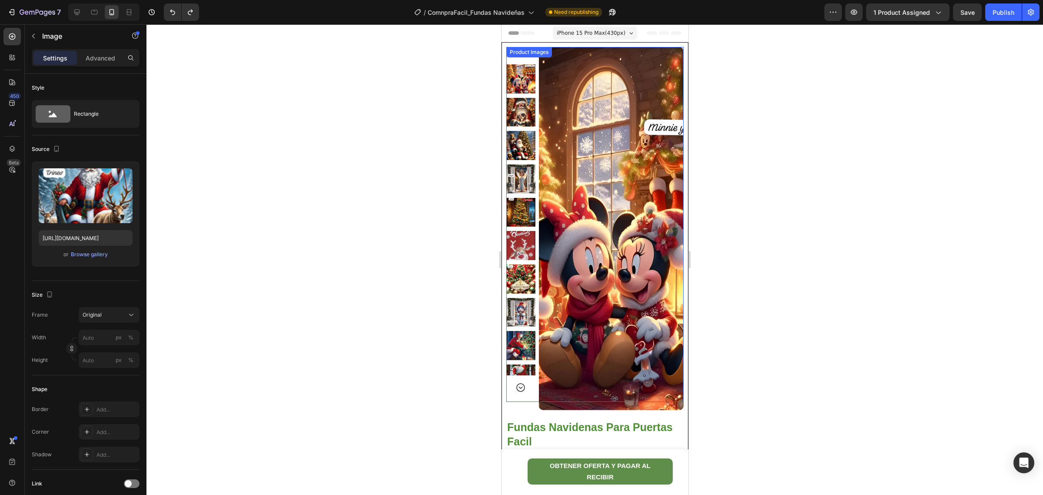
click at [520, 108] on img at bounding box center [520, 112] width 29 height 29
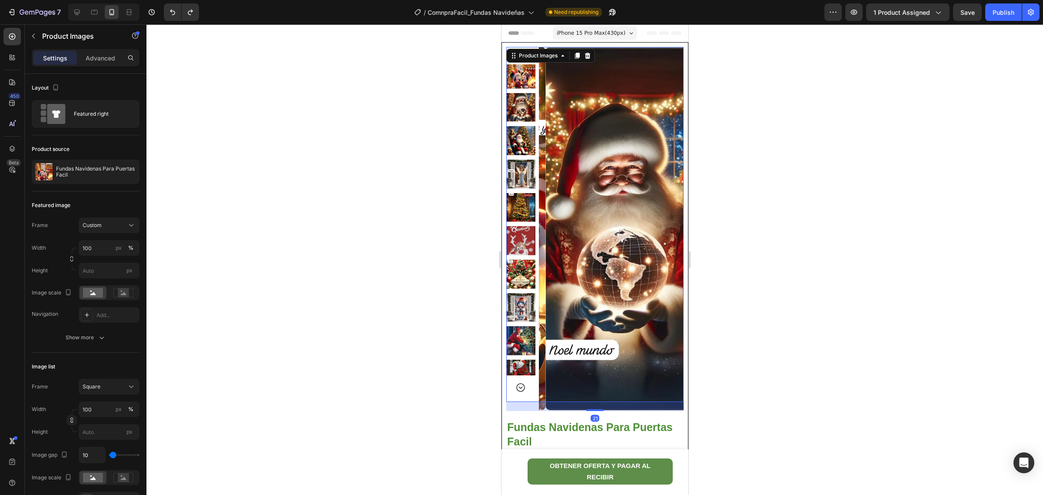
click at [516, 142] on div at bounding box center [520, 219] width 29 height 311
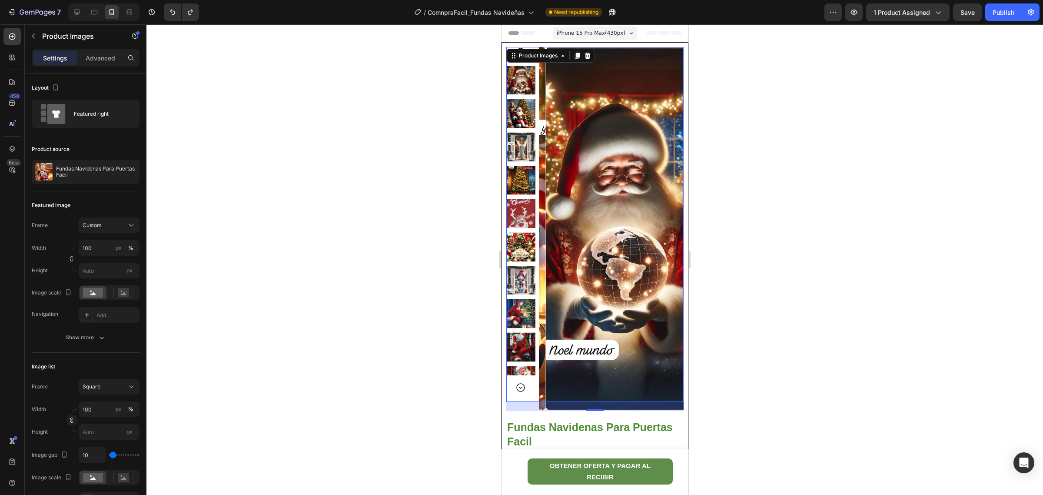
click at [519, 180] on img at bounding box center [520, 180] width 29 height 29
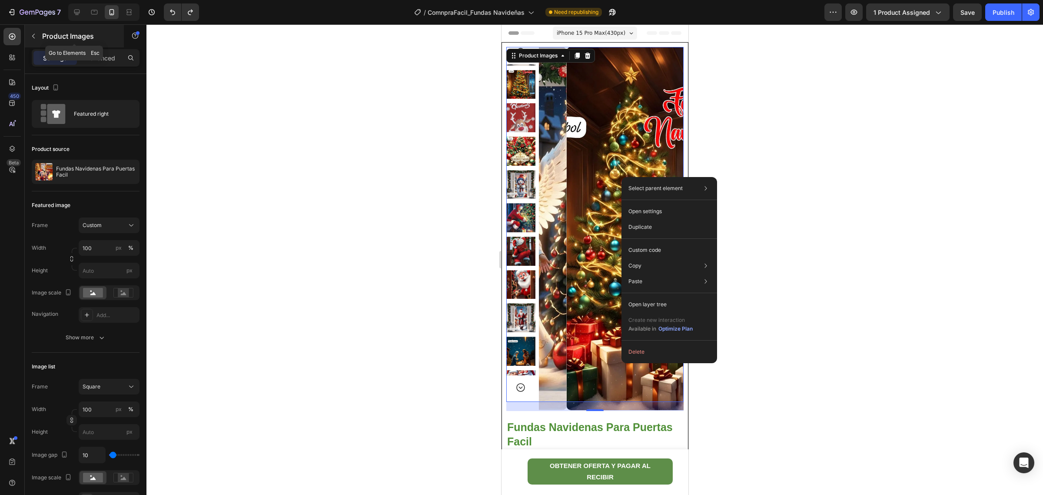
click at [33, 36] on icon "button" at bounding box center [33, 36] width 3 height 5
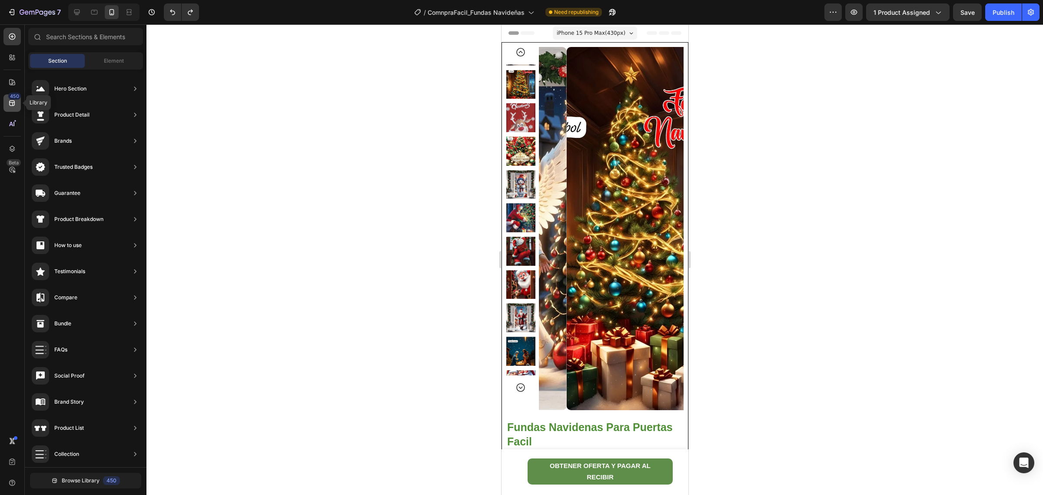
click at [10, 106] on icon at bounding box center [12, 103] width 9 height 9
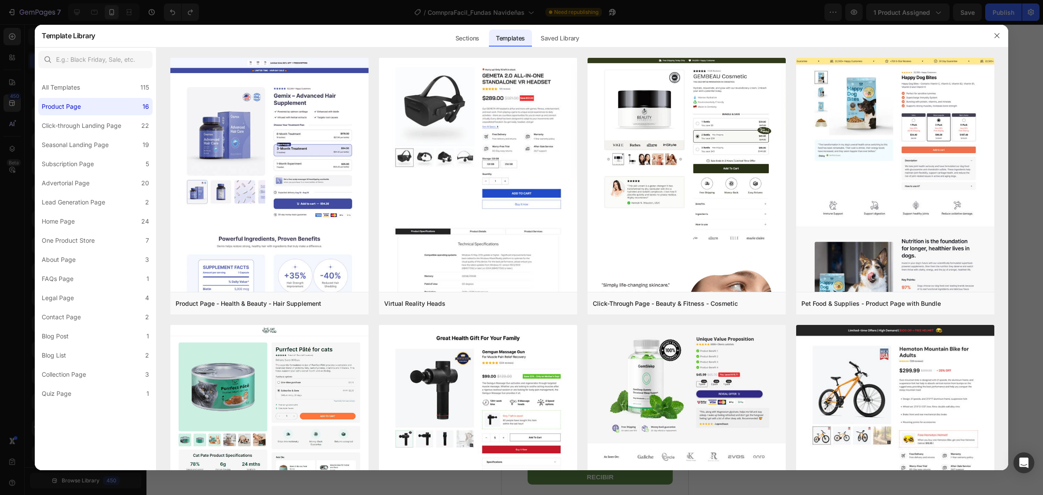
click at [12, 80] on div at bounding box center [521, 247] width 1043 height 495
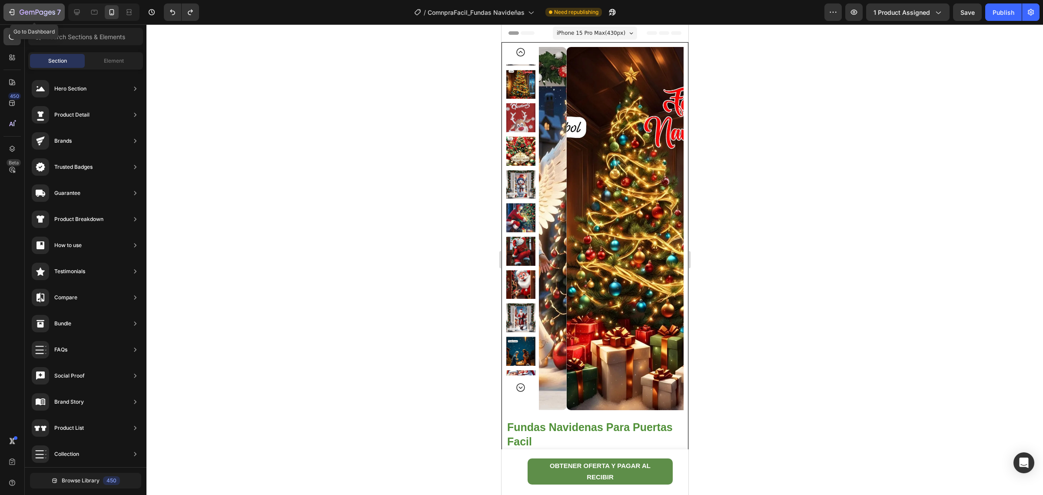
click at [9, 9] on icon "button" at bounding box center [11, 12] width 9 height 9
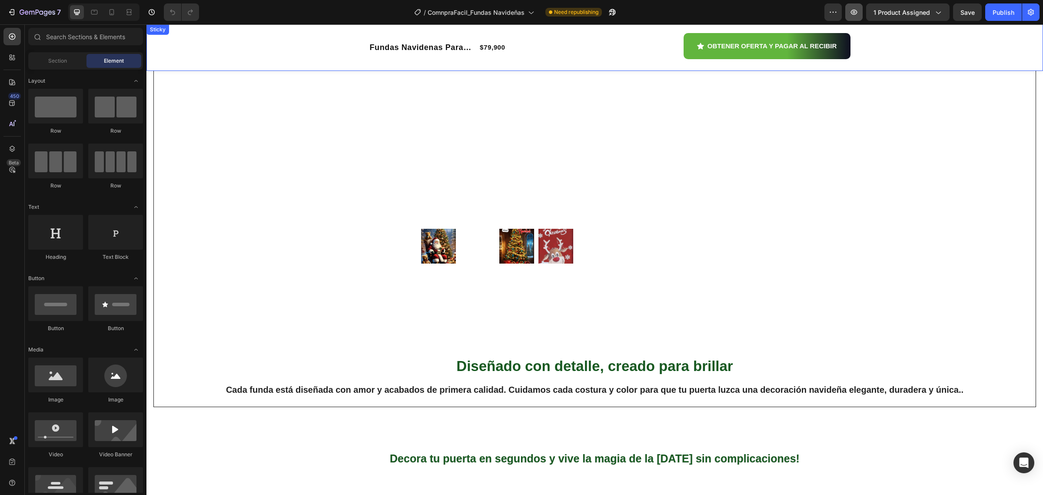
scroll to position [489, 0]
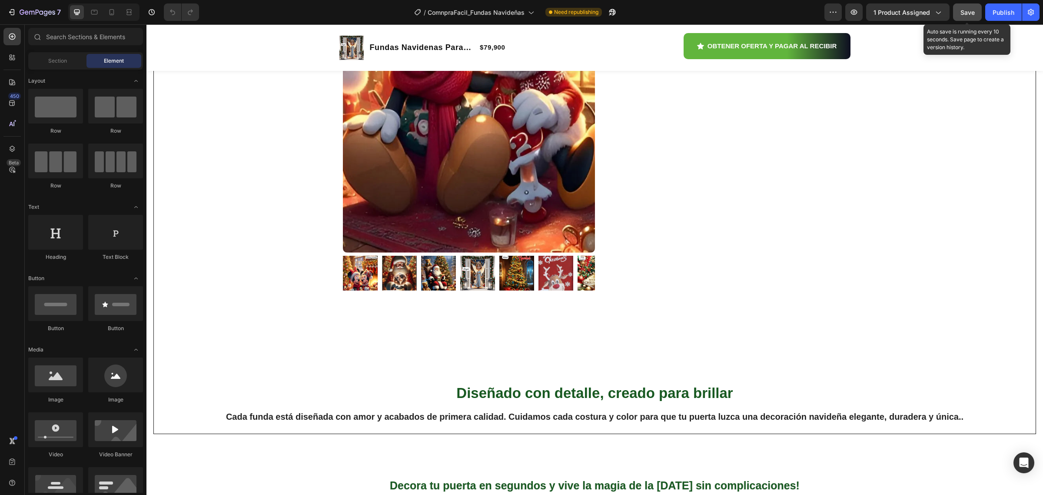
click at [964, 10] on span "Save" at bounding box center [968, 12] width 14 height 7
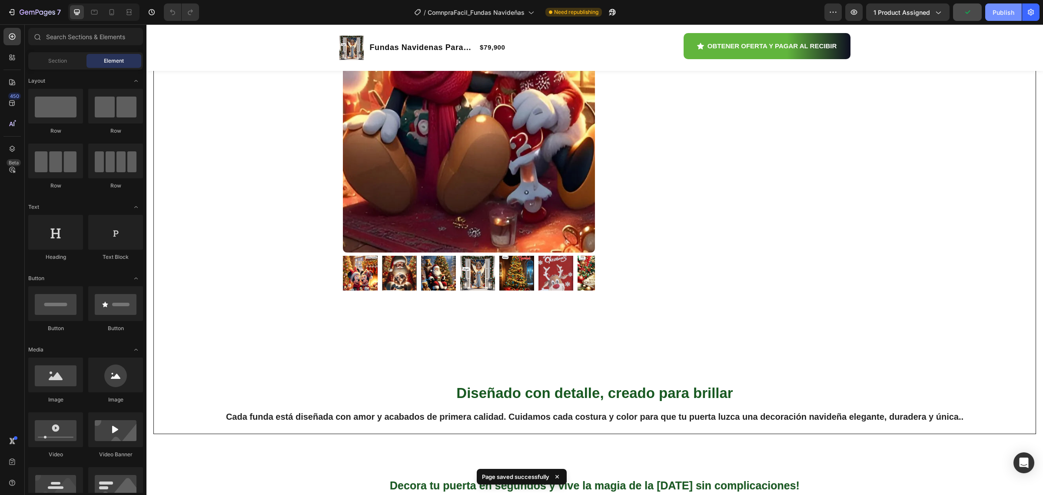
click at [1003, 12] on div "Publish" at bounding box center [1004, 12] width 22 height 9
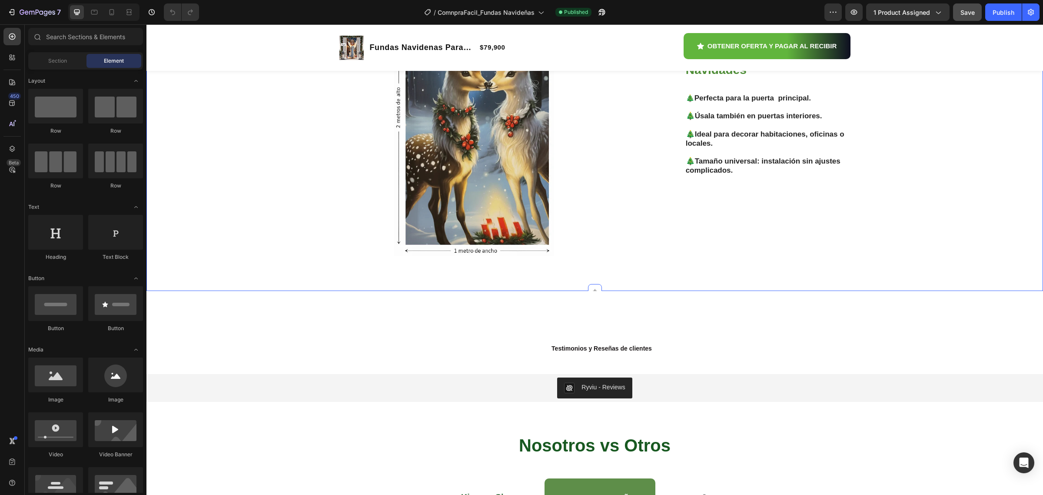
scroll to position [2556, 0]
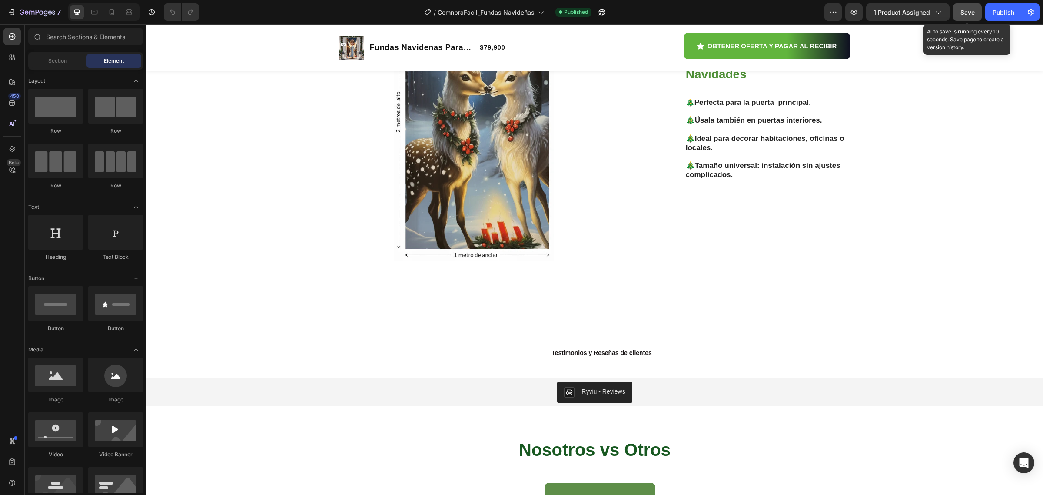
click at [966, 17] on button "Save" at bounding box center [967, 11] width 29 height 17
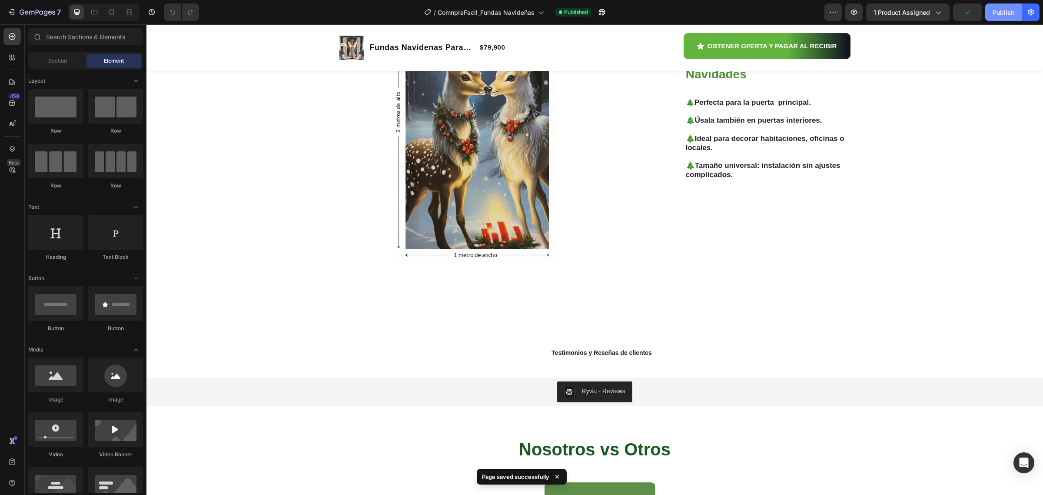
click at [1010, 13] on div "Publish" at bounding box center [1004, 12] width 22 height 9
click at [508, 188] on img at bounding box center [474, 120] width 280 height 280
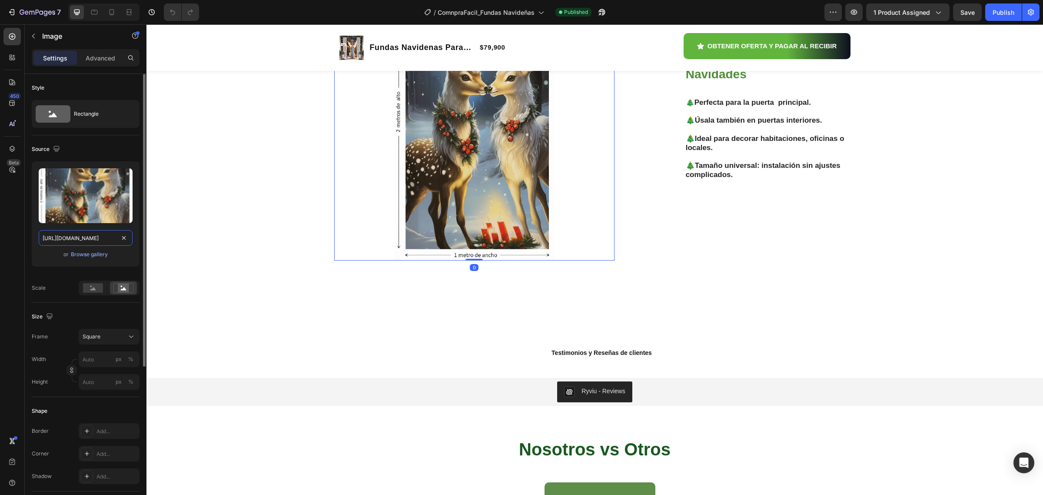
click at [100, 240] on input "[URL][DOMAIN_NAME]" at bounding box center [86, 238] width 94 height 16
click at [466, 173] on img at bounding box center [474, 120] width 280 height 280
click at [96, 239] on input "[URL][DOMAIN_NAME]" at bounding box center [86, 238] width 94 height 16
paste input "Arbol.webp?v=1758864915"
type input "[URL][DOMAIN_NAME]"
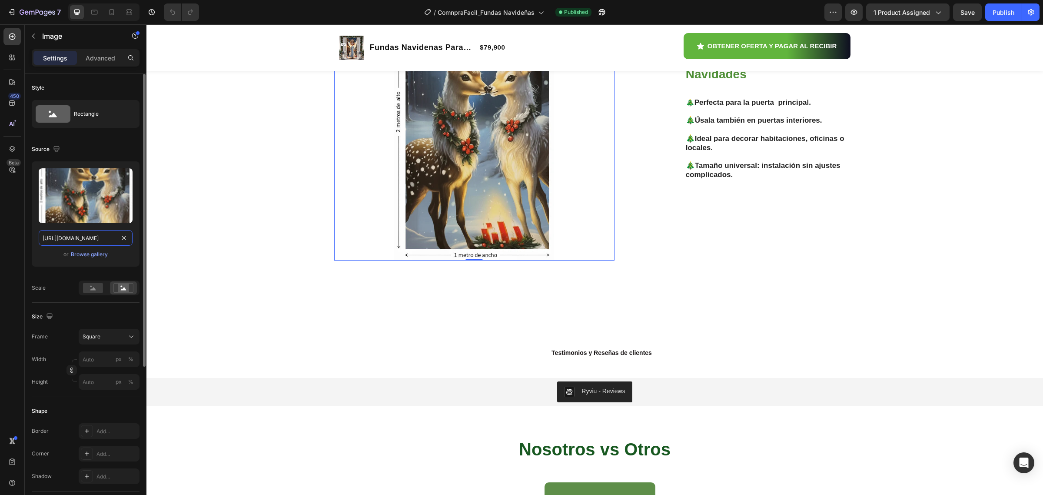
scroll to position [0, 131]
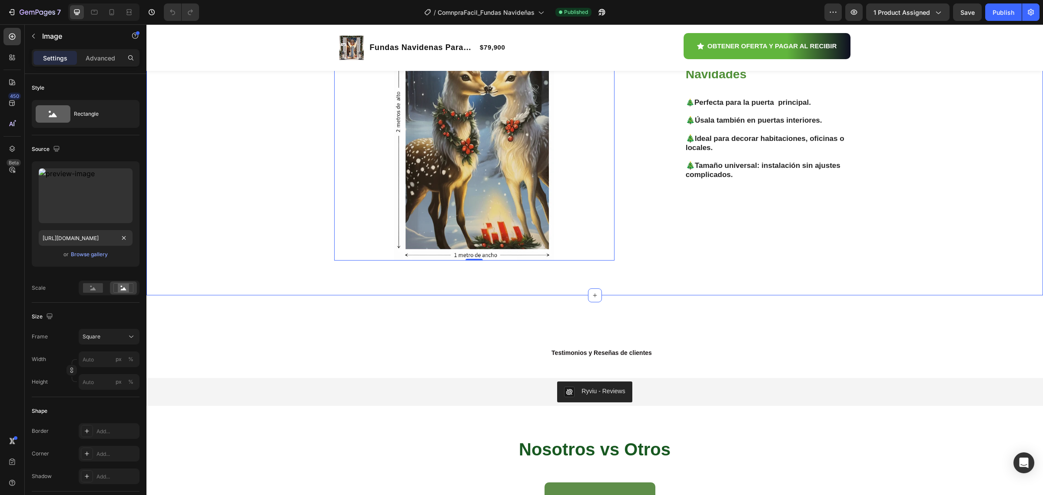
click at [160, 261] on div "Una funda navideña, infinitas posibilidades Heading Image 0 Una Inversión para …" at bounding box center [595, 123] width 884 height 287
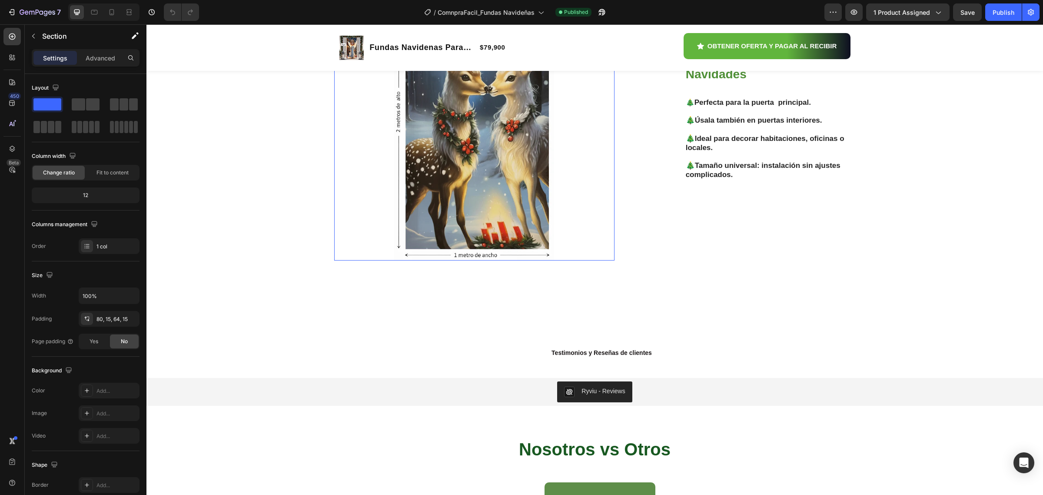
click at [489, 142] on img at bounding box center [474, 120] width 280 height 280
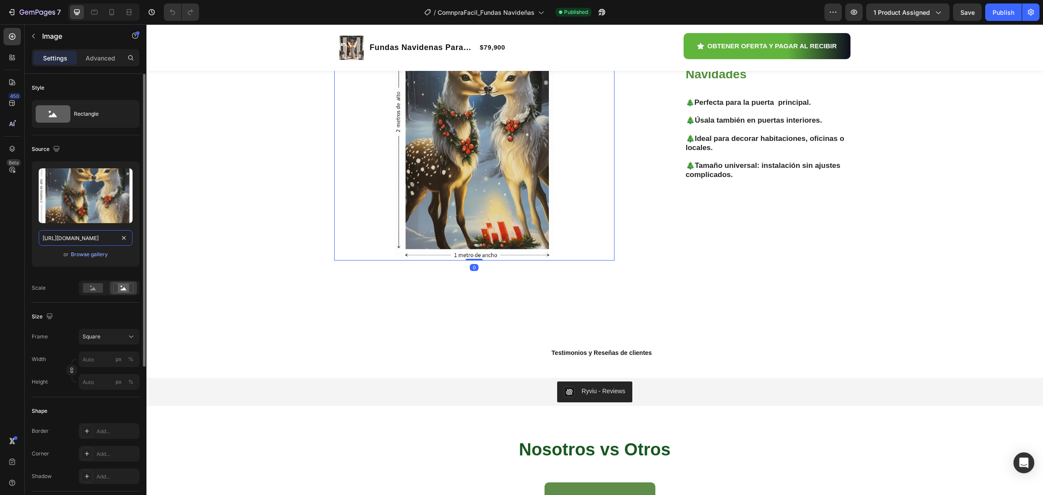
click at [111, 237] on input "[URL][DOMAIN_NAME]" at bounding box center [86, 238] width 94 height 16
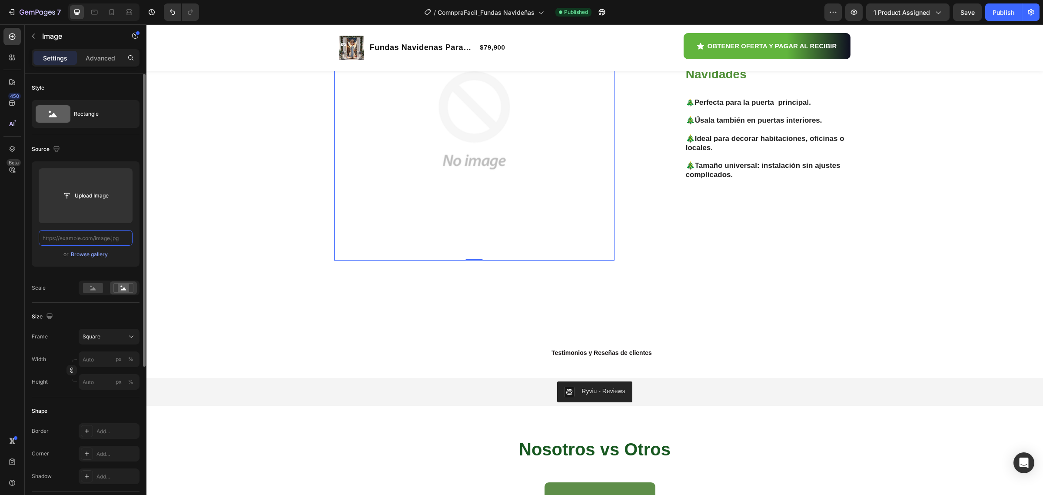
paste input "[URL][DOMAIN_NAME]"
type input "[URL][DOMAIN_NAME]"
paste input "[URL][DOMAIN_NAME]"
type input "[URL][DOMAIN_NAME]"
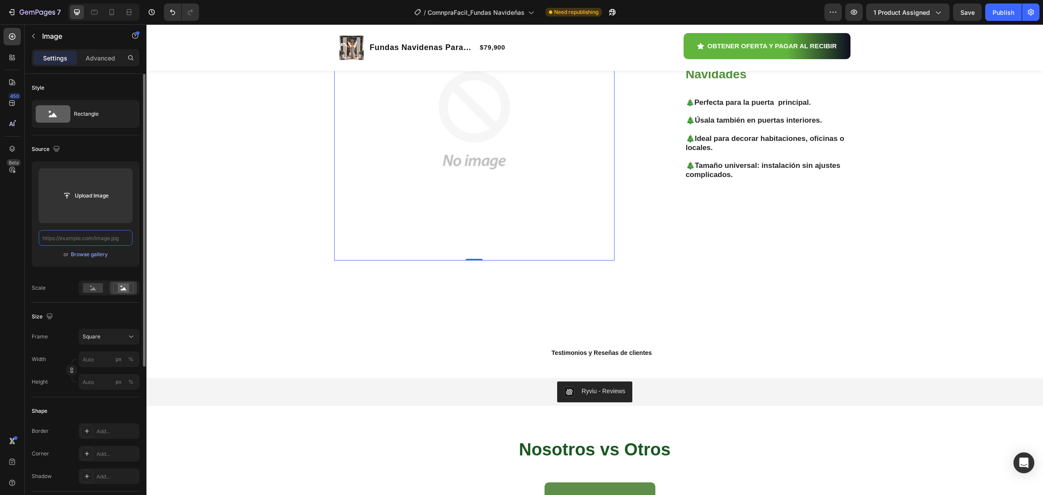
paste input "[URL][DOMAIN_NAME]"
type input "[URL][DOMAIN_NAME]"
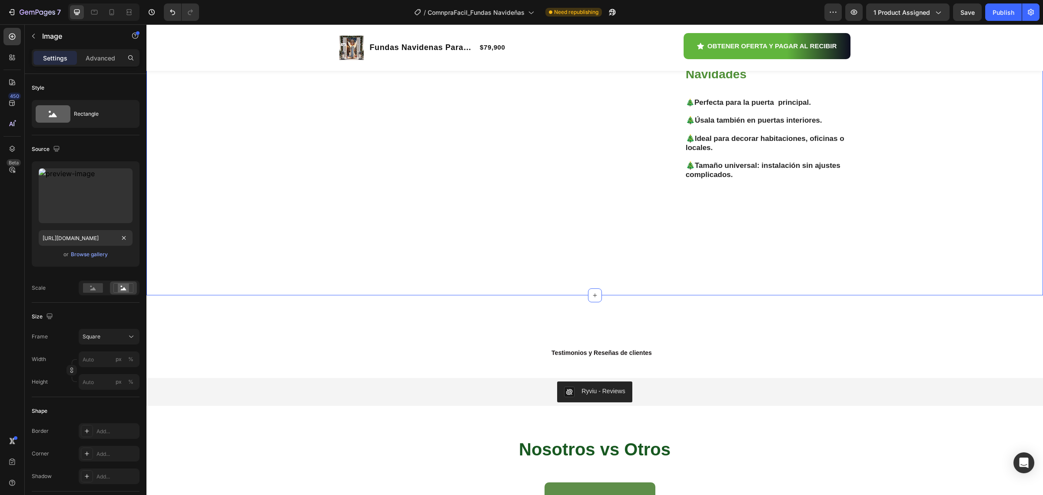
click at [273, 263] on div "Una funda navideña, infinitas posibilidades Heading Image Una Inversión para To…" at bounding box center [595, 123] width 884 height 287
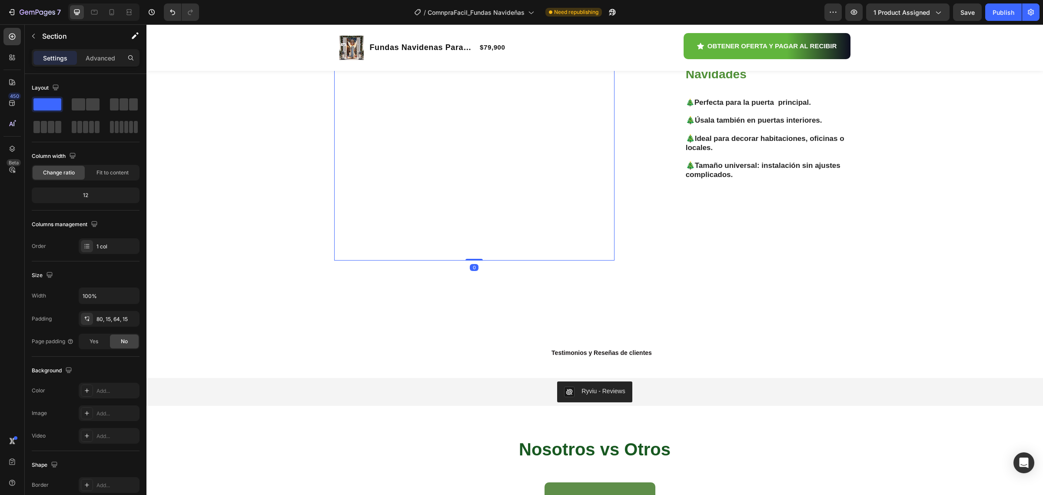
click at [448, 186] on img at bounding box center [474, 120] width 280 height 280
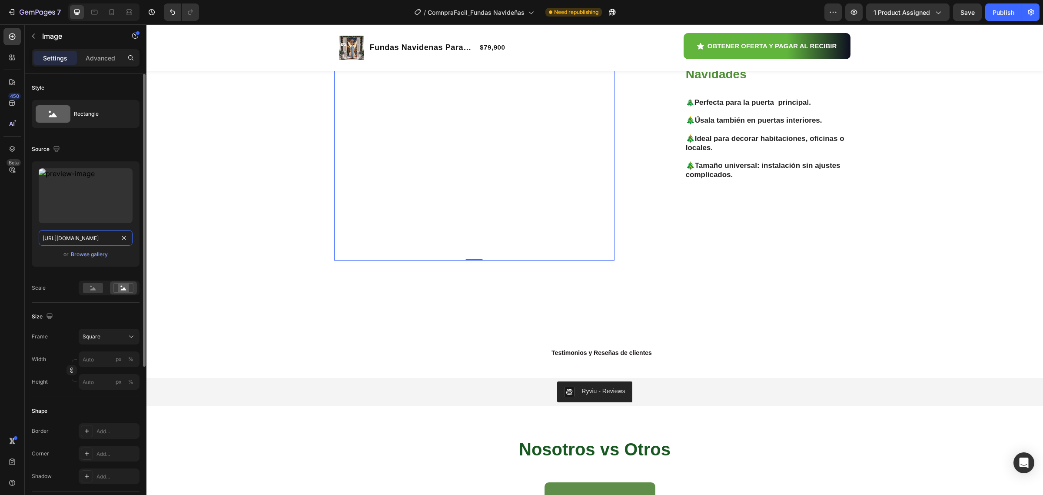
click at [114, 236] on input "[URL][DOMAIN_NAME]" at bounding box center [86, 238] width 94 height 16
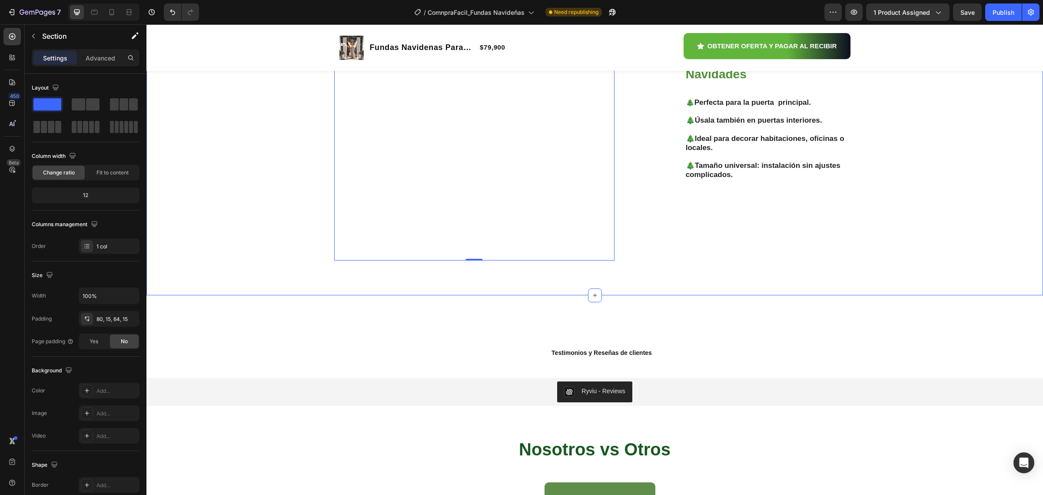
click at [160, 267] on div "Una funda navideña, infinitas posibilidades Heading Image 0 Una Inversión para …" at bounding box center [595, 123] width 884 height 287
click at [459, 161] on img at bounding box center [474, 120] width 280 height 280
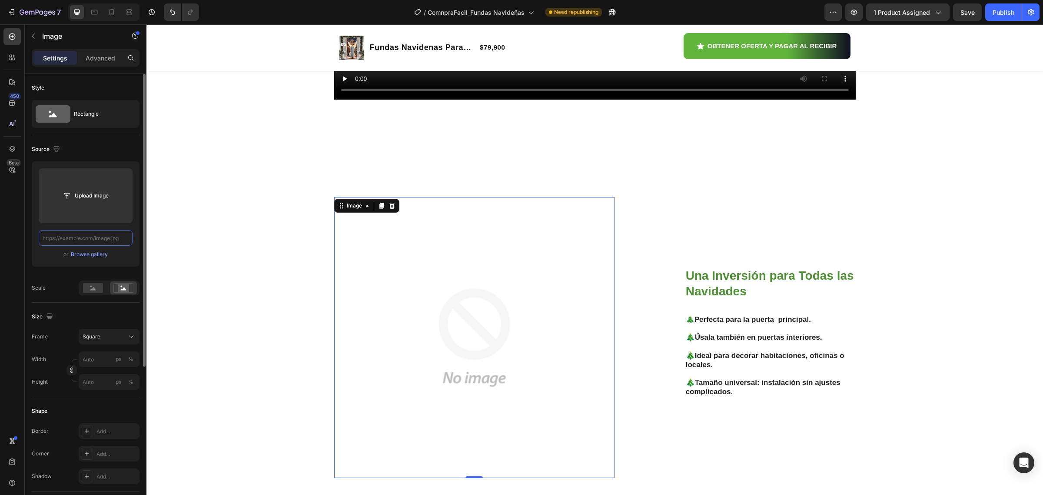
scroll to position [0, 0]
paste input "[URL][DOMAIN_NAME]"
type input "[URL][DOMAIN_NAME]"
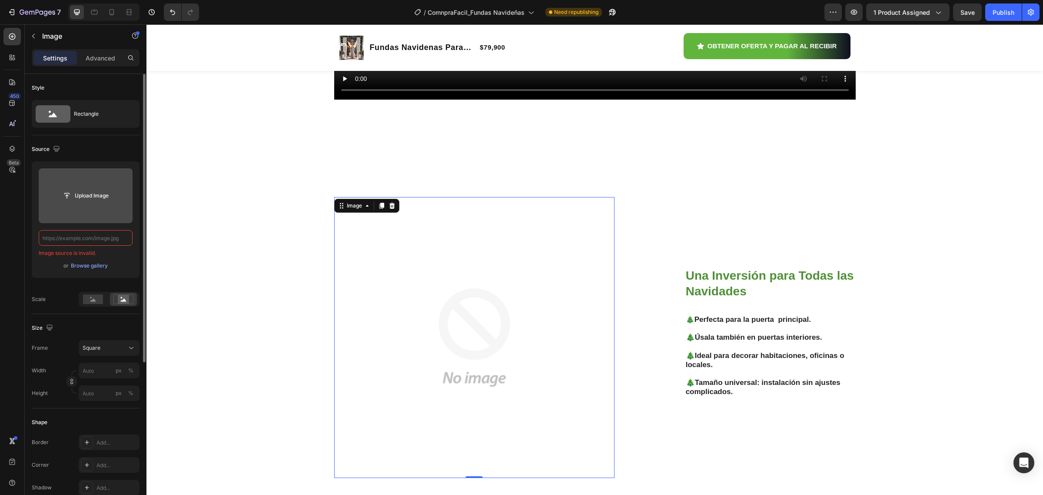
click at [92, 177] on input "file" at bounding box center [86, 195] width 94 height 55
type input "[URL][DOMAIN_NAME]"
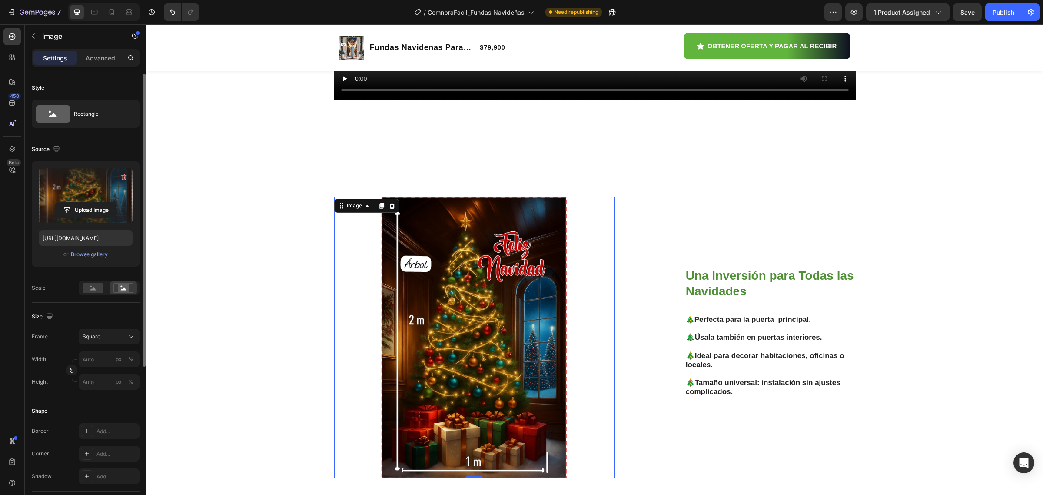
click at [586, 316] on img at bounding box center [474, 337] width 280 height 280
click at [129, 338] on icon at bounding box center [131, 336] width 9 height 9
click at [97, 420] on span "Custom" at bounding box center [91, 423] width 19 height 8
click at [130, 336] on icon at bounding box center [131, 336] width 9 height 9
click at [90, 406] on span "Original" at bounding box center [91, 407] width 19 height 8
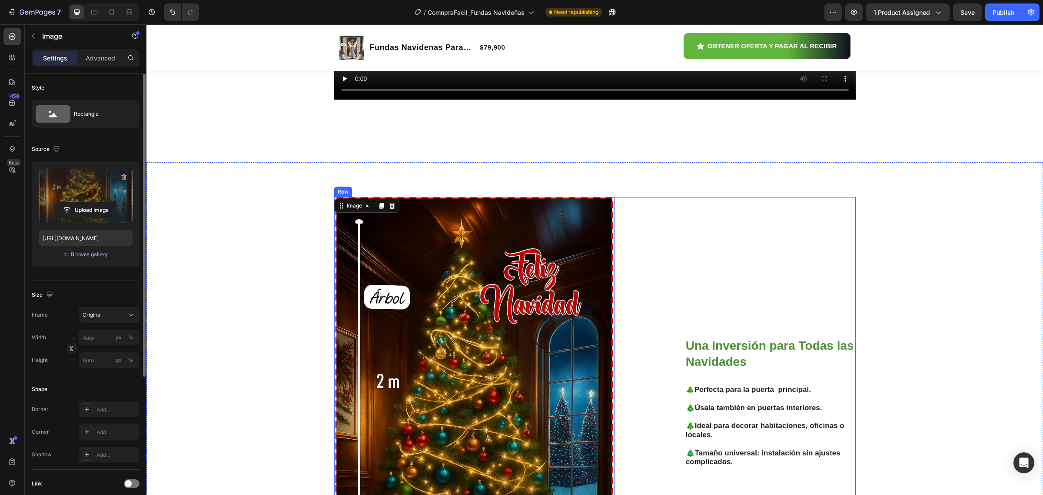
click at [705, 263] on div "Una Inversión para Todas las Navidades Heading 🎄 Perfecta para la puerta princi…" at bounding box center [756, 407] width 200 height 421
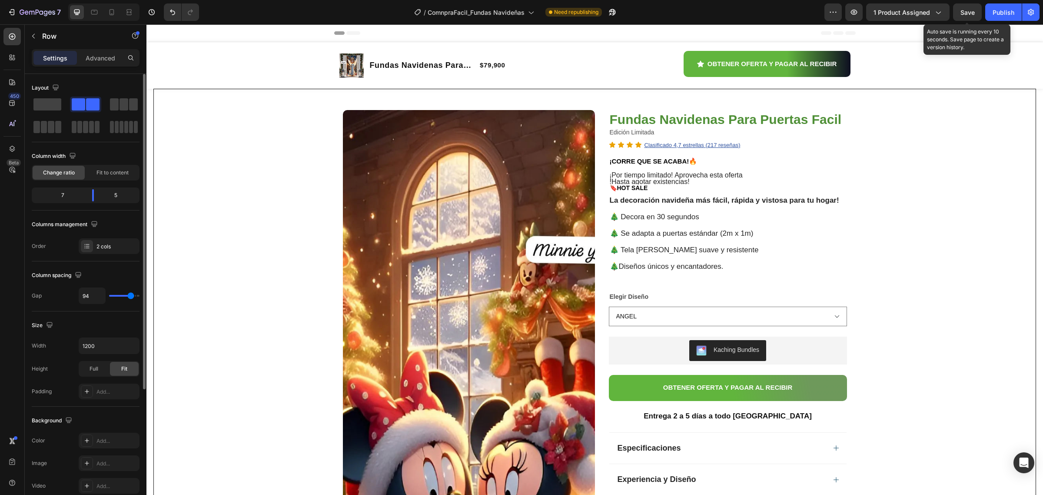
click at [962, 15] on span "Save" at bounding box center [968, 12] width 14 height 7
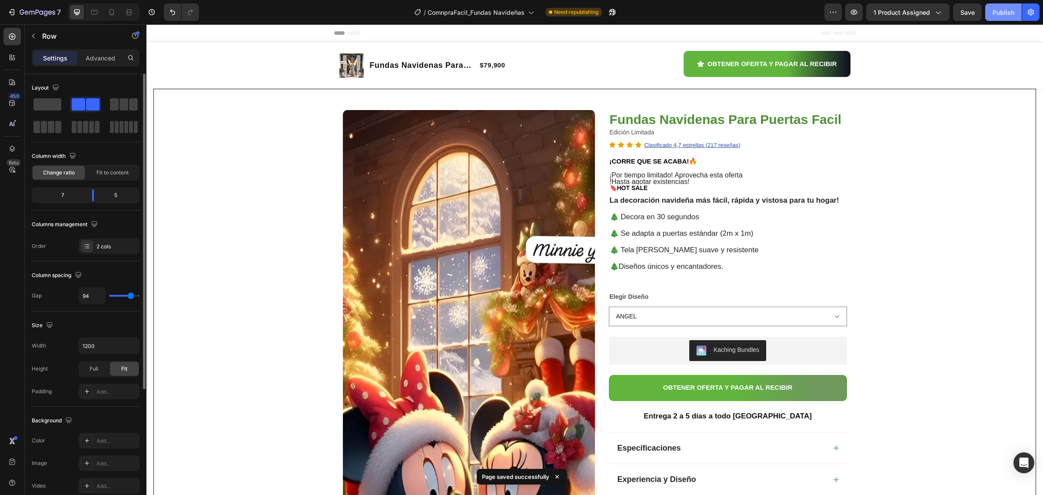
click at [1001, 10] on div "Publish" at bounding box center [1004, 12] width 22 height 9
click at [614, 10] on icon "button" at bounding box center [612, 12] width 7 height 7
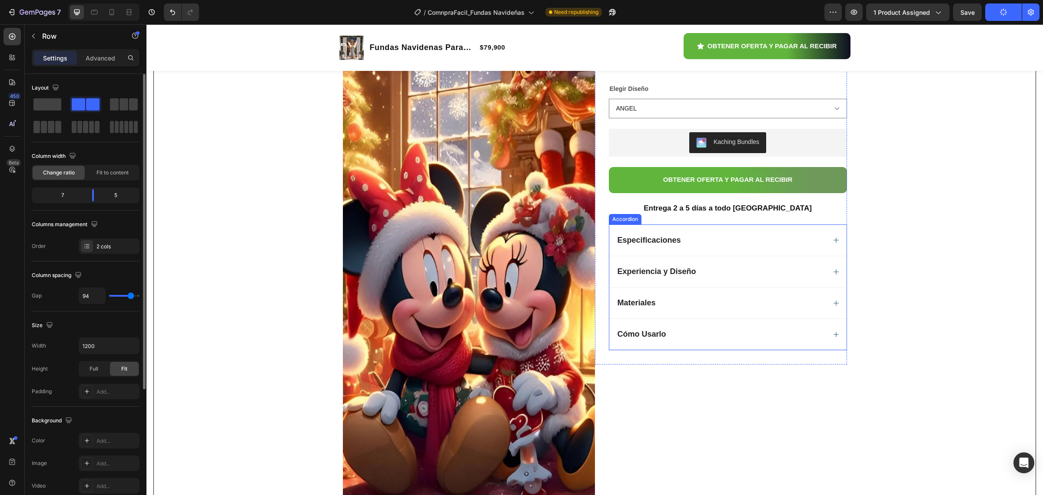
scroll to position [217, 0]
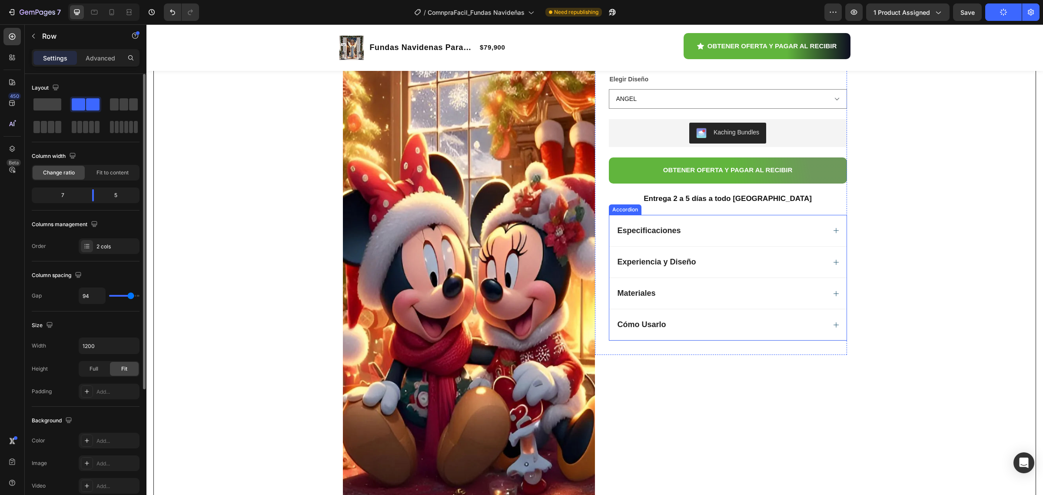
click at [828, 240] on div "Especificaciones" at bounding box center [727, 230] width 237 height 31
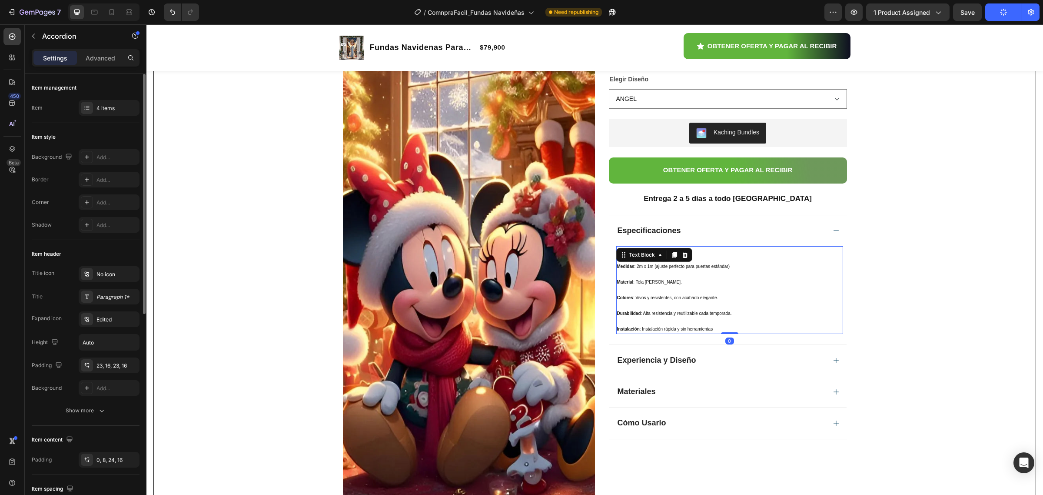
click at [729, 330] on p "Instalación : Instalación rápida y sin herramientas" at bounding box center [729, 329] width 225 height 8
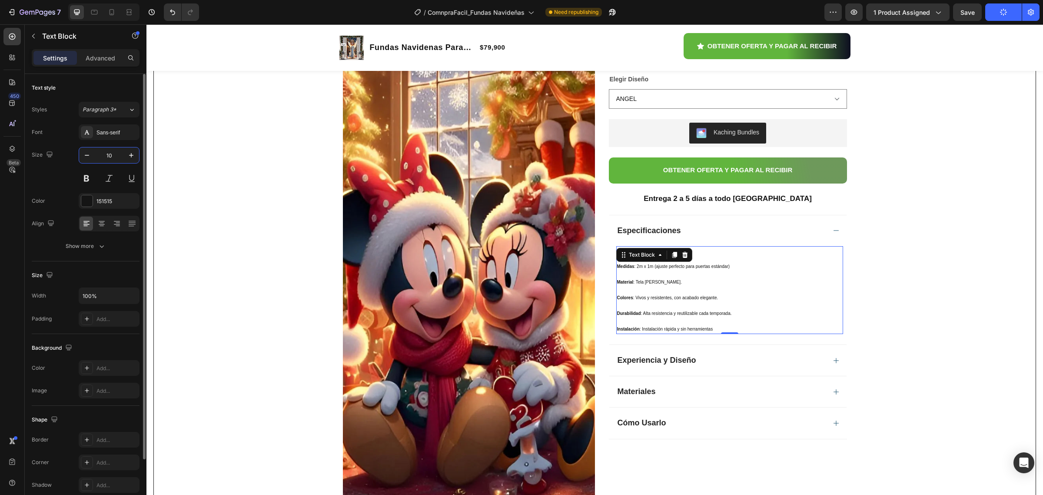
click at [108, 156] on input "10" at bounding box center [109, 155] width 29 height 16
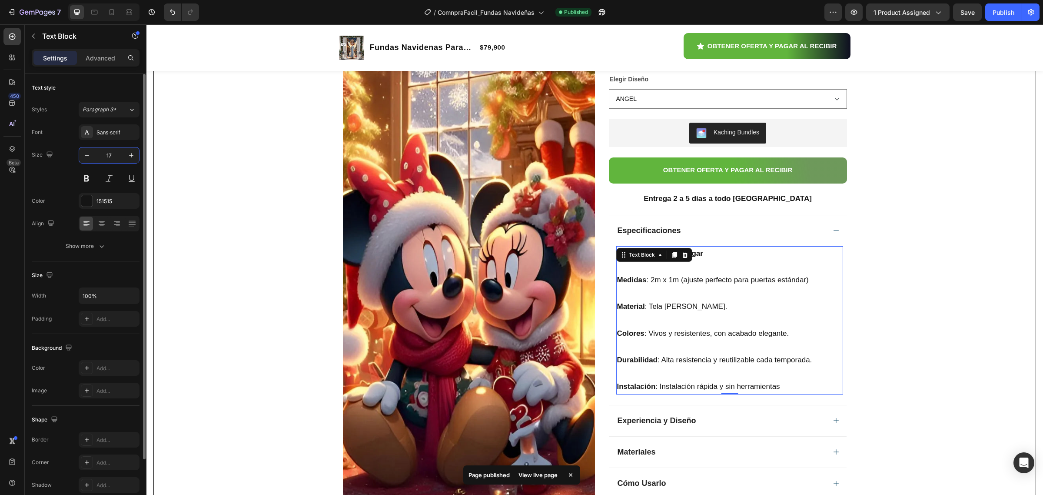
type input "17"
click at [112, 255] on div "Text style Styles Paragraph 3* Font Sans-serif Size 17 Color 151515 Align Show …" at bounding box center [86, 167] width 108 height 187
click at [105, 246] on icon "button" at bounding box center [101, 246] width 9 height 9
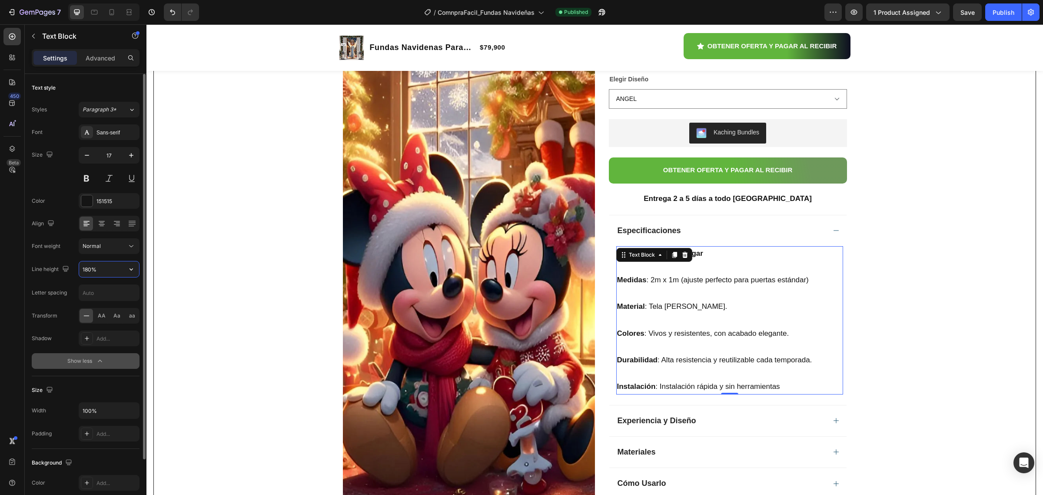
click at [107, 270] on input "180%" at bounding box center [109, 269] width 60 height 16
click at [128, 270] on icon "button" at bounding box center [131, 269] width 9 height 9
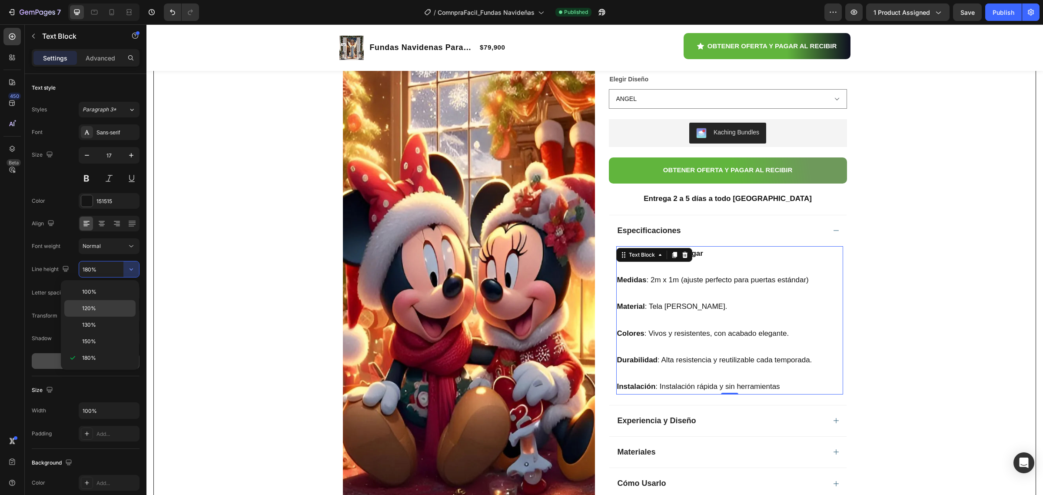
click at [101, 303] on div "120%" at bounding box center [99, 308] width 71 height 17
type input "120%"
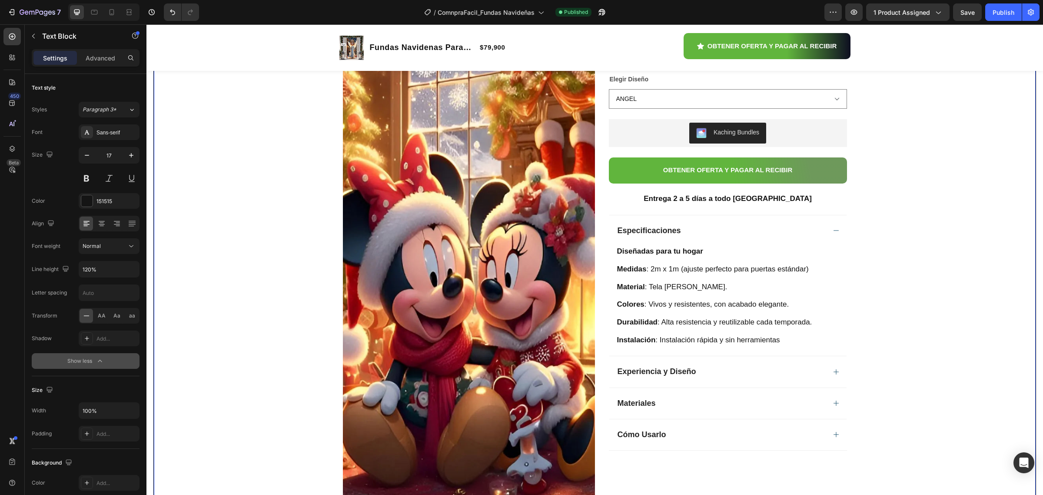
click at [857, 296] on div "Product Images Row Fundas Navidenas Para Puertas Facil Product Title Edición Li…" at bounding box center [595, 288] width 882 height 833
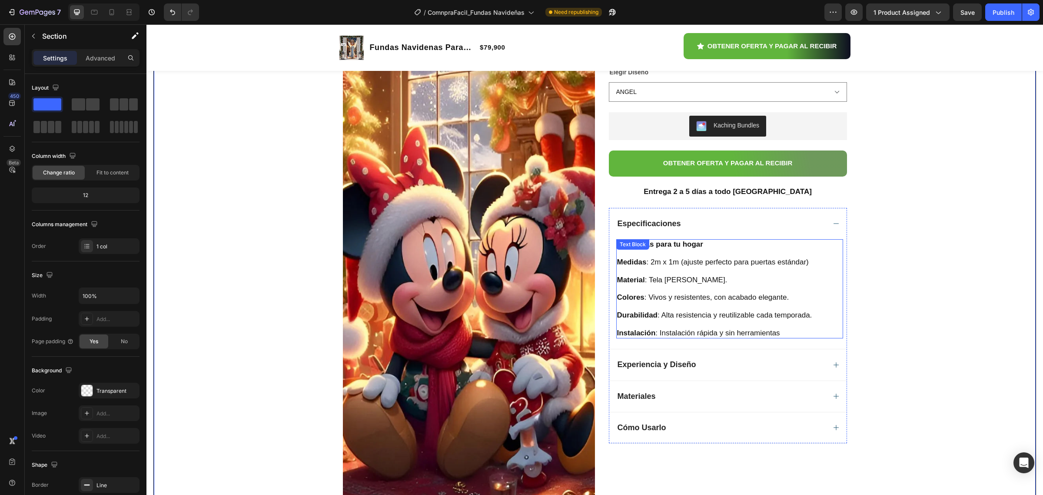
scroll to position [272, 0]
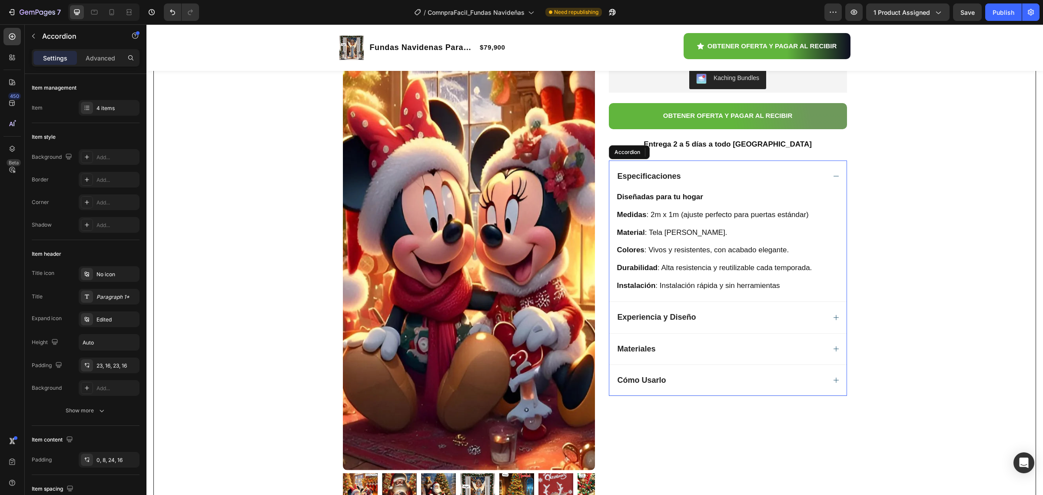
click at [833, 321] on icon at bounding box center [836, 317] width 7 height 7
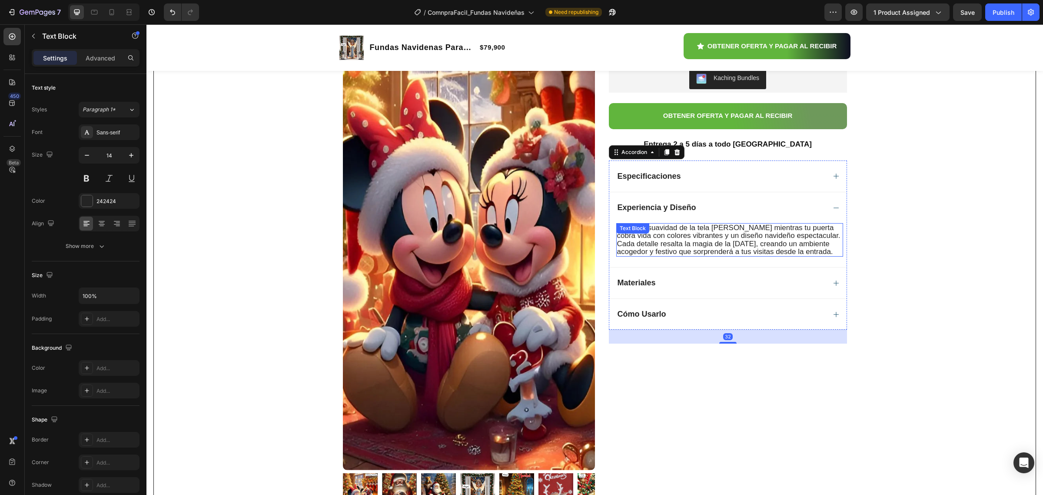
click at [755, 251] on span "Siente la suavidad de la tela piel de durazno mientras tu puerta cobra vida con…" at bounding box center [728, 239] width 223 height 32
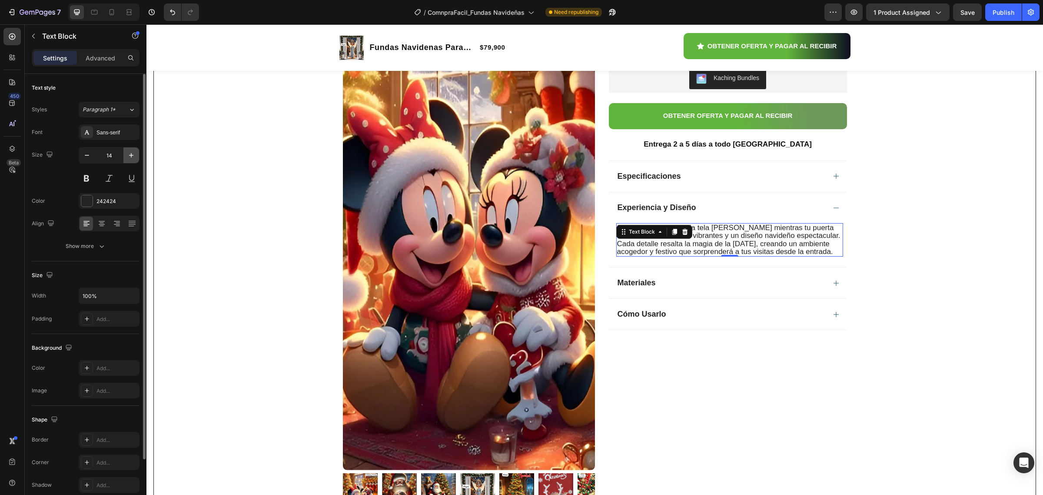
click at [135, 152] on icon "button" at bounding box center [131, 155] width 9 height 9
click at [133, 153] on icon "button" at bounding box center [131, 155] width 9 height 9
type input "17"
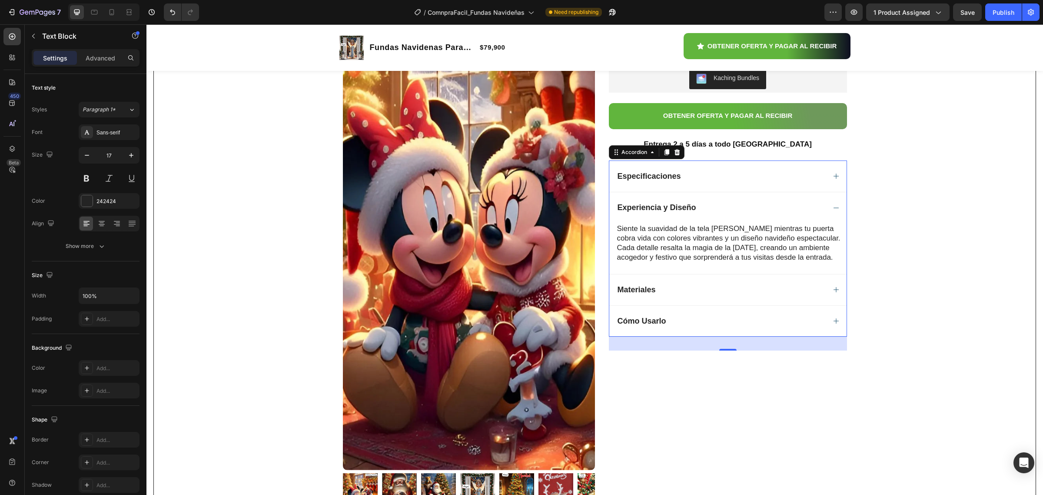
click at [716, 294] on div "Materiales" at bounding box center [721, 289] width 210 height 11
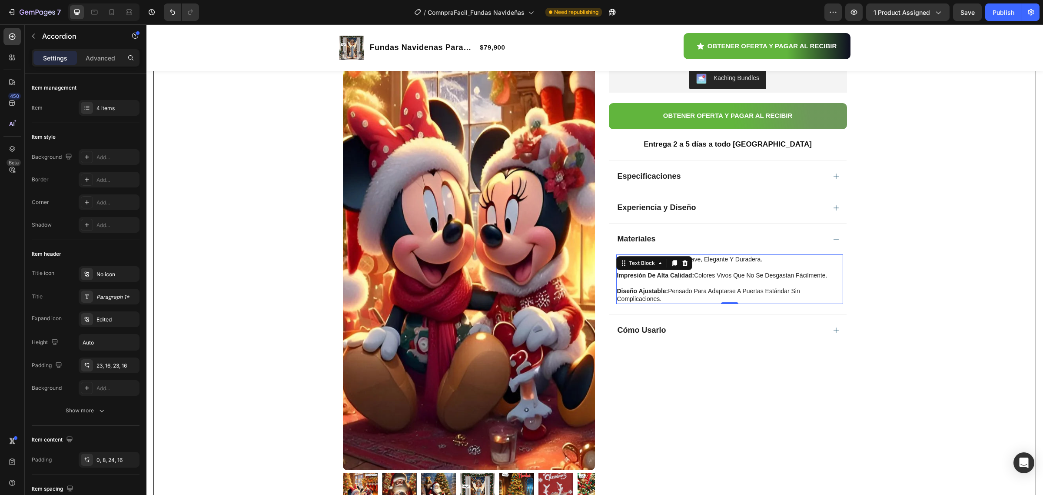
click at [709, 301] on p "diseño ajustable: pensado para adaptarse a puertas estándar sin complicaciones." at bounding box center [729, 295] width 225 height 16
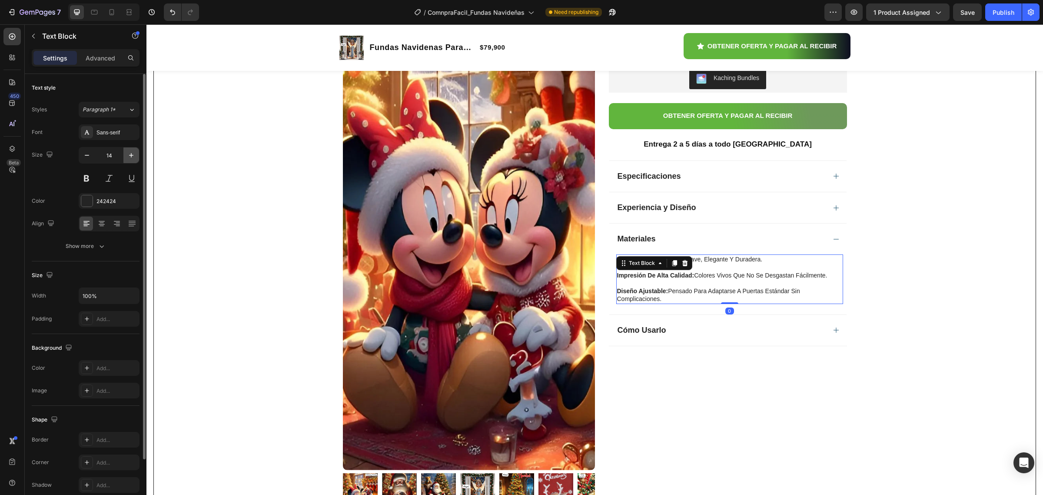
click at [130, 156] on icon "button" at bounding box center [131, 155] width 9 height 9
type input "17"
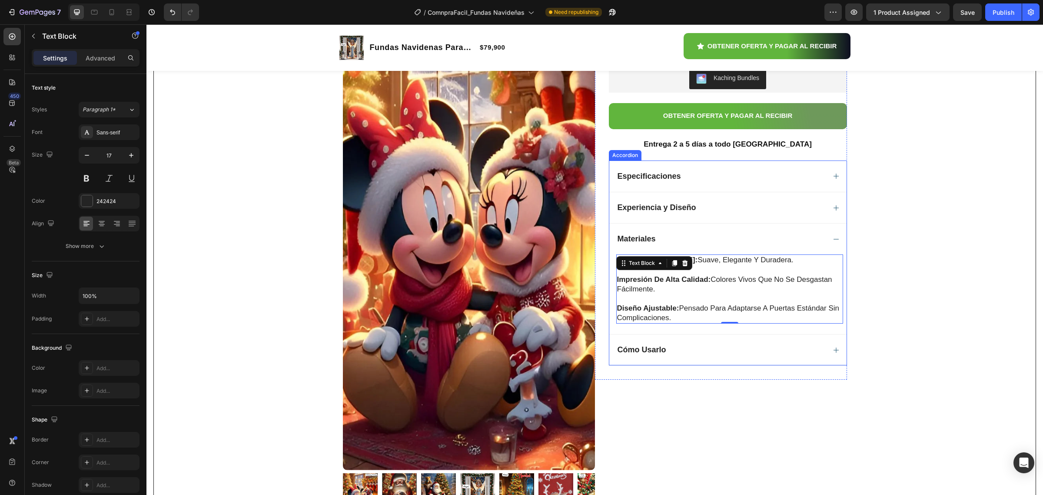
click at [686, 350] on div "Cómo Usarlo" at bounding box center [721, 349] width 210 height 11
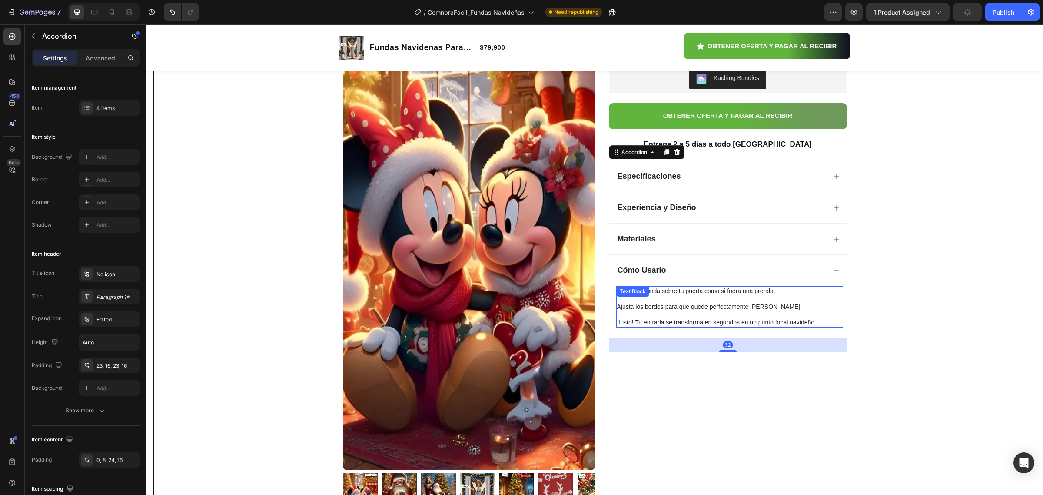
click at [667, 326] on p "¡Listo! Tu entrada se transforma en segundos en un punto focal navideño." at bounding box center [729, 322] width 225 height 8
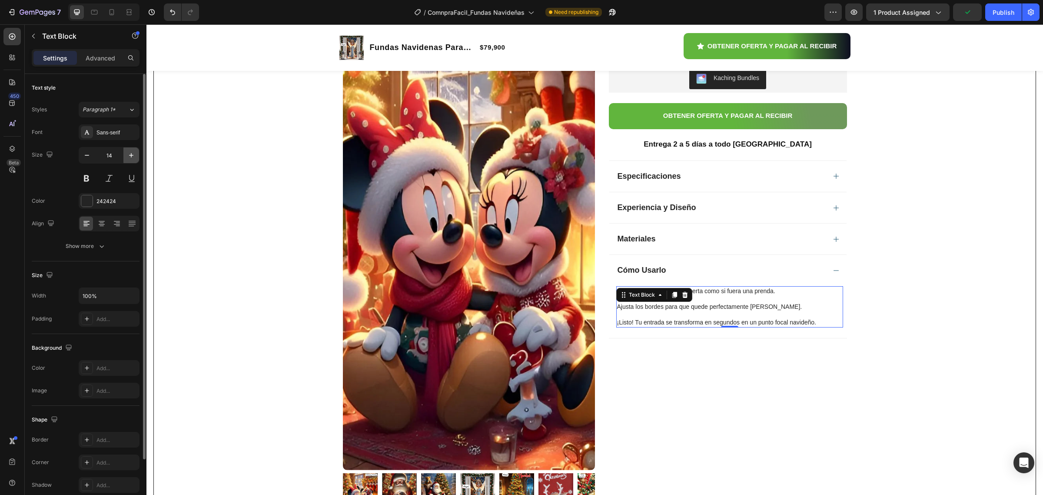
click at [127, 152] on icon "button" at bounding box center [131, 155] width 9 height 9
type input "17"
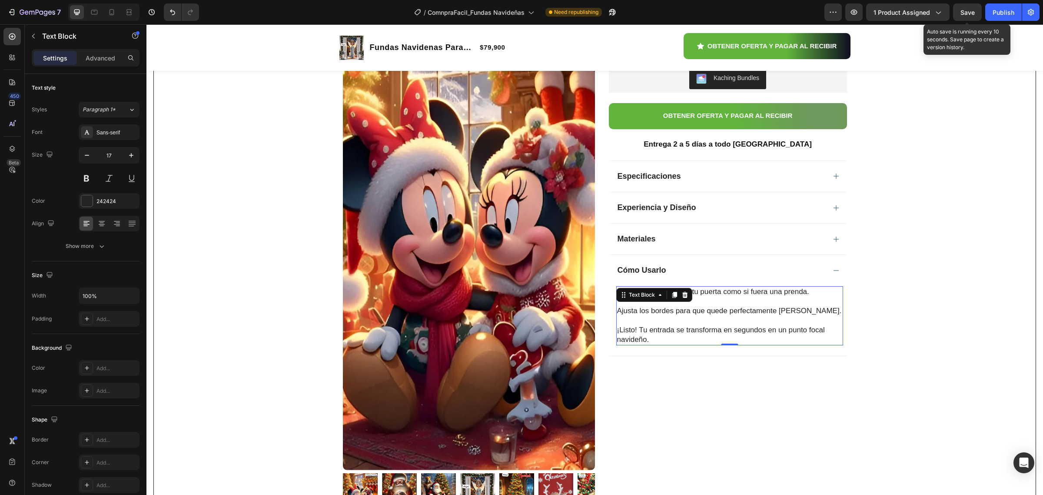
click at [967, 10] on span "Save" at bounding box center [968, 12] width 14 height 7
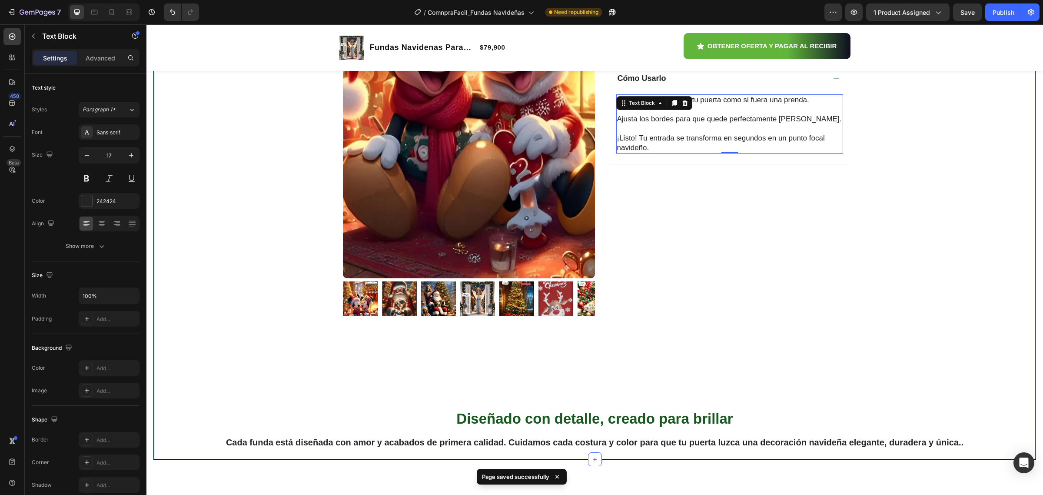
scroll to position [489, 0]
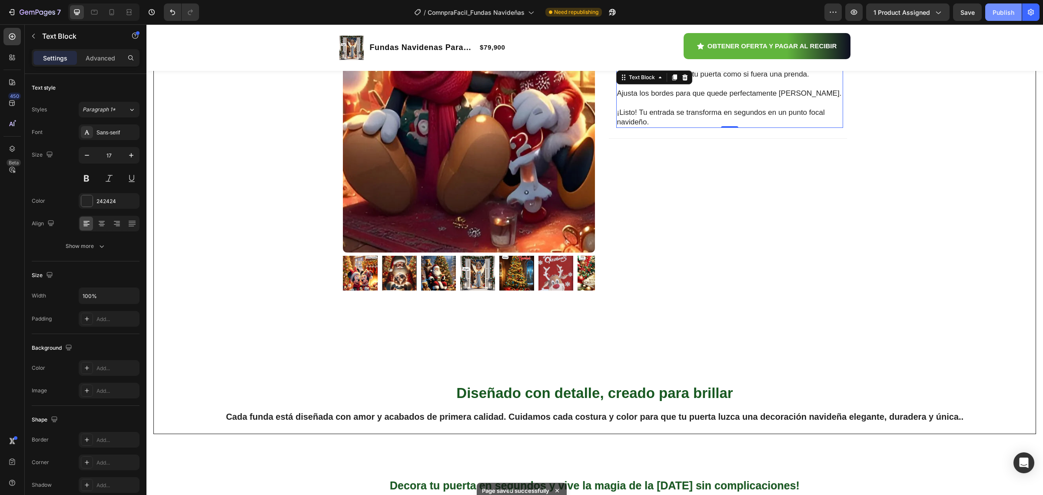
click at [995, 11] on div "Publish" at bounding box center [1004, 12] width 22 height 9
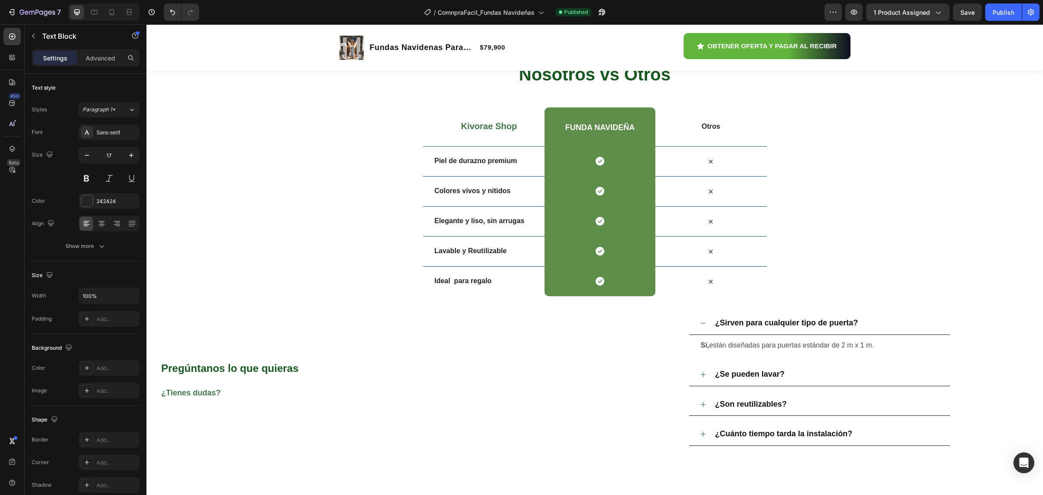
scroll to position [2934, 0]
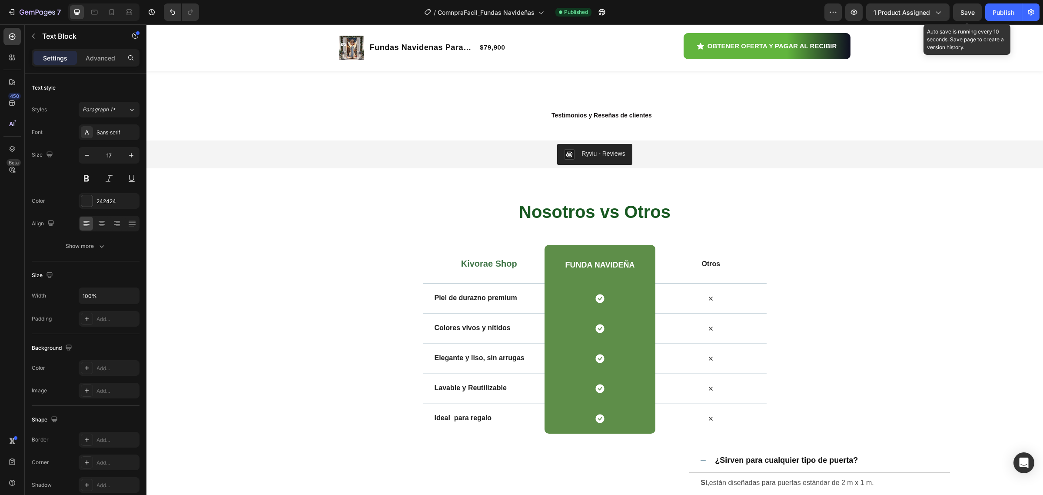
click at [970, 10] on span "Save" at bounding box center [968, 12] width 14 height 7
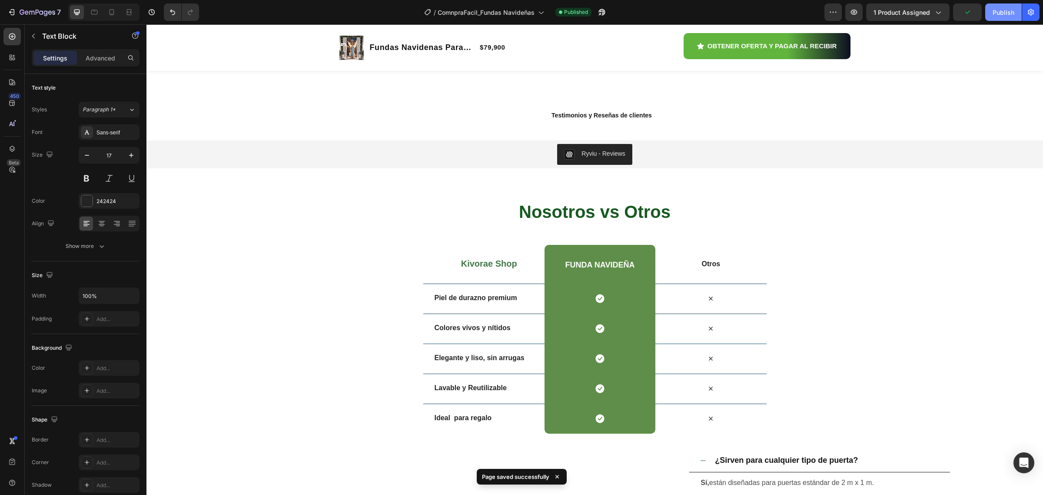
click at [1004, 14] on div "Publish" at bounding box center [1004, 12] width 22 height 9
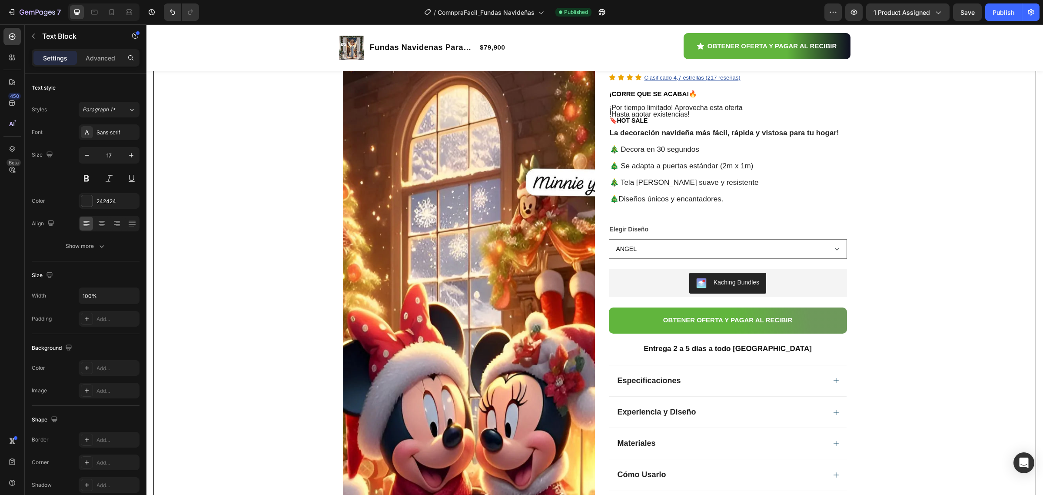
scroll to position [0, 0]
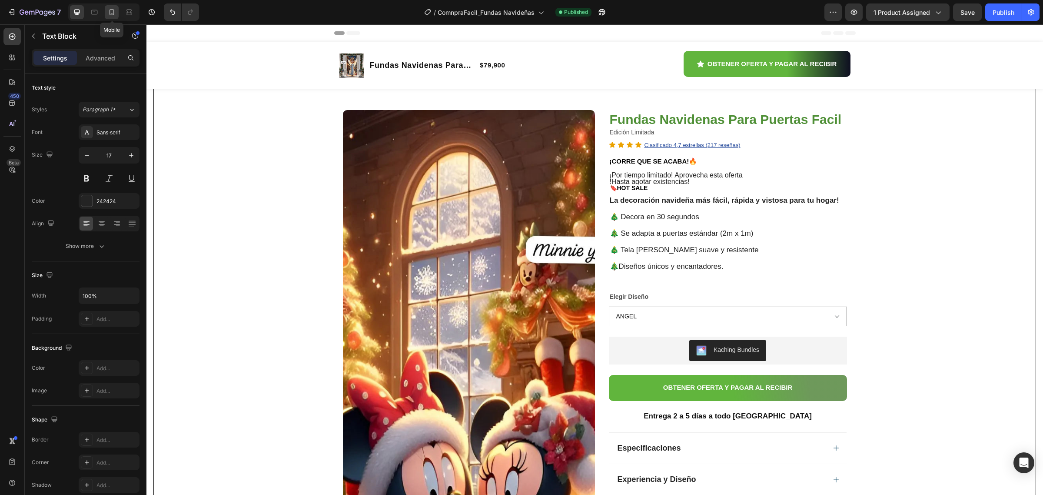
click at [114, 14] on icon at bounding box center [112, 12] width 5 height 6
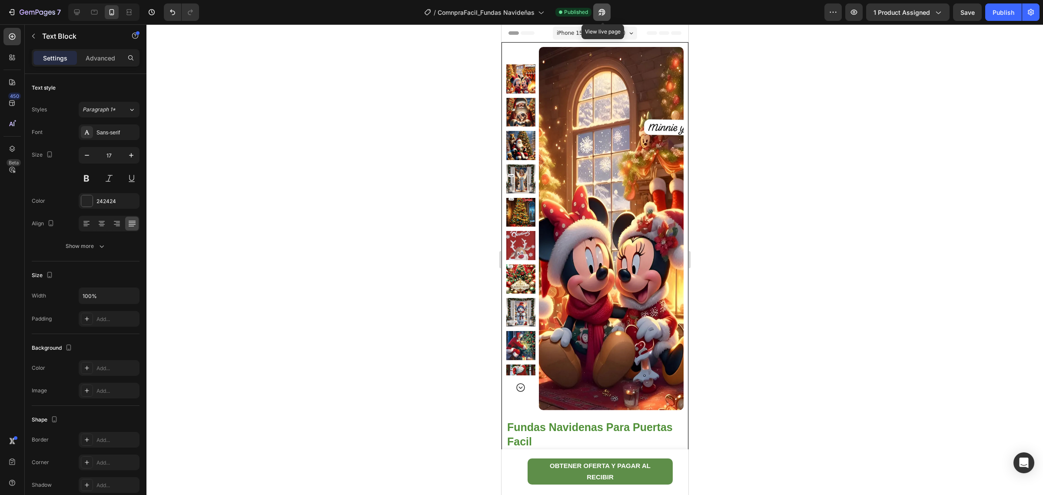
click at [601, 14] on icon "button" at bounding box center [602, 12] width 9 height 9
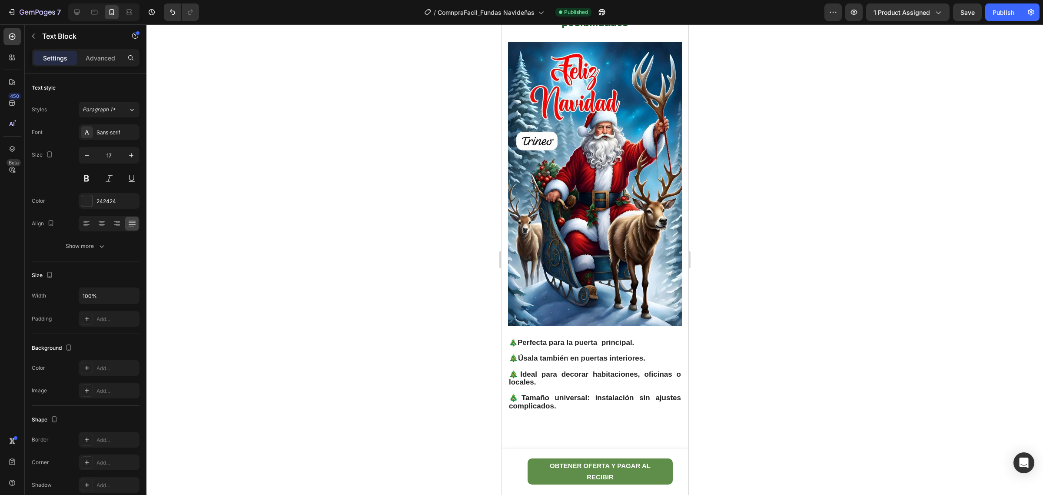
scroll to position [1793, 0]
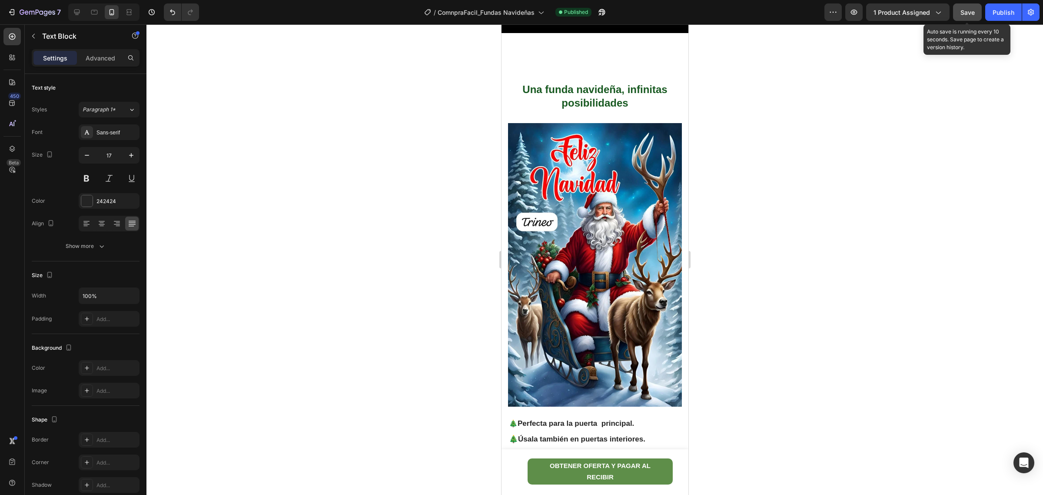
click at [975, 7] on button "Save" at bounding box center [967, 11] width 29 height 17
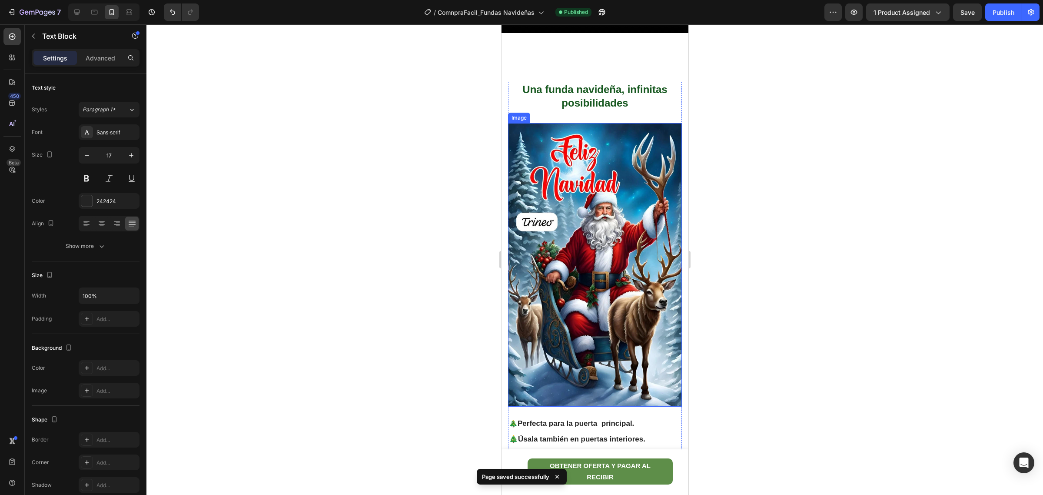
click at [614, 170] on img at bounding box center [595, 264] width 174 height 283
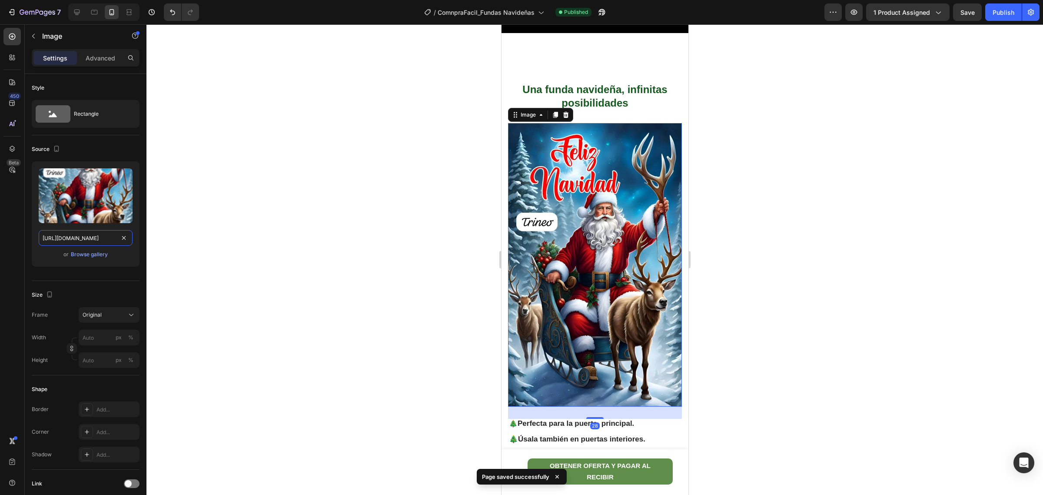
click at [94, 240] on input "https://cdn.shopify.com/s/files/1/0779/1348/9650/files/gempages_583073580036654…" at bounding box center [86, 238] width 94 height 16
paste input "arbol.webp?v=1758865096"
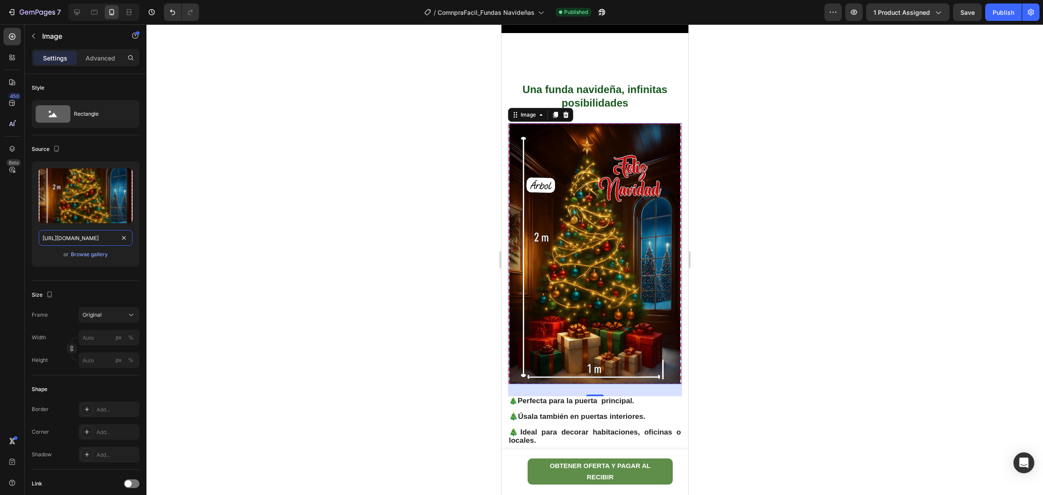
type input "https://cdn.shopify.com/s/files/1/0779/1348/9650/files/arbol.webp?v=1758865096"
click at [310, 220] on div at bounding box center [594, 259] width 897 height 470
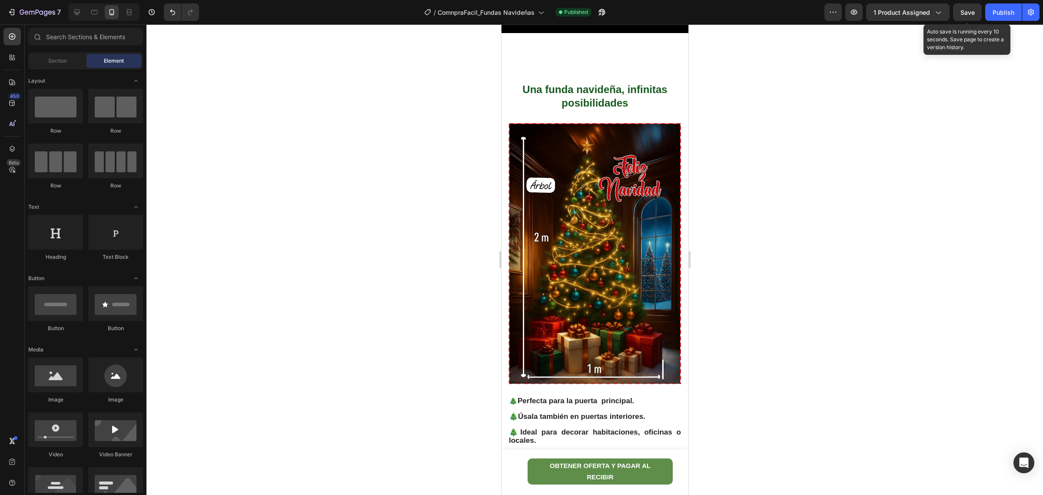
click at [961, 10] on span "Save" at bounding box center [968, 12] width 14 height 7
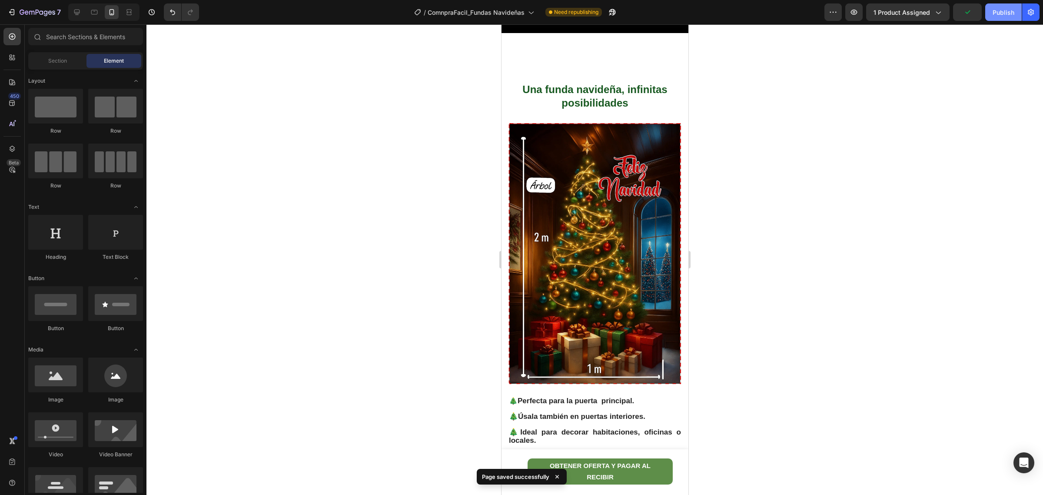
click at [1001, 9] on div "Publish" at bounding box center [1004, 12] width 22 height 9
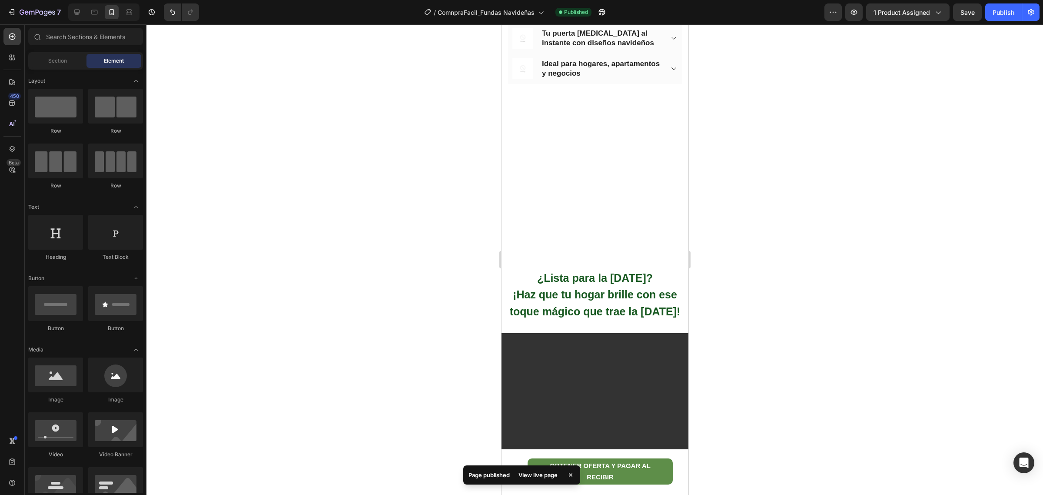
scroll to position [1153, 0]
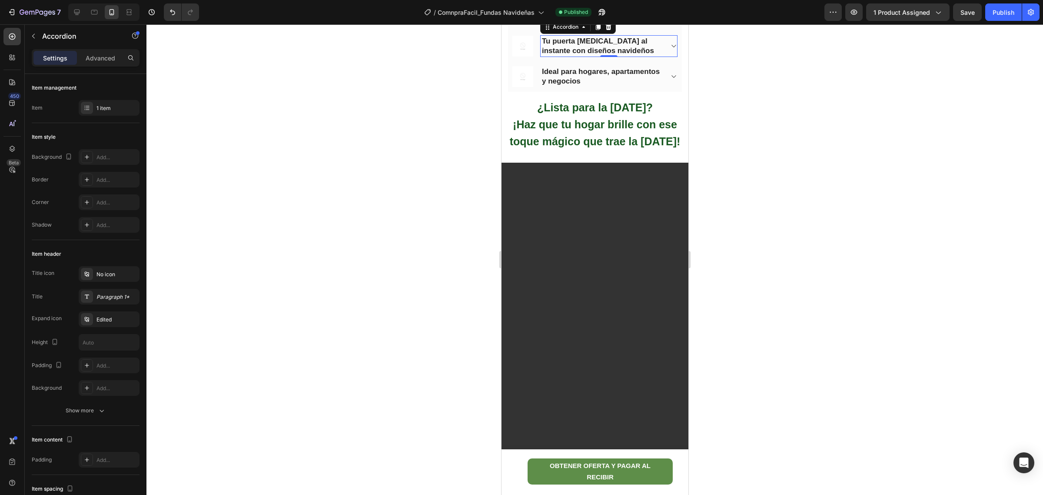
click at [572, 55] on strong "Tu puerta [MEDICAL_DATA] al instante con diseños navideños" at bounding box center [598, 46] width 112 height 18
click at [88, 109] on icon at bounding box center [86, 107] width 7 height 7
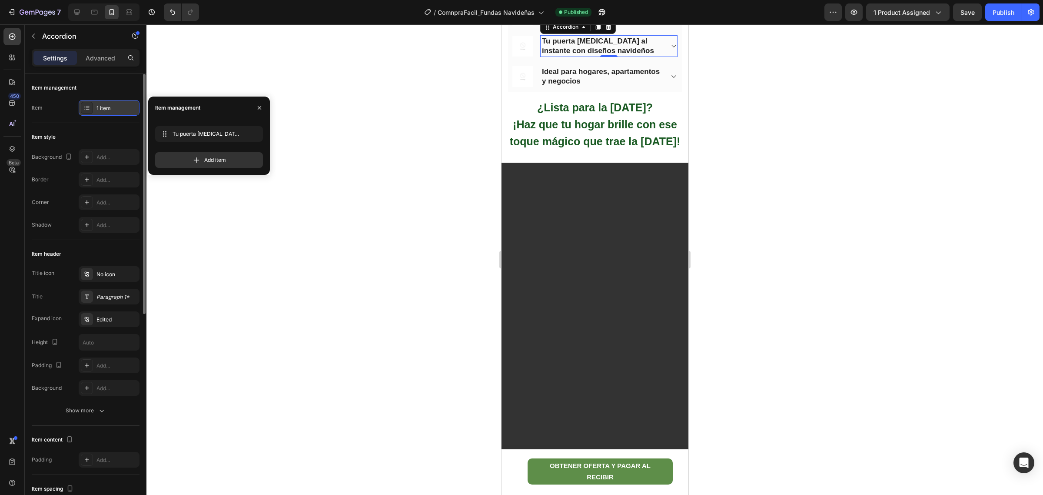
click at [88, 109] on icon at bounding box center [86, 107] width 7 height 7
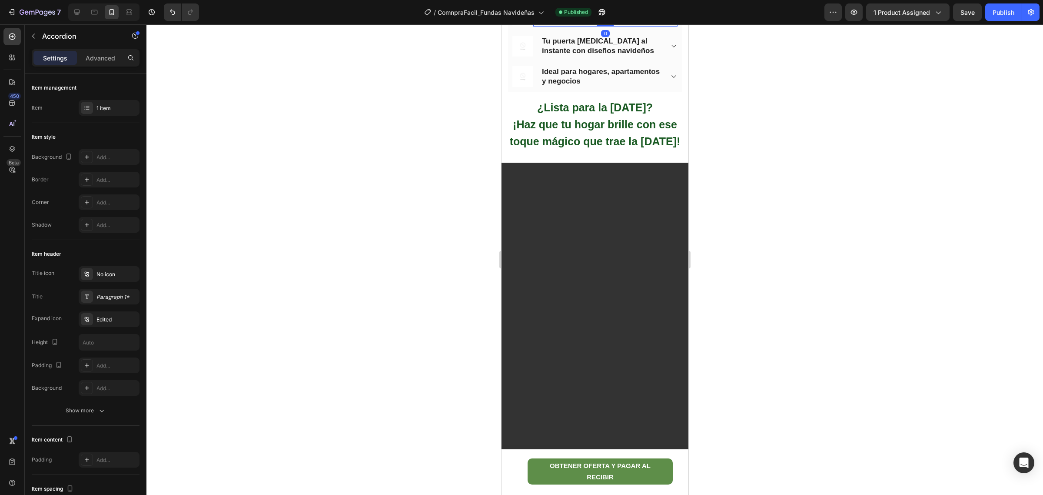
click at [545, 24] on span "Decoración rápida justo en la temporada más especial" at bounding box center [586, 16] width 103 height 18
click at [98, 63] on div "Advanced" at bounding box center [100, 58] width 43 height 14
type input "100%"
type input "100"
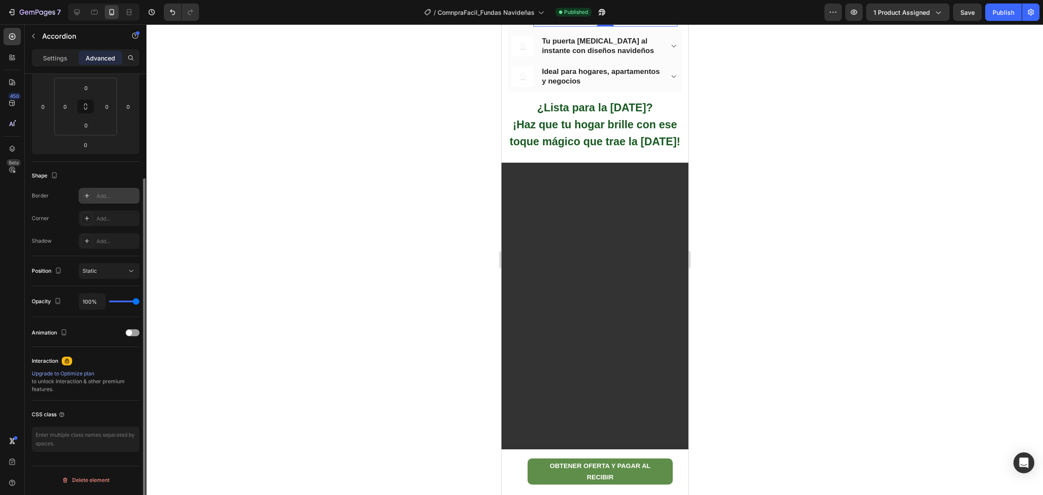
scroll to position [0, 0]
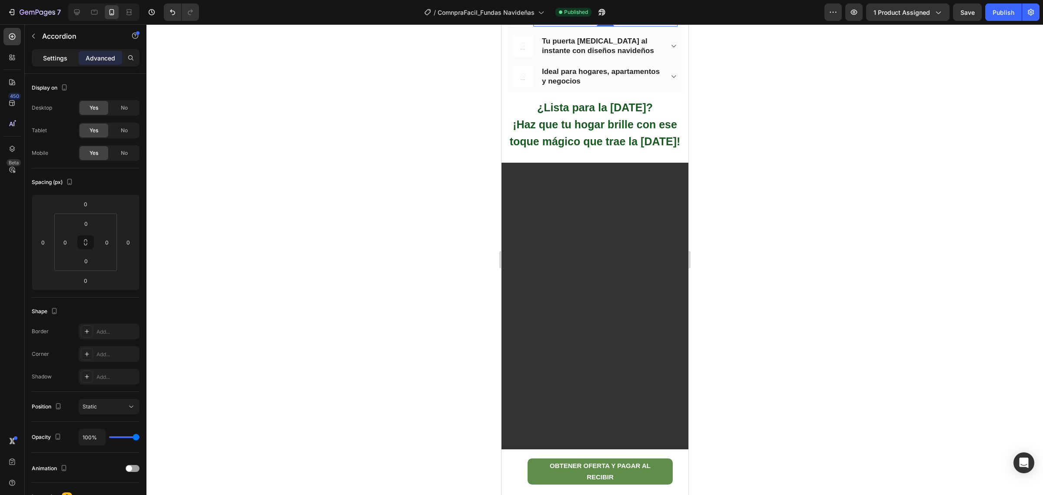
click at [53, 59] on p "Settings" at bounding box center [55, 57] width 24 height 9
type input "0"
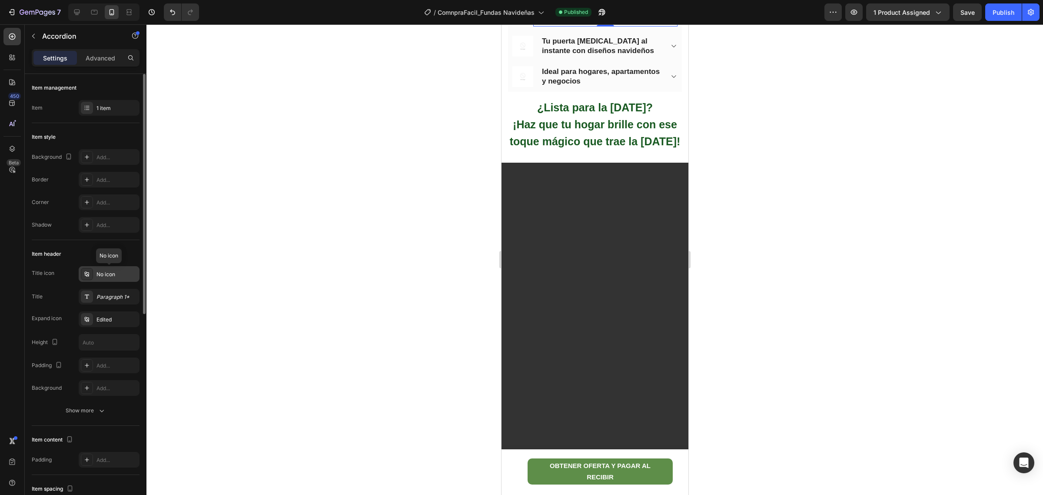
click at [122, 273] on div "No icon" at bounding box center [116, 274] width 41 height 8
click at [122, 296] on div "Paragraph 1*" at bounding box center [116, 297] width 41 height 8
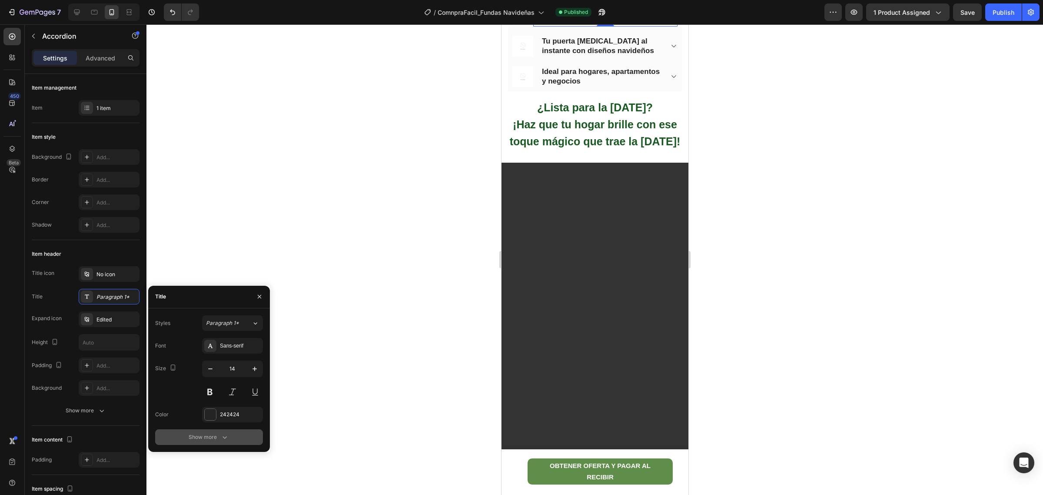
click at [225, 440] on icon "button" at bounding box center [224, 437] width 9 height 9
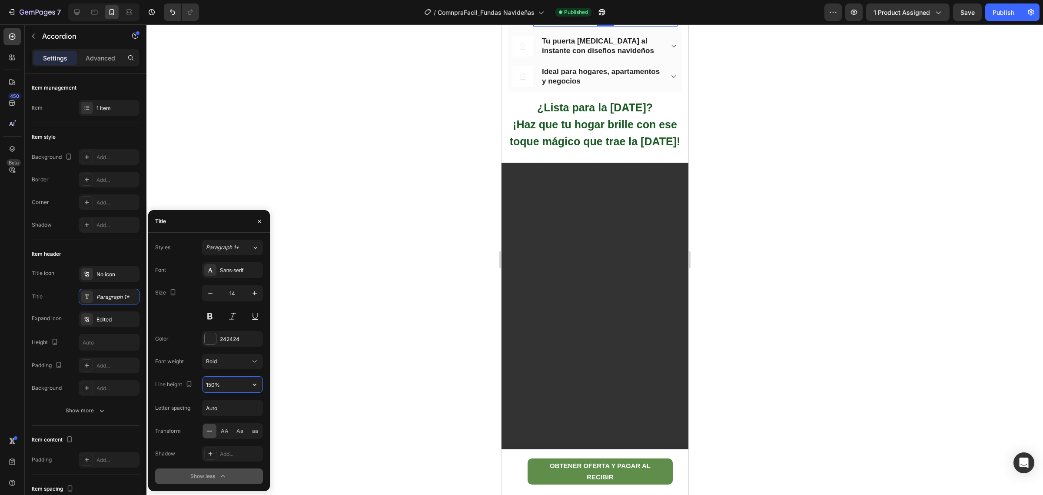
click at [243, 389] on input "150%" at bounding box center [233, 384] width 60 height 16
click at [250, 385] on icon "button" at bounding box center [254, 384] width 9 height 9
click at [221, 420] on p "120%" at bounding box center [231, 423] width 50 height 8
type input "120%"
click at [251, 294] on icon "button" at bounding box center [254, 293] width 9 height 9
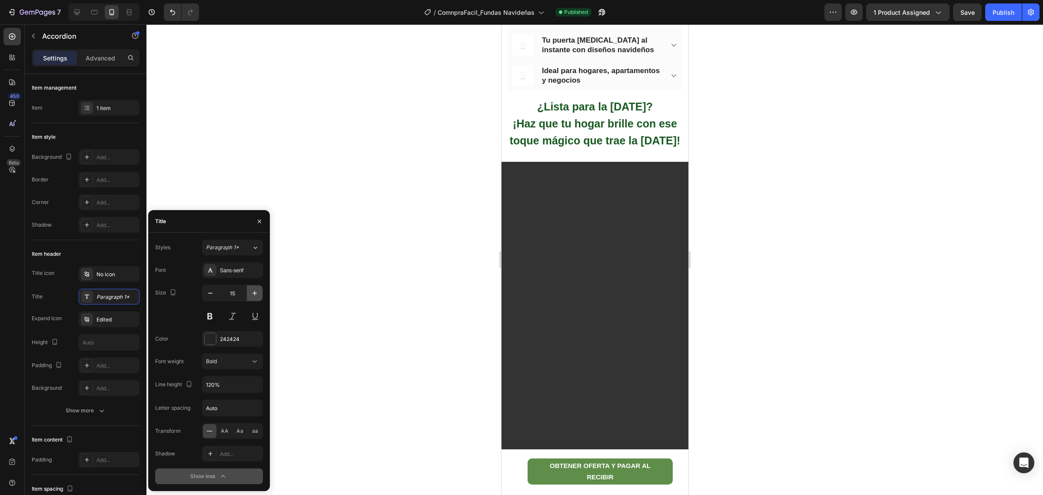
click at [251, 294] on icon "button" at bounding box center [254, 293] width 9 height 9
type input "17"
click at [280, 318] on div at bounding box center [594, 259] width 897 height 470
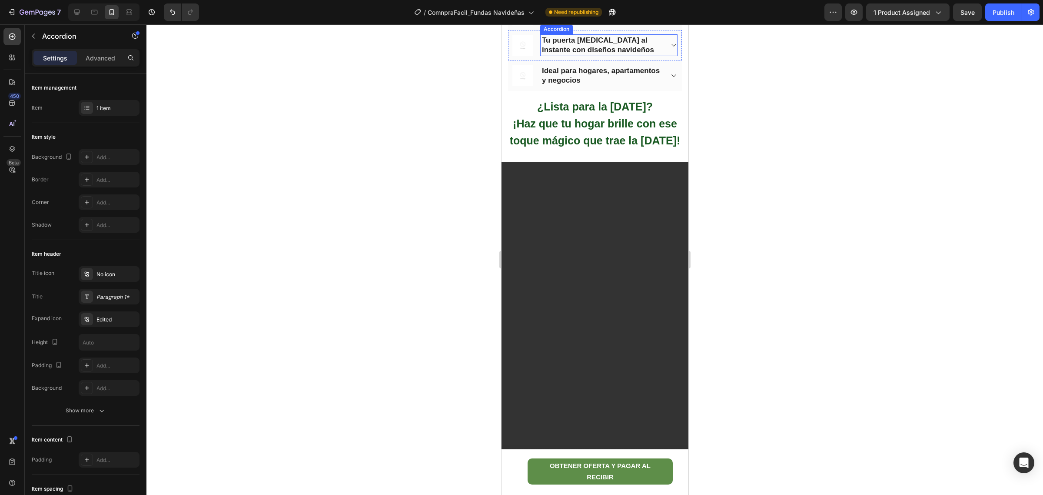
click at [565, 54] on strong "Tu puerta cambia al instante con diseños navideños" at bounding box center [598, 45] width 112 height 18
click at [133, 298] on div "Paragraph 1*" at bounding box center [116, 297] width 41 height 8
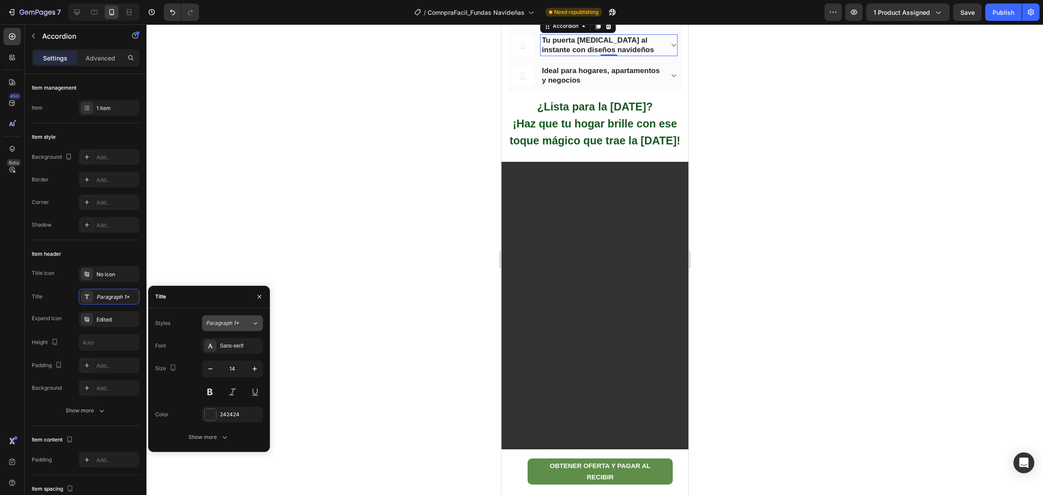
click at [252, 319] on icon at bounding box center [255, 323] width 7 height 9
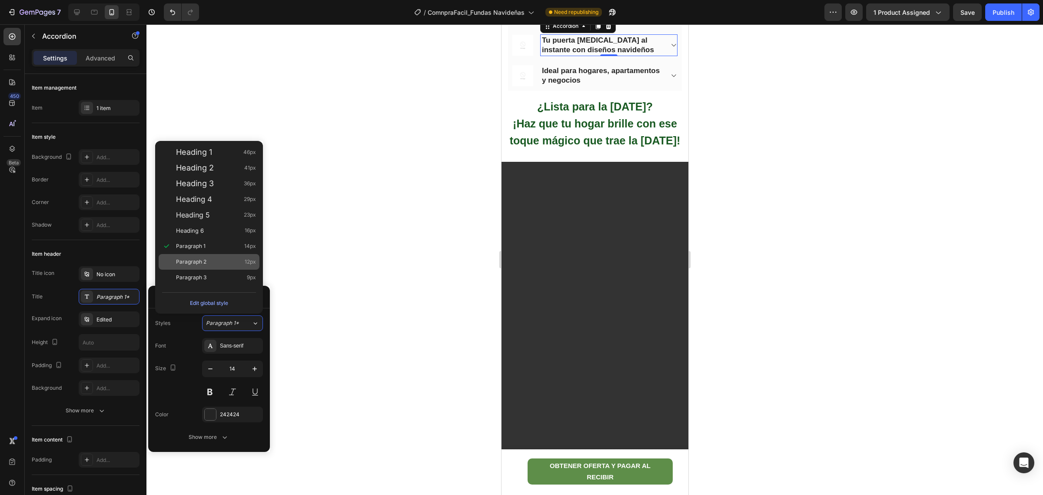
click at [203, 264] on span "Paragraph 2" at bounding box center [191, 261] width 30 height 9
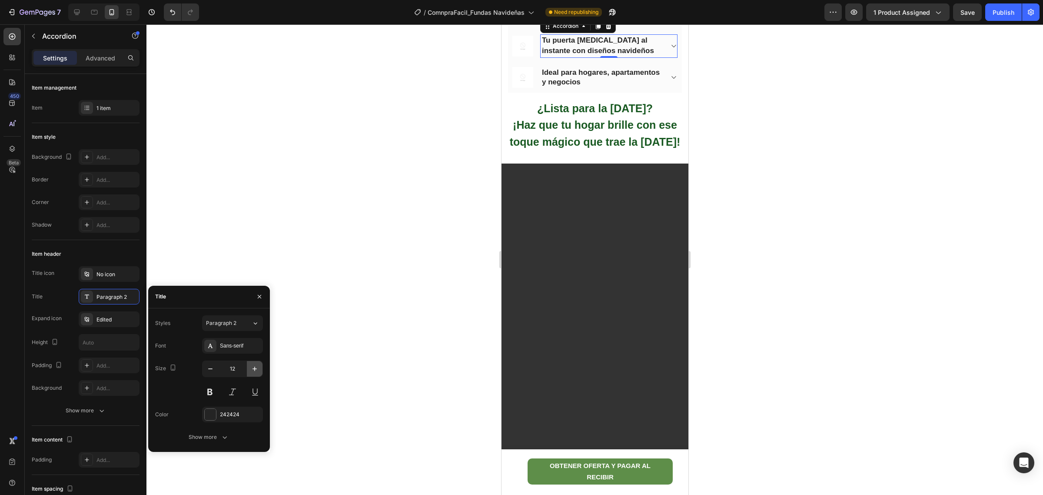
click at [257, 370] on icon "button" at bounding box center [254, 368] width 9 height 9
click at [256, 370] on icon "button" at bounding box center [254, 368] width 9 height 9
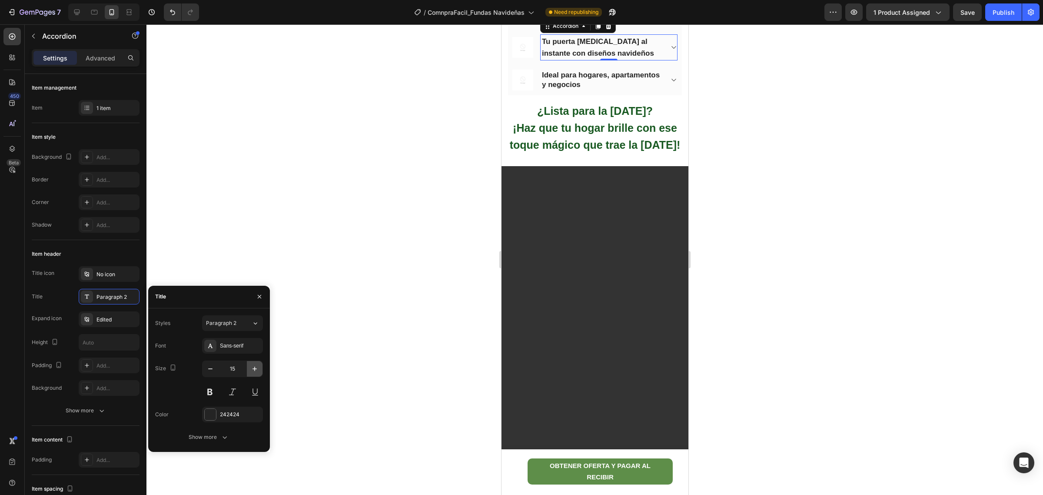
click at [256, 370] on icon "button" at bounding box center [254, 368] width 9 height 9
type input "17"
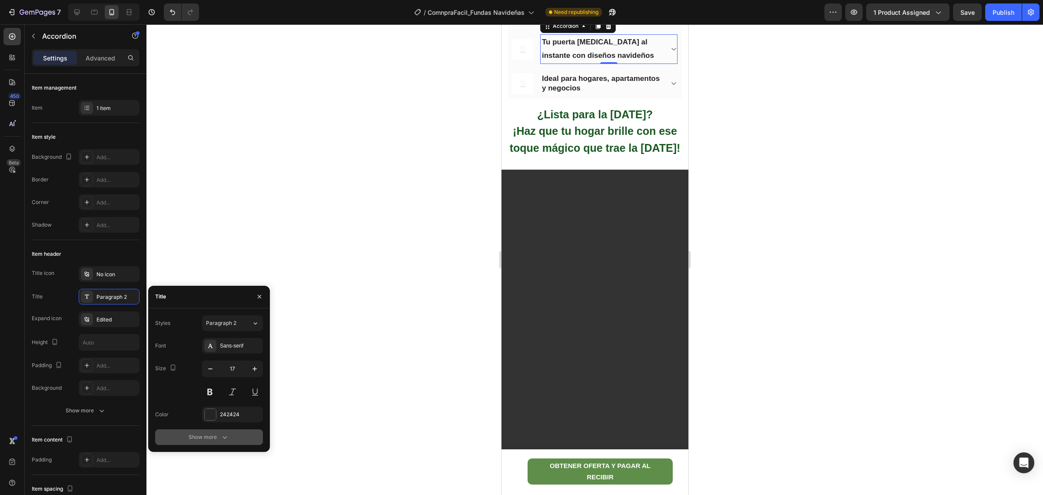
click at [225, 436] on icon "button" at bounding box center [224, 437] width 9 height 9
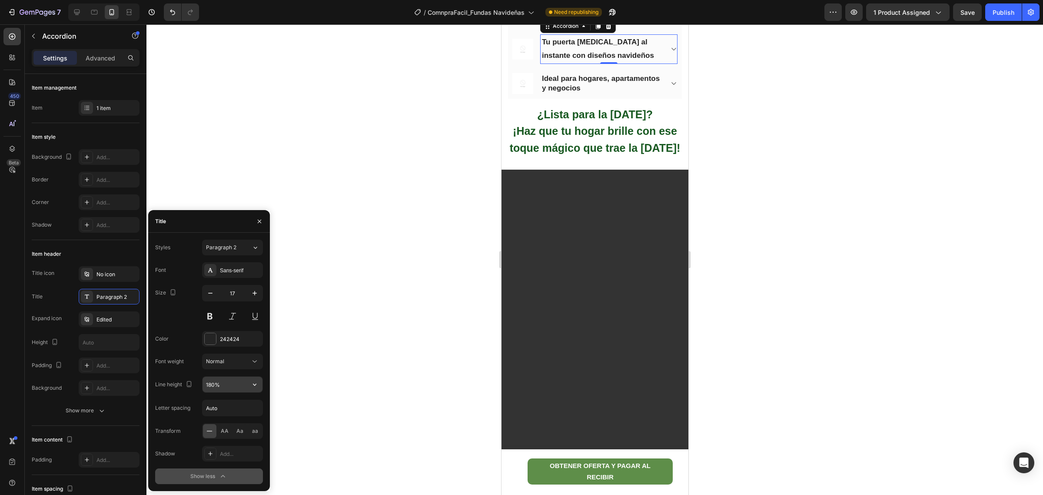
click at [240, 387] on input "180%" at bounding box center [233, 384] width 60 height 16
click at [255, 385] on icon "button" at bounding box center [254, 384] width 9 height 9
click at [224, 425] on p "120%" at bounding box center [231, 423] width 50 height 8
type input "120%"
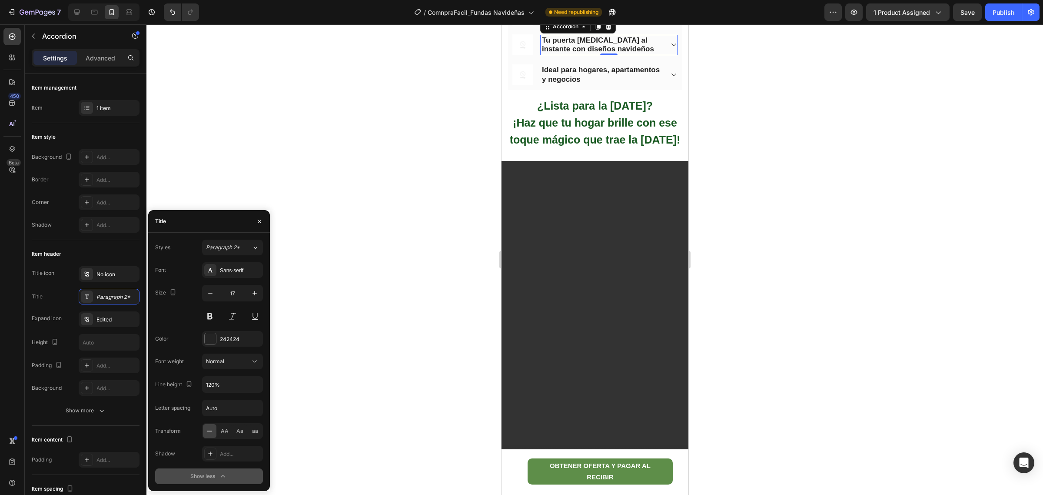
click at [356, 395] on div at bounding box center [594, 259] width 897 height 470
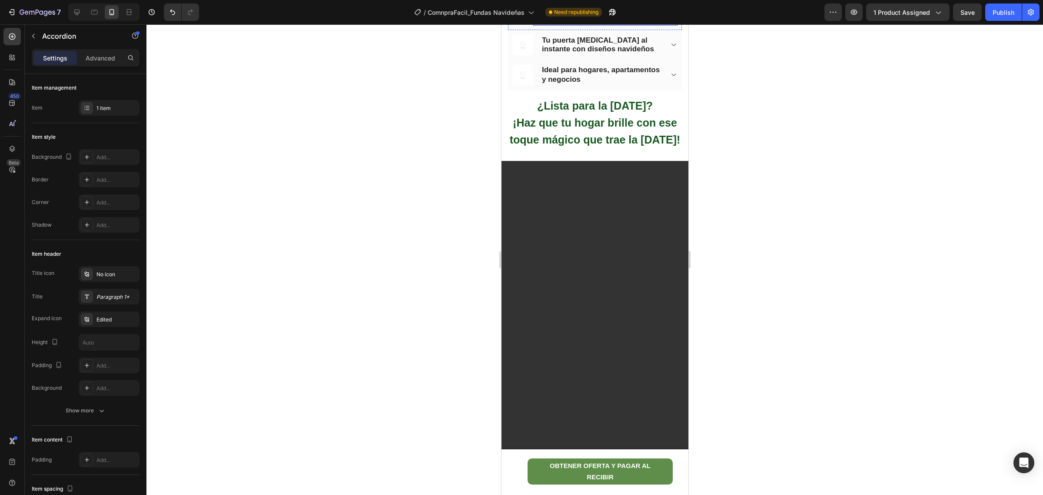
click at [588, 23] on span "Decoración rápida justo en la temporada más especial" at bounding box center [586, 15] width 103 height 17
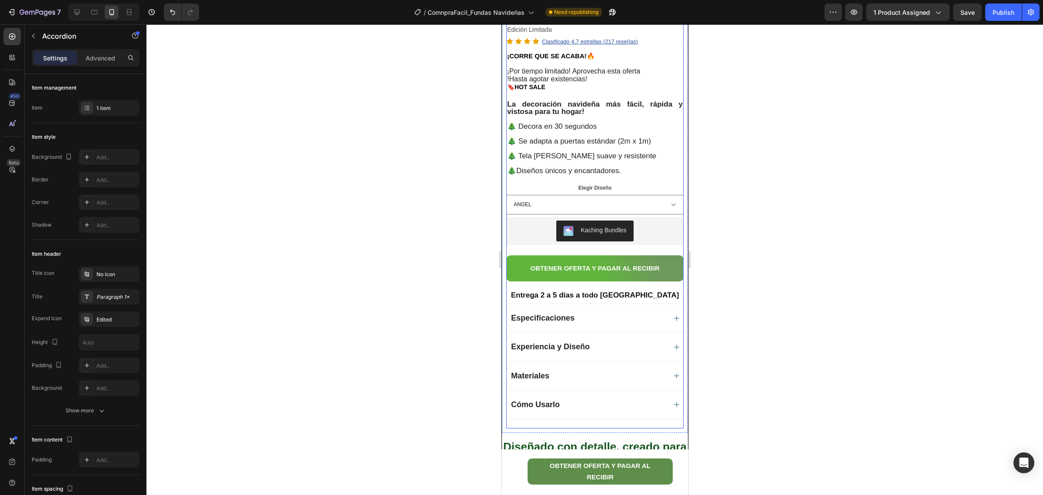
scroll to position [447, 0]
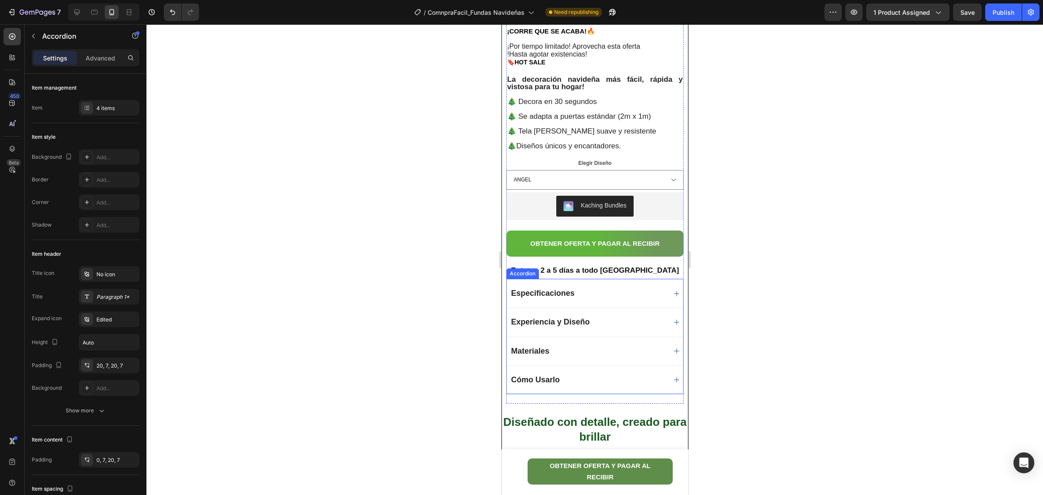
click at [552, 370] on div "Cómo Usarlo" at bounding box center [594, 379] width 176 height 29
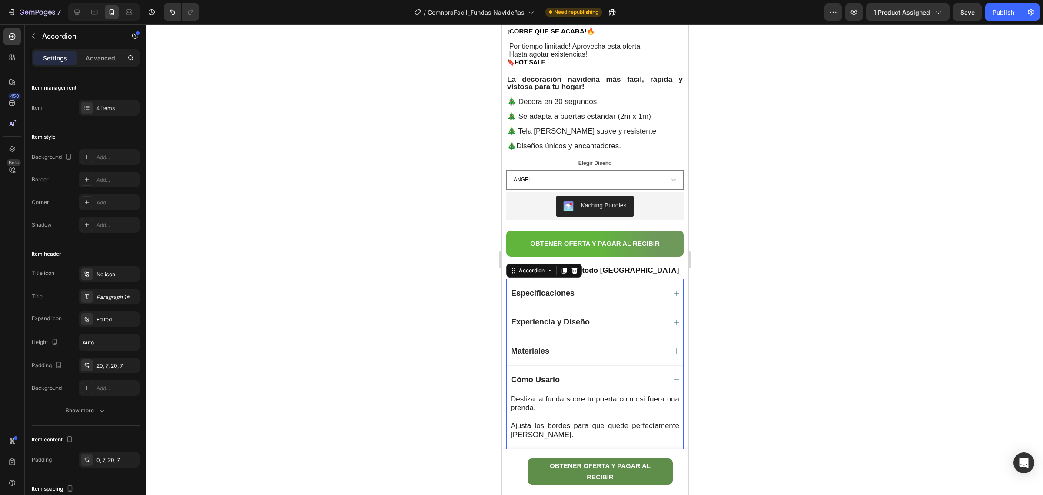
click at [536, 381] on strong "Cómo Usarlo" at bounding box center [535, 379] width 49 height 9
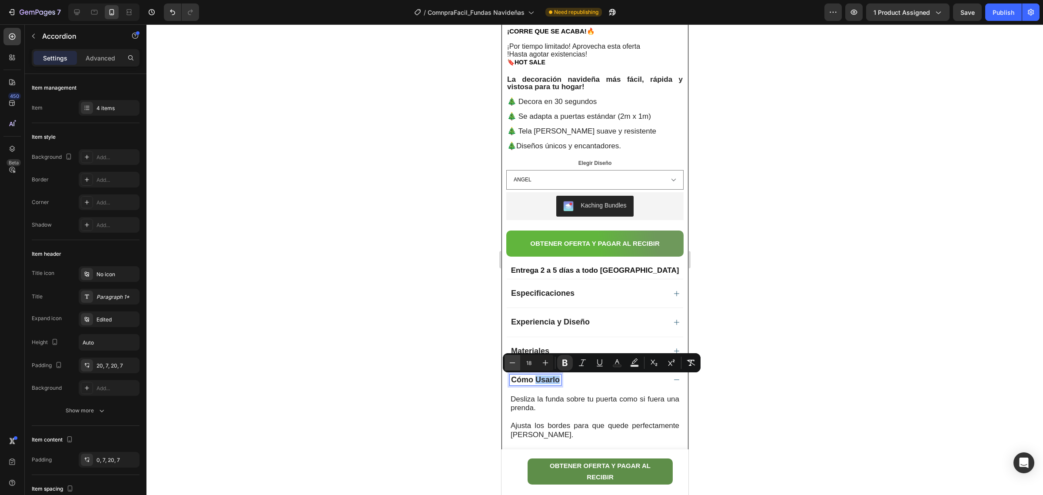
click at [512, 362] on icon "Editor contextual toolbar" at bounding box center [512, 362] width 9 height 9
type input "17"
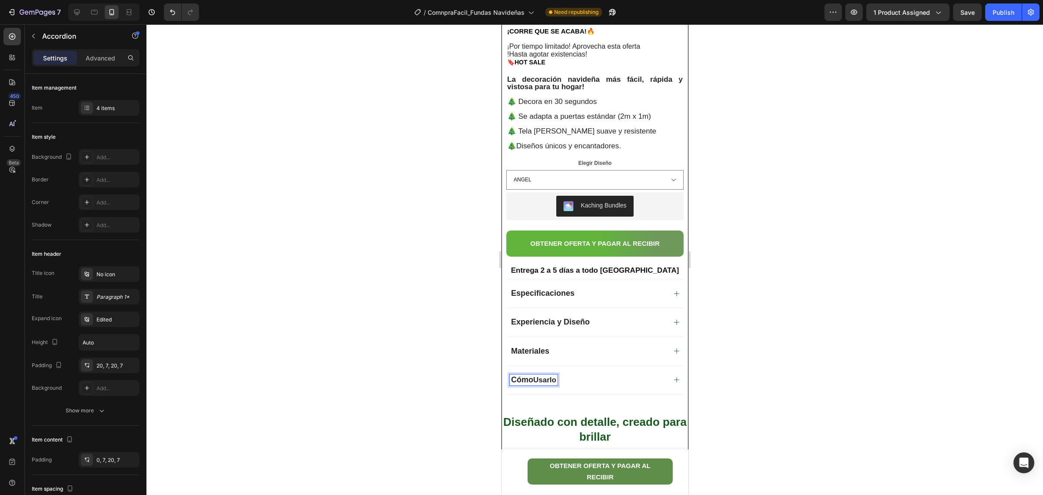
click at [517, 378] on strong "Cómo" at bounding box center [522, 379] width 22 height 9
click at [513, 358] on icon "Editor contextual toolbar" at bounding box center [512, 362] width 9 height 9
type input "17"
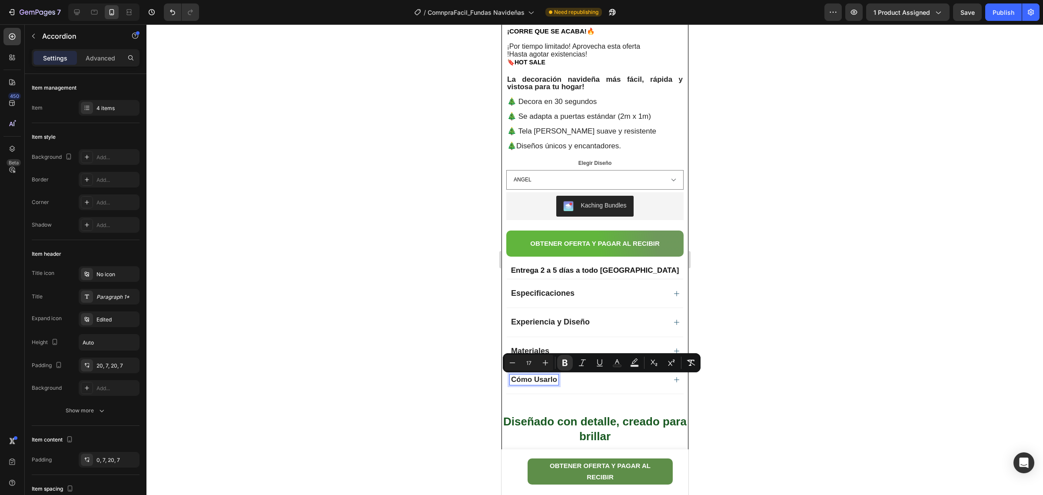
click at [531, 348] on span "Materiales" at bounding box center [530, 350] width 38 height 9
click at [533, 351] on span "Materiales" at bounding box center [530, 350] width 38 height 9
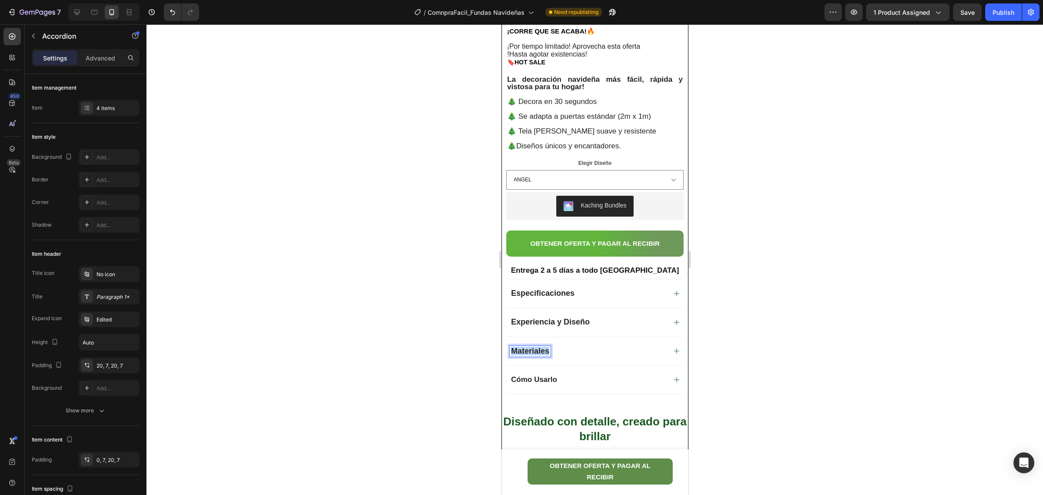
click at [533, 351] on span "Materiales" at bounding box center [530, 350] width 38 height 9
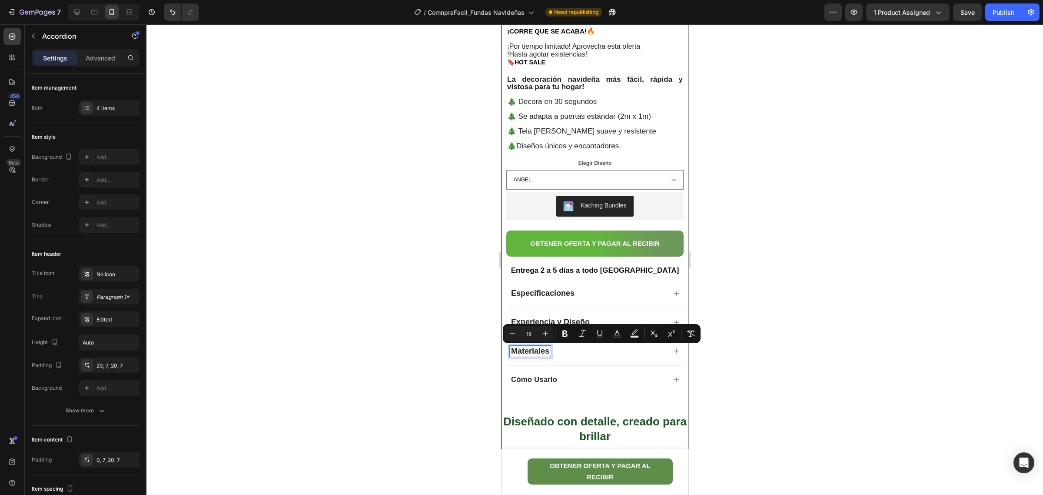
click at [529, 376] on strong "Cómo Usarlo" at bounding box center [534, 379] width 46 height 8
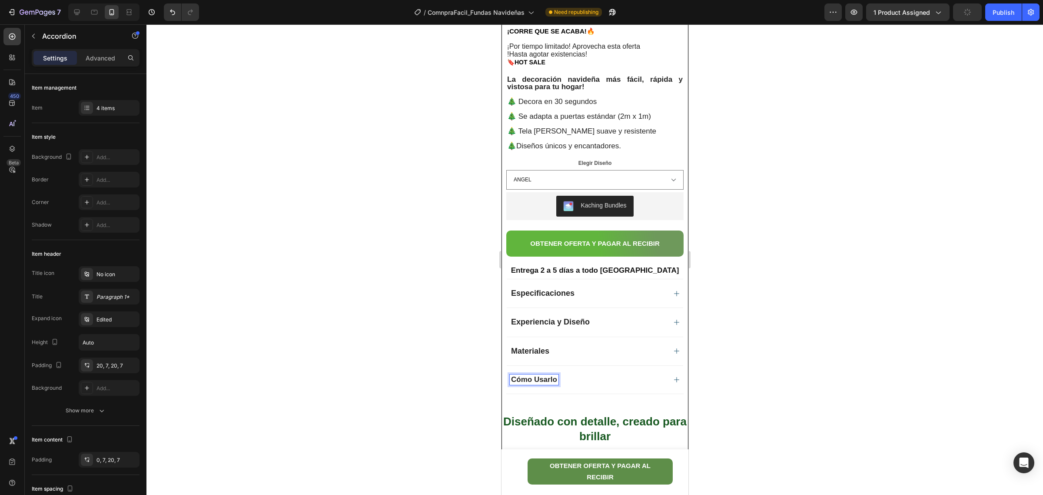
click at [527, 378] on strong "Cómo Usarlo" at bounding box center [534, 379] width 46 height 8
click at [531, 321] on span "Experiencia y Diseño" at bounding box center [550, 321] width 79 height 9
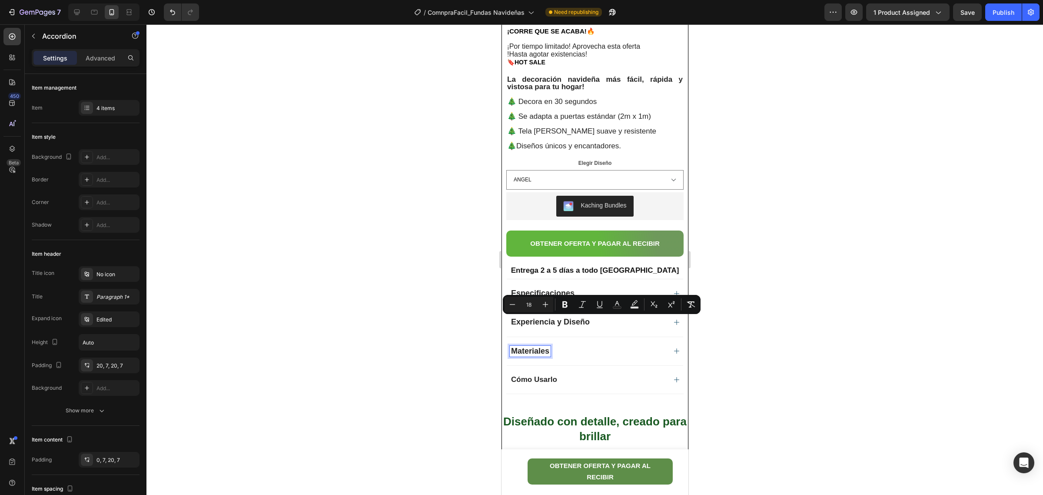
click at [532, 353] on span "Materiales" at bounding box center [530, 350] width 38 height 9
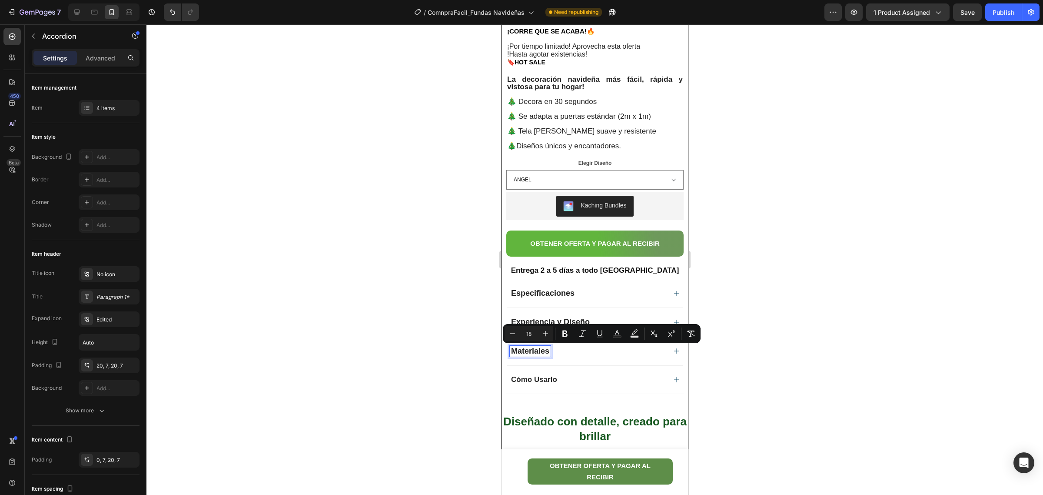
click at [531, 376] on strong "Cómo Usarlo" at bounding box center [534, 379] width 46 height 8
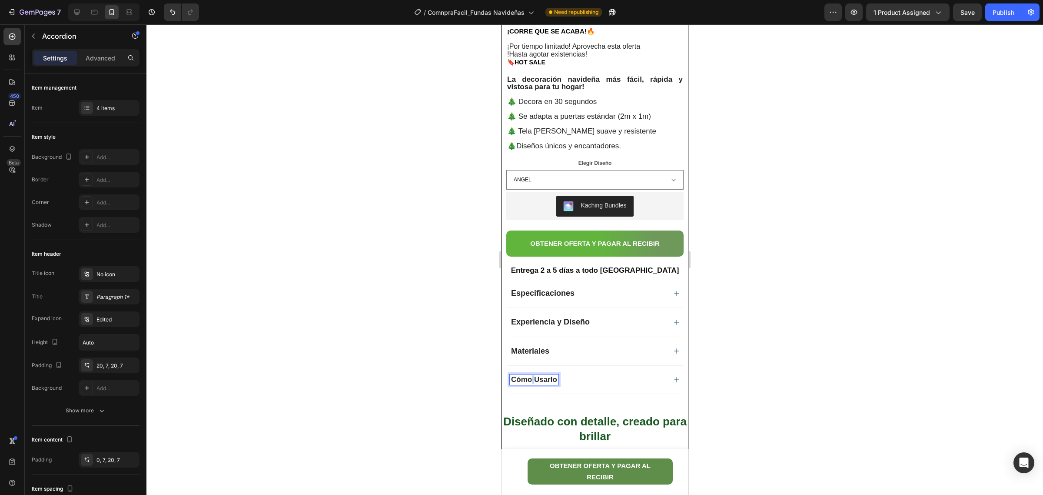
click at [531, 376] on strong "Cómo Usarlo" at bounding box center [534, 379] width 46 height 8
click at [514, 379] on strong "Cómo Usarlo" at bounding box center [534, 379] width 46 height 8
click at [512, 379] on strong "Cómo Usarlo" at bounding box center [534, 379] width 46 height 8
click at [554, 381] on strong "Cómo Usarlo" at bounding box center [534, 379] width 46 height 8
click at [556, 380] on strong "Cómo Usarlo" at bounding box center [534, 379] width 46 height 8
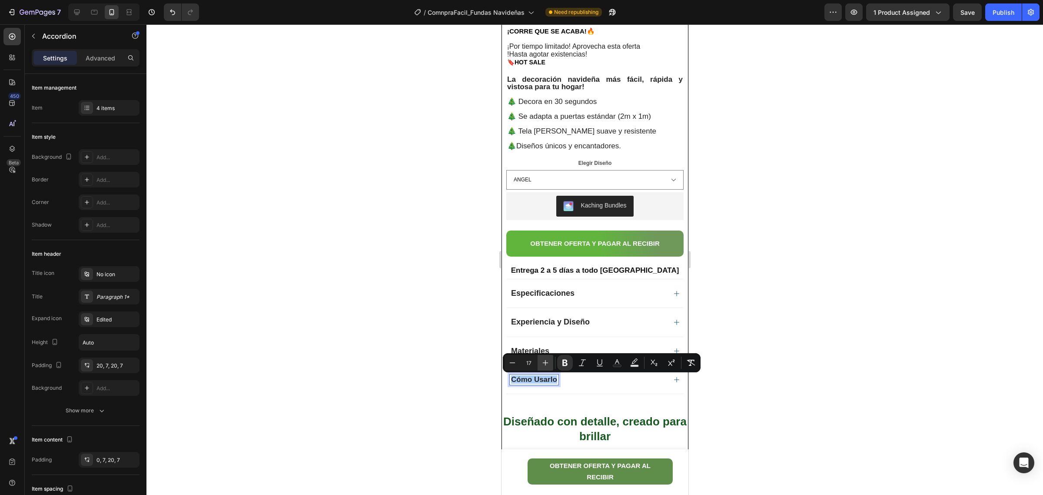
click at [547, 359] on icon "Editor contextual toolbar" at bounding box center [545, 362] width 9 height 9
type input "18"
click at [742, 301] on div at bounding box center [594, 259] width 897 height 470
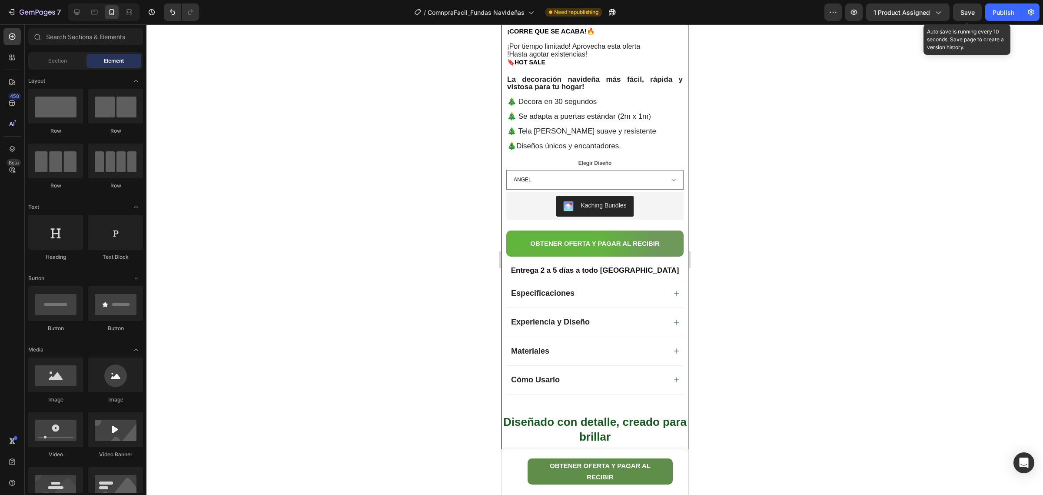
click at [970, 10] on span "Save" at bounding box center [968, 12] width 14 height 7
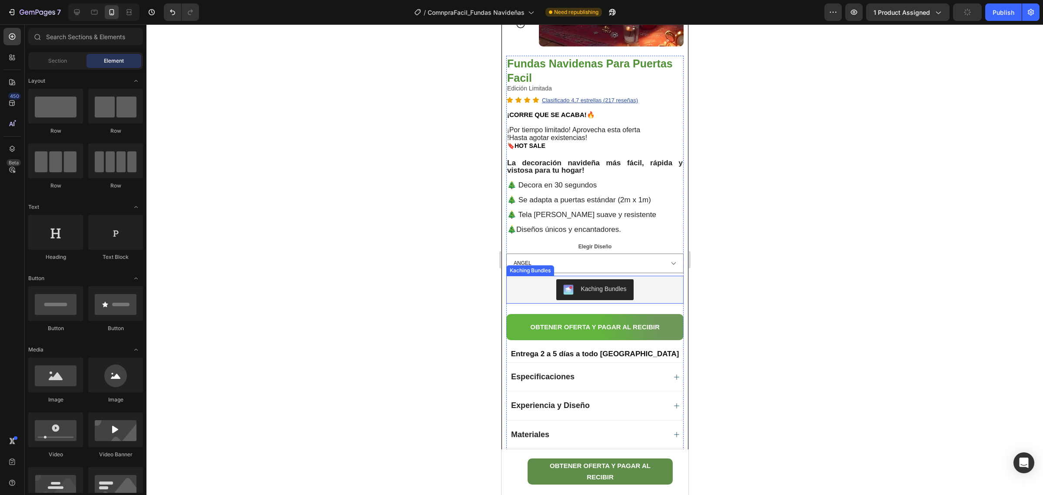
scroll to position [338, 0]
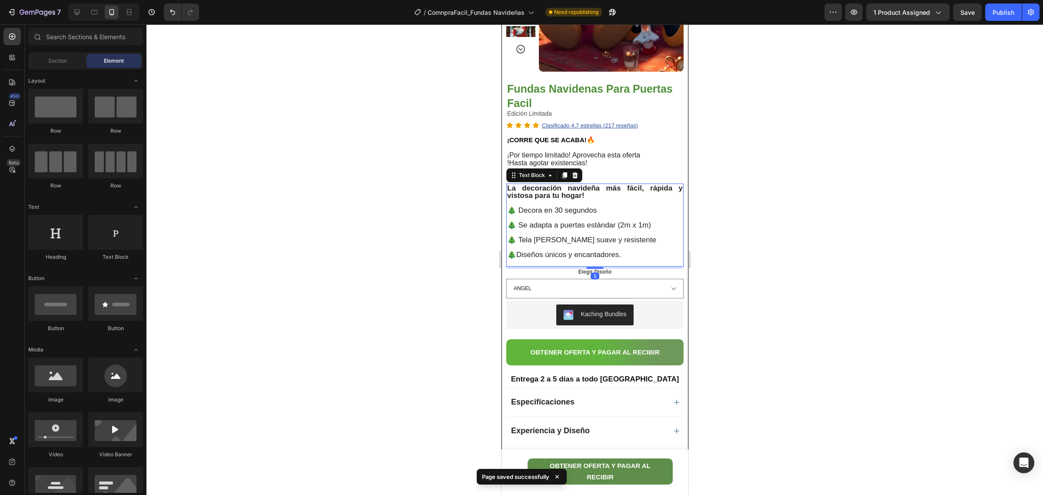
click at [591, 190] on strong "La decoración navideña más fácil, rápida y vistosa para tu hogar!" at bounding box center [595, 192] width 176 height 16
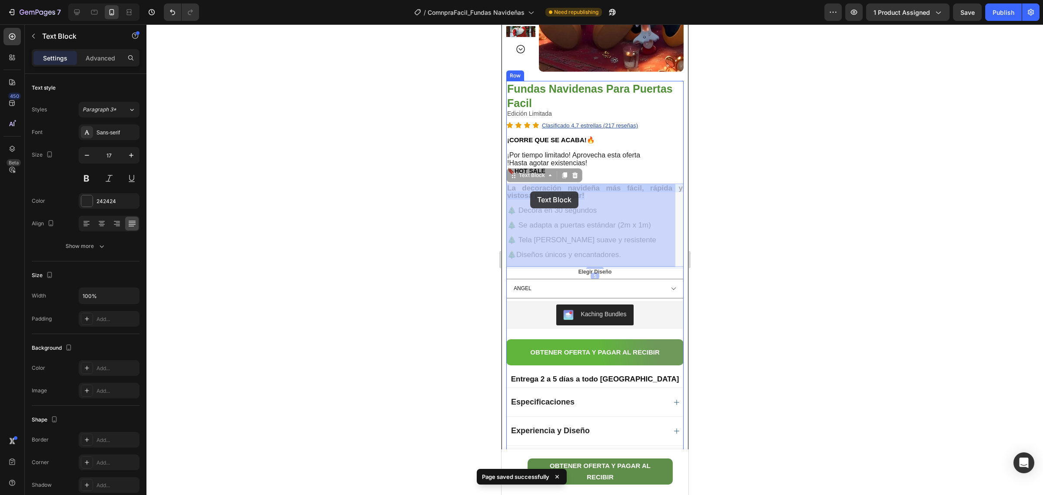
drag, startPoint x: 586, startPoint y: 194, endPoint x: 530, endPoint y: 191, distance: 56.2
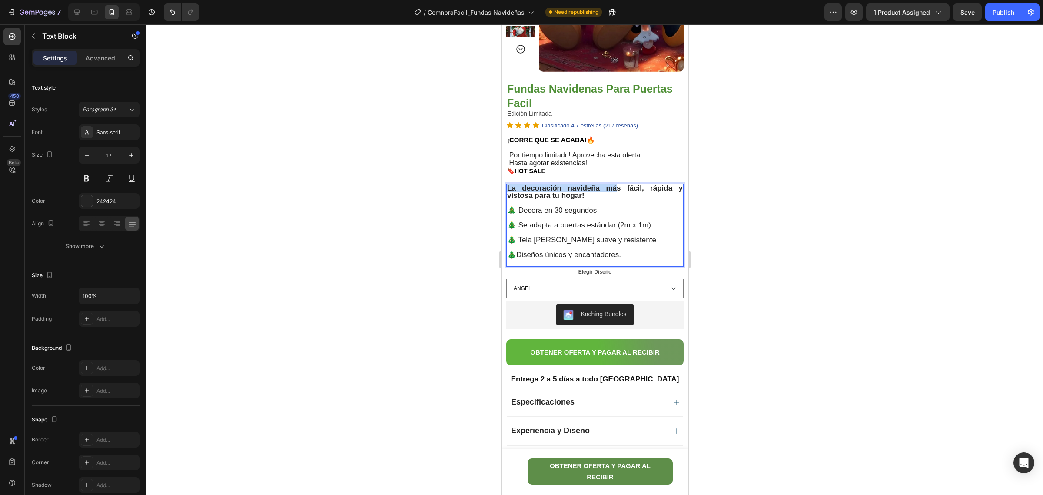
click at [614, 191] on strong "La decoración navideña más fácil, rápida y vistosa para tu hogar!" at bounding box center [595, 192] width 176 height 16
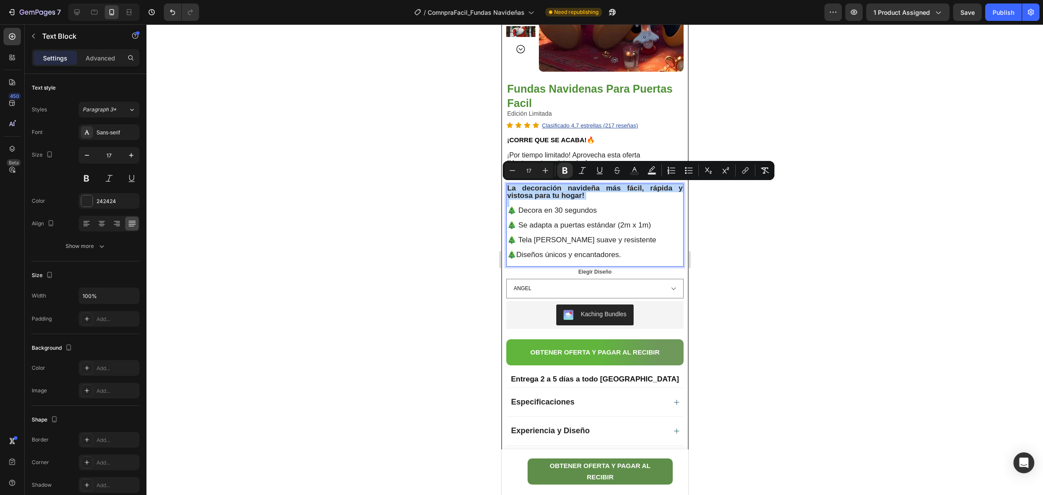
click at [596, 199] on div "La decoración navideña más fácil, rápida y vistosa para tu hogar! 🎄 Decora en 3…" at bounding box center [594, 224] width 177 height 83
click at [544, 172] on icon "Editor contextual toolbar" at bounding box center [545, 170] width 9 height 9
click at [544, 173] on icon "Editor contextual toolbar" at bounding box center [545, 170] width 9 height 9
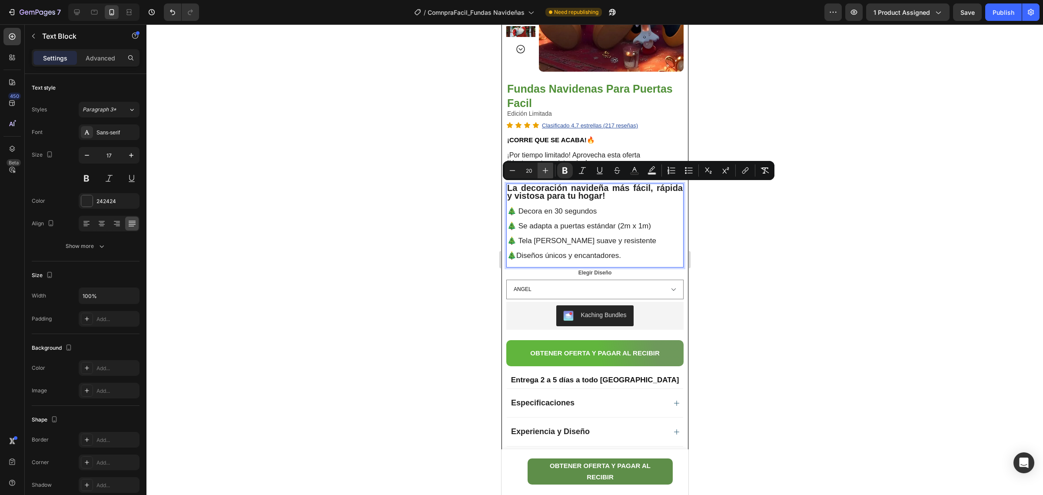
type input "21"
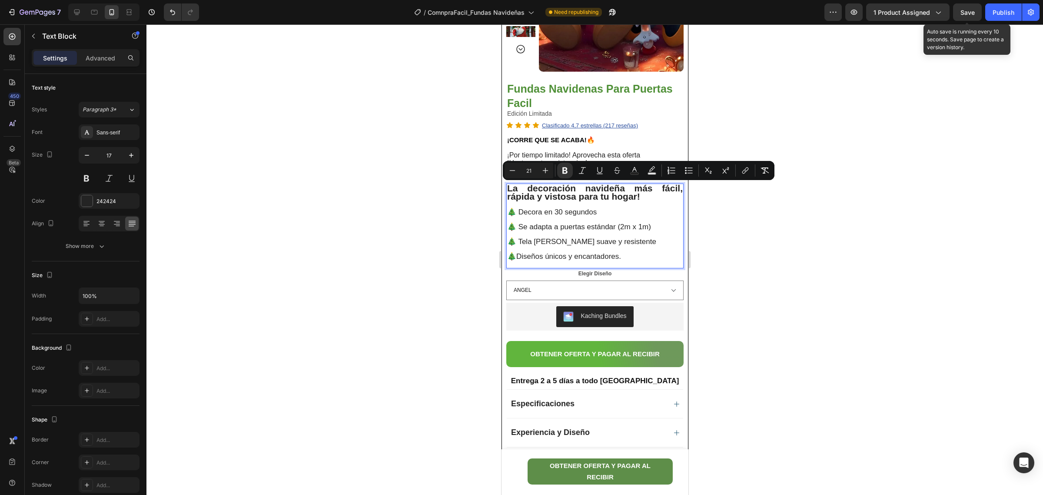
click at [966, 13] on span "Save" at bounding box center [968, 12] width 14 height 7
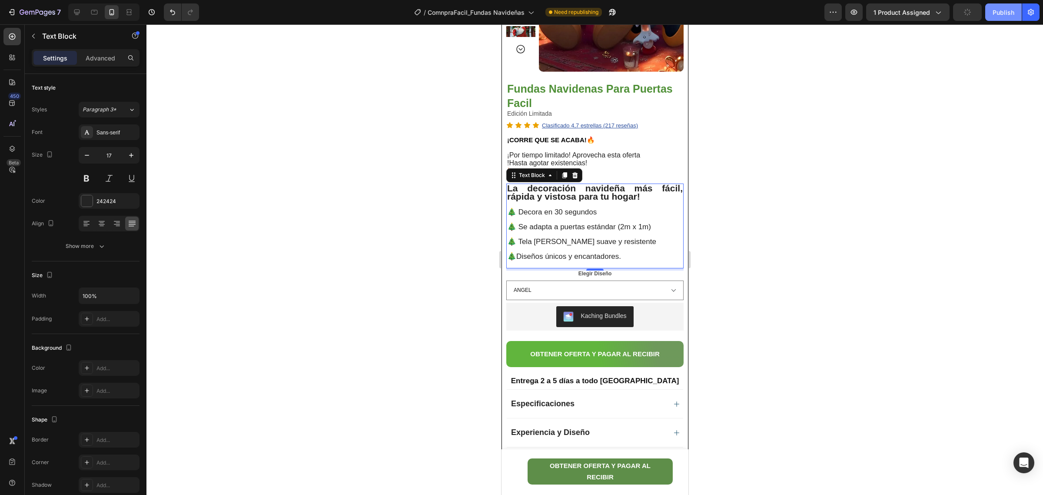
click at [995, 12] on div "Publish" at bounding box center [1004, 12] width 22 height 9
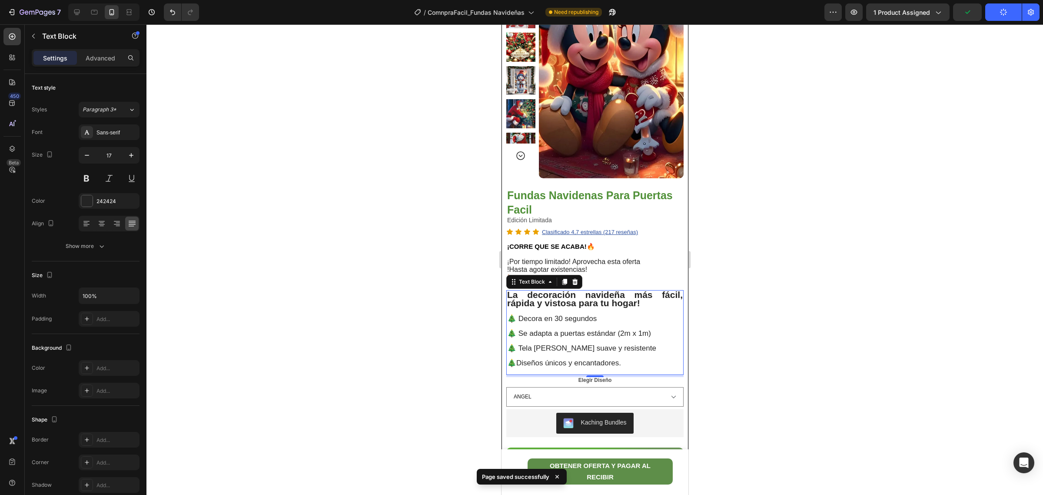
scroll to position [230, 0]
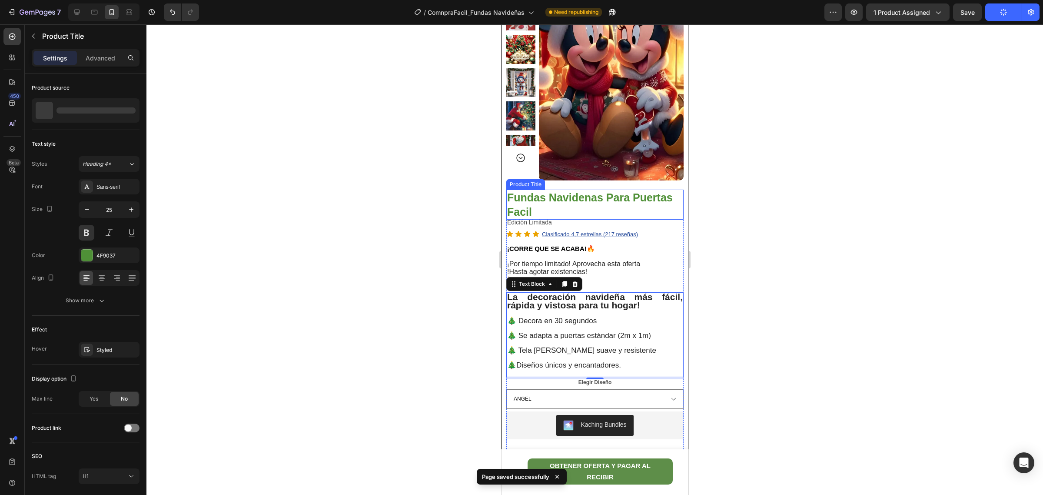
click at [571, 208] on h1 "Fundas Navidenas Para Puertas Facil" at bounding box center [594, 205] width 177 height 30
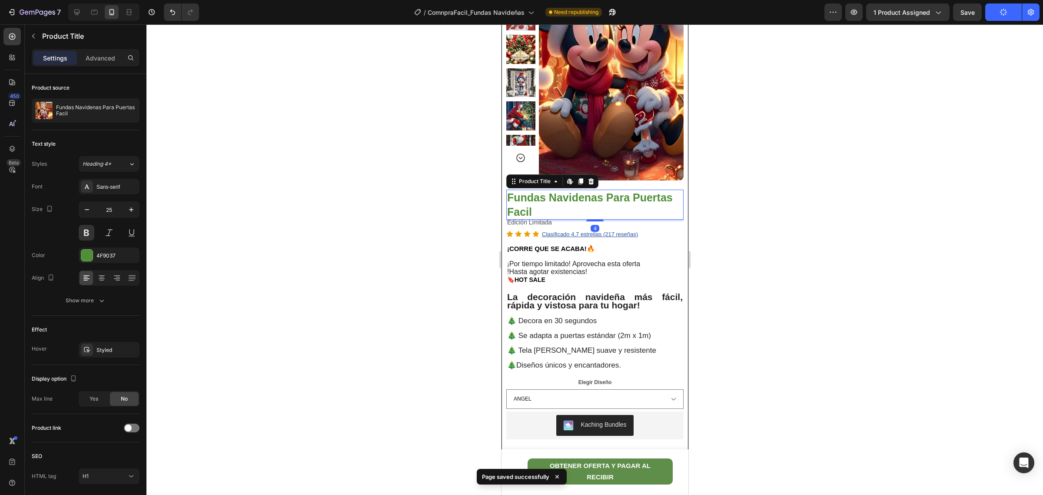
click at [543, 209] on h1 "Fundas Navidenas Para Puertas Facil" at bounding box center [594, 205] width 177 height 30
click at [536, 208] on h1 "Fundas Navidenas Para Puertas Facil" at bounding box center [594, 205] width 177 height 30
click at [528, 210] on h1 "Fundas Navidenas Para Puertas Facil" at bounding box center [594, 205] width 177 height 30
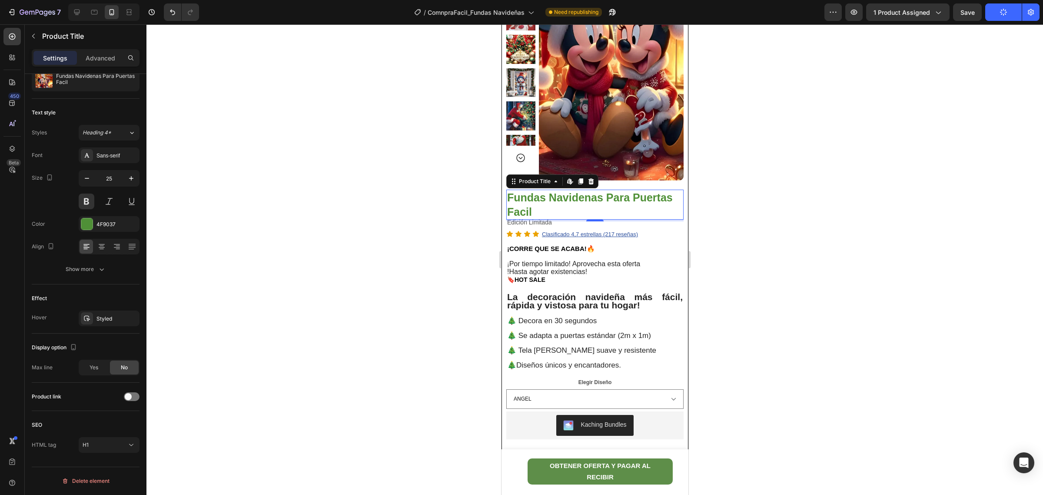
click at [528, 201] on h1 "Fundas Navidenas Para Puertas Facil" at bounding box center [594, 205] width 177 height 30
click at [531, 186] on div "Product Title Edit content in Shopify" at bounding box center [552, 181] width 92 height 14
click at [532, 183] on div "Product Title" at bounding box center [534, 181] width 35 height 8
click at [540, 210] on h1 "Fundas Navidenas Para Puertas Facil" at bounding box center [594, 205] width 177 height 30
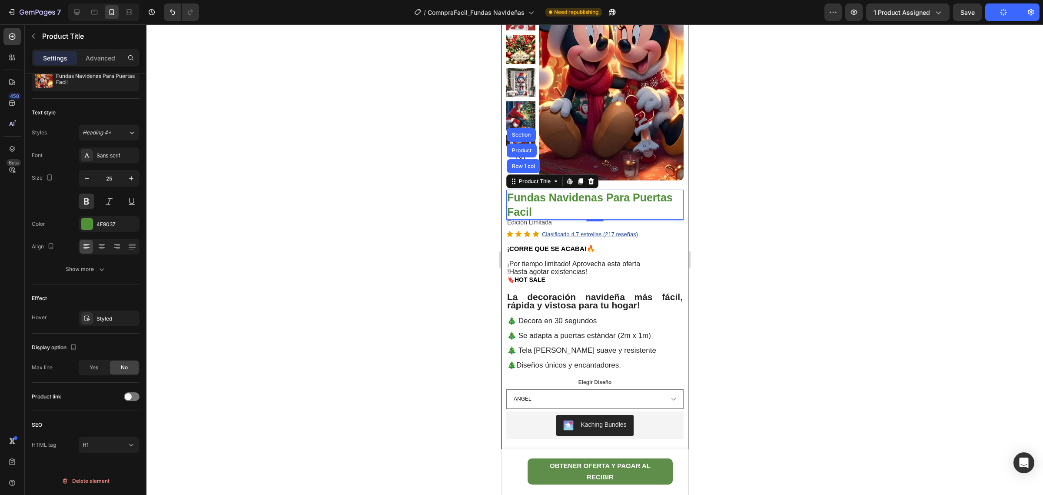
click at [540, 210] on h1 "Fundas Navidenas Para Puertas Facil" at bounding box center [594, 205] width 177 height 30
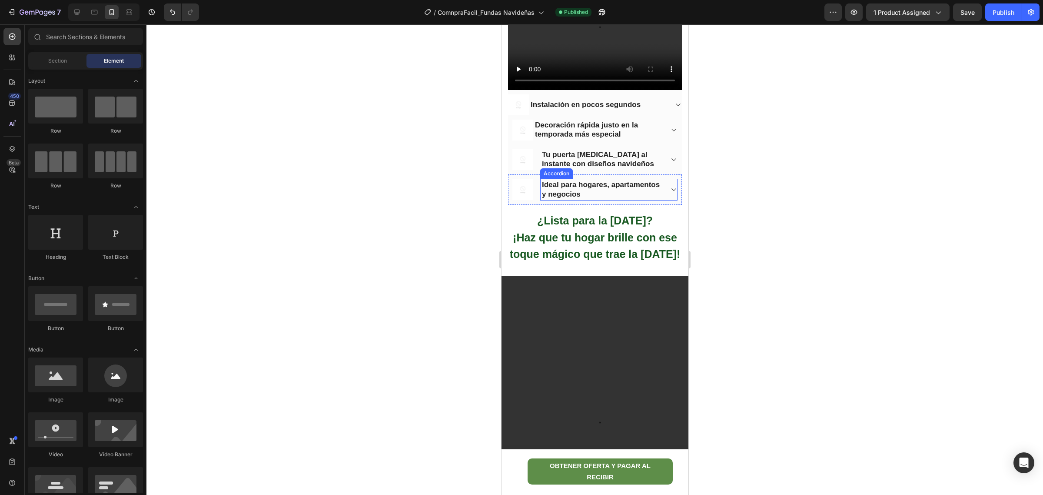
scroll to position [1094, 0]
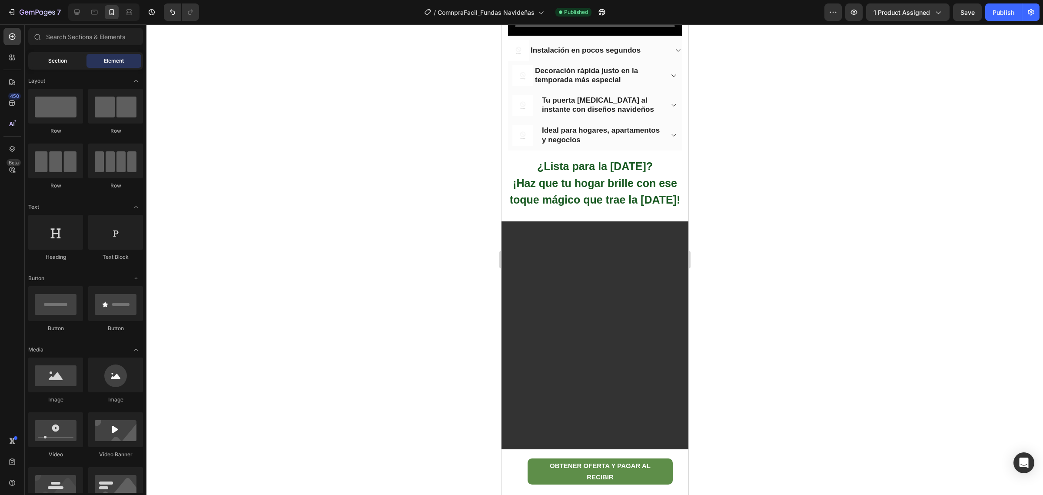
click at [46, 60] on div "Section" at bounding box center [57, 61] width 55 height 14
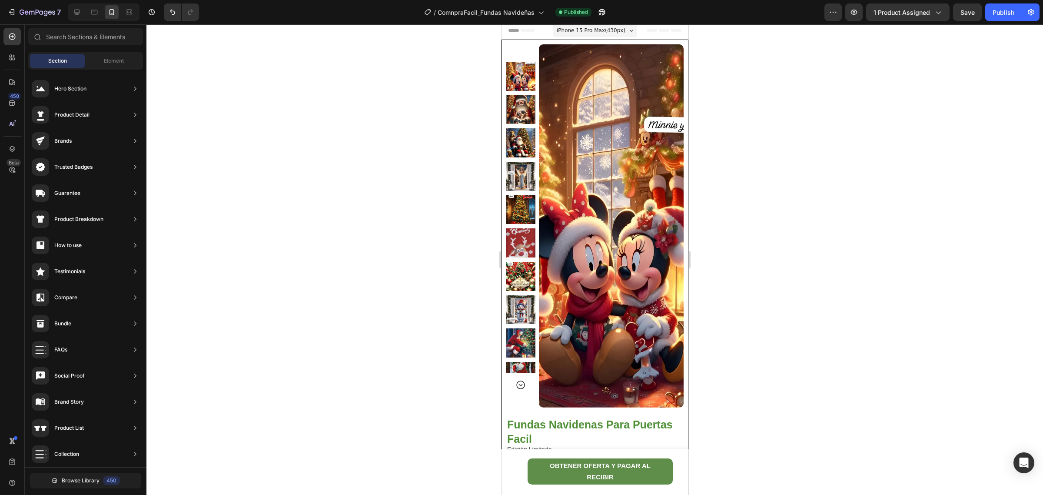
scroll to position [0, 0]
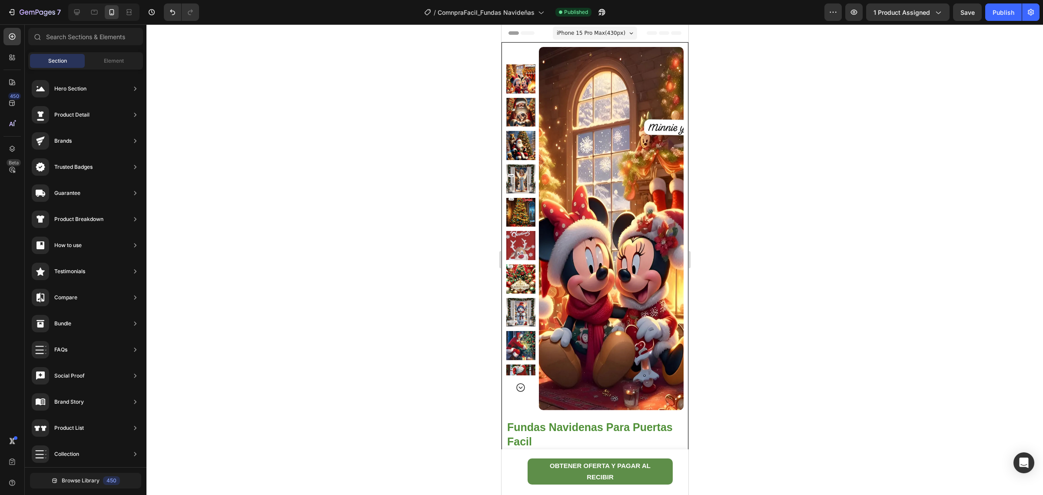
click at [84, 8] on div at bounding box center [103, 11] width 71 height 17
click at [81, 10] on icon at bounding box center [77, 12] width 9 height 9
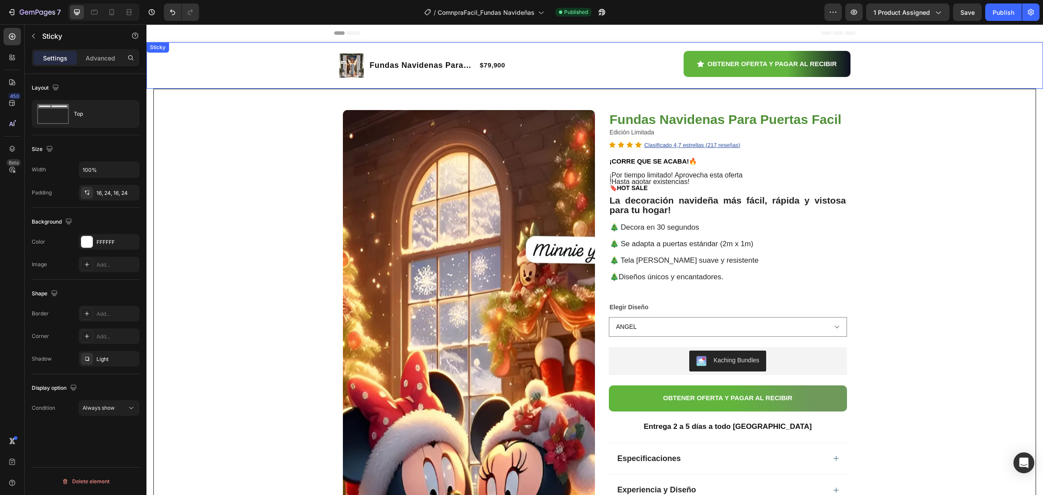
click at [191, 59] on div "Product Images Fundas Navidenas Para Puertas Facil Product Title $79,900 Produc…" at bounding box center [595, 65] width 876 height 33
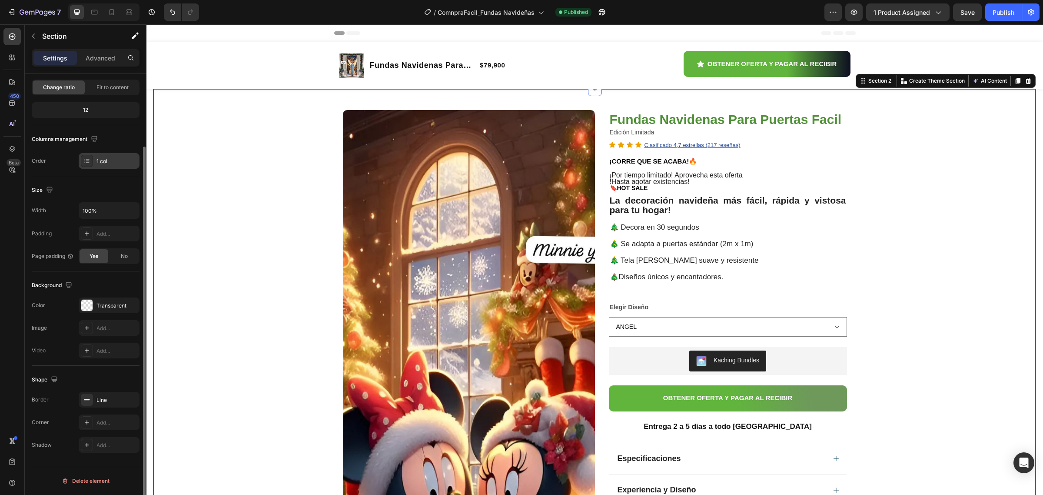
scroll to position [86, 0]
click at [111, 304] on div "Transparent" at bounding box center [108, 305] width 25 height 8
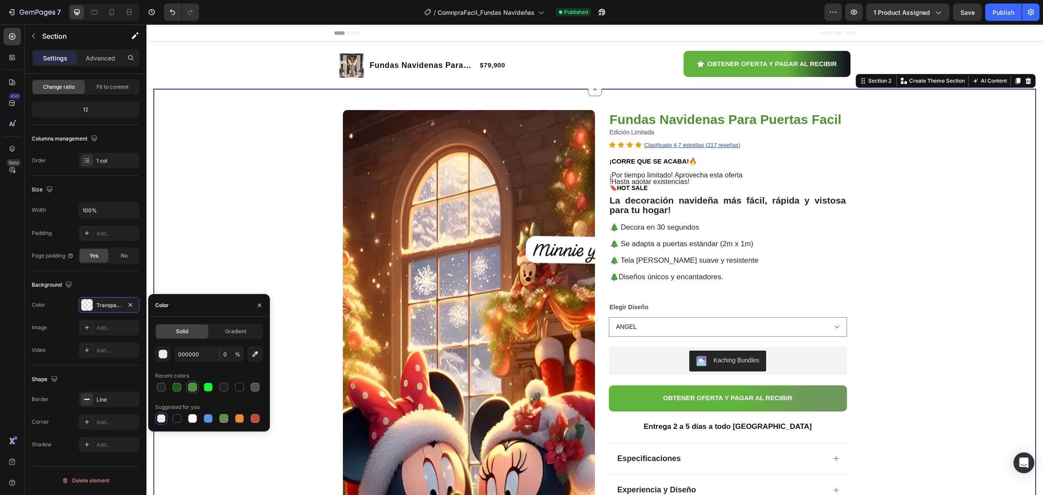
click at [191, 390] on div at bounding box center [192, 387] width 9 height 9
type input "4F9037"
type input "100"
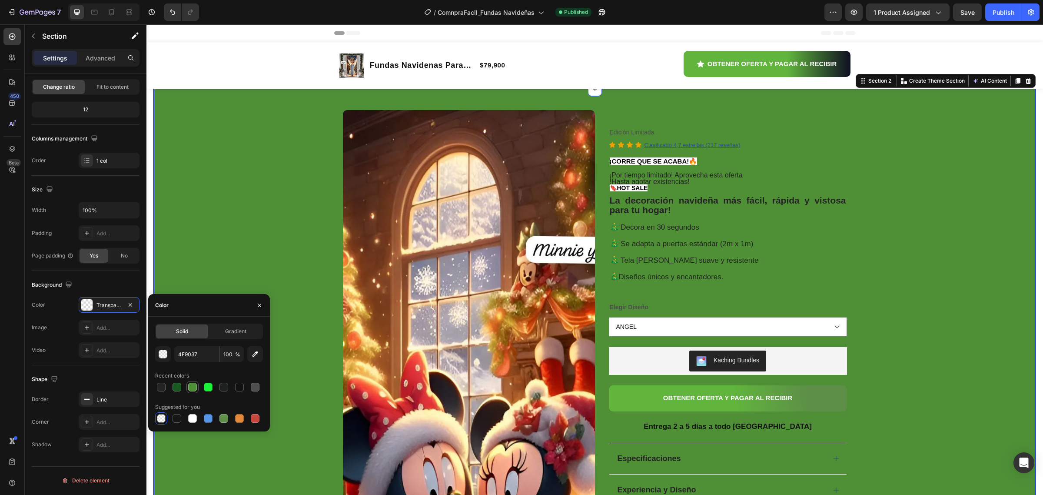
scroll to position [85, 0]
click at [225, 419] on div at bounding box center [224, 419] width 9 height 9
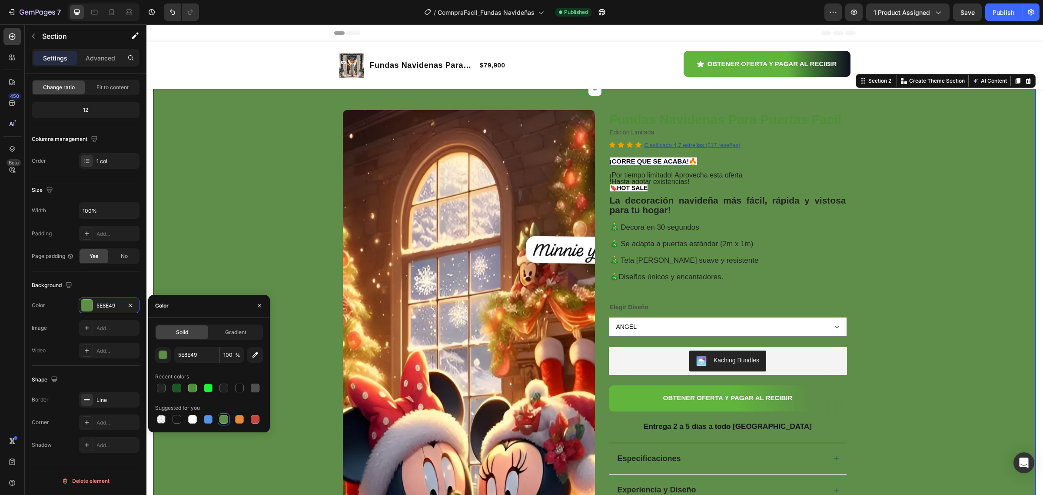
click at [225, 419] on div at bounding box center [224, 419] width 9 height 9
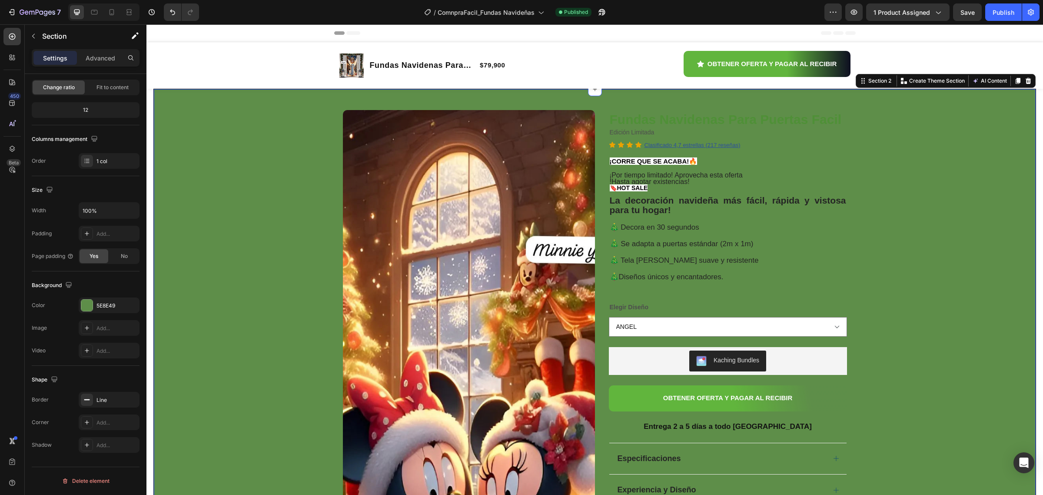
click at [110, 3] on div at bounding box center [103, 11] width 71 height 17
click at [111, 11] on icon at bounding box center [111, 12] width 9 height 9
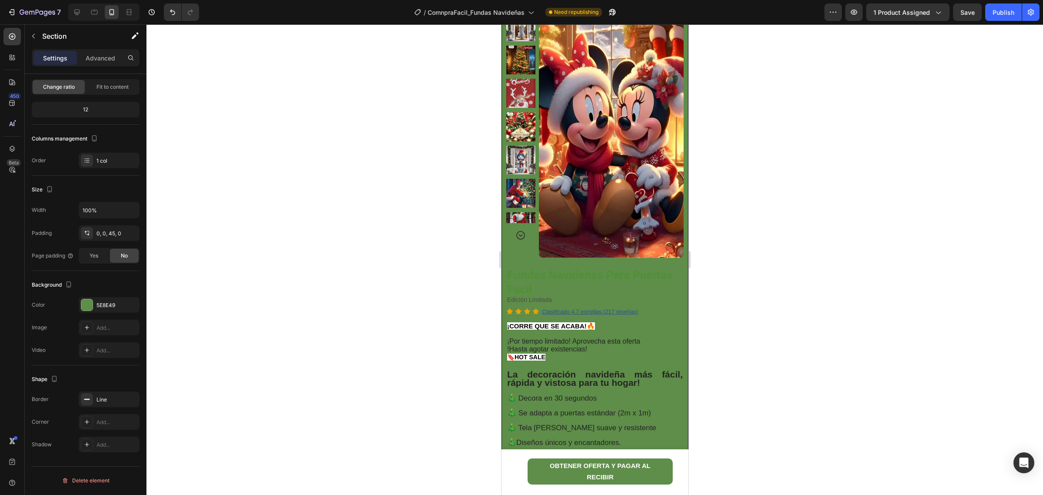
scroll to position [54, 0]
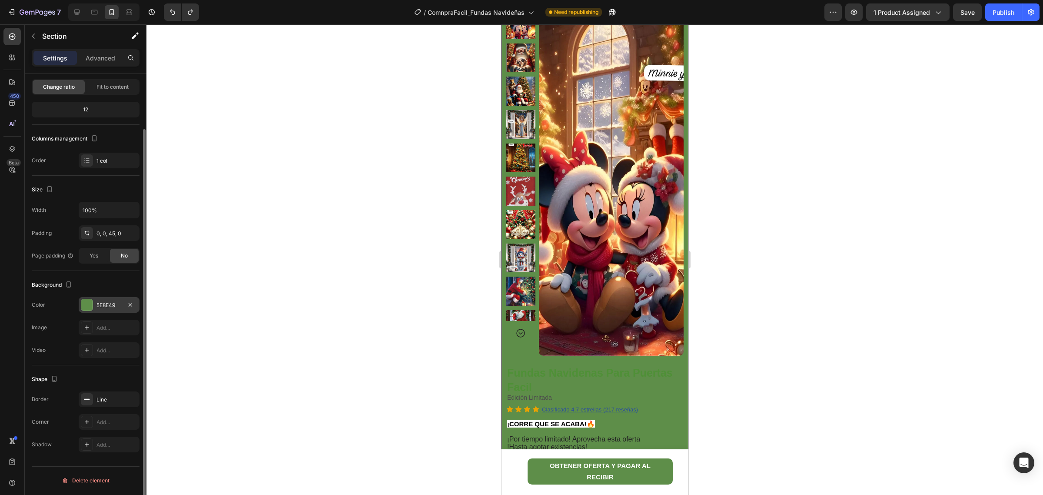
click at [116, 311] on div "5E8E49" at bounding box center [109, 305] width 61 height 16
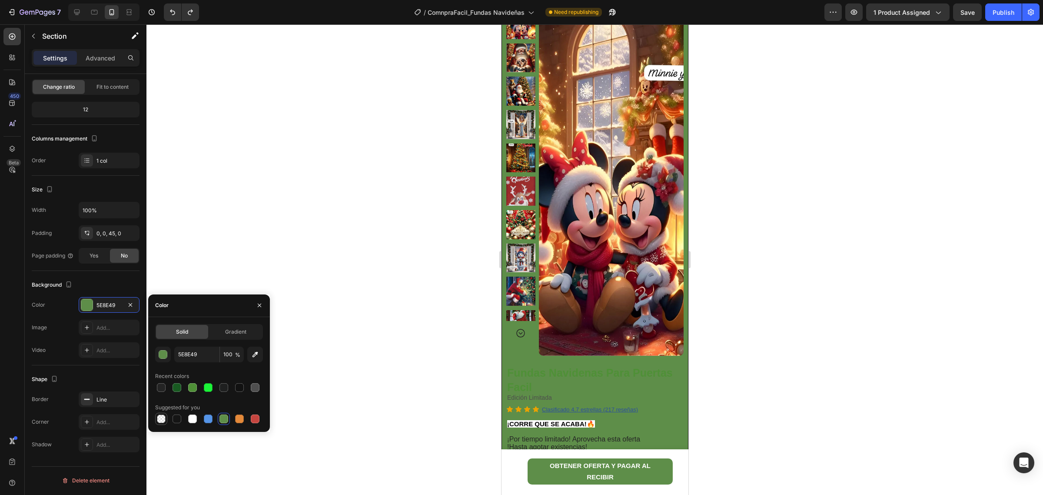
click at [157, 414] on div at bounding box center [161, 418] width 10 height 10
type input "000000"
type input "0"
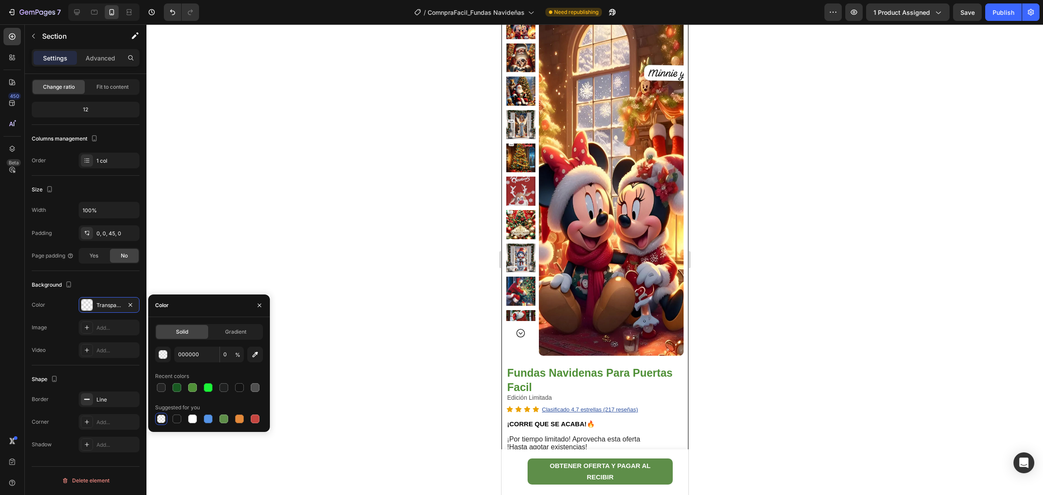
click at [291, 350] on div at bounding box center [594, 259] width 897 height 470
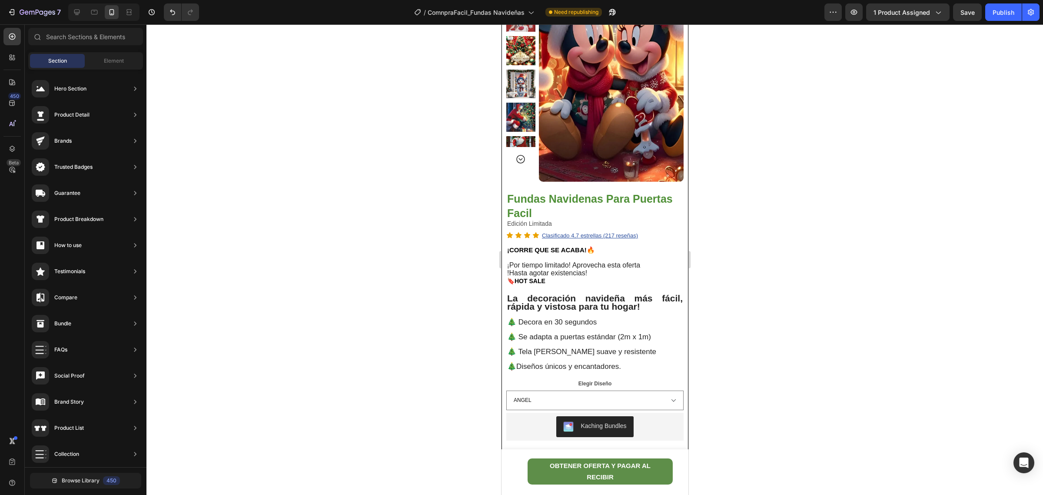
scroll to position [0, 0]
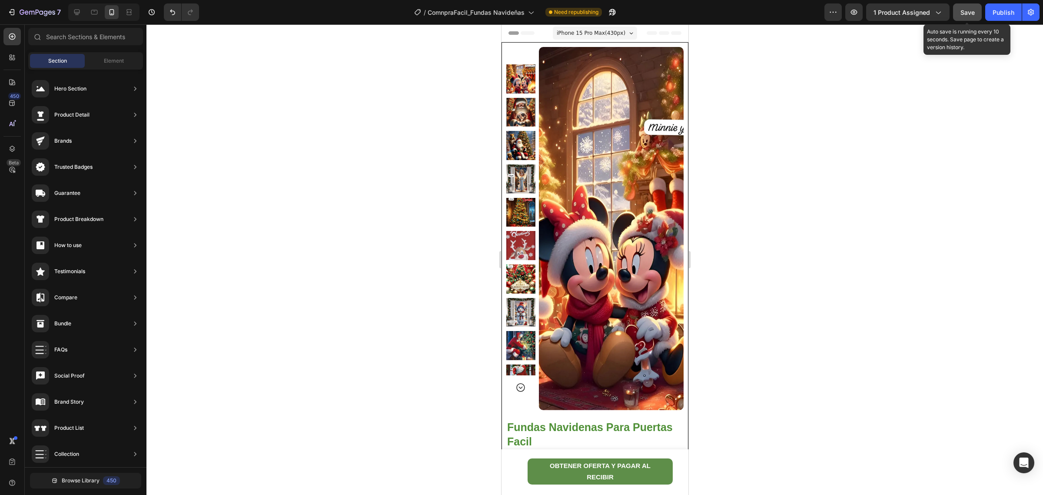
click at [965, 7] on button "Save" at bounding box center [967, 11] width 29 height 17
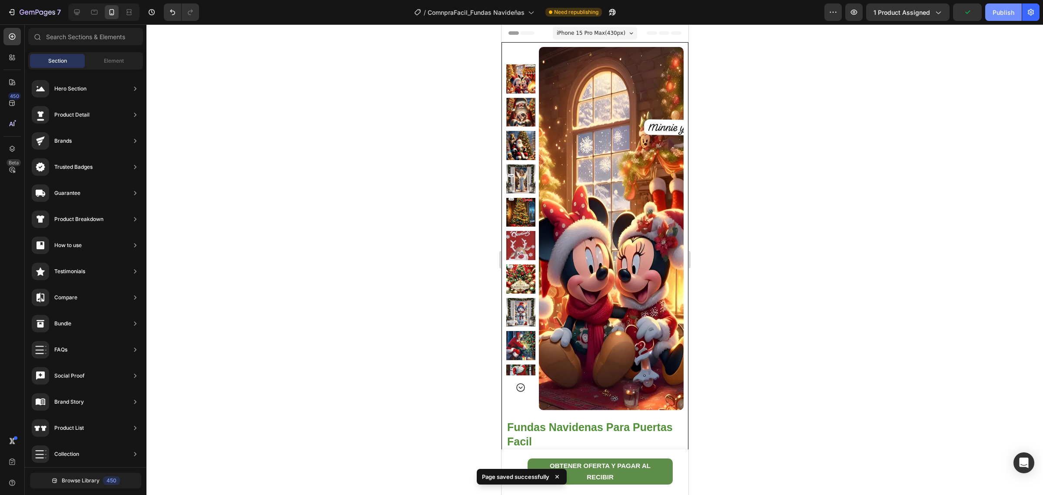
click at [995, 7] on button "Publish" at bounding box center [1003, 11] width 37 height 17
click at [77, 10] on icon at bounding box center [77, 12] width 9 height 9
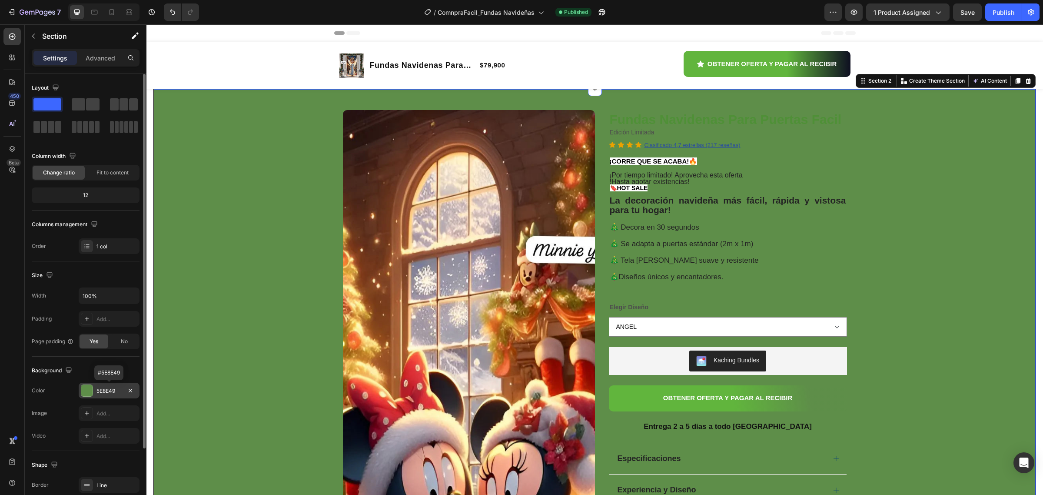
click at [93, 390] on div "5E8E49" at bounding box center [109, 391] width 61 height 16
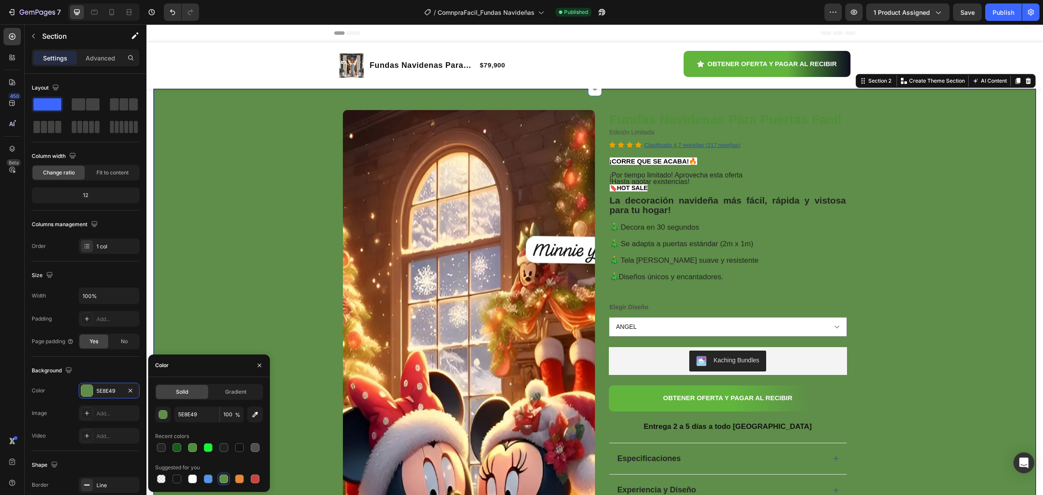
drag, startPoint x: 161, startPoint y: 476, endPoint x: 166, endPoint y: 472, distance: 6.8
click at [161, 476] on div at bounding box center [161, 478] width 9 height 9
type input "000000"
type input "0"
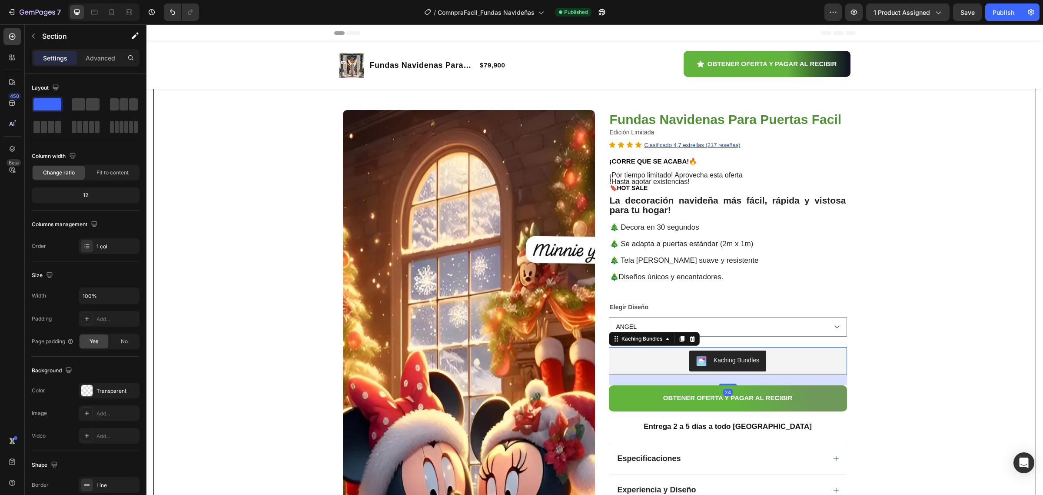
click at [735, 361] on div "Kaching Bundles" at bounding box center [737, 360] width 46 height 9
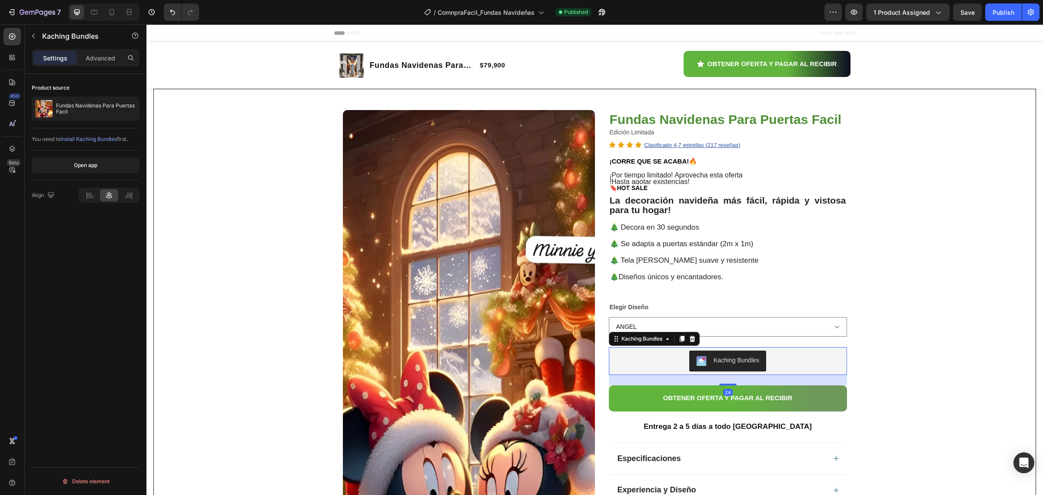
click at [639, 346] on div "Kaching Bundles" at bounding box center [654, 339] width 91 height 14
click at [635, 344] on div "Kaching Bundles" at bounding box center [642, 338] width 62 height 10
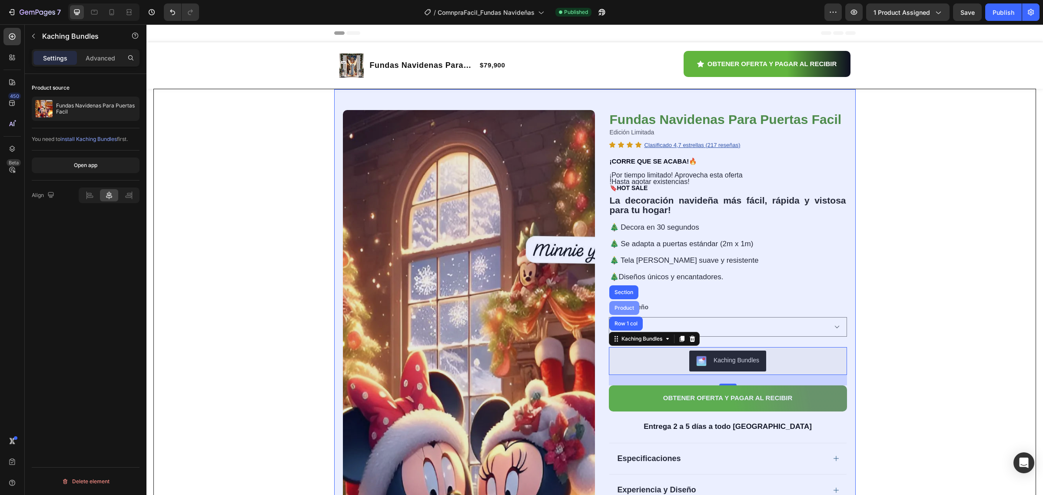
click at [622, 310] on div "Product" at bounding box center [624, 307] width 23 height 5
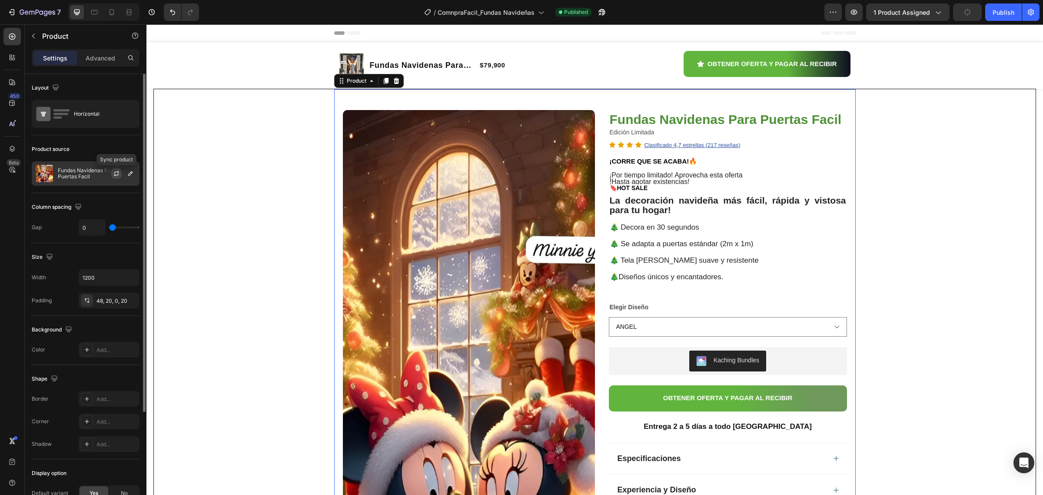
click at [118, 174] on icon "button" at bounding box center [116, 174] width 5 height 3
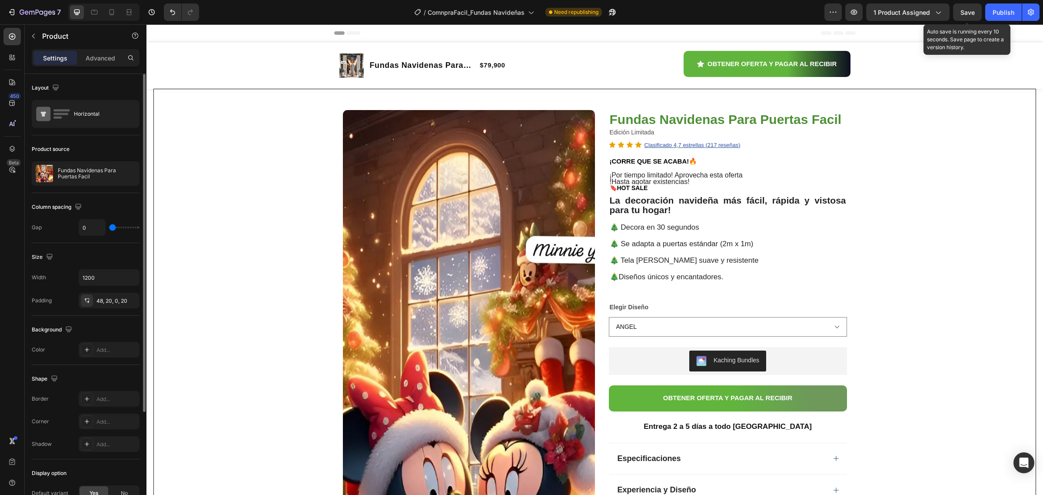
click at [962, 9] on span "Save" at bounding box center [968, 12] width 14 height 7
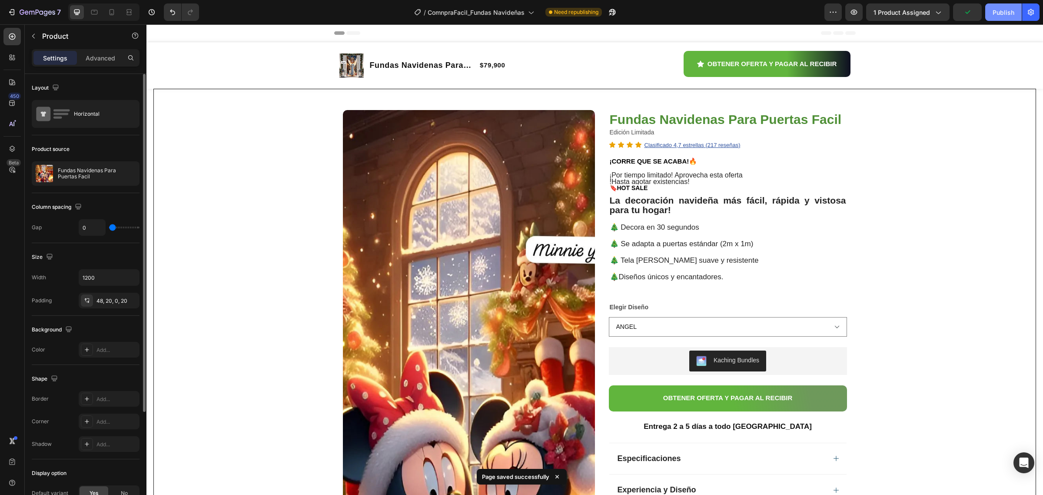
click at [996, 8] on div "Publish" at bounding box center [1004, 12] width 22 height 9
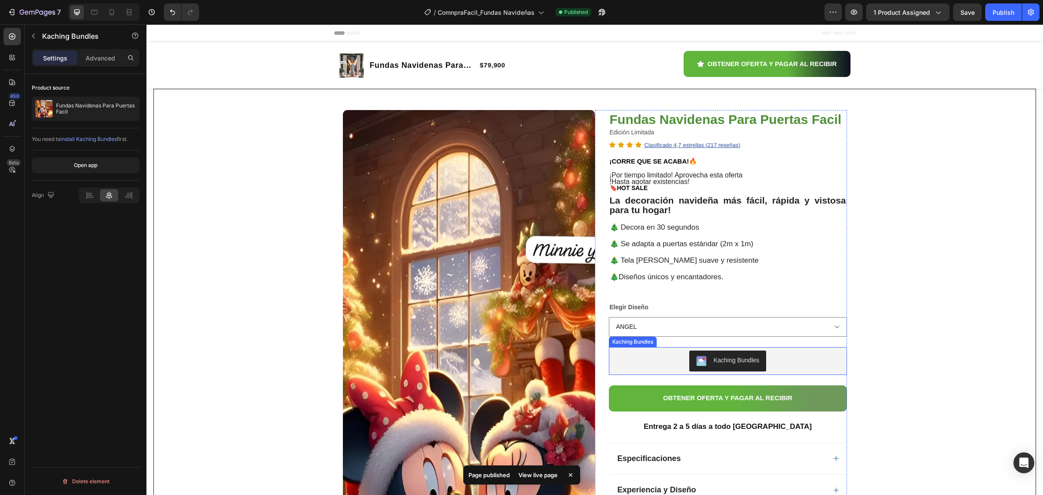
click at [714, 363] on div "Kaching Bundles" at bounding box center [737, 360] width 46 height 9
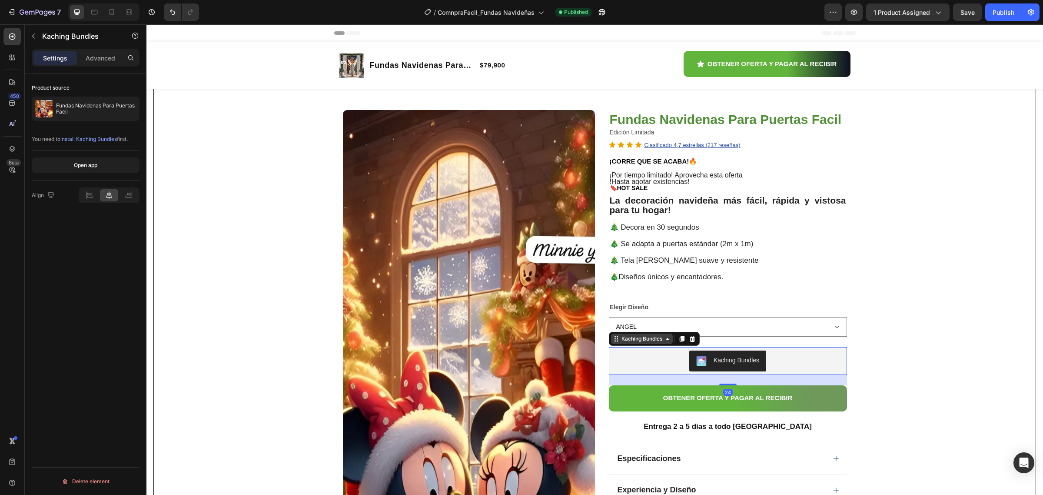
click at [625, 343] on div "Kaching Bundles" at bounding box center [642, 339] width 44 height 8
click at [577, 9] on span "Published" at bounding box center [576, 12] width 24 height 8
click at [602, 7] on button "button" at bounding box center [601, 11] width 17 height 17
click at [775, 365] on div "Kaching Bundles" at bounding box center [727, 360] width 231 height 21
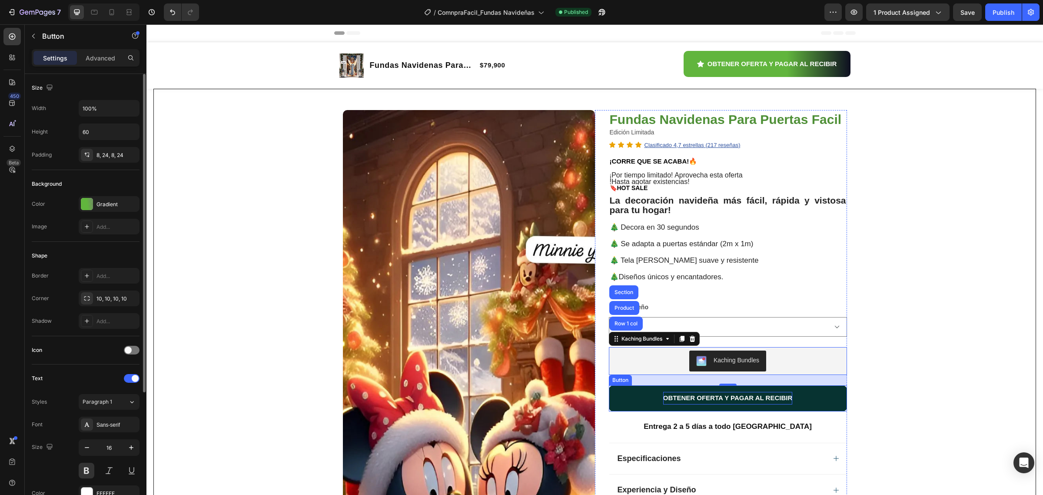
click at [716, 396] on p "OBTENER OFERTA Y PAGAR AL RECIBIR" at bounding box center [728, 398] width 130 height 13
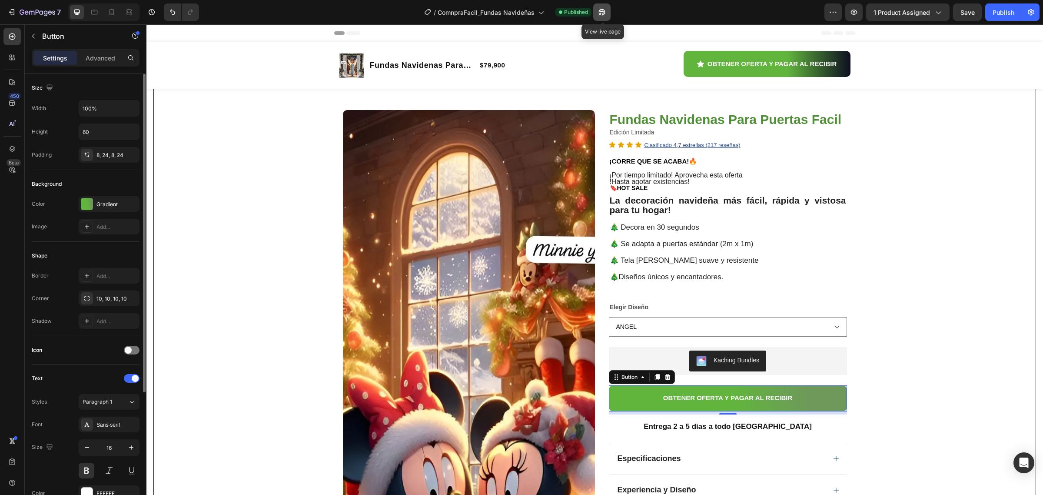
click at [602, 10] on icon "button" at bounding box center [602, 12] width 9 height 9
click at [12, 12] on icon "button" at bounding box center [11, 12] width 9 height 9
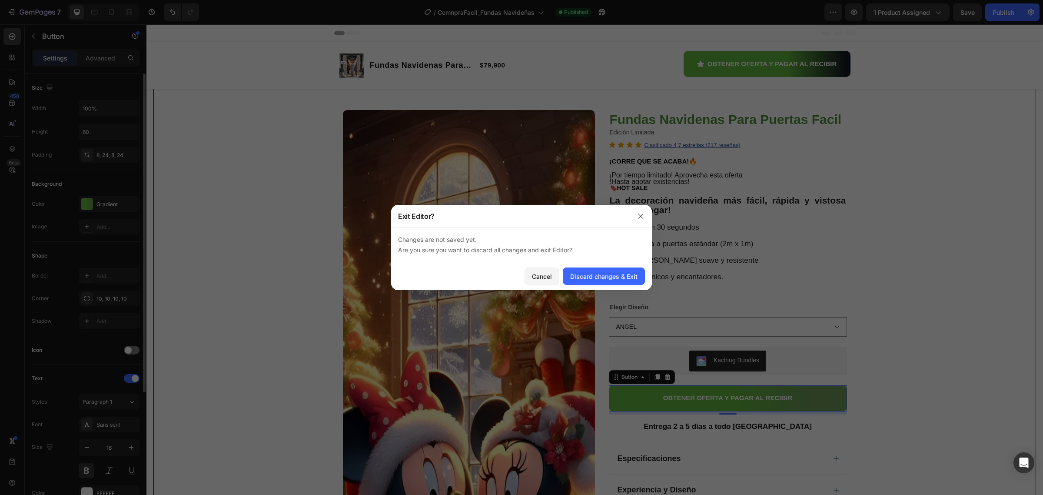
click at [885, 251] on div at bounding box center [521, 247] width 1043 height 495
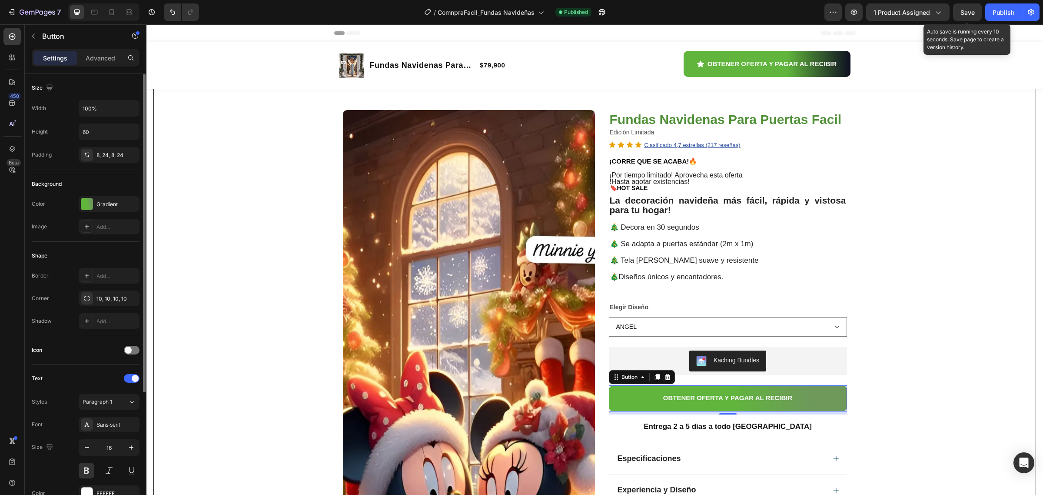
click at [968, 9] on span "Save" at bounding box center [968, 12] width 14 height 7
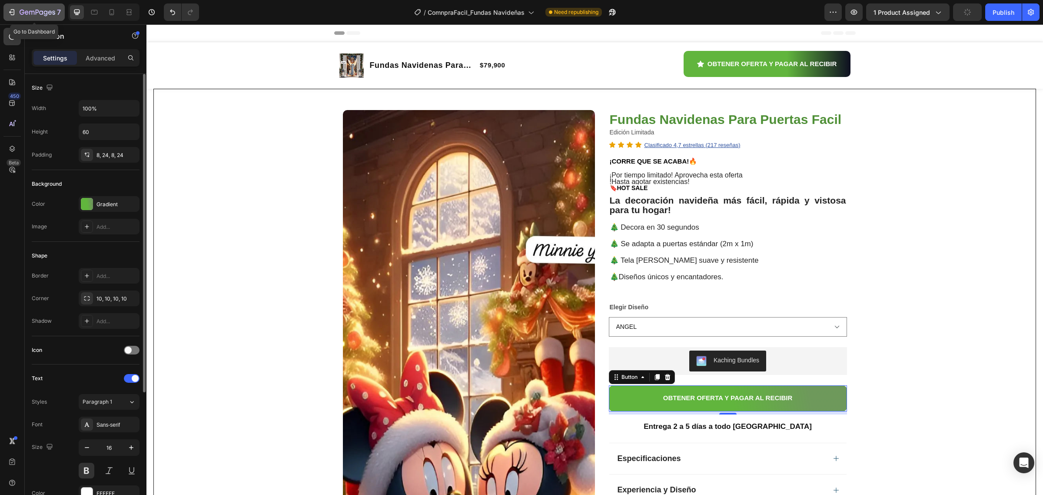
click at [31, 16] on icon "button" at bounding box center [38, 12] width 36 height 7
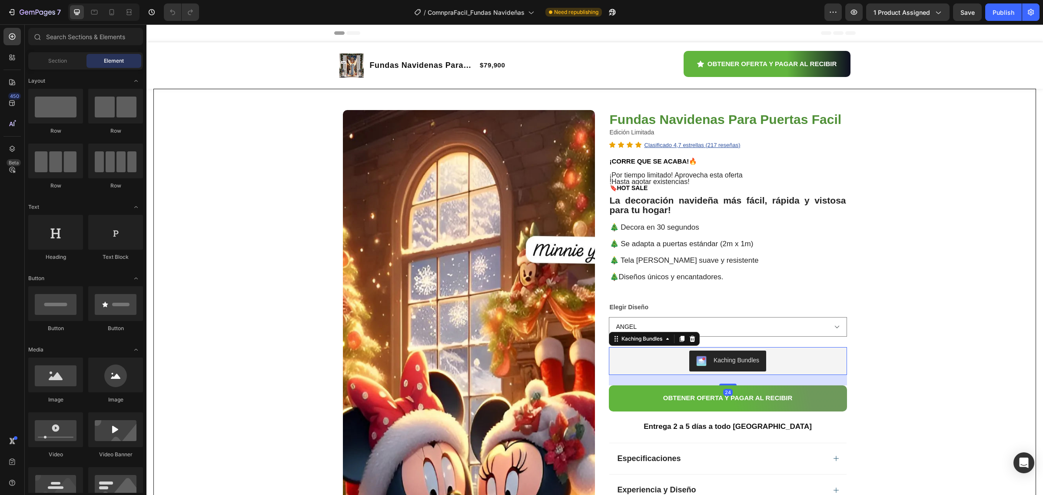
click at [714, 364] on div "Kaching Bundles" at bounding box center [737, 360] width 46 height 9
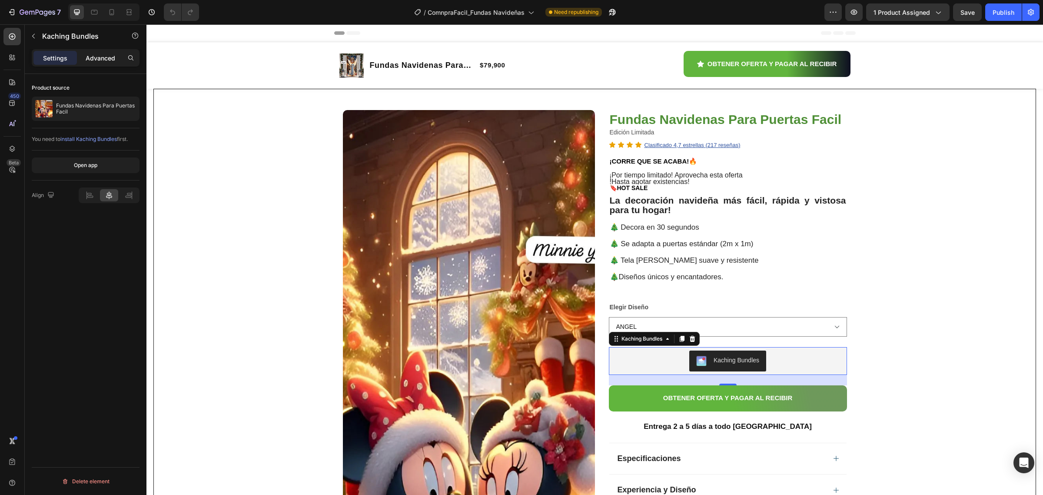
click at [103, 56] on p "Advanced" at bounding box center [101, 57] width 30 height 9
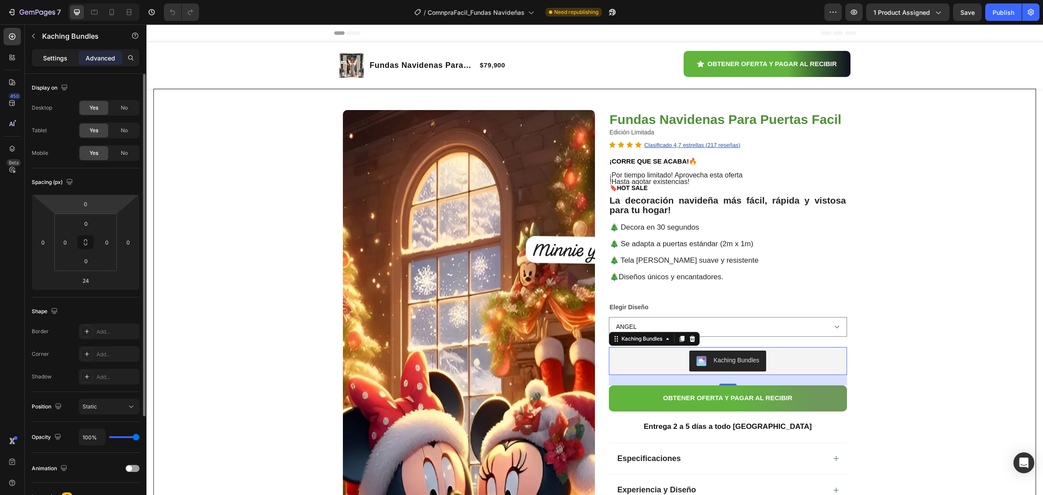
click at [63, 59] on p "Settings" at bounding box center [55, 57] width 24 height 9
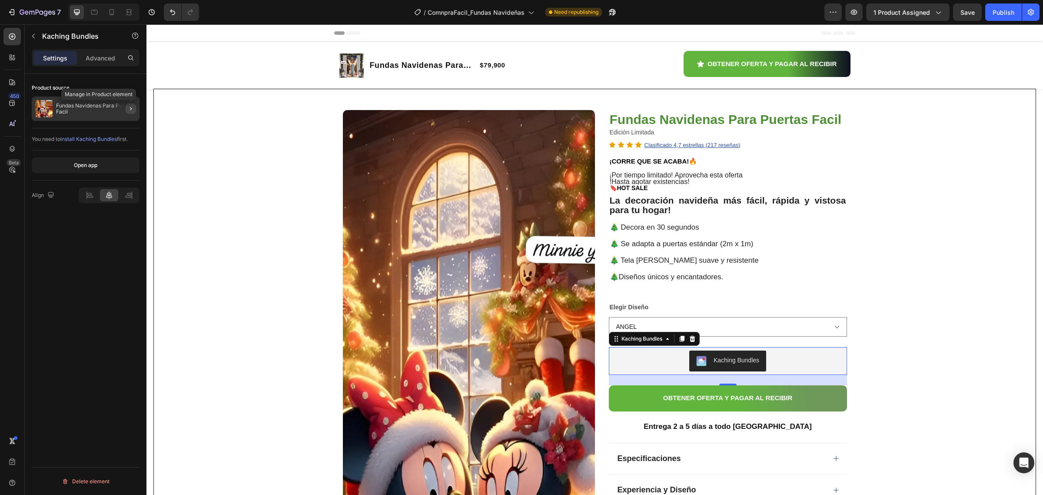
click at [128, 107] on icon "button" at bounding box center [130, 108] width 7 height 7
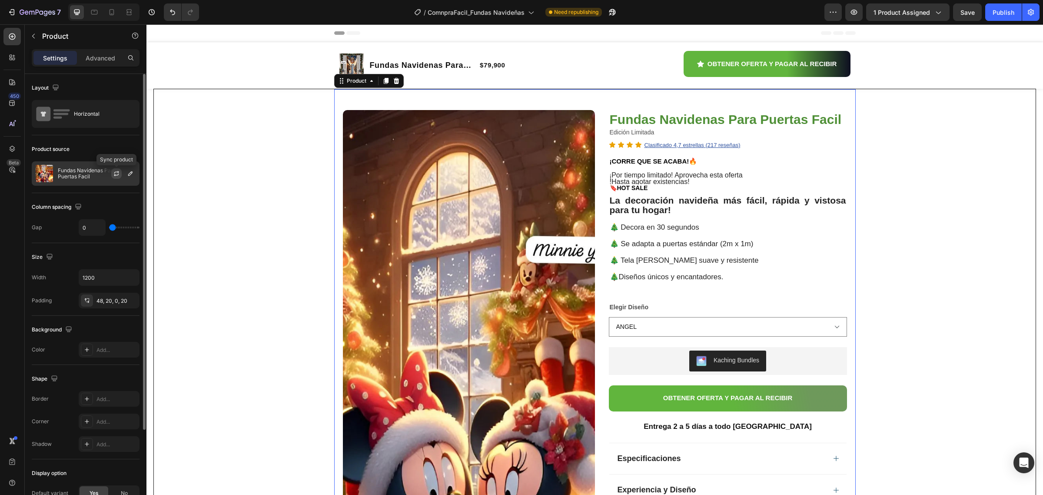
click at [116, 173] on icon "button" at bounding box center [116, 173] width 7 height 7
click at [972, 11] on span "Save" at bounding box center [968, 12] width 14 height 7
click at [998, 12] on div "Publish" at bounding box center [1004, 12] width 22 height 9
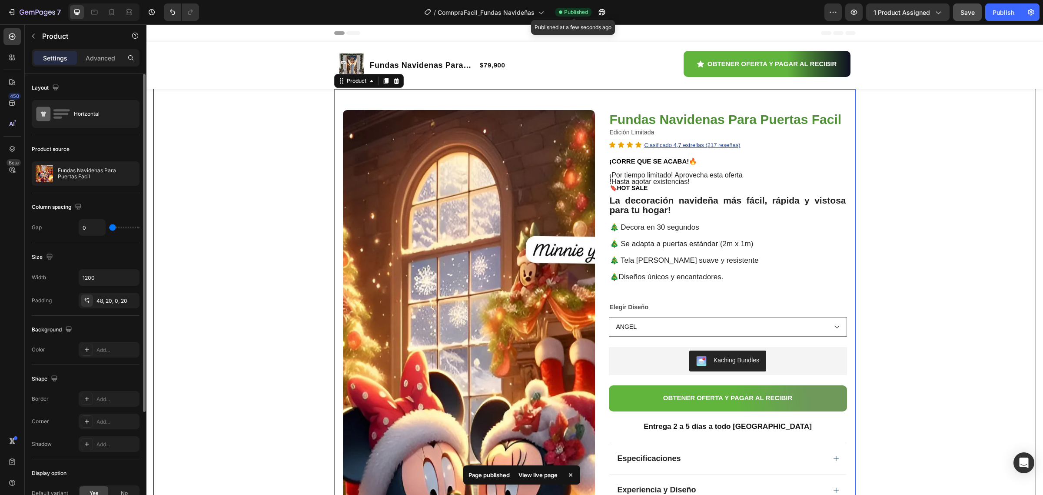
click at [574, 12] on span "Published" at bounding box center [576, 12] width 24 height 8
click at [602, 8] on icon "button" at bounding box center [602, 12] width 9 height 9
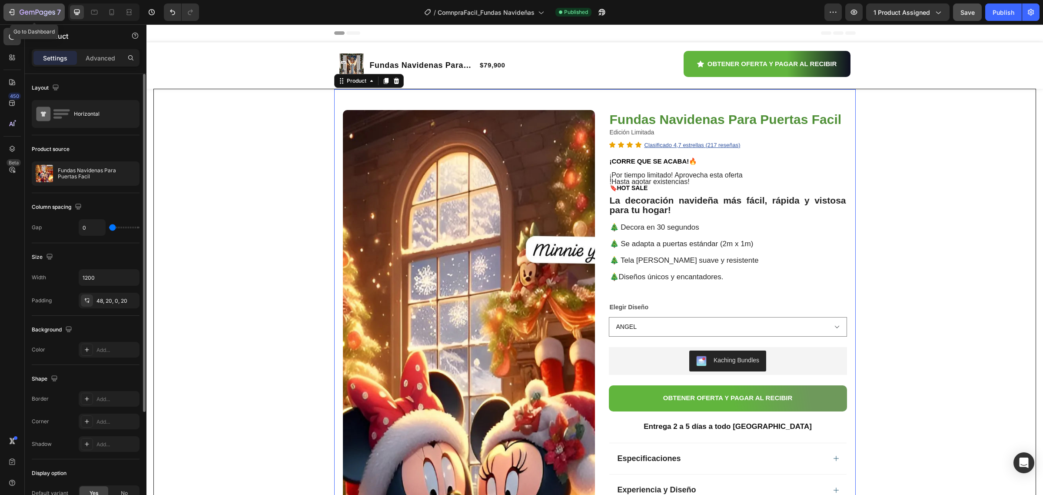
click at [15, 10] on icon "button" at bounding box center [11, 12] width 9 height 9
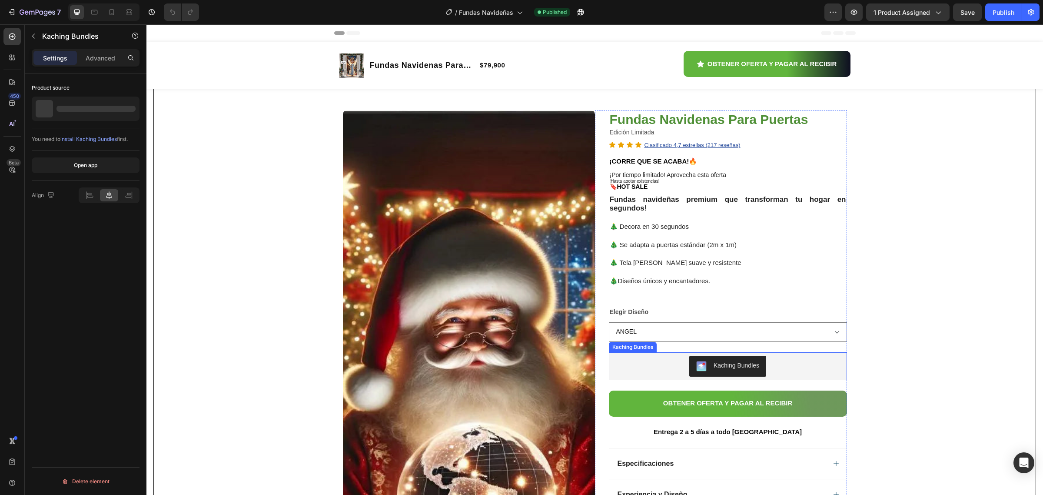
click at [673, 373] on div "Kaching Bundles" at bounding box center [727, 366] width 231 height 21
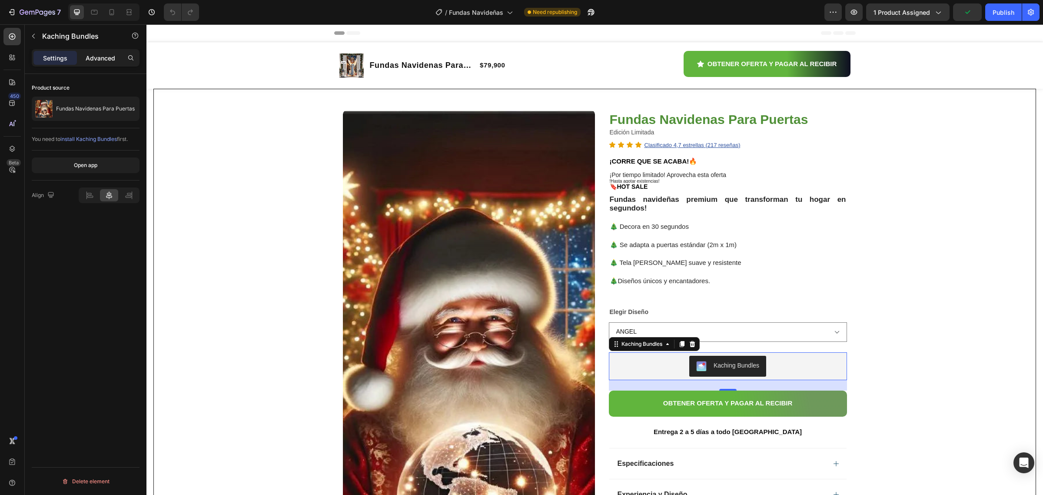
click at [107, 58] on p "Advanced" at bounding box center [101, 57] width 30 height 9
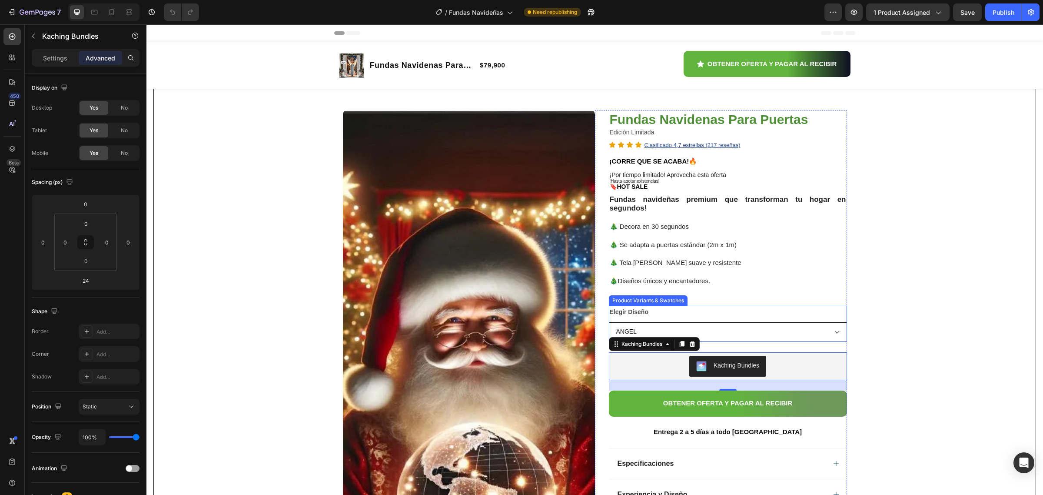
click at [750, 336] on select "[PERSON_NAME] CHRITMAS NIEVE TOMANDO TE ARBOL PAPA [PERSON_NAME] EN LA NIEVE CH…" at bounding box center [728, 332] width 238 height 20
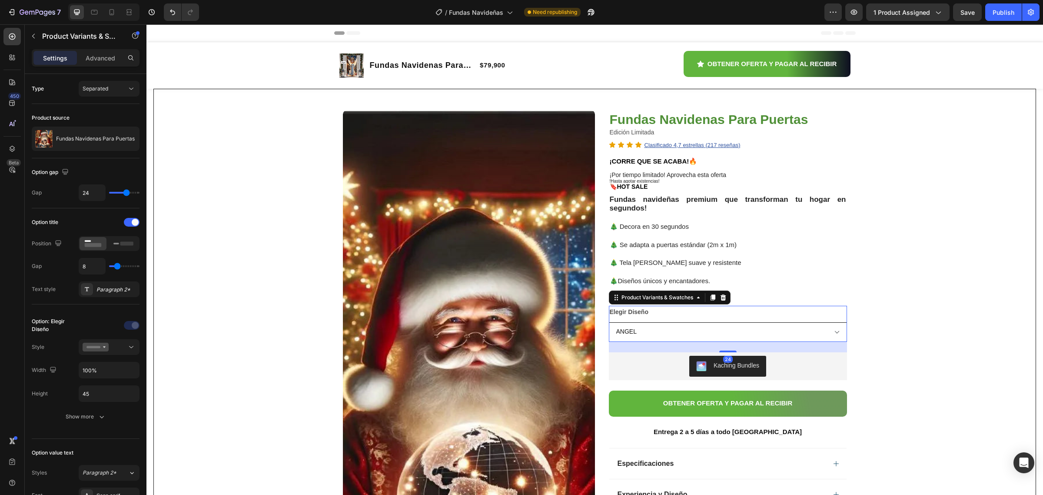
click at [751, 337] on select "[PERSON_NAME] CHRITMAS NIEVE TOMANDO TE ARBOL PAPA [PERSON_NAME] EN LA NIEVE CH…" at bounding box center [728, 332] width 238 height 20
click at [677, 301] on div "Product Variants & Swatches" at bounding box center [657, 297] width 75 height 8
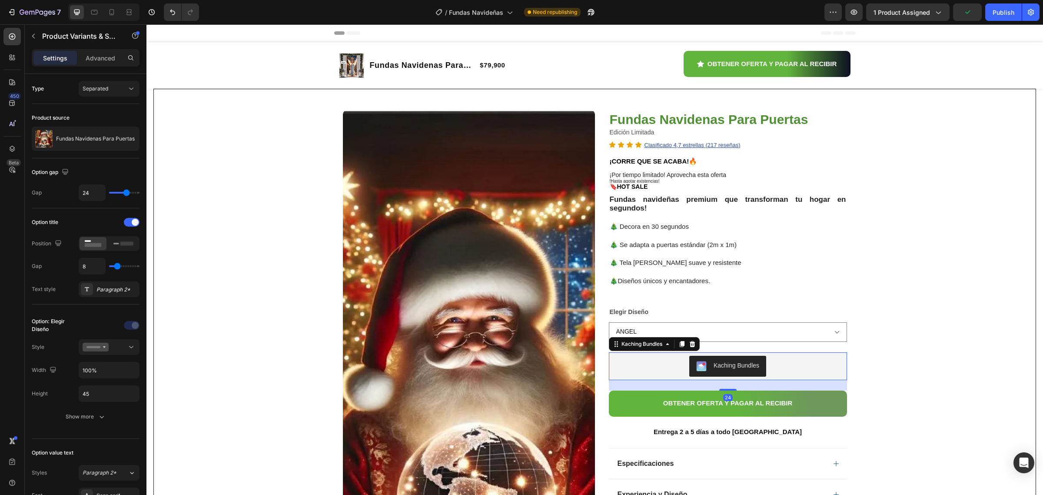
click at [732, 363] on div "Kaching Bundles" at bounding box center [737, 365] width 46 height 9
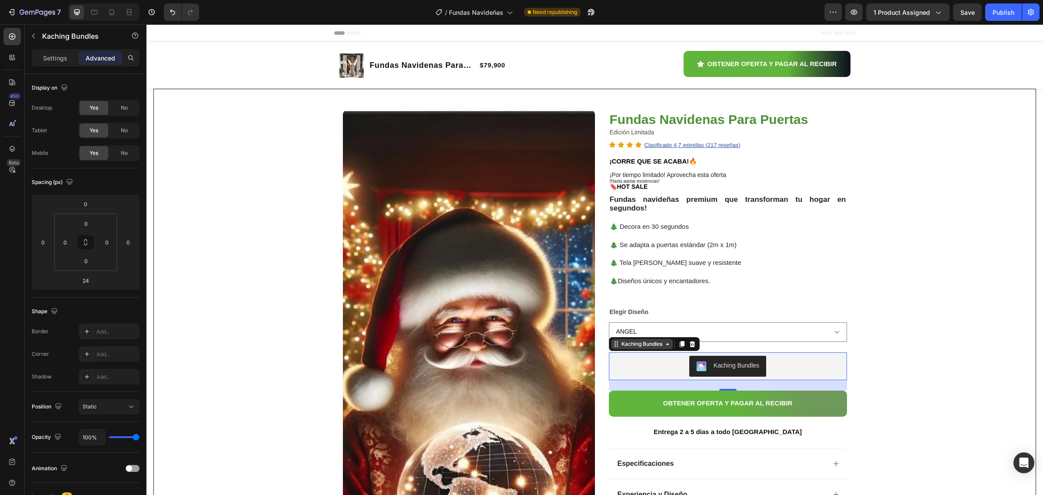
click at [666, 345] on icon at bounding box center [667, 344] width 3 height 2
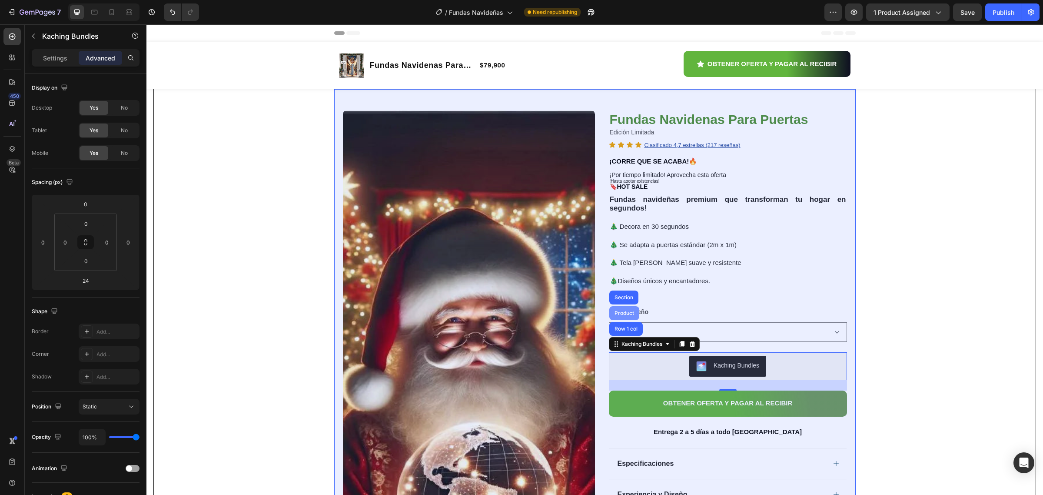
click at [626, 314] on div "Product" at bounding box center [624, 312] width 23 height 5
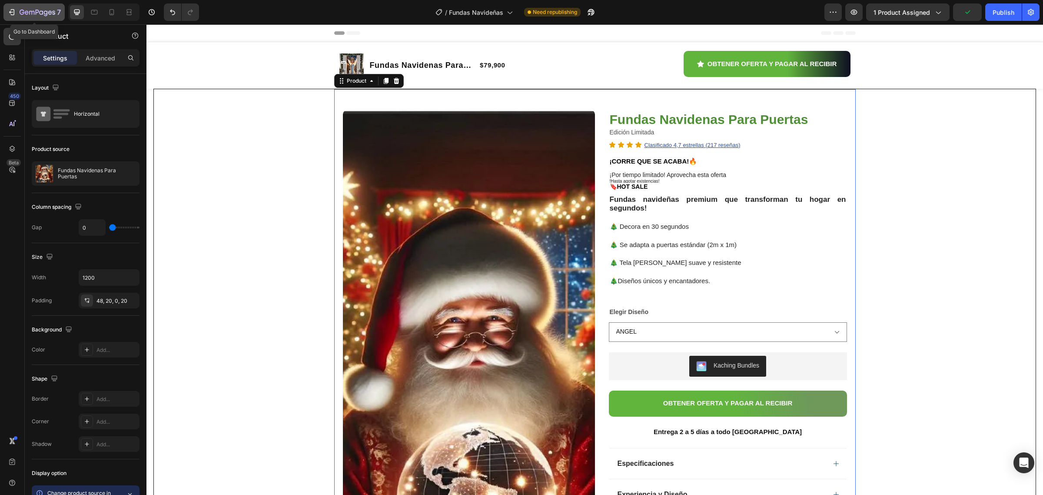
click at [9, 13] on icon "button" at bounding box center [11, 12] width 9 height 9
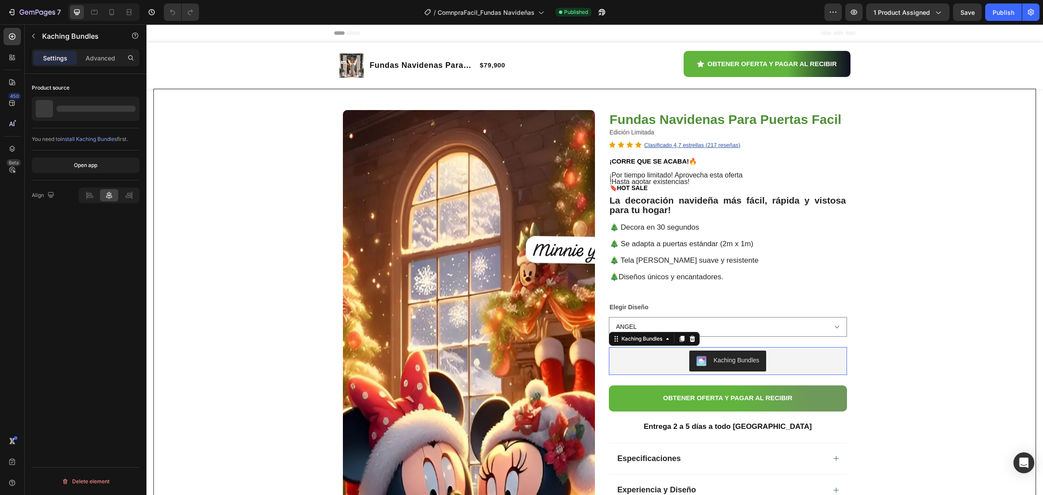
click at [781, 369] on div "Kaching Bundles" at bounding box center [727, 360] width 231 height 21
click at [70, 139] on span "install Kaching Bundles" at bounding box center [88, 139] width 57 height 7
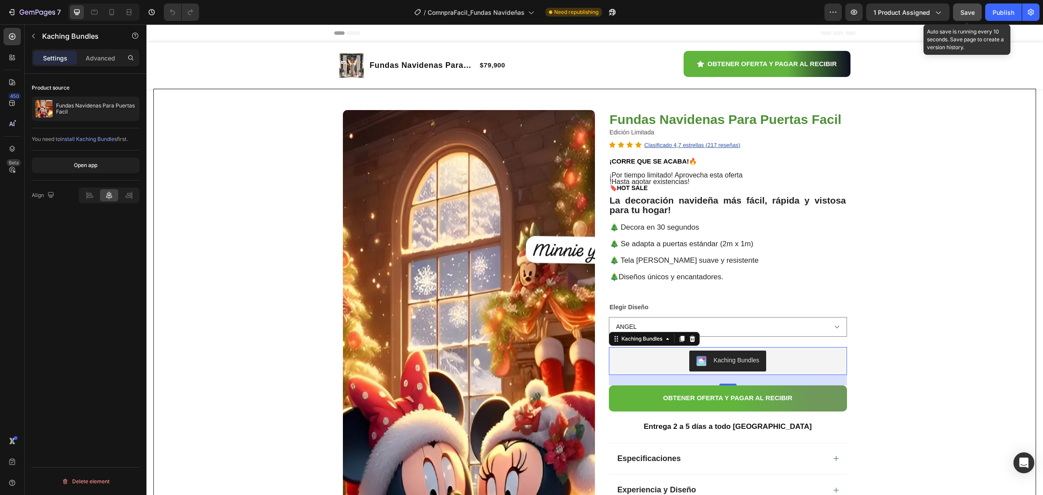
click at [967, 12] on span "Save" at bounding box center [968, 12] width 14 height 7
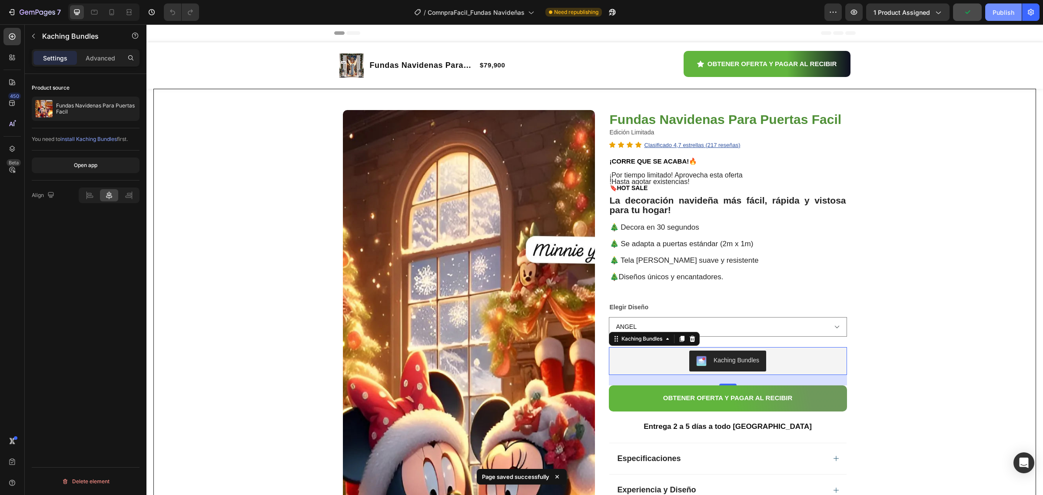
click at [997, 13] on div "Publish" at bounding box center [1004, 12] width 22 height 9
click at [612, 13] on icon "button" at bounding box center [612, 12] width 9 height 9
click at [604, 10] on icon "button" at bounding box center [602, 12] width 9 height 9
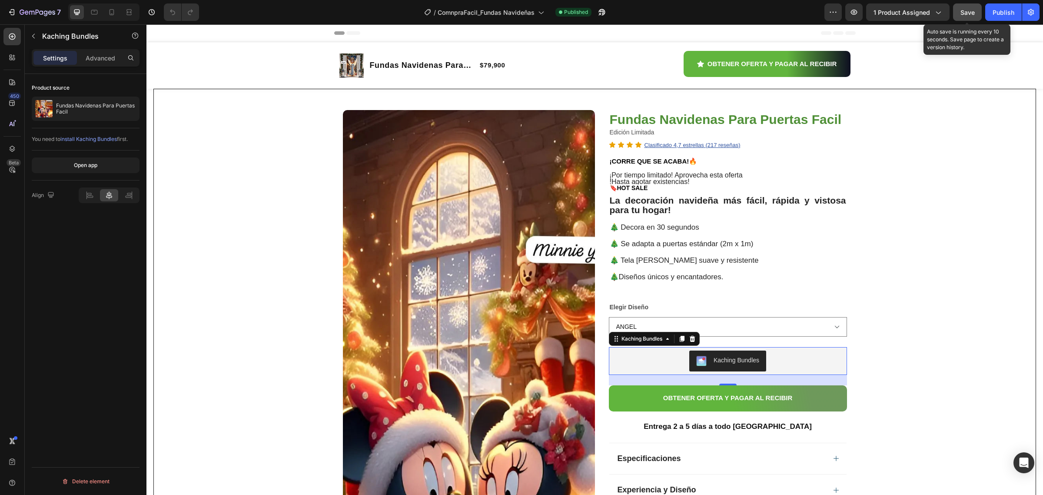
click at [964, 15] on span "Save" at bounding box center [968, 12] width 14 height 7
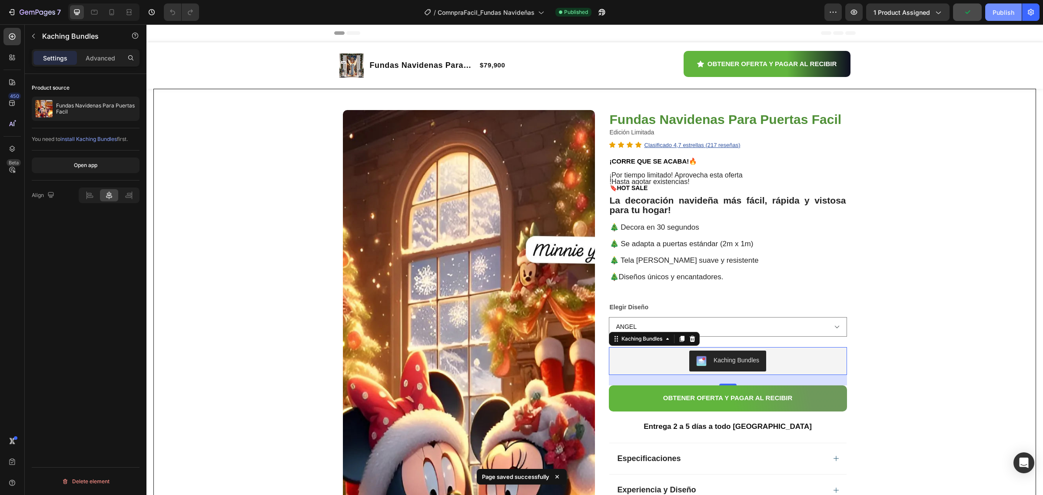
click at [998, 12] on div "Publish" at bounding box center [1004, 12] width 22 height 9
click at [110, 107] on p "Fundas Navidenas Para Puertas Facil" at bounding box center [96, 109] width 80 height 12
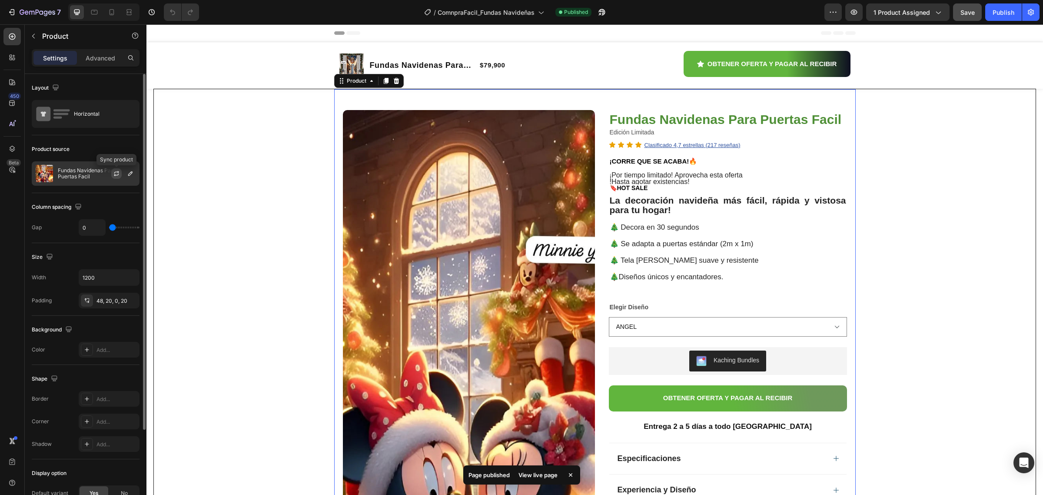
click at [113, 172] on icon "button" at bounding box center [116, 173] width 7 height 7
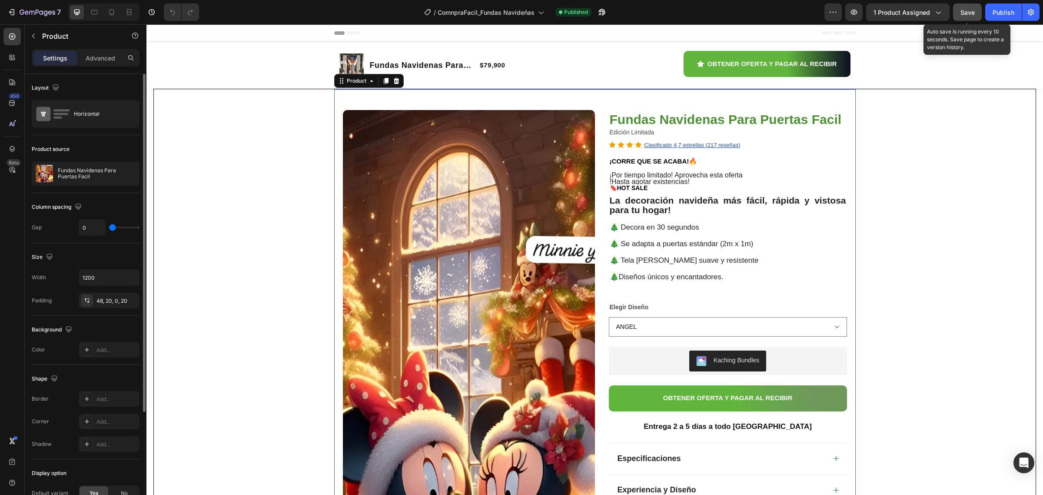
click at [957, 16] on button "Save" at bounding box center [967, 11] width 29 height 17
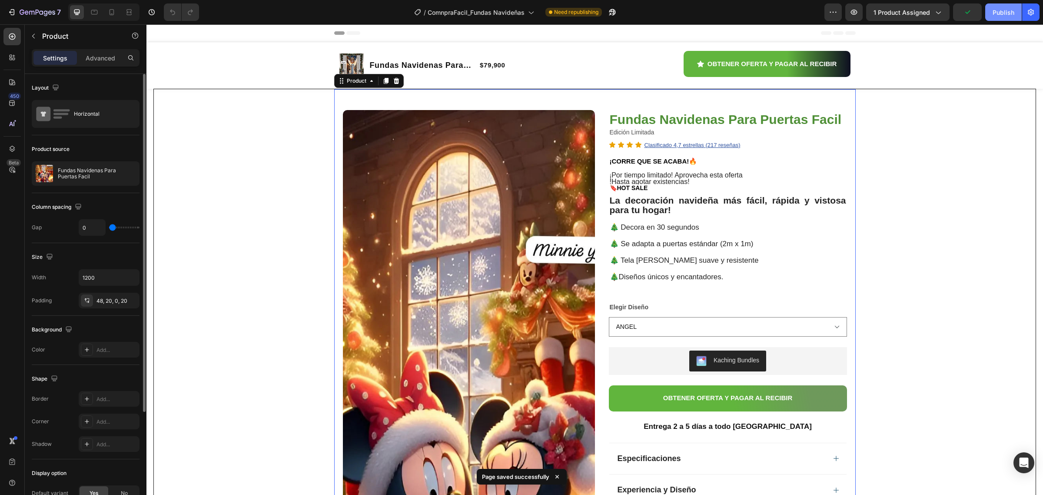
click at [998, 13] on div "Publish" at bounding box center [1004, 12] width 22 height 9
click at [597, 12] on button "button" at bounding box center [601, 11] width 17 height 17
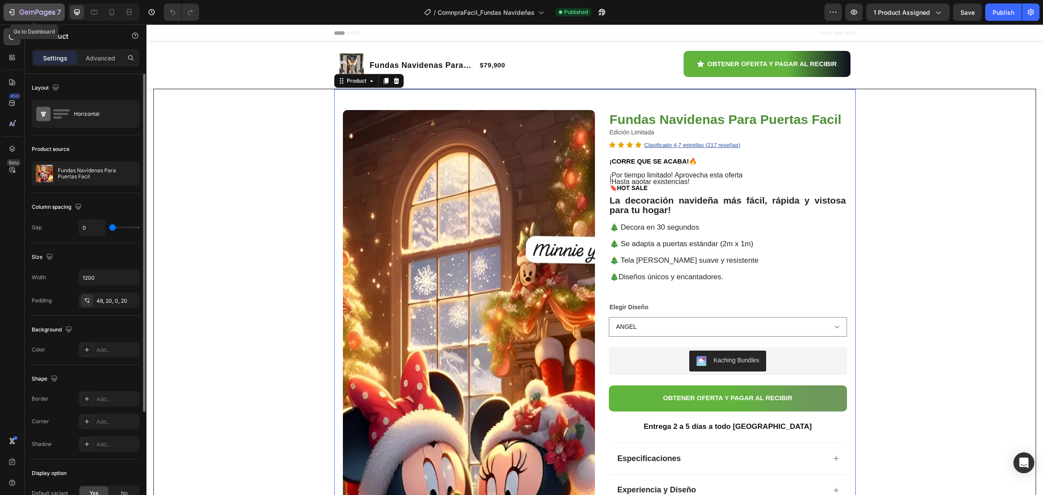
click at [15, 10] on icon "button" at bounding box center [11, 12] width 9 height 9
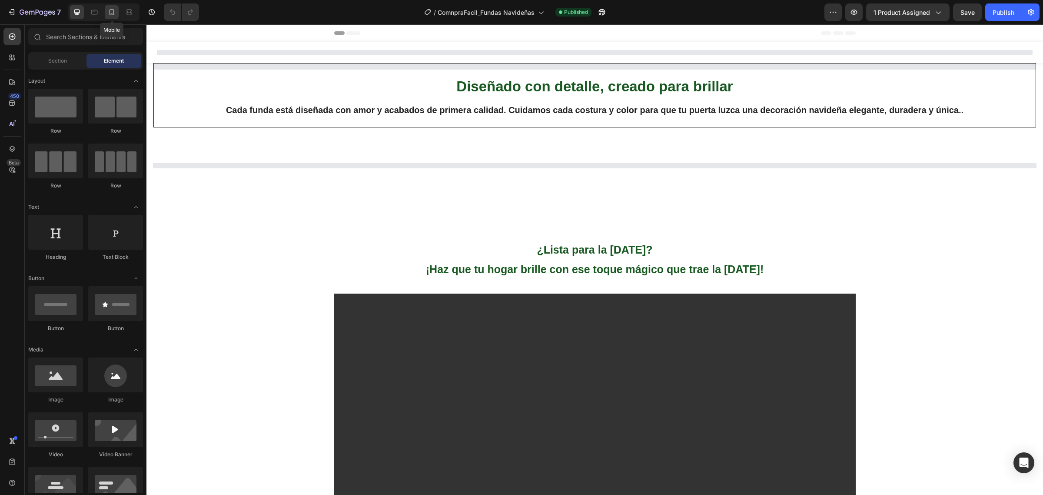
click at [114, 13] on icon at bounding box center [111, 12] width 9 height 9
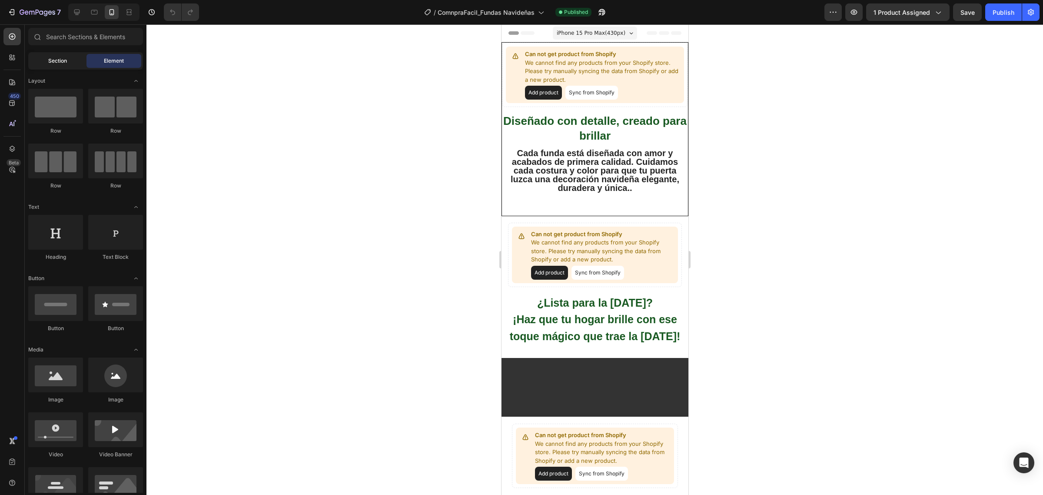
click at [60, 61] on span "Section" at bounding box center [57, 61] width 19 height 8
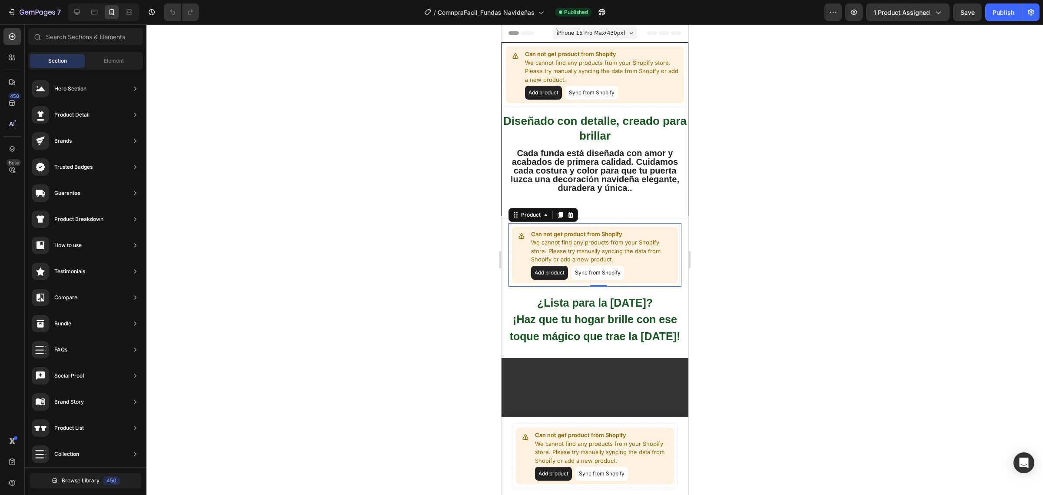
click at [573, 239] on p "We cannot find any products from your Shopify store. Please try manually syncin…" at bounding box center [602, 251] width 143 height 26
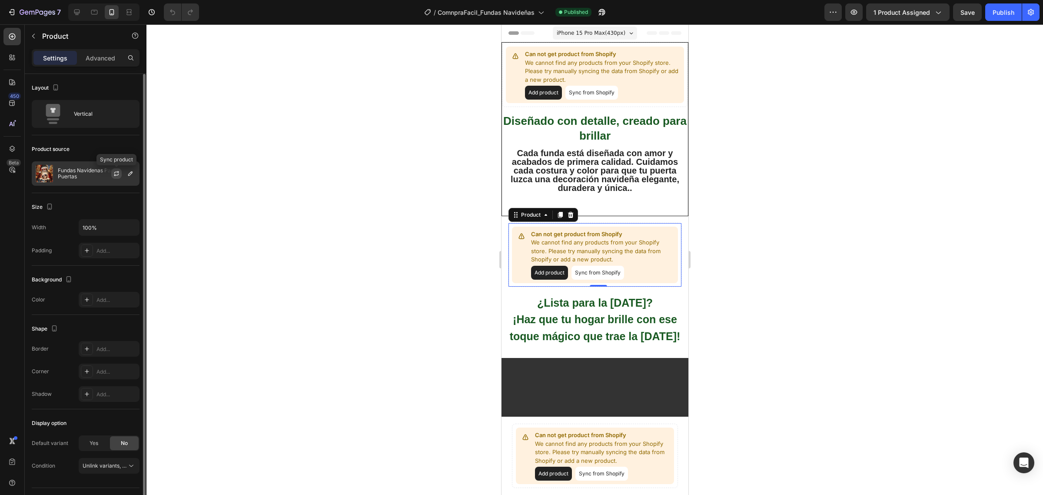
click at [119, 174] on icon "button" at bounding box center [116, 173] width 7 height 7
click at [116, 173] on icon "button" at bounding box center [116, 173] width 7 height 7
click at [124, 175] on div at bounding box center [120, 173] width 38 height 23
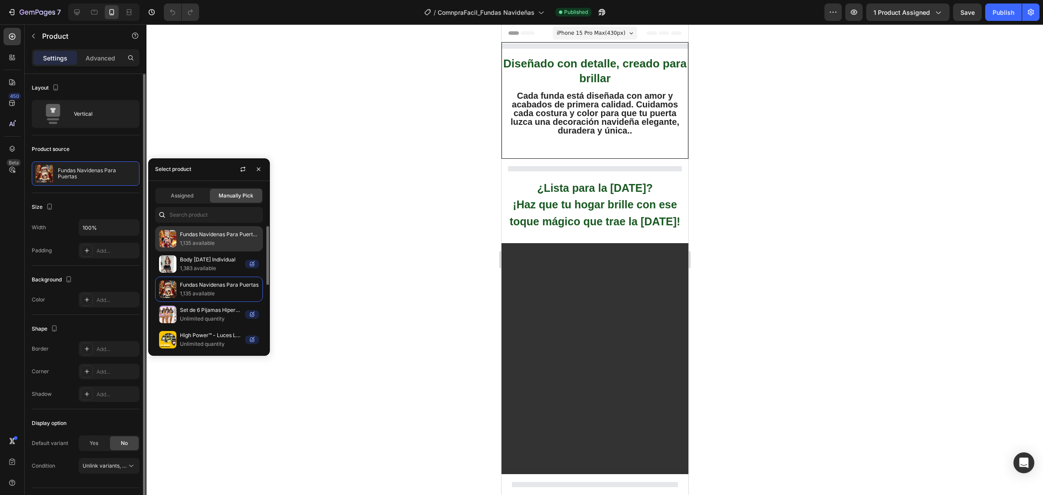
click at [225, 238] on p "Fundas Navidenas Para Puertas Facil" at bounding box center [219, 234] width 79 height 9
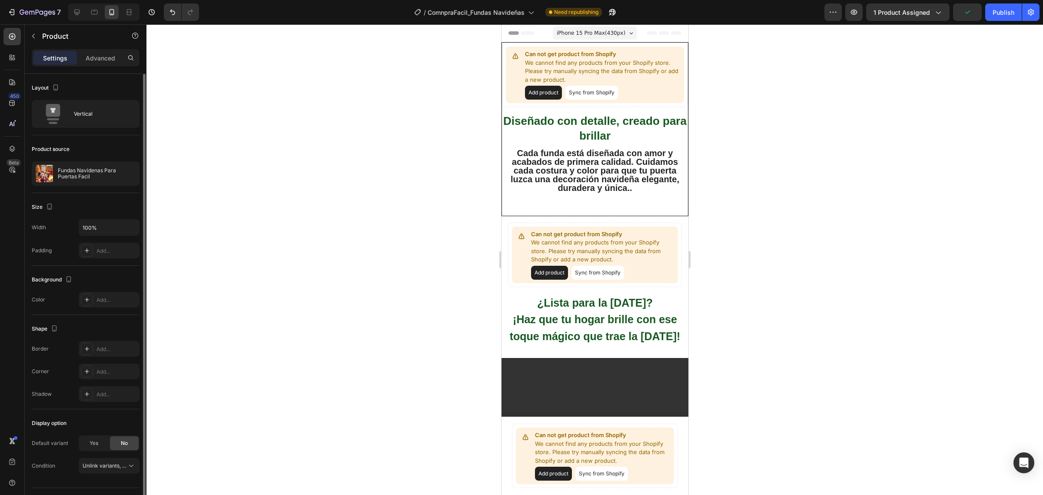
click at [346, 236] on div at bounding box center [594, 259] width 897 height 470
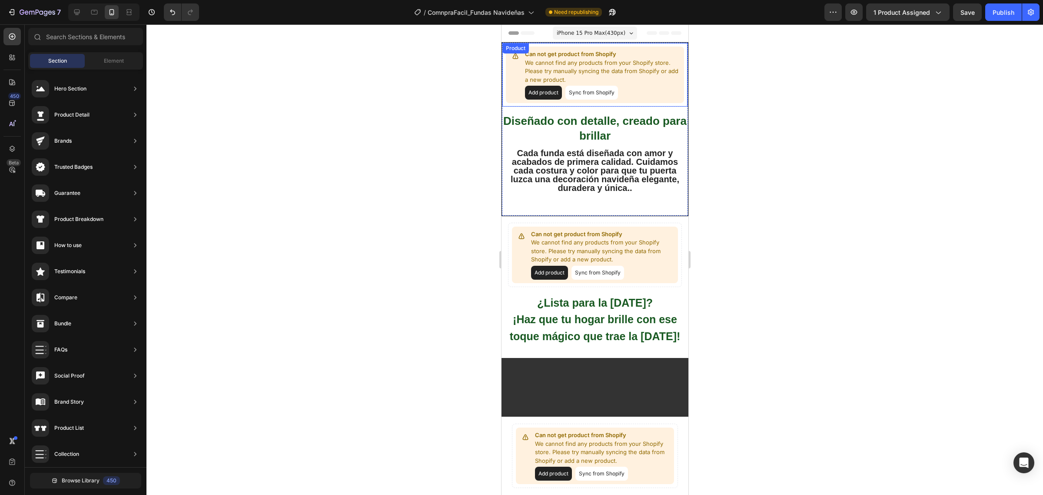
click at [539, 74] on p "We cannot find any products from your Shopify store. Please try manually syncin…" at bounding box center [603, 72] width 156 height 26
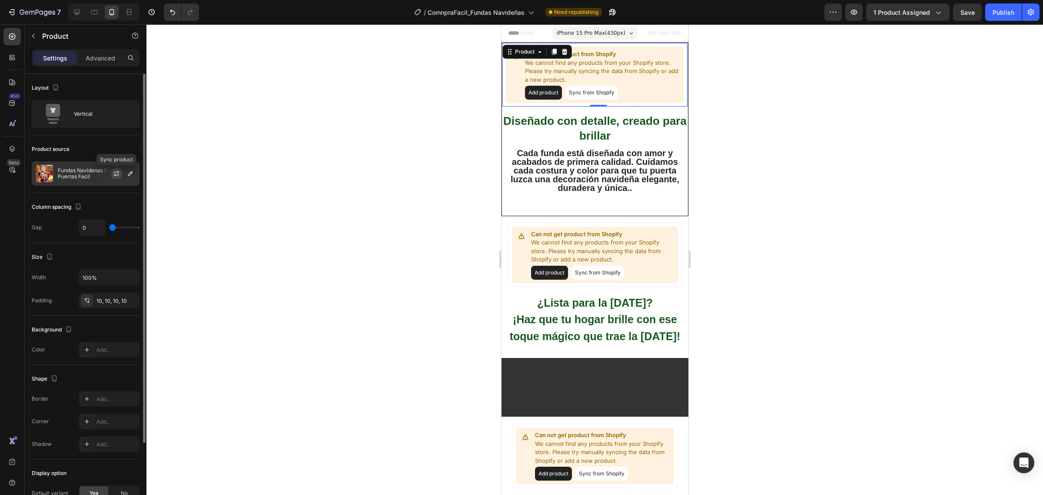
click at [114, 175] on icon "button" at bounding box center [116, 174] width 5 height 3
click at [118, 172] on icon "button" at bounding box center [116, 173] width 7 height 7
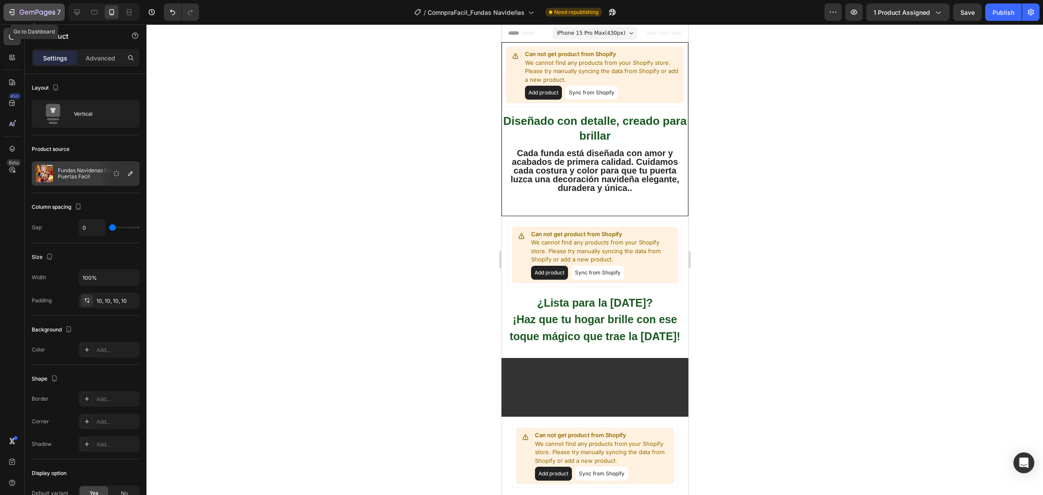
click at [17, 13] on div "7" at bounding box center [33, 12] width 53 height 10
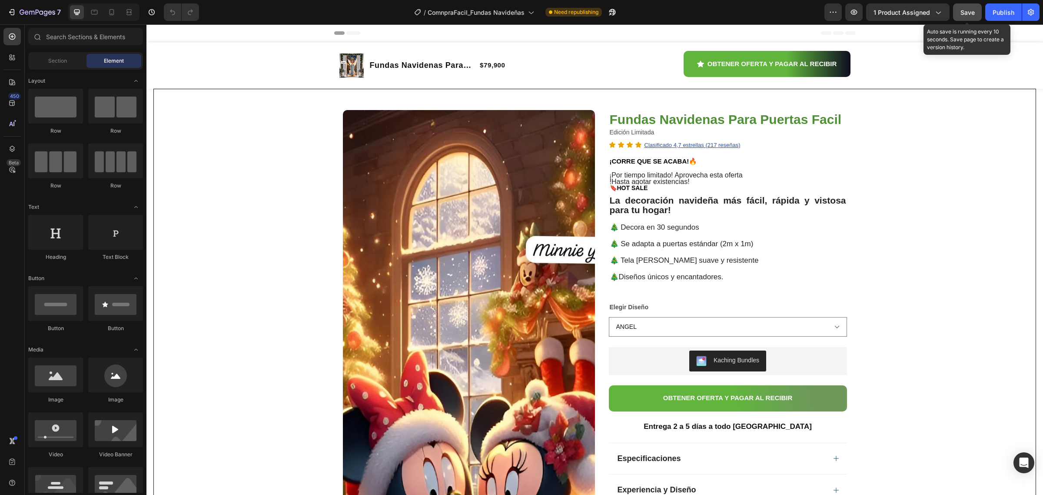
click at [972, 12] on span "Save" at bounding box center [968, 12] width 14 height 7
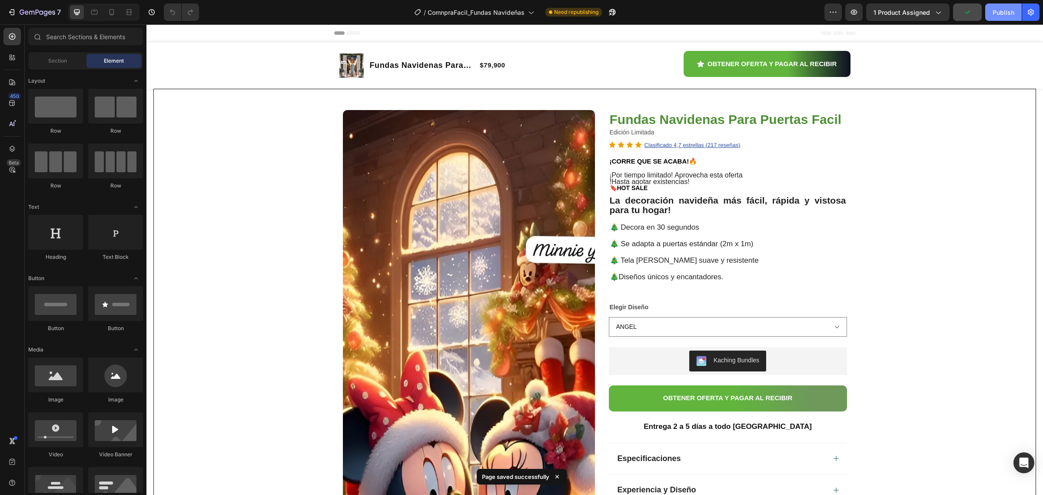
click at [1000, 12] on div "Publish" at bounding box center [1004, 12] width 22 height 9
click at [603, 11] on icon "button" at bounding box center [602, 12] width 7 height 7
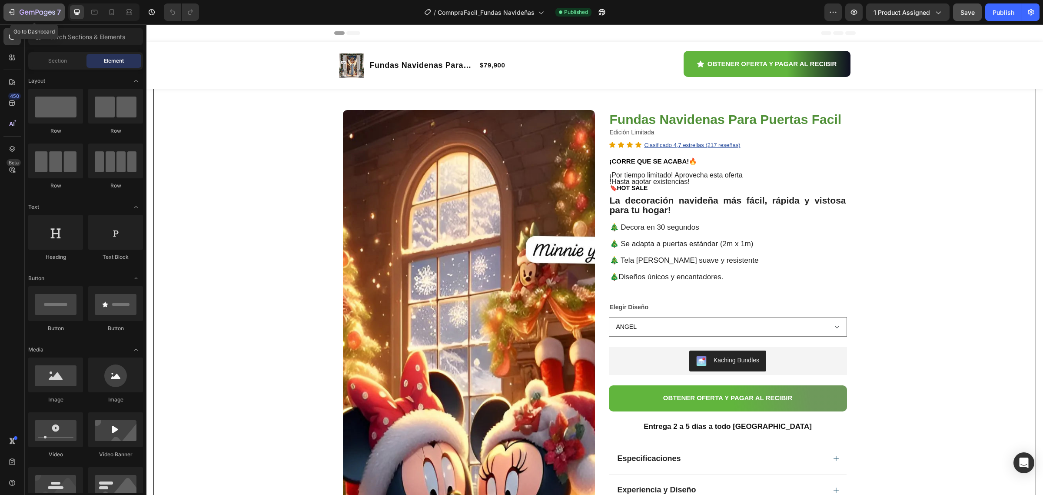
click at [13, 11] on icon "button" at bounding box center [11, 12] width 9 height 9
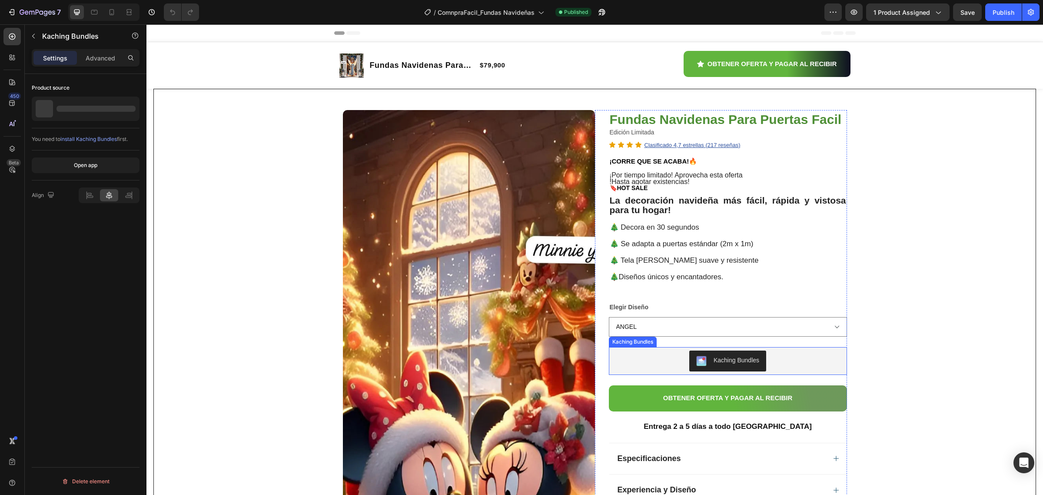
click at [727, 360] on div "Kaching Bundles" at bounding box center [737, 360] width 46 height 9
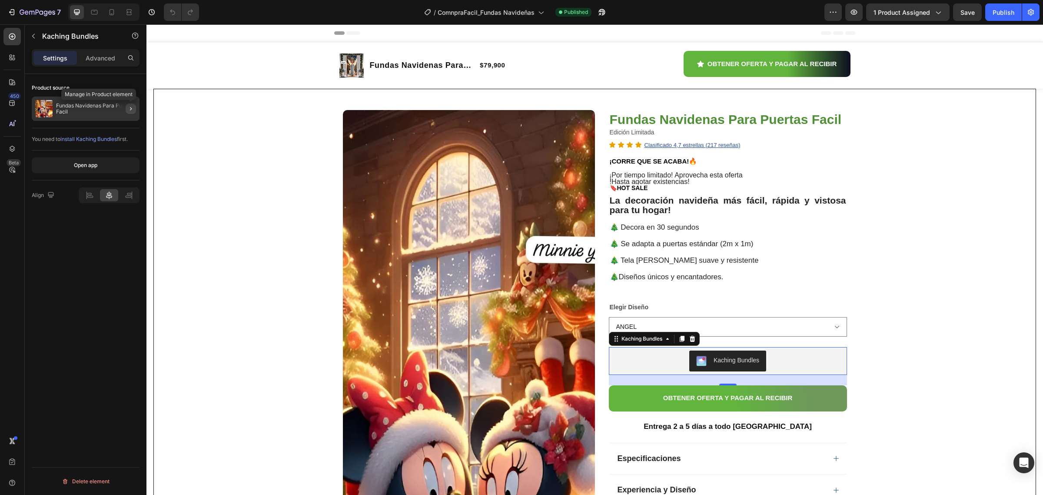
click at [127, 112] on icon "button" at bounding box center [130, 108] width 7 height 7
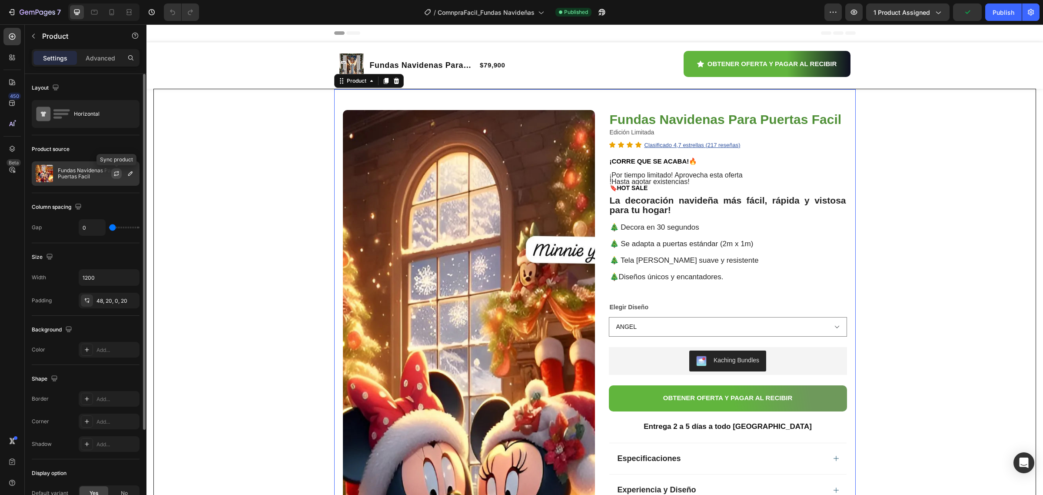
click at [114, 176] on icon "button" at bounding box center [116, 173] width 7 height 7
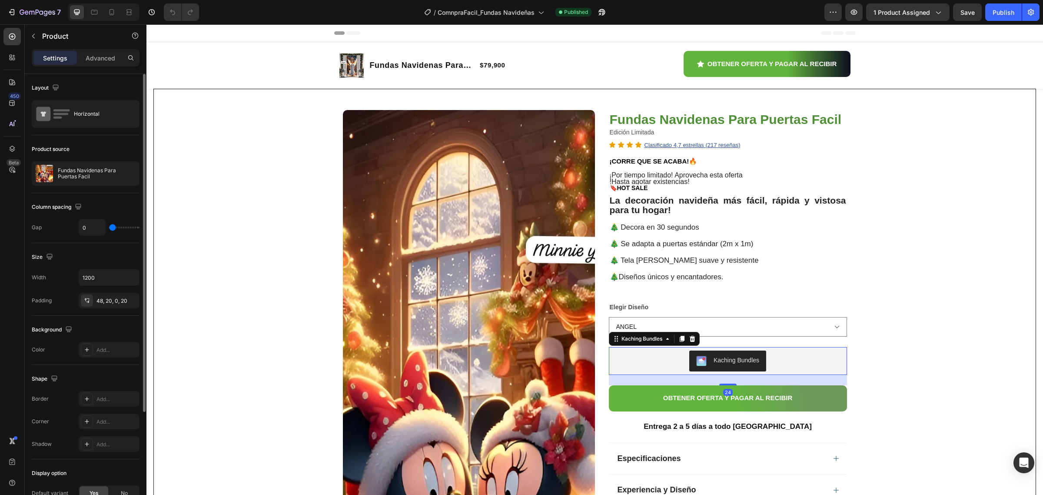
click at [733, 365] on div "Kaching Bundles" at bounding box center [737, 360] width 46 height 9
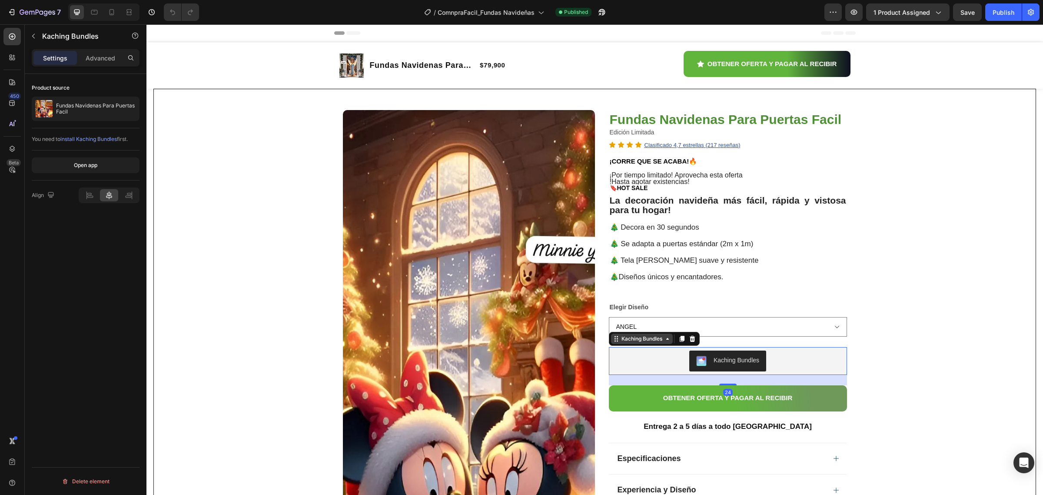
click at [664, 342] on icon at bounding box center [667, 338] width 7 height 7
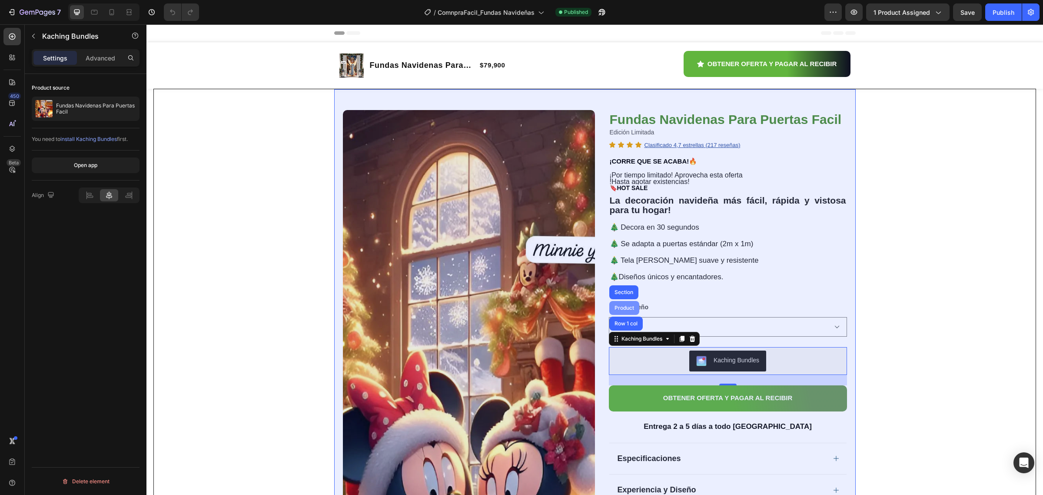
click at [626, 310] on div "Product" at bounding box center [624, 307] width 23 height 5
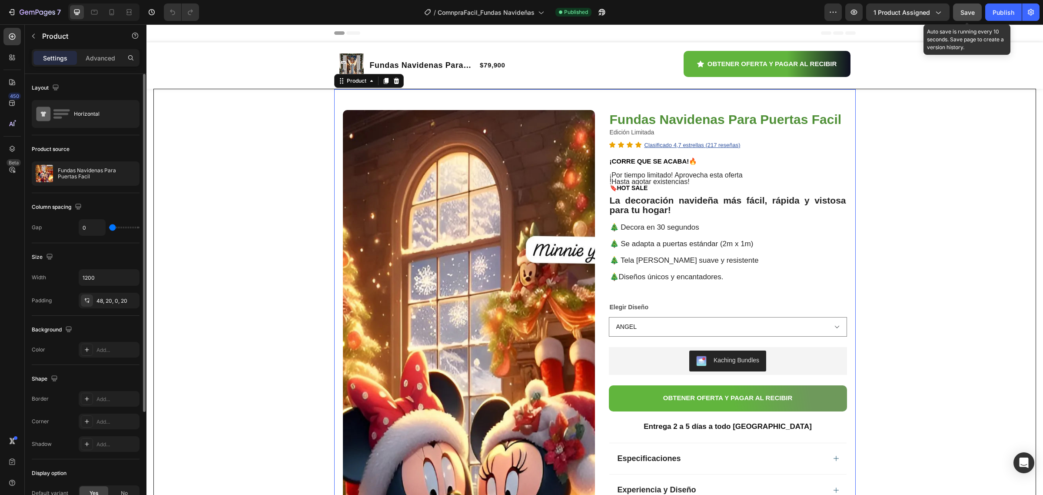
click at [963, 9] on span "Save" at bounding box center [968, 12] width 14 height 7
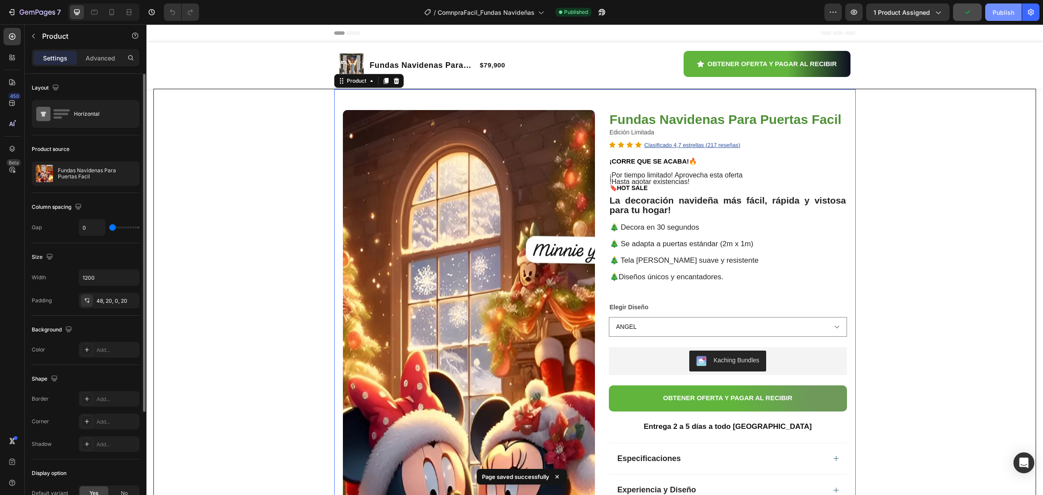
click at [998, 12] on div "Publish" at bounding box center [1004, 12] width 22 height 9
click at [605, 12] on icon "button" at bounding box center [602, 12] width 7 height 7
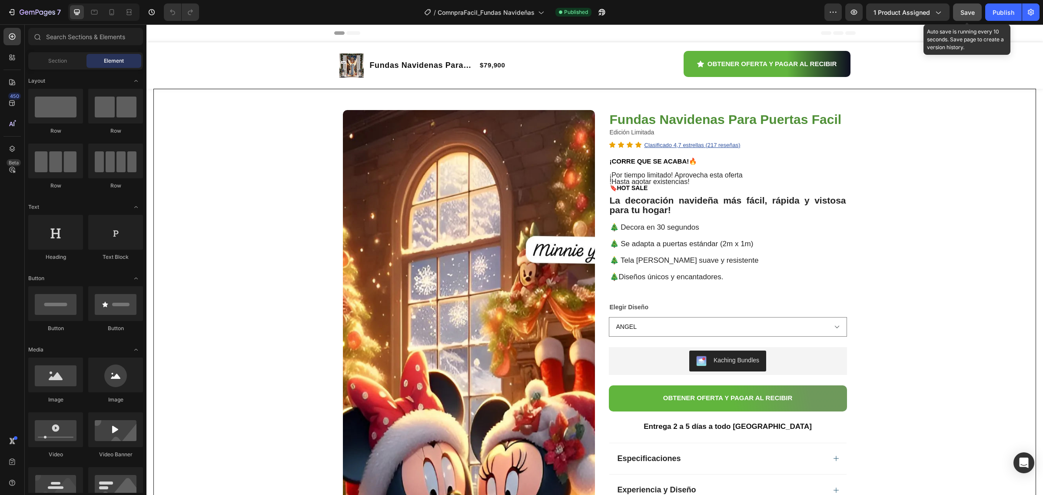
click at [970, 11] on span "Save" at bounding box center [968, 12] width 14 height 7
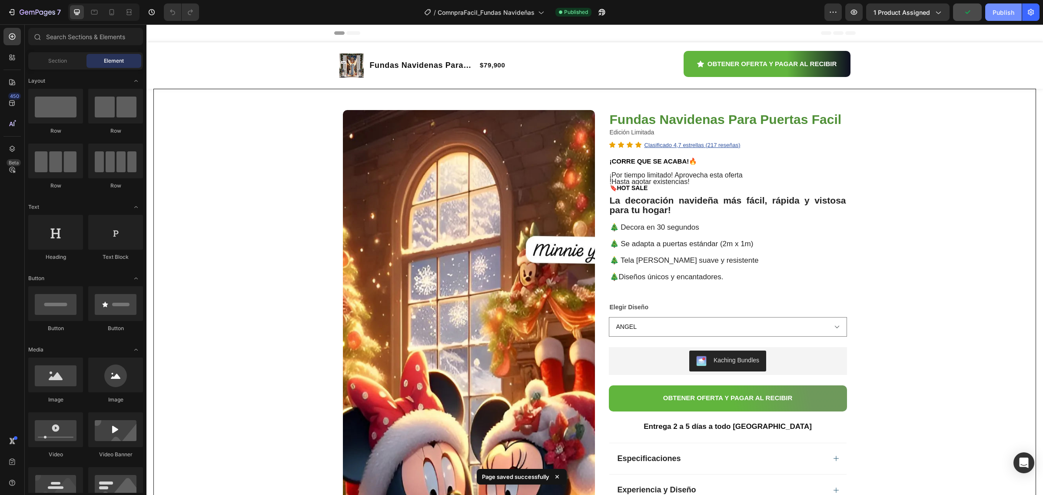
click at [1000, 12] on div "Publish" at bounding box center [1004, 12] width 22 height 9
click at [602, 12] on icon "button" at bounding box center [602, 12] width 9 height 9
click at [605, 11] on icon "button" at bounding box center [602, 12] width 7 height 7
click at [10, 9] on icon "button" at bounding box center [11, 12] width 9 height 9
click at [602, 10] on icon "button" at bounding box center [602, 12] width 9 height 9
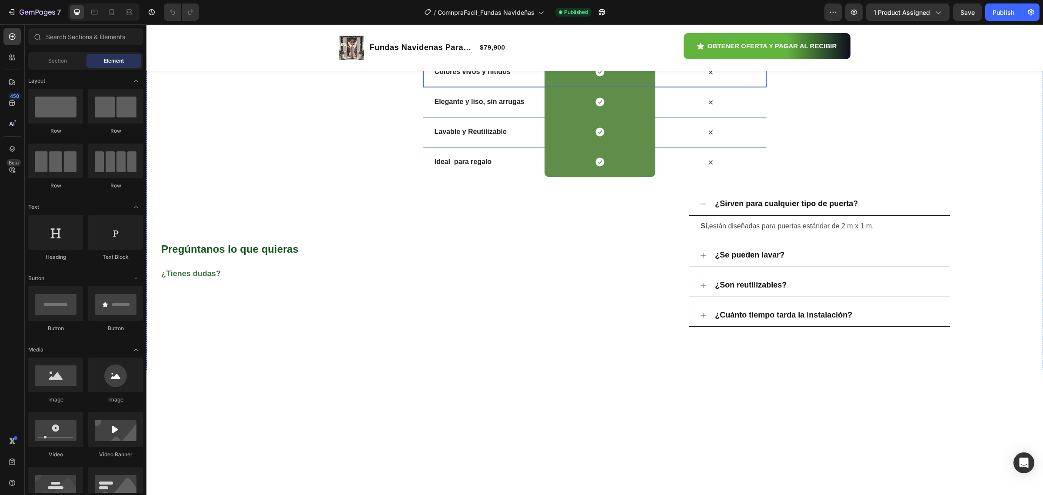
scroll to position [2994, 0]
